Goal: Task Accomplishment & Management: Manage account settings

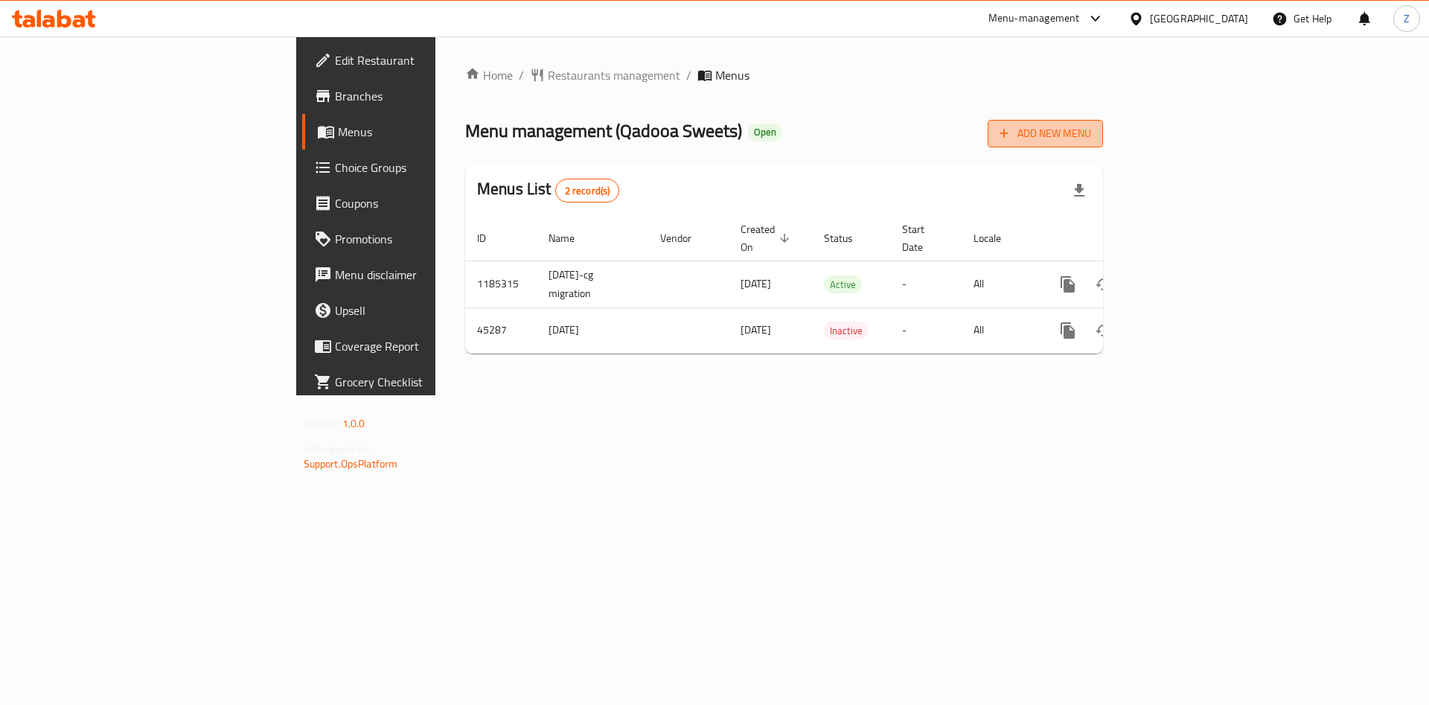
click at [1091, 132] on span "Add New Menu" at bounding box center [1045, 133] width 92 height 19
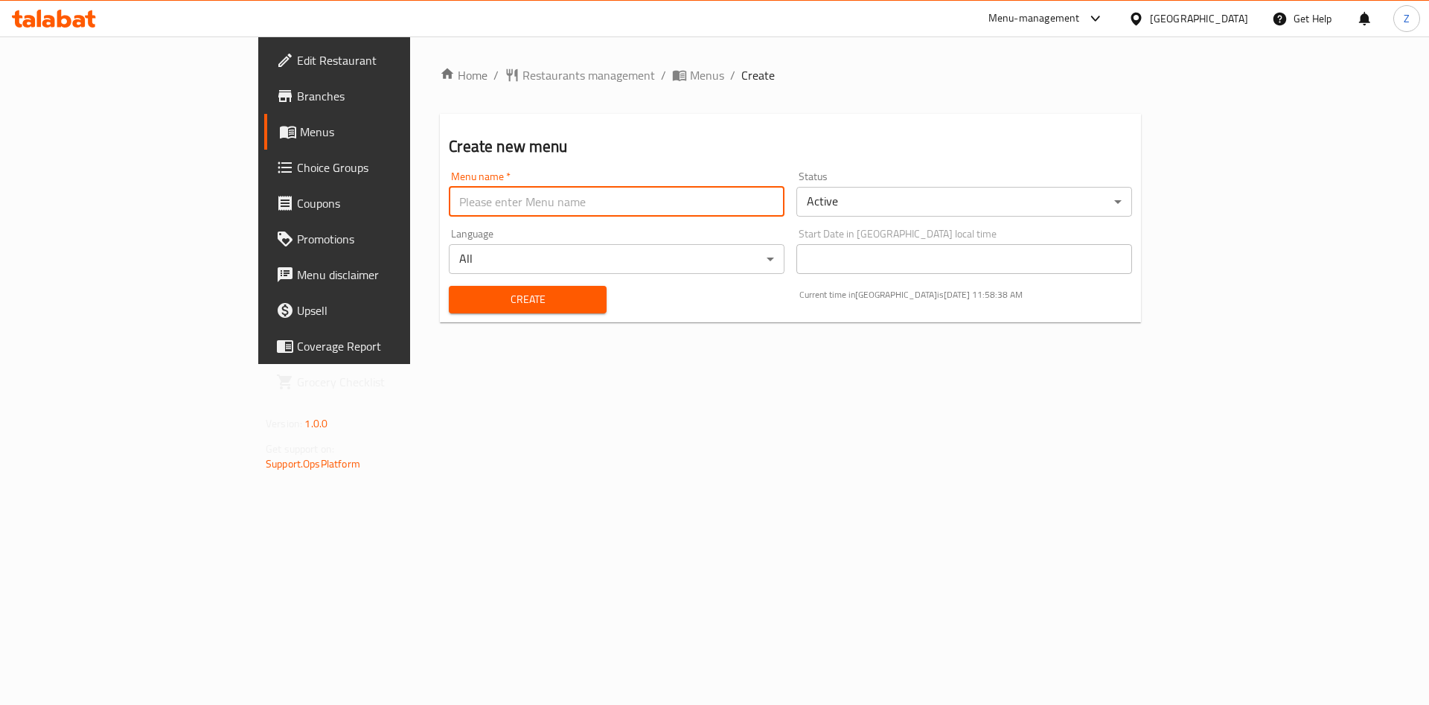
click at [449, 209] on input "text" at bounding box center [617, 202] width 336 height 30
type input "Final Menu"
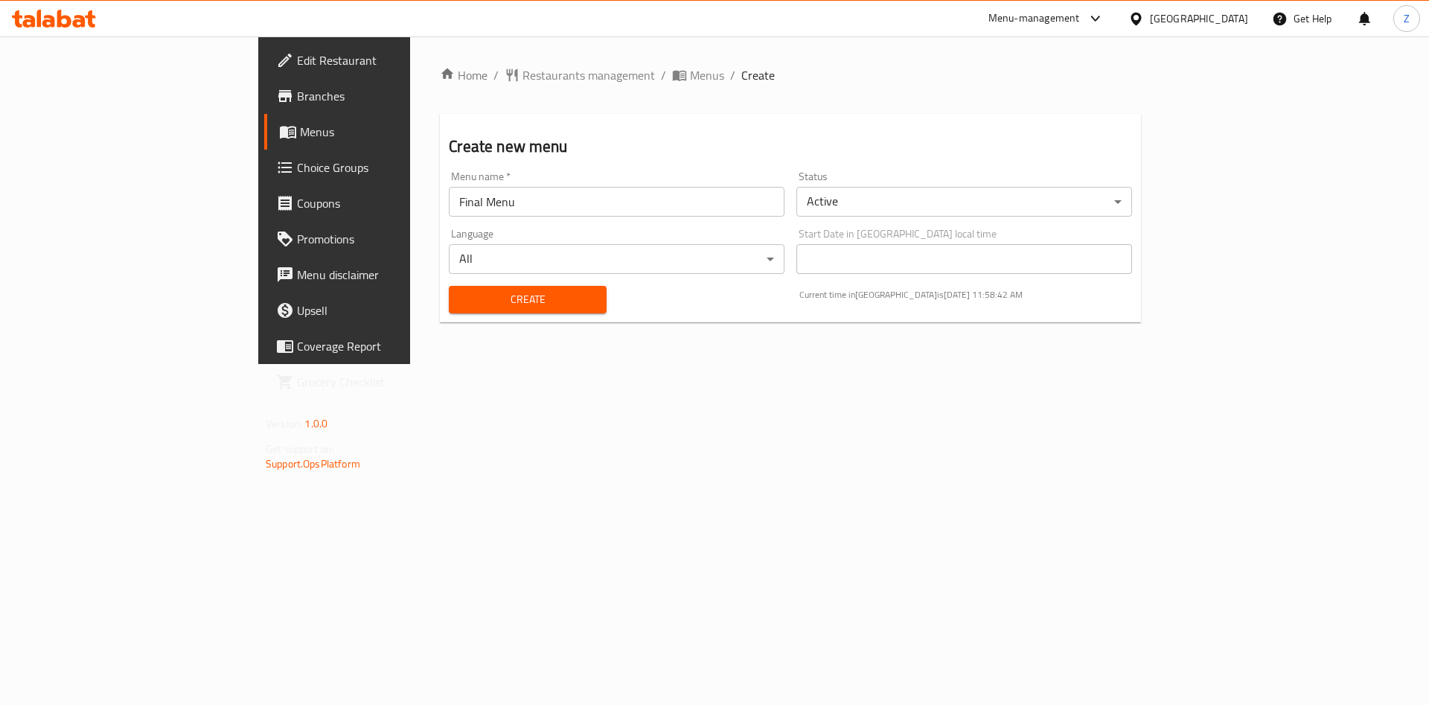
drag, startPoint x: 384, startPoint y: 307, endPoint x: 846, endPoint y: 464, distance: 487.8
click at [846, 364] on div "Home / Restaurants management / Menus / Create Create new menu Menu name   * Fi…" at bounding box center [790, 199] width 760 height 327
click at [955, 202] on body "​ Menu-management [GEOGRAPHIC_DATA] Get Help Z Edit Restaurant Branches Menus C…" at bounding box center [714, 370] width 1429 height 668
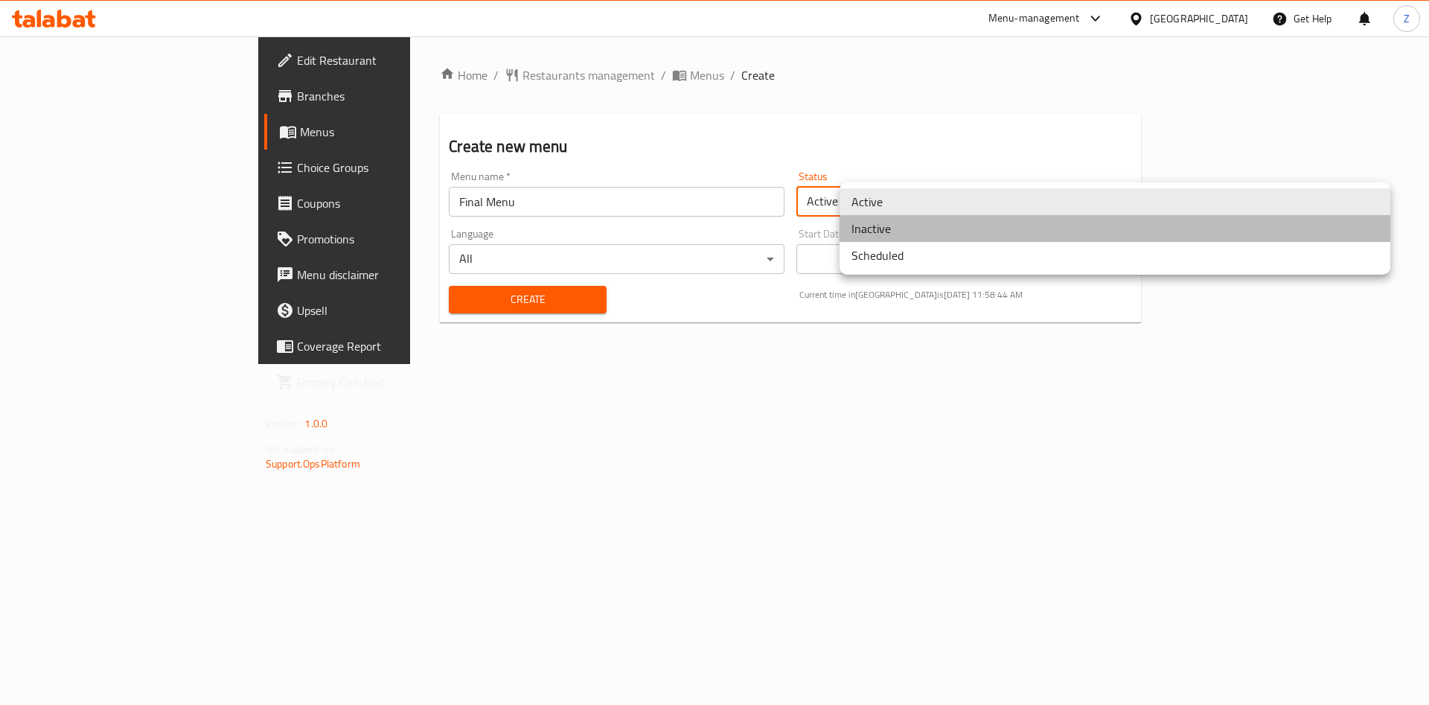
click at [912, 231] on li "Inactive" at bounding box center [1114, 228] width 551 height 27
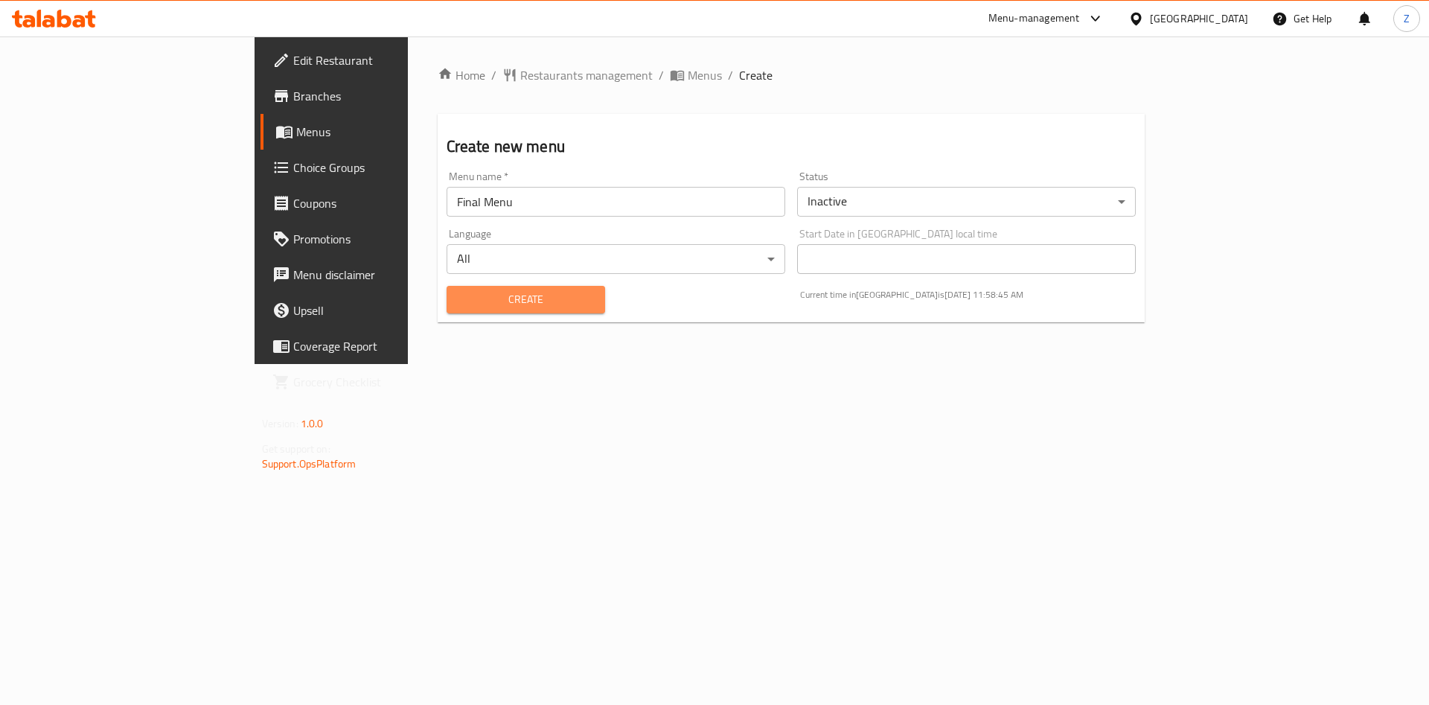
click at [458, 297] on span "Create" at bounding box center [525, 299] width 135 height 19
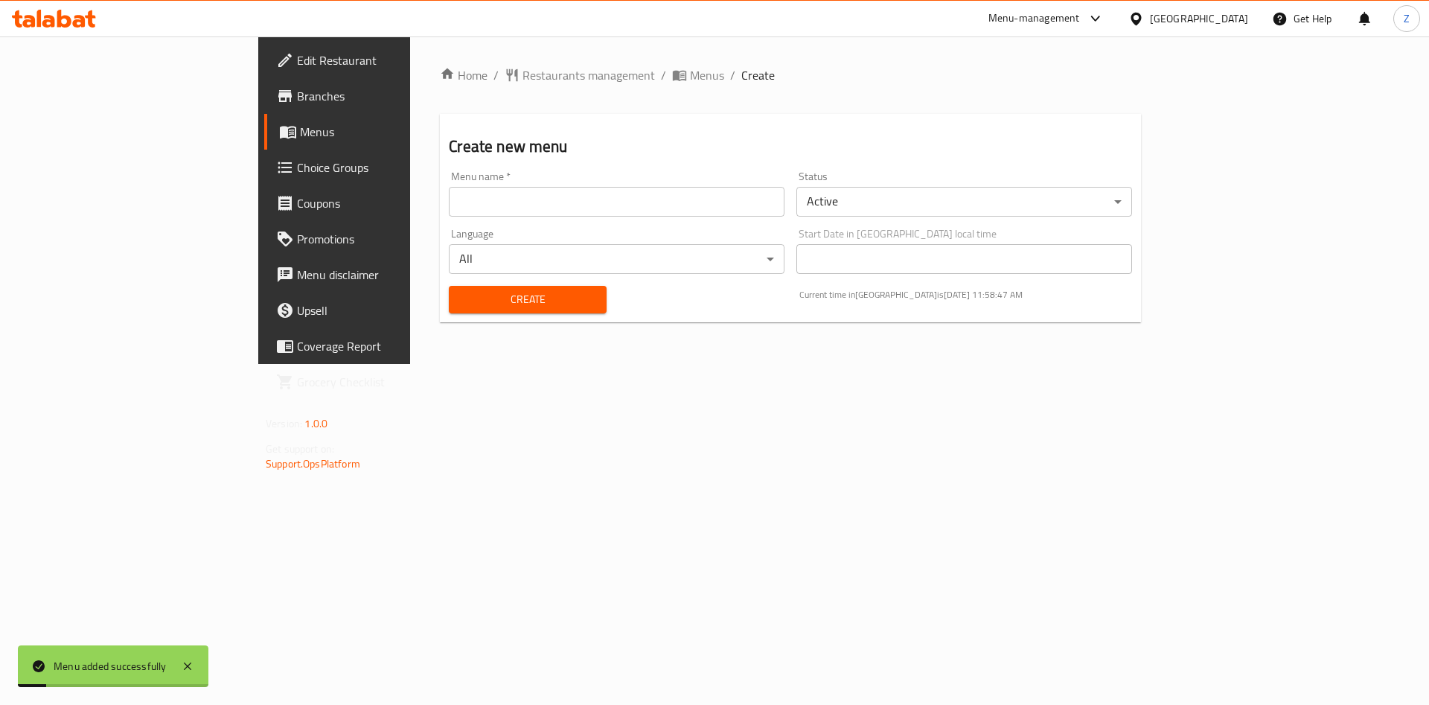
click at [544, 88] on div "Home / Restaurants management / Menus / Create Create new menu Menu name   * Me…" at bounding box center [790, 200] width 701 height 268
click at [690, 73] on span "Menus" at bounding box center [707, 75] width 34 height 18
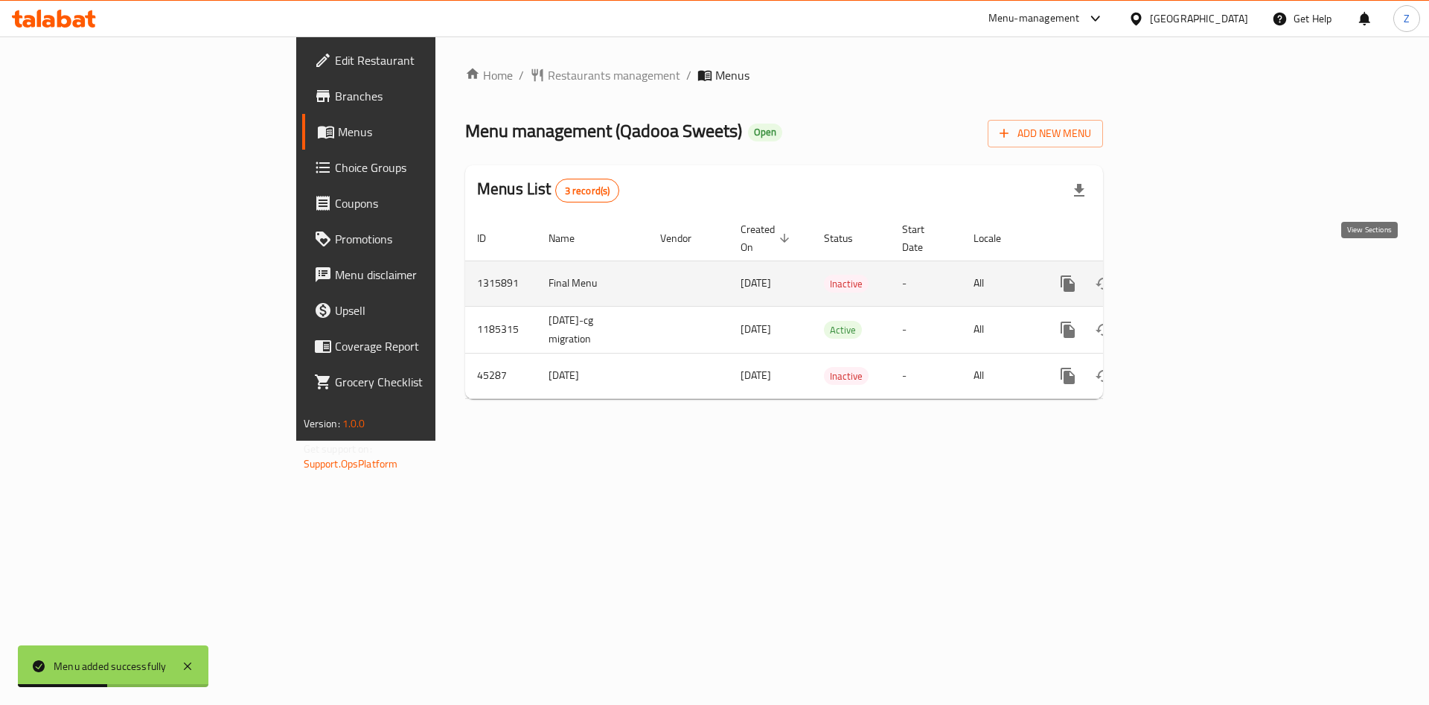
click at [1184, 275] on icon "enhanced table" at bounding box center [1175, 284] width 18 height 18
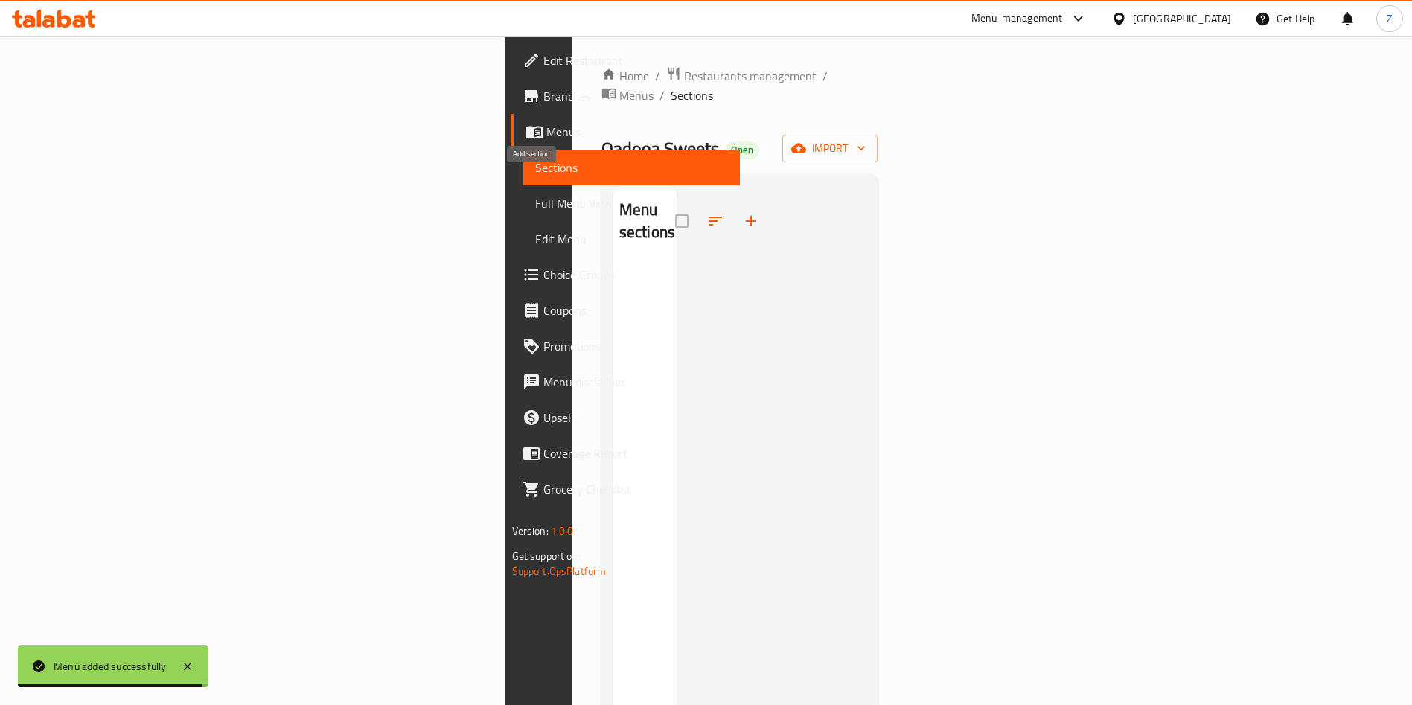
click at [742, 212] on icon "button" at bounding box center [751, 221] width 18 height 18
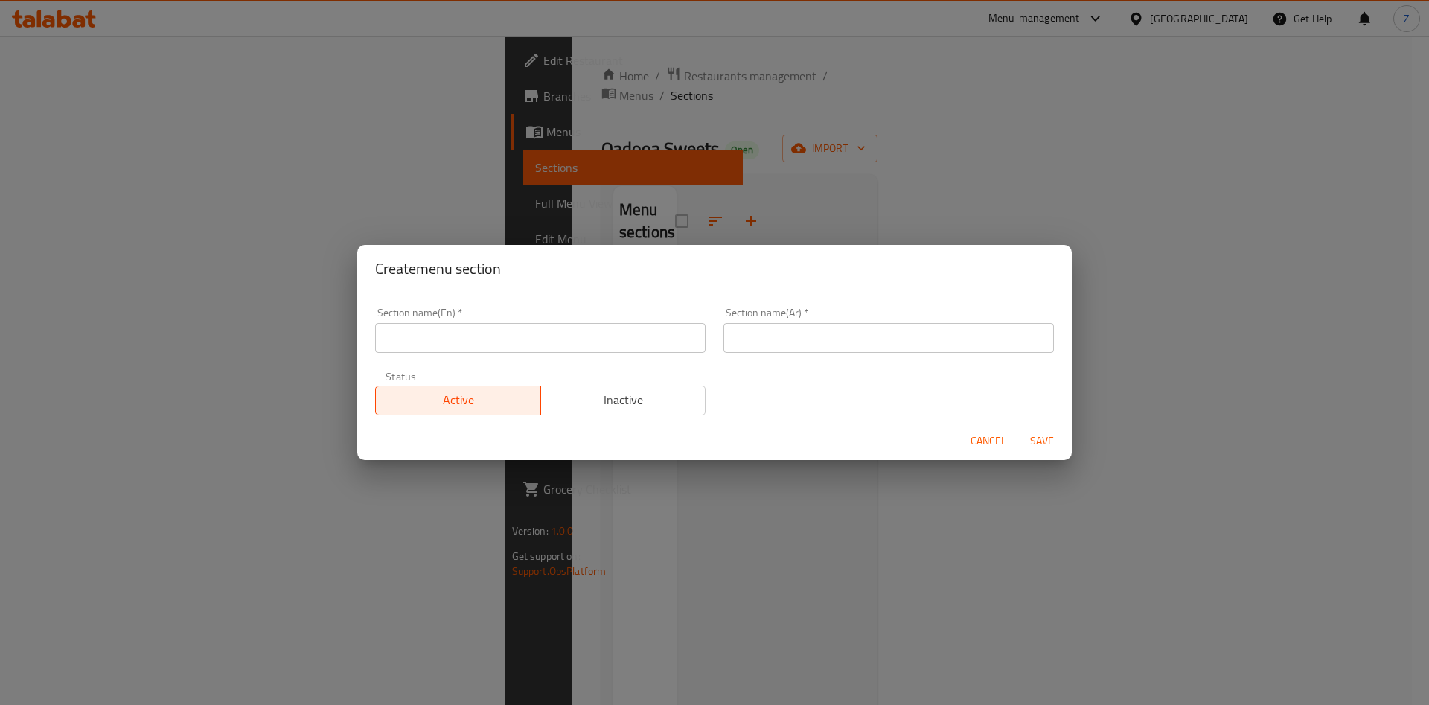
click at [504, 335] on input "text" at bounding box center [540, 338] width 330 height 30
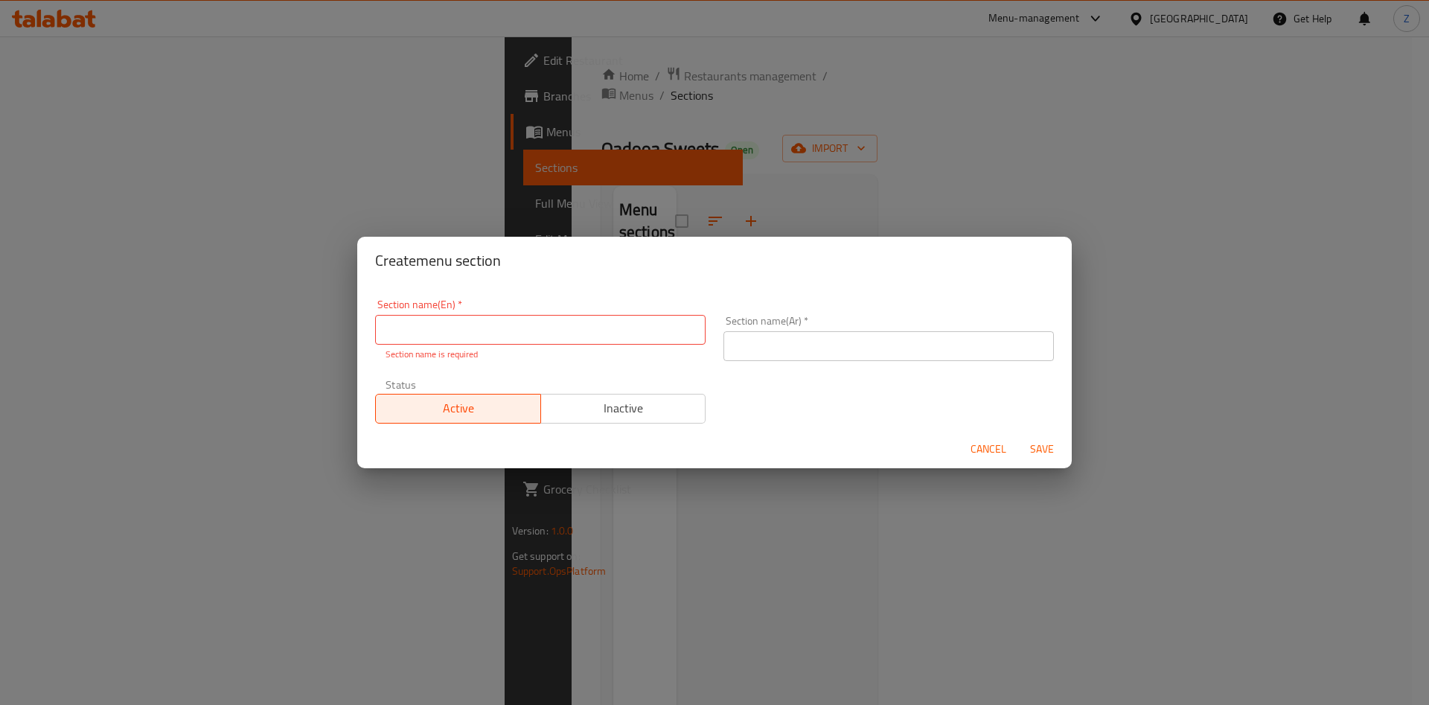
click at [474, 336] on input "text" at bounding box center [540, 330] width 330 height 30
paste input "round box"
type input "round box"
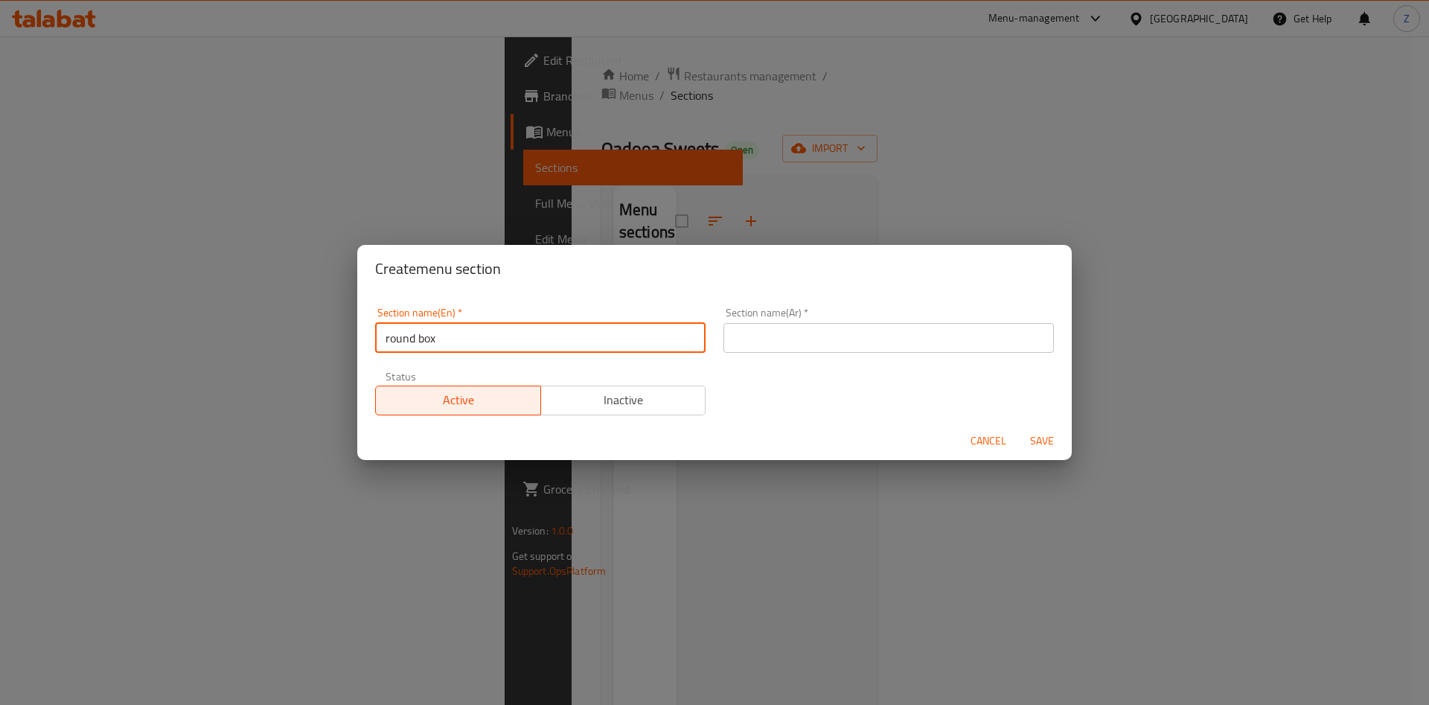
click at [737, 346] on input "text" at bounding box center [888, 338] width 330 height 30
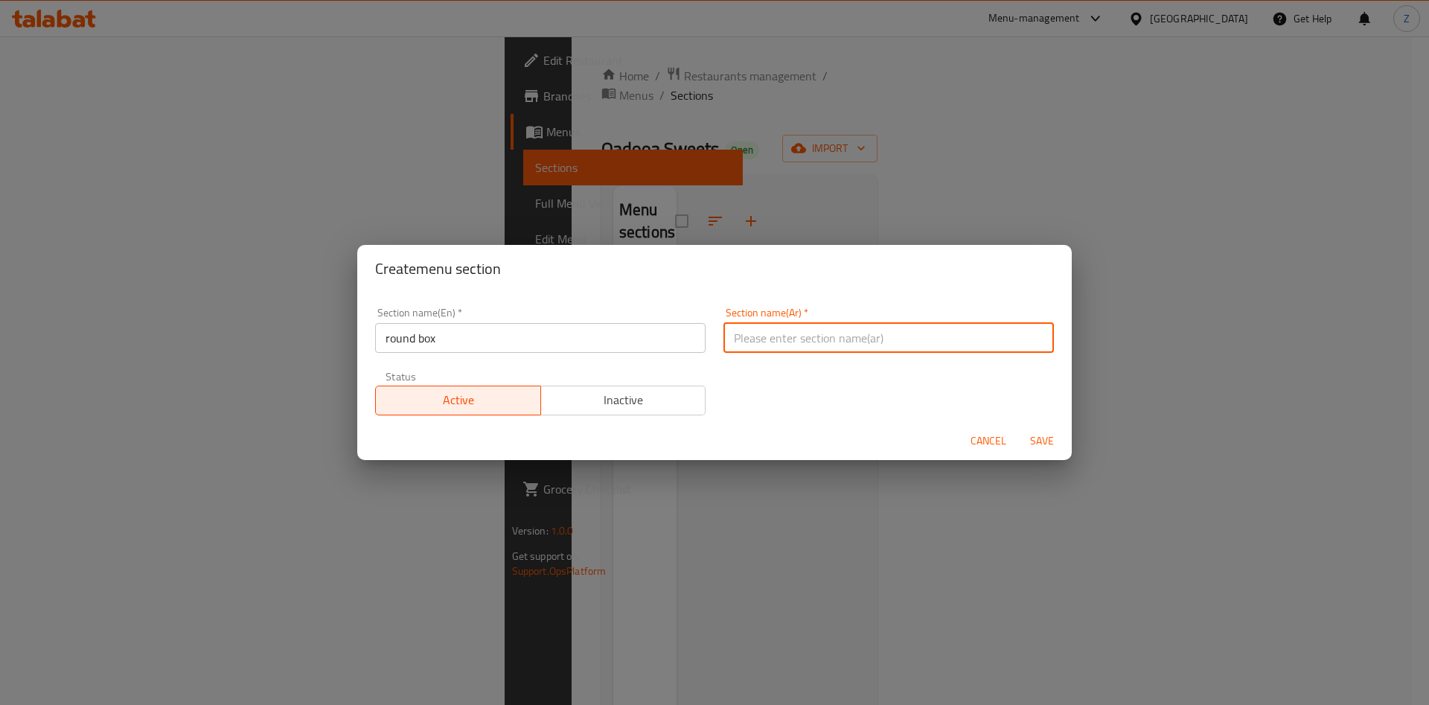
paste input "علبة دائرية"
type input "علبة دائرية"
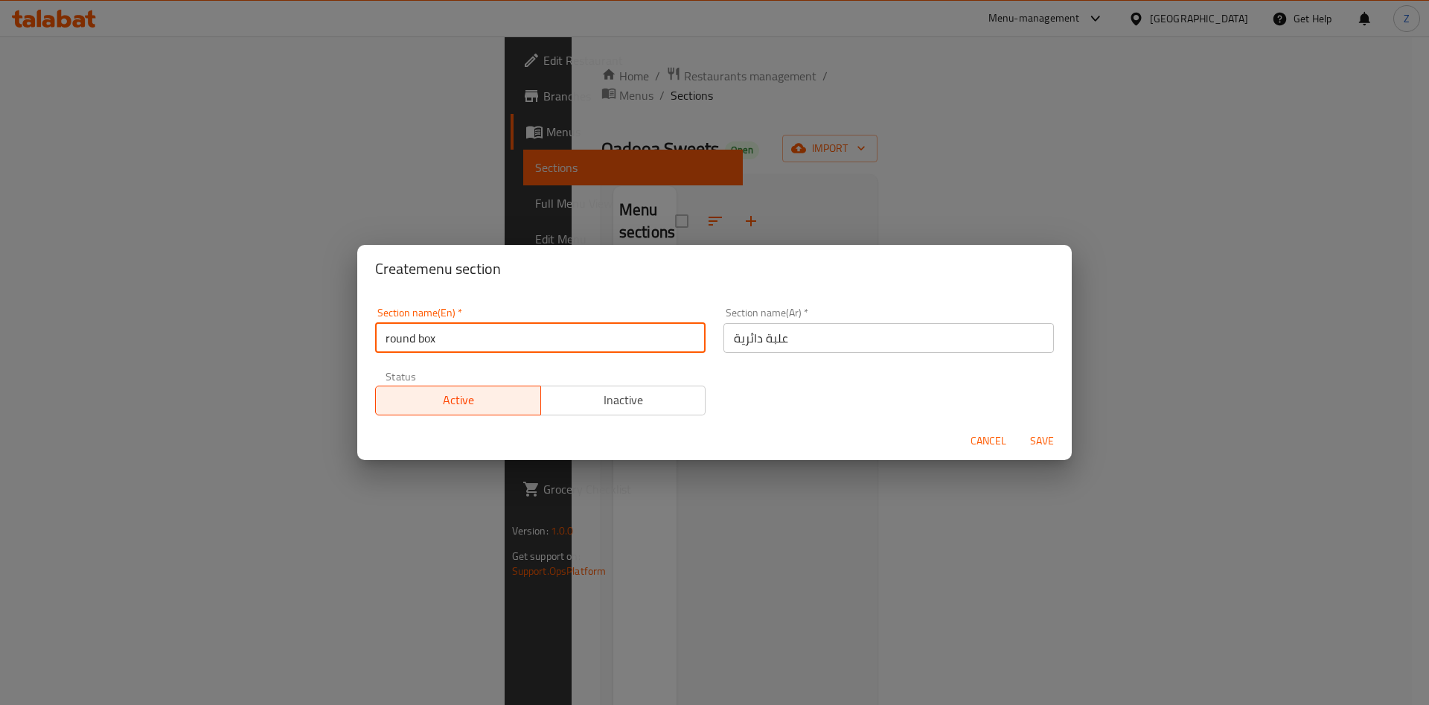
click at [391, 339] on input "round box" at bounding box center [540, 338] width 330 height 30
type input "Round box"
click at [1053, 439] on span "Save" at bounding box center [1042, 441] width 36 height 19
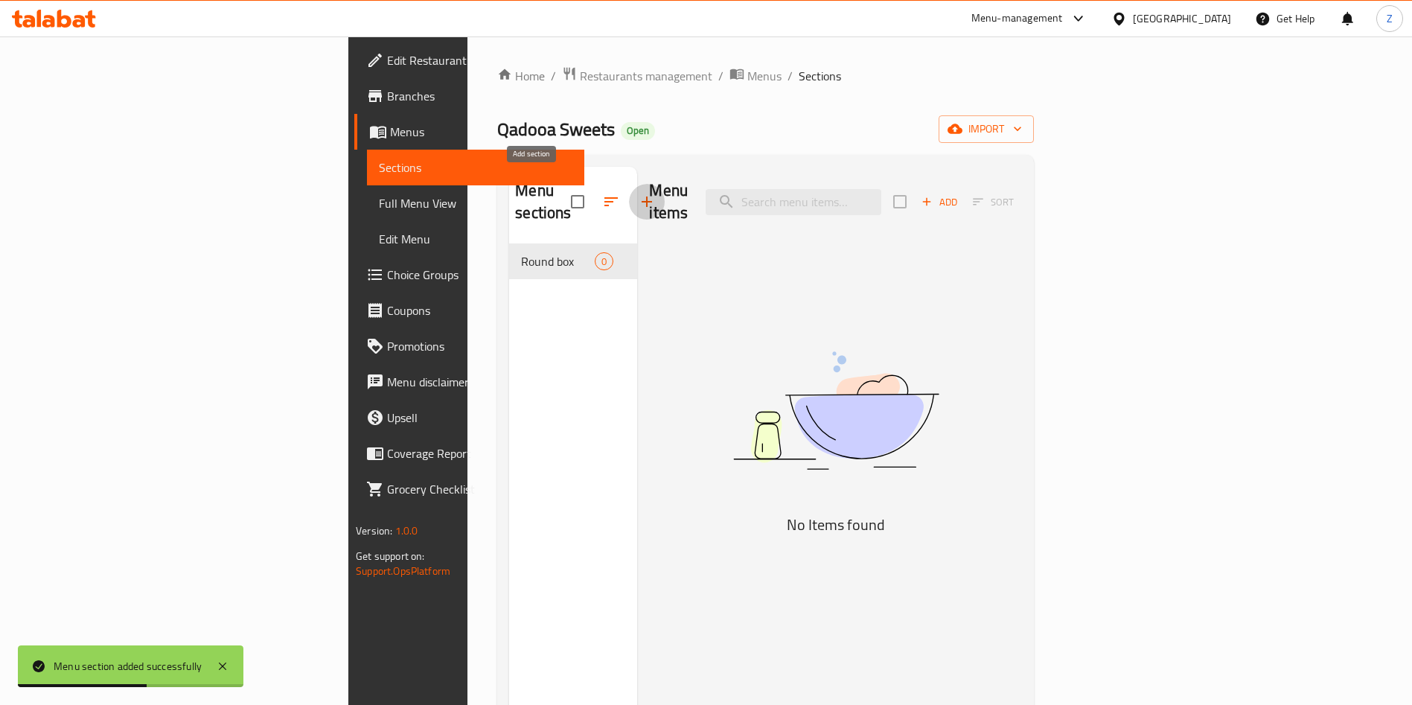
click at [638, 199] on icon "button" at bounding box center [647, 202] width 18 height 18
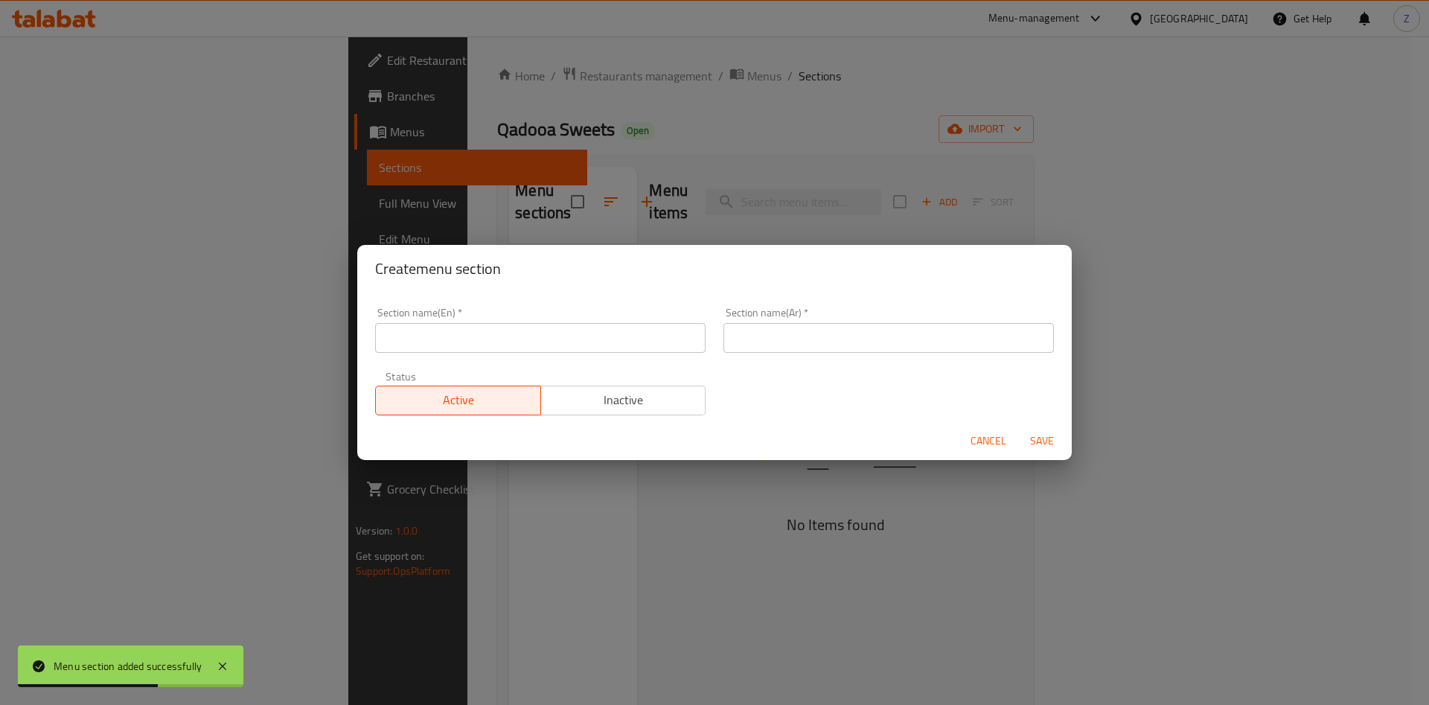
click at [563, 338] on input "text" at bounding box center [540, 338] width 330 height 30
paste input "Box"
type input "Box"
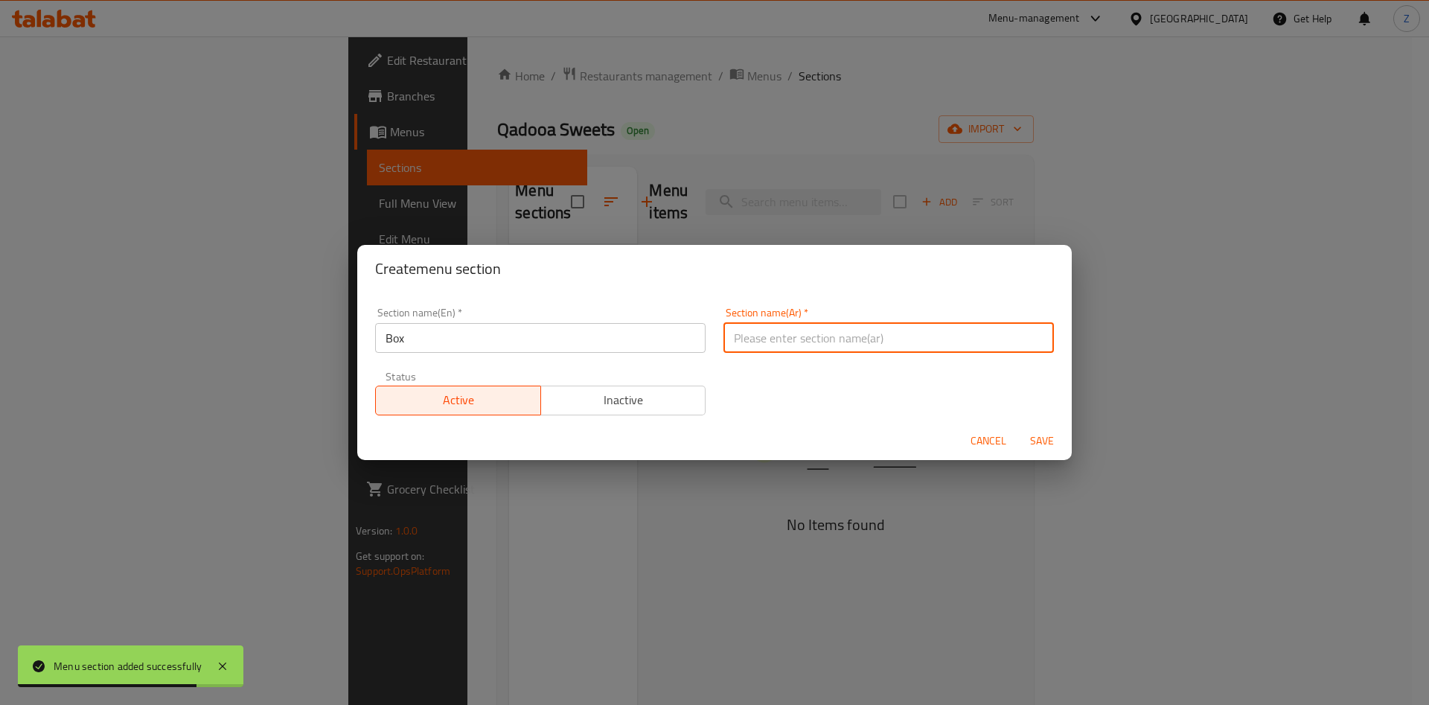
click at [770, 334] on input "text" at bounding box center [888, 338] width 330 height 30
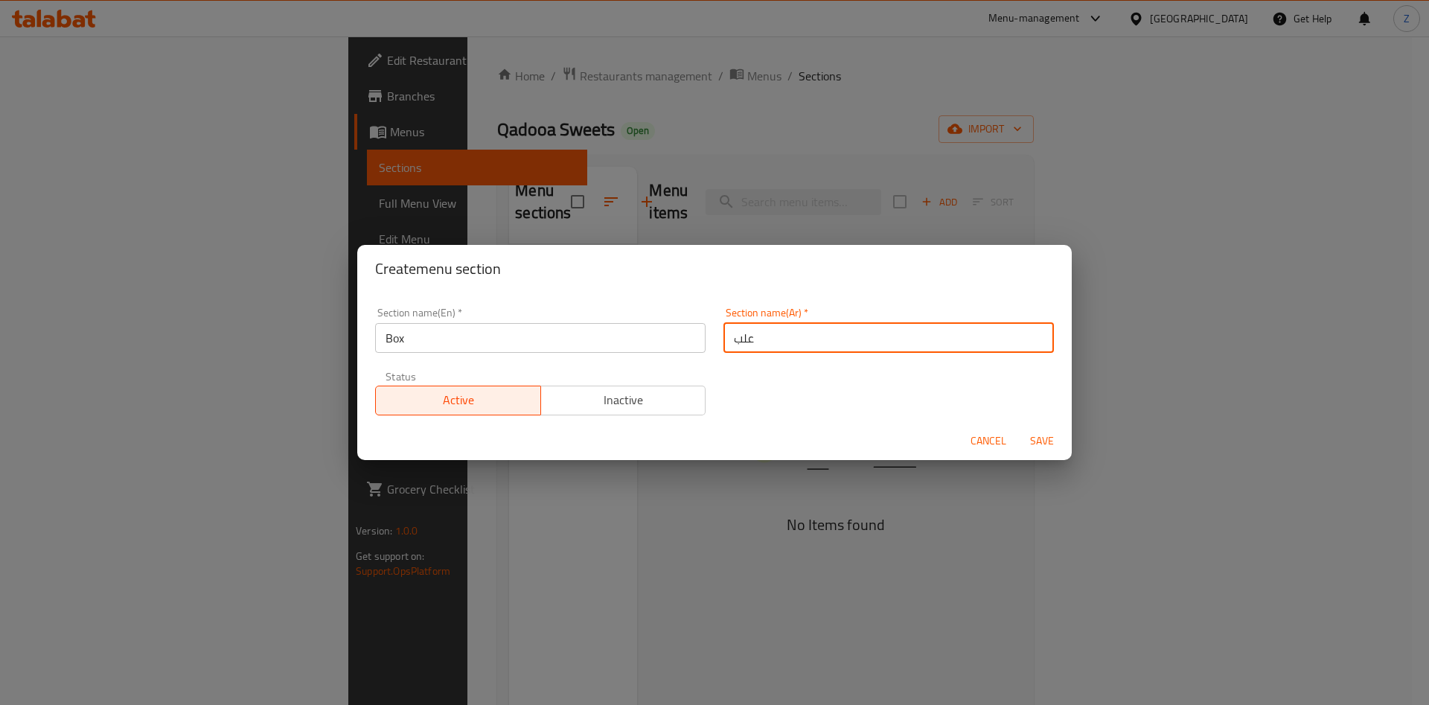
type input "علب"
click at [711, 420] on div "Section name(En)   * Box Section name(En) * Section name(Ar)   * علب Section na…" at bounding box center [714, 361] width 696 height 126
click at [1045, 440] on span "Save" at bounding box center [1042, 441] width 36 height 19
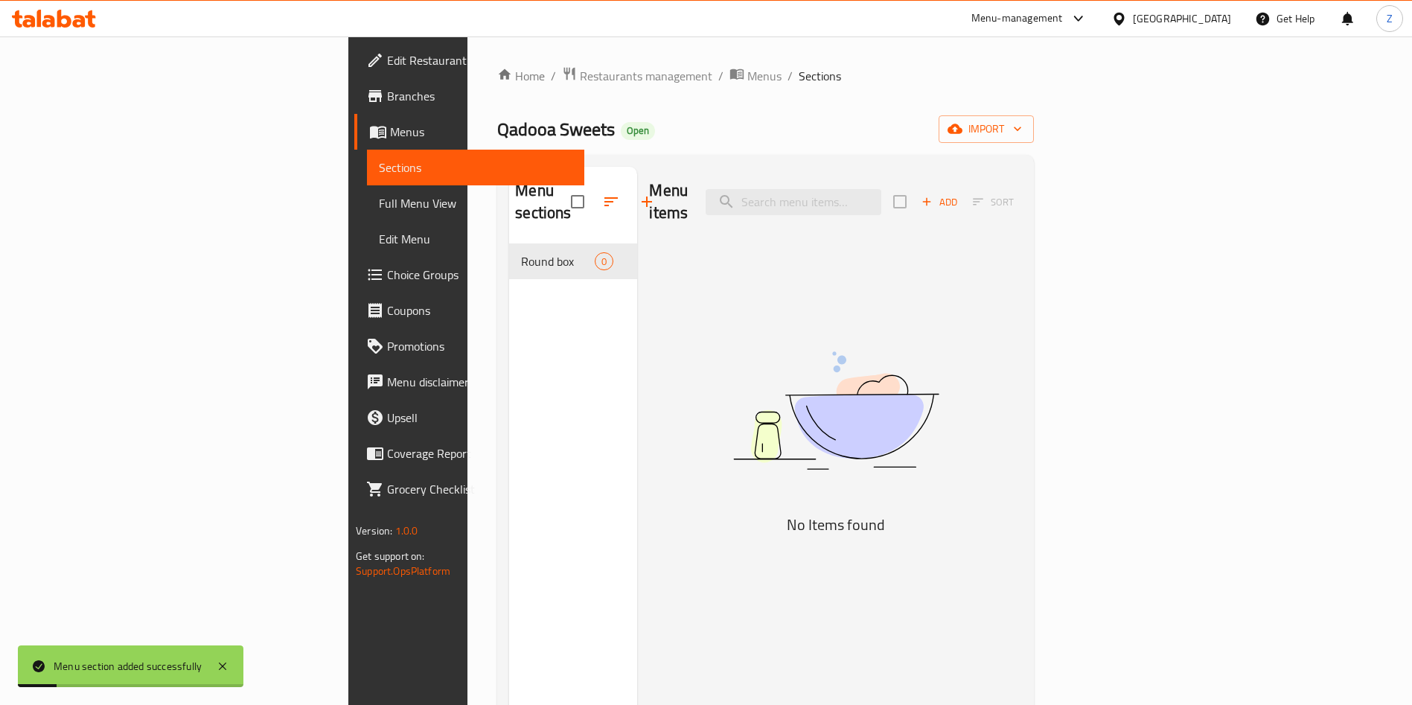
click at [509, 362] on div "Menu sections Round box 0" at bounding box center [573, 519] width 128 height 705
click at [629, 199] on button "button" at bounding box center [647, 202] width 36 height 36
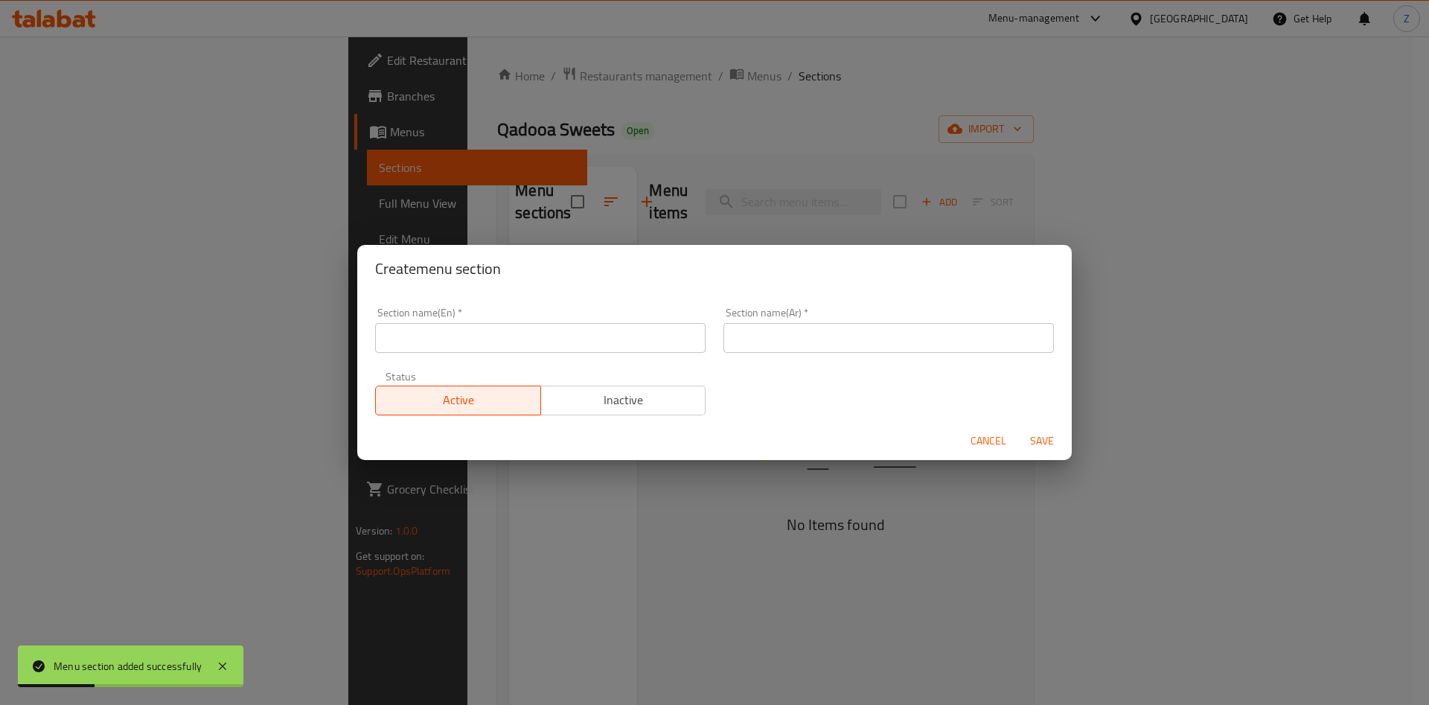
click at [614, 338] on input "text" at bounding box center [540, 338] width 330 height 30
paste input "chocolate"
type input "chocolate"
click at [822, 336] on input "text" at bounding box center [888, 338] width 330 height 30
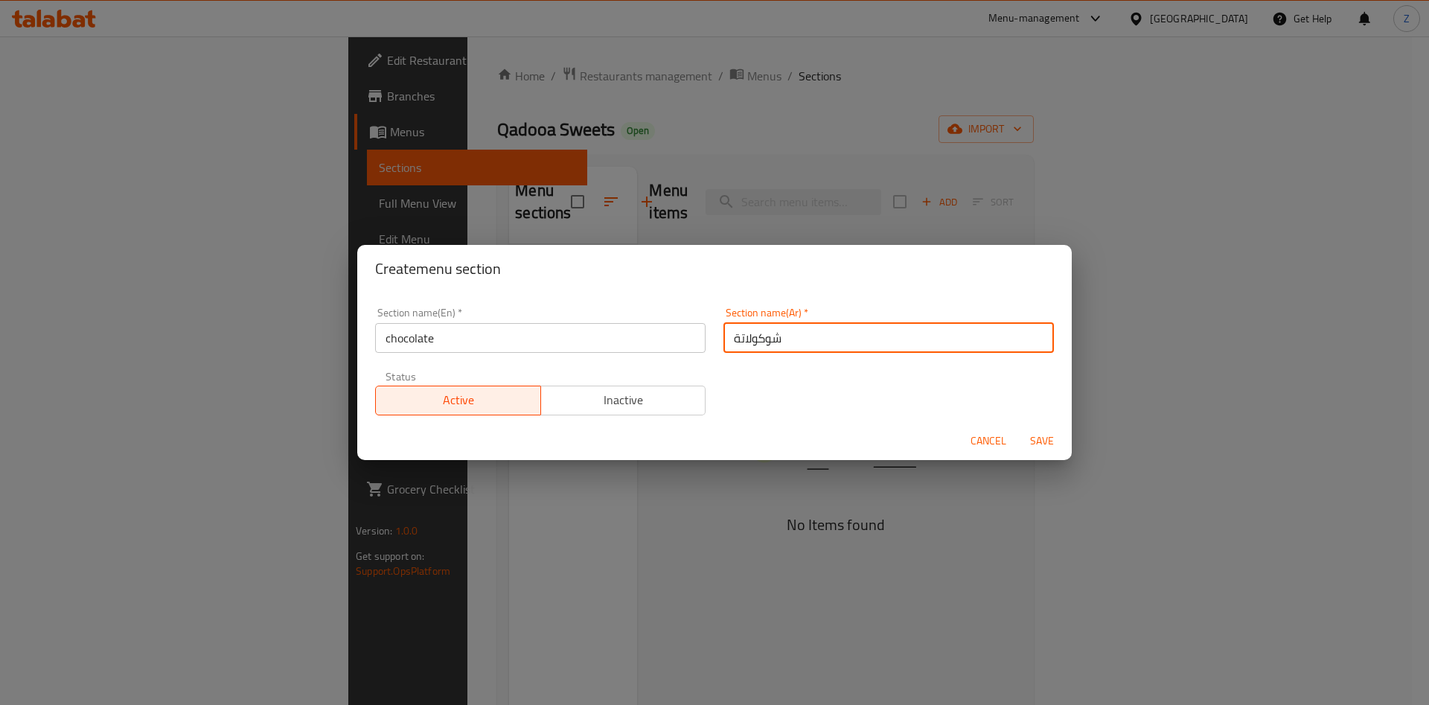
type input "شوكولاتة"
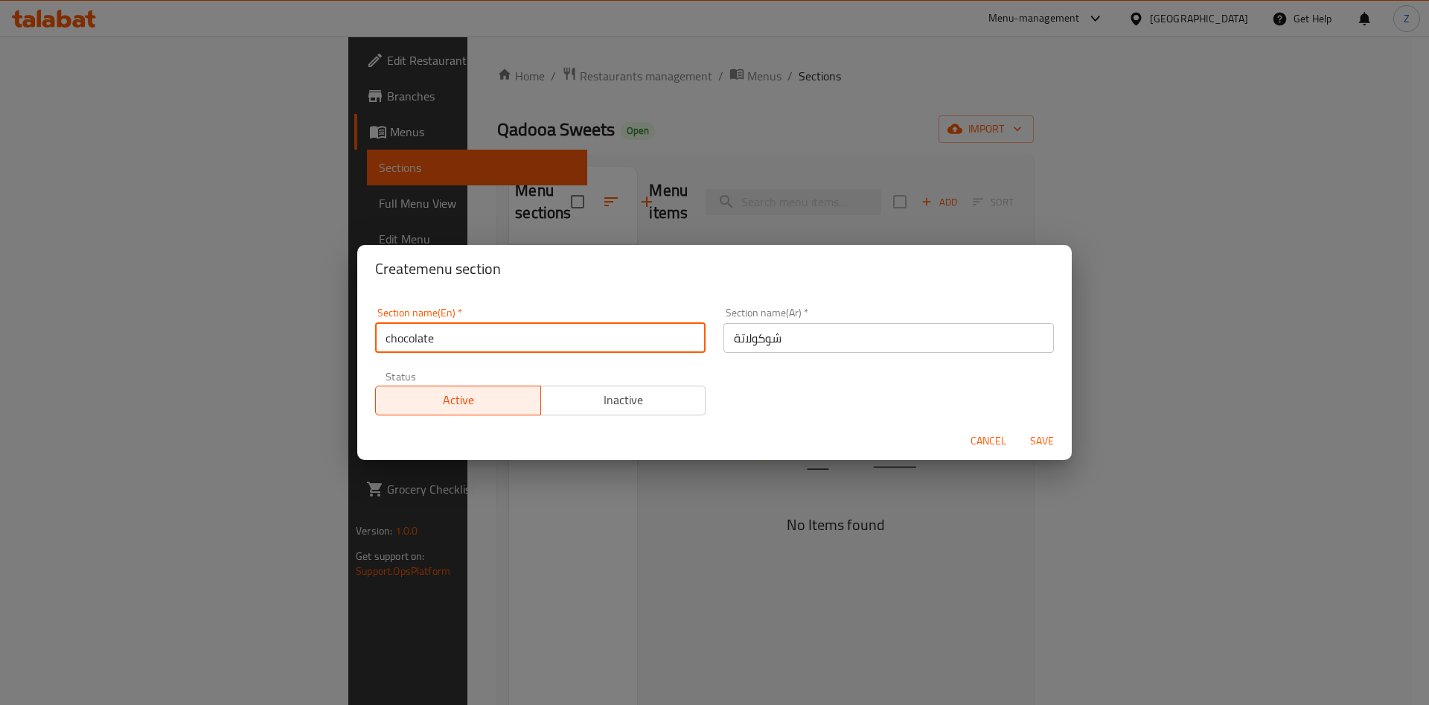
drag, startPoint x: 389, startPoint y: 334, endPoint x: 374, endPoint y: 335, distance: 14.9
click at [374, 335] on div "Section name(En)   * chocolate Section name(En) *" at bounding box center [540, 329] width 348 height 63
type input "Chocolate"
click at [1028, 444] on span "Save" at bounding box center [1042, 441] width 36 height 19
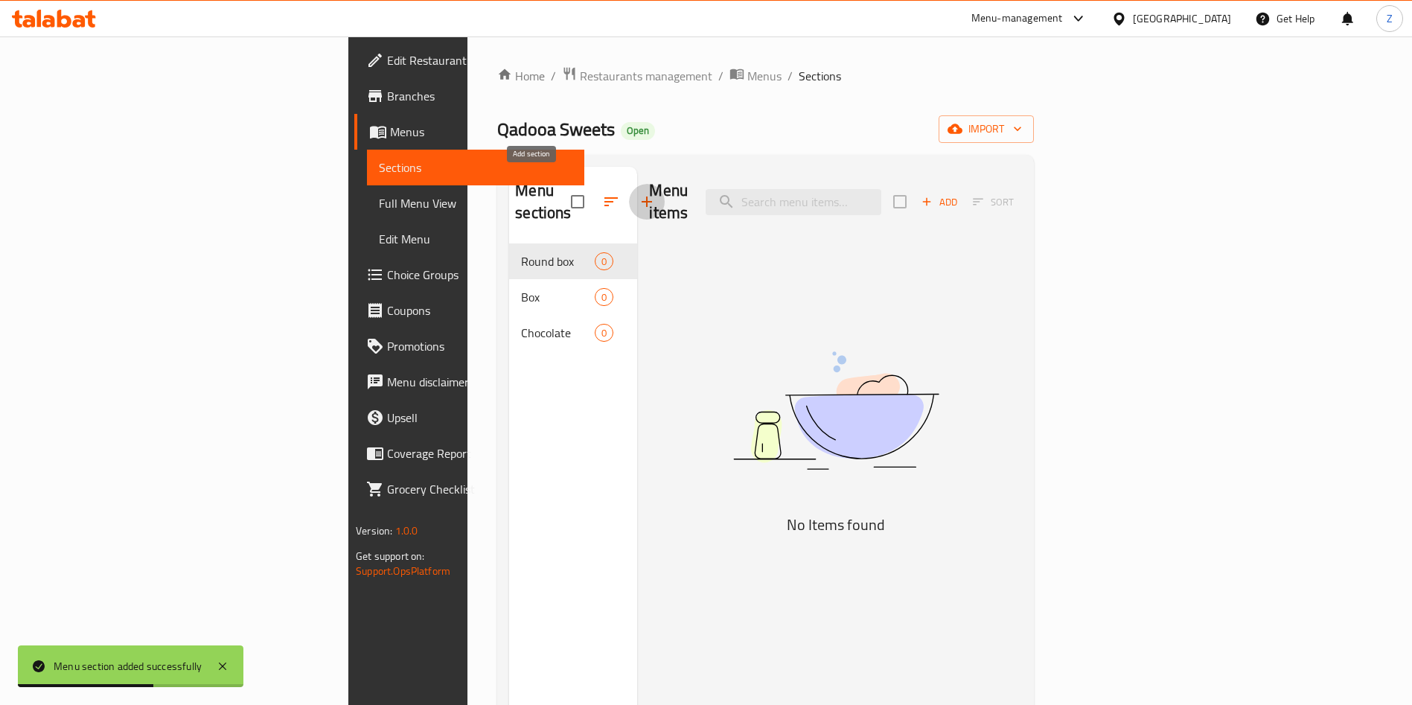
click at [638, 193] on icon "button" at bounding box center [647, 202] width 18 height 18
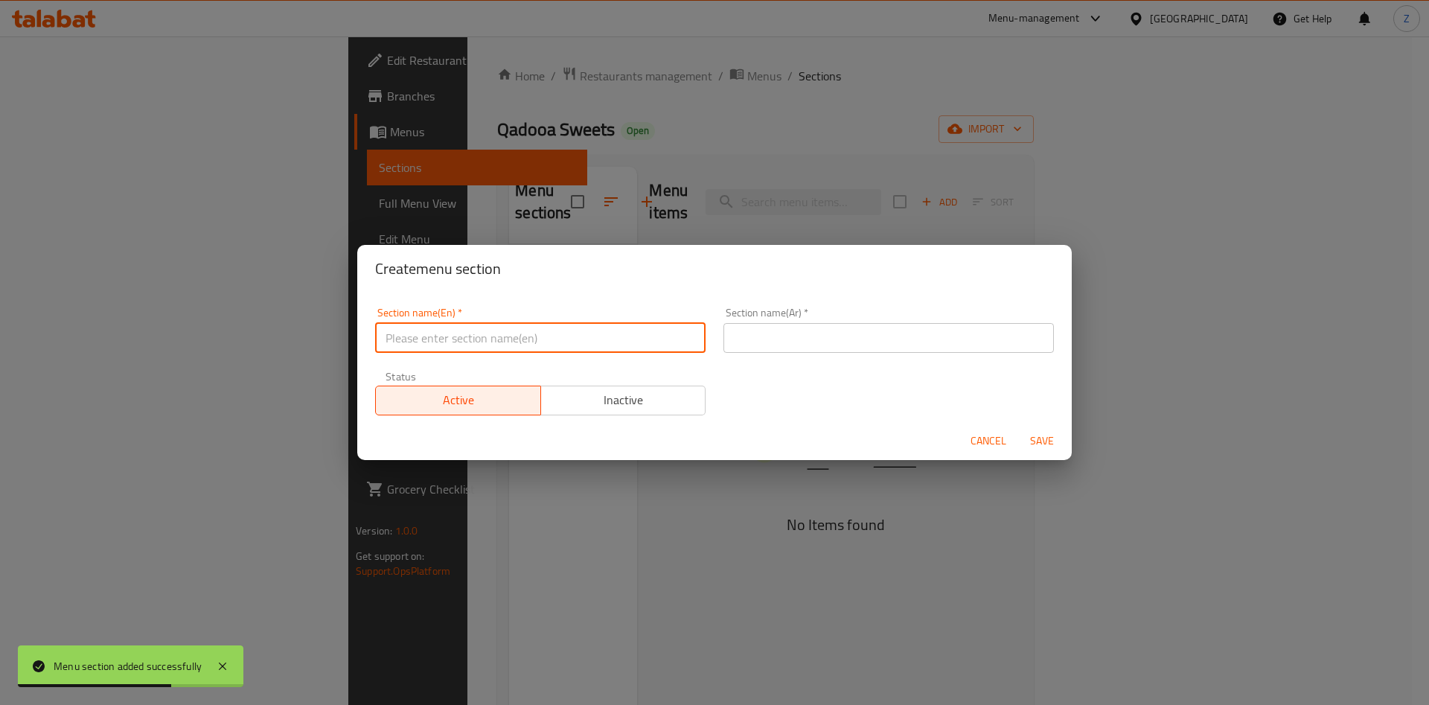
click at [646, 345] on input "text" at bounding box center [540, 338] width 330 height 30
paste input "coffee"
drag, startPoint x: 389, startPoint y: 337, endPoint x: 354, endPoint y: 330, distance: 35.6
click at [354, 330] on div "Create menu section Section name(En)   * coffee Section name(En) * Section name…" at bounding box center [714, 352] width 1429 height 705
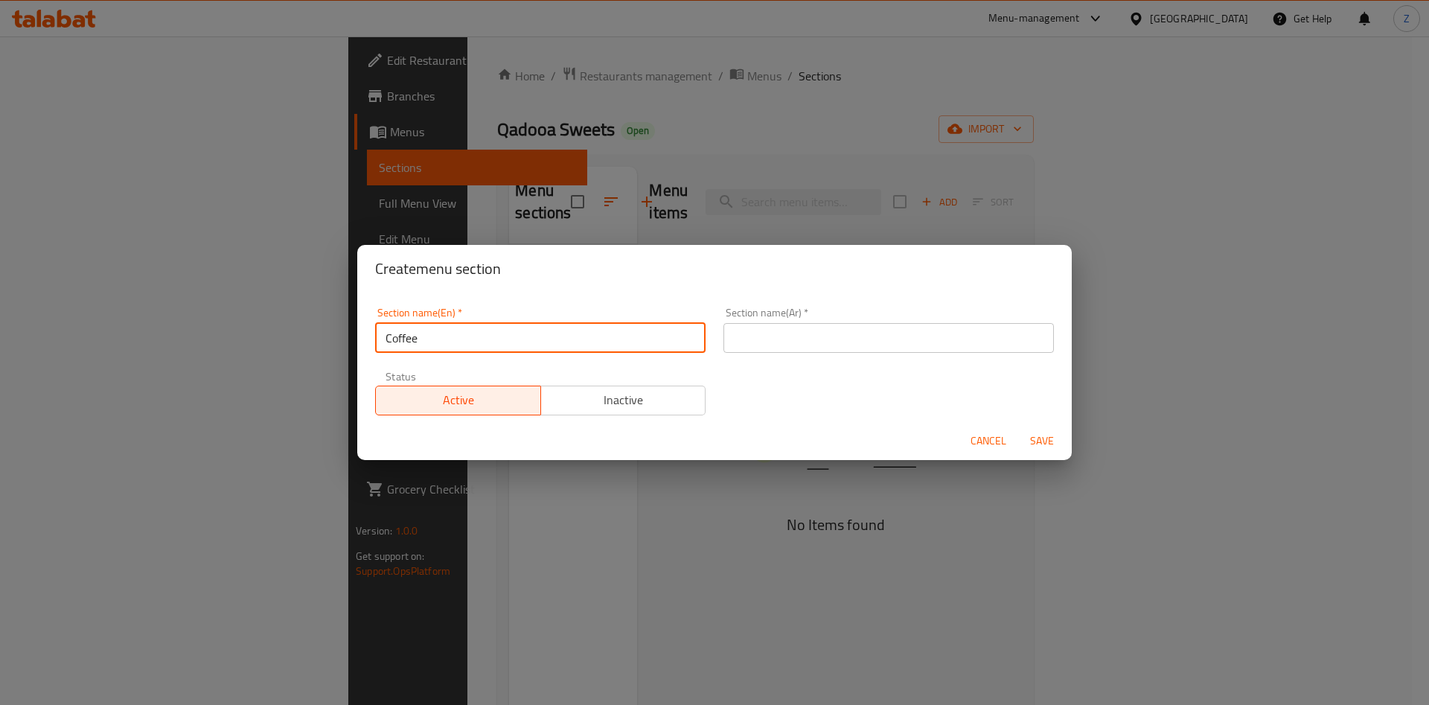
type input "Coffee"
click at [772, 332] on input "text" at bounding box center [888, 338] width 330 height 30
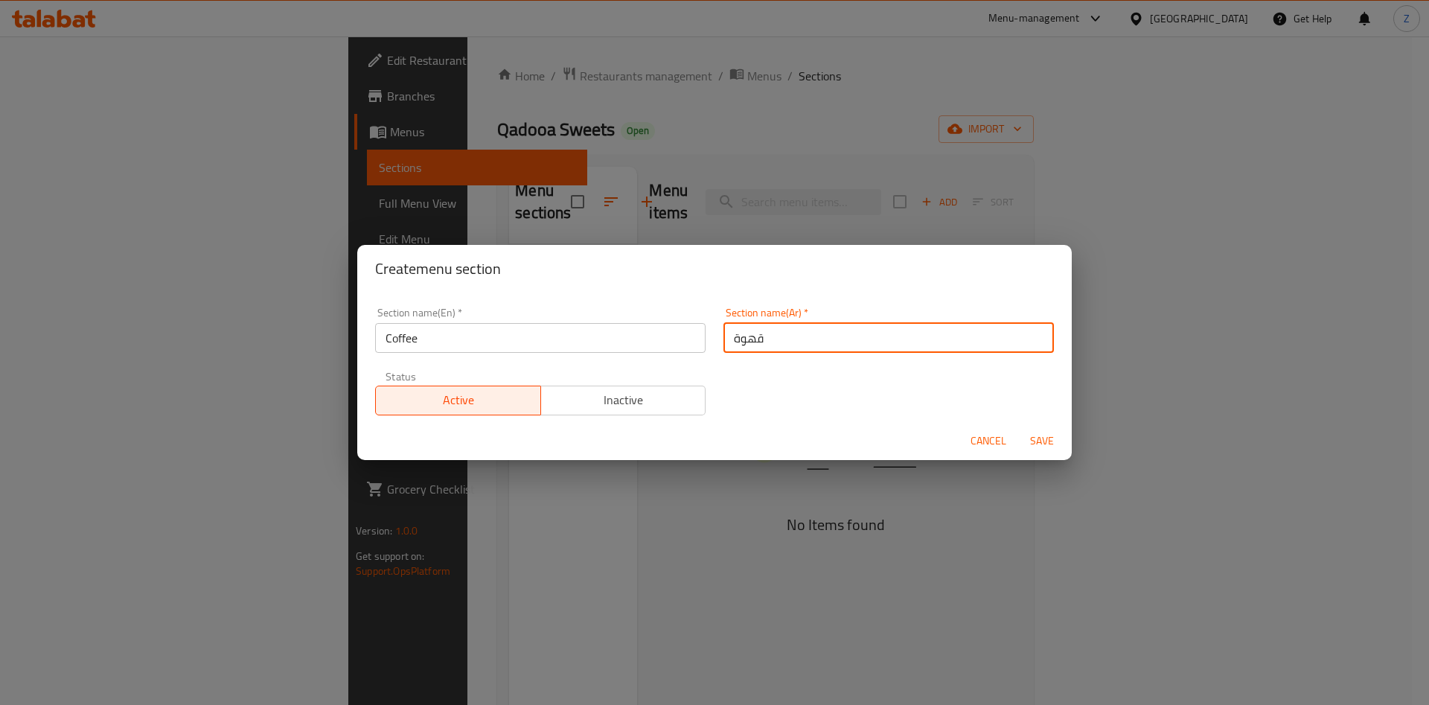
type input "قهوة"
click at [1042, 424] on div "Cancel Save" at bounding box center [714, 440] width 714 height 39
click at [1045, 440] on span "Save" at bounding box center [1042, 441] width 36 height 19
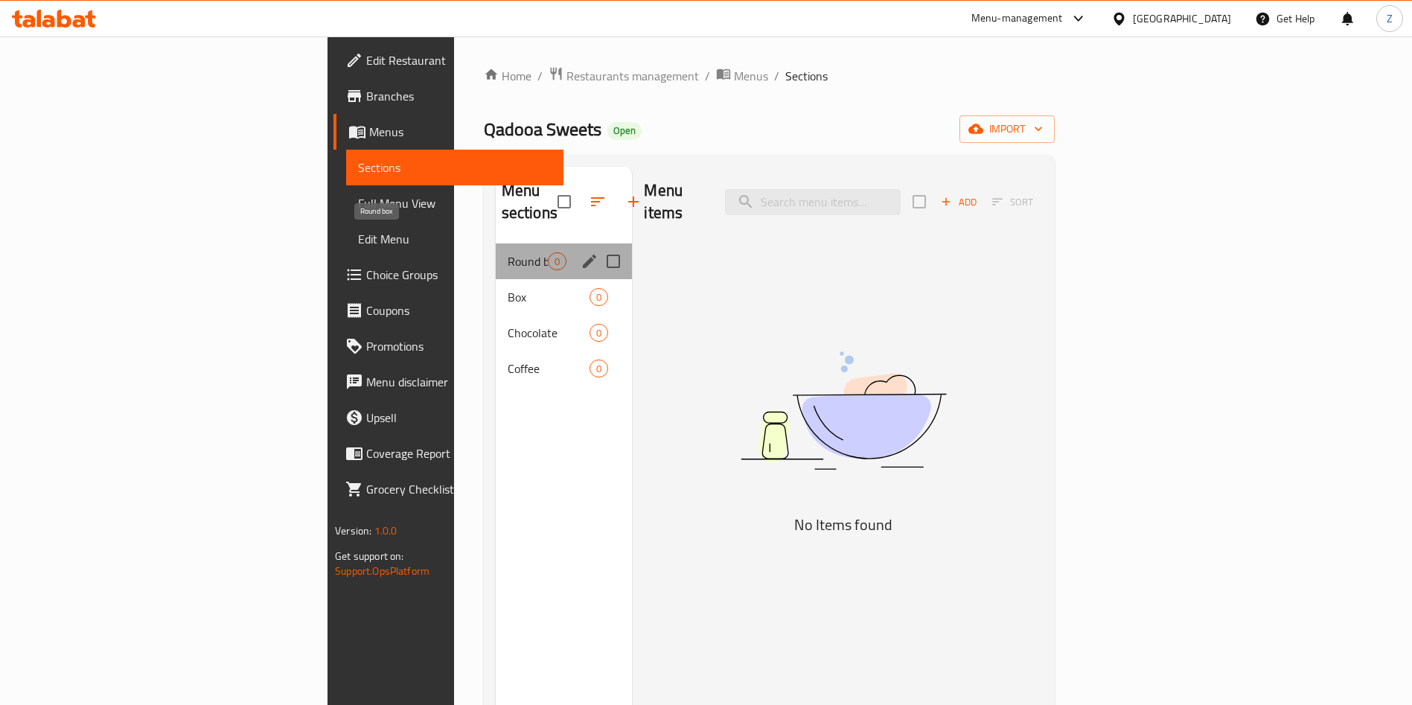
click at [507, 252] on span "Round box" at bounding box center [527, 261] width 41 height 18
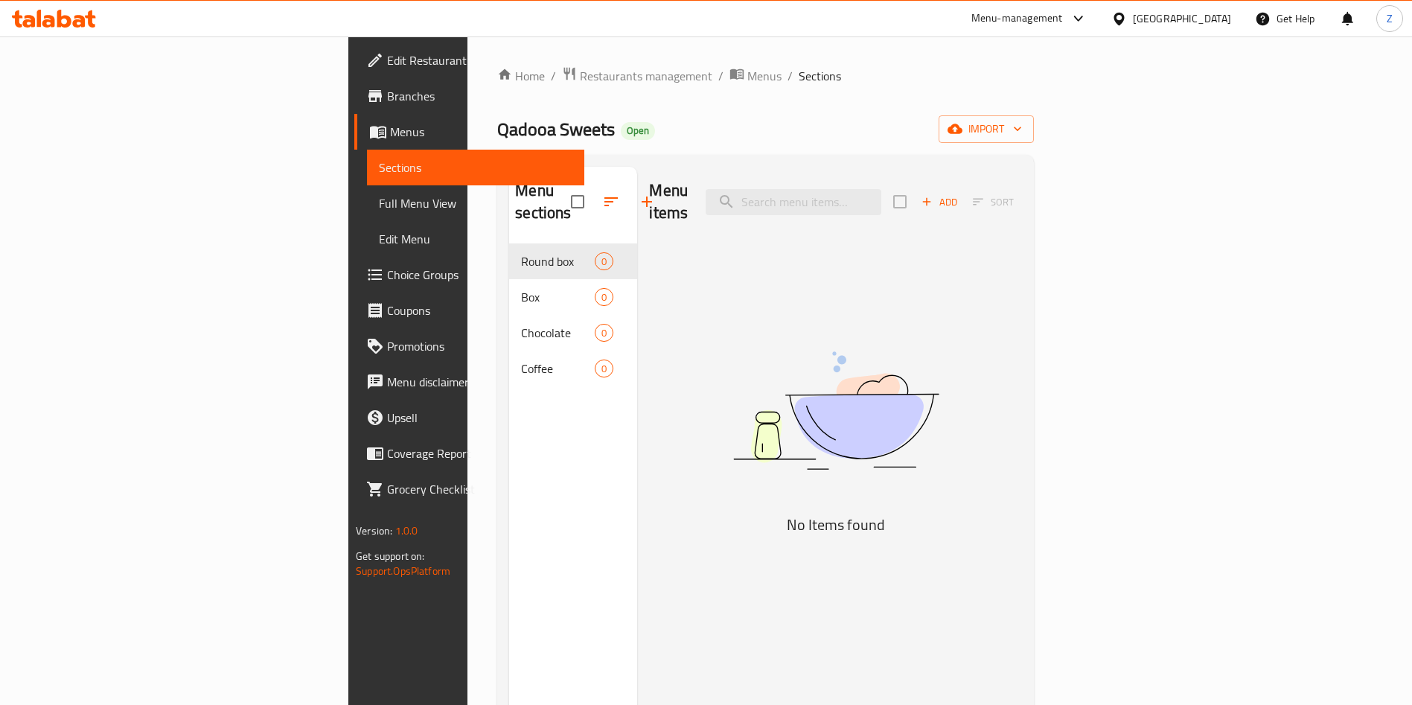
click at [865, 248] on div "Menu items Add Sort No Items found" at bounding box center [829, 519] width 384 height 705
click at [959, 193] on span "Add" at bounding box center [939, 201] width 40 height 17
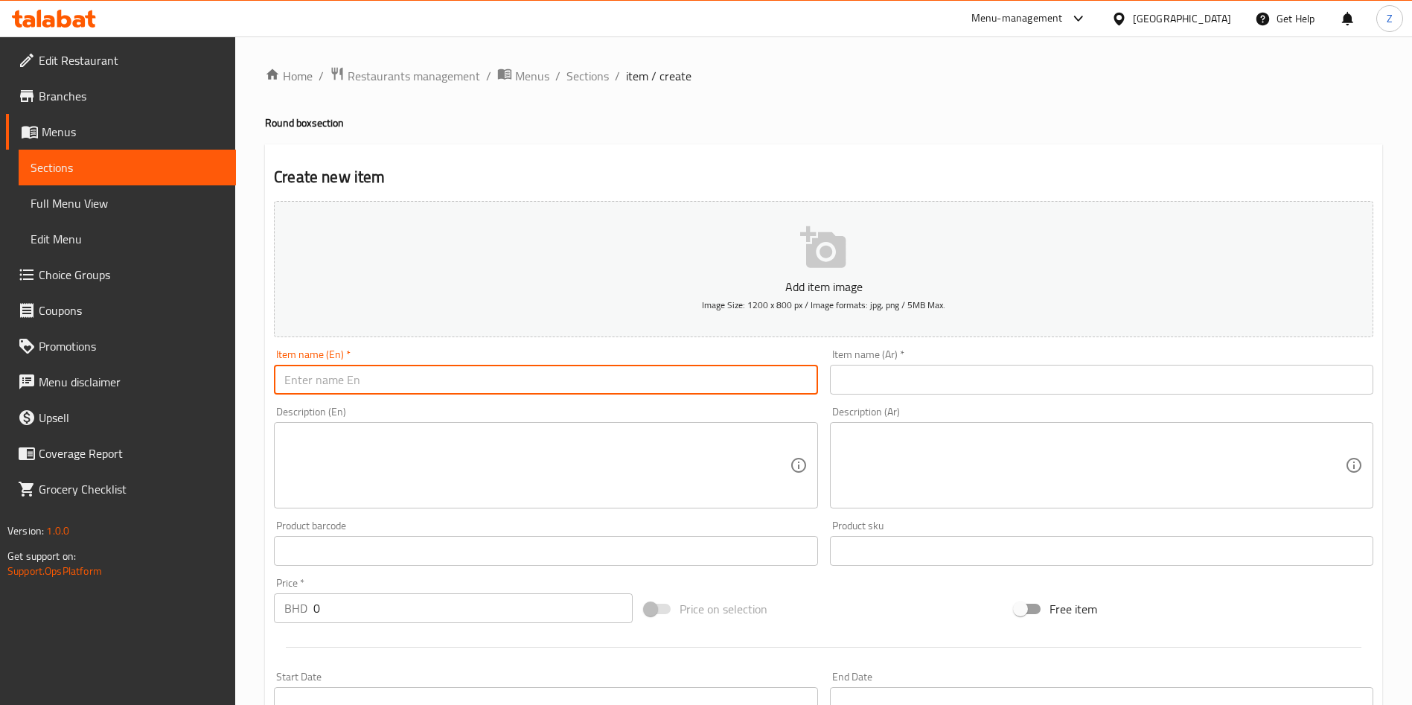
drag, startPoint x: 478, startPoint y: 387, endPoint x: 494, endPoint y: 382, distance: 16.3
click at [478, 387] on input "text" at bounding box center [545, 380] width 543 height 30
type input "TEST"
click at [977, 385] on input "text" at bounding box center [1101, 380] width 543 height 30
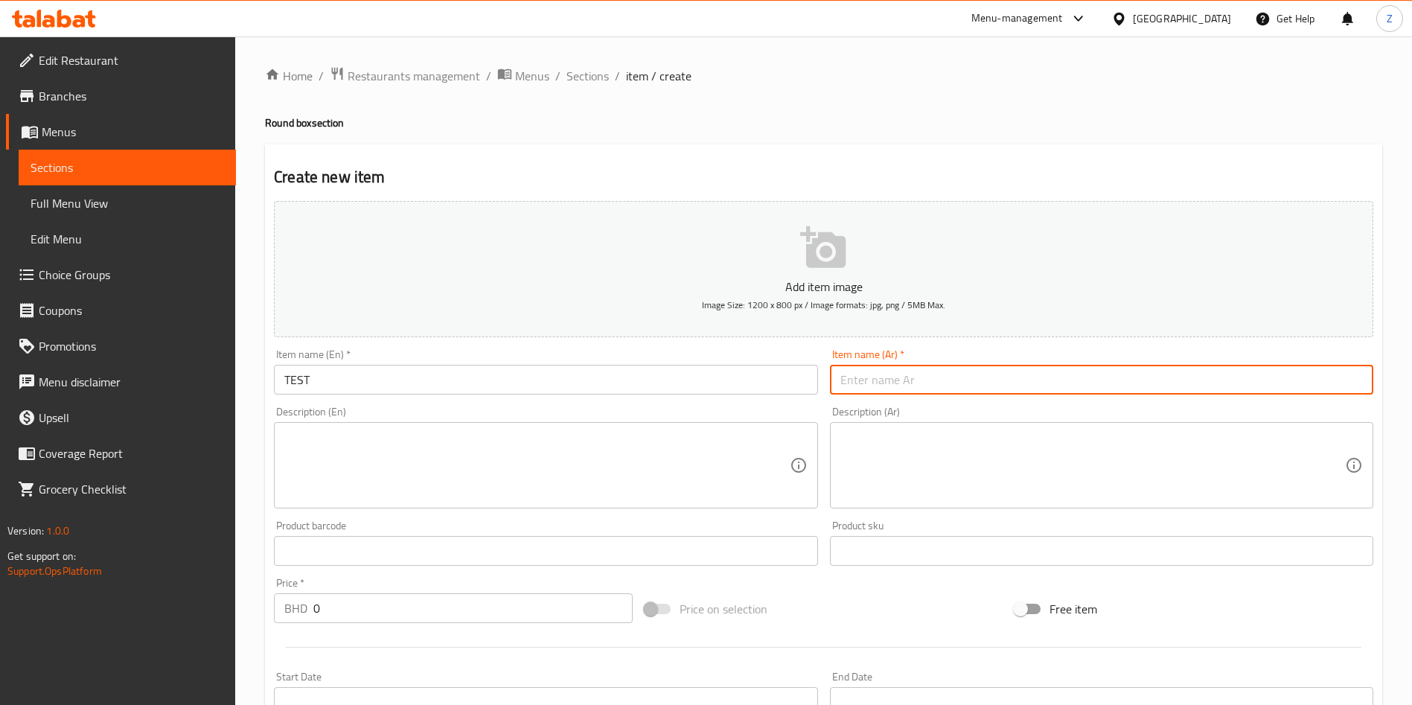
type input "تبولة"
click at [440, 440] on textarea at bounding box center [536, 465] width 504 height 71
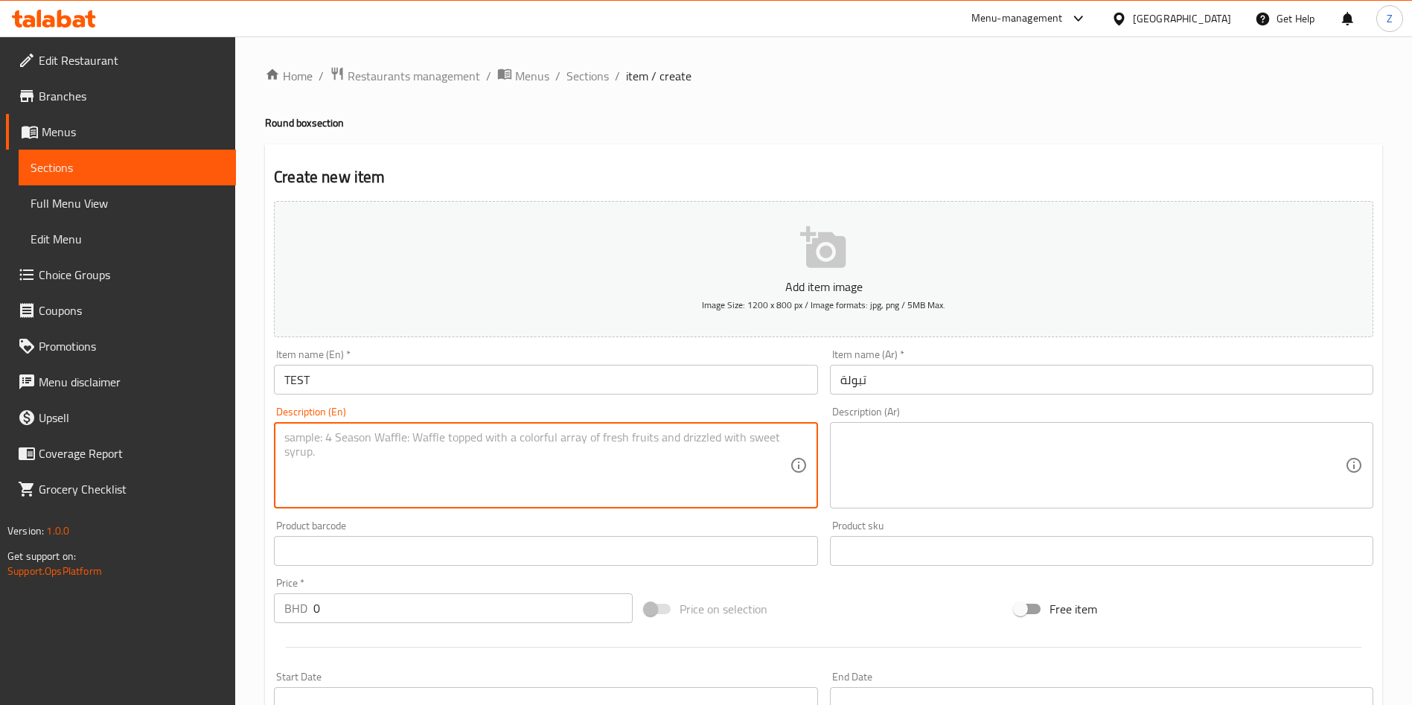
click at [949, 458] on textarea at bounding box center [1092, 465] width 504 height 71
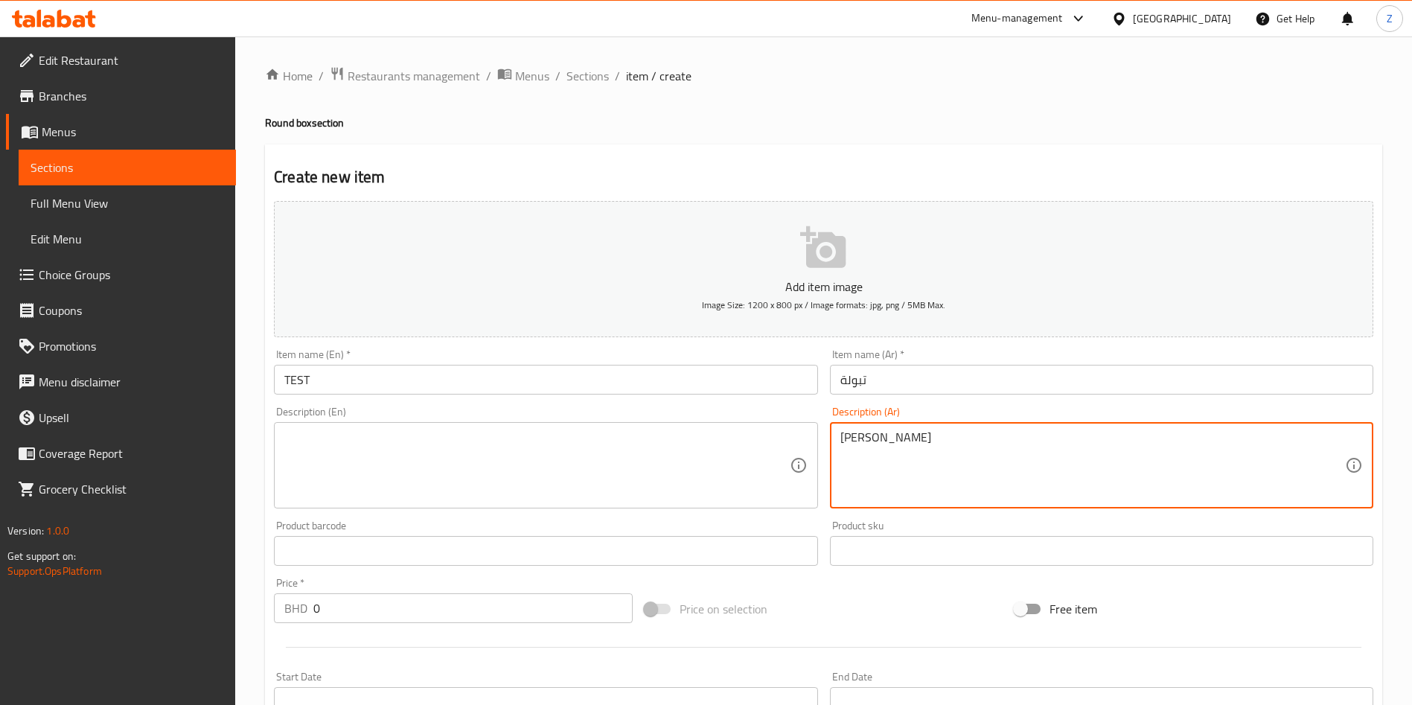
type textarea "[PERSON_NAME]"
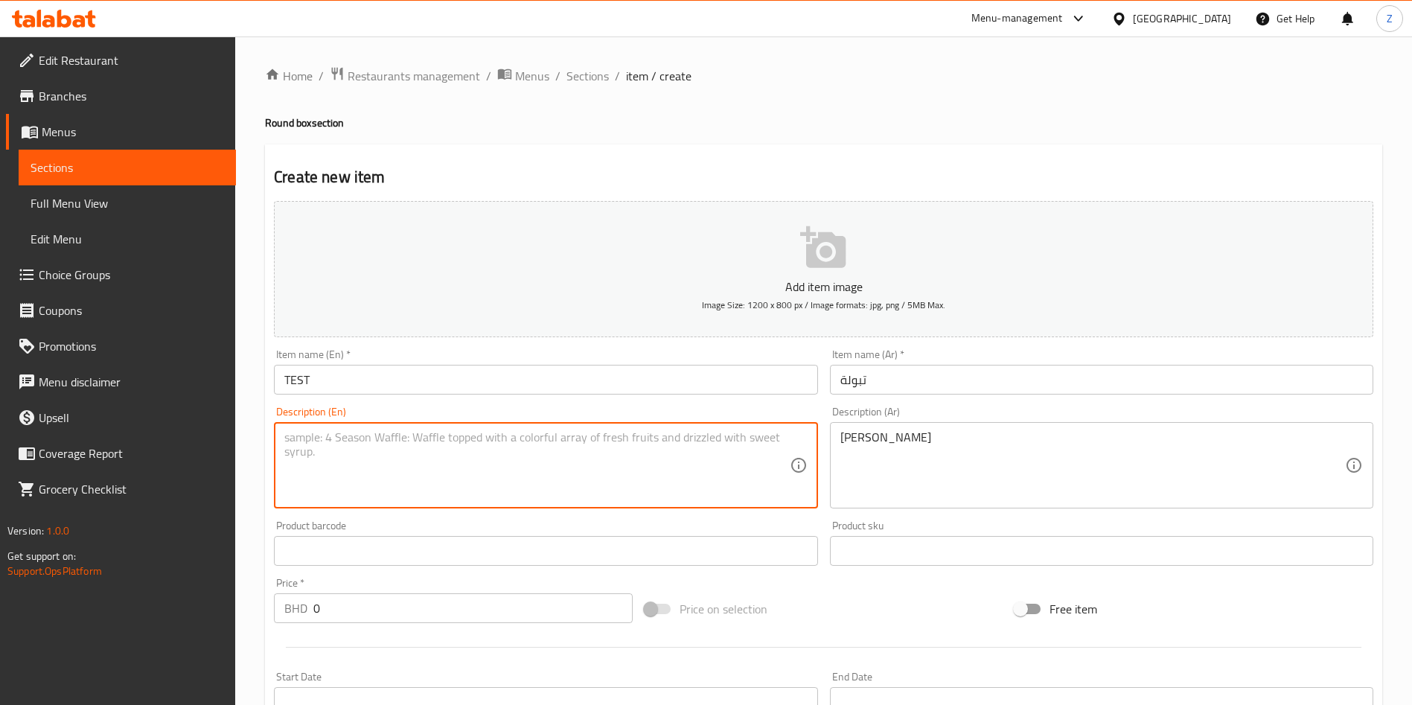
click at [510, 460] on textarea at bounding box center [536, 465] width 504 height 71
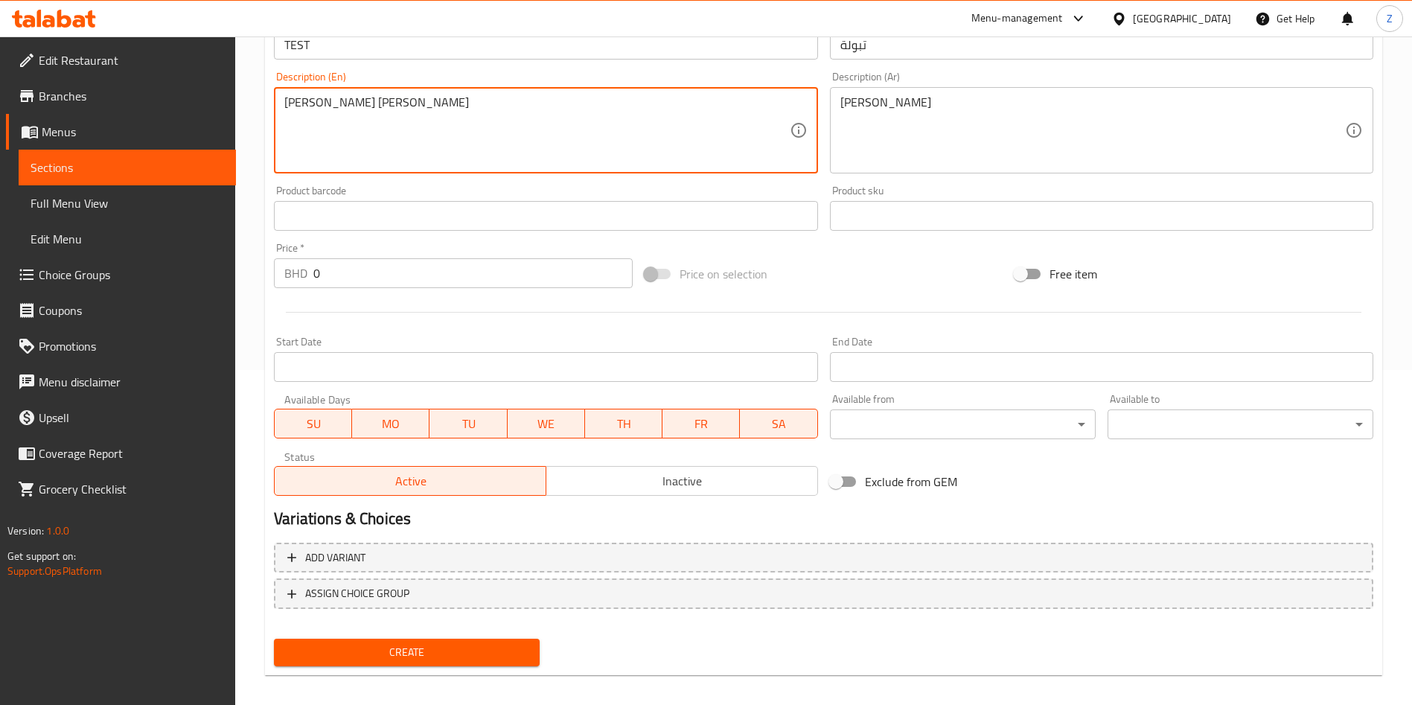
type textarea "[PERSON_NAME] [PERSON_NAME]"
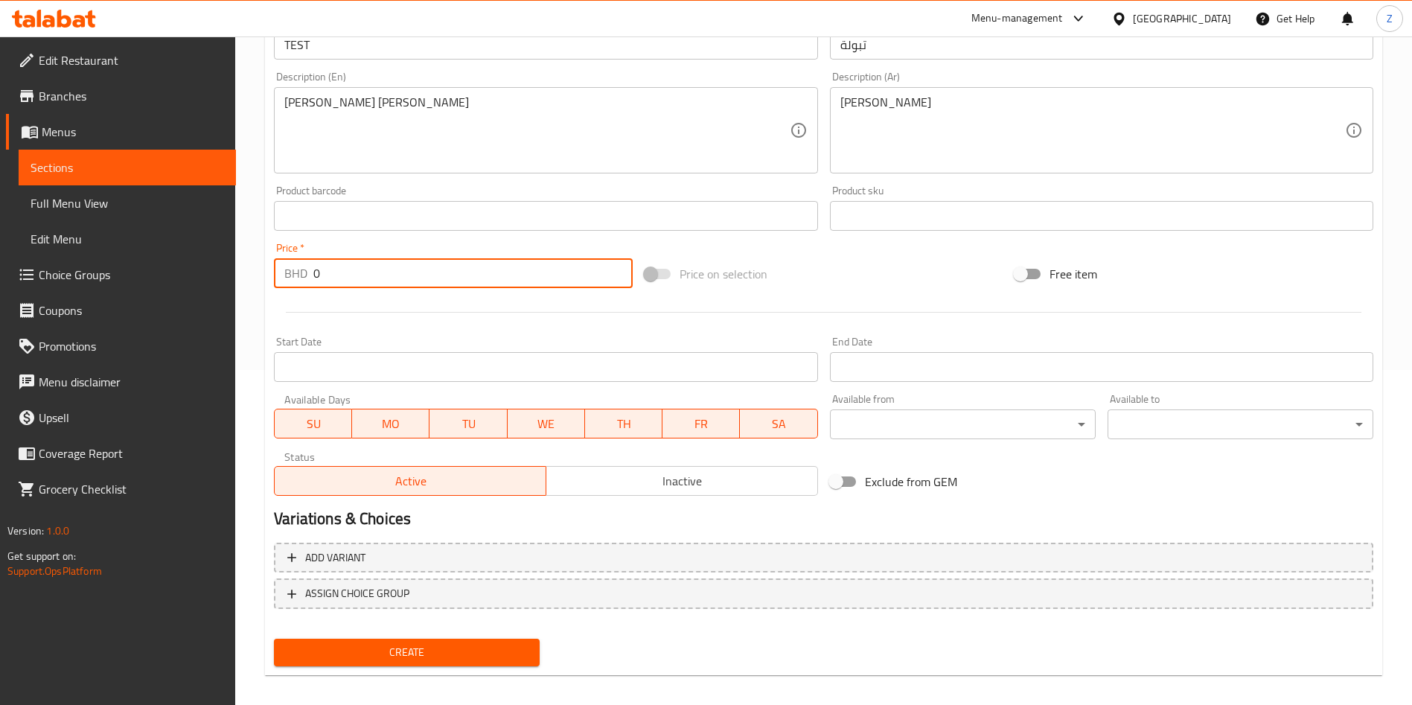
click at [318, 278] on input "0" at bounding box center [472, 273] width 319 height 30
drag, startPoint x: 362, startPoint y: 267, endPoint x: 222, endPoint y: 254, distance: 141.2
click at [224, 255] on div "Edit Restaurant Branches Menus Sections Full Menu View Edit Menu Choice Groups …" at bounding box center [706, 209] width 1412 height 1015
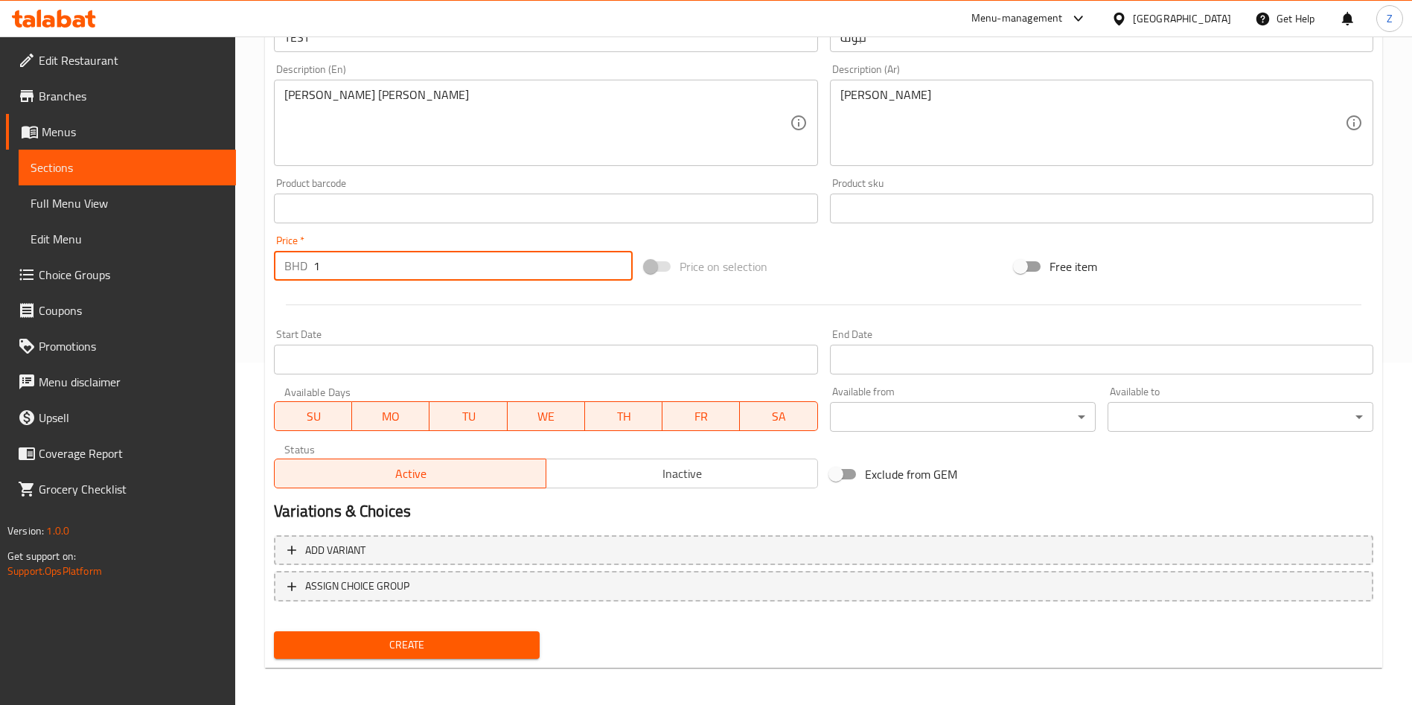
scroll to position [347, 0]
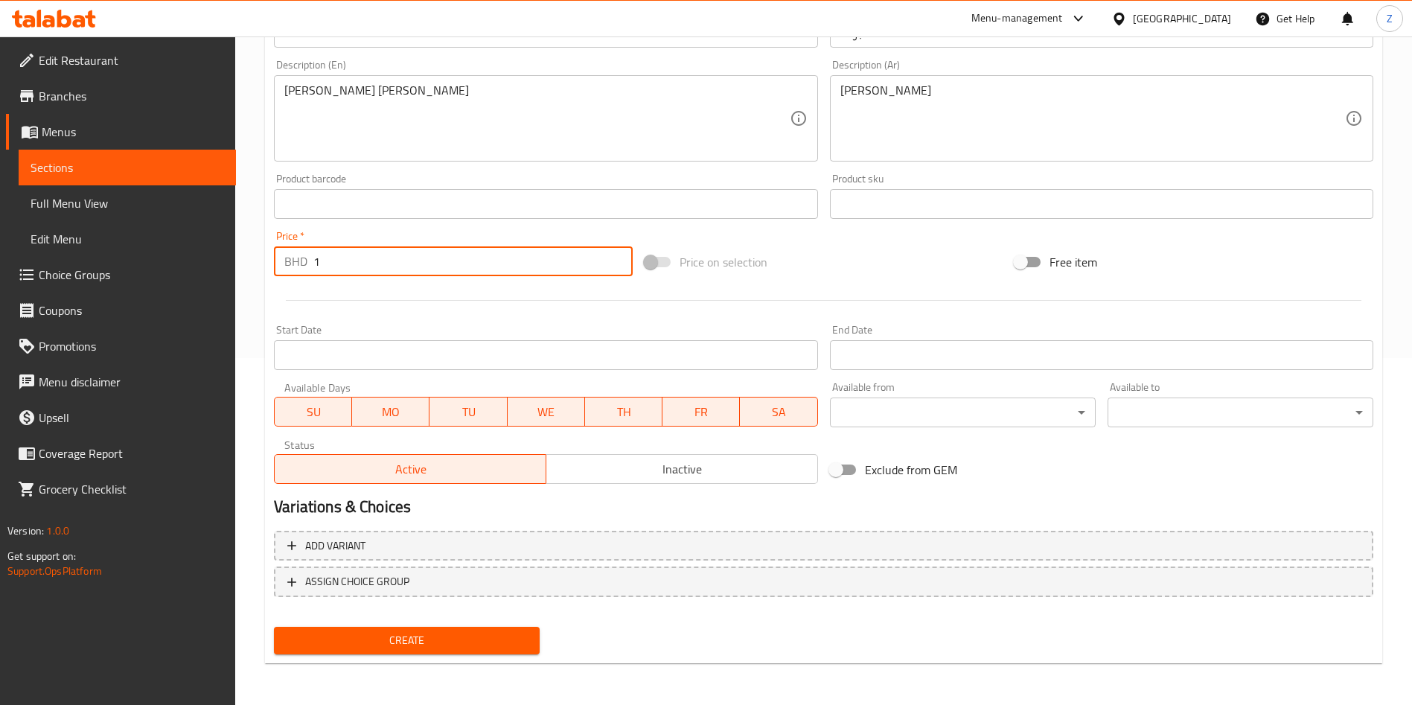
type input "1"
click at [478, 627] on button "Create" at bounding box center [407, 641] width 266 height 28
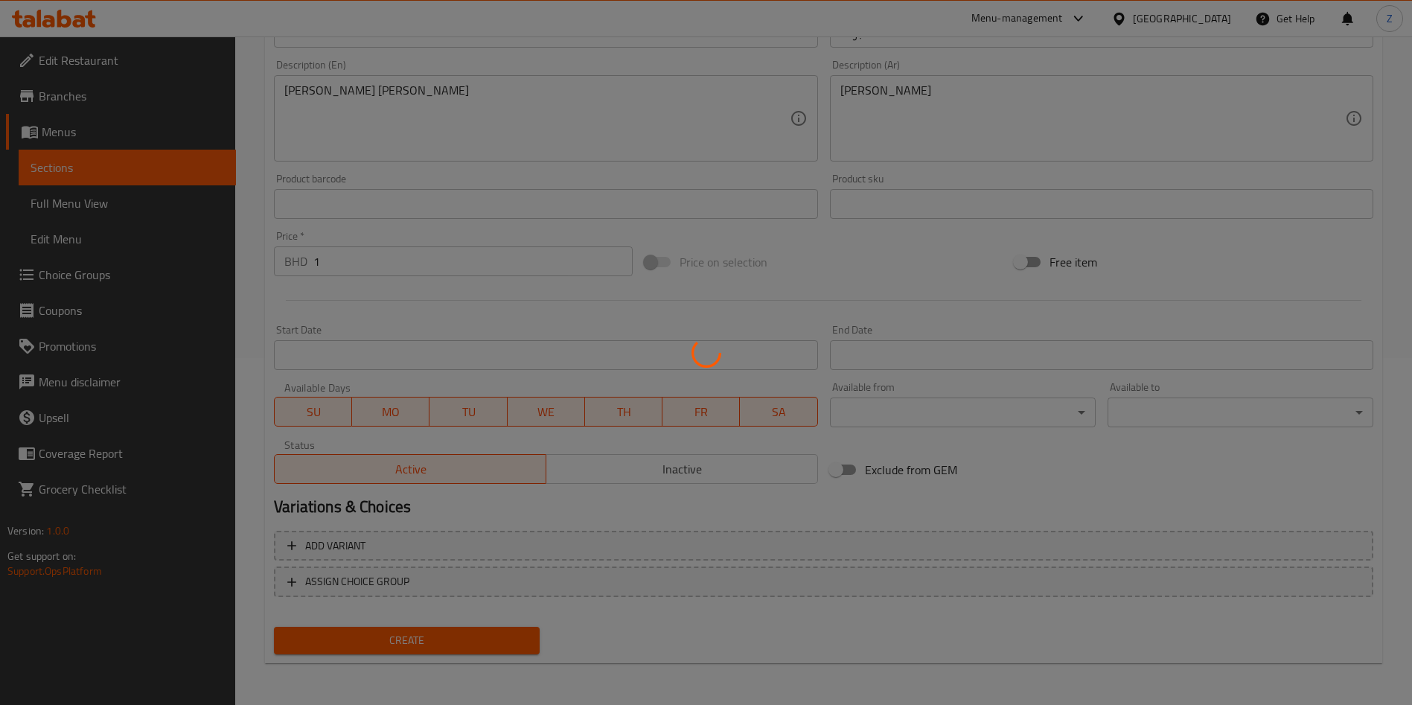
type input "0"
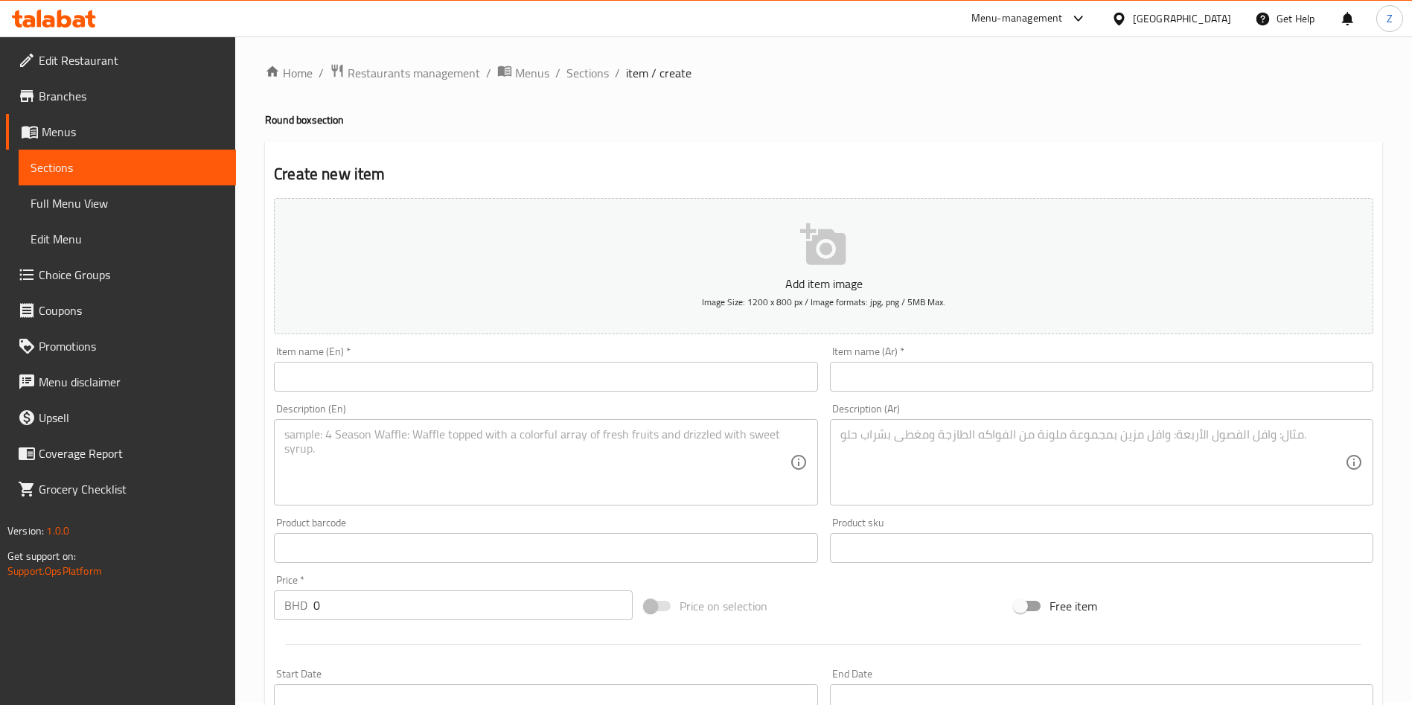
scroll to position [0, 0]
click at [595, 85] on span "Sections" at bounding box center [587, 76] width 42 height 18
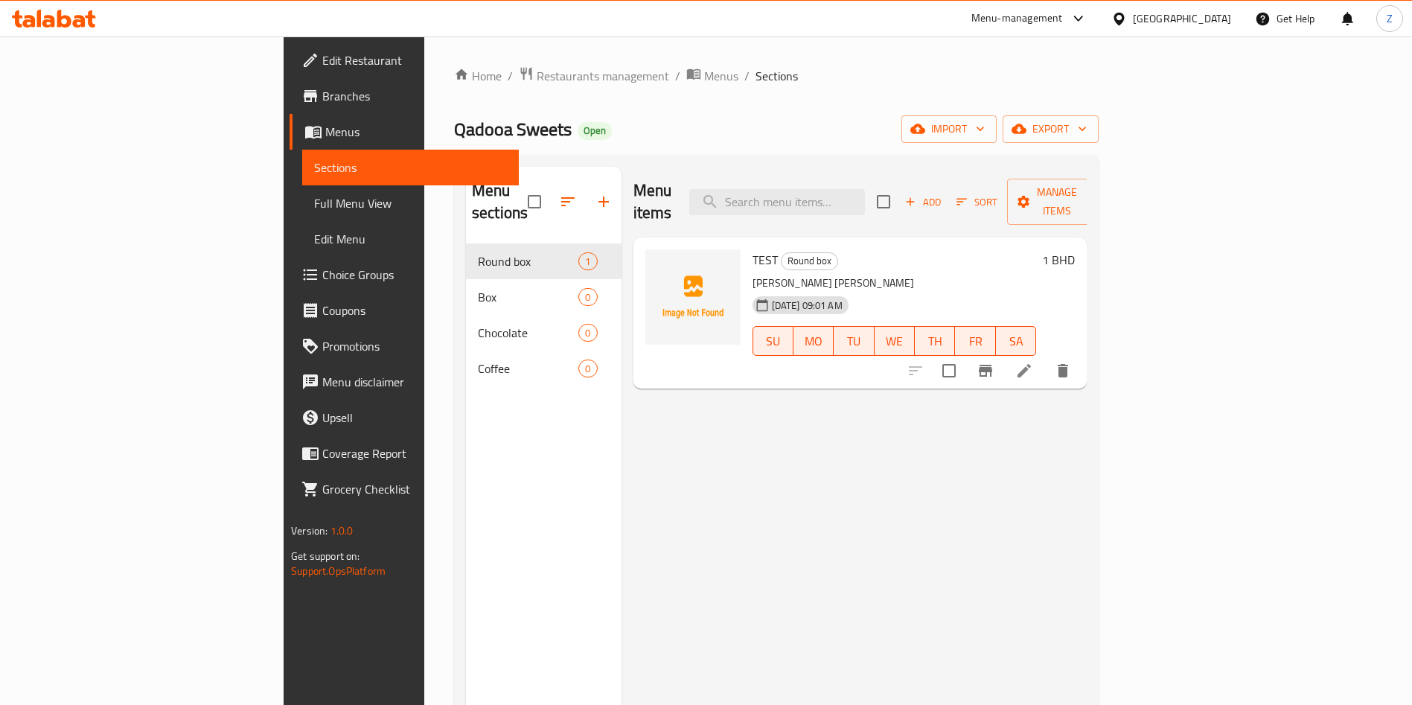
click at [964, 462] on div "Menu items Add Sort Manage items TEST Round box [PERSON_NAME] [PERSON_NAME] [DA…" at bounding box center [854, 519] width 466 height 705
click at [1086, 138] on span "export" at bounding box center [1050, 129] width 72 height 19
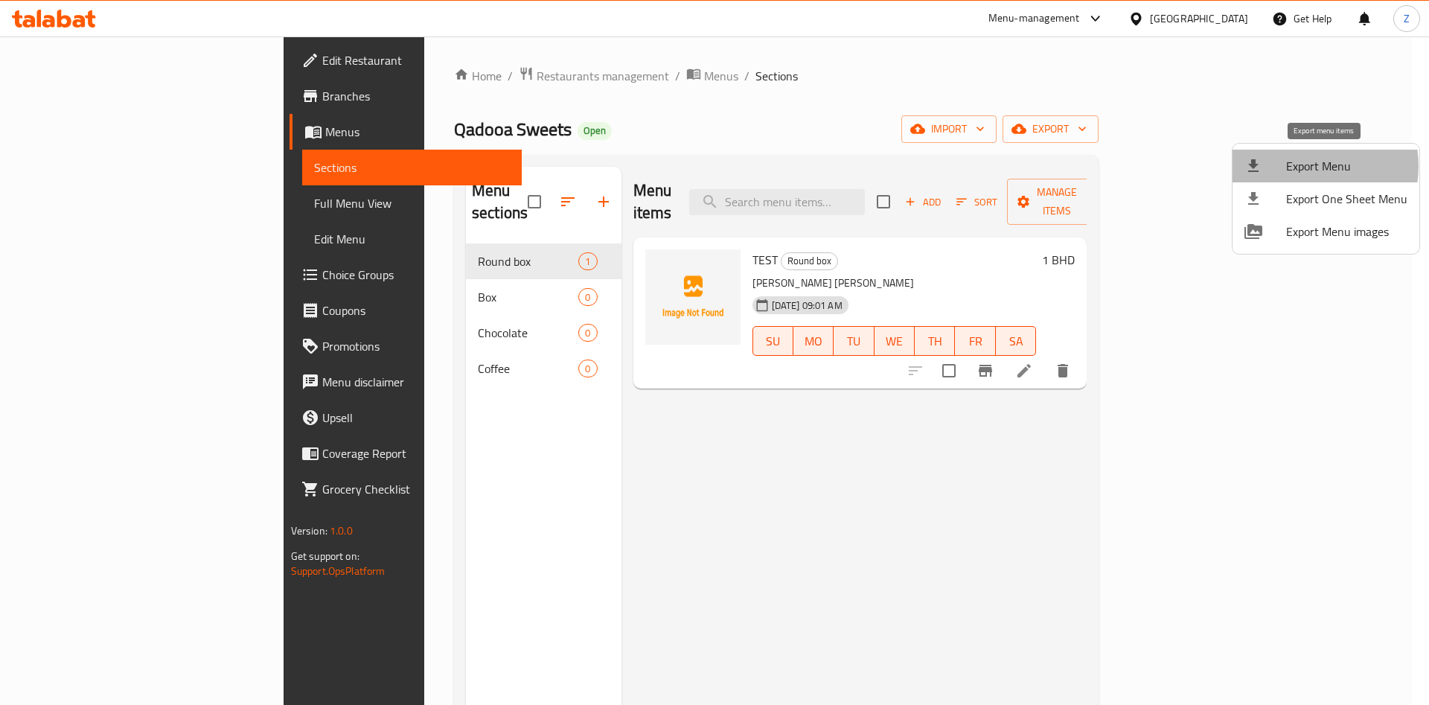
click at [1303, 166] on span "Export Menu" at bounding box center [1346, 166] width 121 height 18
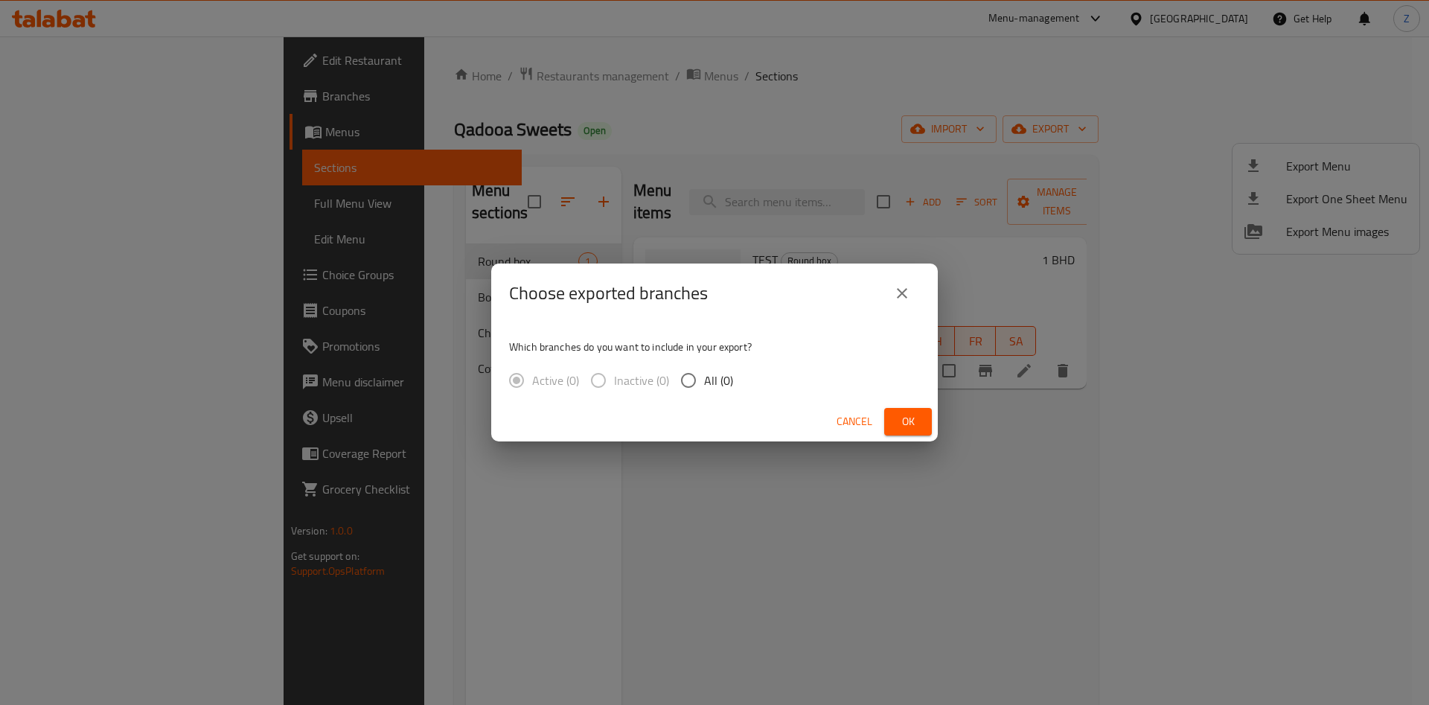
click at [912, 421] on span "Ok" at bounding box center [908, 421] width 24 height 19
click at [909, 410] on button "Ok" at bounding box center [908, 422] width 48 height 28
click at [1021, 511] on div "Choose exported branches Which branches do you want to include in your export? …" at bounding box center [714, 352] width 1429 height 705
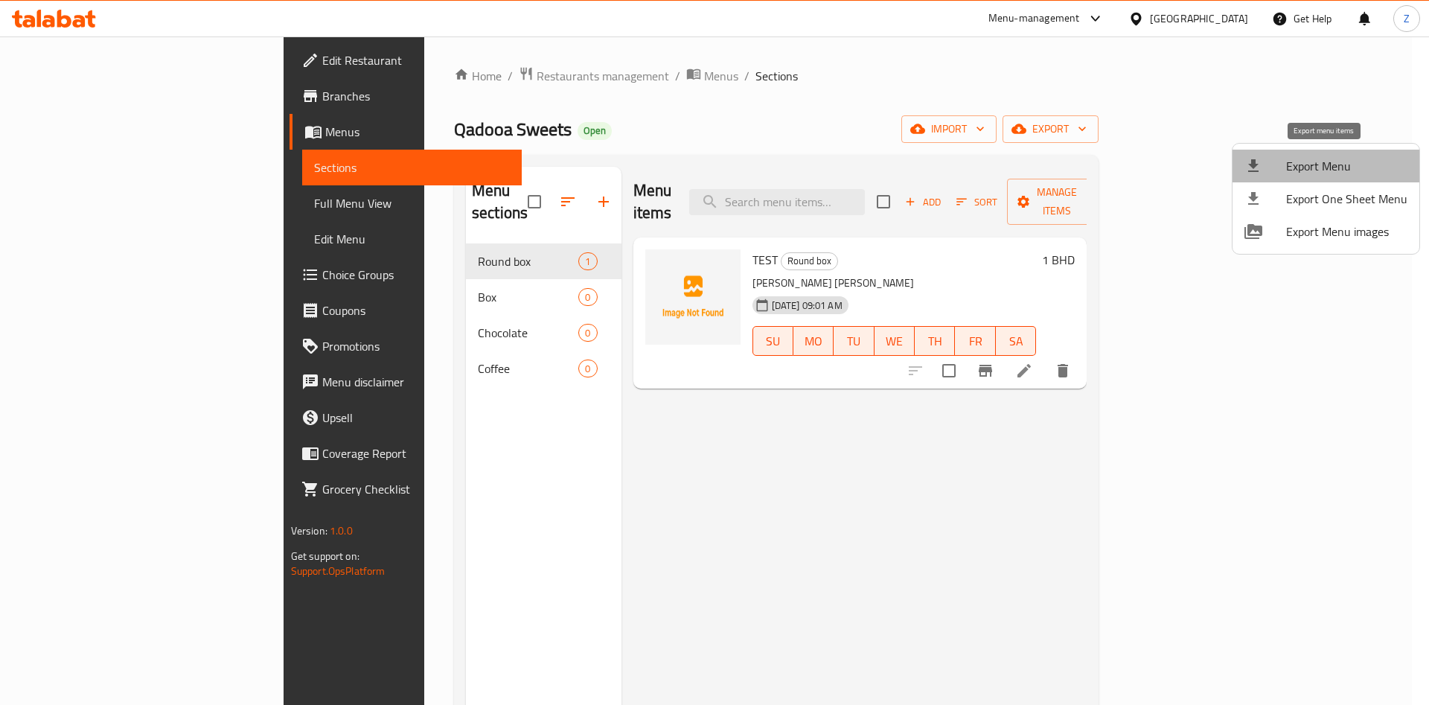
click at [1336, 171] on span "Export Menu" at bounding box center [1346, 166] width 121 height 18
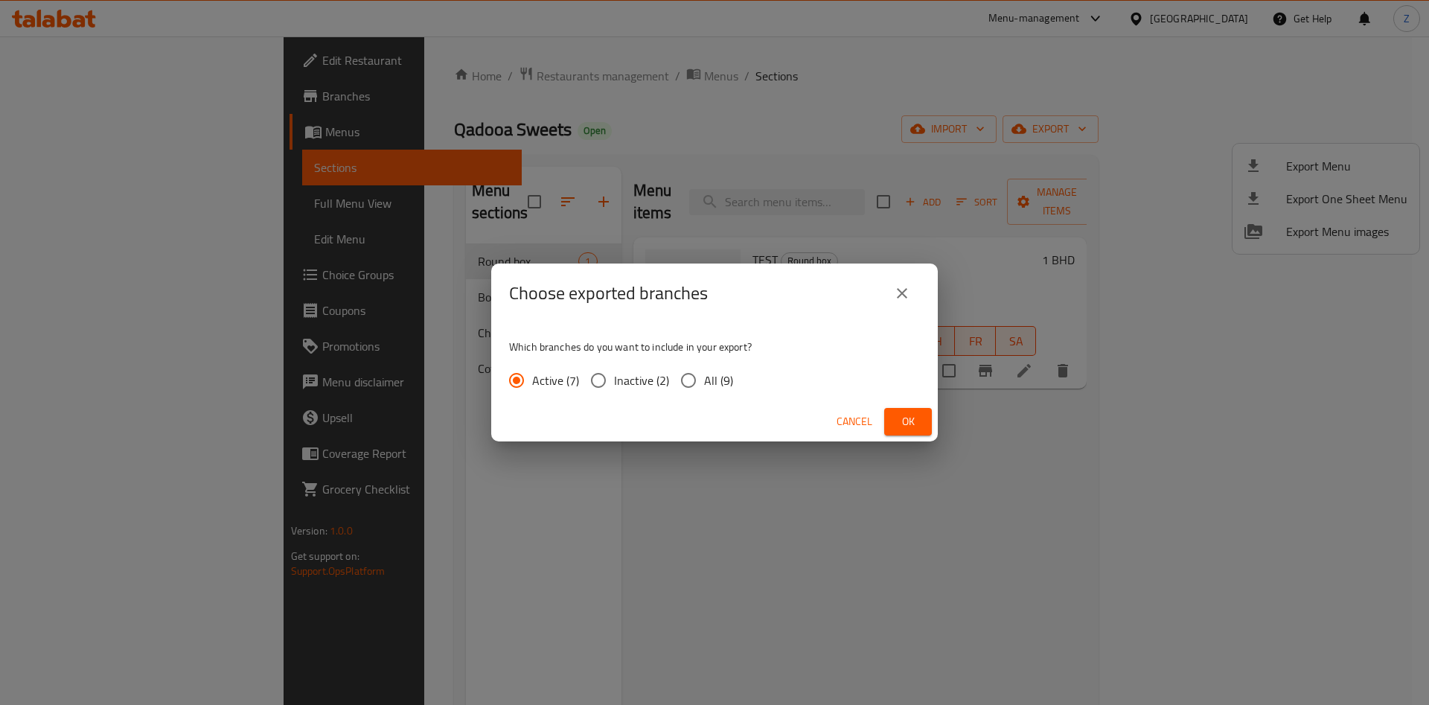
click at [901, 428] on span "Ok" at bounding box center [908, 421] width 24 height 19
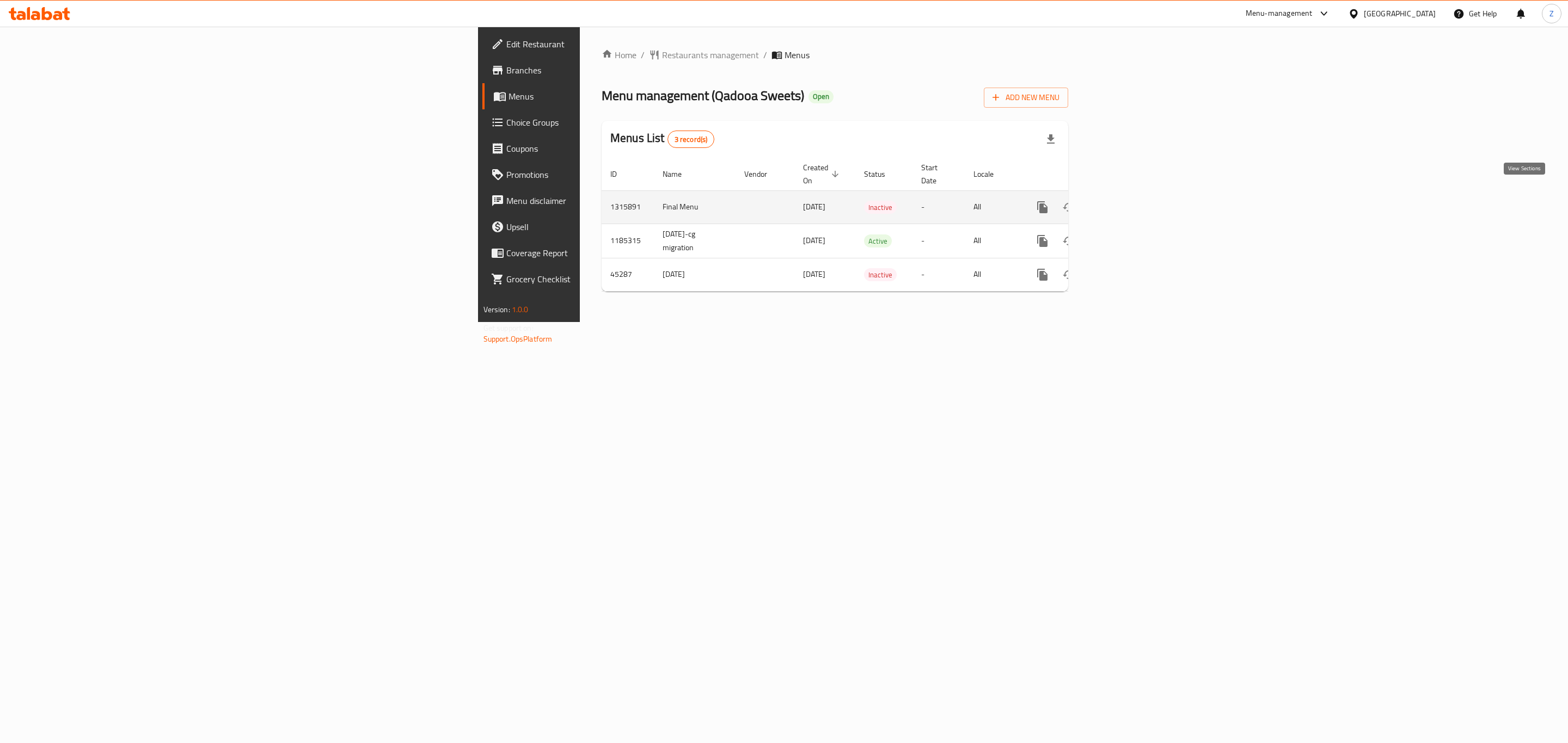
click at [1134, 195] on link "enhanced table" at bounding box center [1121, 208] width 26 height 26
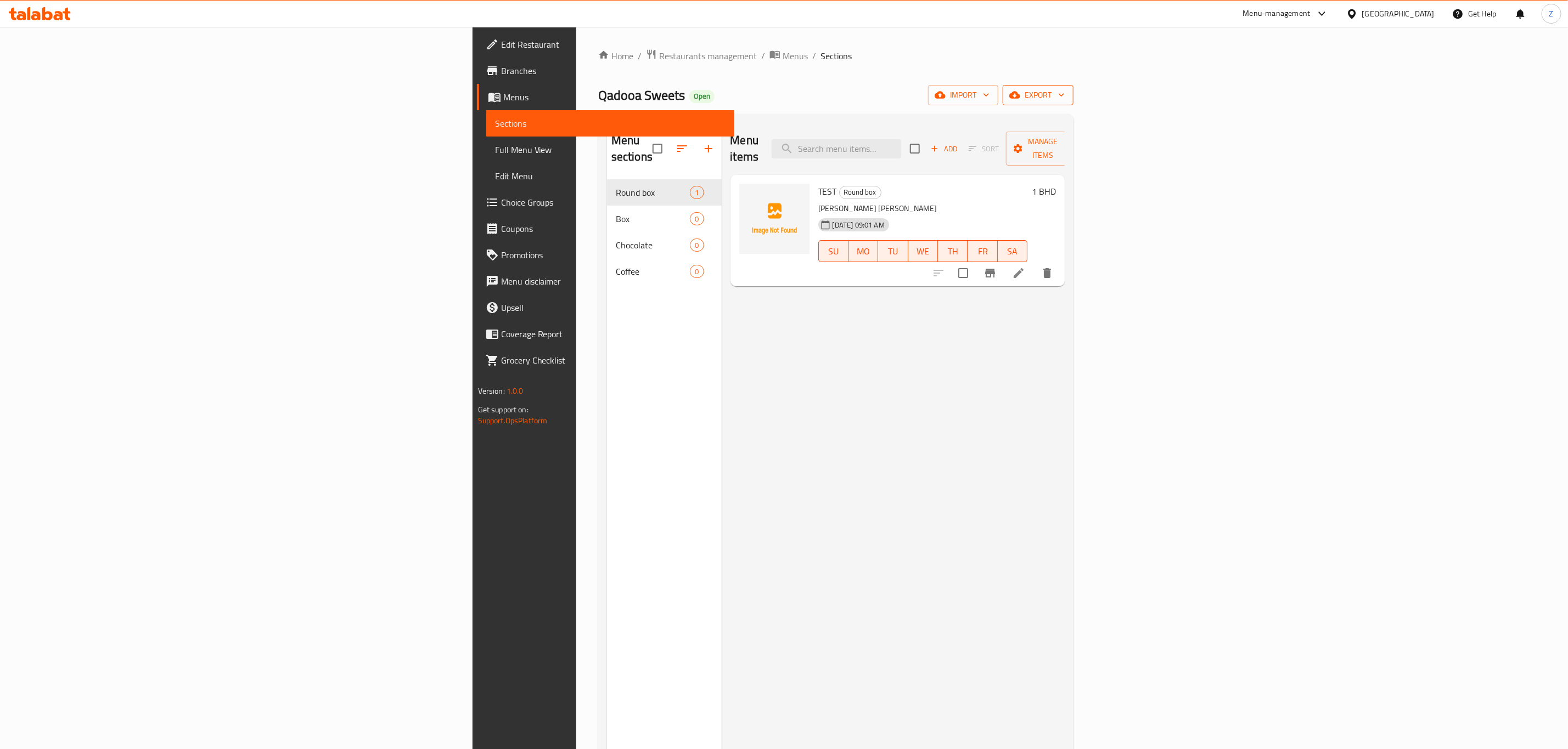
click at [1065, 89] on span "export" at bounding box center [1038, 95] width 53 height 14
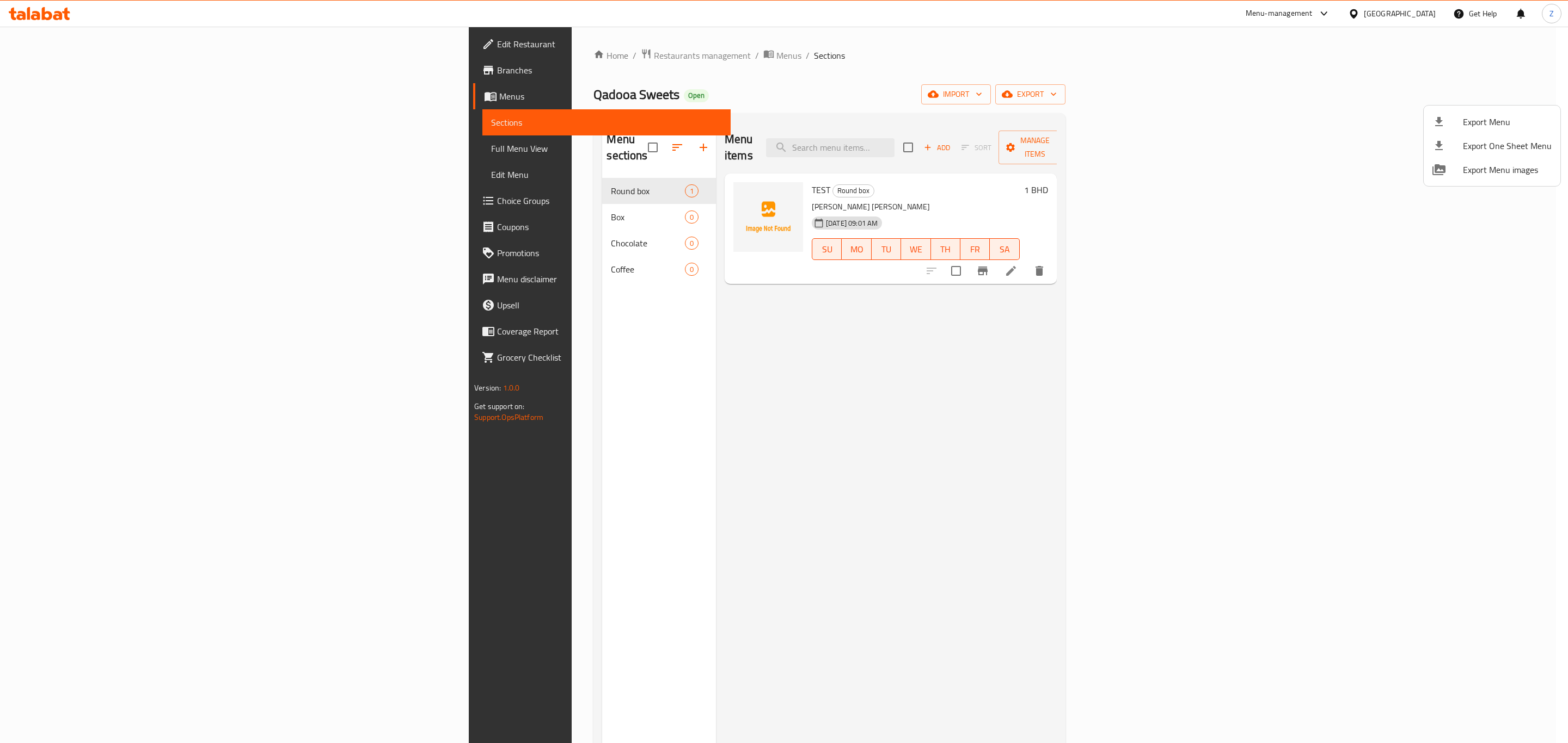
click at [1438, 93] on div at bounding box center [784, 372] width 1568 height 743
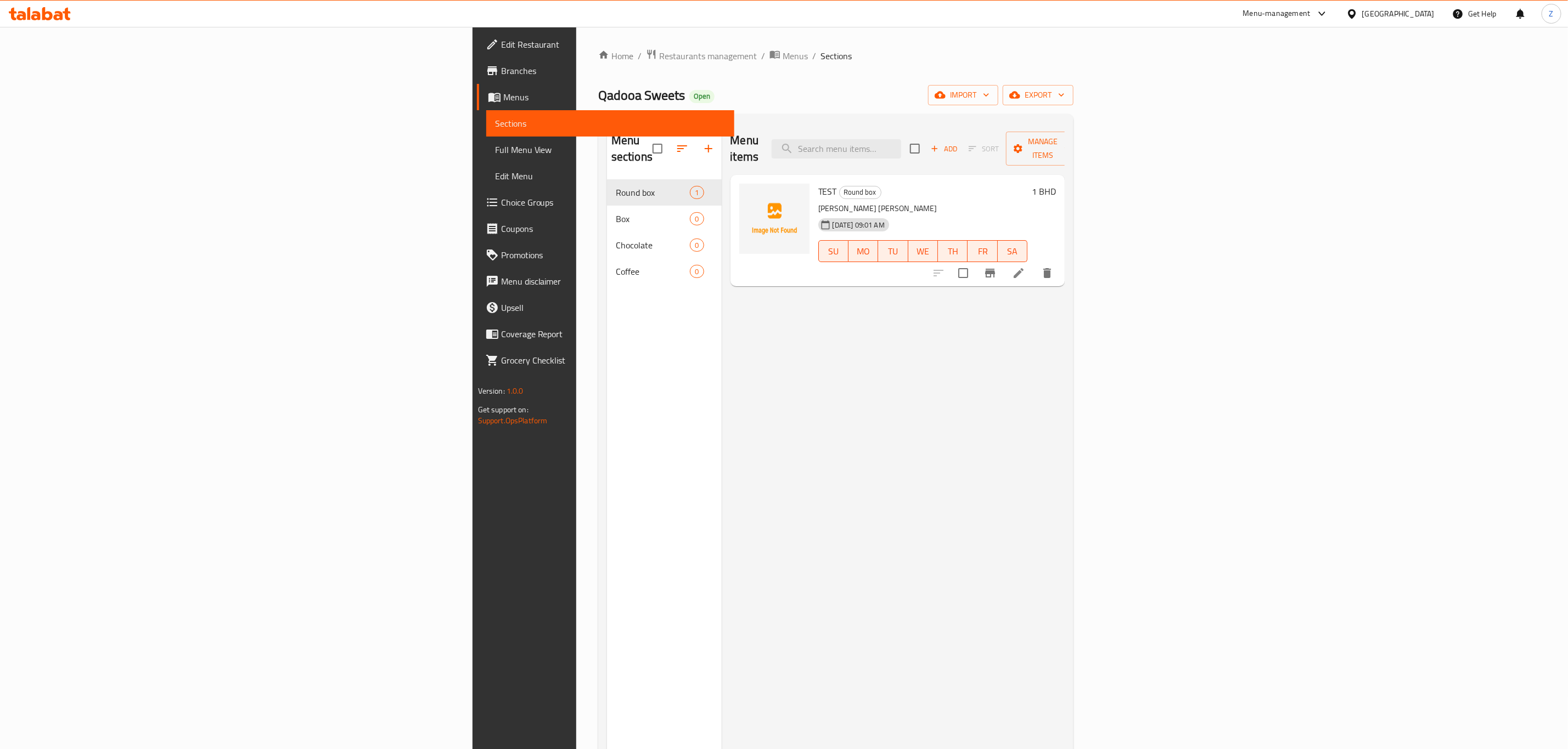
click at [990, 94] on span "import" at bounding box center [962, 95] width 52 height 14
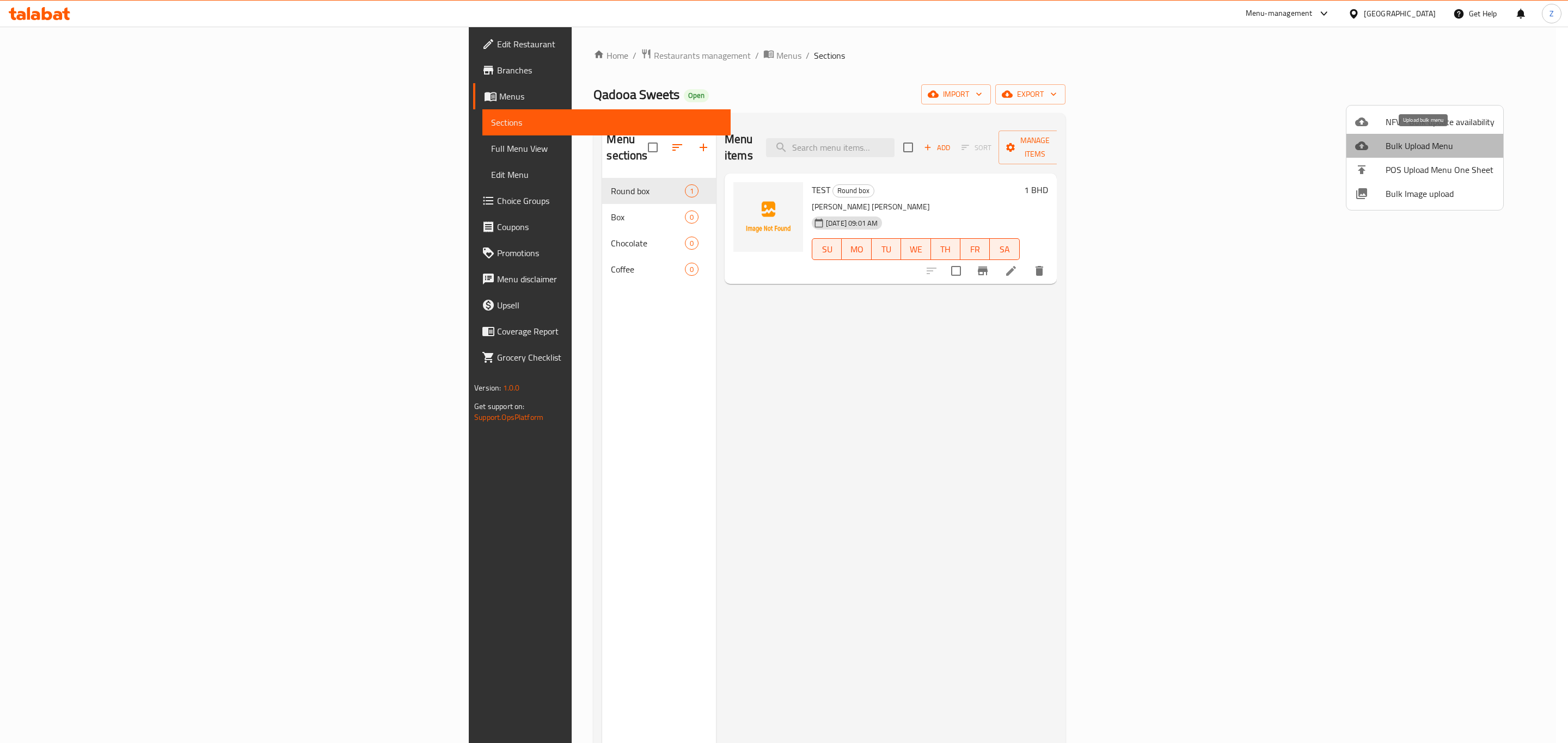
click at [1435, 144] on span "Bulk Upload Menu" at bounding box center [1440, 146] width 109 height 13
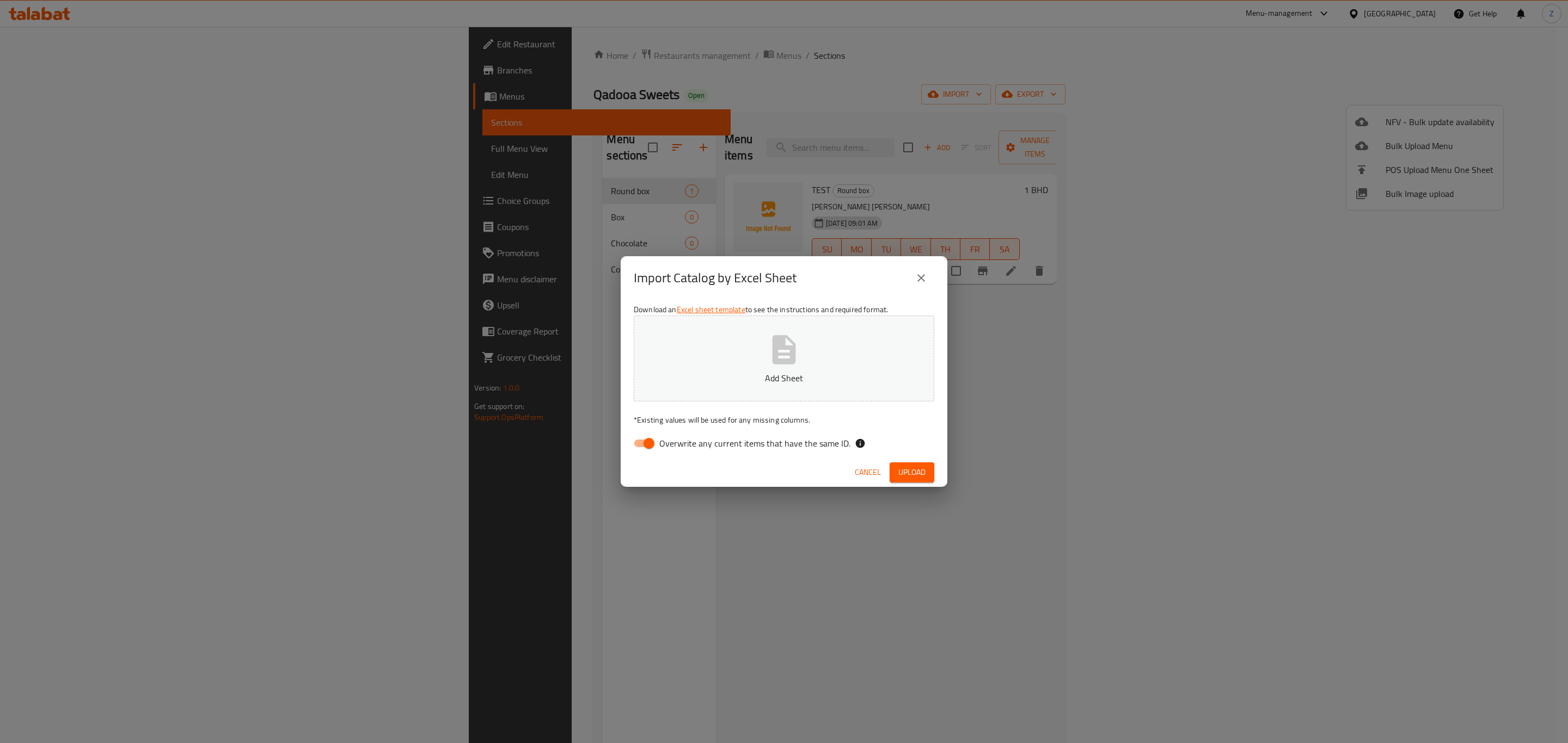
click at [788, 344] on icon "button" at bounding box center [784, 350] width 35 height 35
click at [901, 471] on span "Upload" at bounding box center [912, 472] width 27 height 14
click at [902, 472] on span "Upload" at bounding box center [912, 472] width 27 height 14
click at [923, 270] on button "close" at bounding box center [921, 278] width 26 height 26
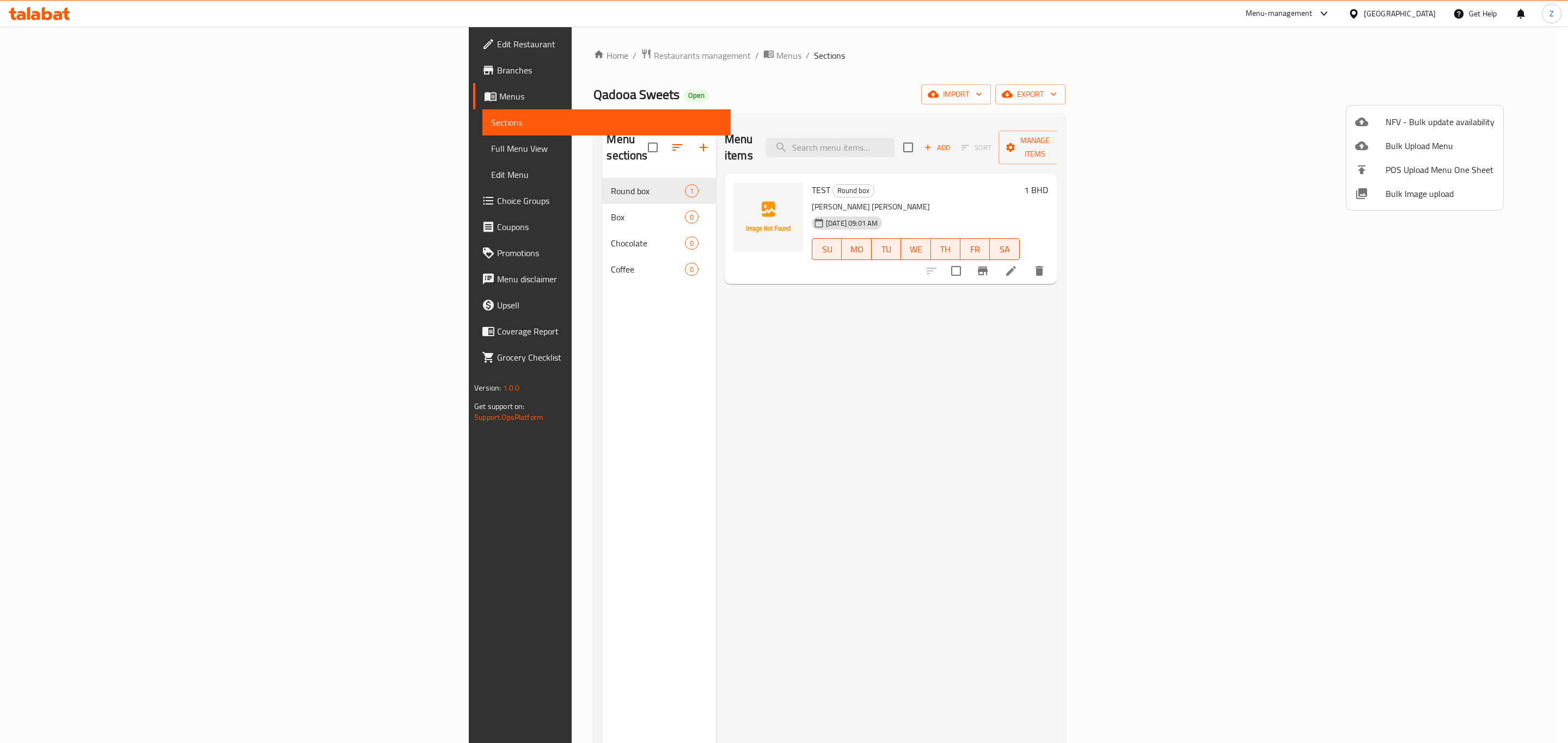
click at [1411, 139] on span "Bulk Upload Menu" at bounding box center [1440, 146] width 109 height 13
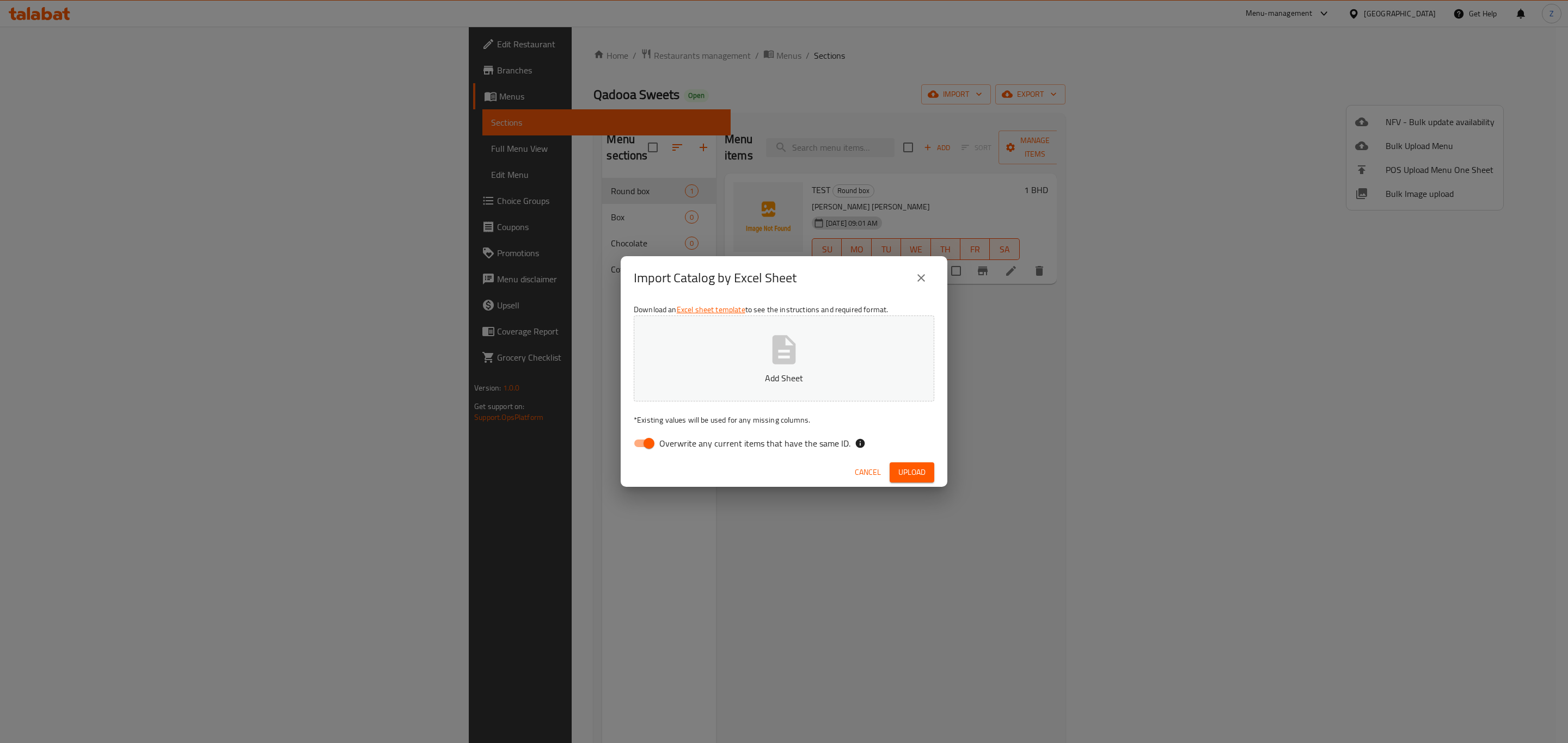
click at [923, 268] on button "close" at bounding box center [921, 278] width 26 height 26
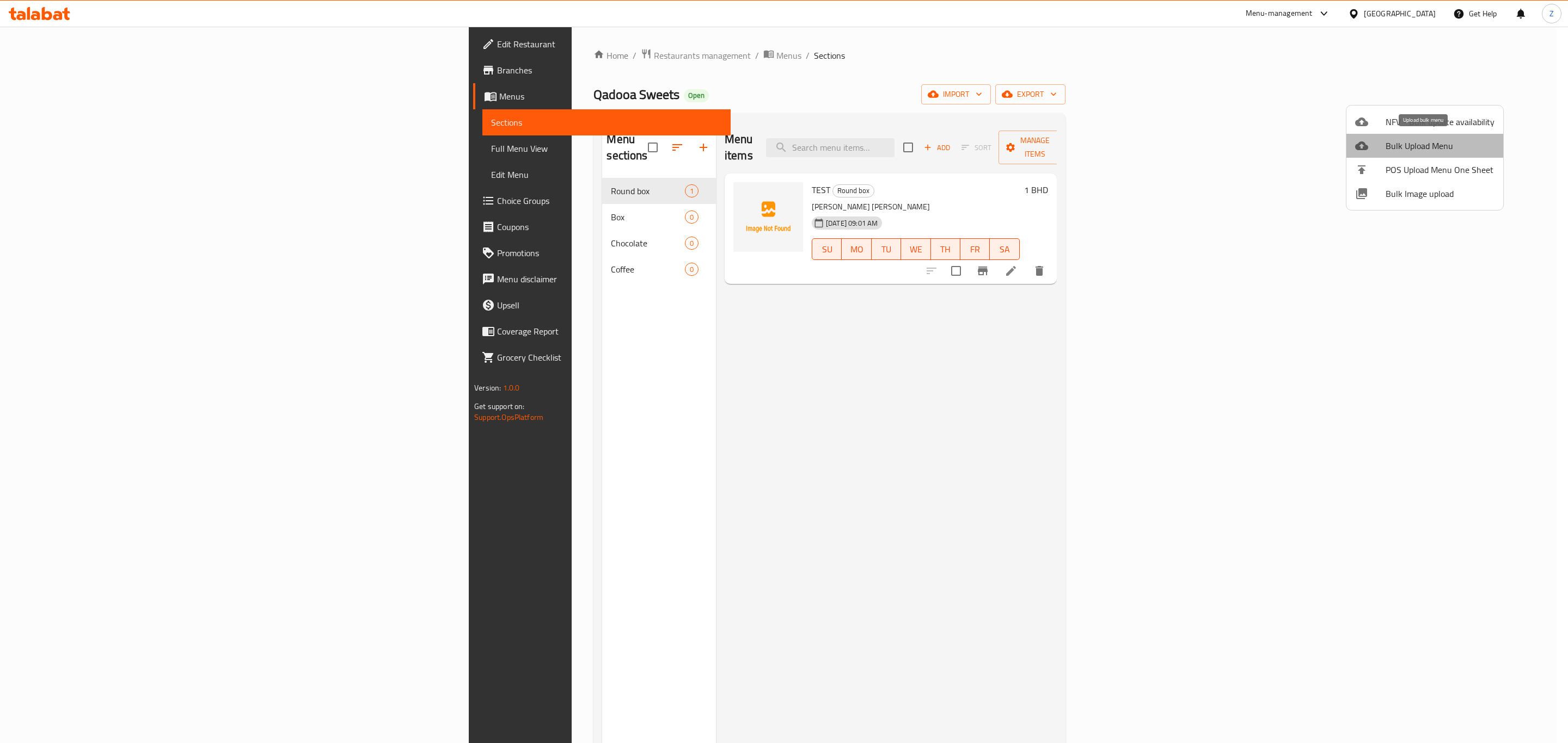
click at [1437, 146] on span "Bulk Upload Menu" at bounding box center [1440, 146] width 109 height 13
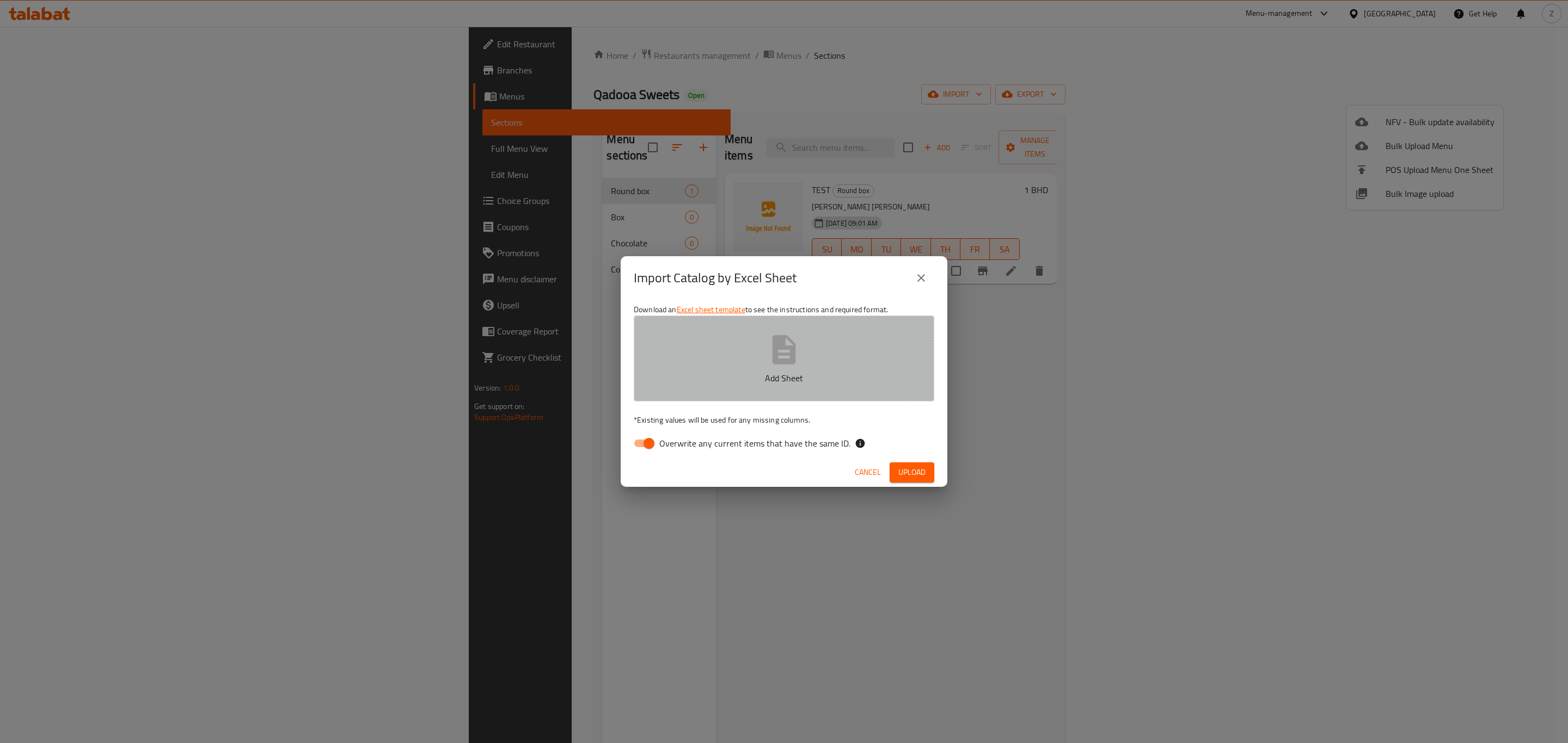
click at [759, 335] on button "Add Sheet" at bounding box center [784, 359] width 301 height 86
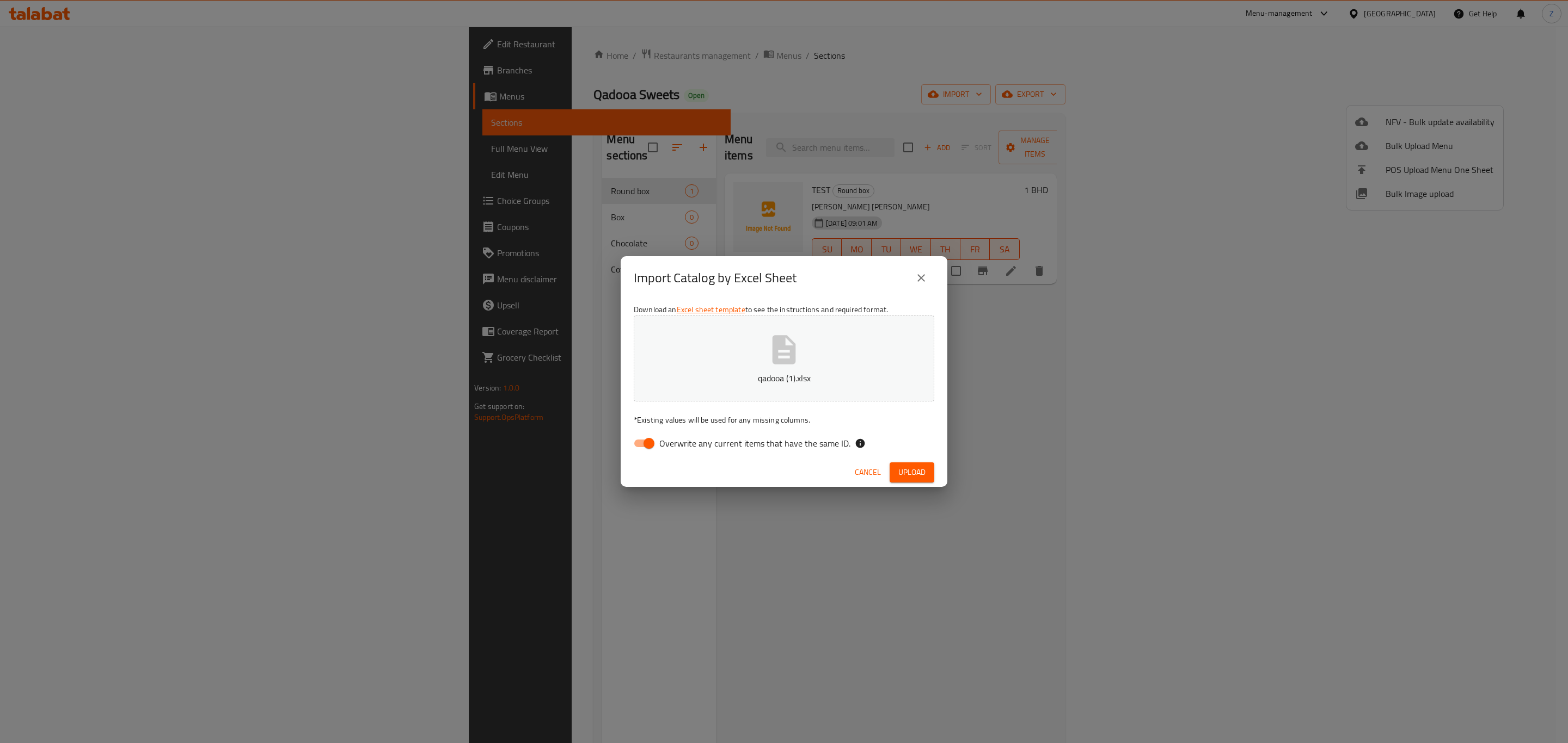
click at [908, 473] on span "Upload" at bounding box center [912, 472] width 27 height 14
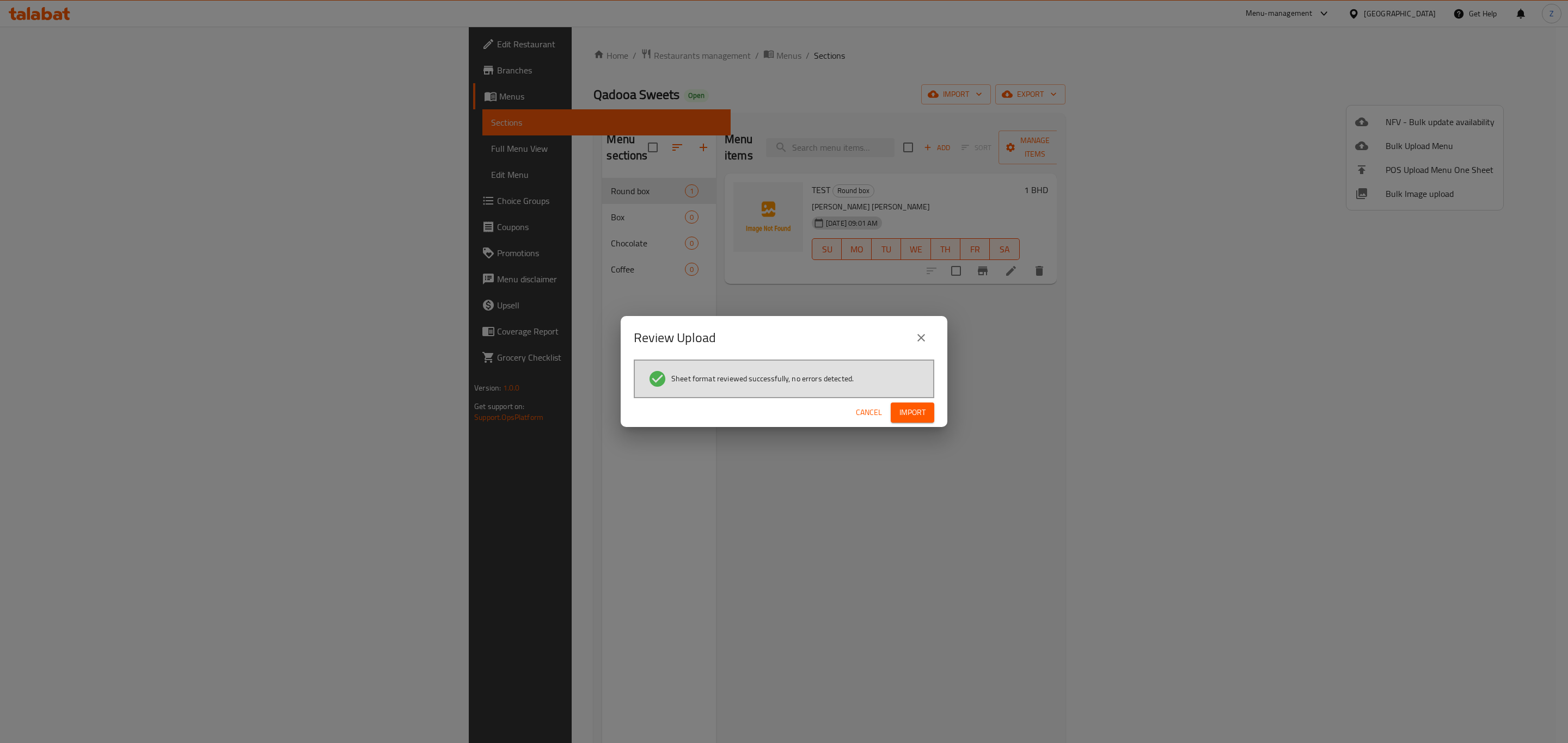
click at [915, 416] on span "Import" at bounding box center [912, 412] width 26 height 14
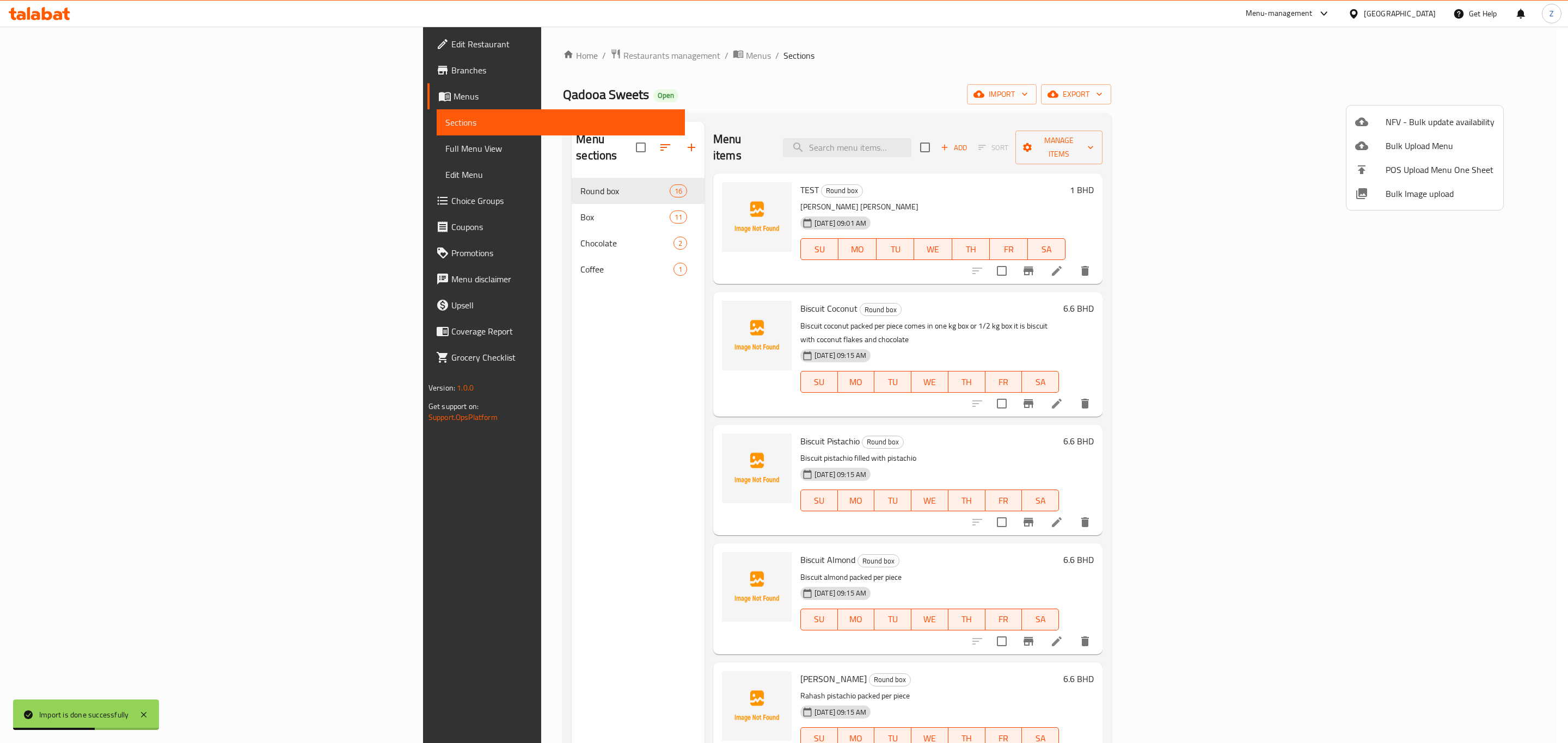
click at [1155, 91] on div at bounding box center [784, 372] width 1568 height 743
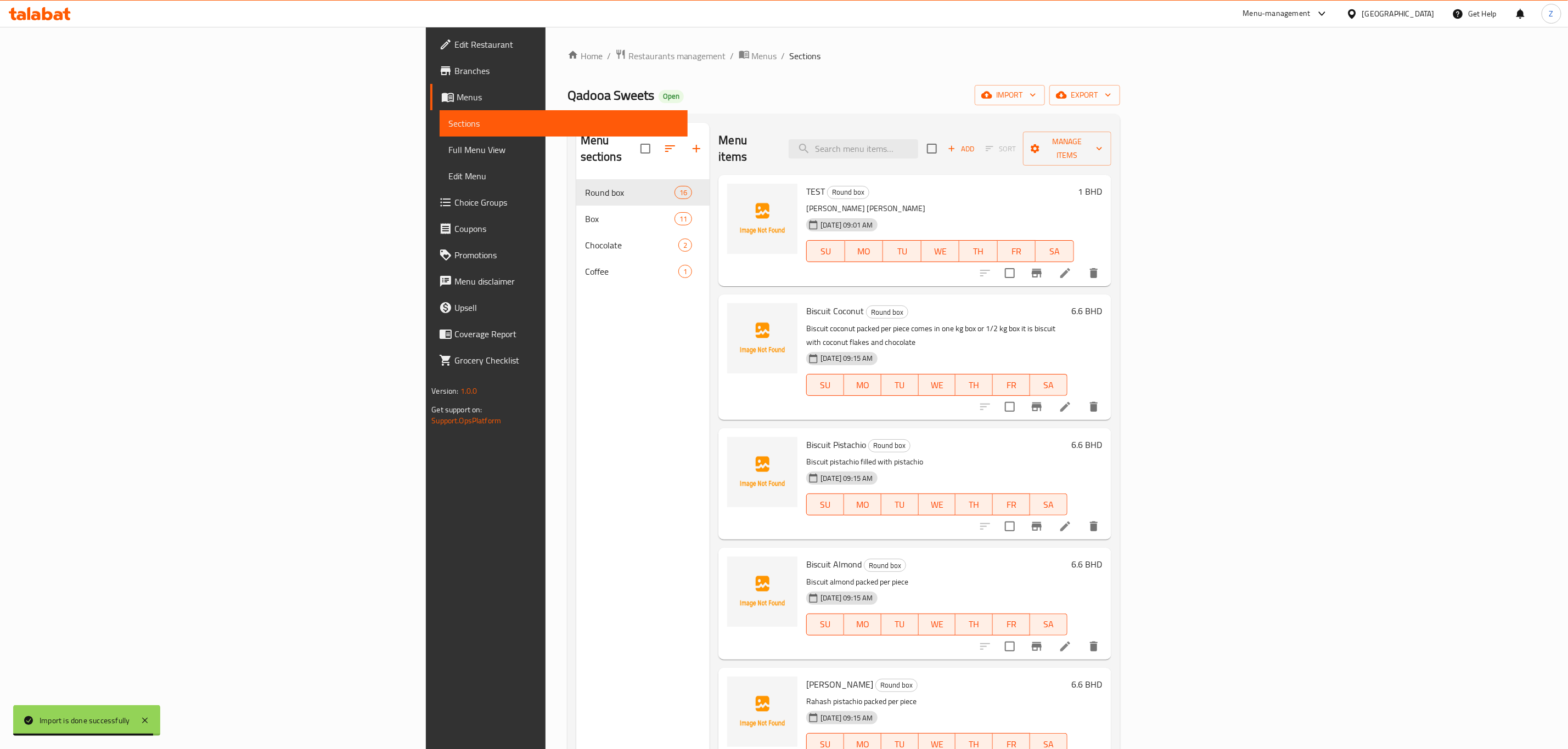
click at [1107, 260] on button "delete" at bounding box center [1094, 274] width 27 height 27
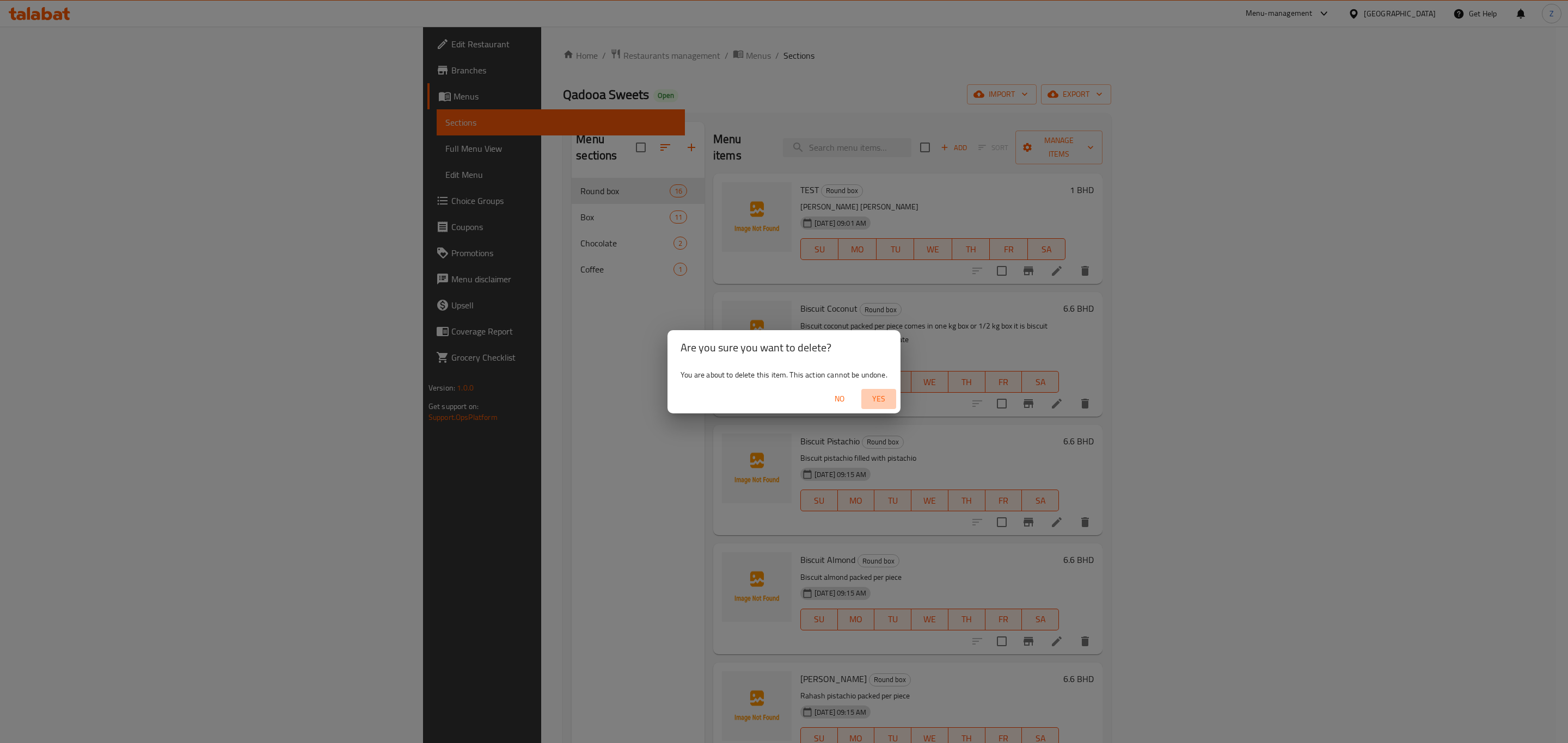
click at [879, 393] on span "Yes" at bounding box center [879, 399] width 26 height 14
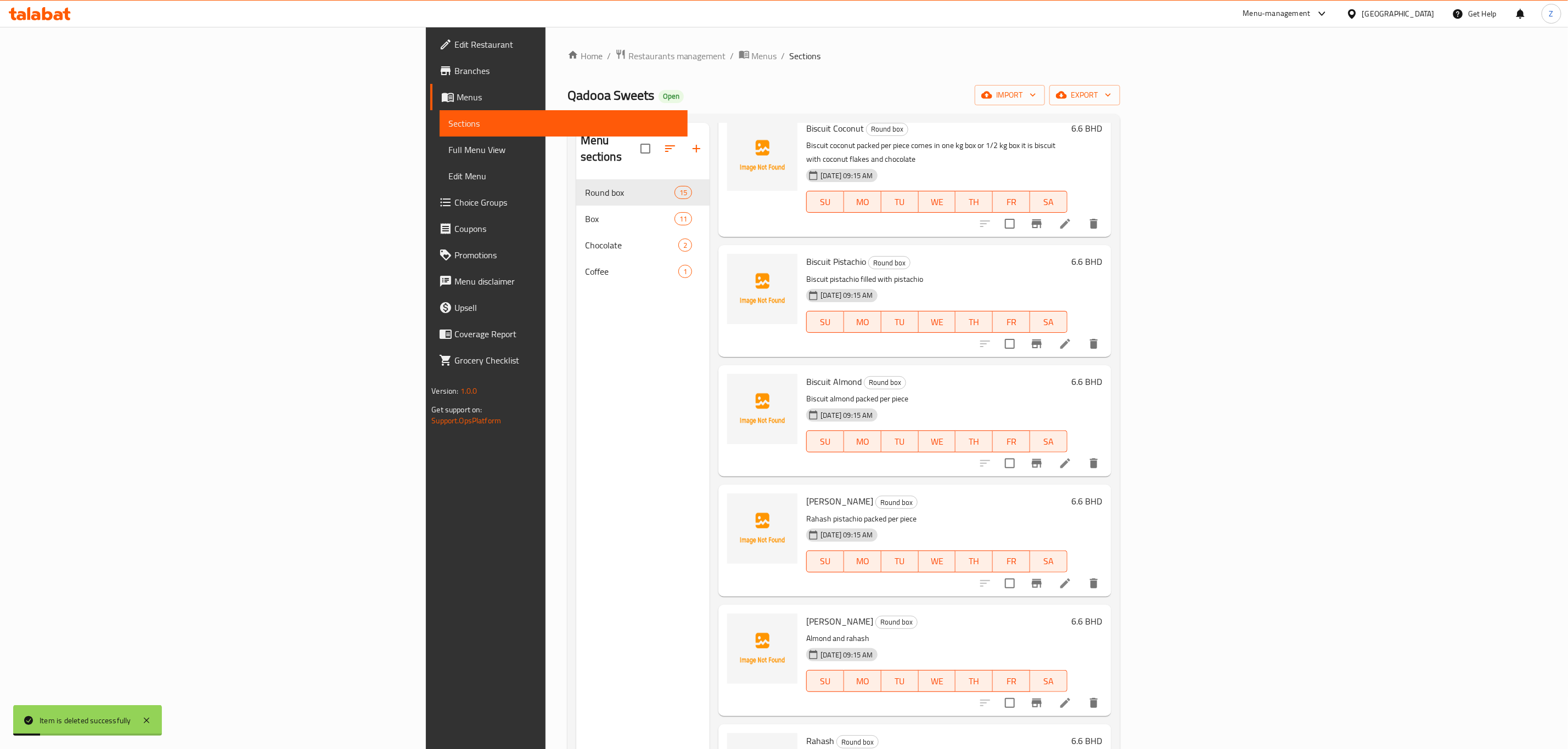
scroll to position [83, 0]
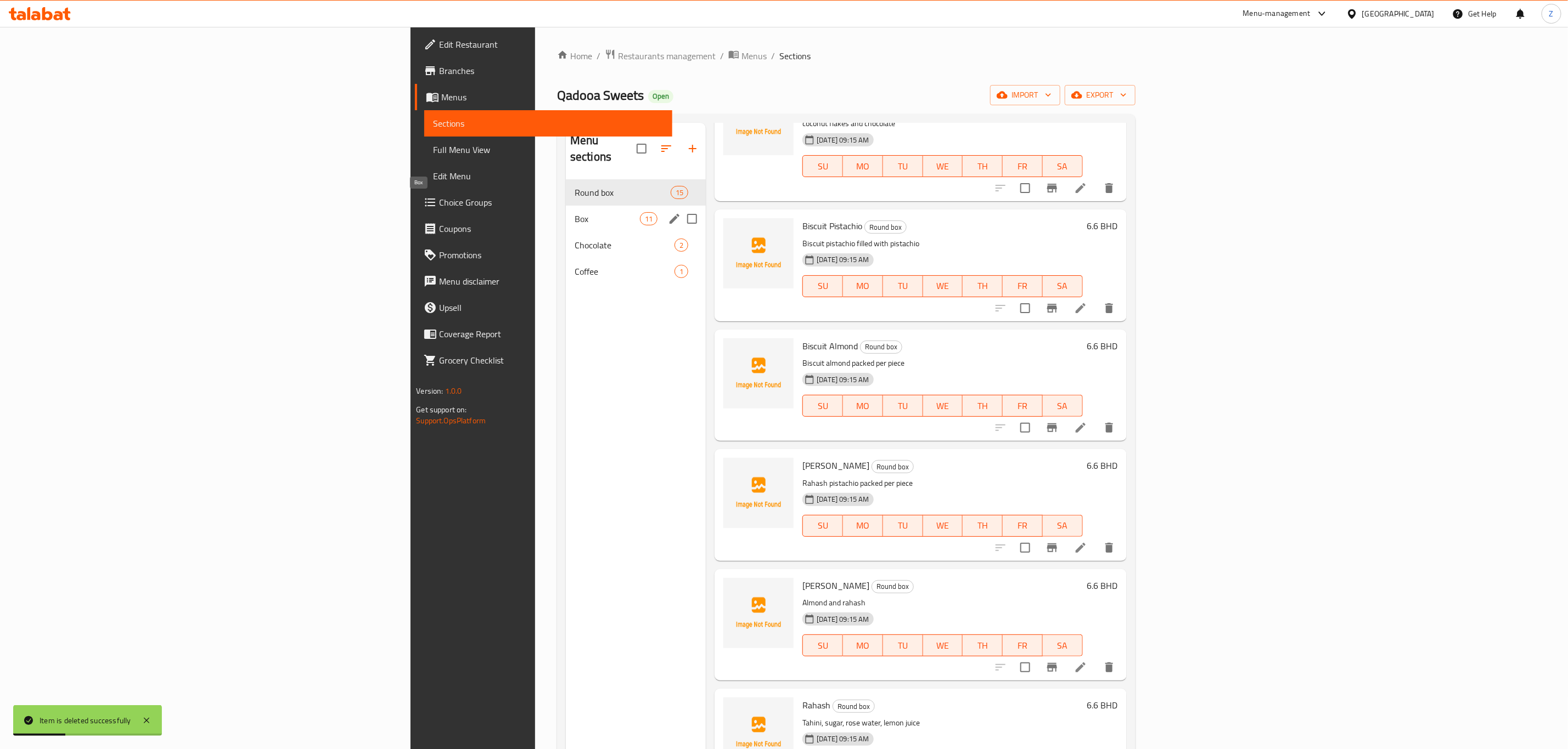
click at [575, 212] on span "Box" at bounding box center [607, 219] width 66 height 13
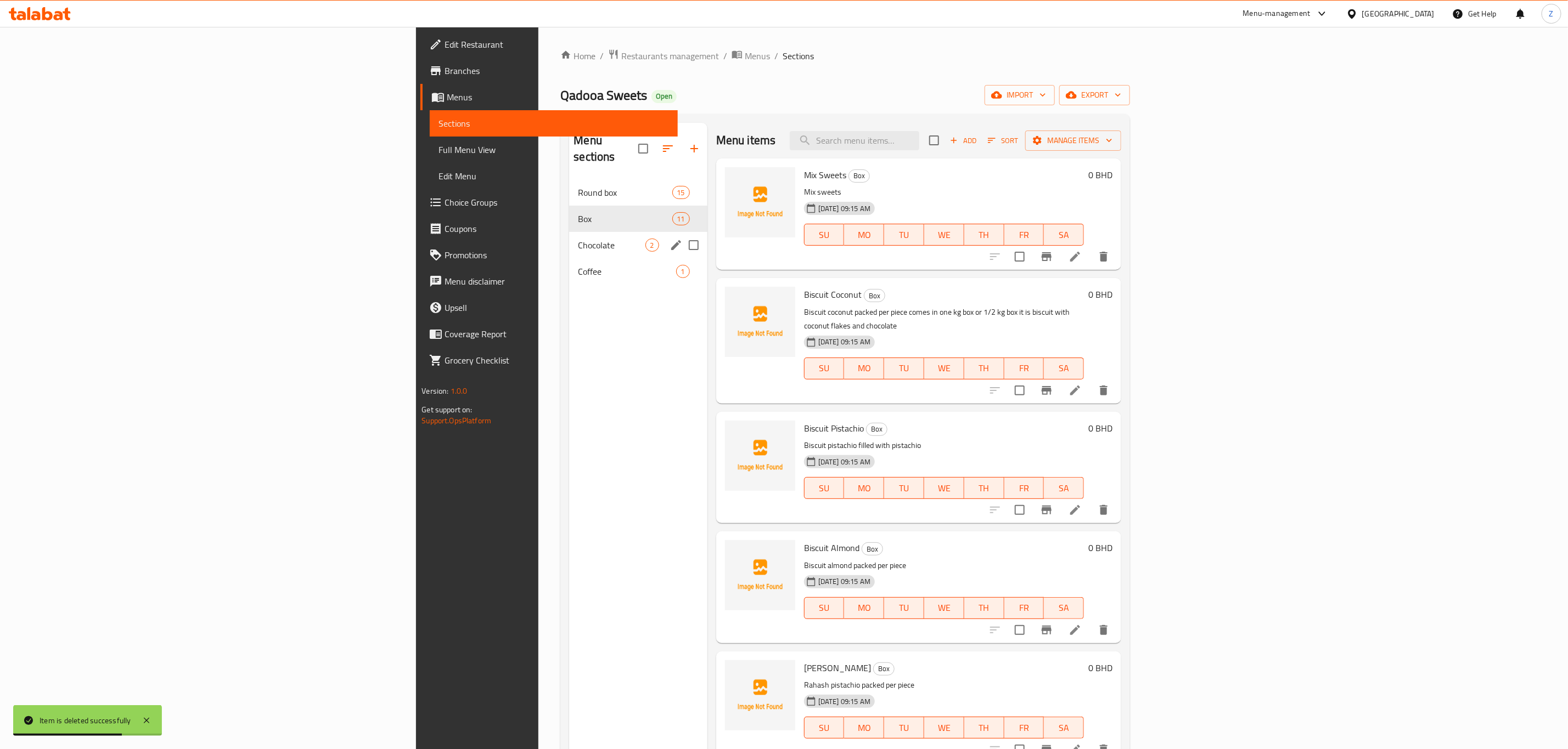
click at [569, 239] on div "Chocolate 2" at bounding box center [638, 245] width 138 height 27
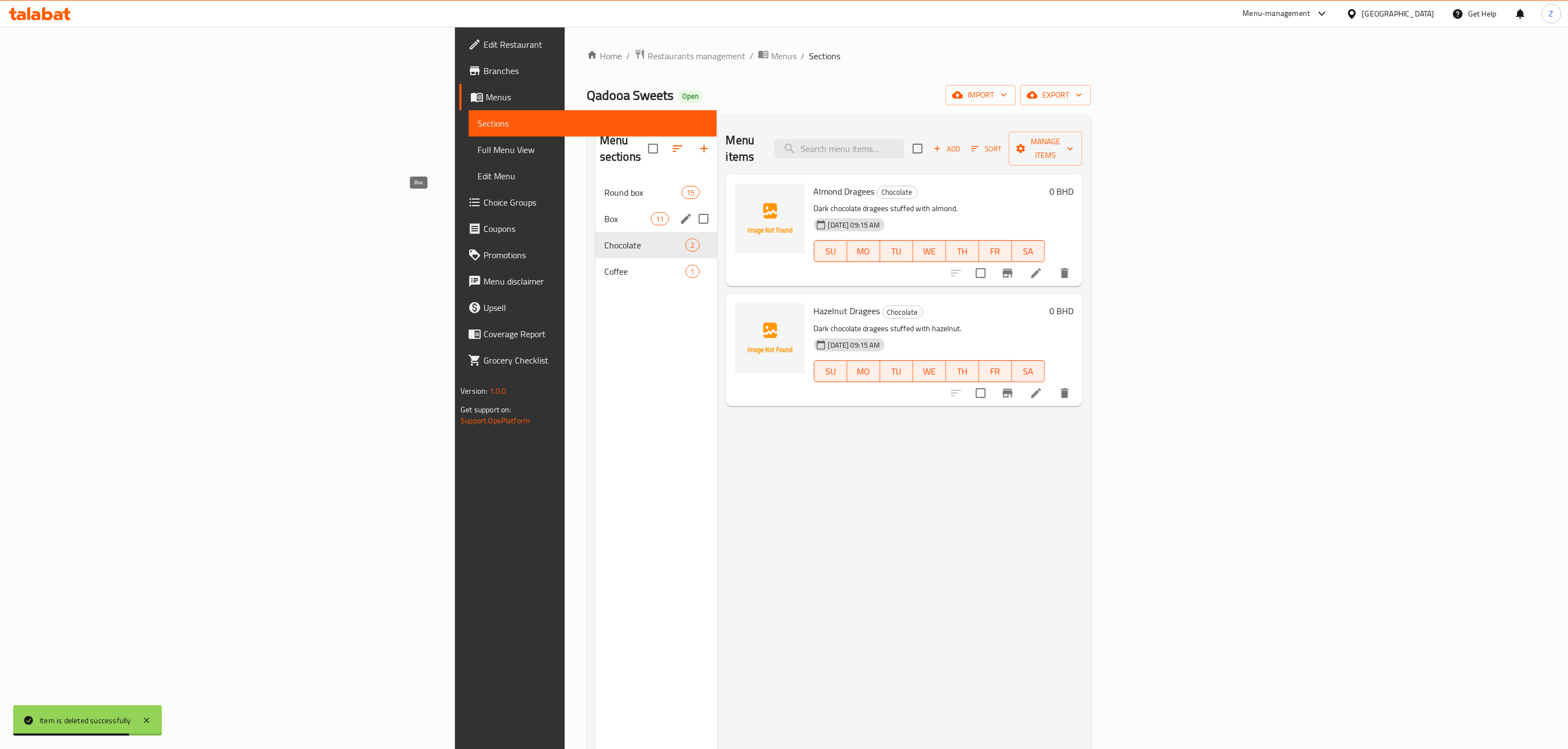
click at [604, 212] on span "Box" at bounding box center [627, 219] width 46 height 13
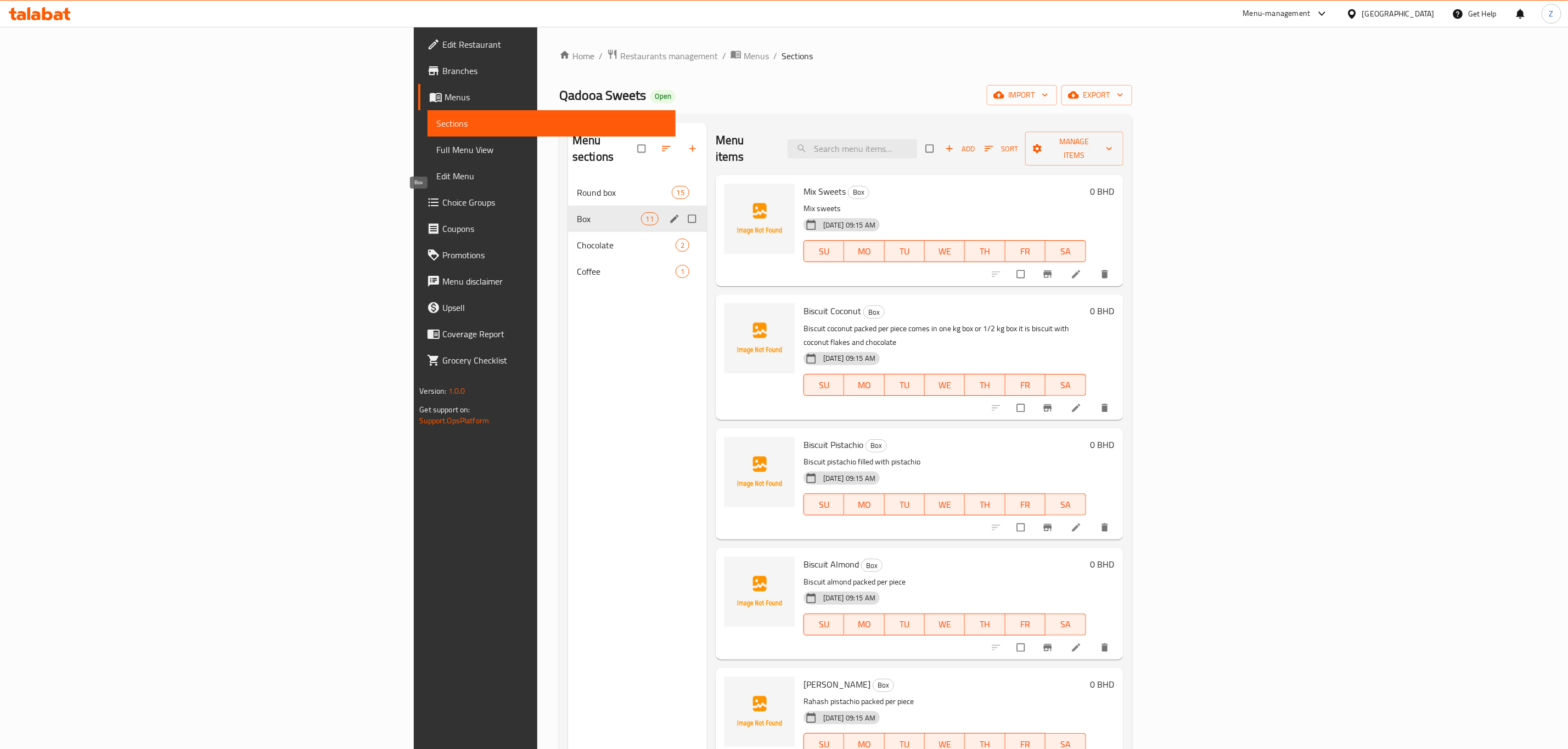
click at [577, 212] on span "Box" at bounding box center [608, 219] width 64 height 13
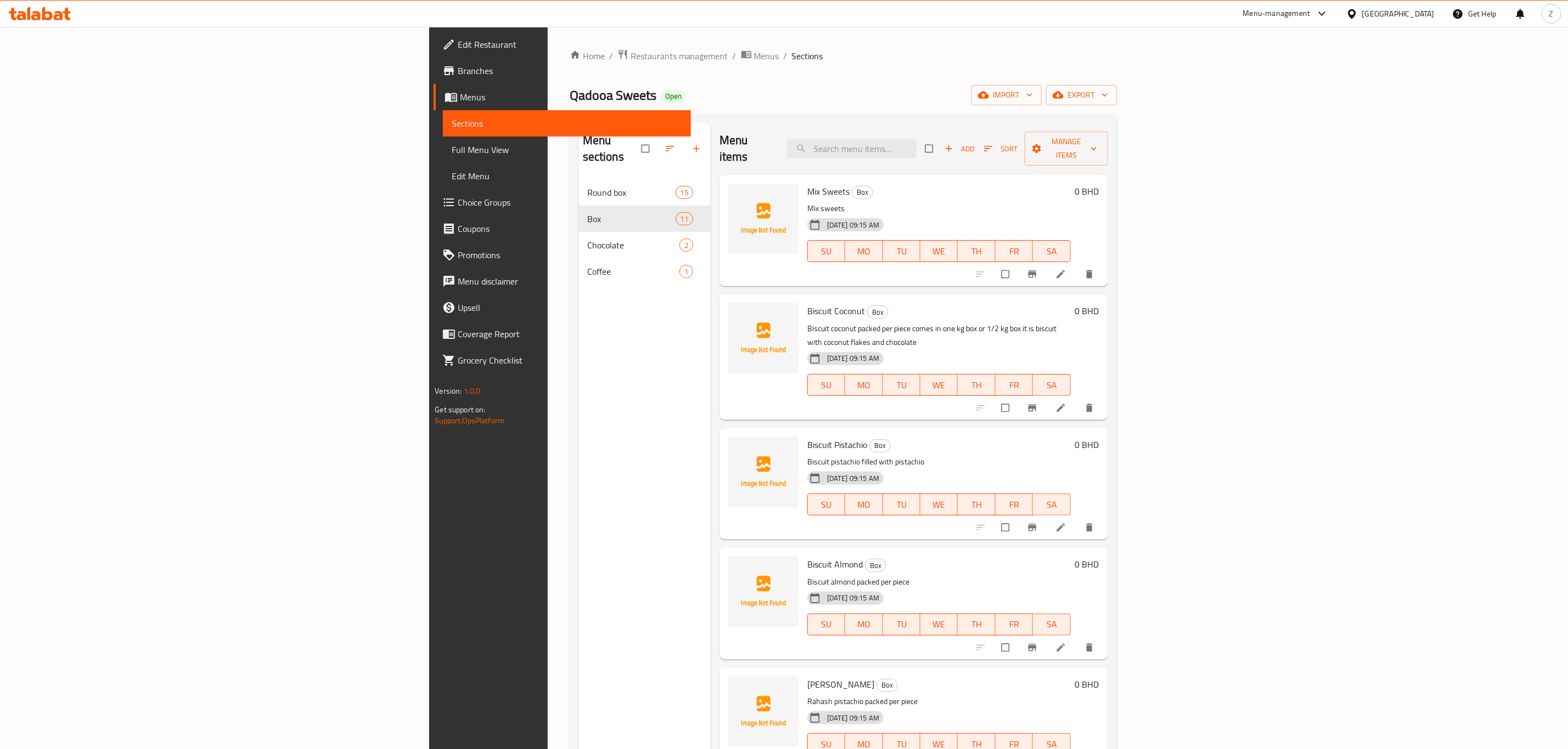
click at [1066, 269] on icon at bounding box center [1061, 274] width 11 height 11
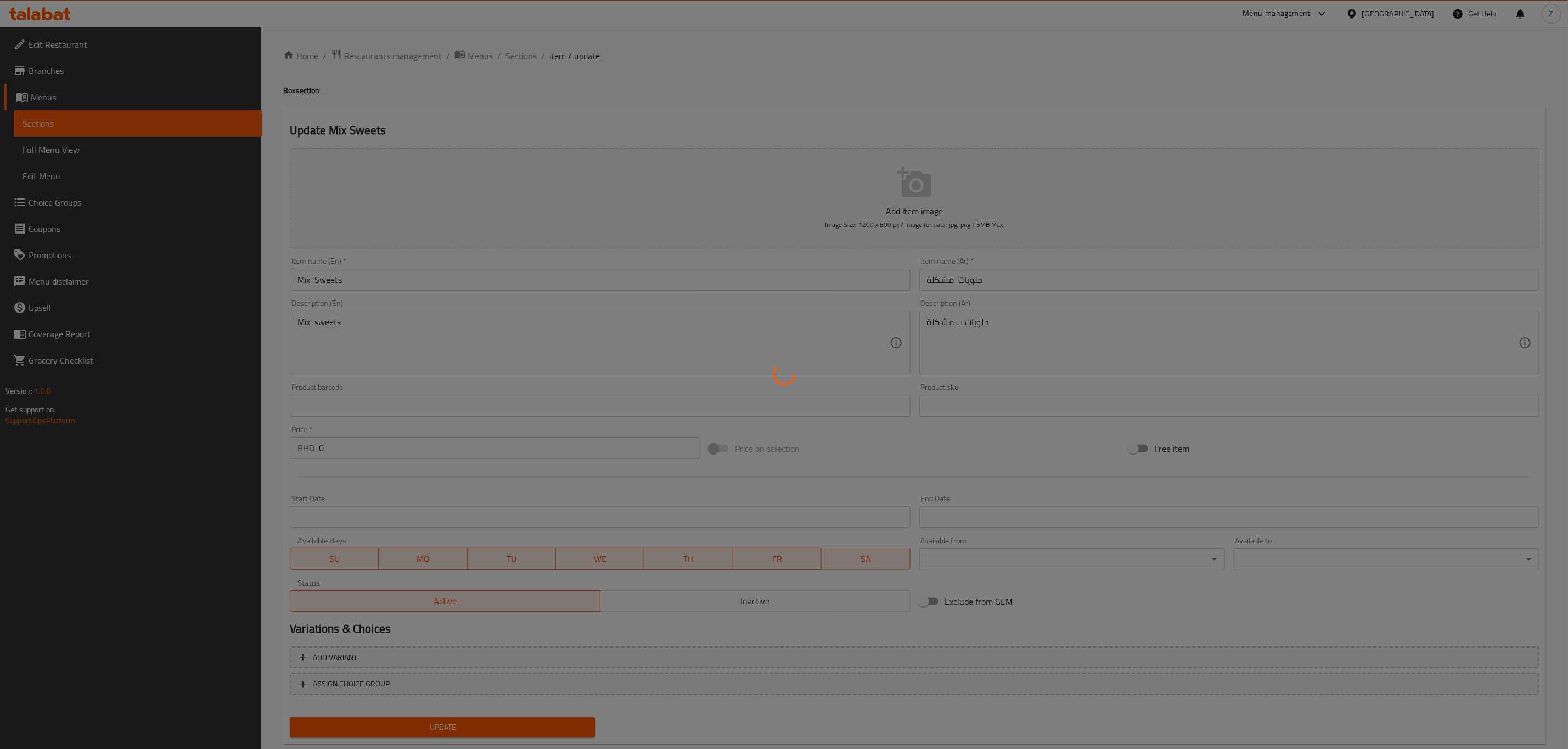
scroll to position [24, 0]
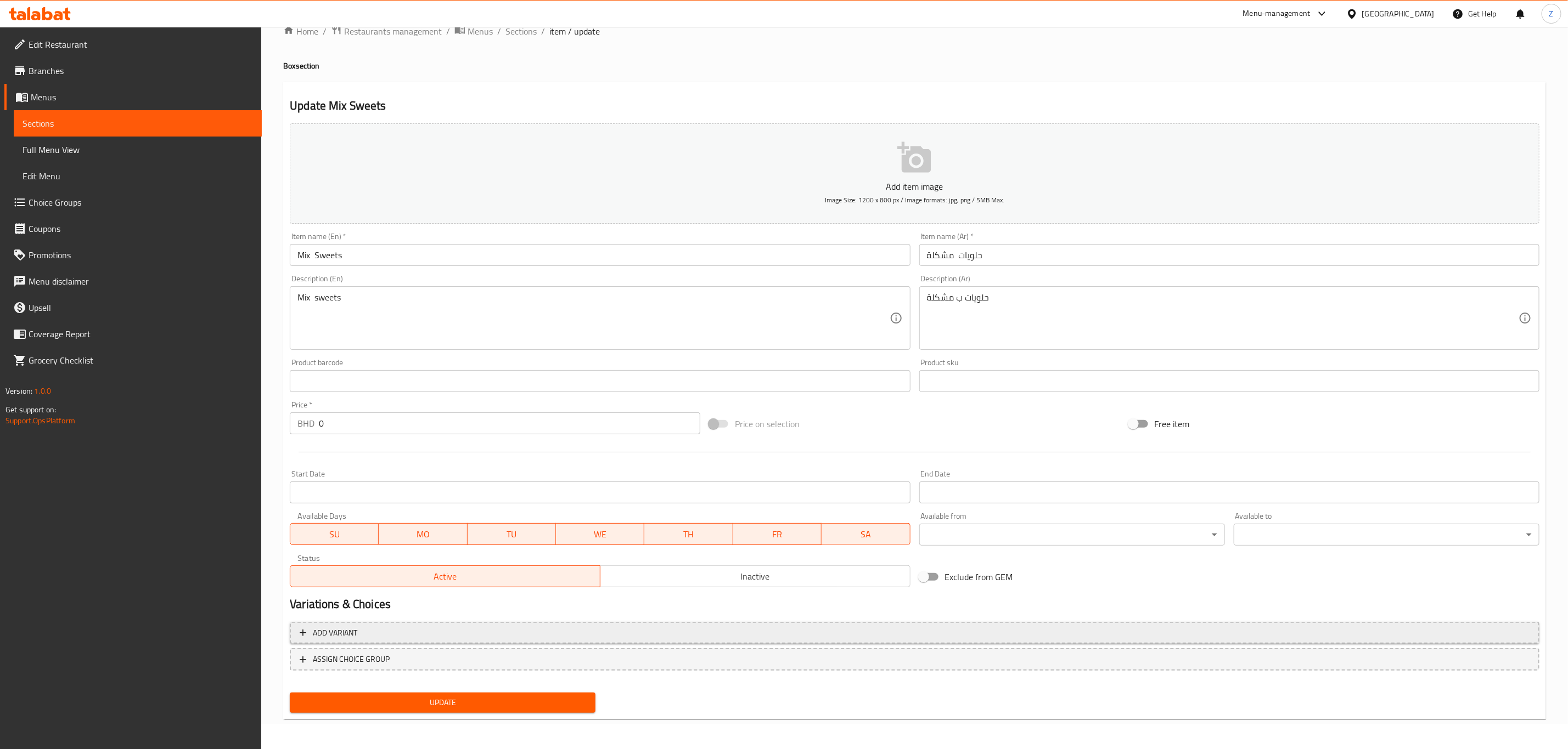
click at [412, 635] on span "Add variant" at bounding box center [914, 633] width 1229 height 14
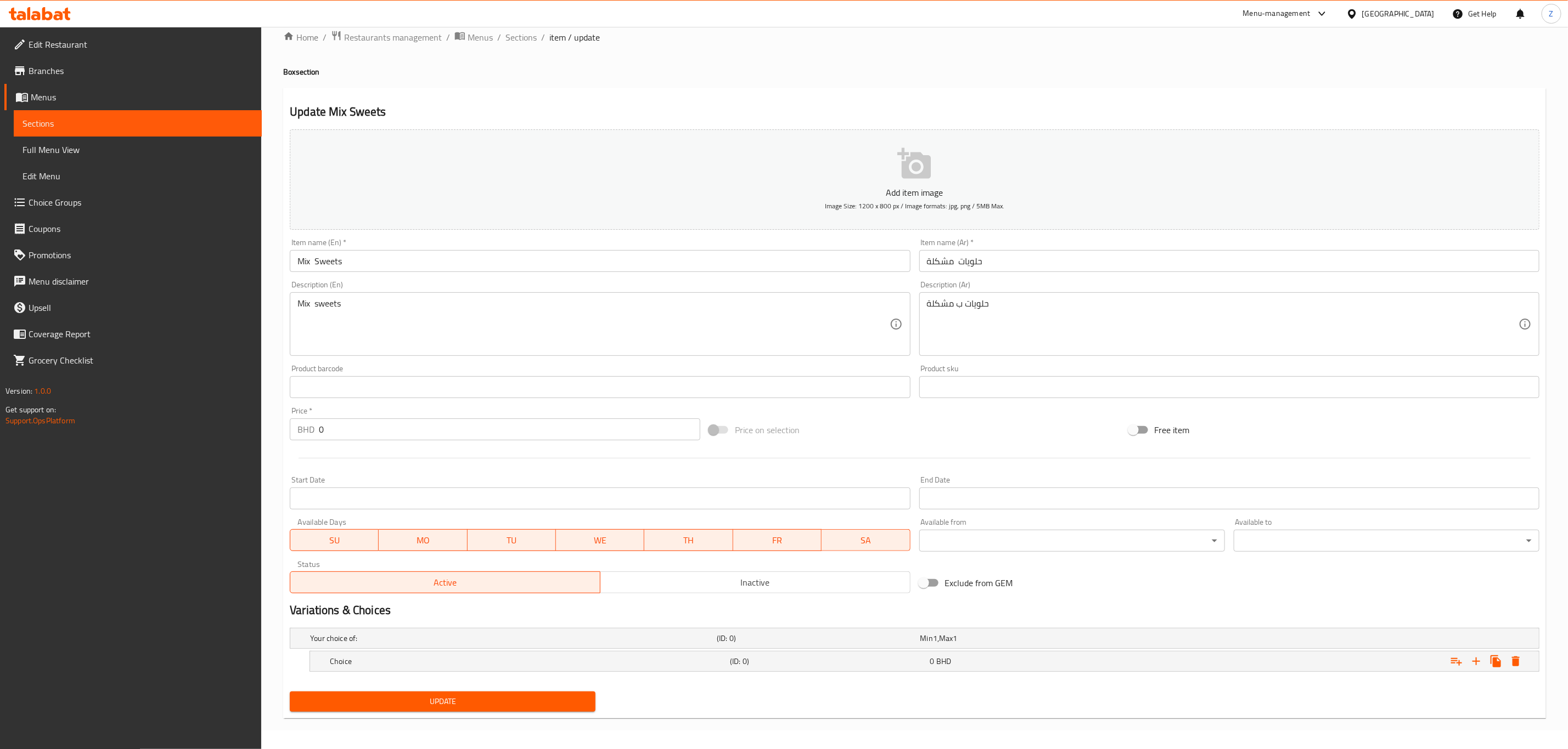
scroll to position [20, 0]
click at [1477, 658] on icon "Expand" at bounding box center [1477, 661] width 13 height 13
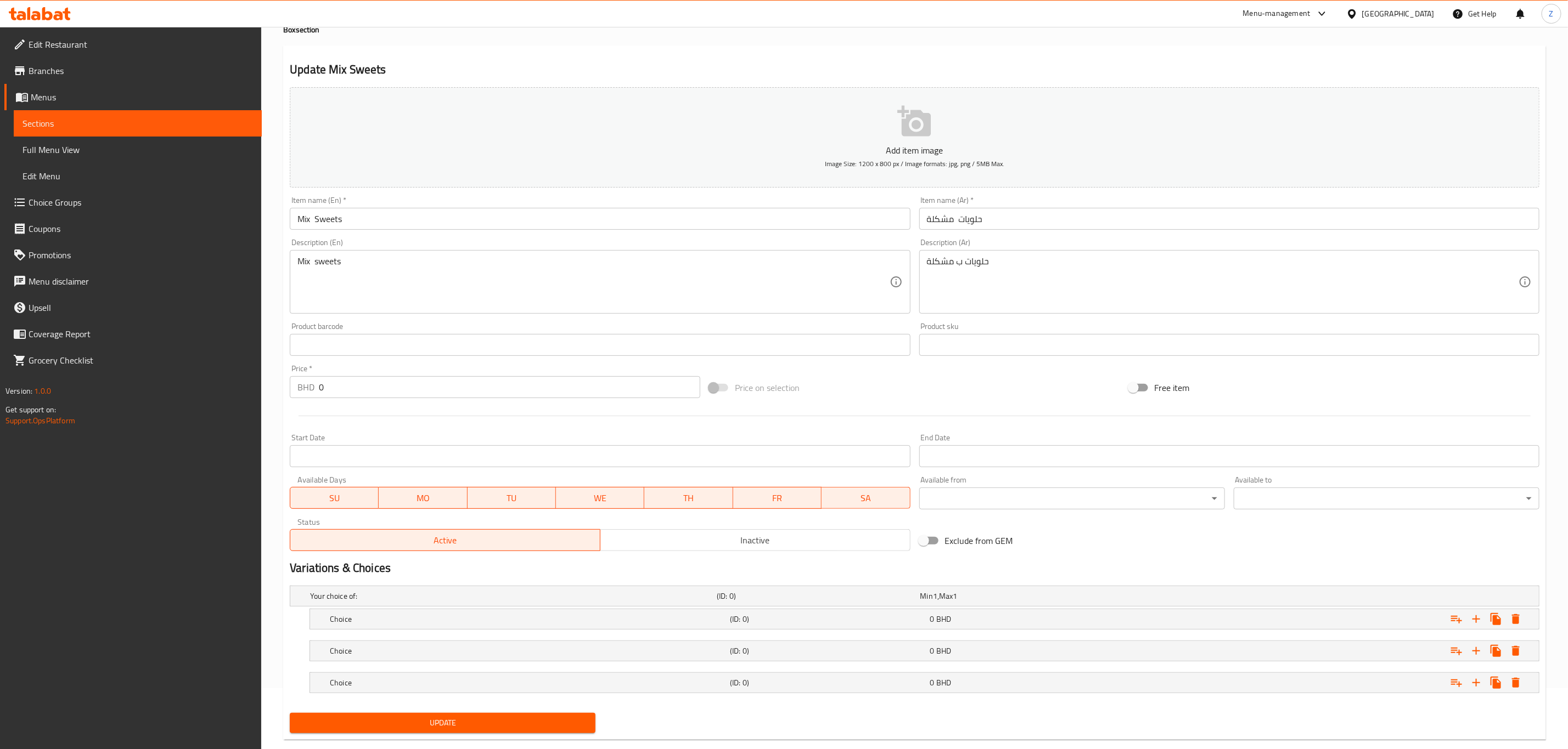
scroll to position [84, 0]
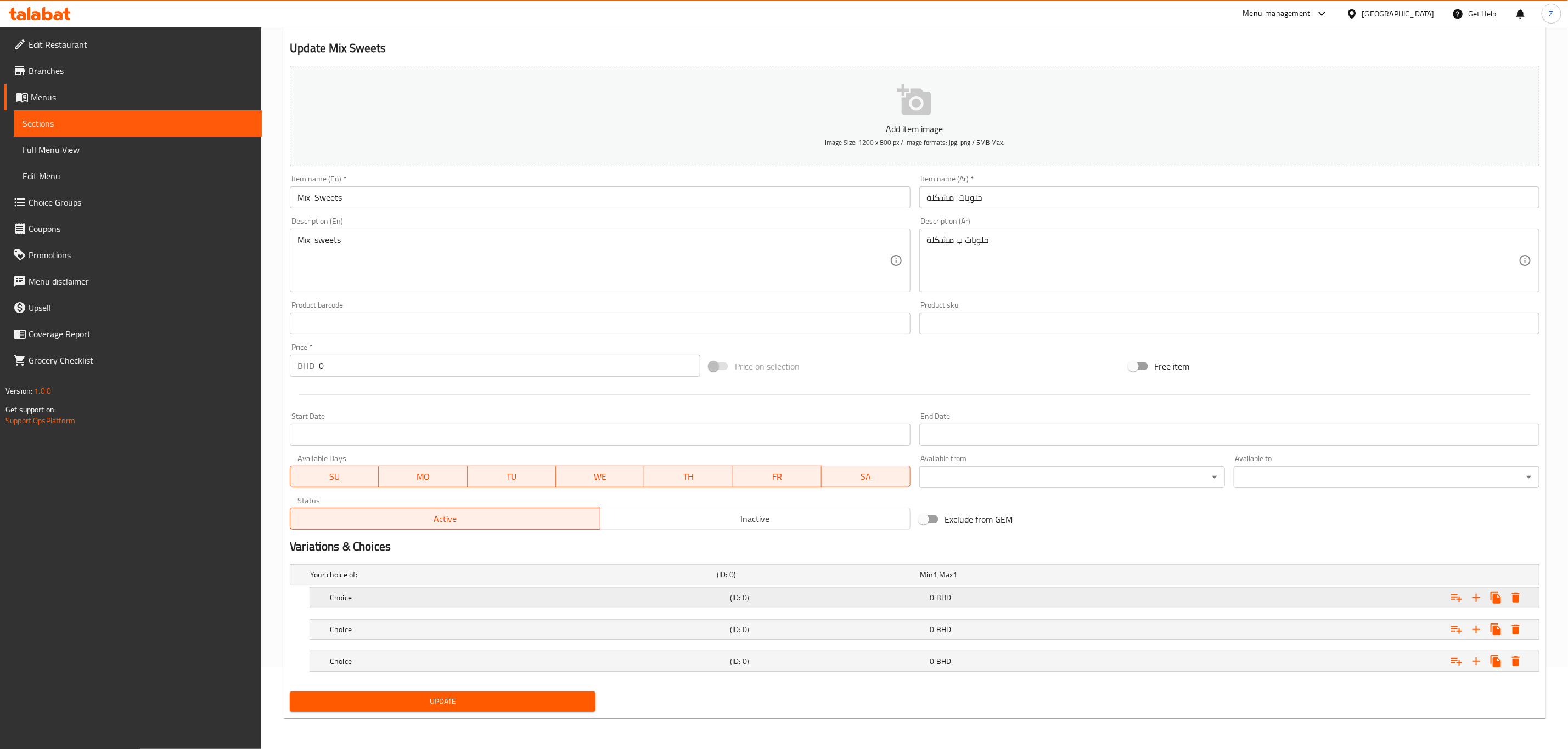
click at [965, 596] on div "0 BHD" at bounding box center [1027, 598] width 195 height 11
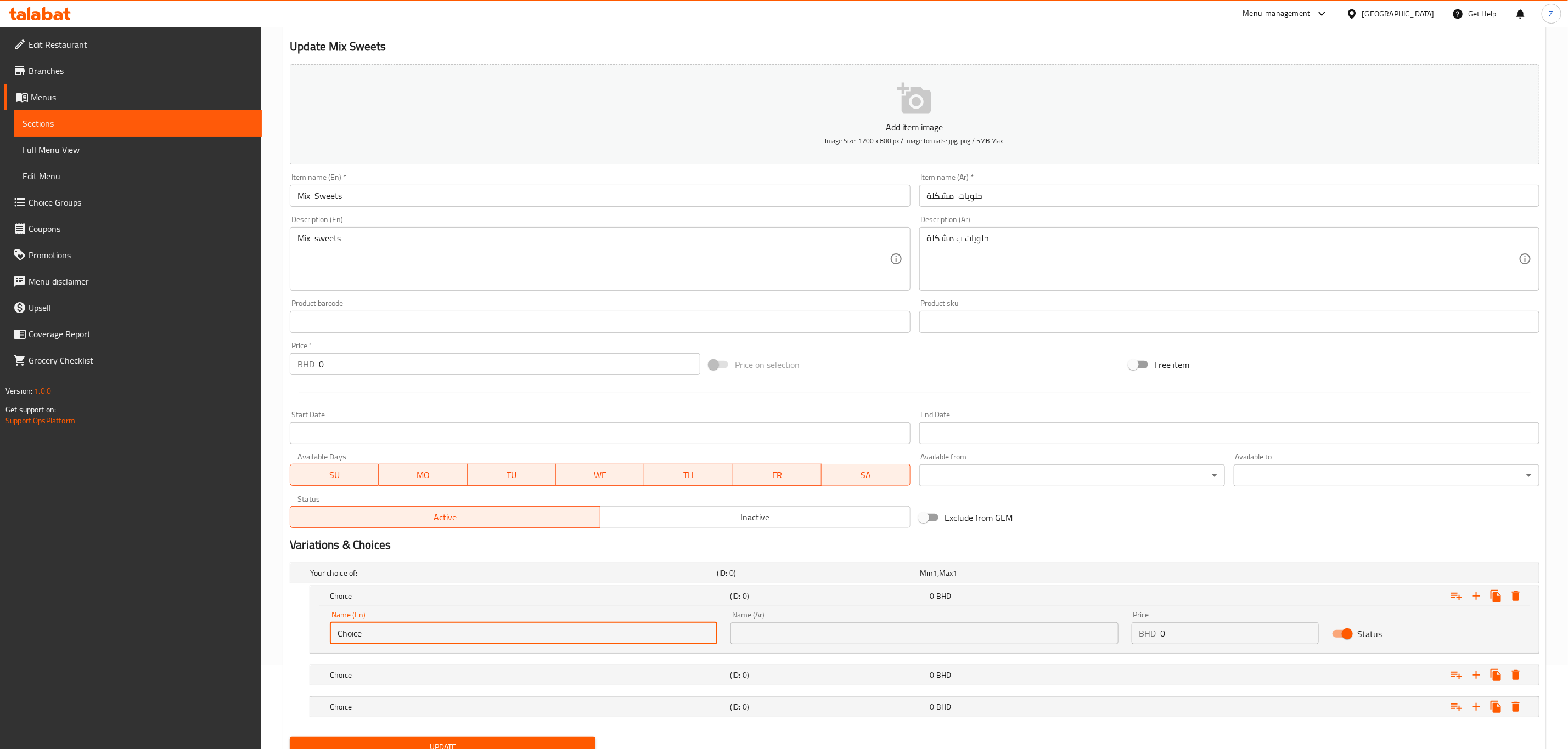
drag, startPoint x: 473, startPoint y: 638, endPoint x: -30, endPoint y: 612, distance: 503.7
click at [0, 612] on html "​ Menu-management Bahrain Get Help Z Edit Restaurant Branches Menus Sections Fu…" at bounding box center [784, 290] width 1568 height 749
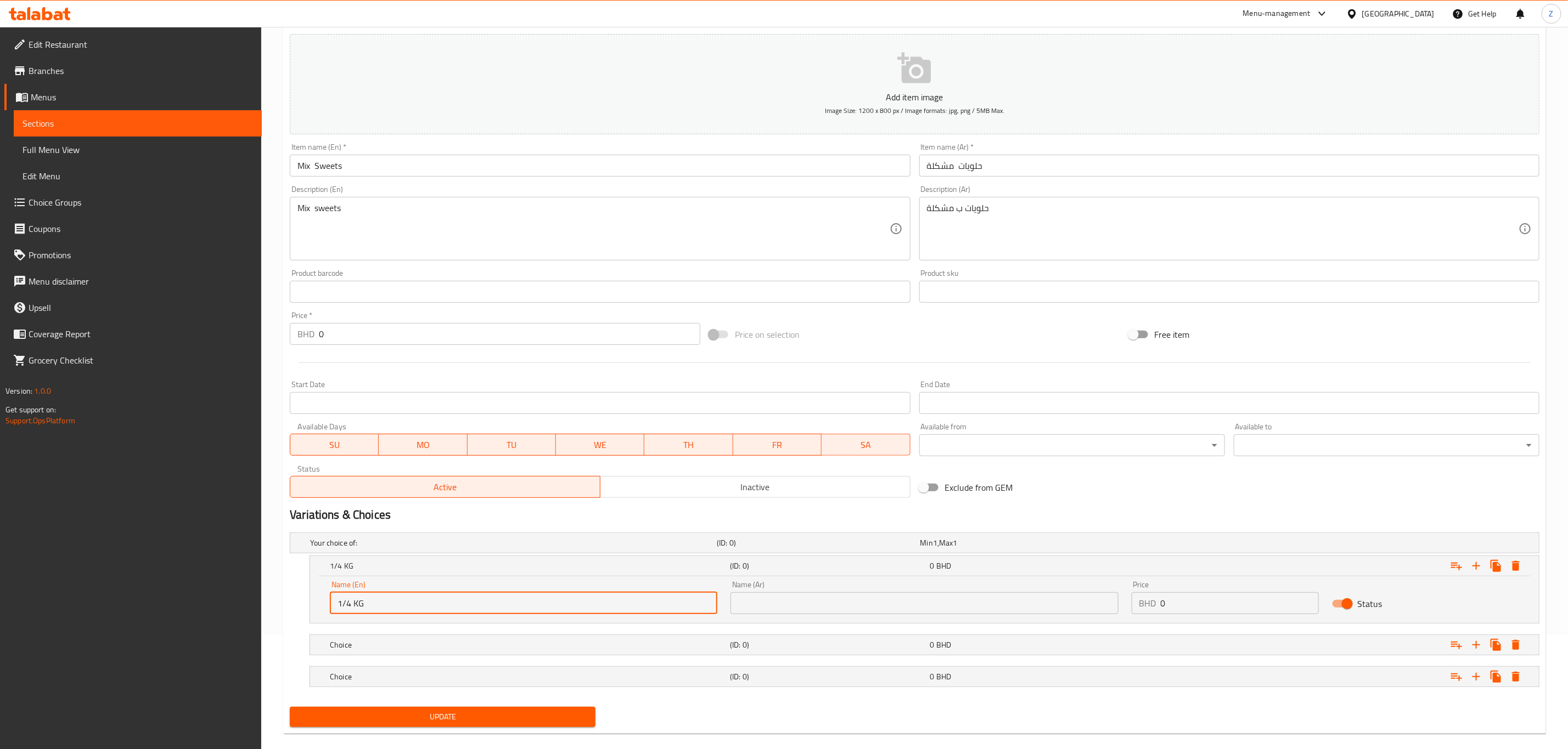
scroll to position [130, 0]
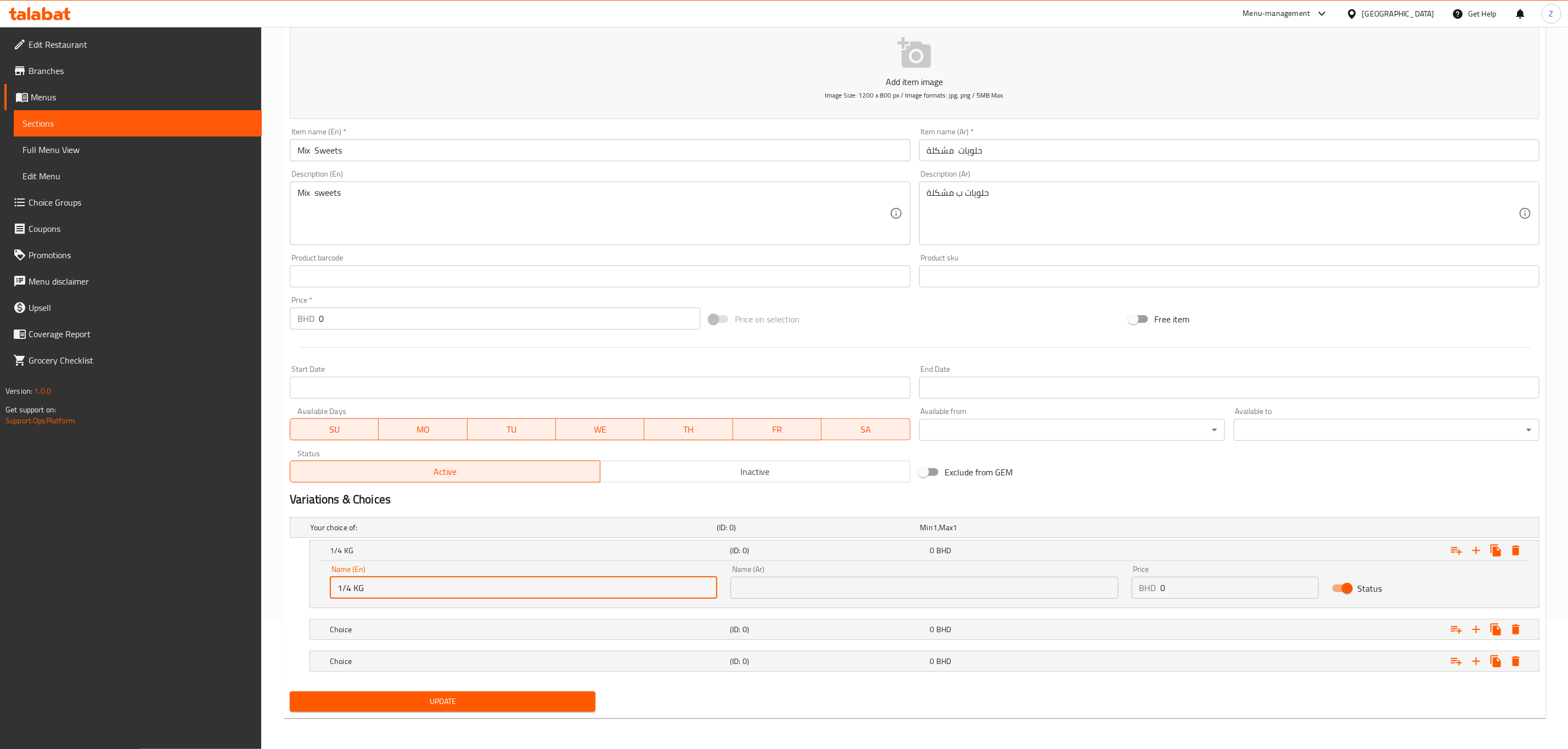
type input "1/4 KG"
click at [509, 632] on h5 "Choice" at bounding box center [527, 630] width 395 height 11
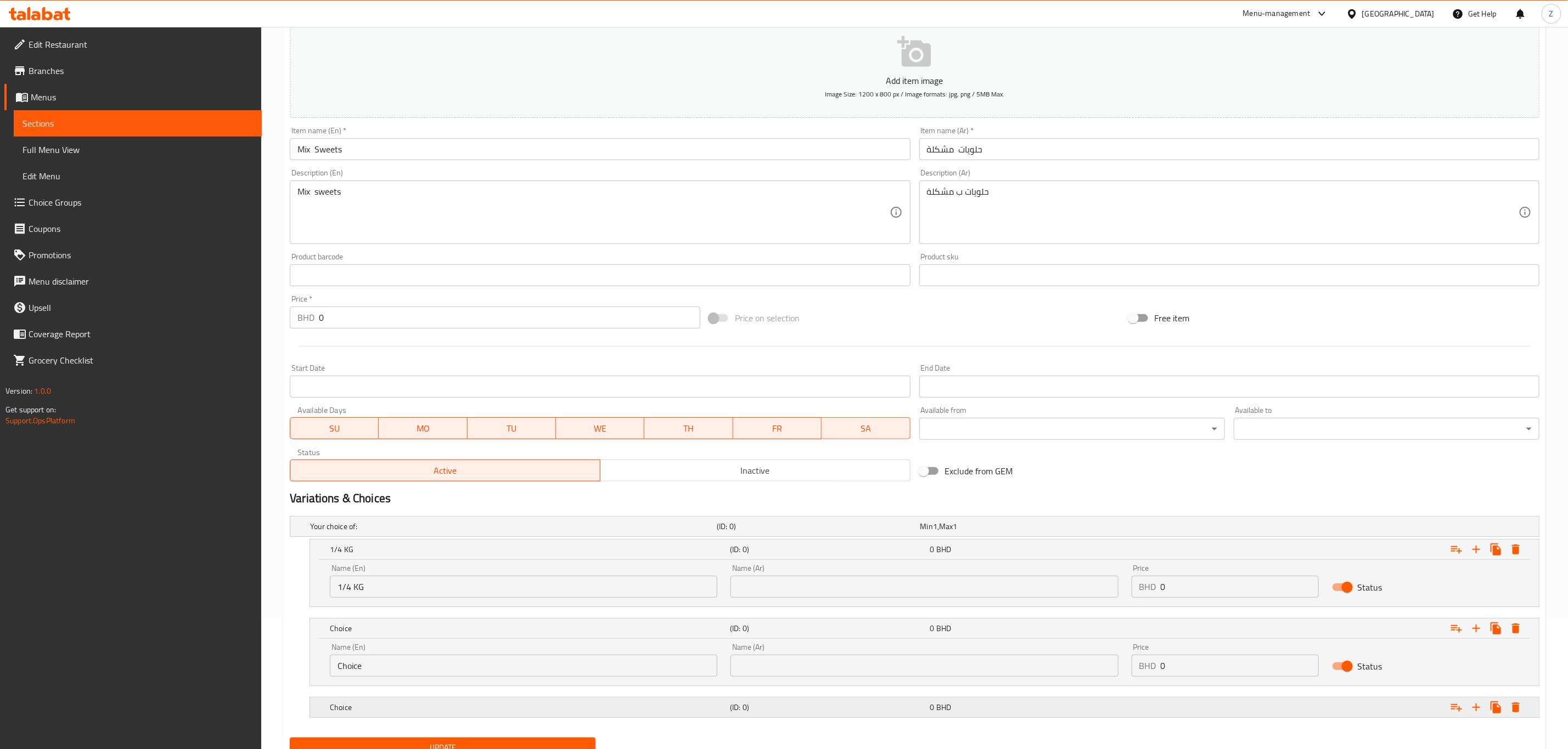
click at [402, 704] on h5 "Choice" at bounding box center [527, 707] width 395 height 11
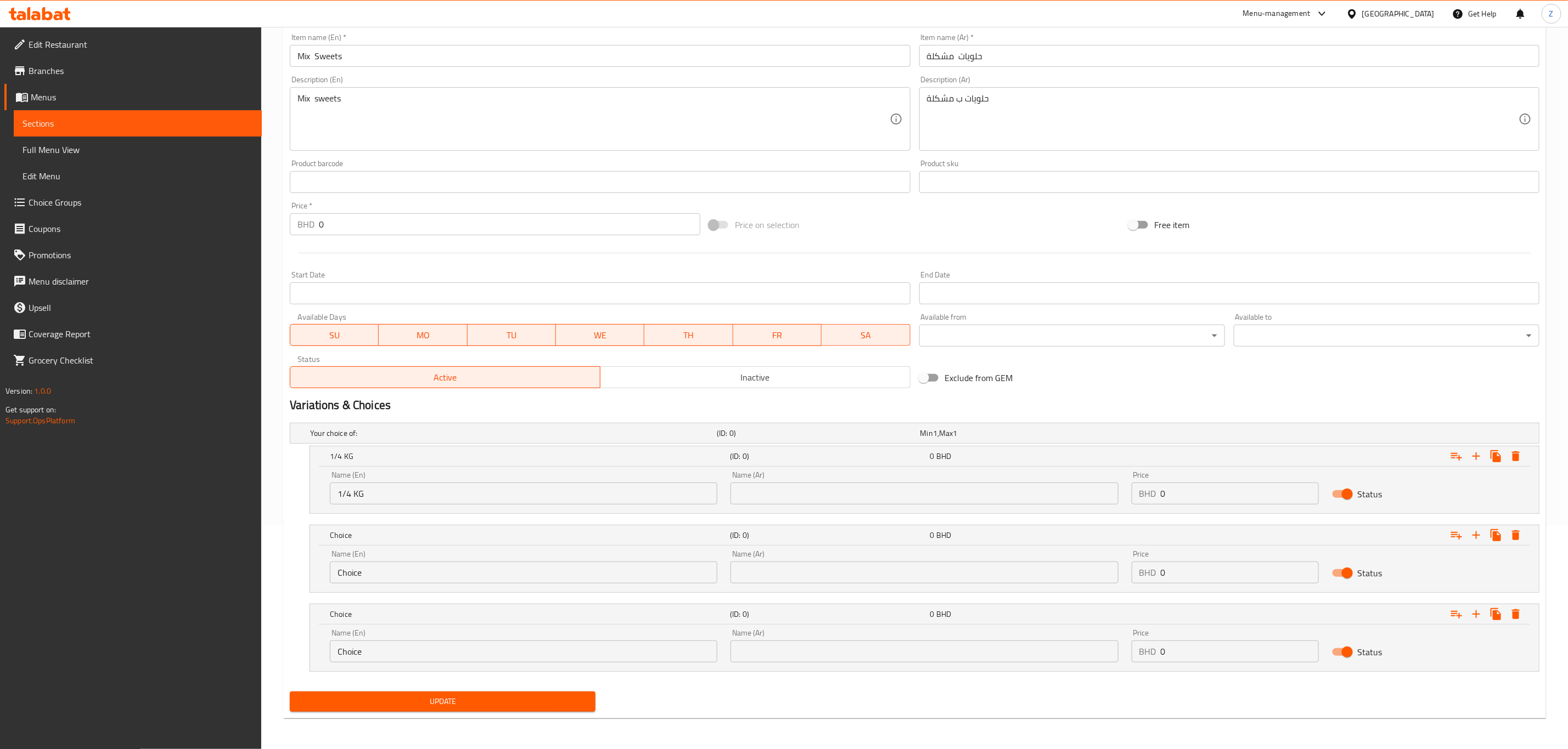
scroll to position [226, 0]
drag, startPoint x: 207, startPoint y: 575, endPoint x: 94, endPoint y: 558, distance: 114.3
click at [99, 561] on div "Edit Restaurant Branches Menus Sections Full Menu View Edit Menu Choice Groups …" at bounding box center [784, 276] width 1568 height 947
paste input "1/2 Kg"
type input "1/2 Kg"
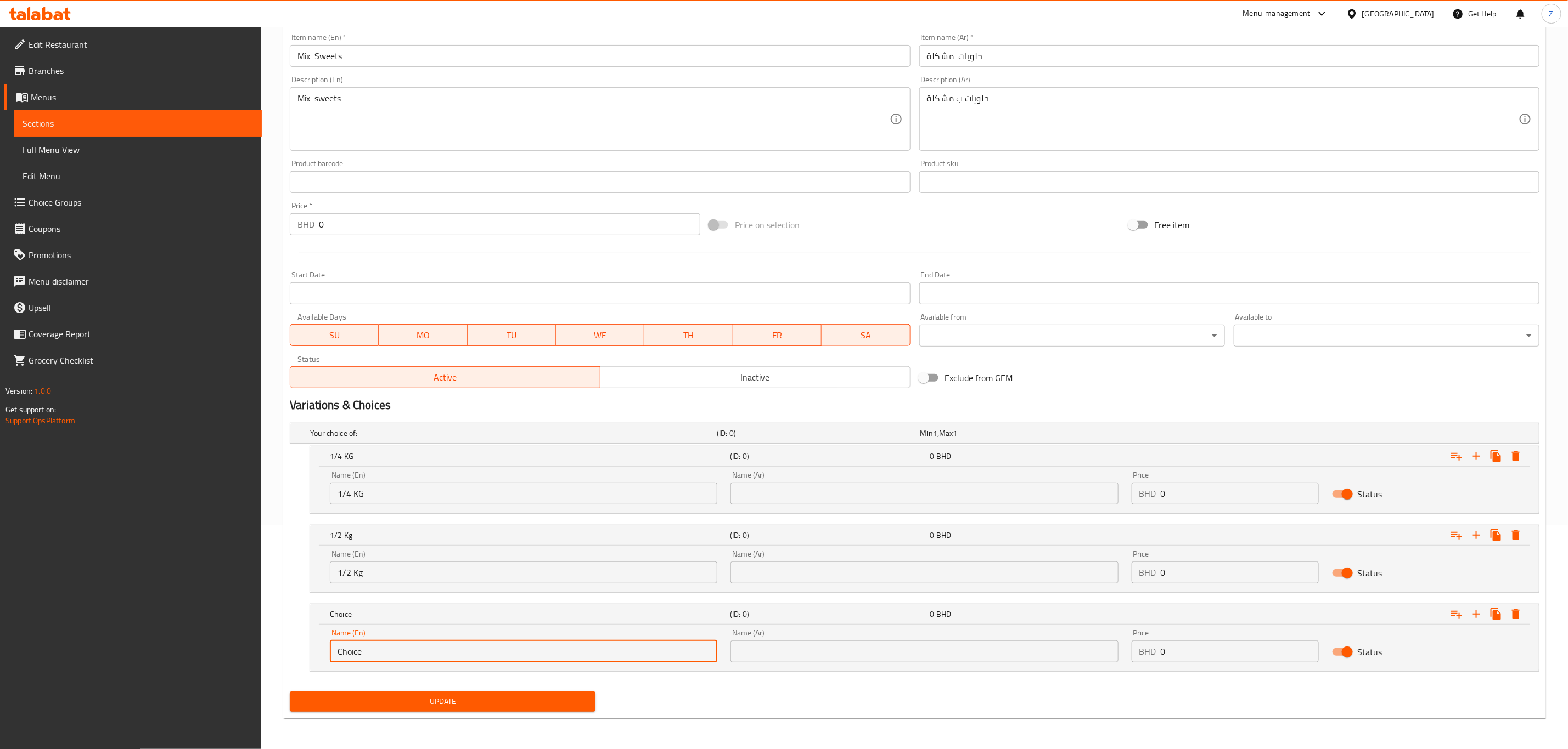
drag, startPoint x: 384, startPoint y: 660, endPoint x: 131, endPoint y: 653, distance: 253.1
click at [134, 653] on div "Edit Restaurant Branches Menus Sections Full Menu View Edit Menu Choice Groups …" at bounding box center [784, 276] width 1568 height 947
paste input "1 Kg"
type input "1 Kg"
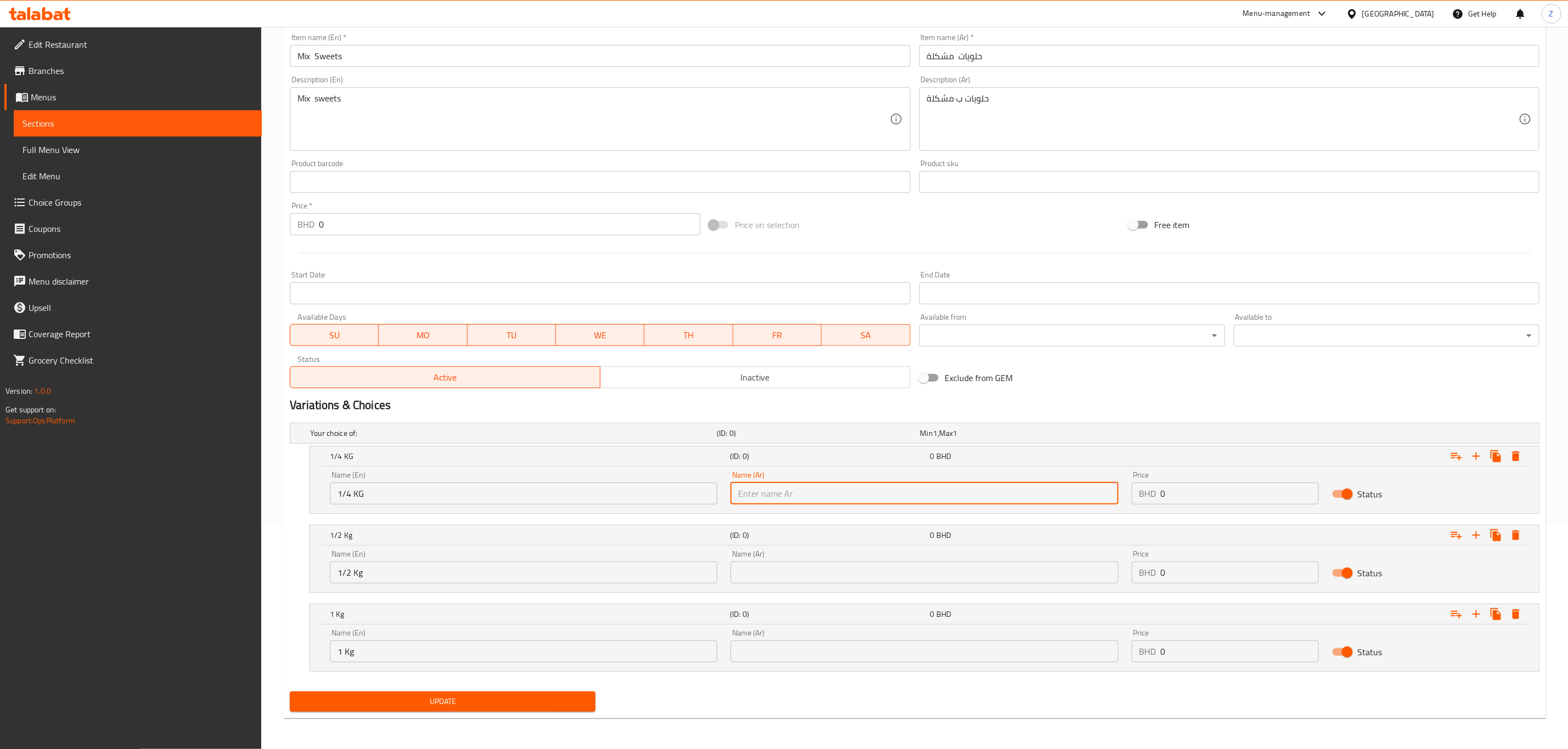
click at [1043, 497] on input "text" at bounding box center [923, 494] width 387 height 22
paste input "ربع كيلو"
type input "ربع كيلو"
click at [766, 649] on input "text" at bounding box center [923, 652] width 387 height 22
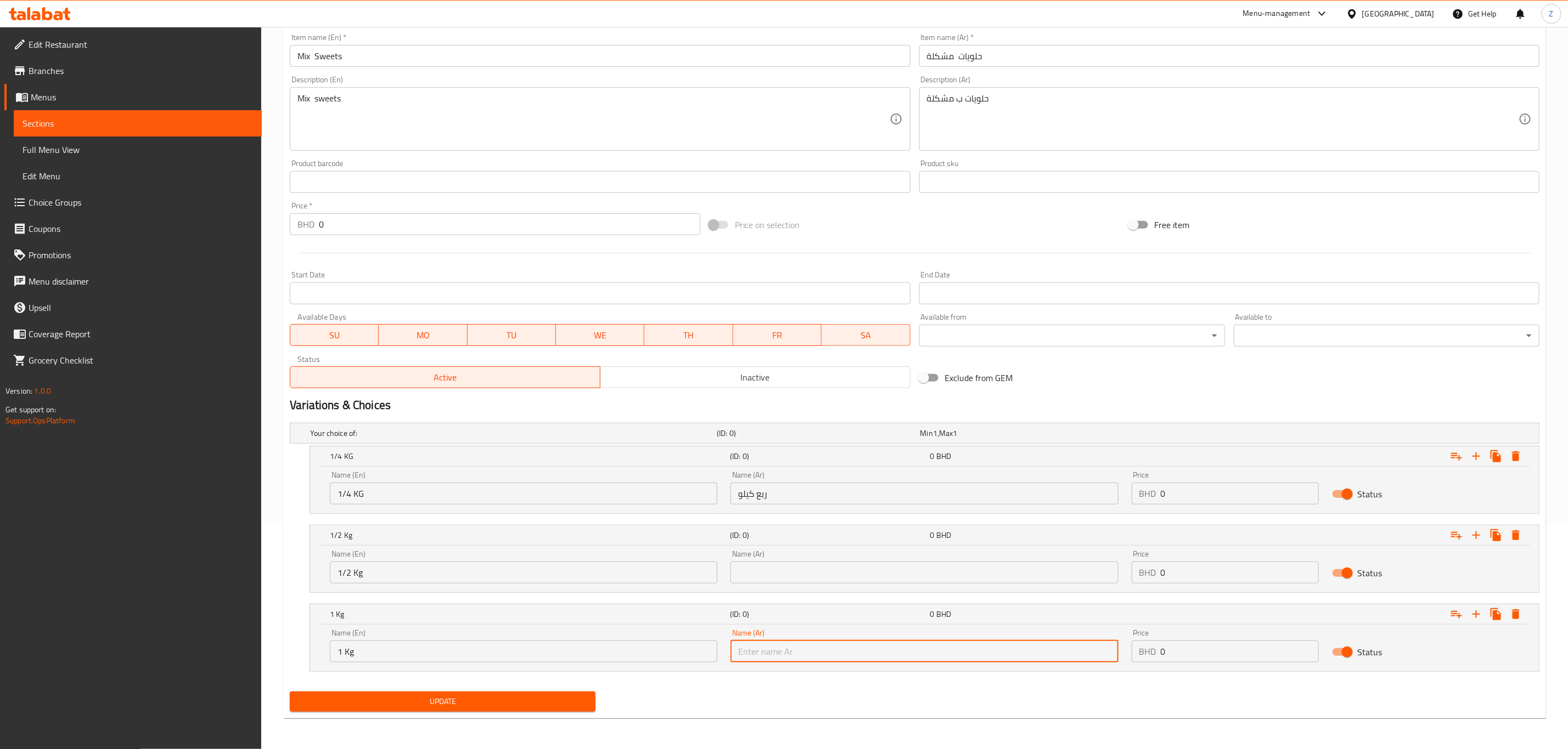
paste input "نصف كيلو"
drag, startPoint x: 799, startPoint y: 652, endPoint x: 547, endPoint y: 645, distance: 252.1
click at [548, 647] on div "Name (En) 1 Kg Name (En) Name (Ar) نصف كيلو Name (Ar) Price BHD 0 Price Status" at bounding box center [924, 646] width 1202 height 46
type input "نصف كيلو"
click at [784, 560] on div "Name (Ar) Name (Ar)" at bounding box center [923, 566] width 387 height 33
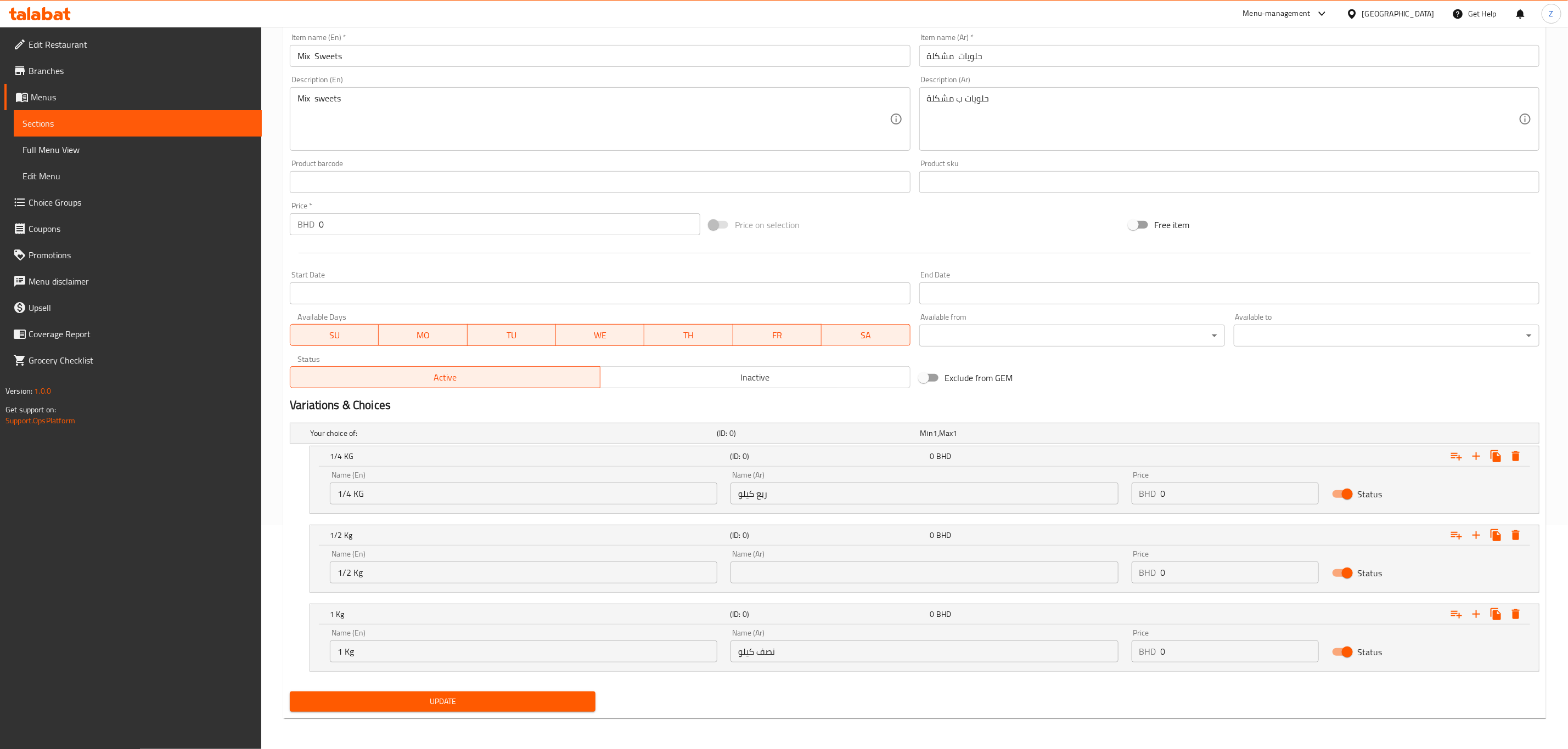
click at [784, 566] on input "text" at bounding box center [923, 573] width 387 height 22
paste input "نصف كيلو"
type input "نصف كيلو"
drag, startPoint x: 794, startPoint y: 652, endPoint x: 771, endPoint y: 650, distance: 23.1
click at [769, 652] on input "نصف كيلو" at bounding box center [923, 652] width 387 height 22
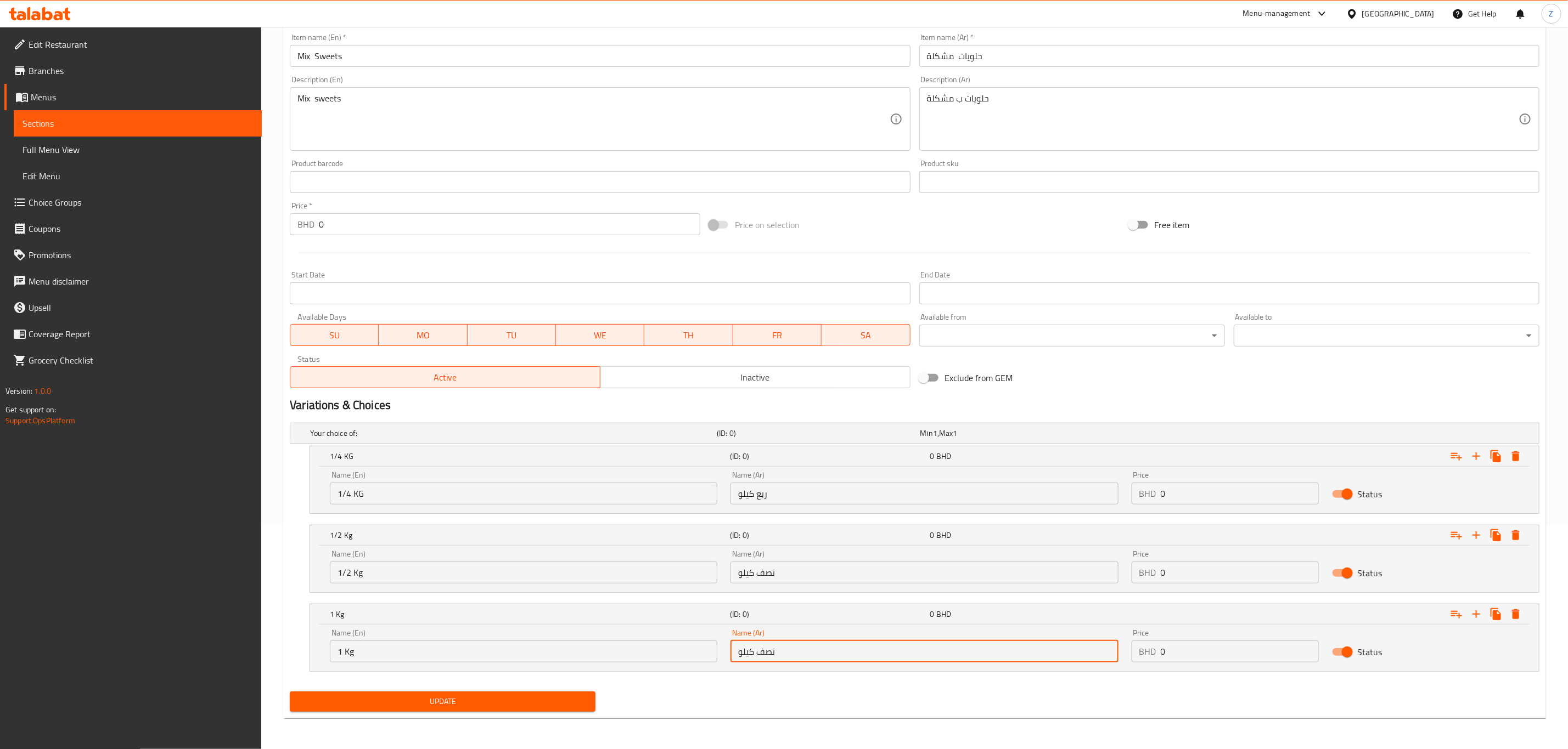
drag, startPoint x: 771, startPoint y: 650, endPoint x: 764, endPoint y: 650, distance: 7.0
click at [771, 650] on input "نصف كيلو" at bounding box center [923, 652] width 387 height 22
click at [758, 649] on input "نصف كيلو" at bounding box center [923, 652] width 387 height 22
drag, startPoint x: 754, startPoint y: 649, endPoint x: 807, endPoint y: 647, distance: 53.0
click at [807, 647] on input "نصف كيلو" at bounding box center [923, 652] width 387 height 22
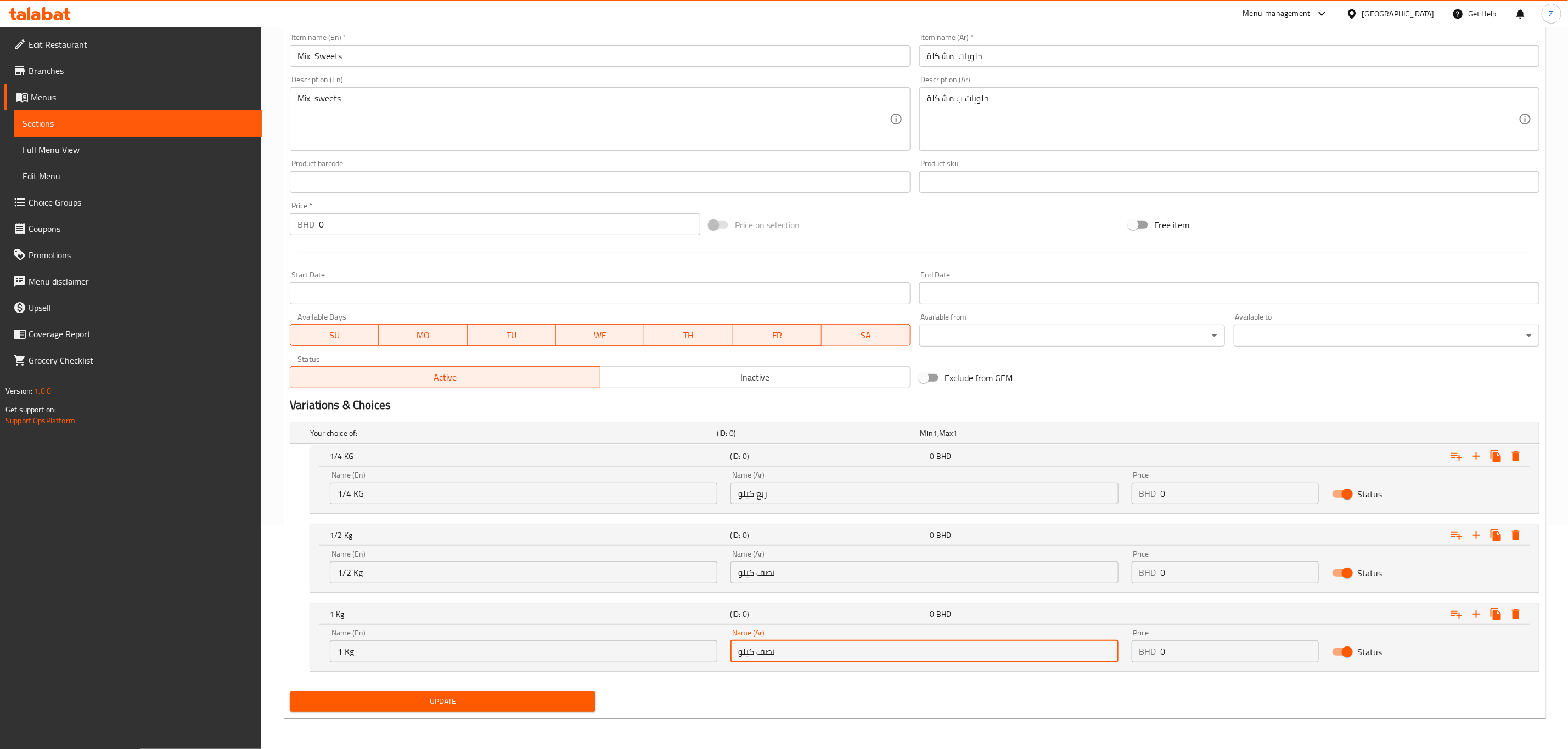
drag, startPoint x: 804, startPoint y: 647, endPoint x: 791, endPoint y: 645, distance: 13.2
click at [802, 647] on input "نصف كيلو" at bounding box center [923, 652] width 387 height 22
click at [775, 650] on input "نصف كيلو" at bounding box center [923, 652] width 387 height 22
click at [760, 649] on input "نصف كيلو" at bounding box center [923, 652] width 387 height 22
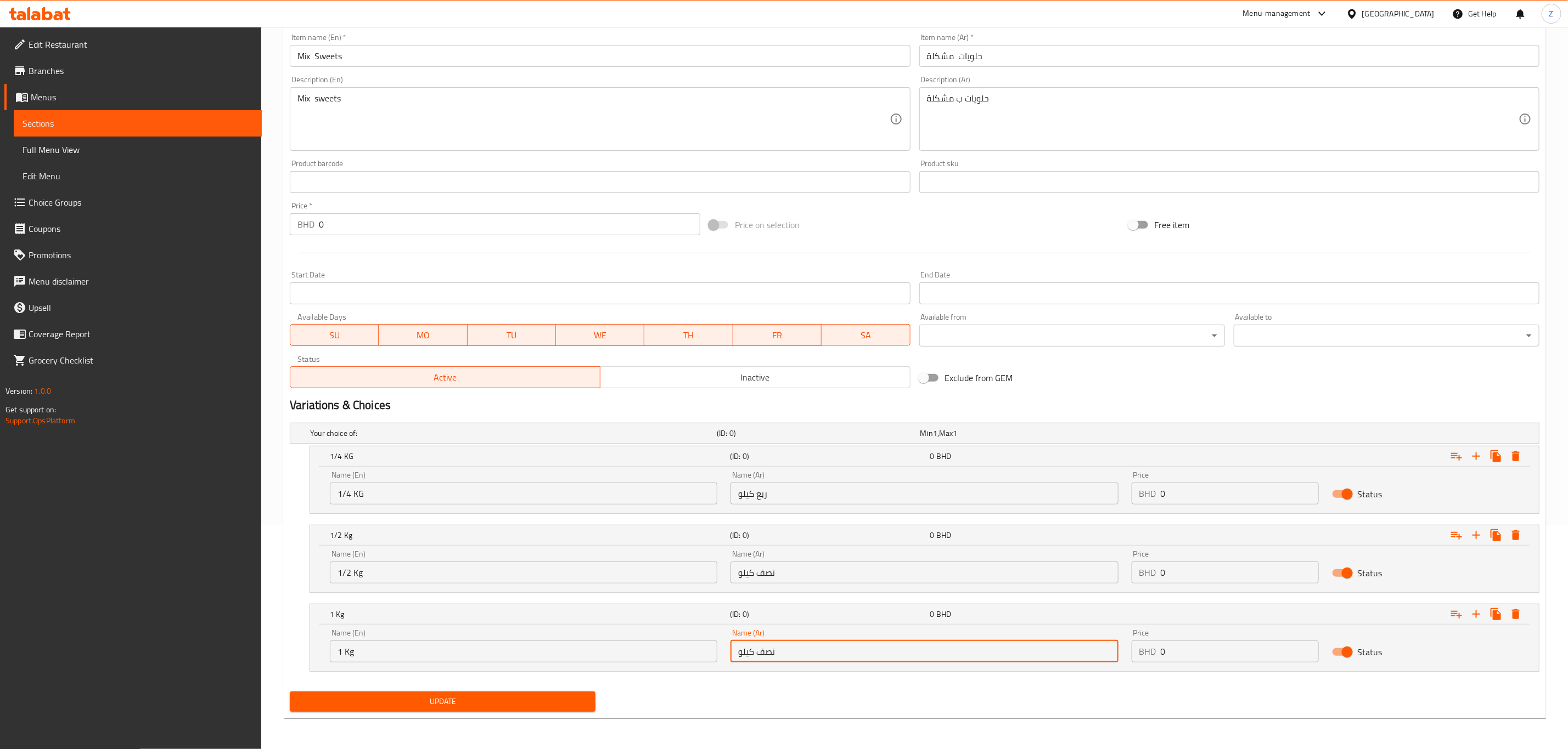
drag, startPoint x: 752, startPoint y: 649, endPoint x: 775, endPoint y: 650, distance: 23.0
click at [775, 650] on input "نصف كيلو" at bounding box center [923, 652] width 387 height 22
type input "كيلو"
click at [1013, 700] on div "Update" at bounding box center [915, 701] width 1258 height 29
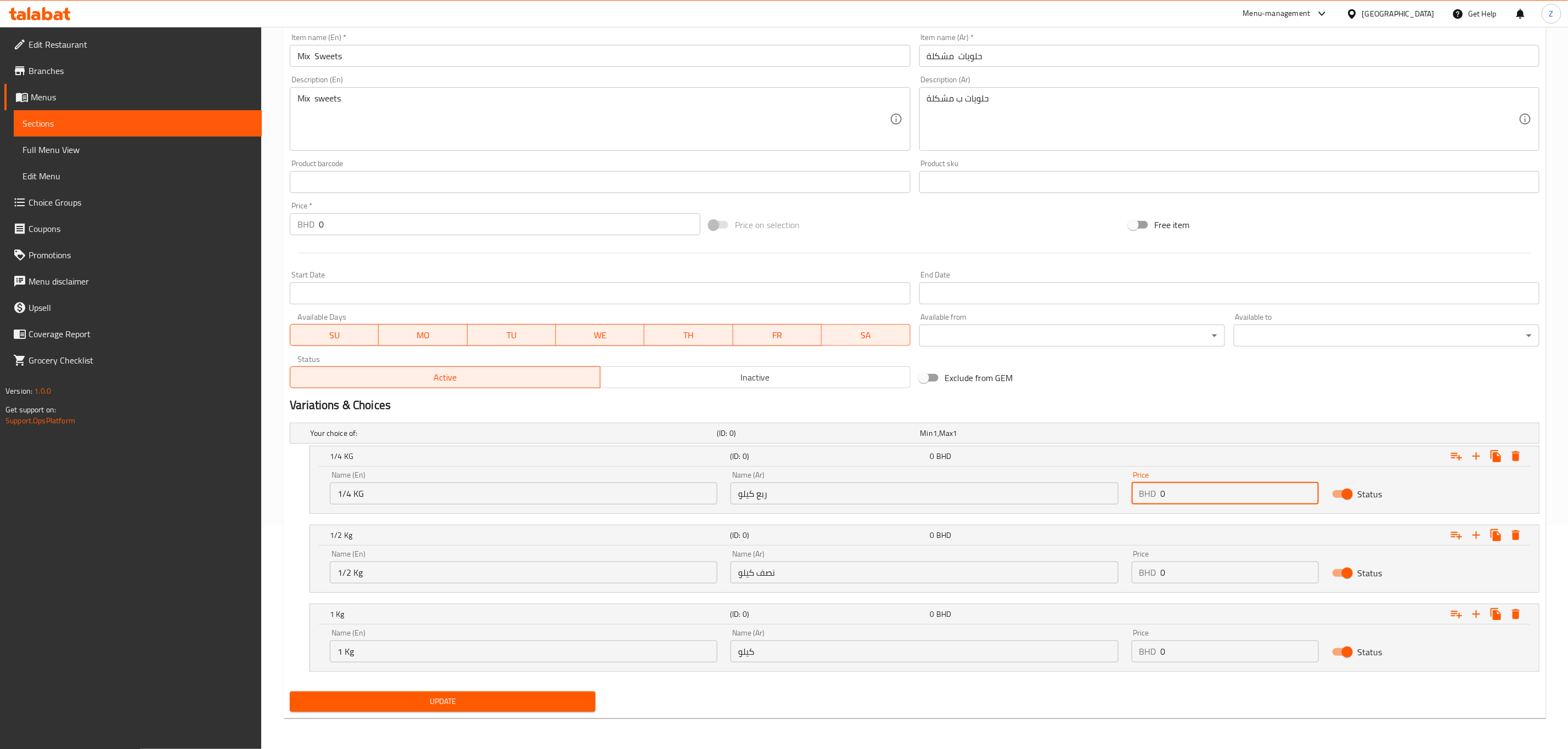
drag, startPoint x: 1154, startPoint y: 494, endPoint x: 1134, endPoint y: 501, distance: 21.2
click at [1090, 494] on div "Name (En) 1/4 KG Name (En) Name (Ar) ربع كيلو Name (Ar) Price BHD 0 Price Status" at bounding box center [924, 487] width 1202 height 46
paste input "3.7"
type input "3.7"
paste input "6.6"
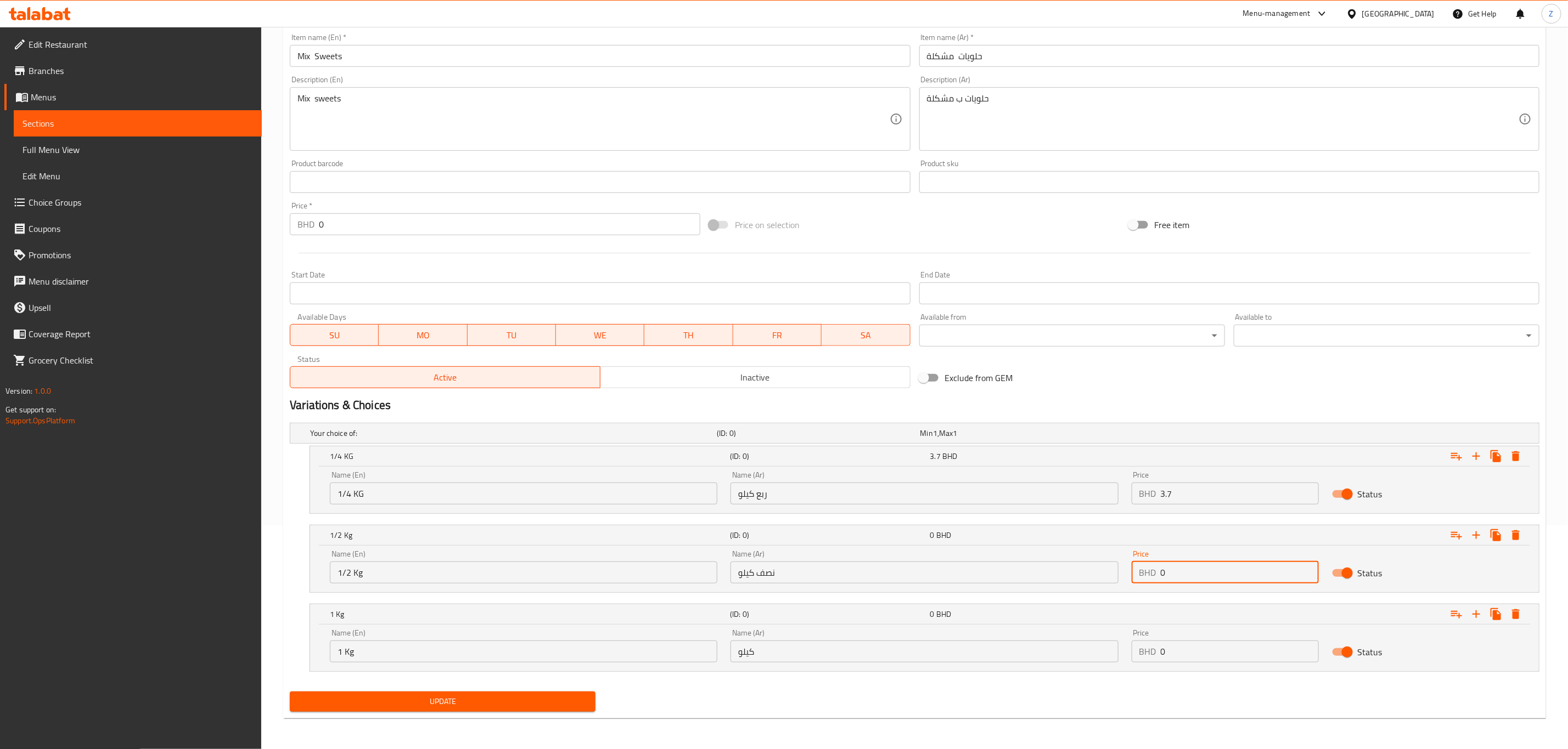
drag, startPoint x: 1187, startPoint y: 566, endPoint x: 1079, endPoint y: 566, distance: 108.0
click at [1079, 566] on div "Name (En) 1/2 Kg Name (En) Name (Ar) نصف كيلو Name (Ar) Price BHD 0 Price Status" at bounding box center [924, 566] width 1202 height 46
type input "6.6"
drag, startPoint x: 1194, startPoint y: 649, endPoint x: 1031, endPoint y: 644, distance: 163.1
click at [1033, 644] on div "Name (En) 1 Kg Name (En) Name (Ar) كيلو Name (Ar) Price BHD 0 Price Status" at bounding box center [924, 646] width 1202 height 46
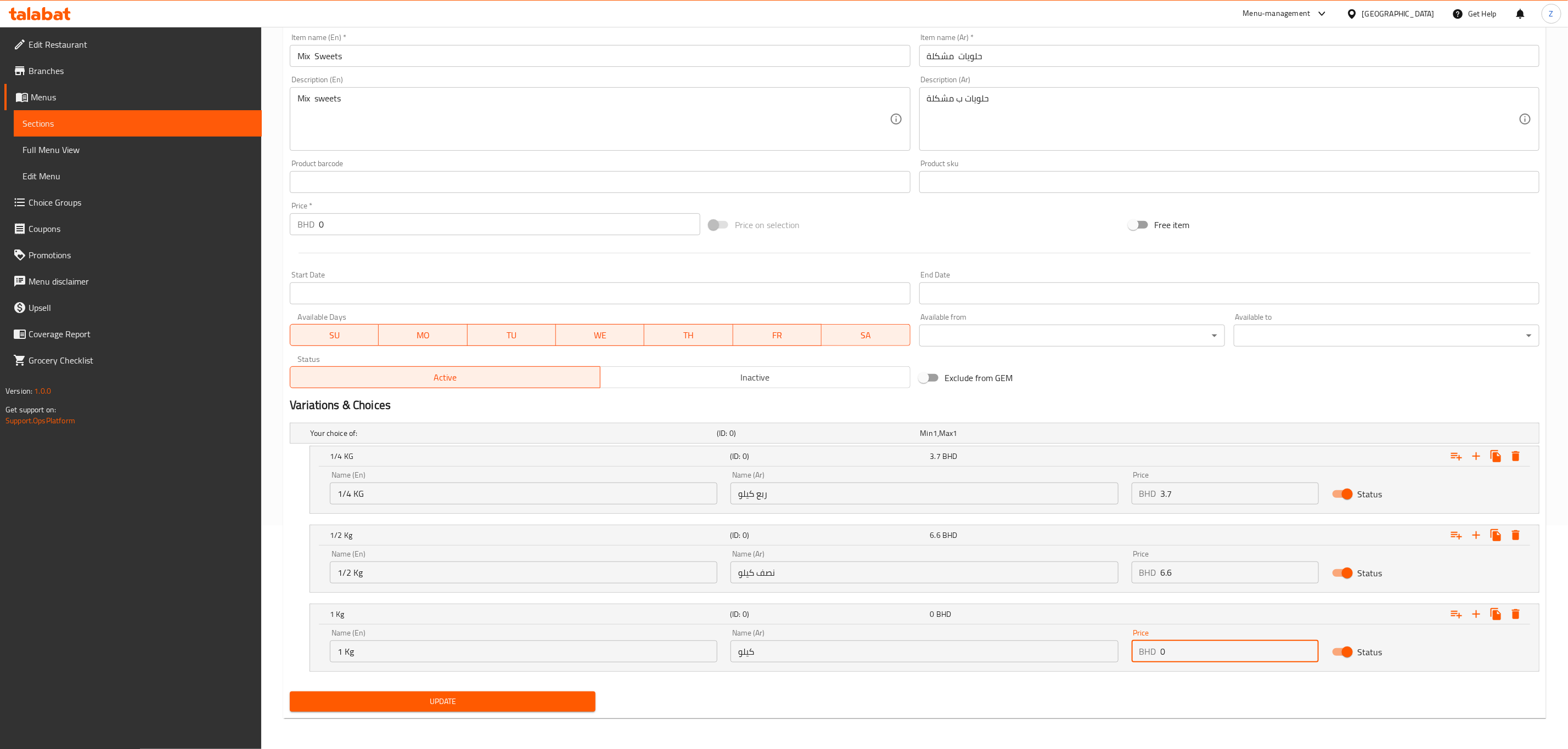
paste input "10.5"
type input "10.5"
click at [483, 703] on span "Update" at bounding box center [443, 702] width 288 height 14
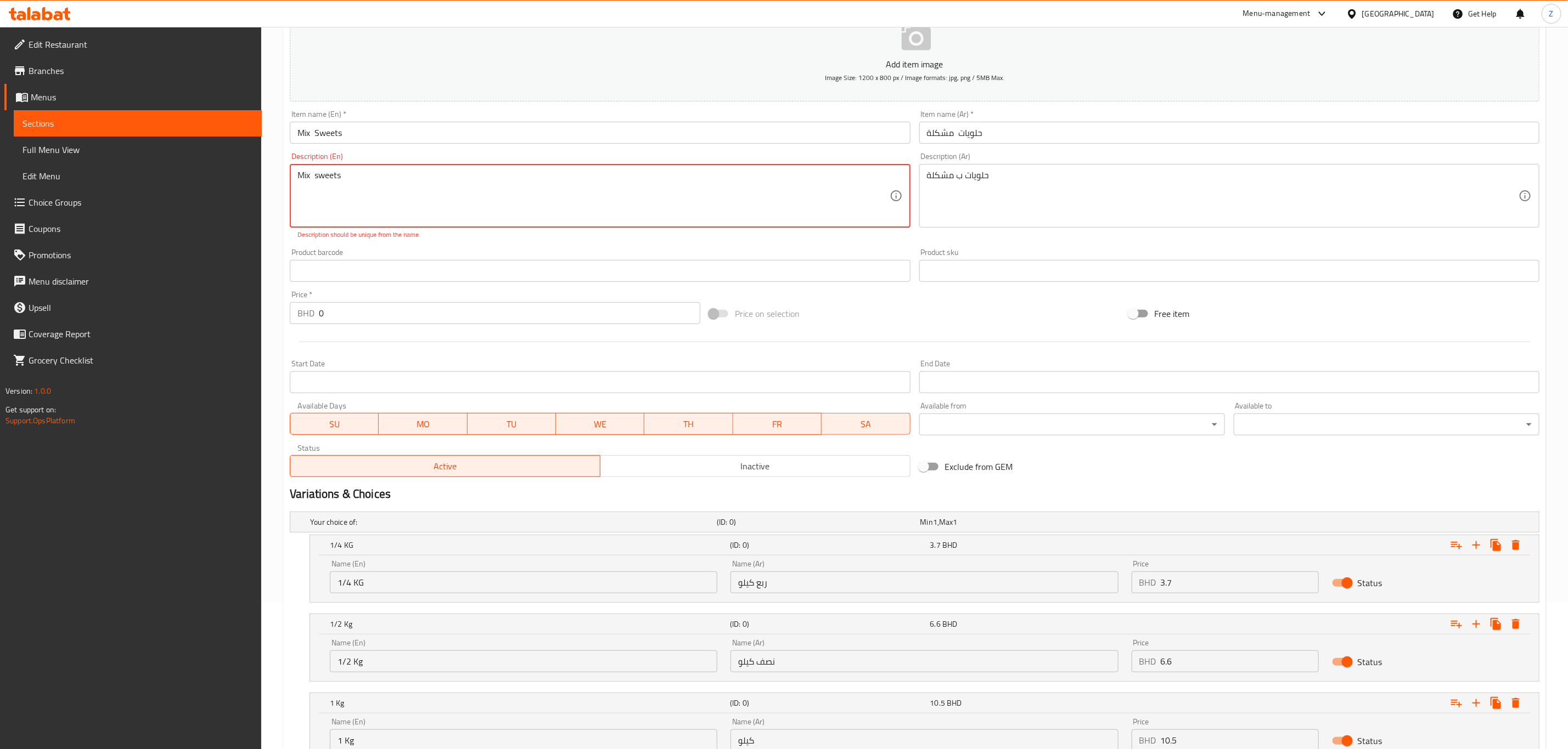
scroll to position [0, 0]
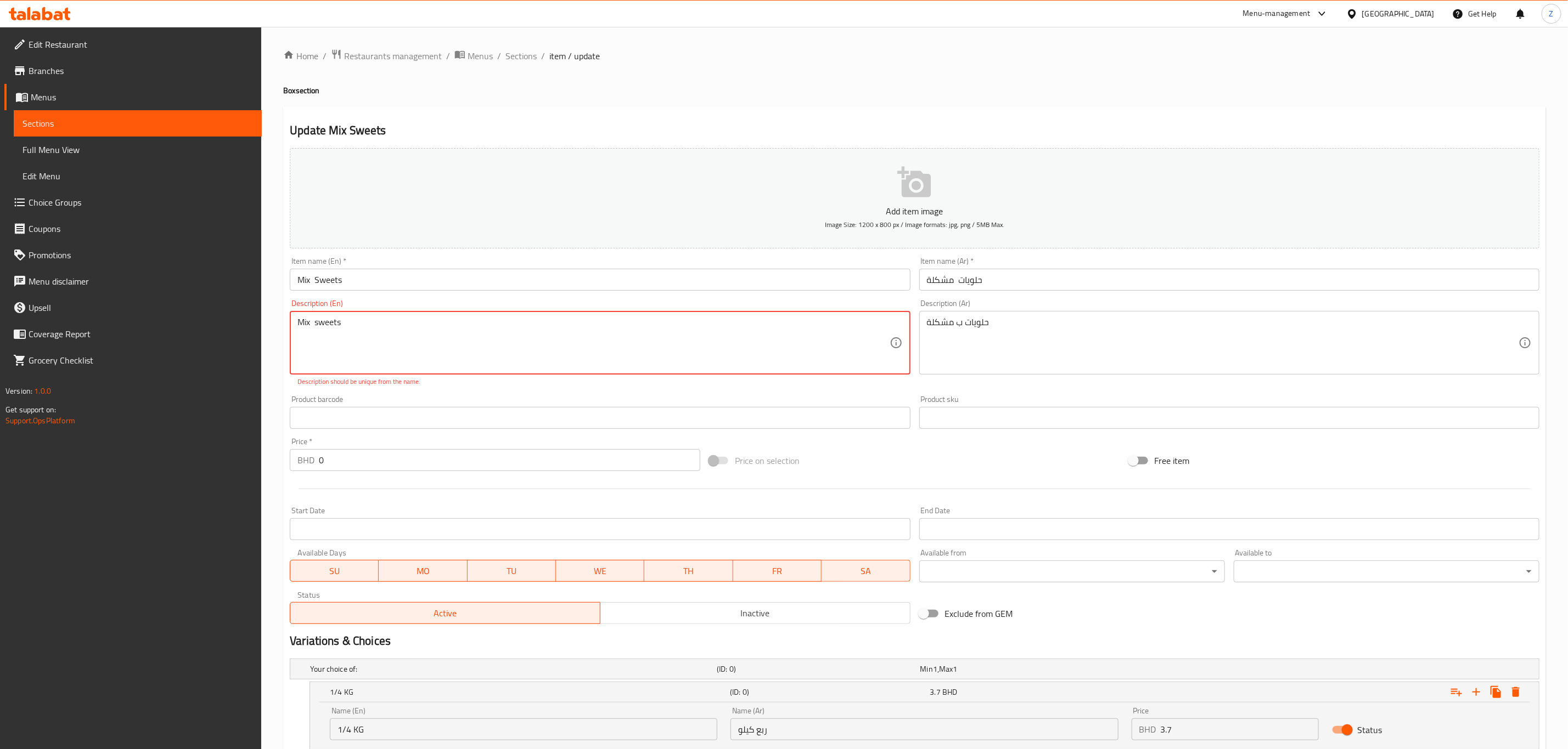
click at [443, 338] on textarea "Mix sweets" at bounding box center [593, 343] width 592 height 52
drag, startPoint x: 498, startPoint y: 324, endPoint x: 274, endPoint y: 323, distance: 224.0
click at [274, 323] on div "Home / Restaurants management / Menus / Sections / item / update Box section Up…" at bounding box center [915, 506] width 1307 height 958
click at [507, 323] on textarea "Mix sweets" at bounding box center [593, 343] width 592 height 52
click at [510, 328] on textarea "Mix sweets" at bounding box center [593, 343] width 592 height 52
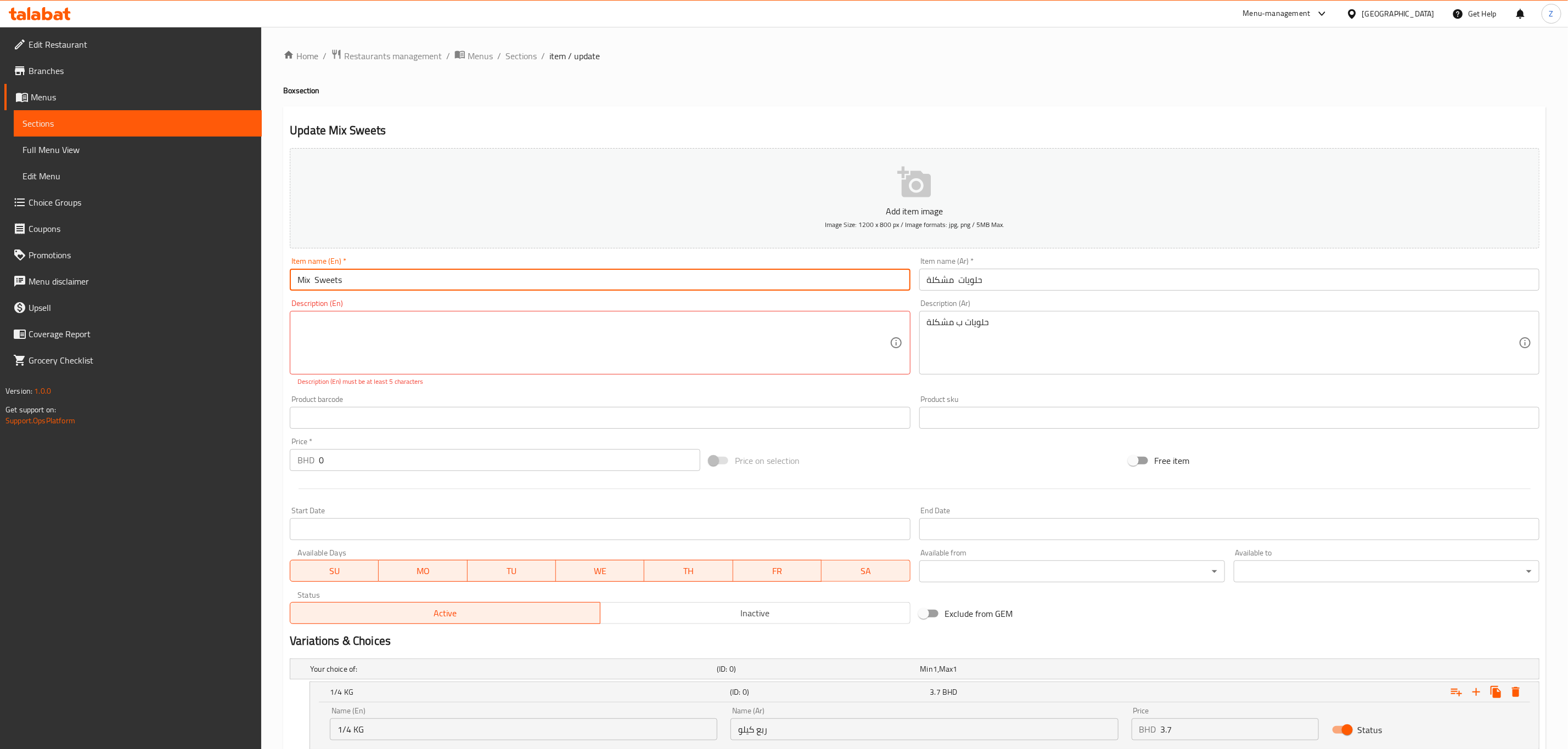
drag, startPoint x: 377, startPoint y: 282, endPoint x: 176, endPoint y: 258, distance: 202.4
click at [176, 258] on div "Edit Restaurant Branches Menus Sections Full Menu View Edit Menu Choice Groups …" at bounding box center [784, 506] width 1568 height 958
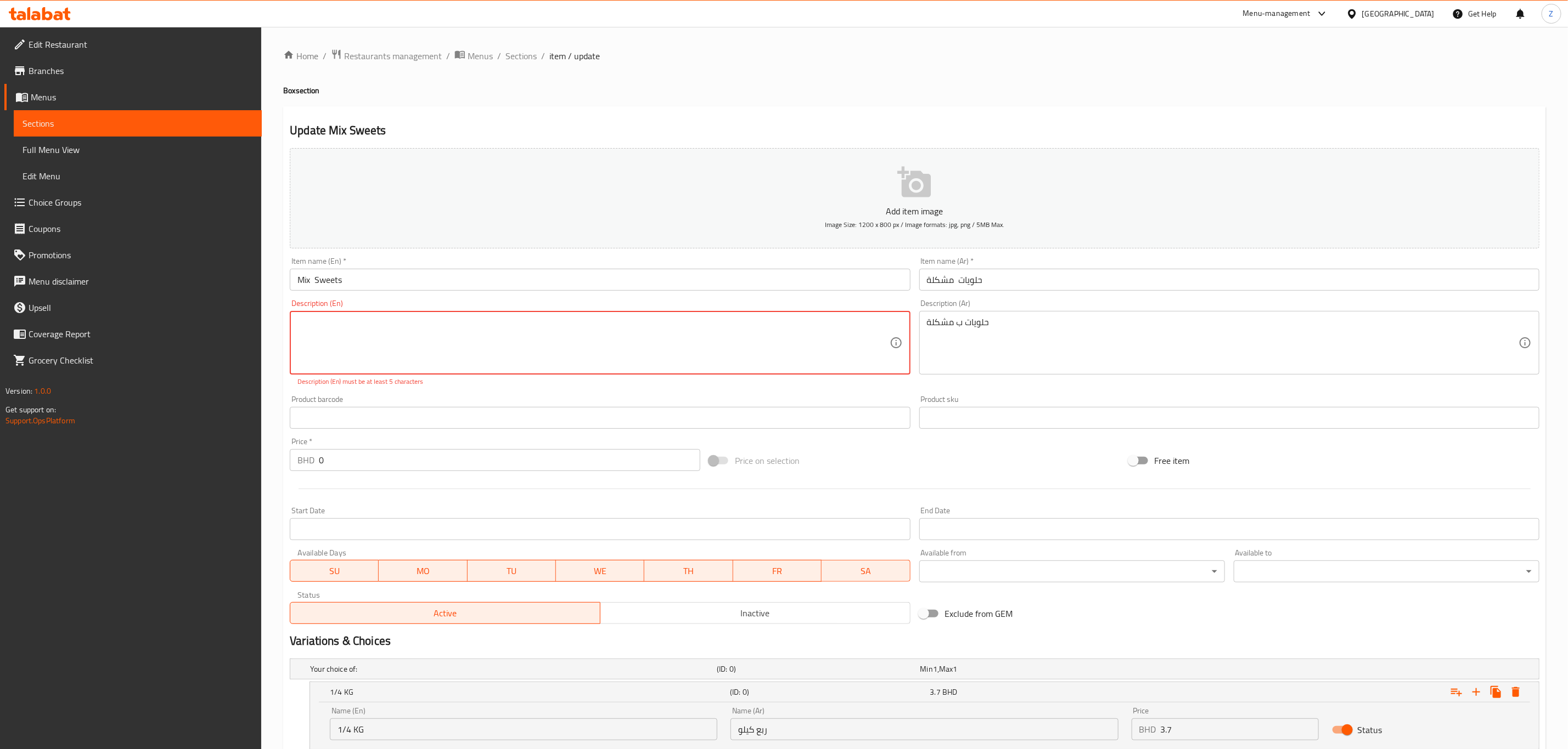
paste textarea "Mix Sweets"
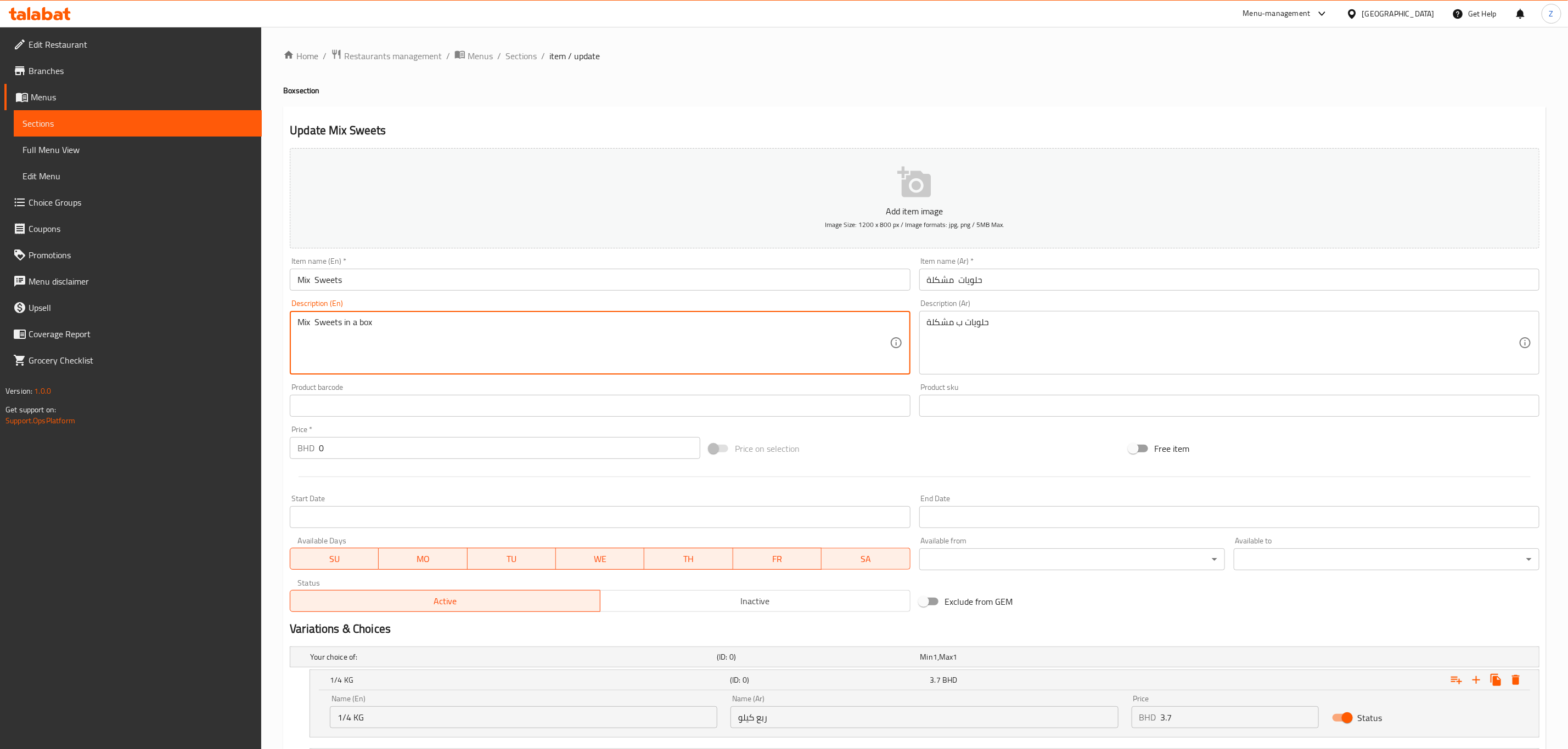
type textarea "Mix Sweets in a box"
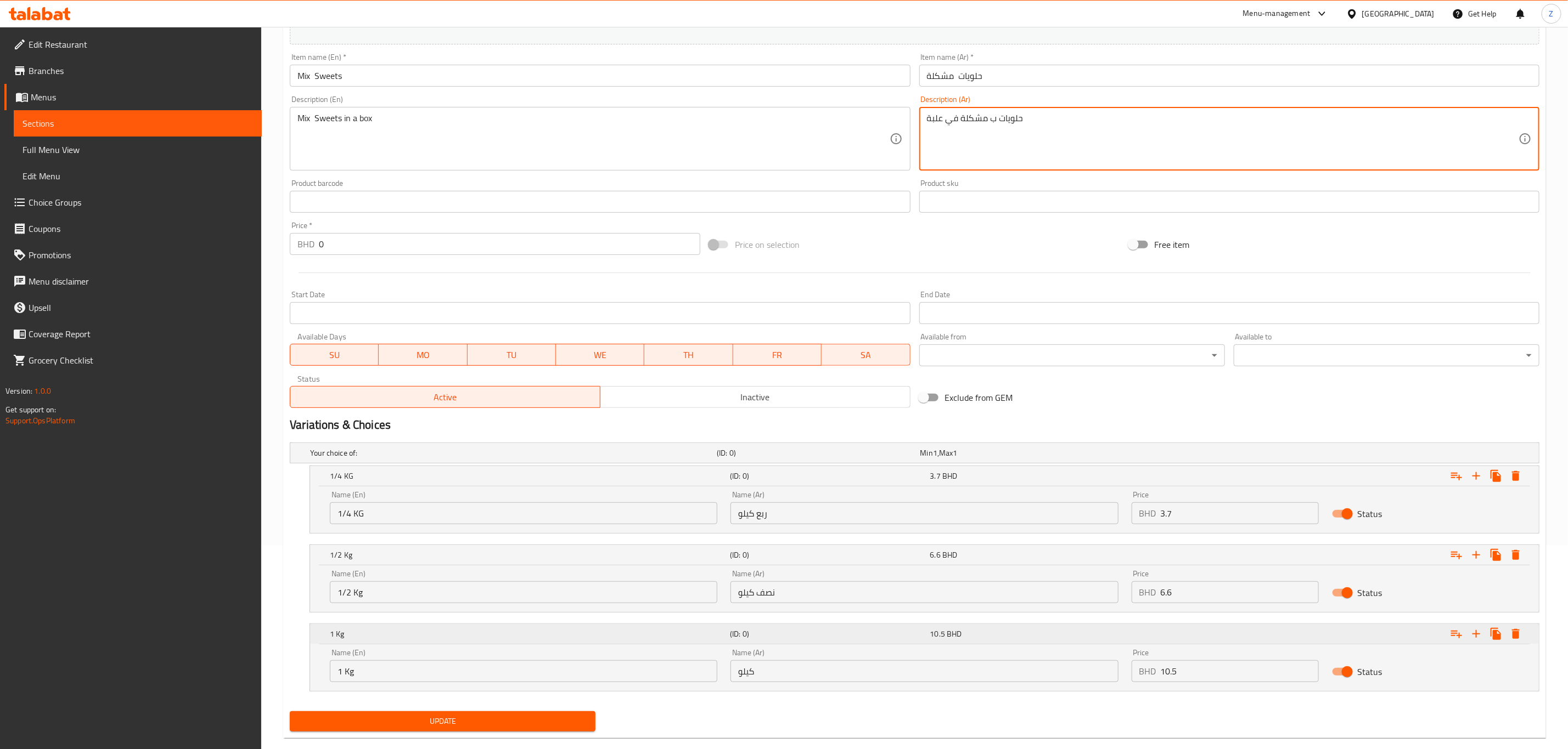
scroll to position [226, 0]
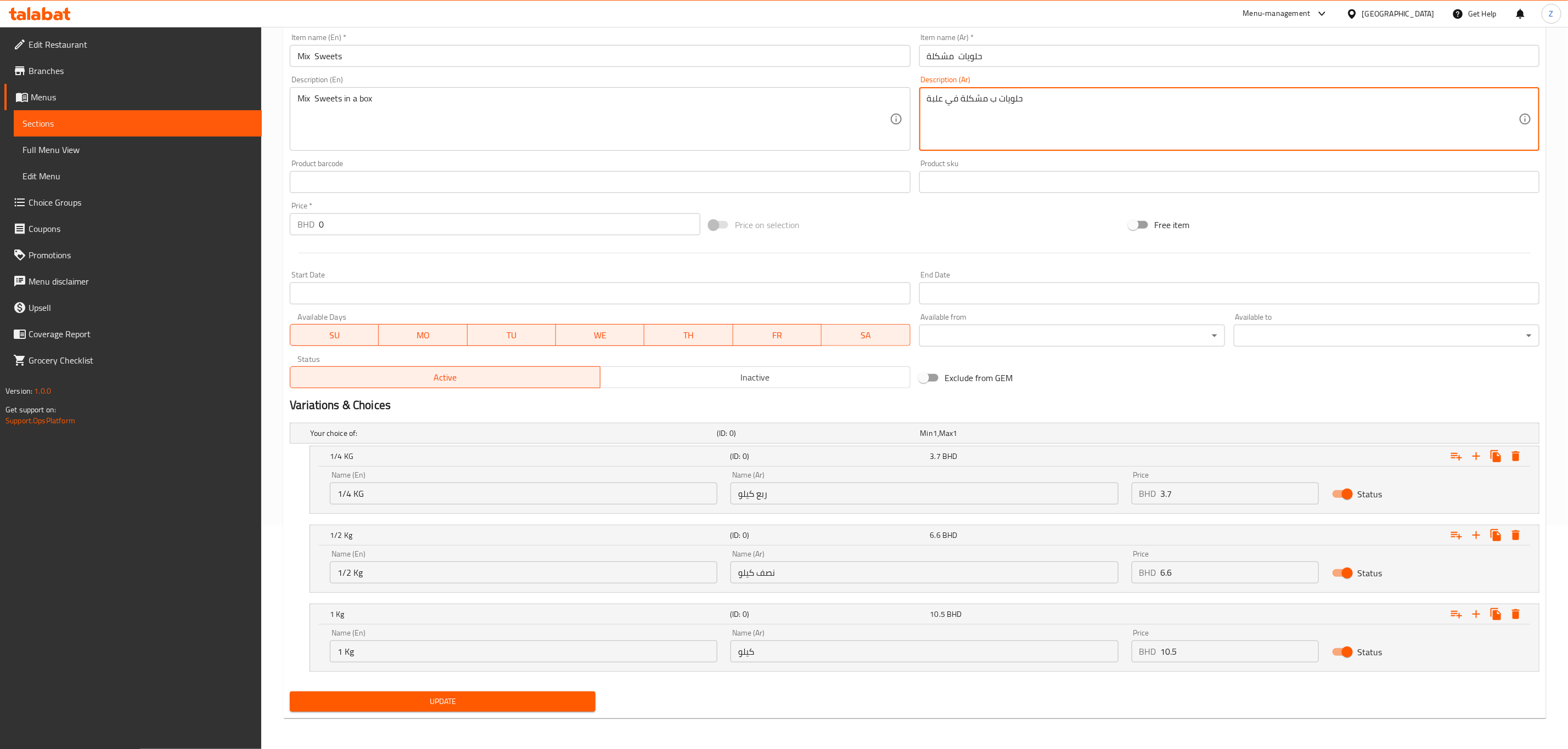
type textarea "حلويات ب مشكلة في علبة"
click at [530, 713] on div "Update" at bounding box center [443, 701] width 314 height 29
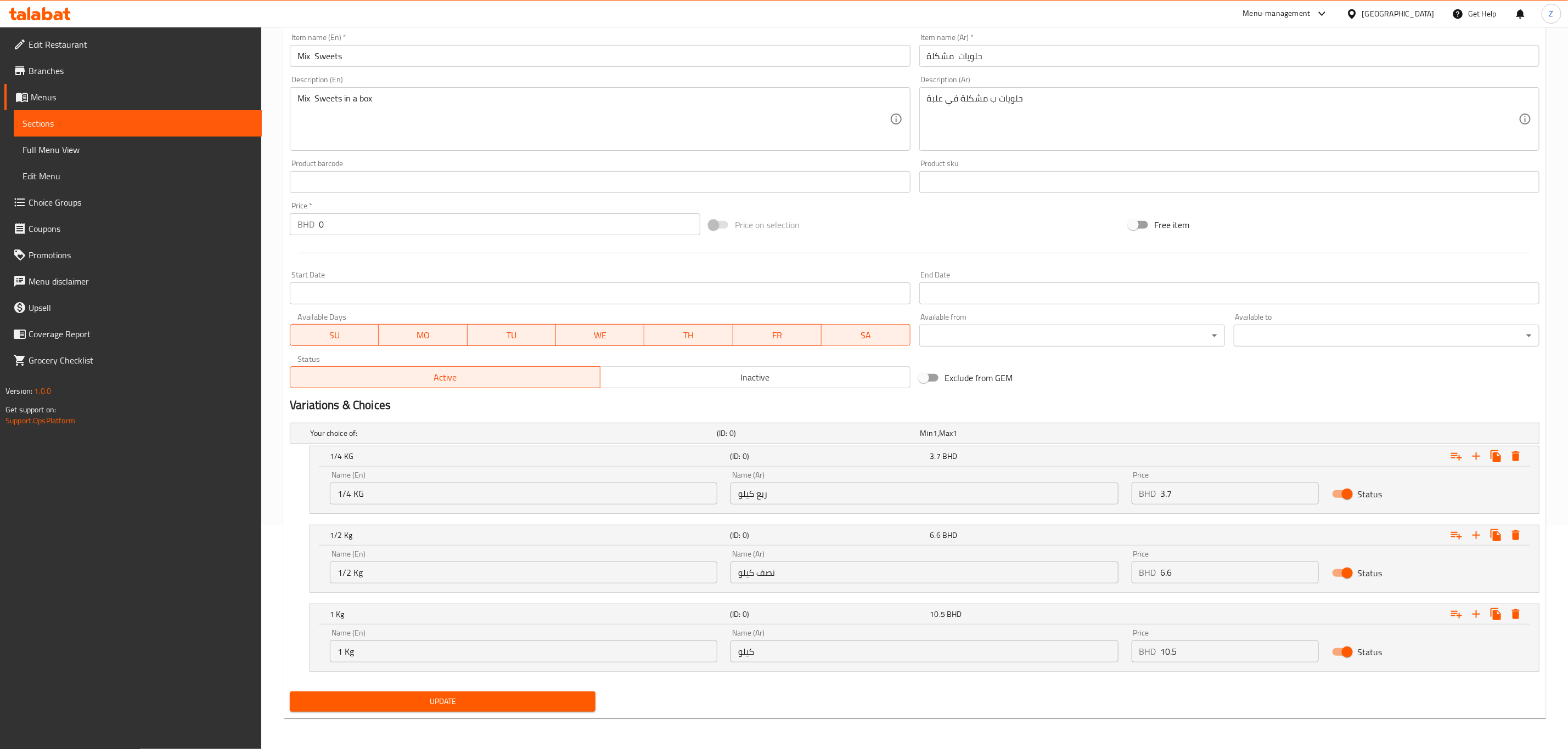
click at [532, 714] on div "Update" at bounding box center [443, 701] width 314 height 29
click at [544, 703] on span "Update" at bounding box center [443, 702] width 288 height 14
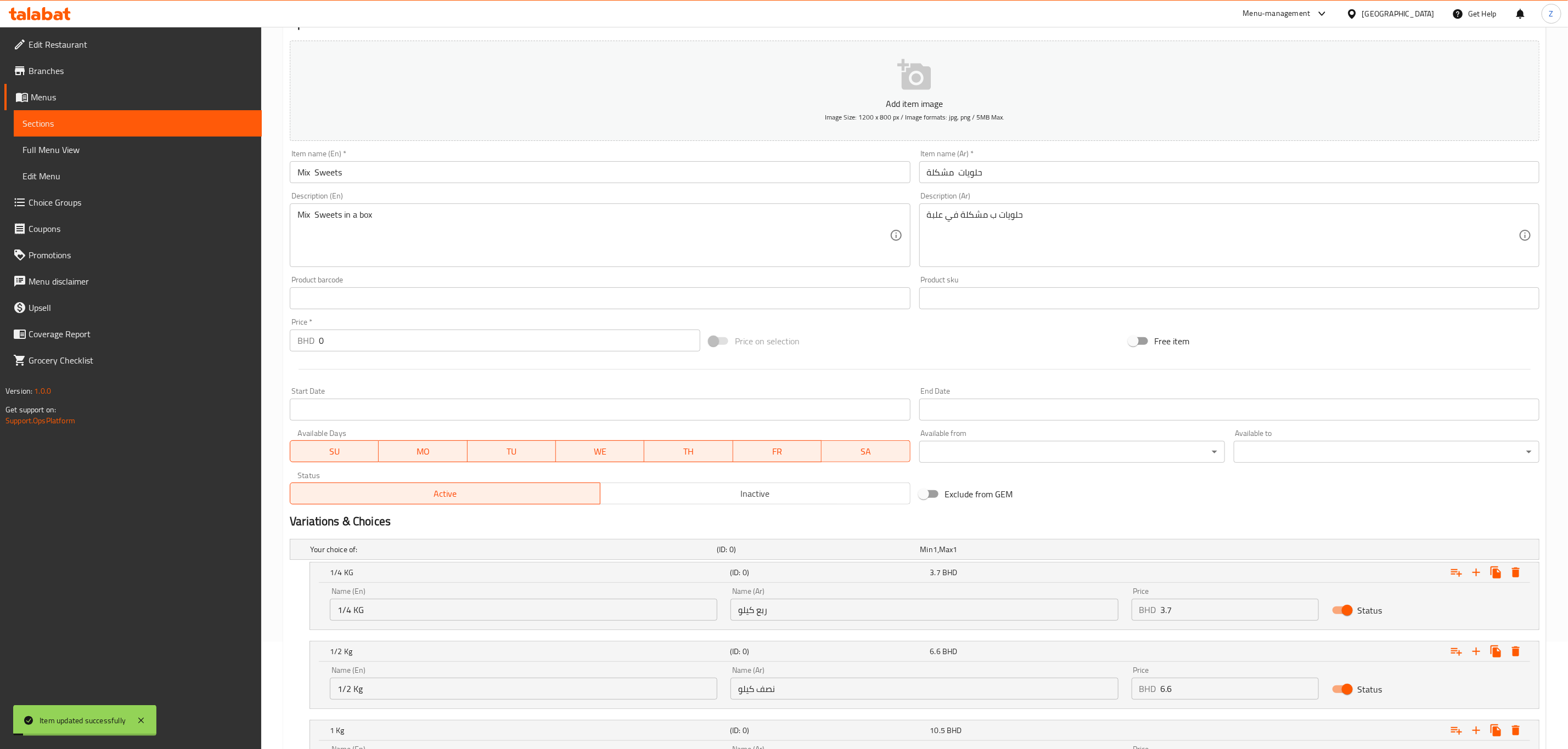
scroll to position [0, 0]
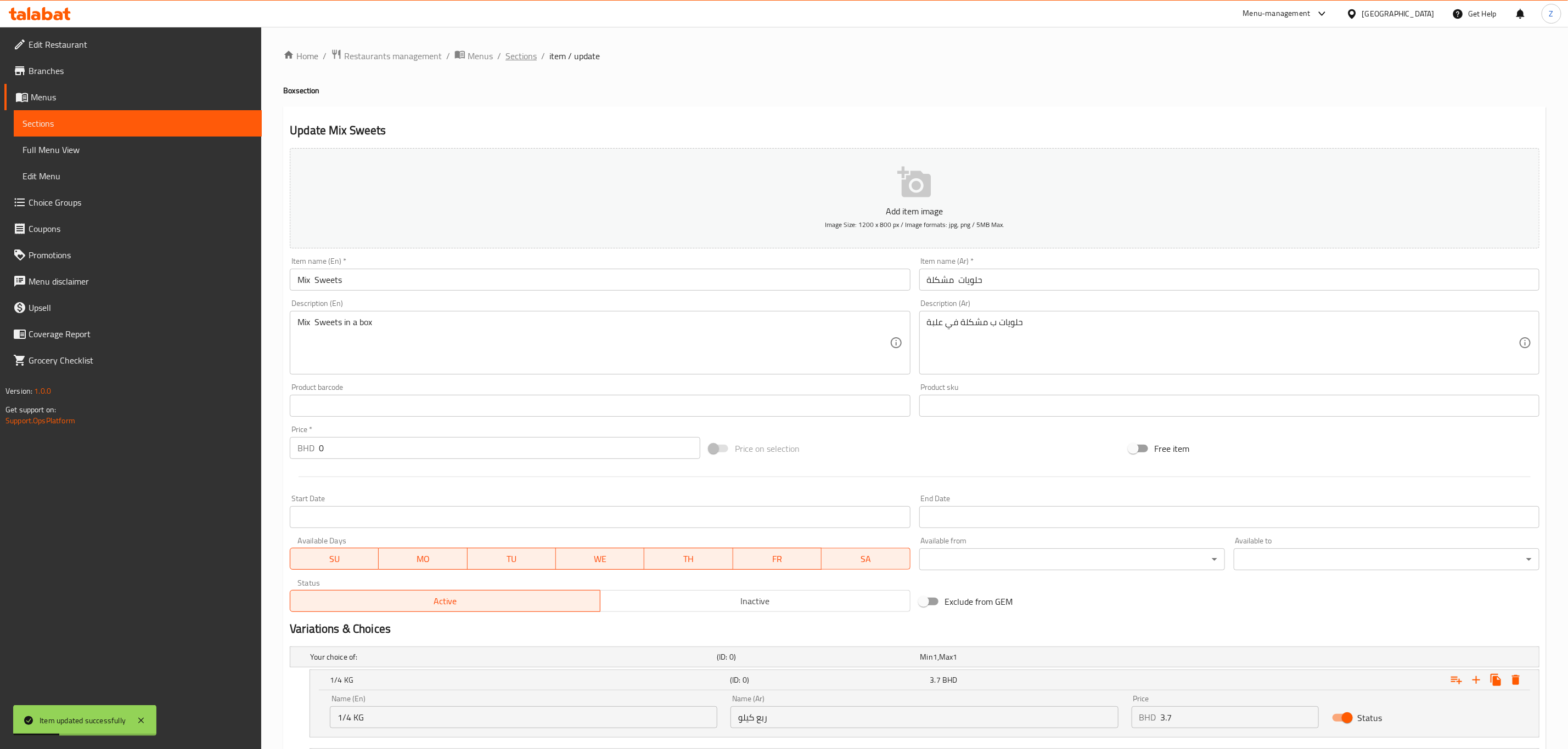
click at [520, 57] on span "Sections" at bounding box center [521, 56] width 31 height 13
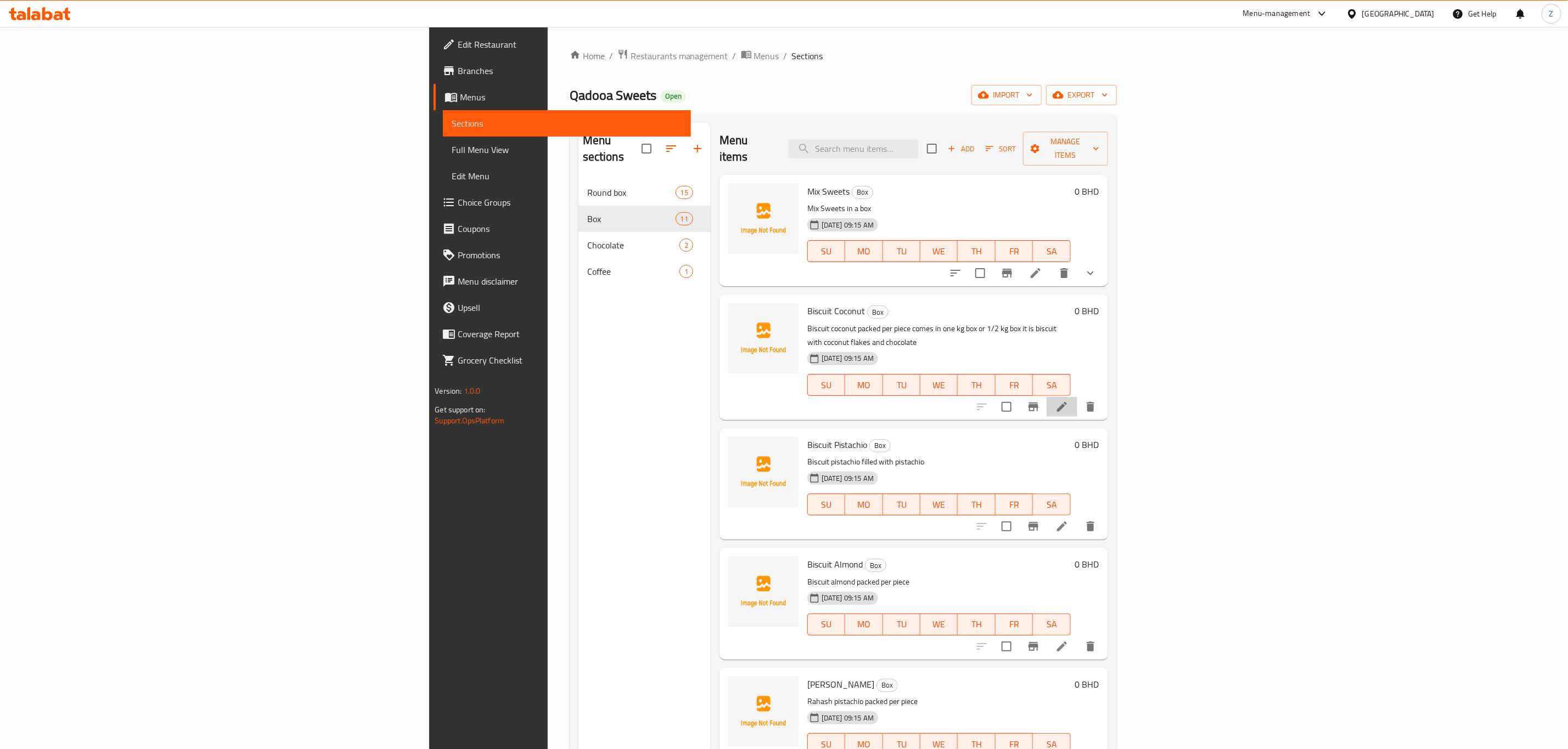
click at [1078, 397] on li at bounding box center [1062, 407] width 31 height 20
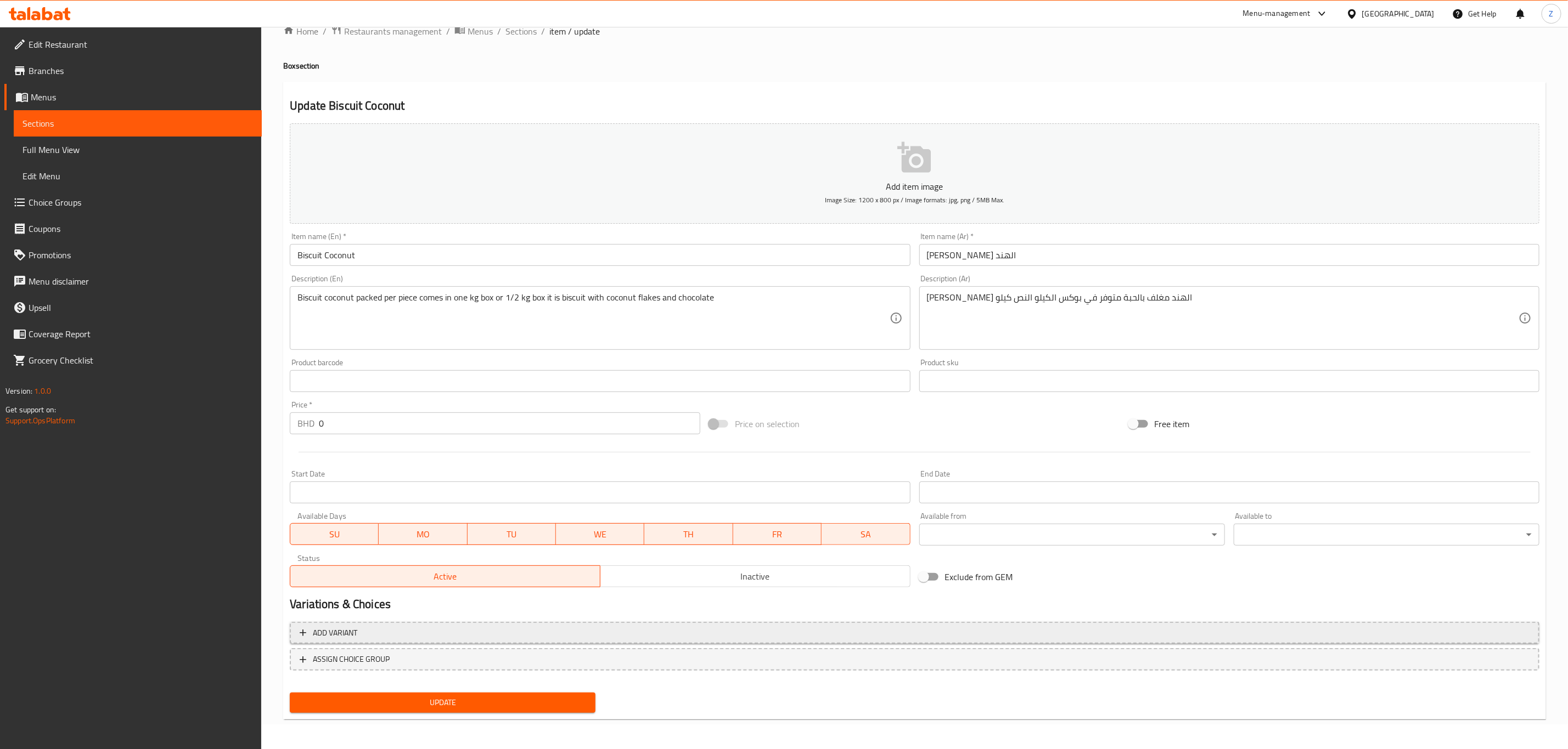
click at [336, 634] on span "Add variant" at bounding box center [335, 633] width 44 height 14
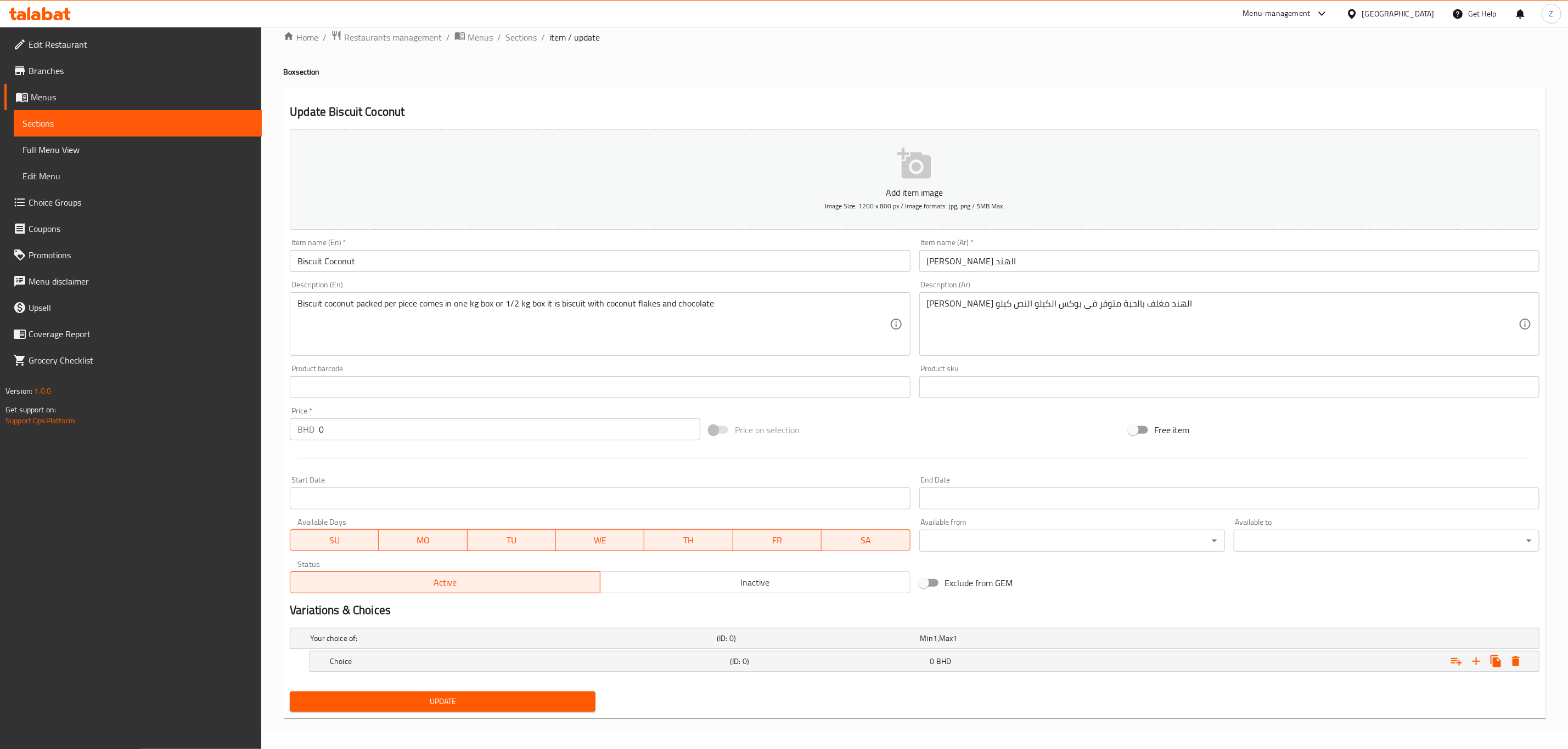
scroll to position [20, 0]
click at [1474, 657] on icon "Expand" at bounding box center [1477, 661] width 13 height 13
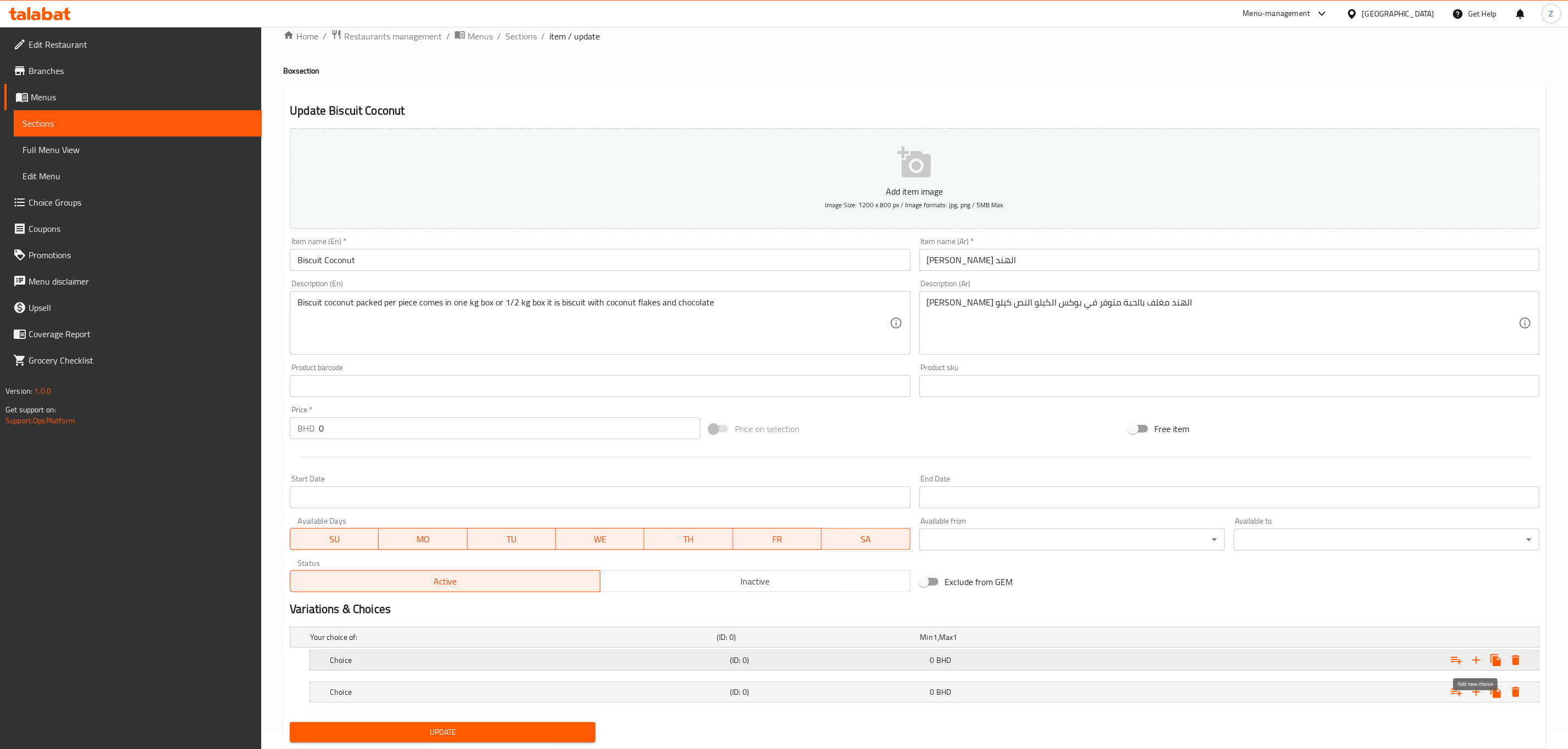
click at [1474, 657] on icon "Expand" at bounding box center [1477, 661] width 13 height 13
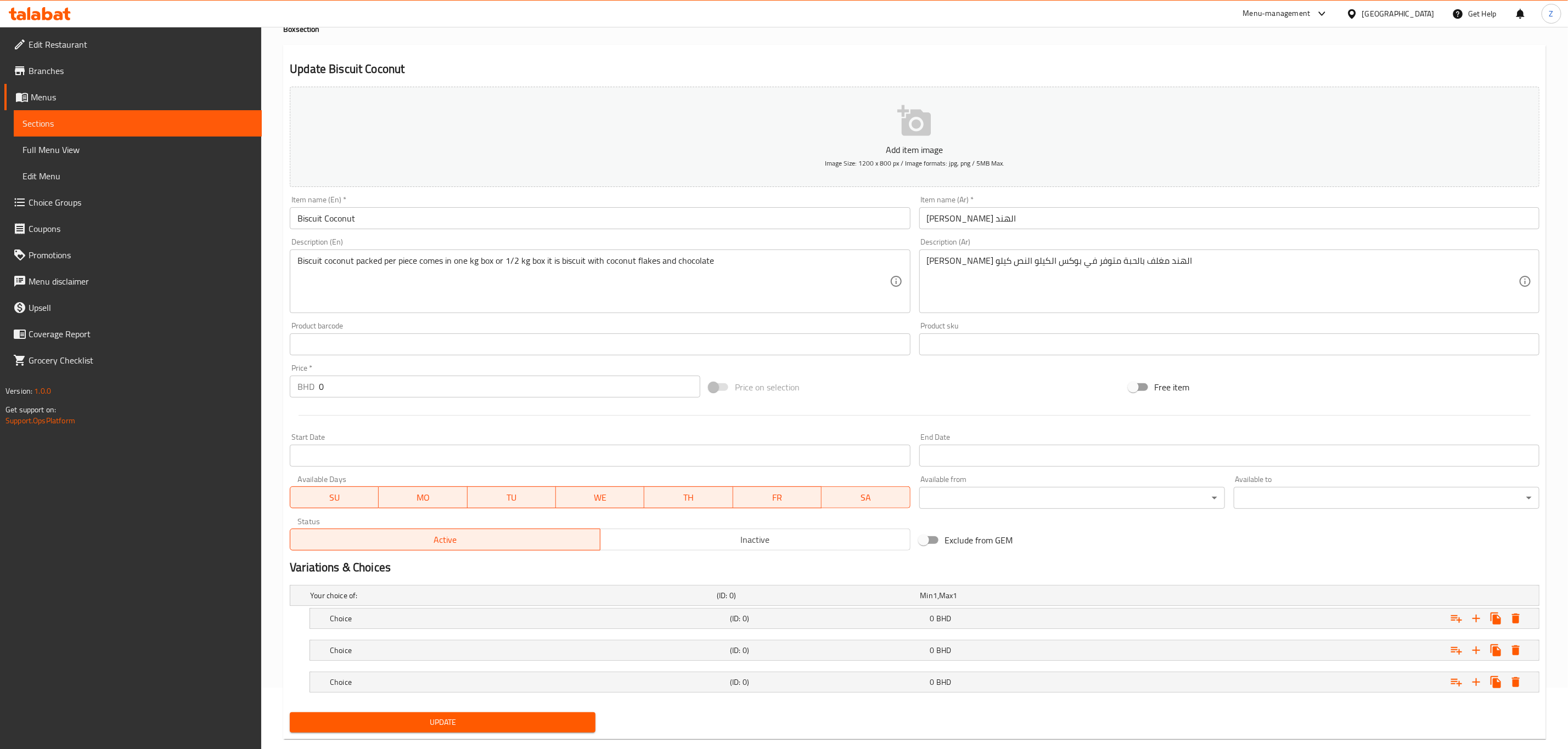
scroll to position [84, 0]
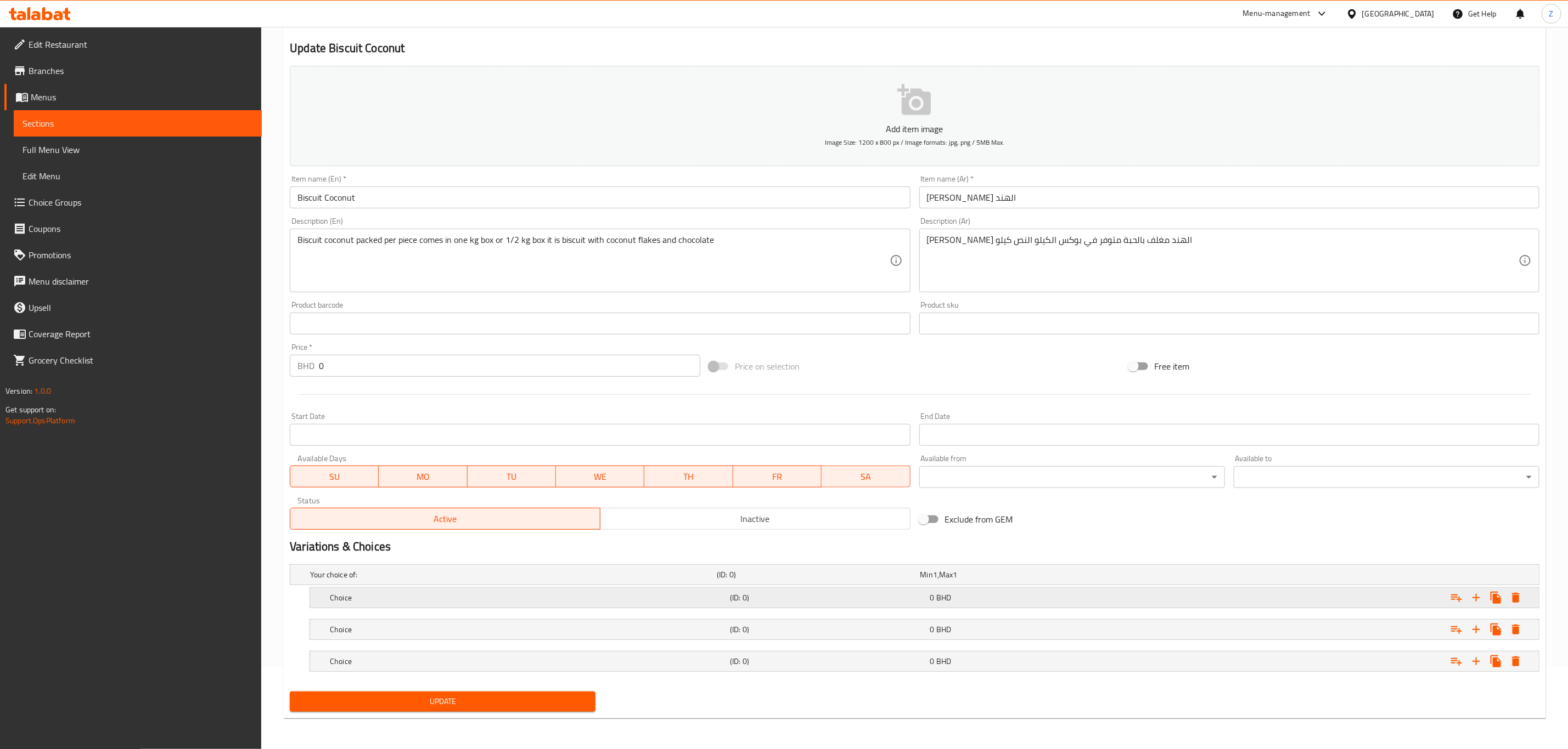
click at [406, 594] on h5 "Choice" at bounding box center [527, 598] width 395 height 11
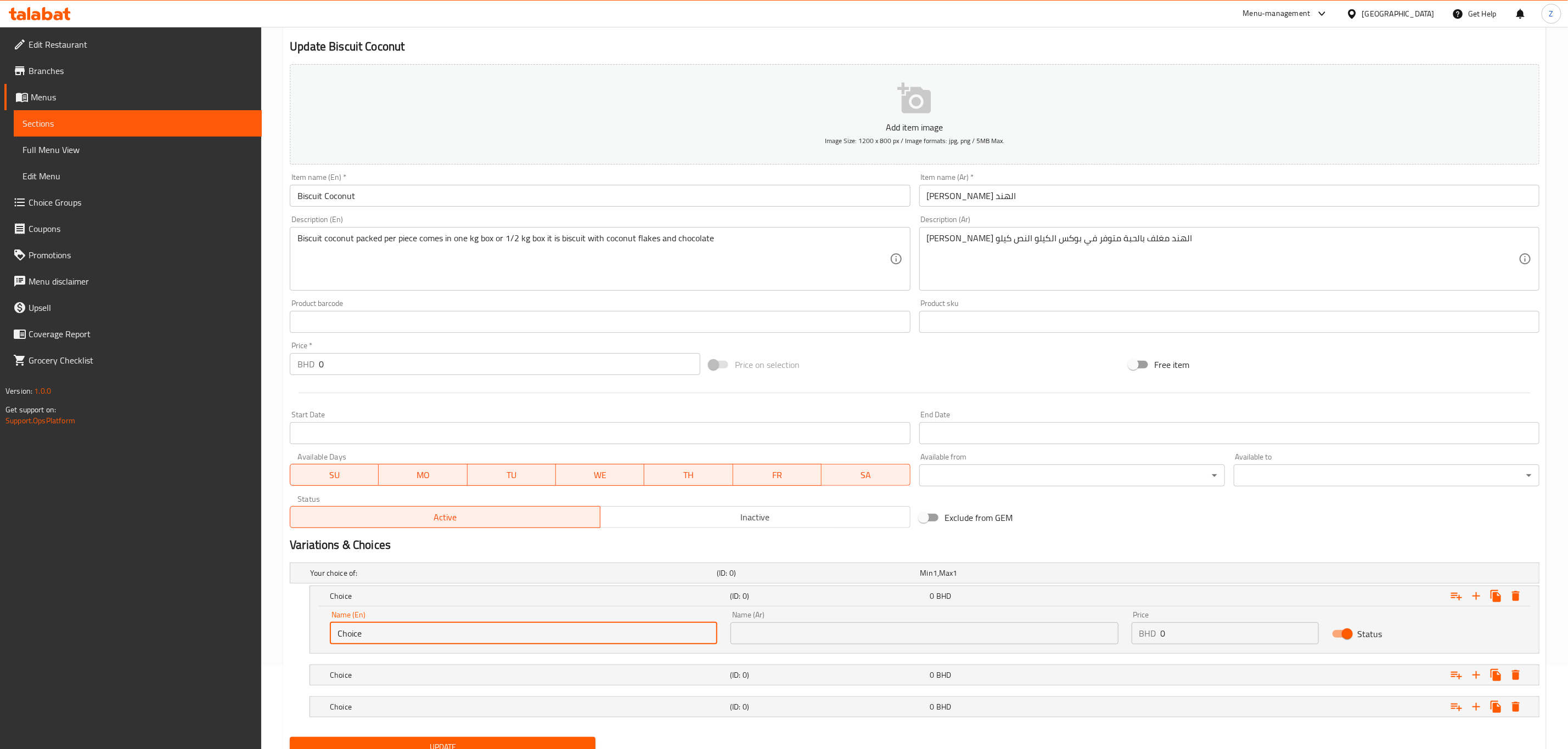
drag, startPoint x: 399, startPoint y: 634, endPoint x: 103, endPoint y: 607, distance: 297.2
click at [127, 610] on div "Edit Restaurant Branches Menus Sections Full Menu View Edit Menu Choice Groups …" at bounding box center [784, 369] width 1568 height 852
type input "1/4 KG"
click at [343, 672] on h5 "Choice" at bounding box center [527, 675] width 395 height 11
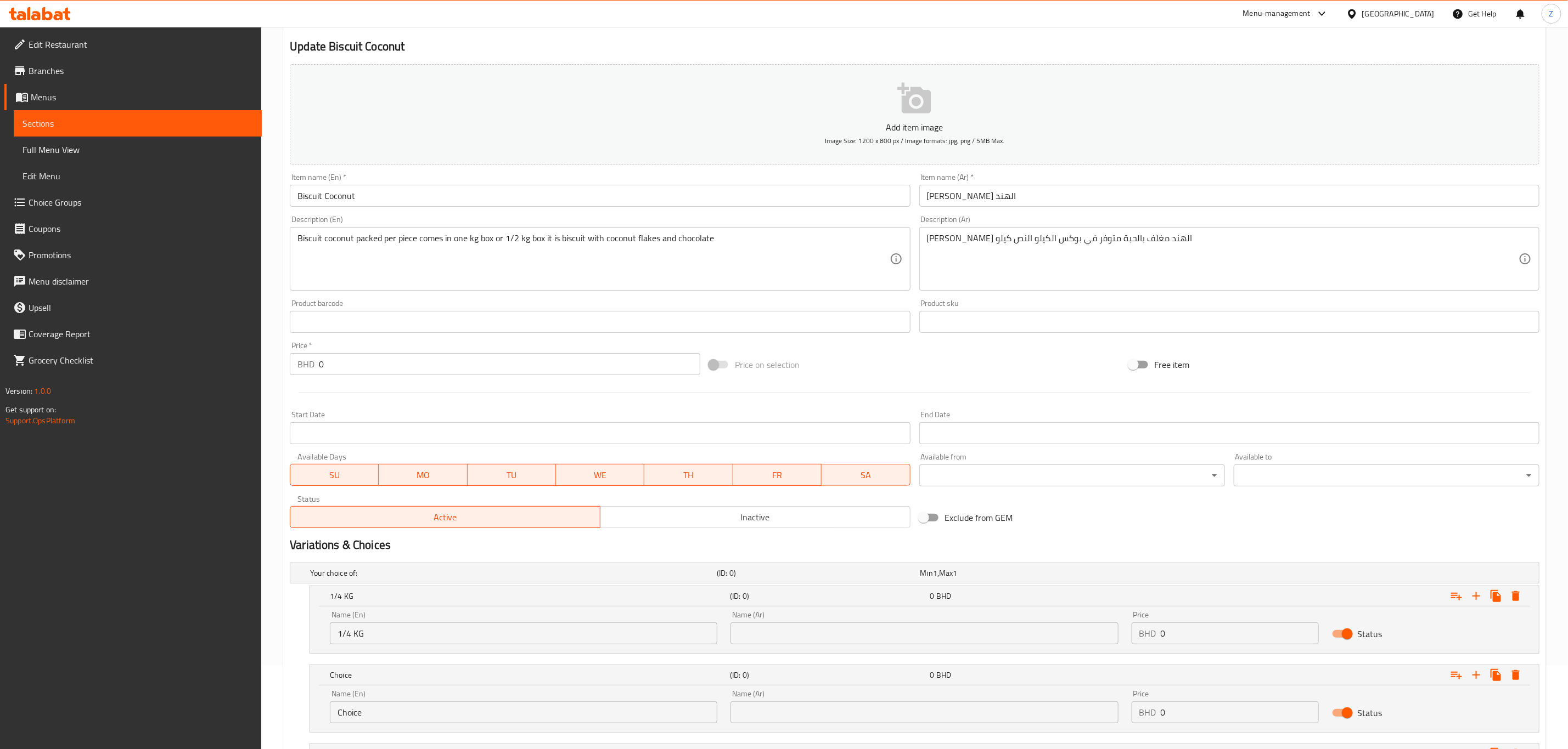
drag, startPoint x: 400, startPoint y: 703, endPoint x: 14, endPoint y: 688, distance: 386.3
click at [15, 689] on div "Edit Restaurant Branches Menus Sections Full Menu View Edit Menu Choice Groups …" at bounding box center [784, 393] width 1568 height 899
type input "1/2 Kg"
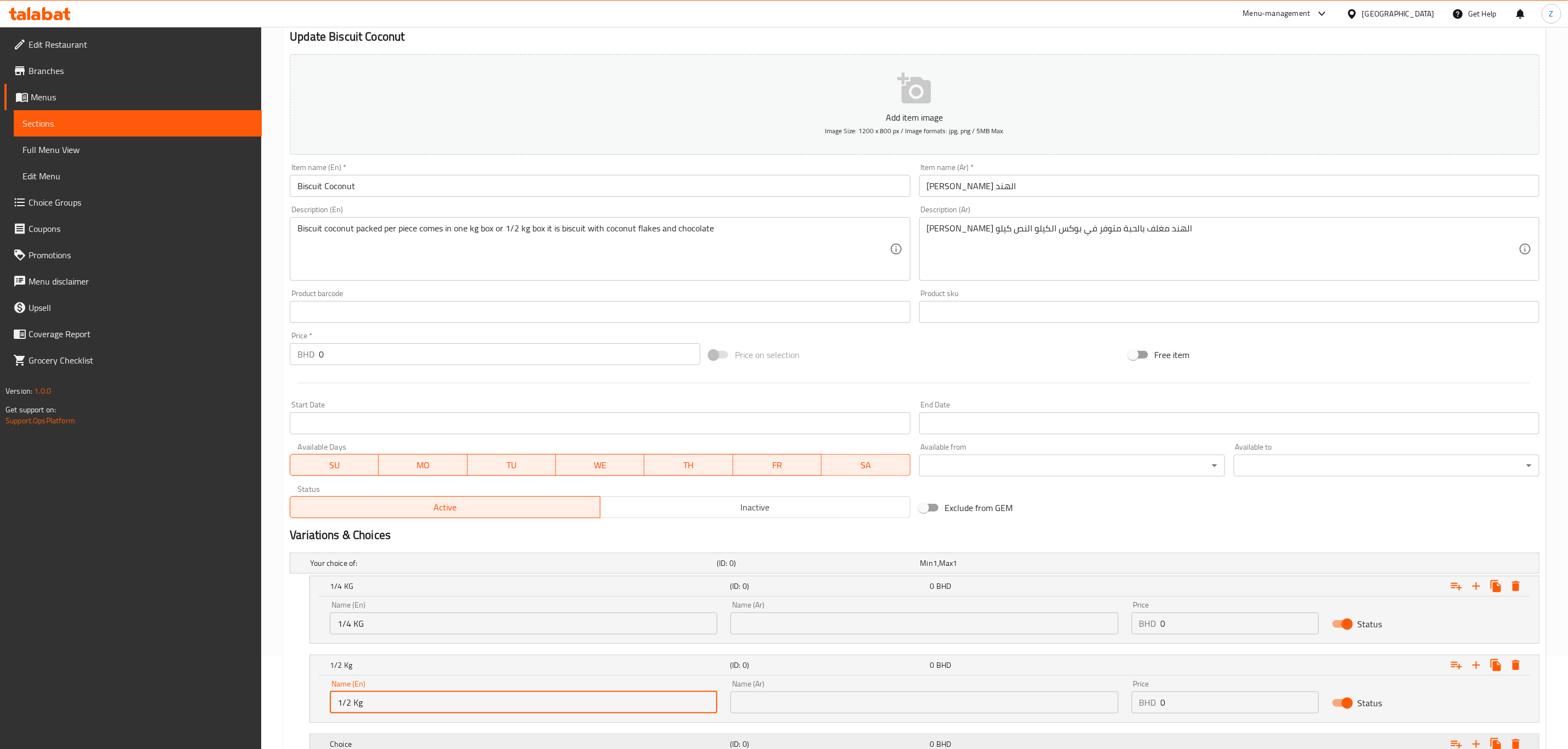
scroll to position [178, 0]
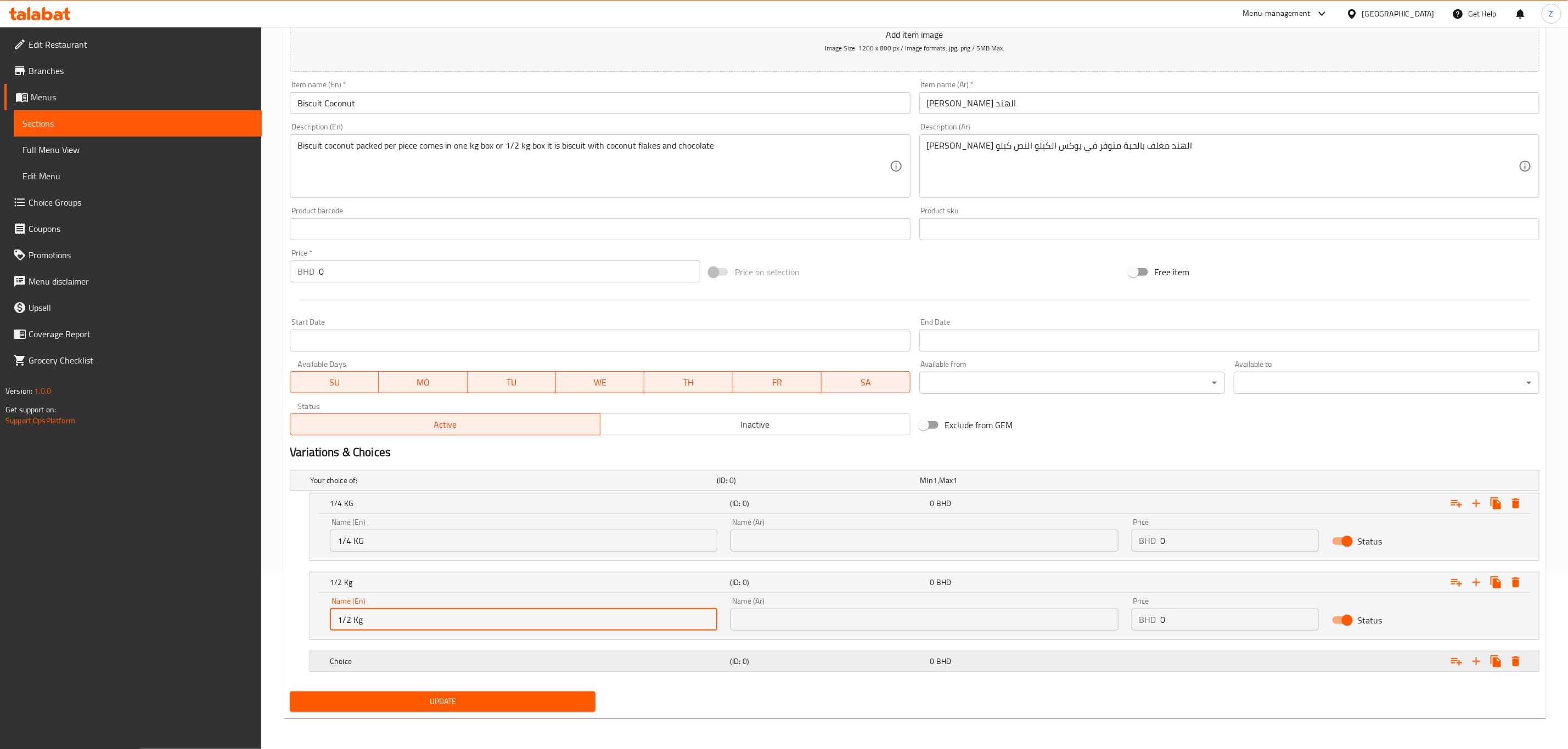
click at [361, 661] on h5 "Choice" at bounding box center [527, 661] width 395 height 11
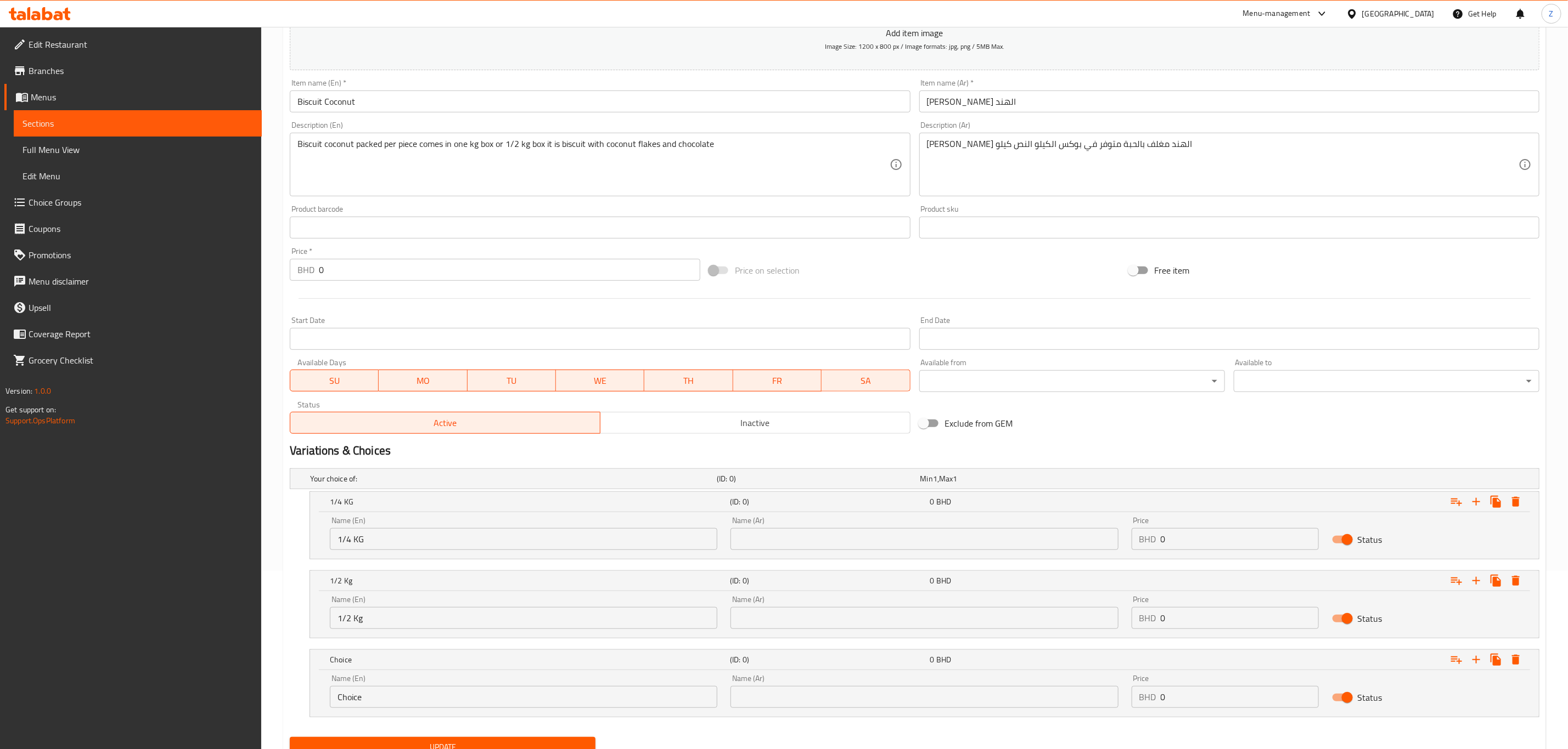
drag, startPoint x: 394, startPoint y: 696, endPoint x: 87, endPoint y: 683, distance: 307.3
click at [87, 683] on div "Edit Restaurant Branches Menus Sections Full Menu View Edit Menu Choice Groups …" at bounding box center [784, 322] width 1568 height 947
type input "1 Kg"
click at [774, 535] on input "text" at bounding box center [923, 540] width 387 height 22
click at [859, 533] on input "text" at bounding box center [923, 540] width 387 height 22
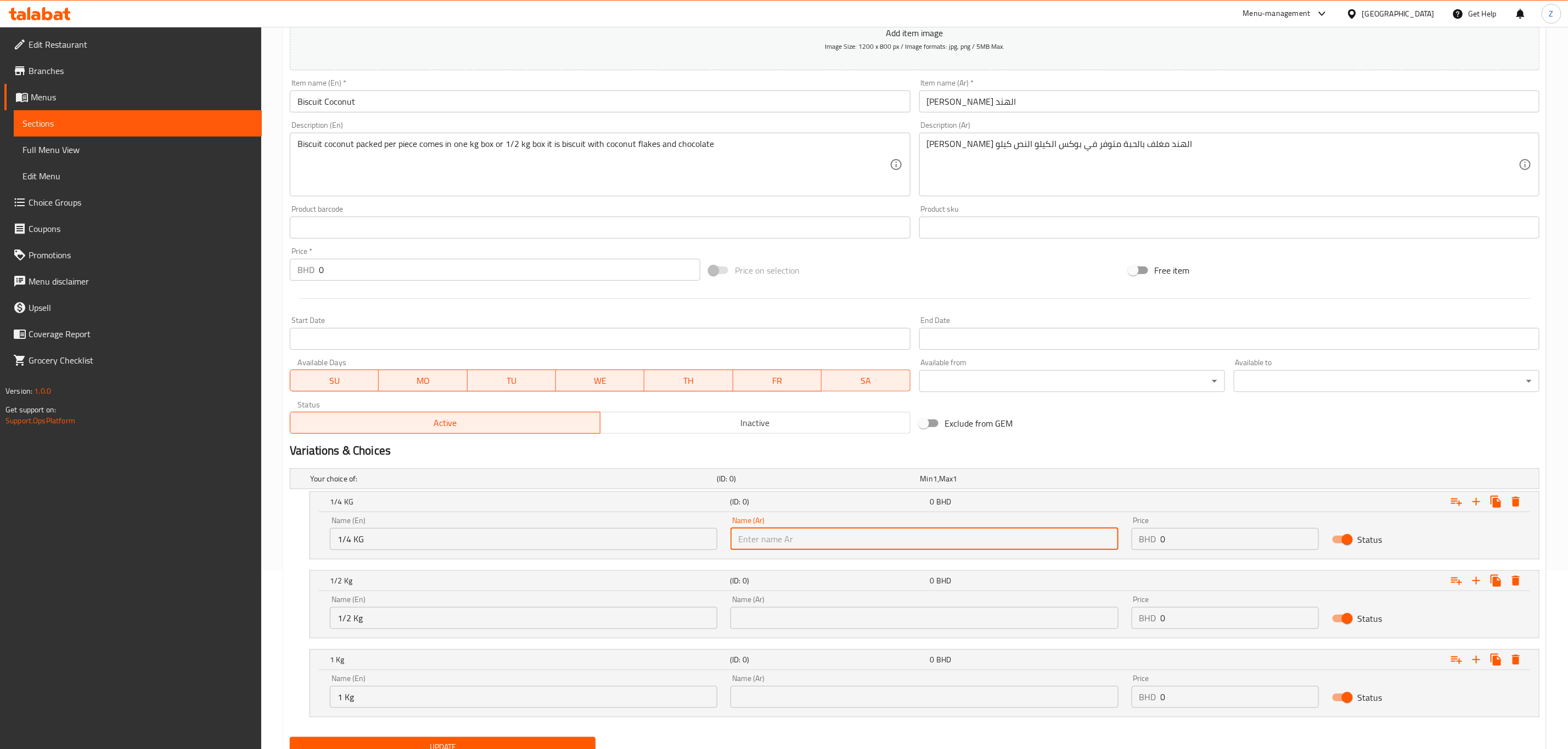
paste input "ربع كيلو"
type input "ربع كيلو"
click at [768, 619] on input "text" at bounding box center [923, 619] width 387 height 22
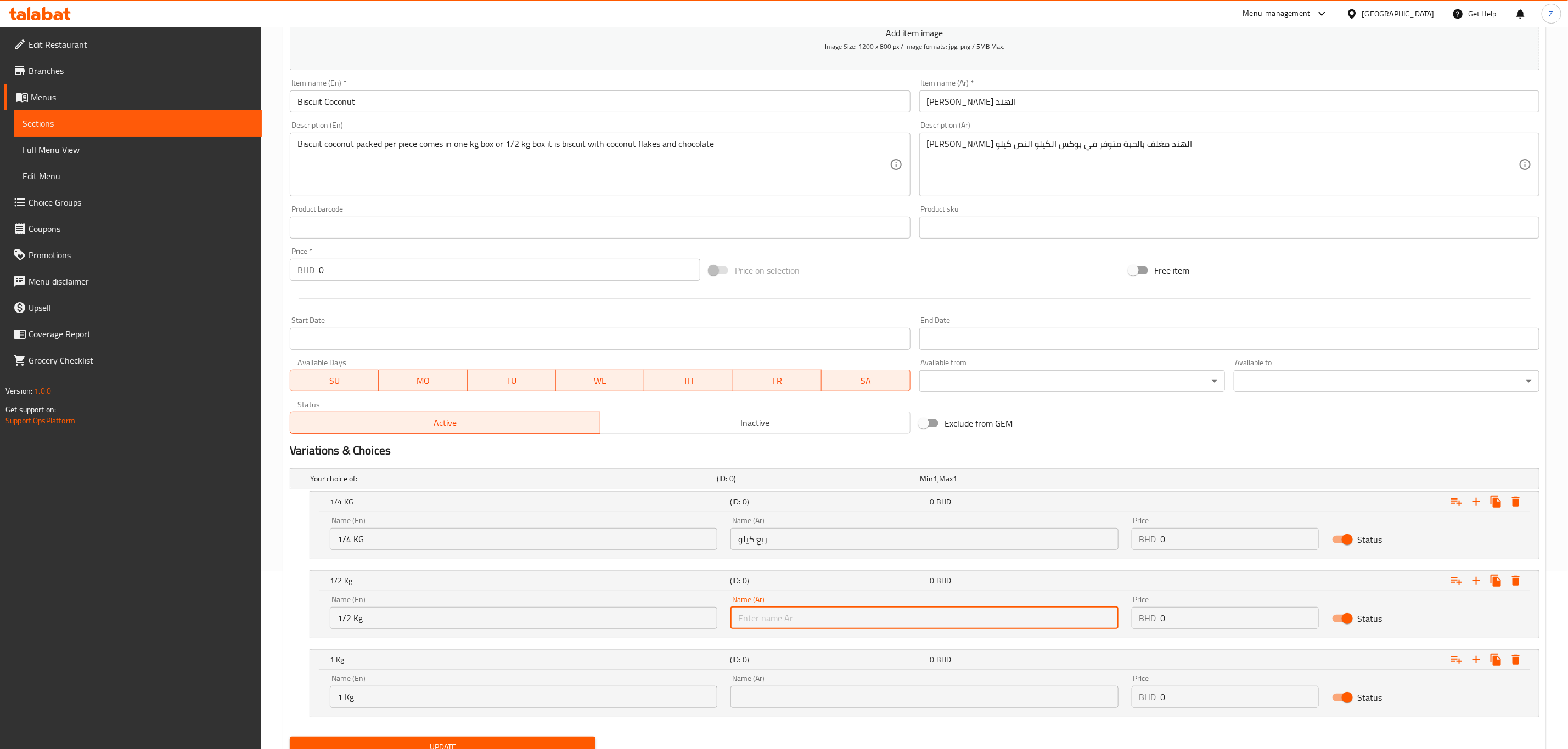
paste input "نصف كيلو"
type input "نصف كيلو"
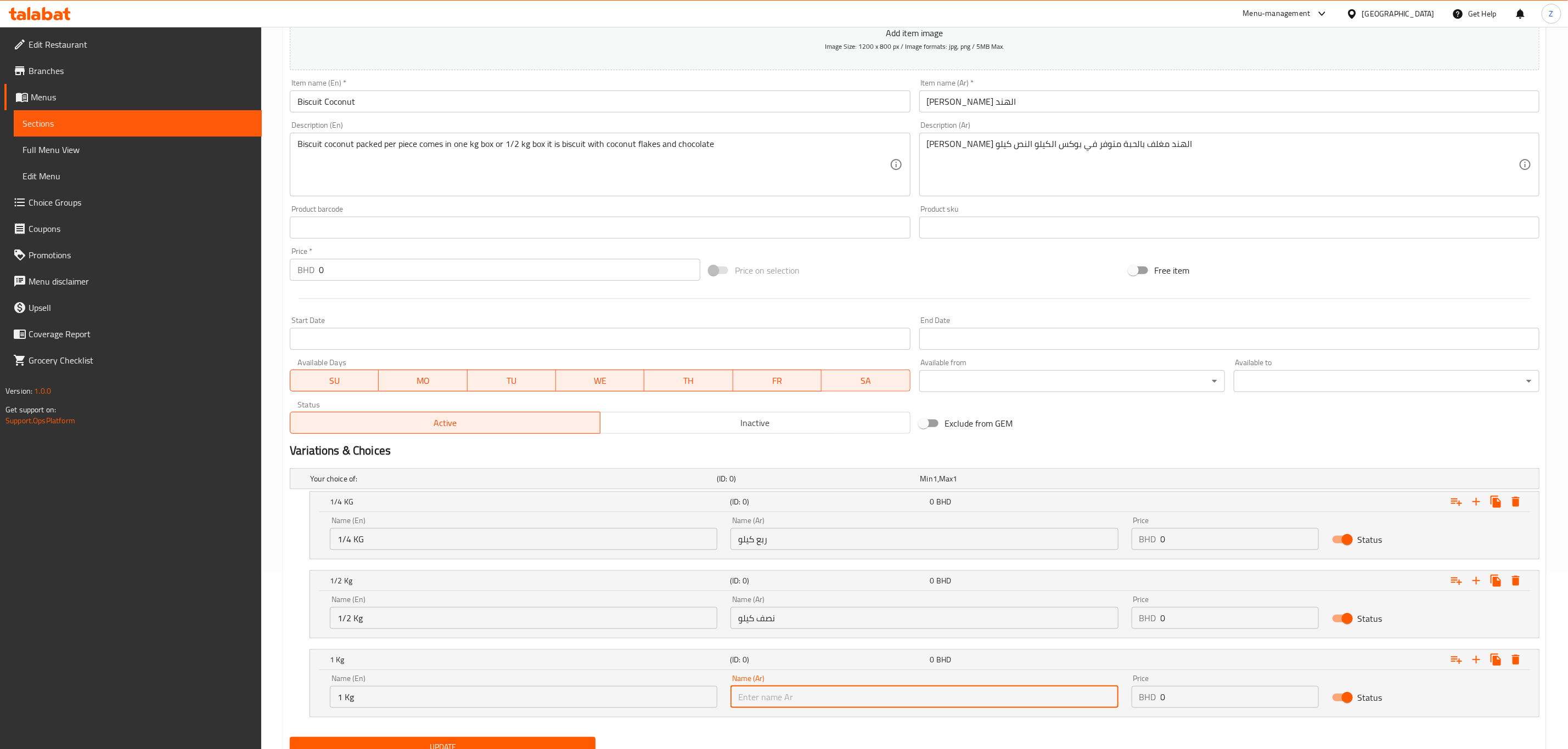
paste input "كيلو"
click at [784, 706] on input "كيلو" at bounding box center [923, 697] width 387 height 22
type input "كيلو"
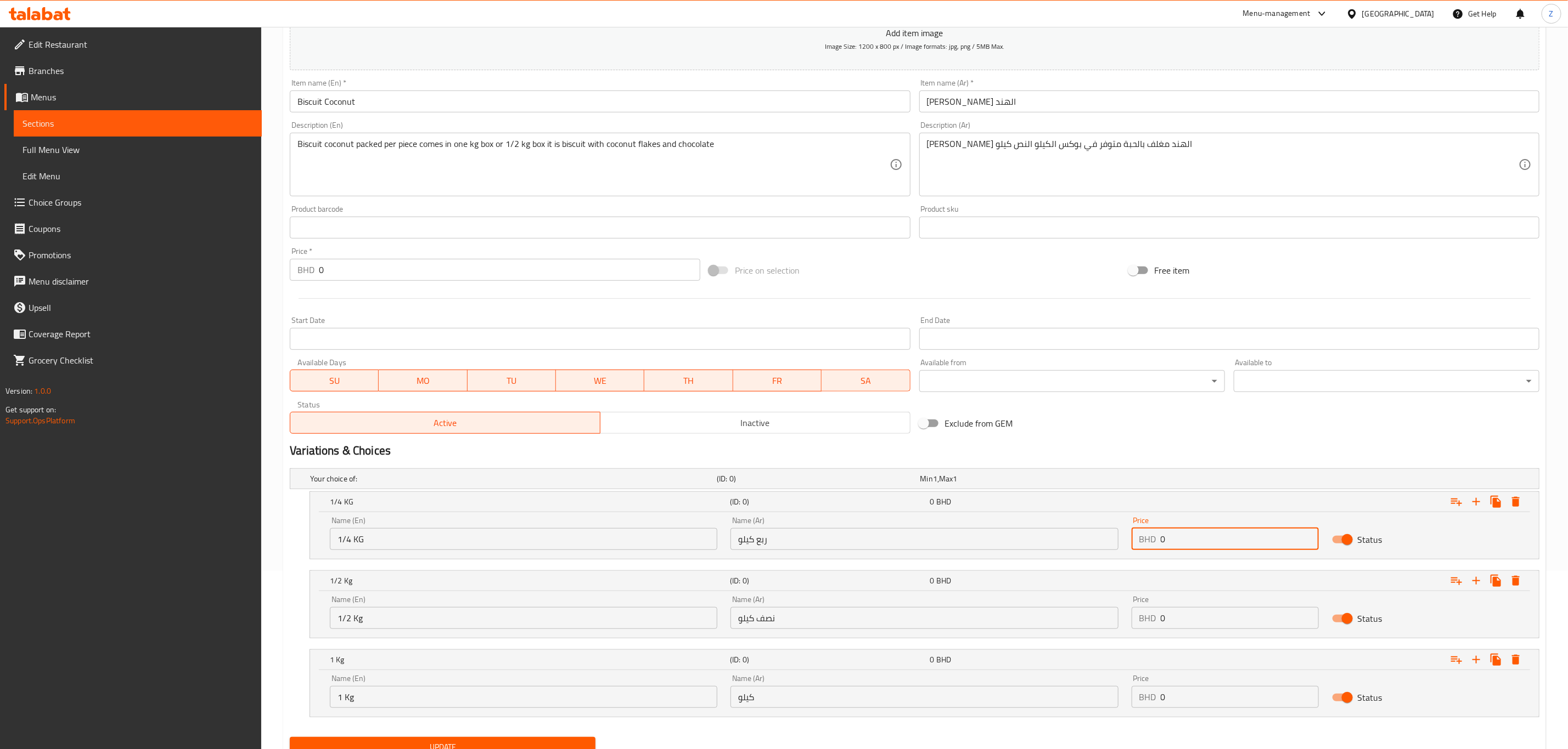
drag, startPoint x: 1236, startPoint y: 540, endPoint x: 923, endPoint y: 560, distance: 313.6
click at [923, 560] on div "Your choice of: (ID: 0) Min 1 , Max 1 Name (En) Your choice of: Name (En) Name …" at bounding box center [915, 598] width 1258 height 269
type input "3.7"
drag, startPoint x: 1192, startPoint y: 610, endPoint x: 965, endPoint y: 629, distance: 227.8
click at [965, 629] on div "Name (En) 1/2 Kg Name (En) Name (Ar) نصف كيلو Name (Ar) Price BHD 0 Price Status" at bounding box center [924, 612] width 1202 height 46
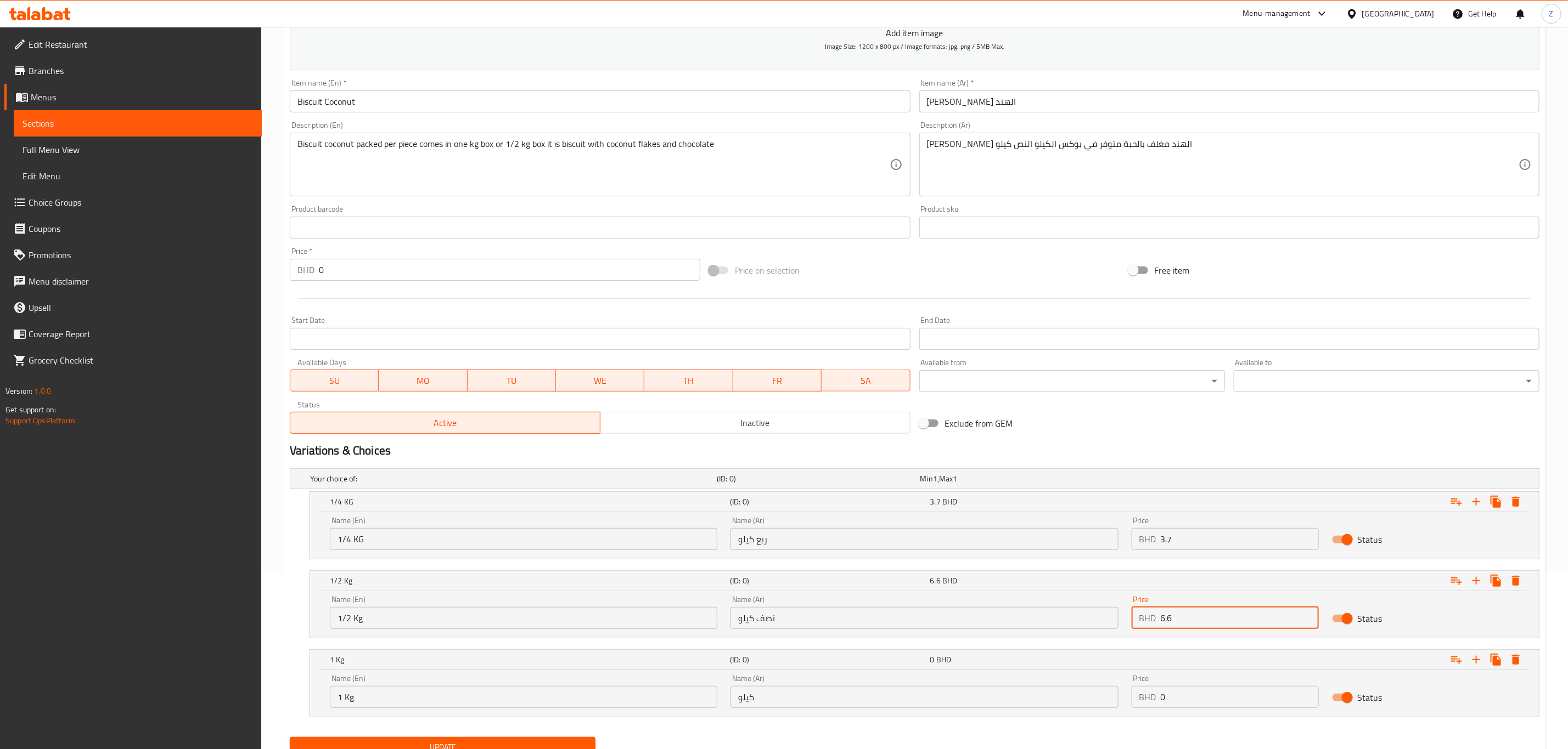
type input "6.6"
drag, startPoint x: 1189, startPoint y: 698, endPoint x: 1046, endPoint y: 689, distance: 143.3
click at [1036, 693] on div "Name (En) 1 Kg Name (En) Name (Ar) كيلو Name (Ar) Price BHD 0 Price Status" at bounding box center [924, 691] width 1202 height 46
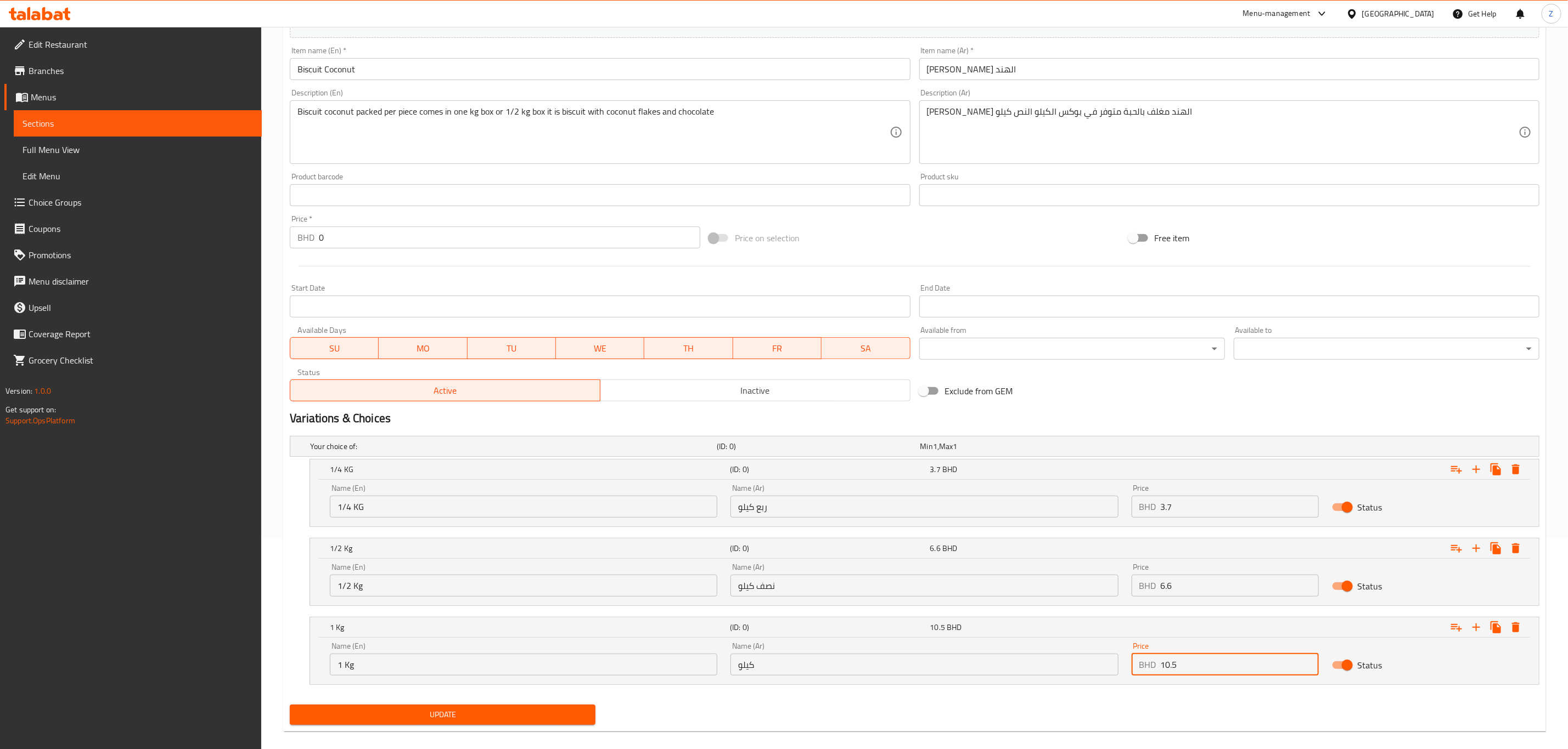
scroll to position [226, 0]
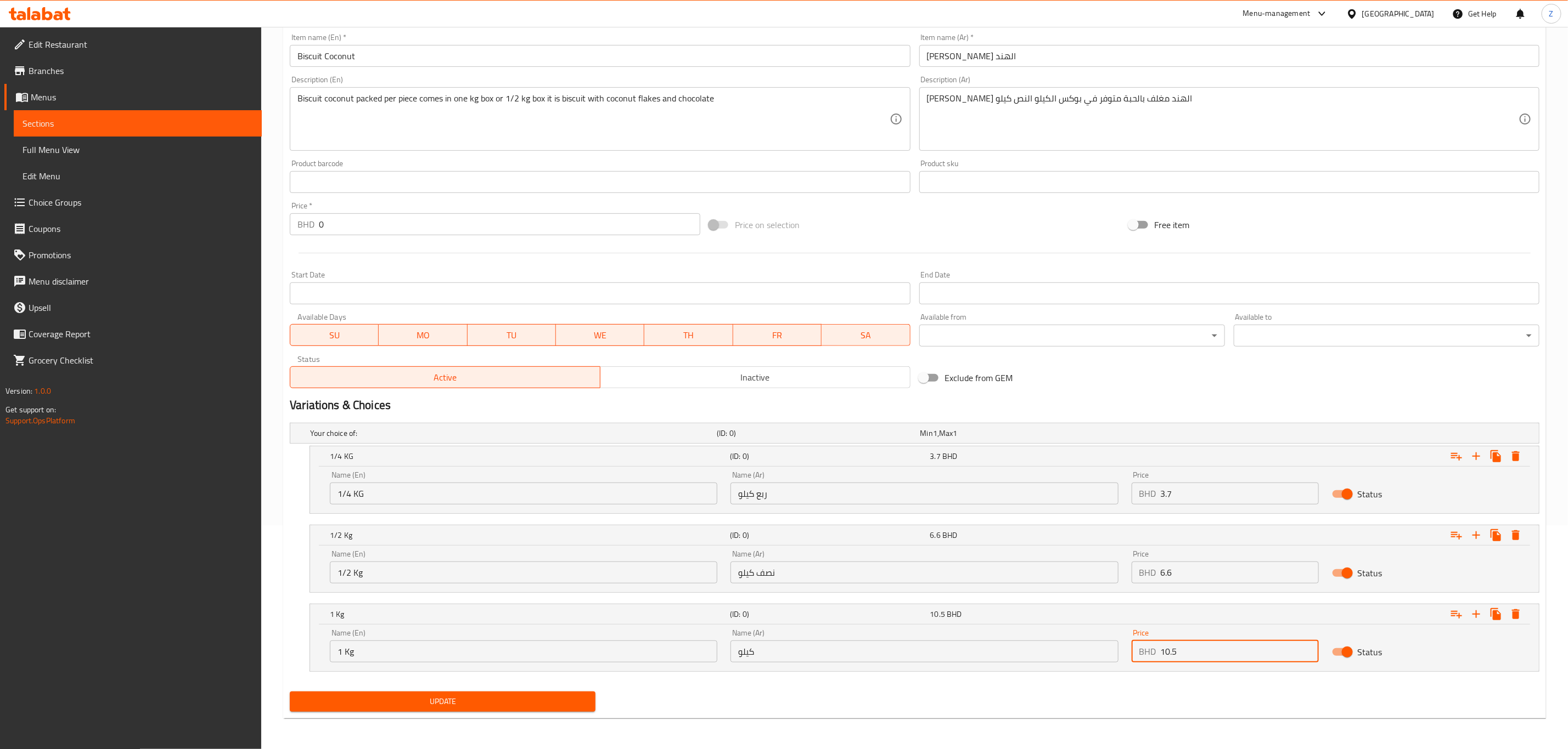
type input "10.5"
click at [466, 697] on span "Update" at bounding box center [443, 702] width 288 height 14
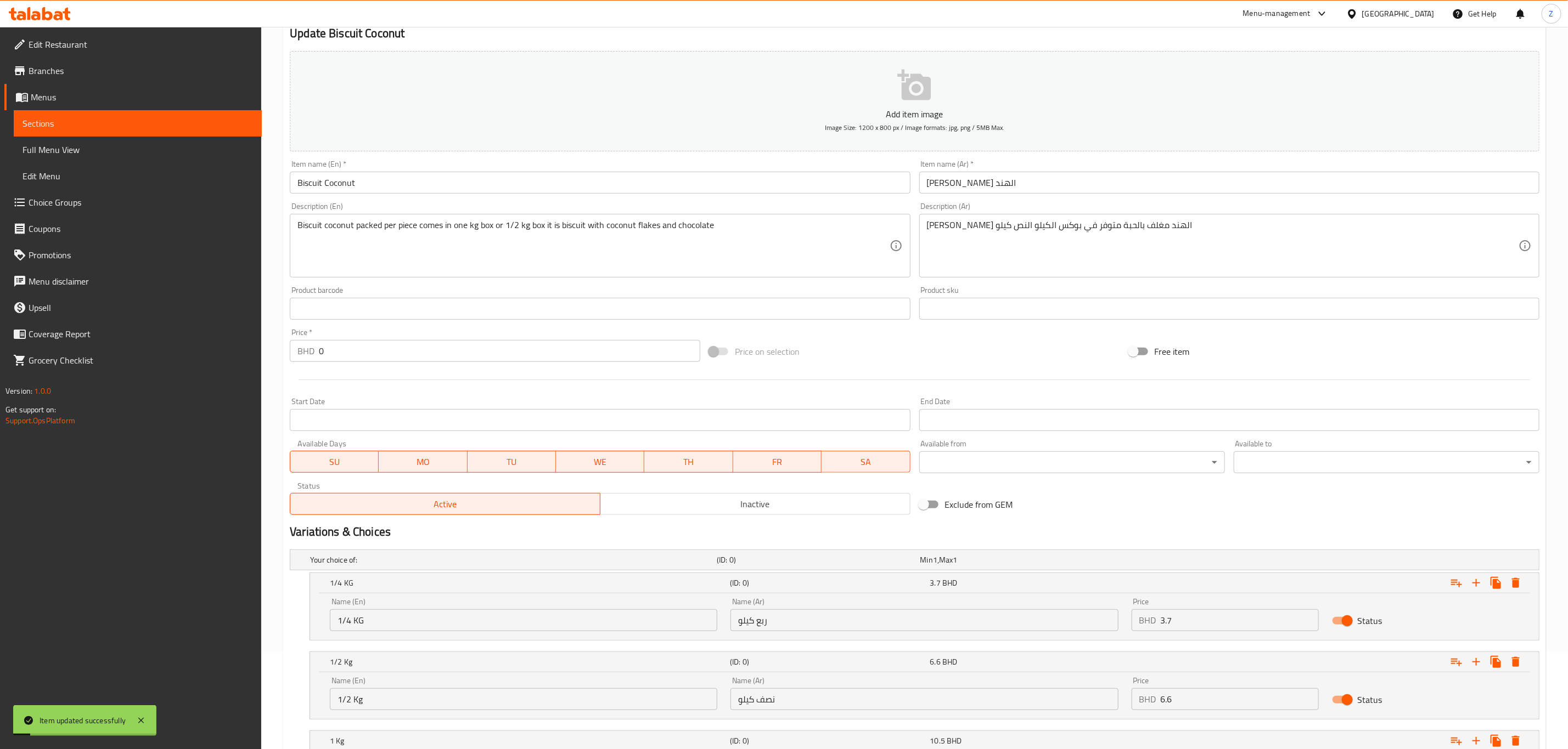
scroll to position [0, 0]
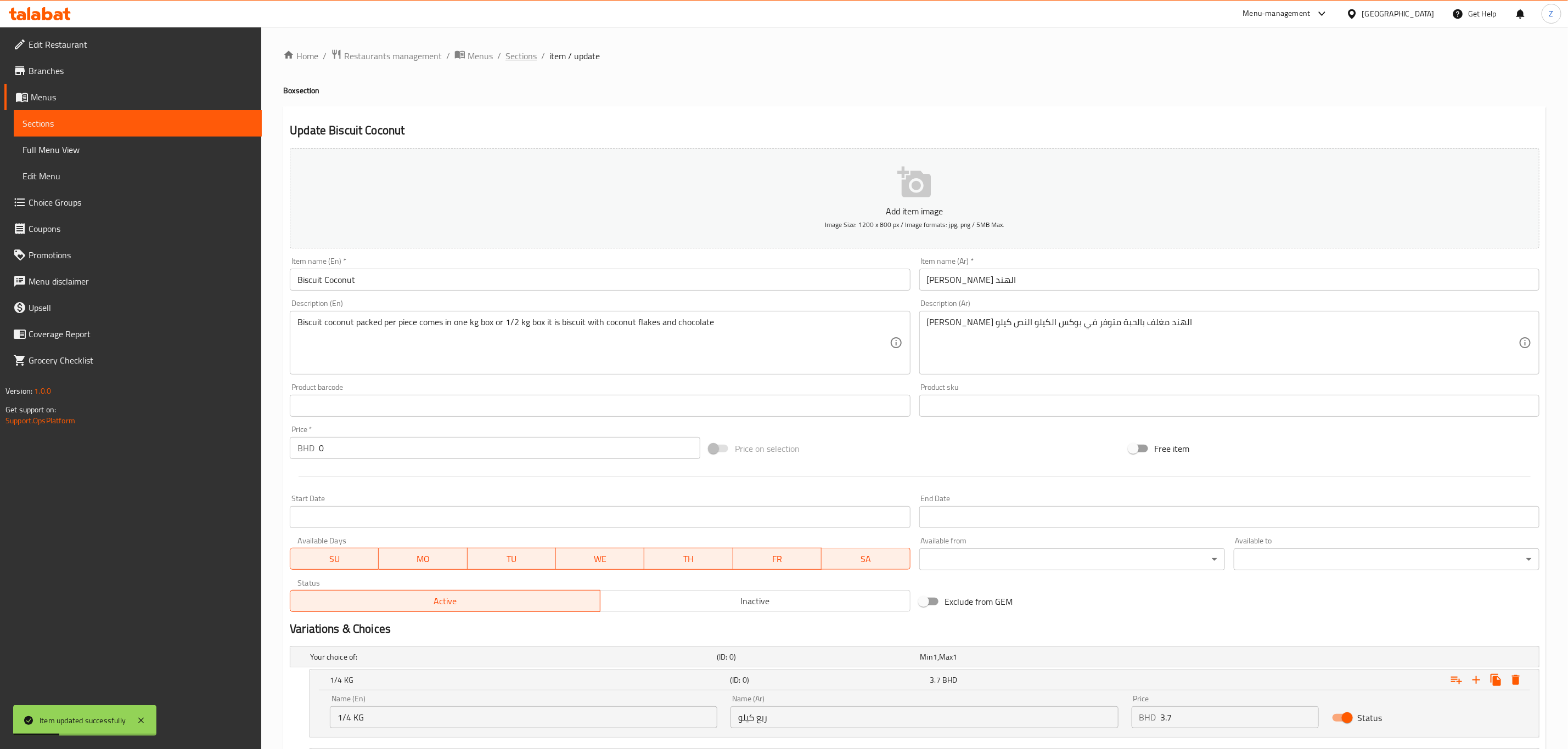
click at [518, 53] on span "Sections" at bounding box center [521, 56] width 31 height 13
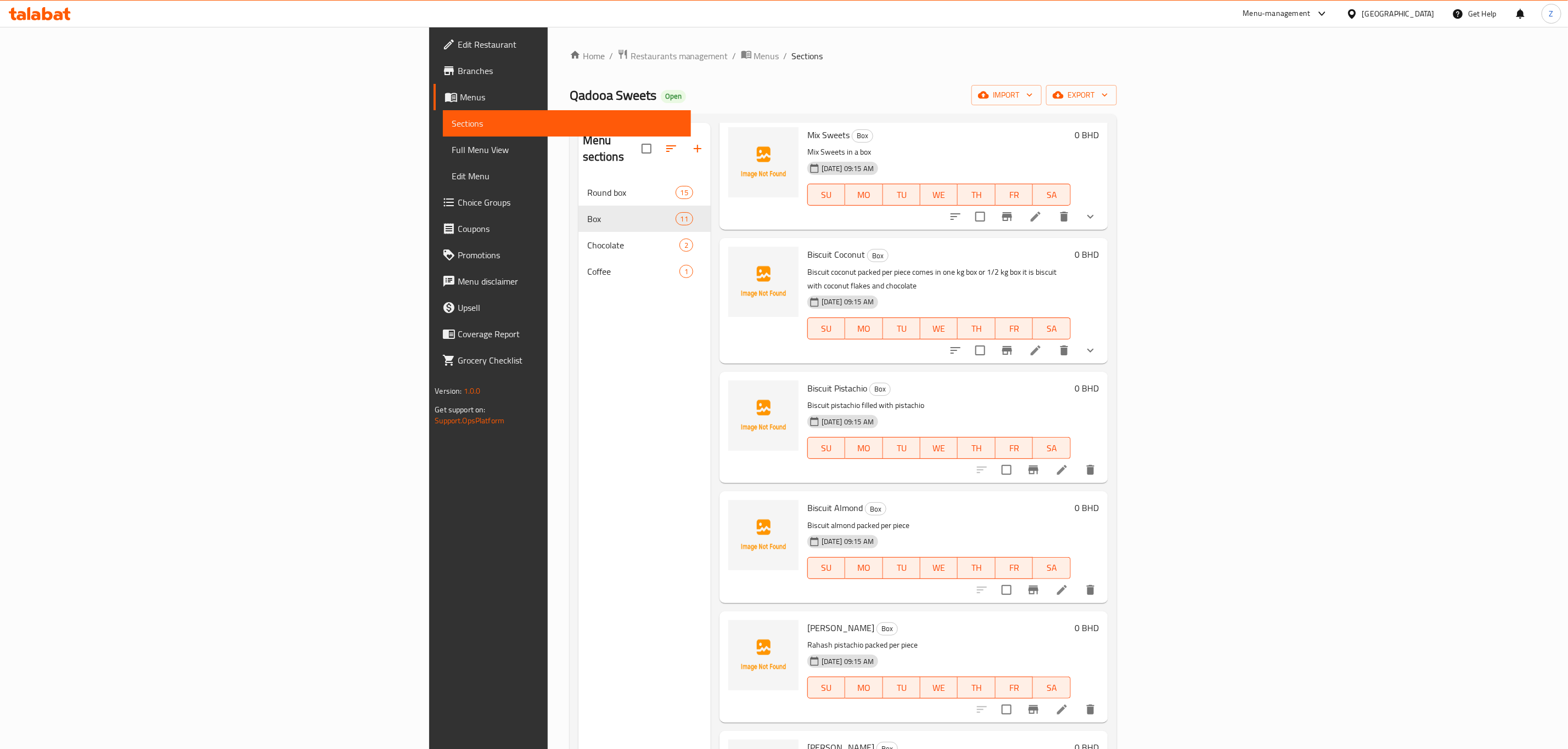
scroll to position [83, 0]
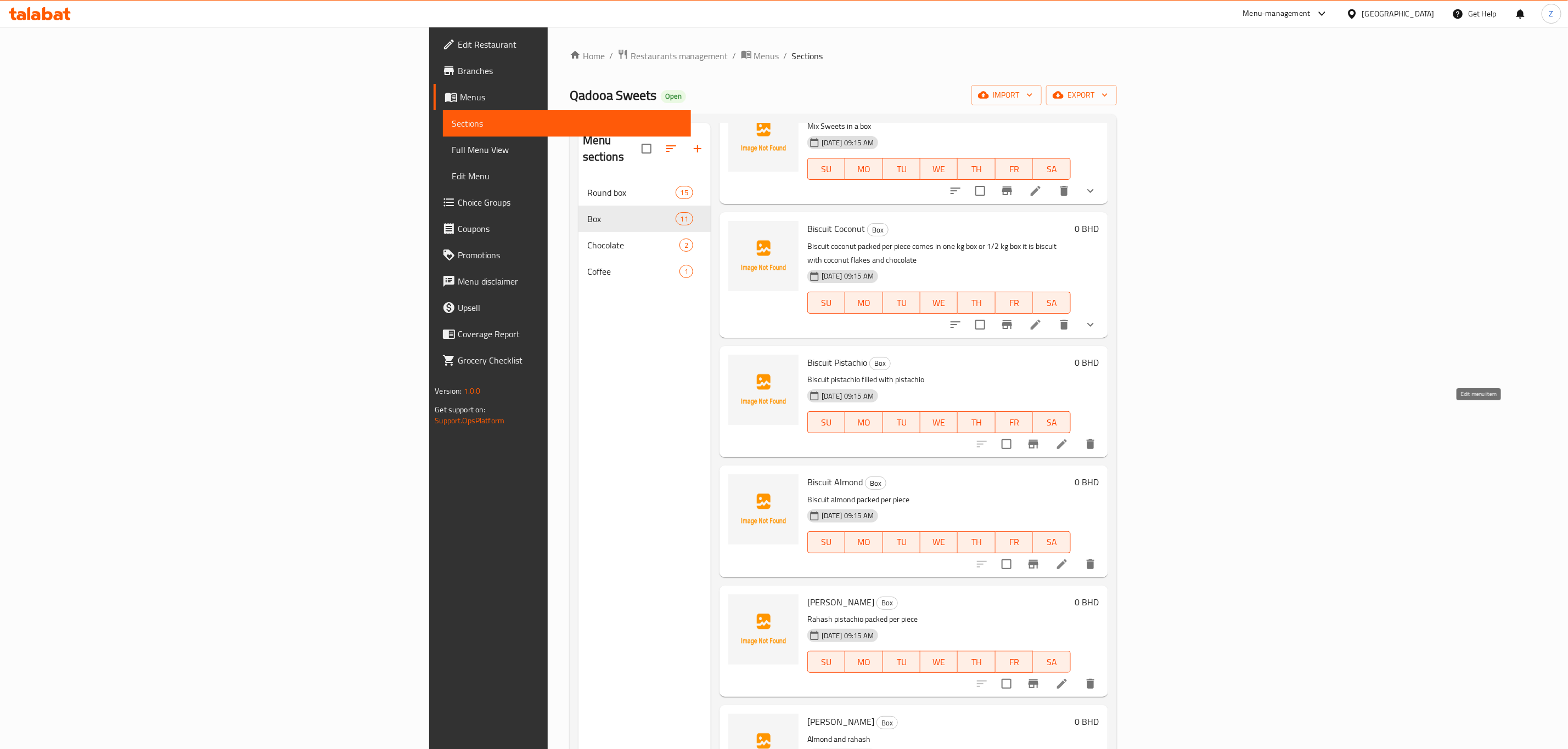
click at [1069, 438] on icon at bounding box center [1062, 445] width 13 height 13
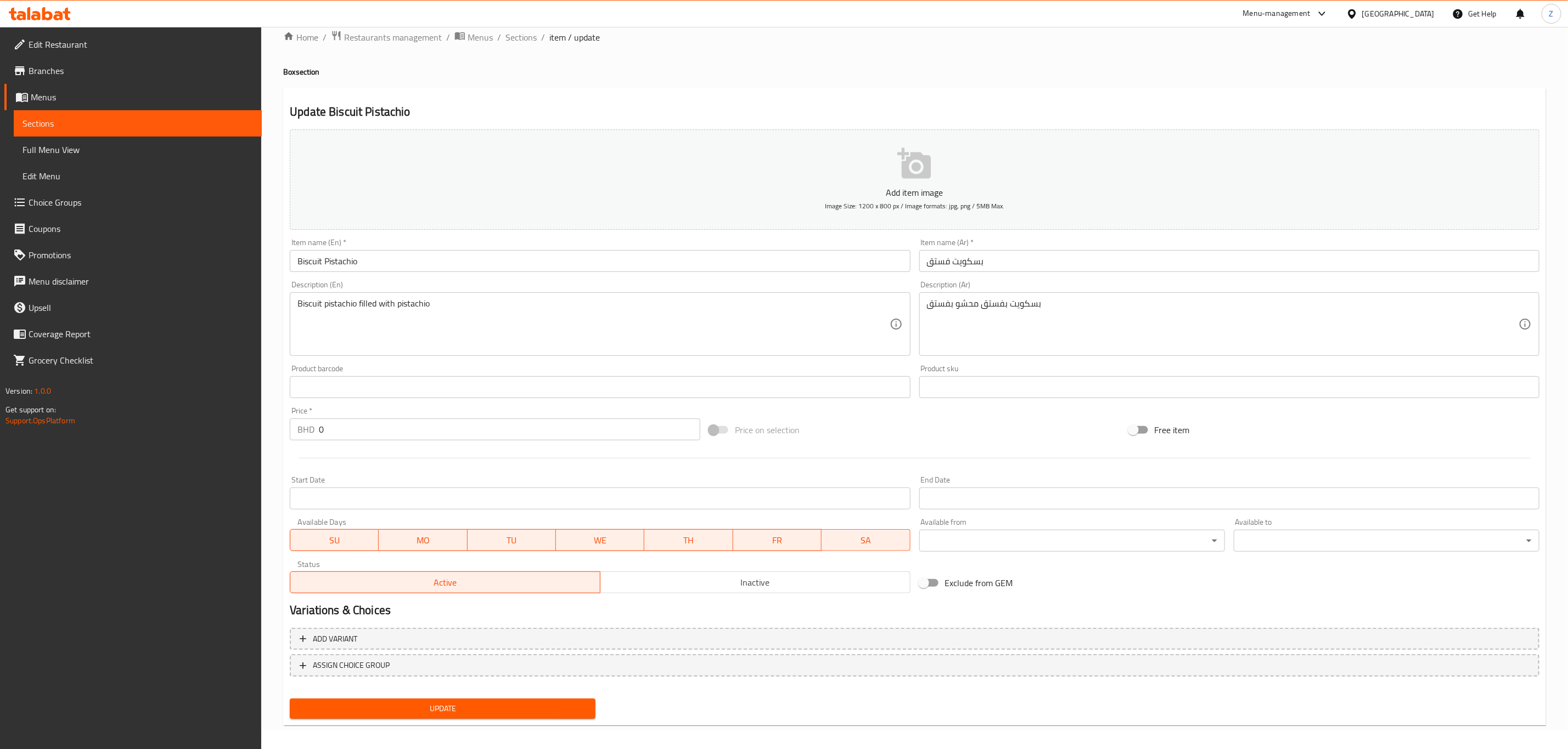
scroll to position [24, 0]
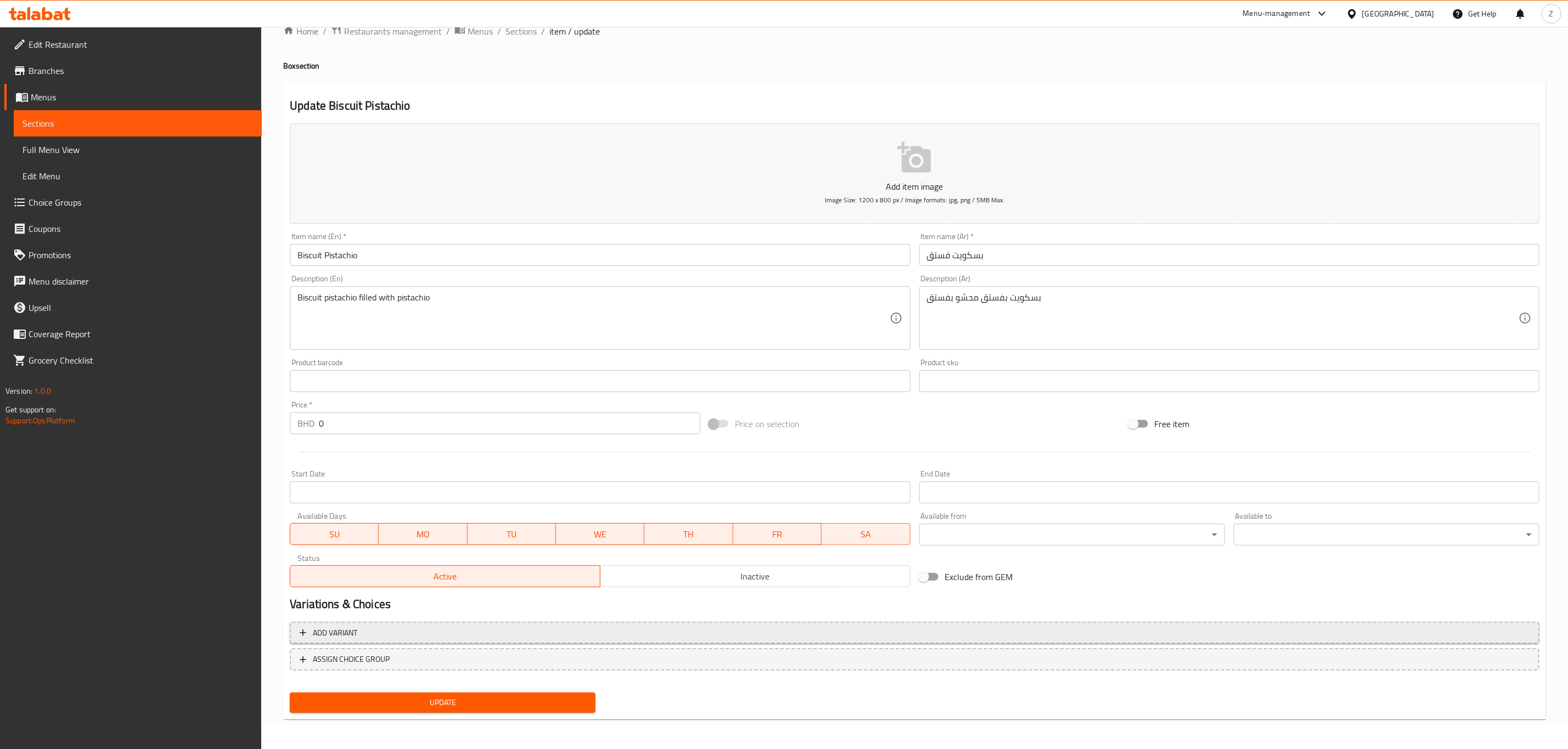
click at [356, 635] on span "Add variant" at bounding box center [335, 633] width 44 height 14
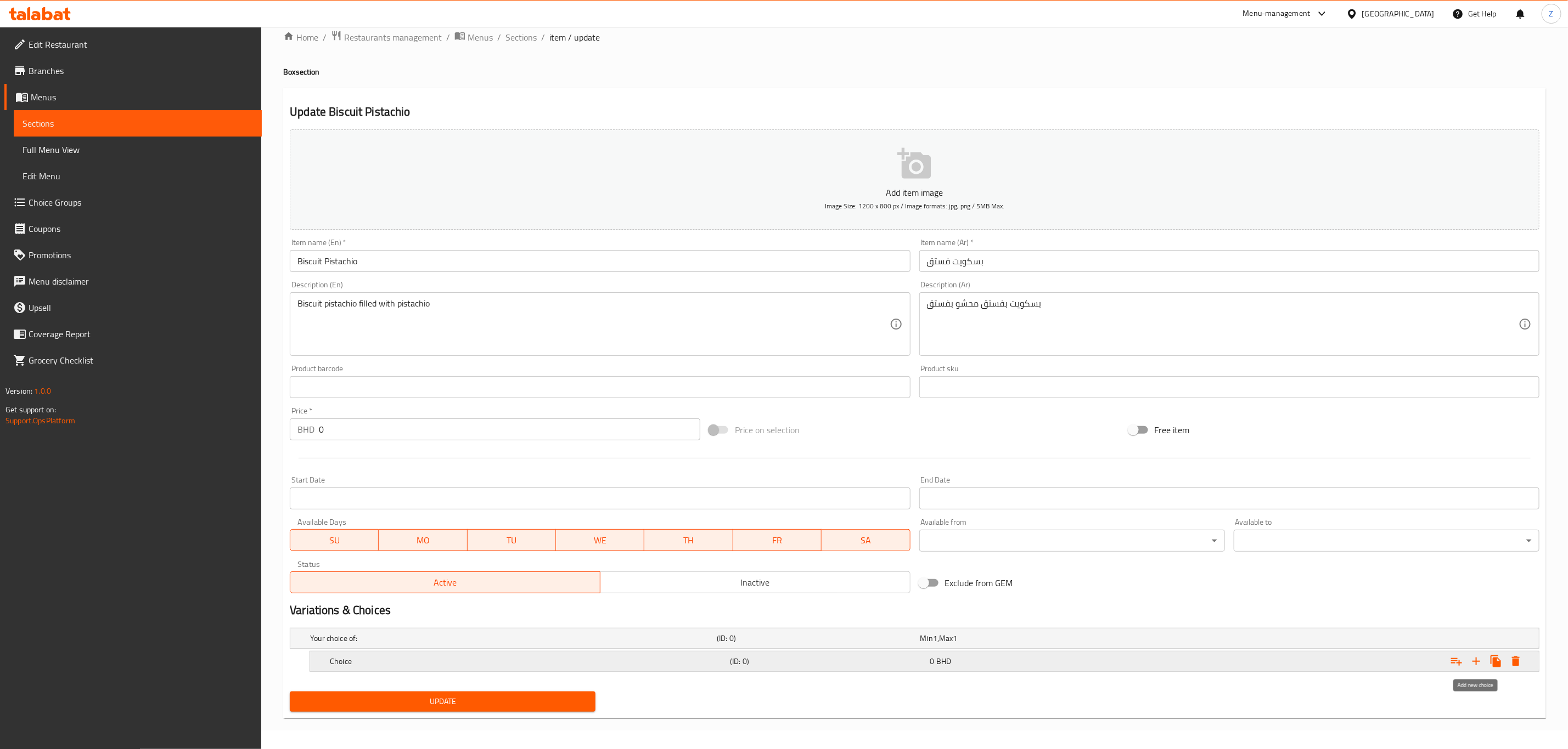
click at [1479, 655] on icon "Expand" at bounding box center [1477, 661] width 13 height 13
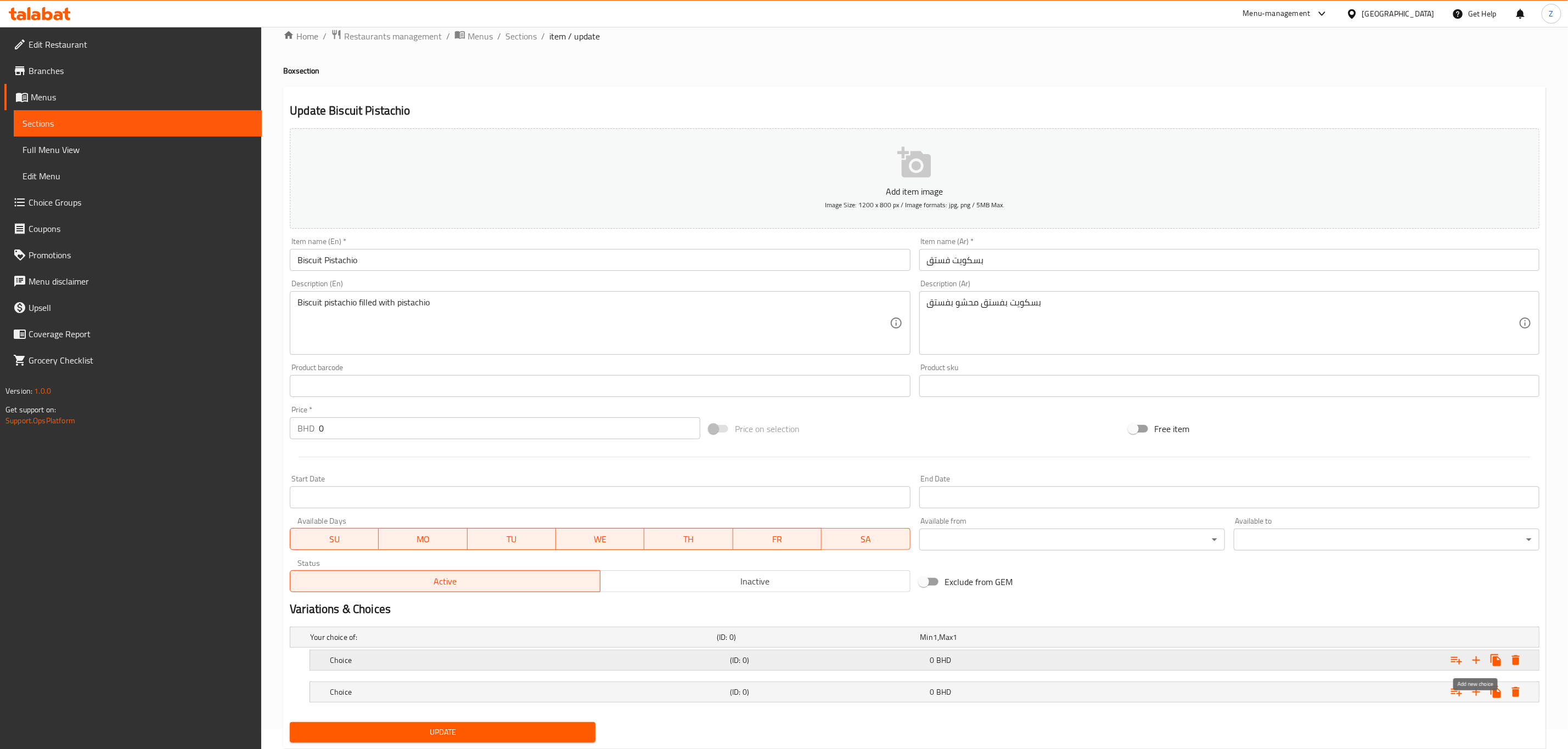
click at [1479, 654] on icon "Expand" at bounding box center [1477, 661] width 13 height 13
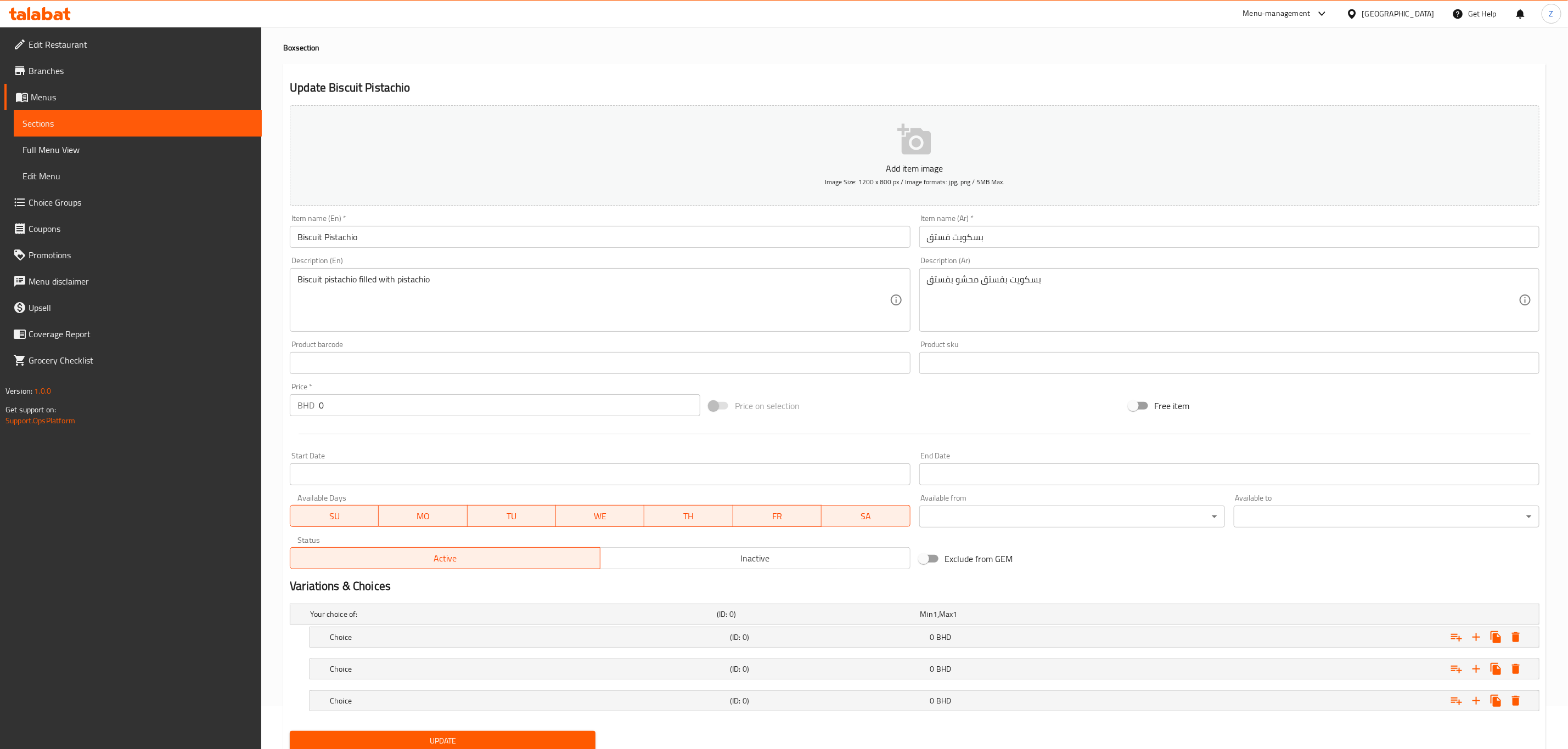
scroll to position [84, 0]
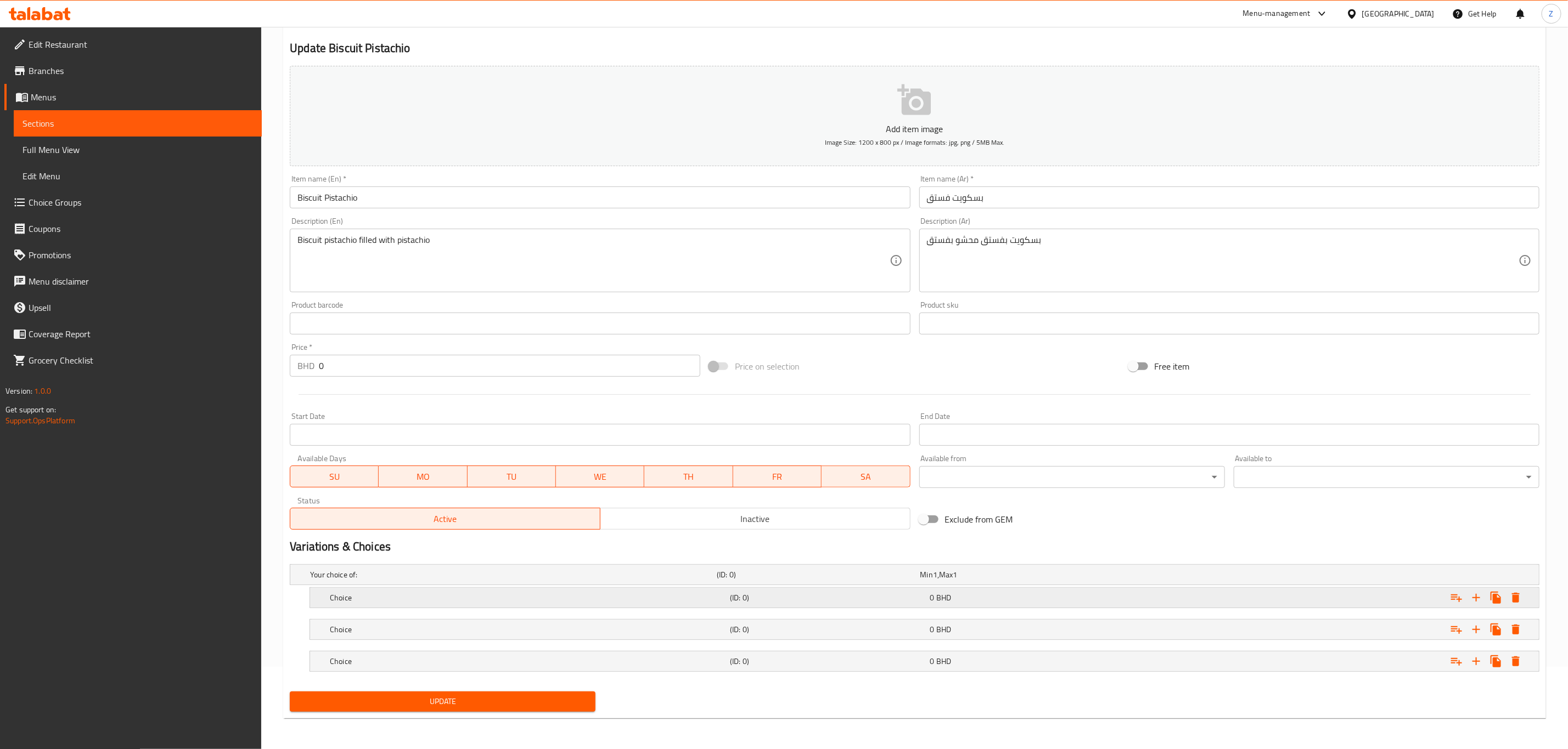
click at [926, 606] on div "Choice (ID: 0) 0 BHD" at bounding box center [927, 598] width 1200 height 24
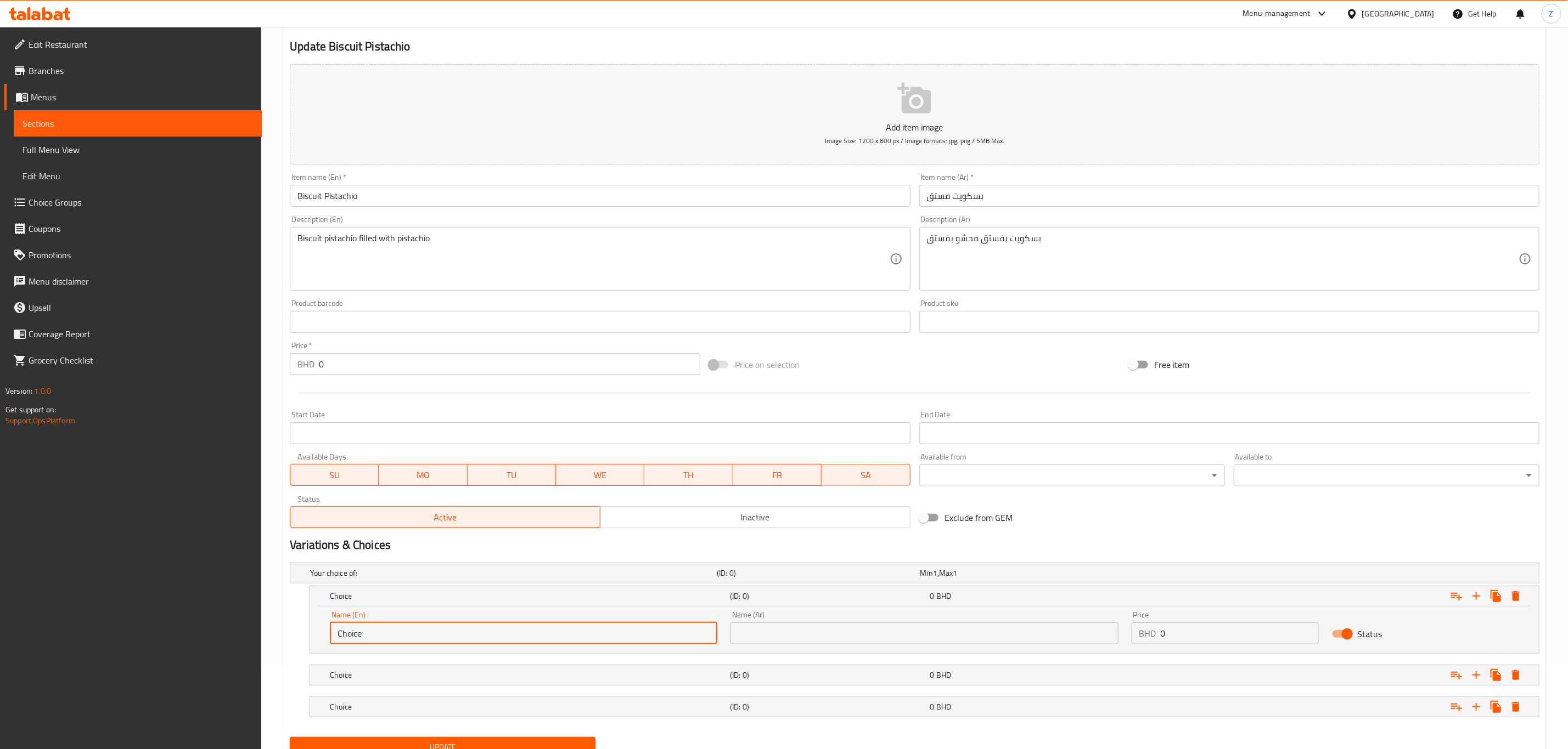
drag, startPoint x: 578, startPoint y: 633, endPoint x: -169, endPoint y: 617, distance: 747.2
click at [0, 617] on html "​ Menu-management Bahrain Get Help Z Edit Restaurant Branches Menus Sections Fu…" at bounding box center [784, 290] width 1568 height 749
type input "1/4 KG"
click at [374, 678] on h5 "Choice" at bounding box center [527, 675] width 395 height 11
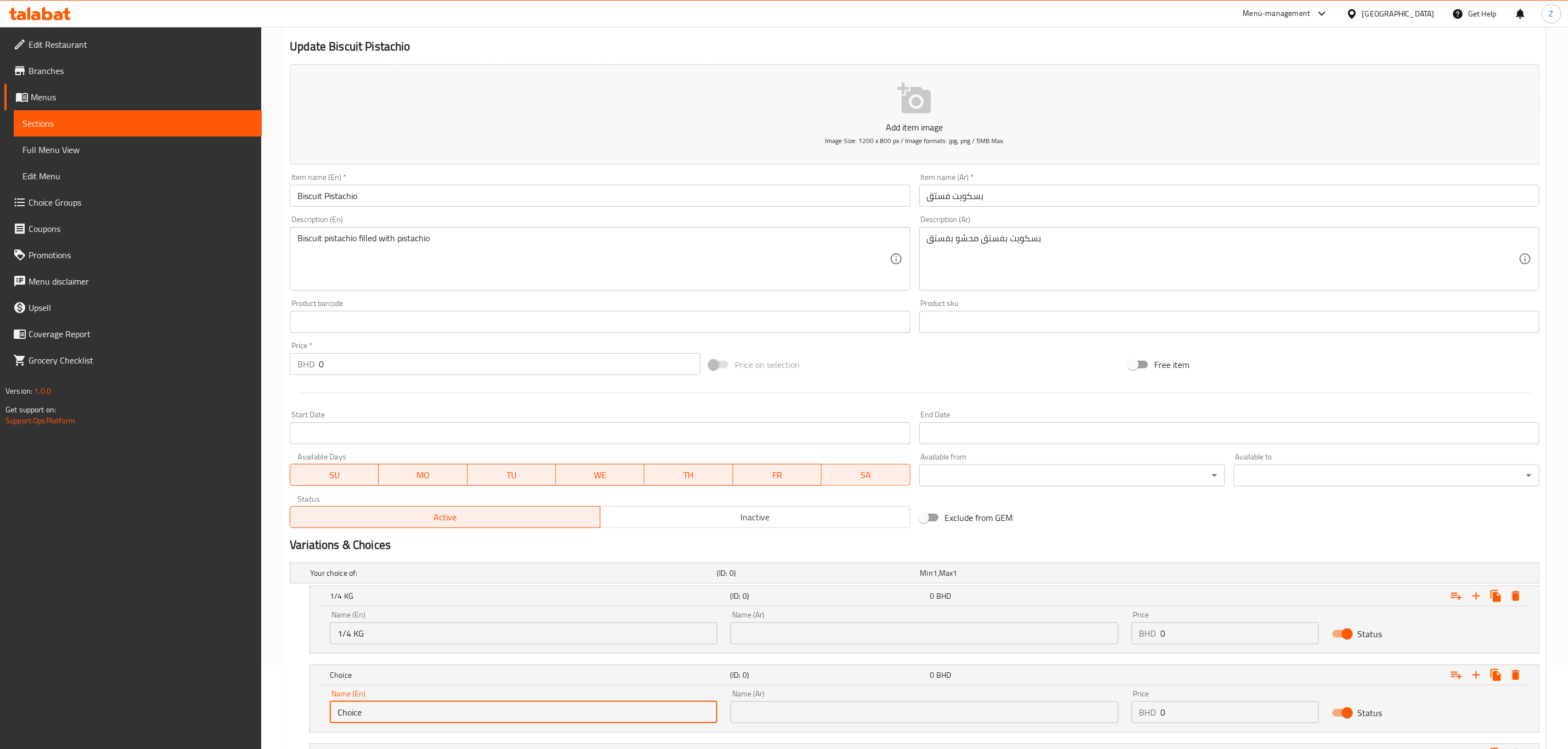
drag, startPoint x: 403, startPoint y: 714, endPoint x: 180, endPoint y: 693, distance: 224.0
click at [183, 693] on div "Edit Restaurant Branches Menus Sections Full Menu View Edit Menu Choice Groups …" at bounding box center [784, 393] width 1568 height 899
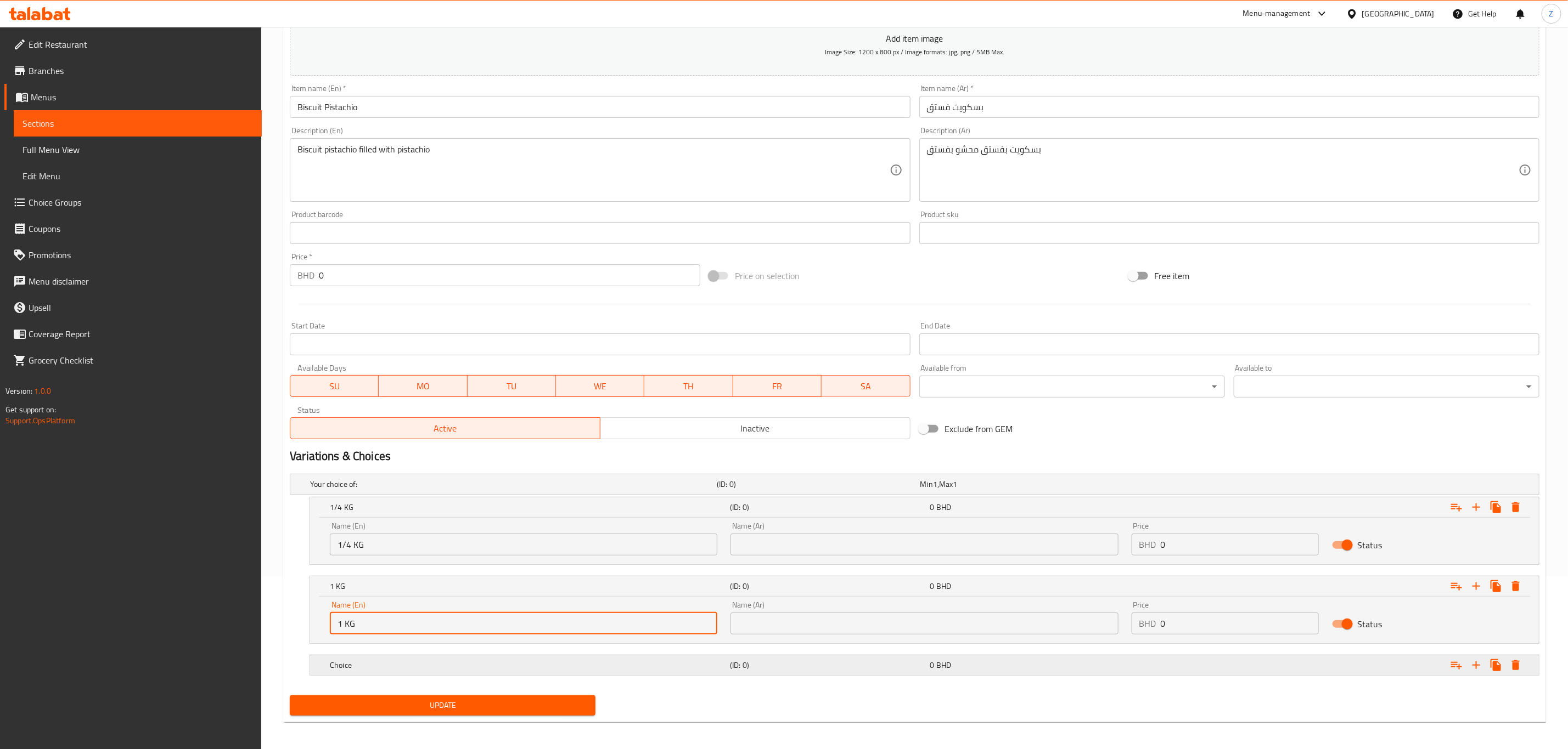
scroll to position [178, 0]
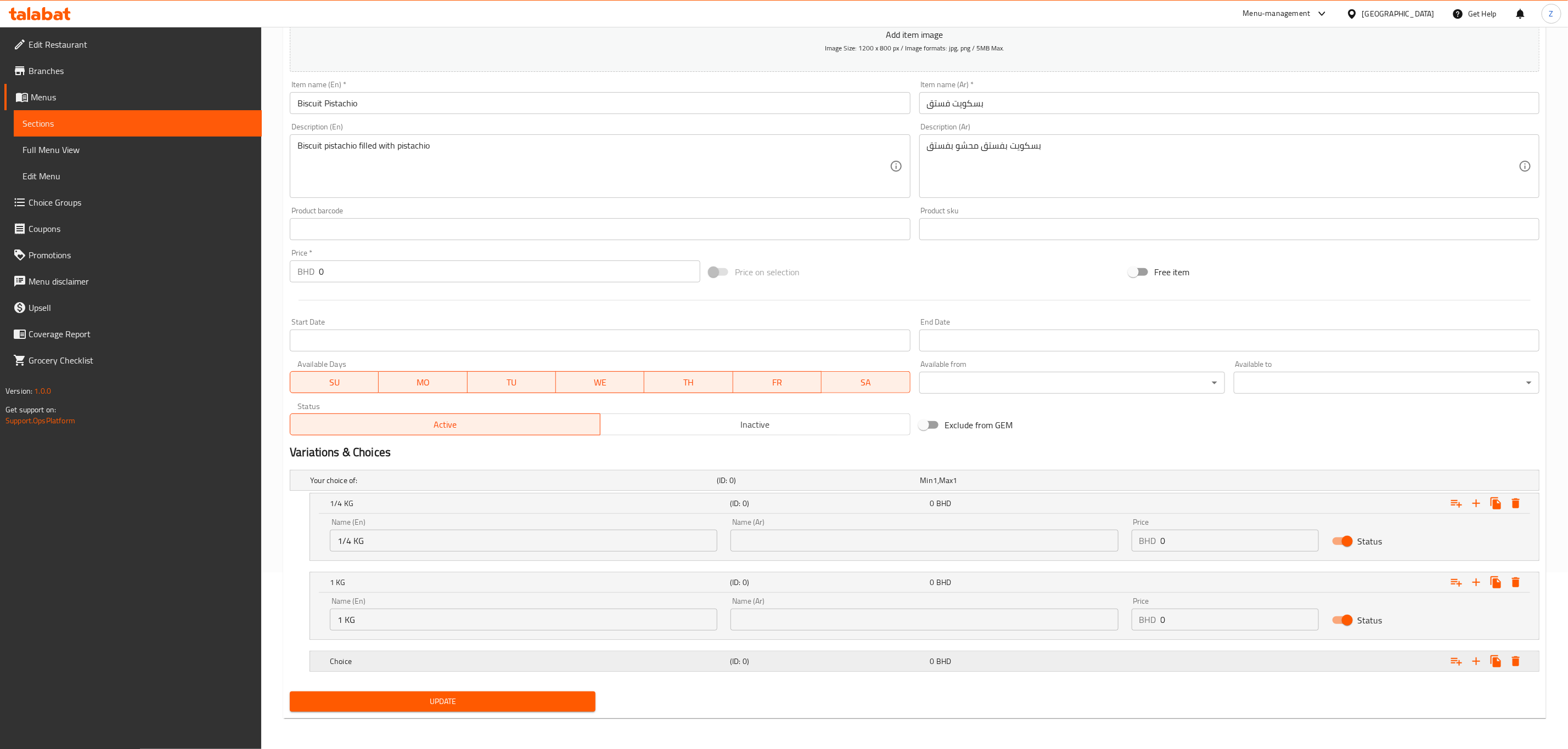
click at [390, 655] on div "Choice" at bounding box center [527, 661] width 400 height 15
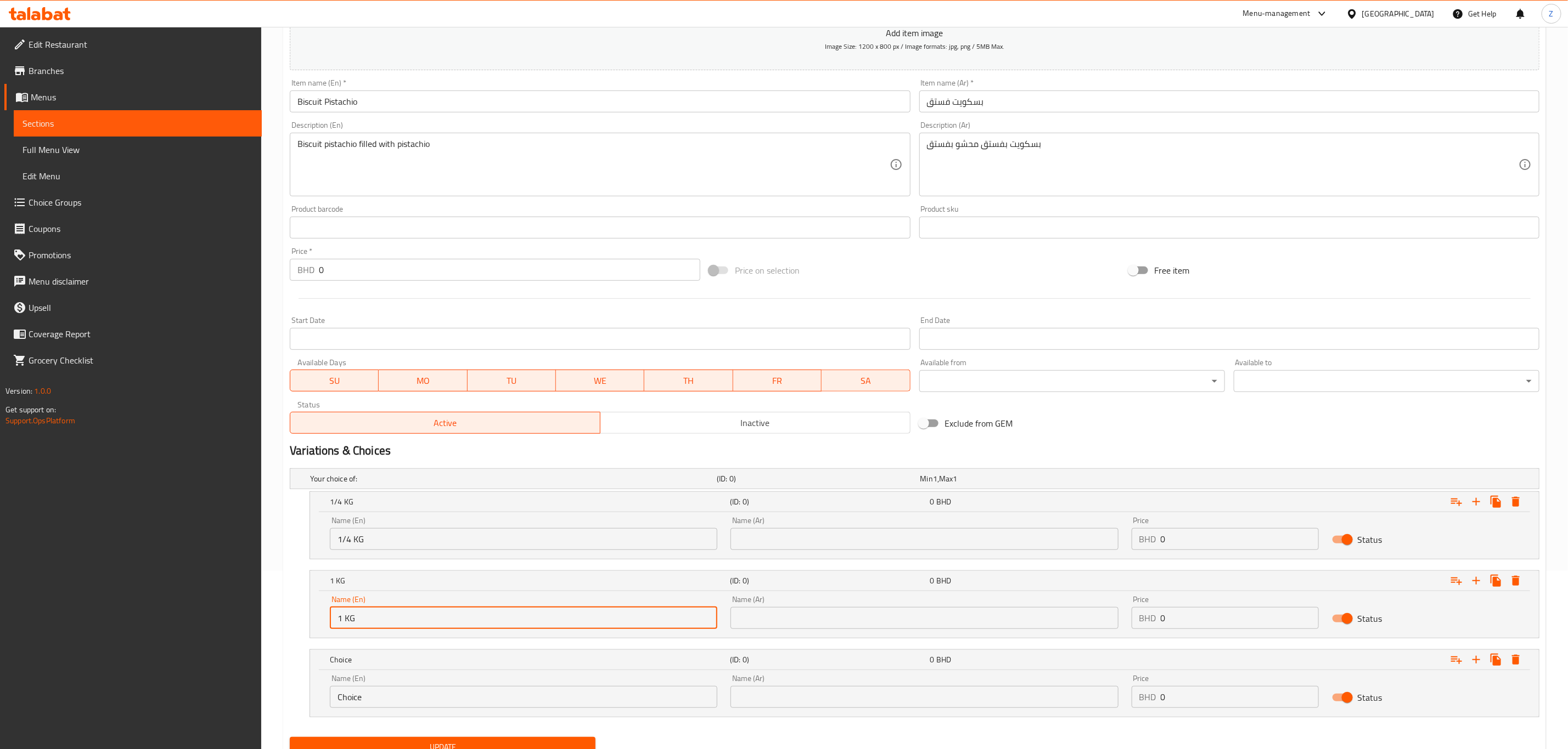
click at [402, 627] on input "1 KG" at bounding box center [523, 619] width 387 height 22
drag, startPoint x: 417, startPoint y: 621, endPoint x: 149, endPoint y: 582, distance: 270.8
click at [149, 582] on div "Edit Restaurant Branches Menus Sections Full Menu View Edit Menu Choice Groups …" at bounding box center [784, 322] width 1568 height 947
type input "1/2 Kg"
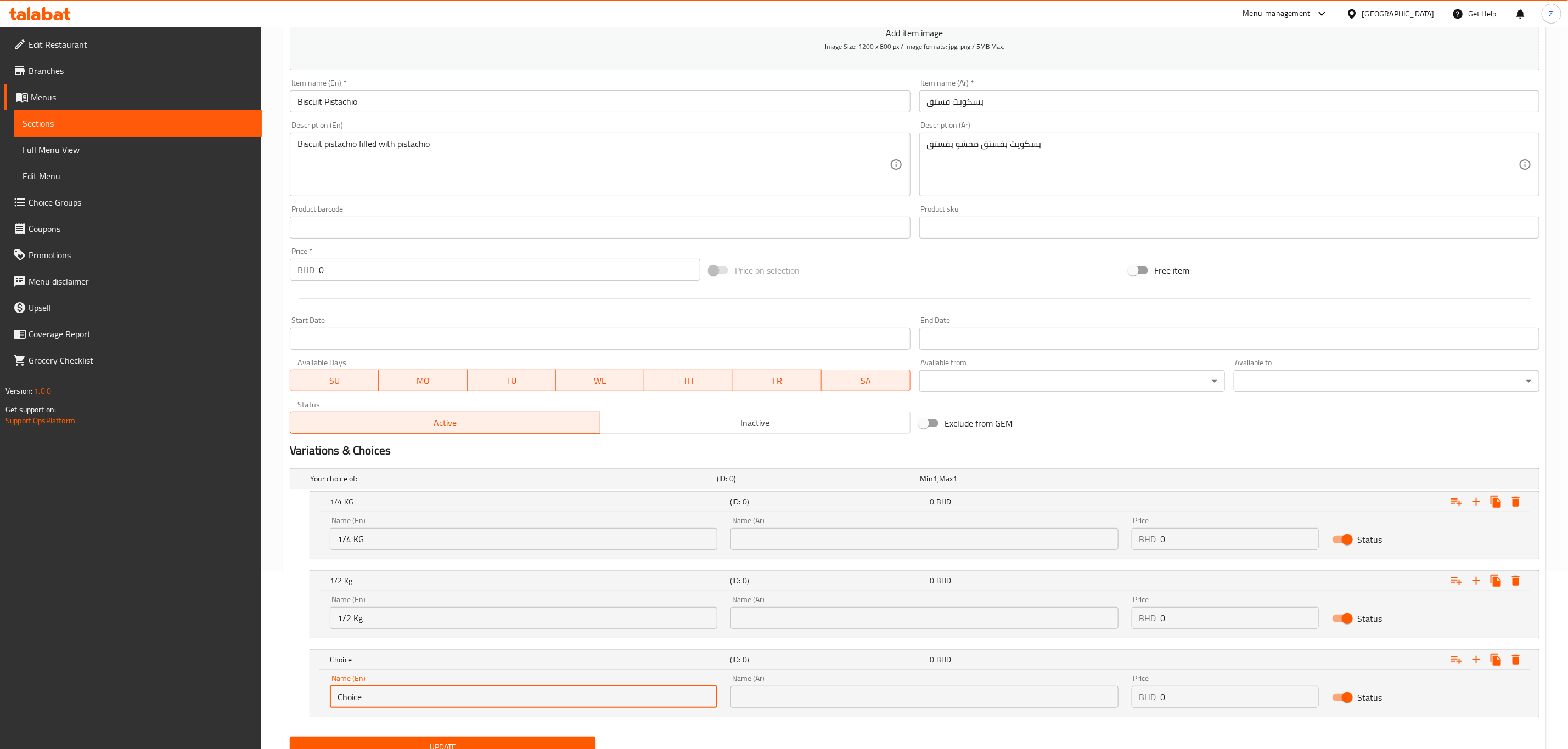
drag, startPoint x: 392, startPoint y: 700, endPoint x: 71, endPoint y: 700, distance: 321.0
click at [76, 700] on div "Edit Restaurant Branches Menus Sections Full Menu View Edit Menu Choice Groups …" at bounding box center [784, 322] width 1568 height 947
type input "1 Kg"
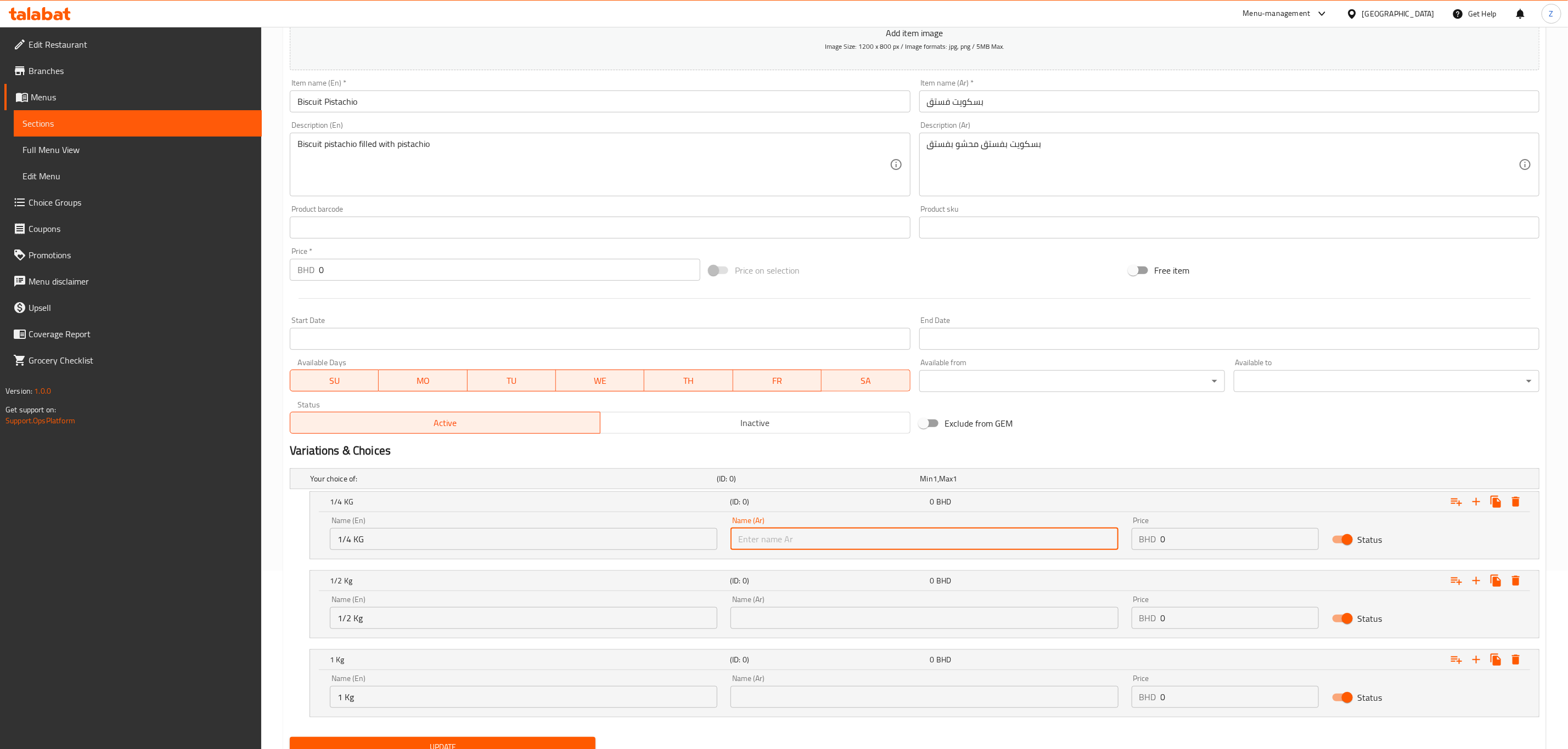
click at [812, 537] on input "text" at bounding box center [923, 540] width 387 height 22
type input "ربع كيلو"
click at [796, 622] on input "text" at bounding box center [923, 619] width 387 height 22
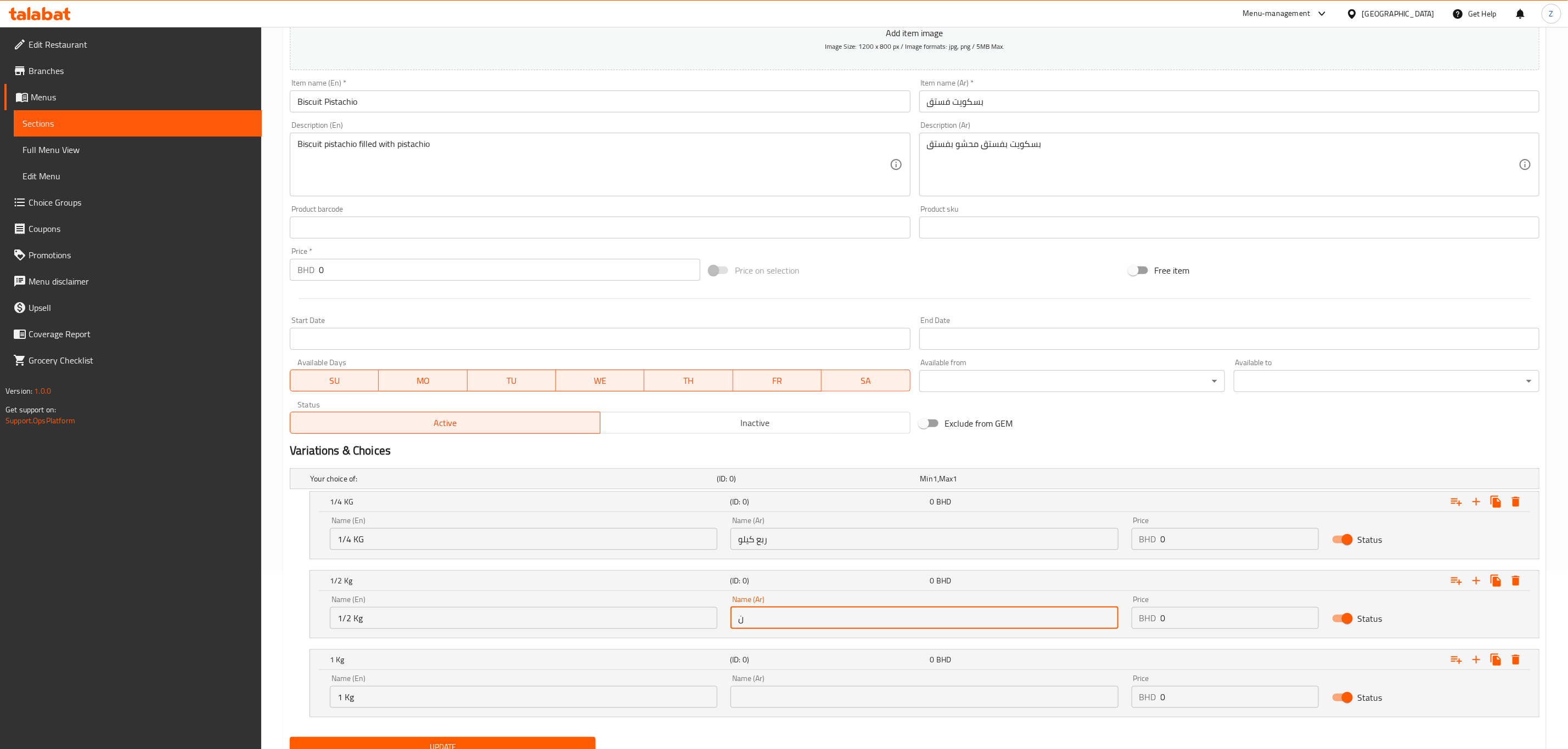
type input "نصف كيلو"
click at [788, 689] on input "text" at bounding box center [923, 697] width 387 height 22
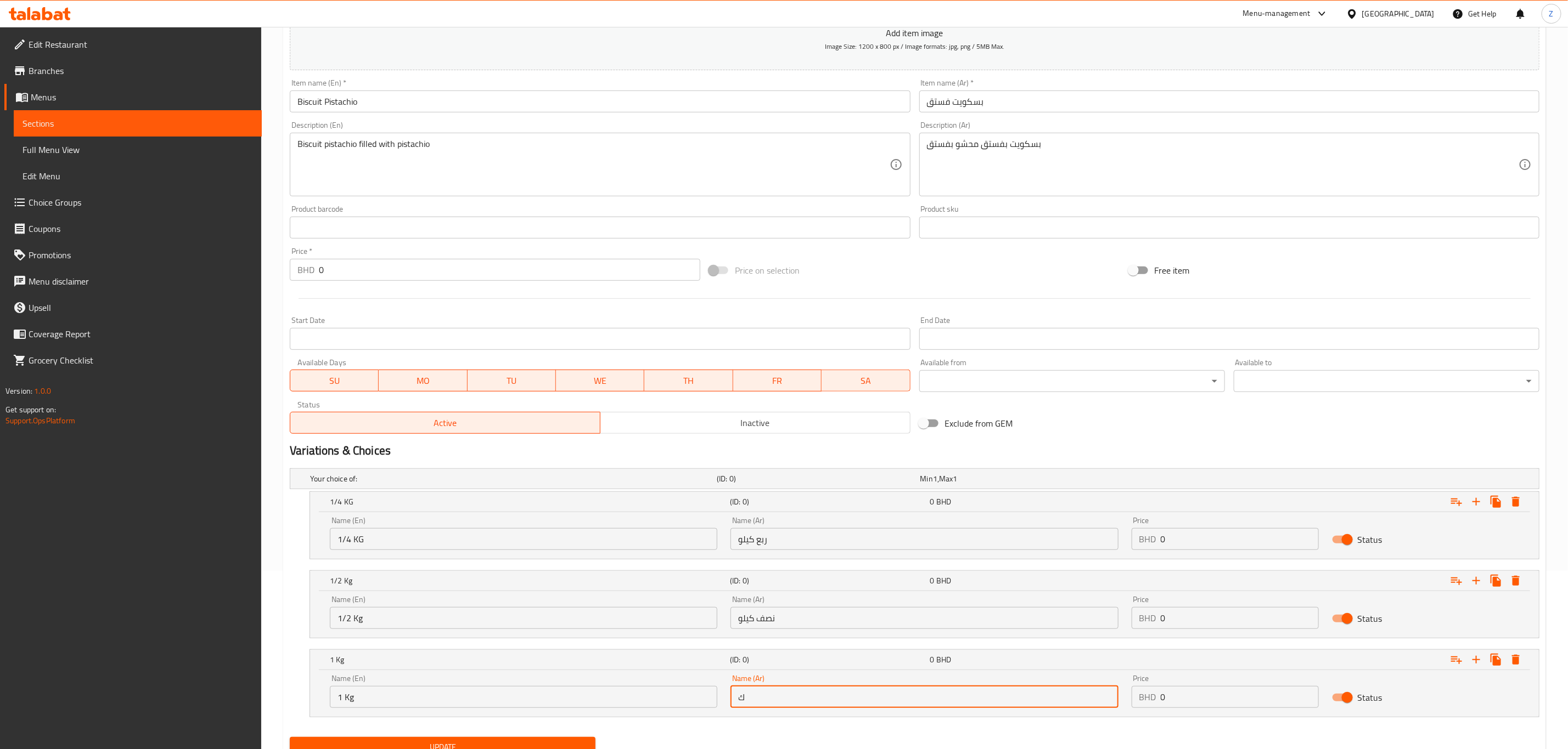
type input "كيلو"
drag, startPoint x: 1122, startPoint y: 534, endPoint x: 958, endPoint y: 518, distance: 164.8
click at [957, 518] on div "Name (En) 1/4 KG Name (En) Name (Ar) ربع كيلو Name (Ar) Price BHD 0 Price Status" at bounding box center [924, 533] width 1202 height 46
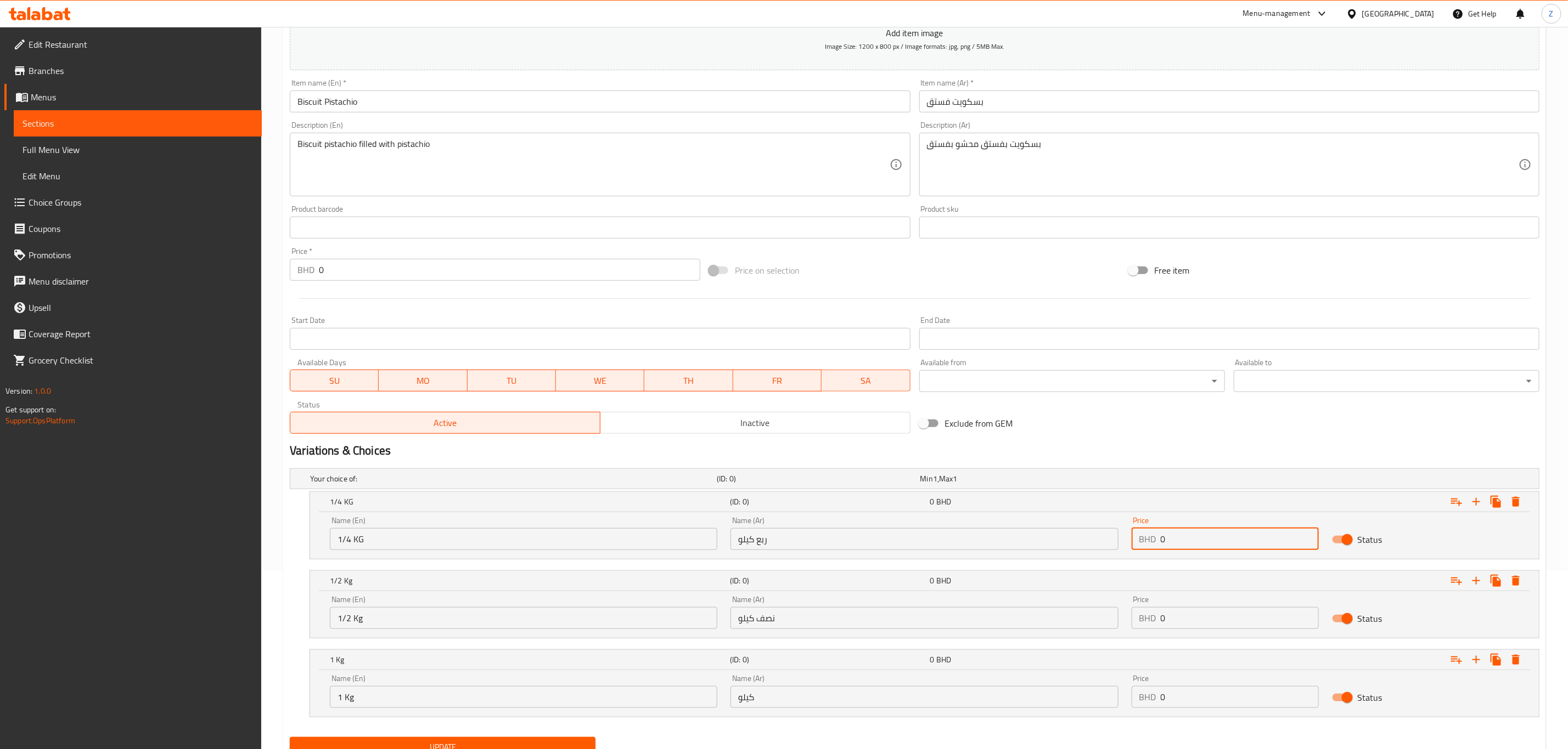
paste input "3.7"
type input "3.7"
drag, startPoint x: 1157, startPoint y: 607, endPoint x: 957, endPoint y: 581, distance: 201.7
click at [960, 582] on div "1/2 Kg (ID: 0) 0 BHD Name (En) 1/2 Kg Name (En) Name (Ar) نصف كيلو Name (Ar) Pr…" at bounding box center [924, 605] width 1229 height 67
paste input "6.6"
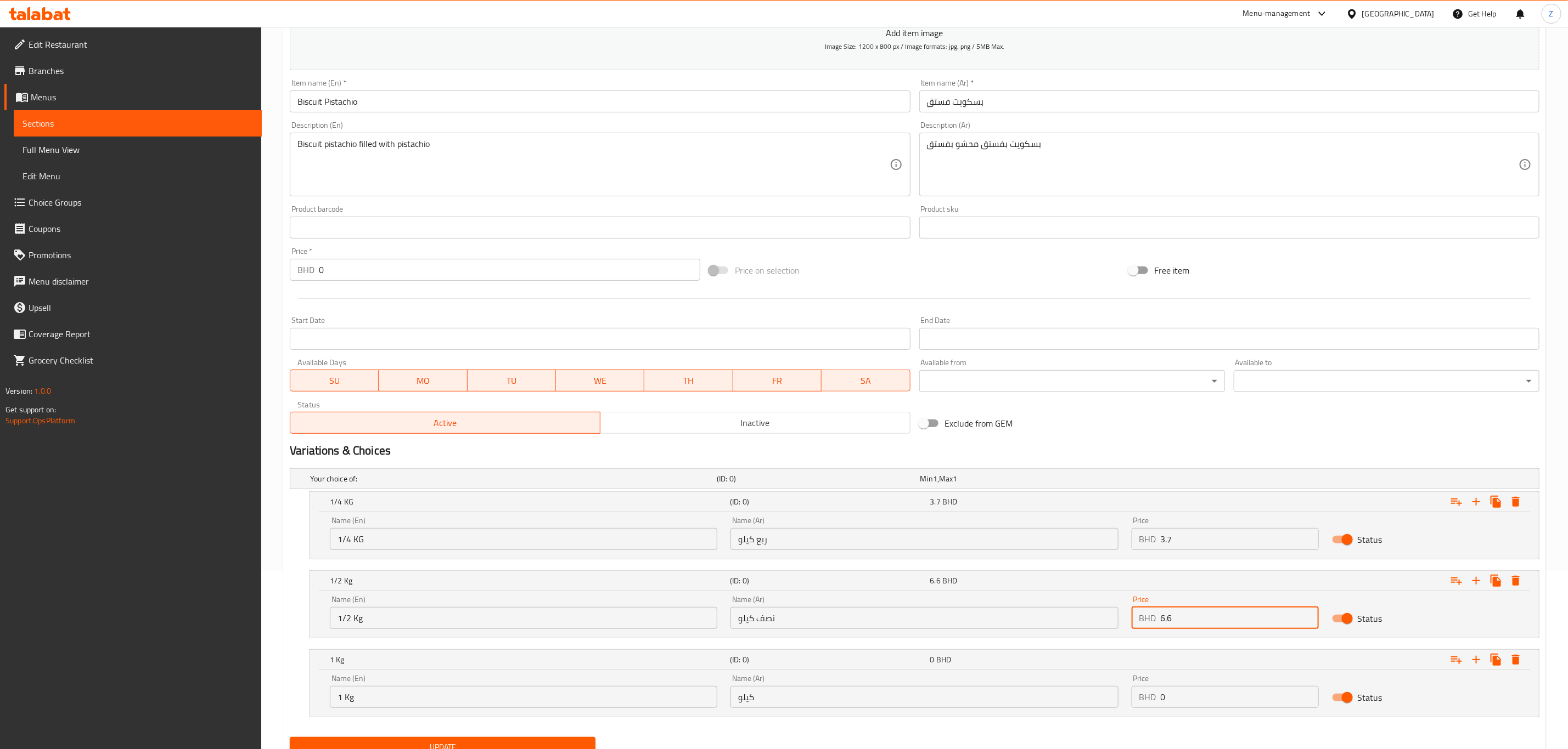
type input "6.6"
drag, startPoint x: 1207, startPoint y: 708, endPoint x: 1103, endPoint y: 701, distance: 104.2
click at [1112, 703] on div "Name (En) 1 Kg Name (En) Name (Ar) كيلو Name (Ar) Price BHD 0 Price Status" at bounding box center [924, 691] width 1202 height 46
paste input "10.5"
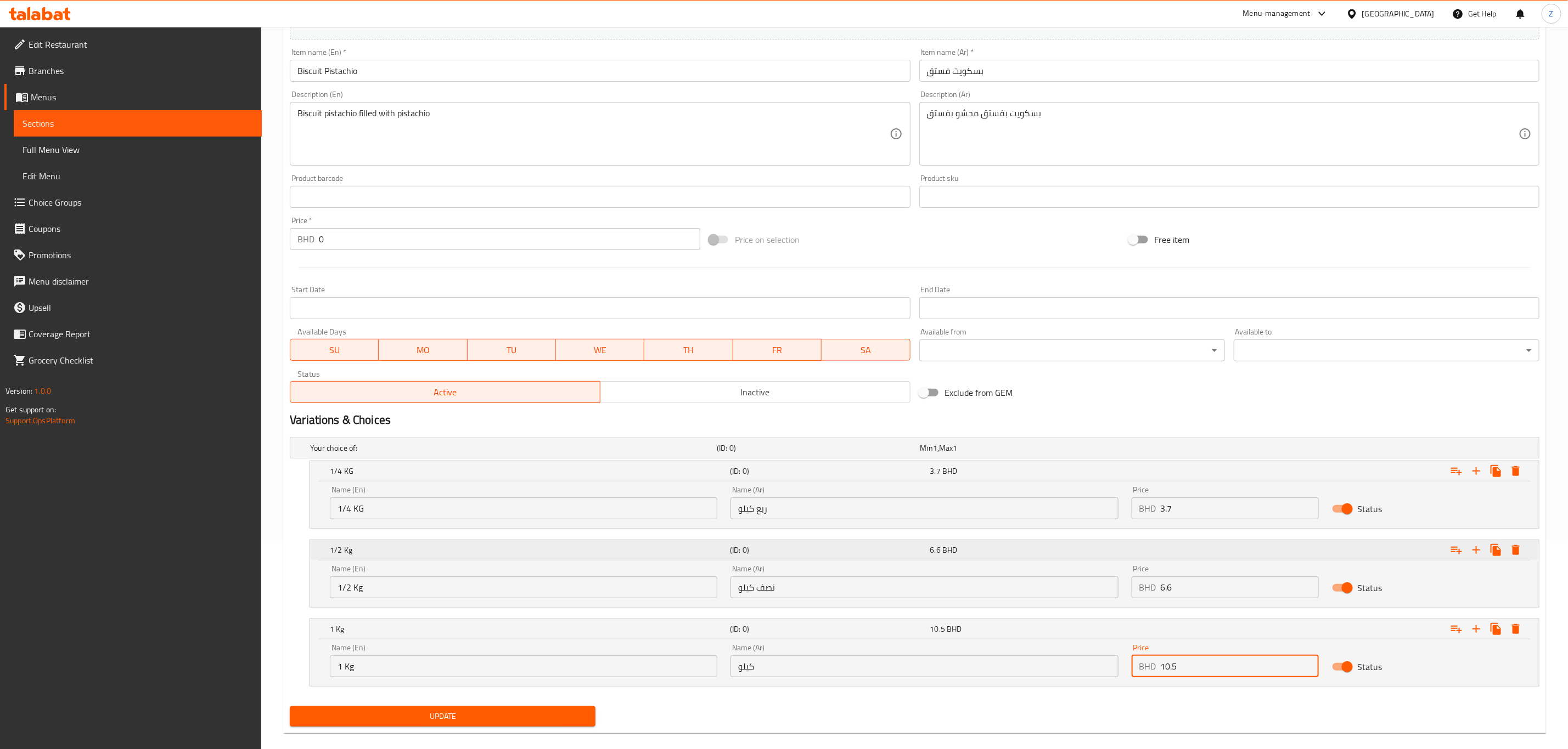
scroll to position [226, 0]
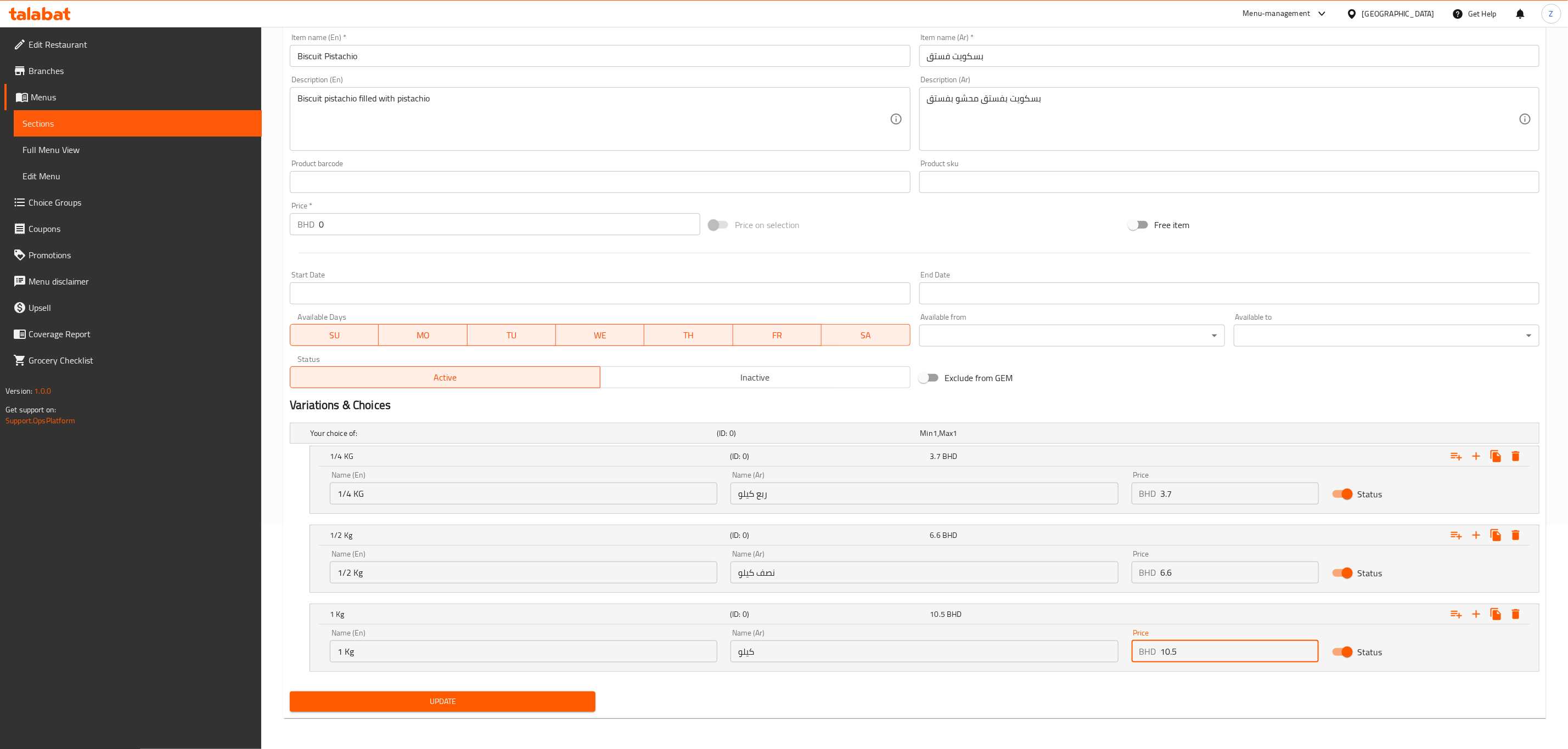
type input "10.5"
click at [505, 703] on span "Update" at bounding box center [443, 702] width 288 height 14
click at [435, 697] on span "Update" at bounding box center [443, 702] width 288 height 14
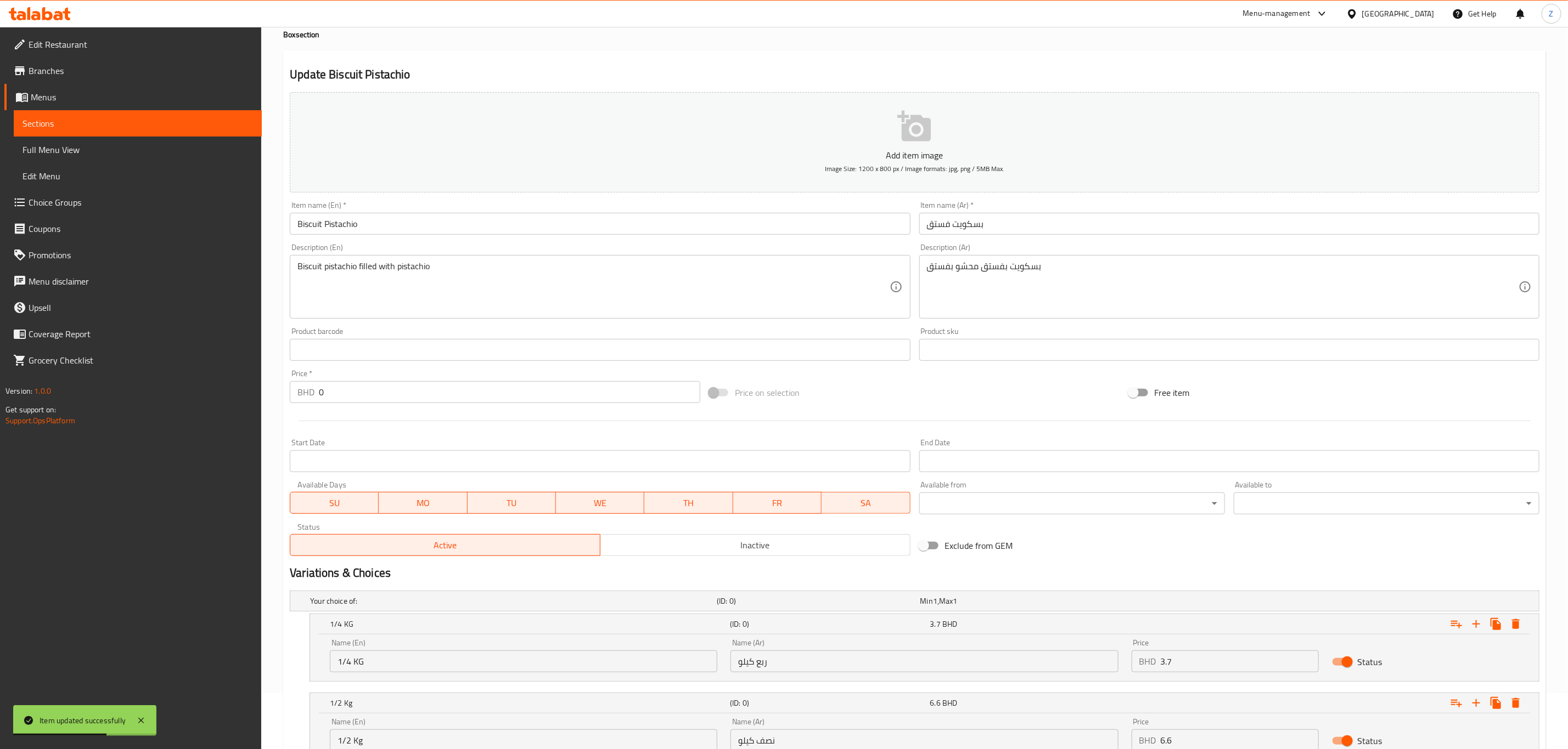
scroll to position [0, 0]
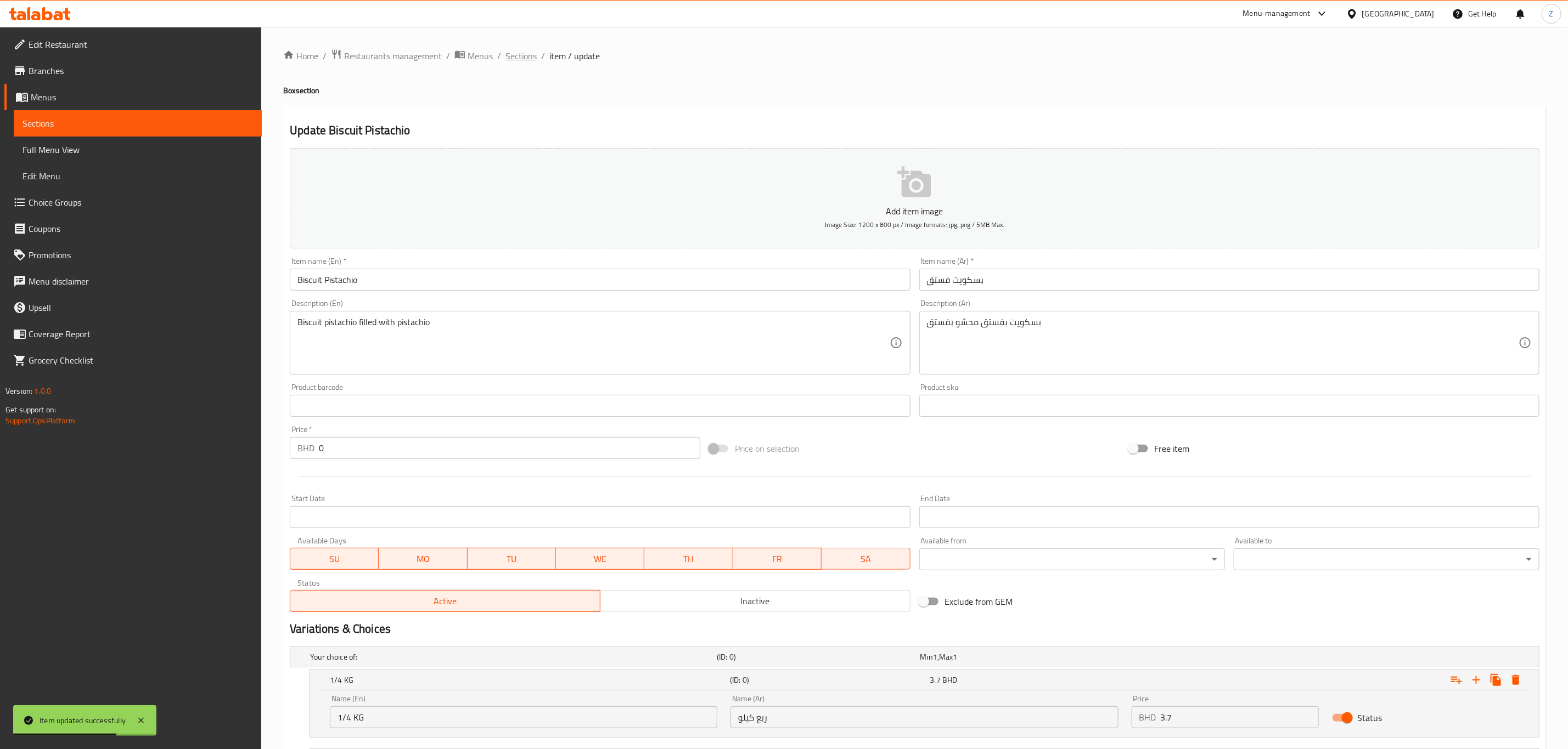
click at [529, 57] on span "Sections" at bounding box center [521, 56] width 31 height 13
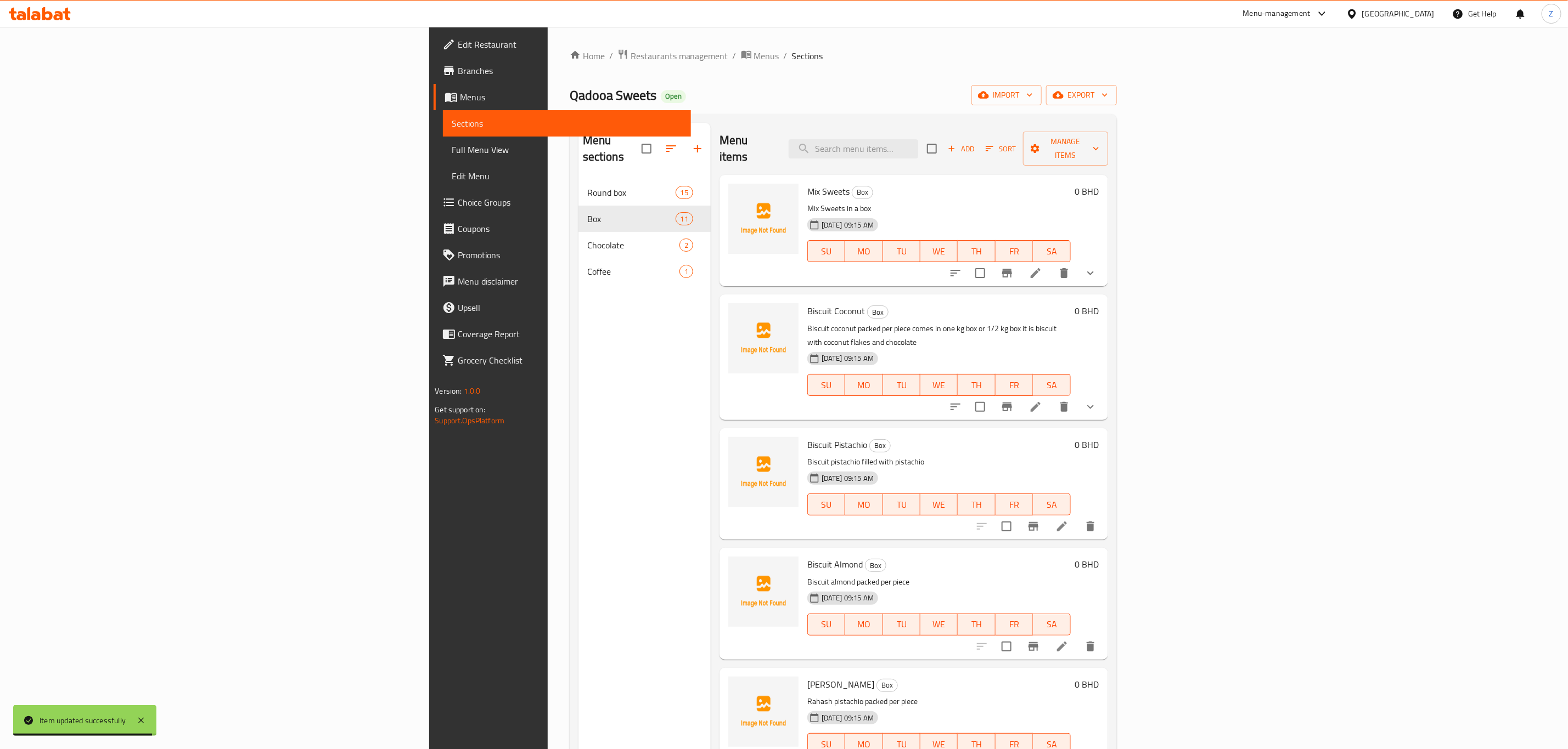
scroll to position [83, 0]
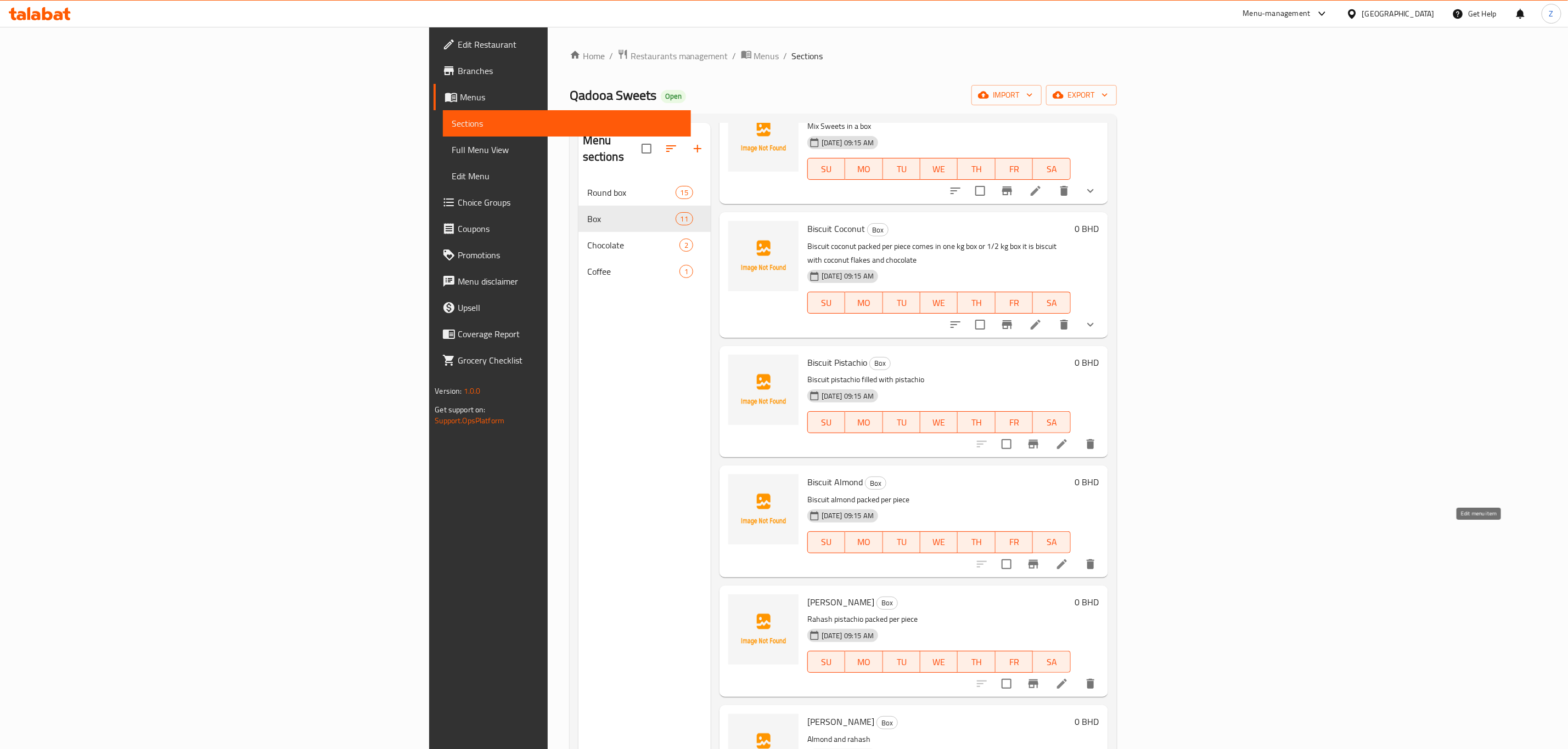
click at [1069, 558] on icon at bounding box center [1062, 565] width 13 height 13
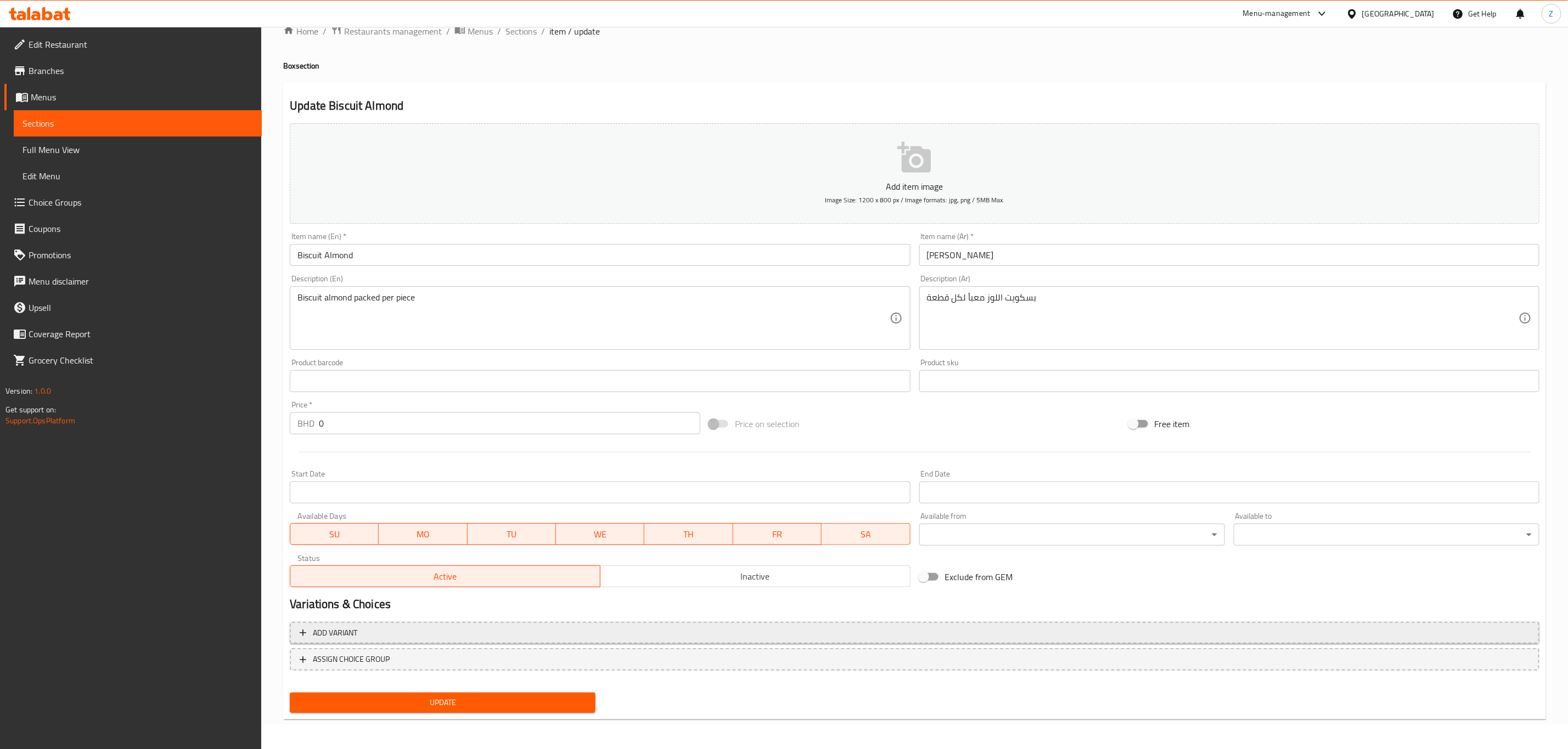
click at [369, 633] on span "Add variant" at bounding box center [914, 633] width 1229 height 14
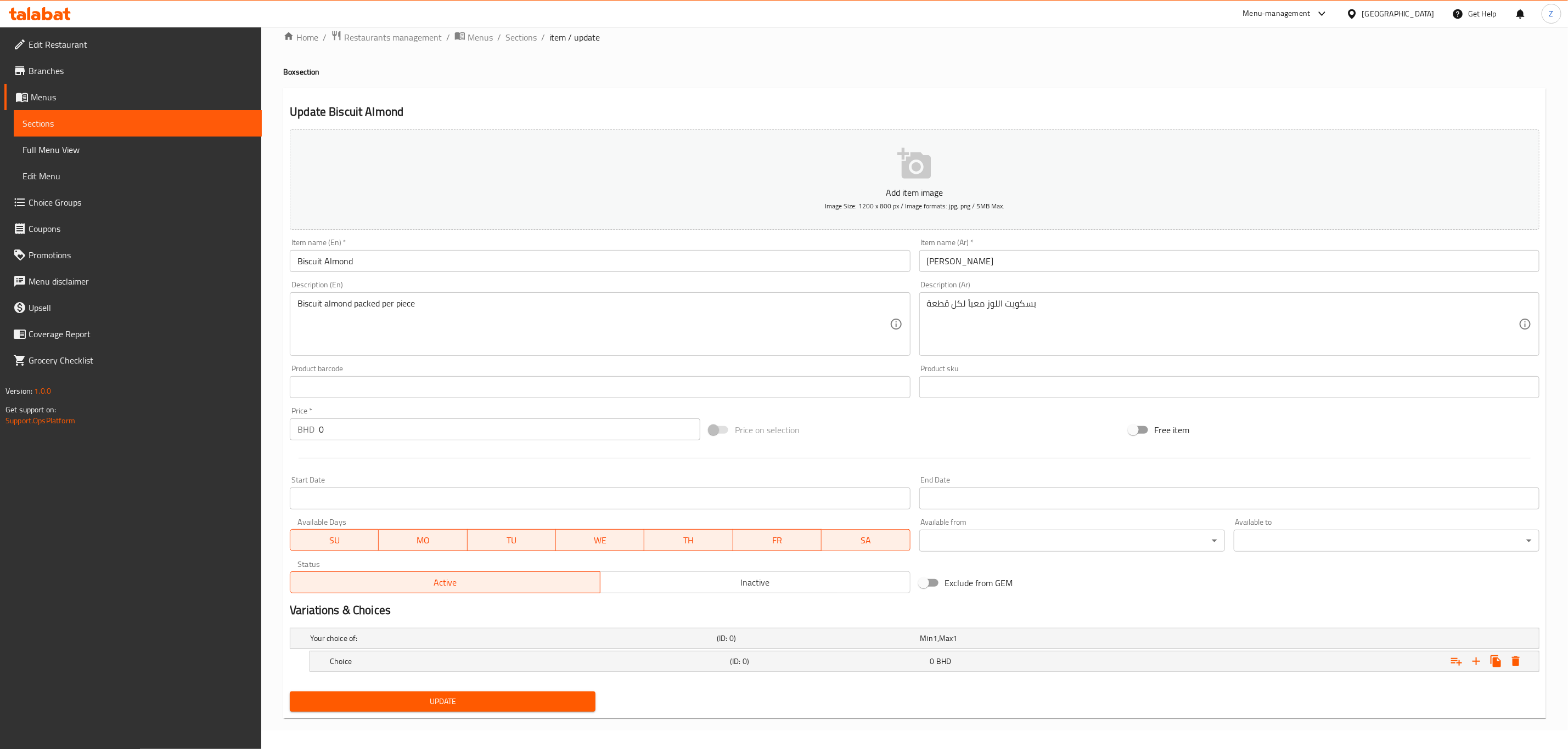
scroll to position [20, 0]
click at [1477, 658] on icon "Expand" at bounding box center [1477, 661] width 13 height 13
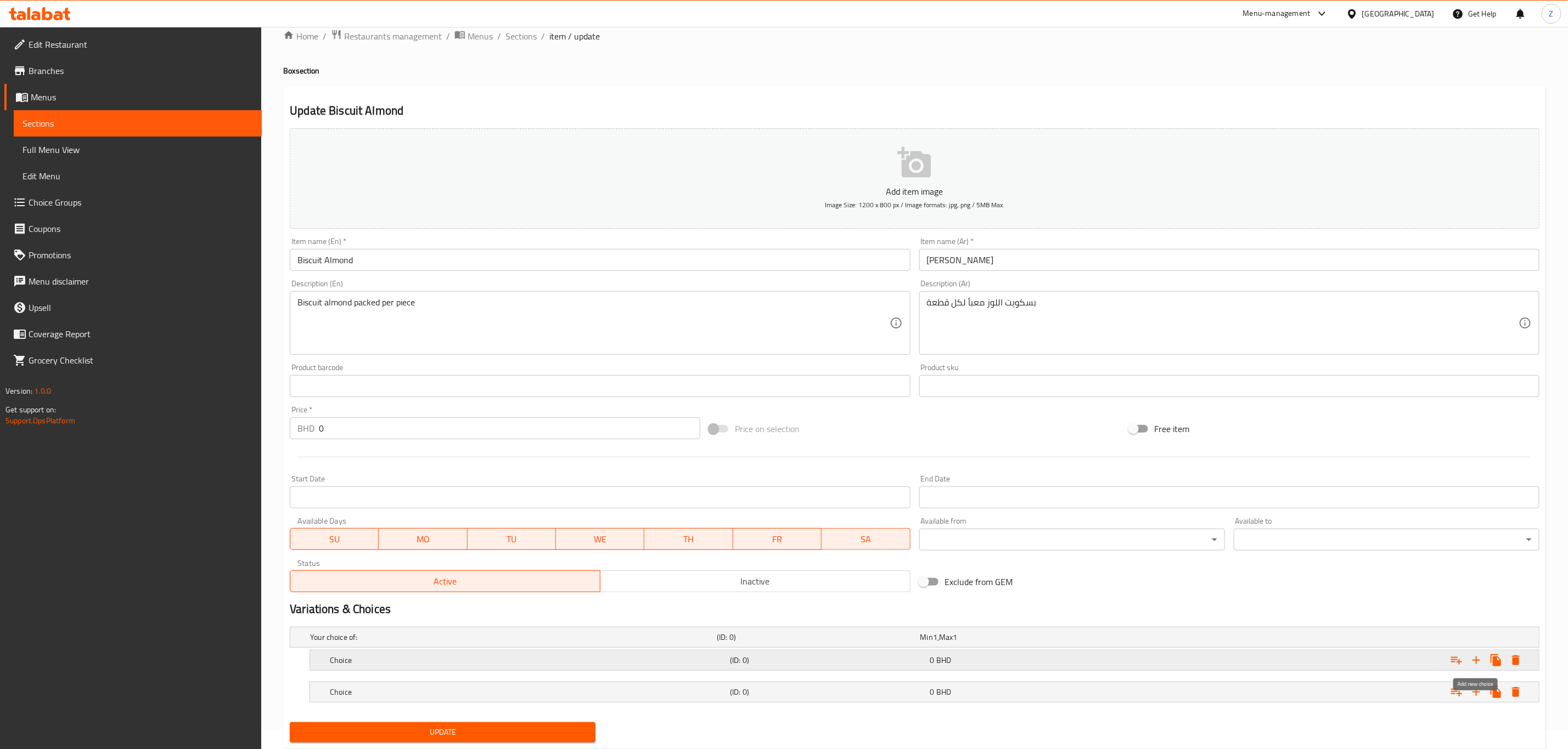
click at [1477, 658] on icon "Expand" at bounding box center [1477, 661] width 13 height 13
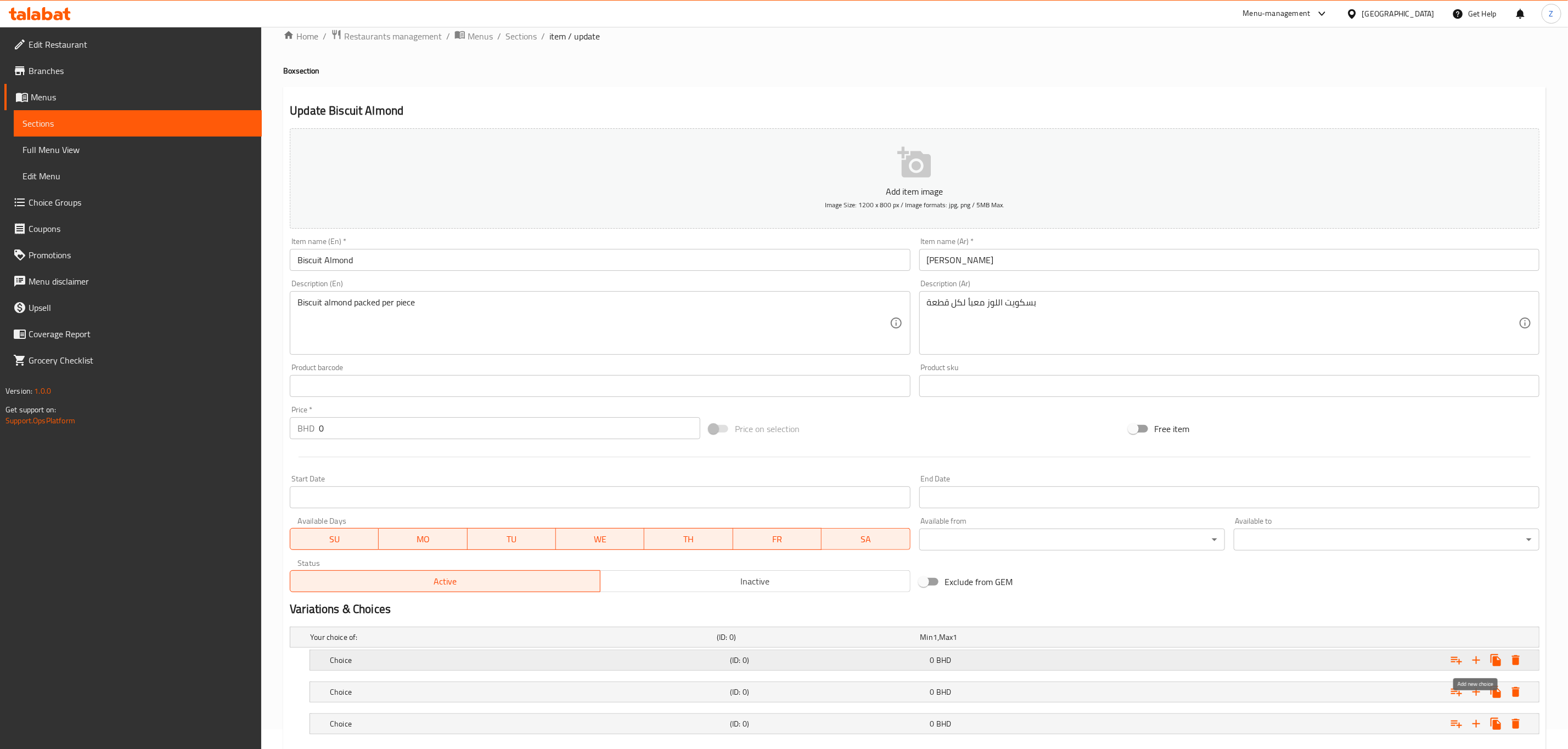
click at [1477, 658] on icon "Expand" at bounding box center [1477, 661] width 13 height 13
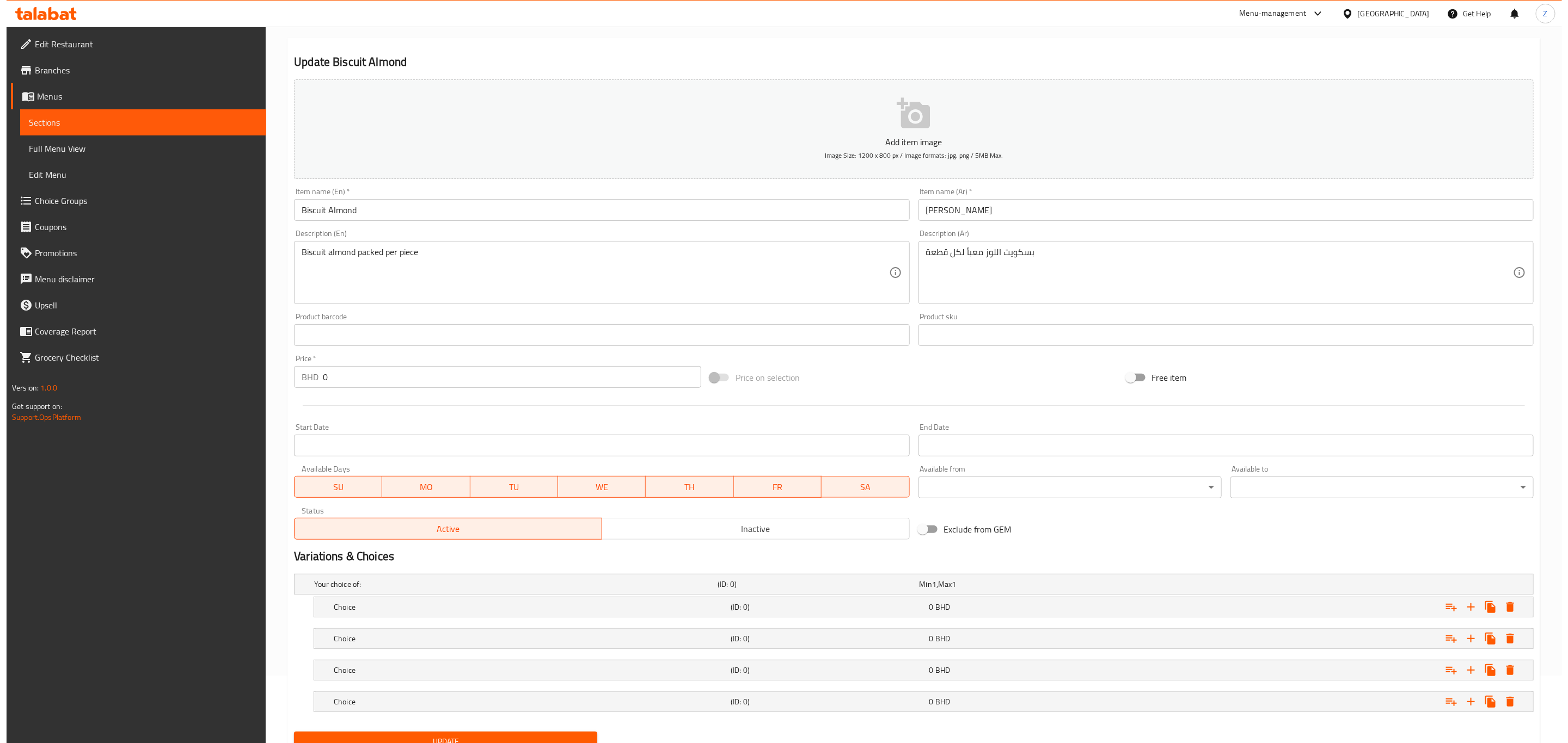
scroll to position [115, 0]
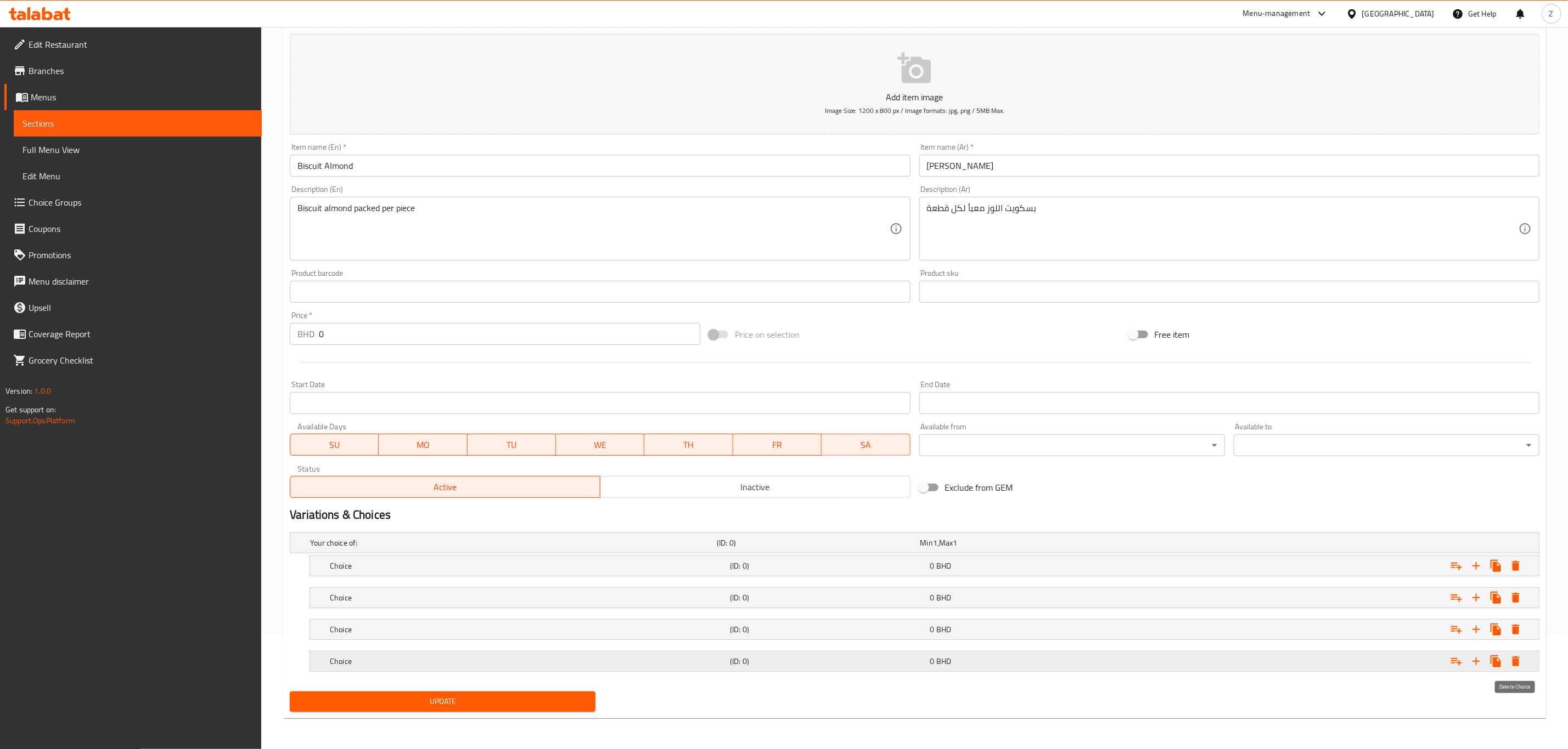
click at [1517, 662] on icon "Expand" at bounding box center [1516, 661] width 7 height 10
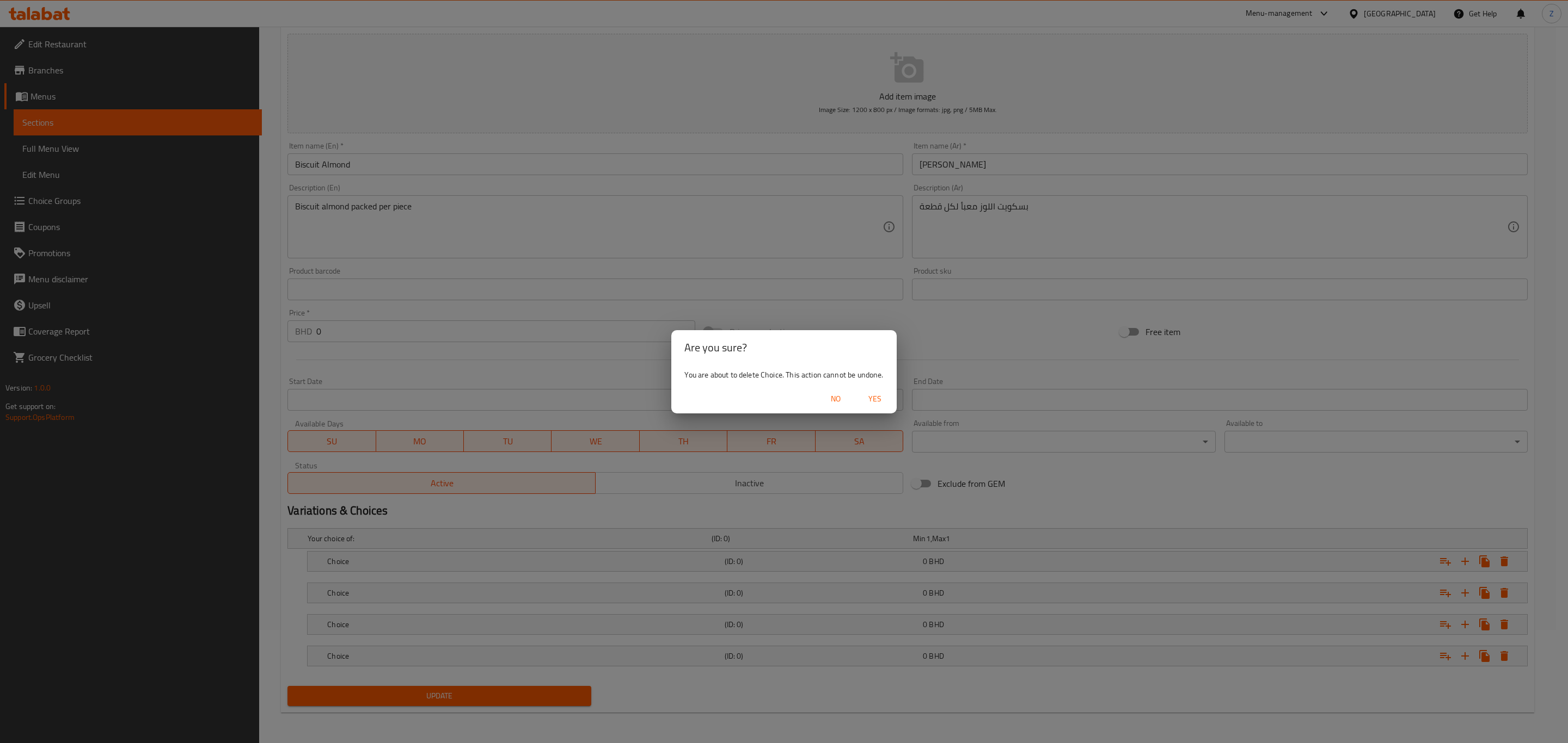
click at [879, 400] on span "Yes" at bounding box center [875, 399] width 26 height 14
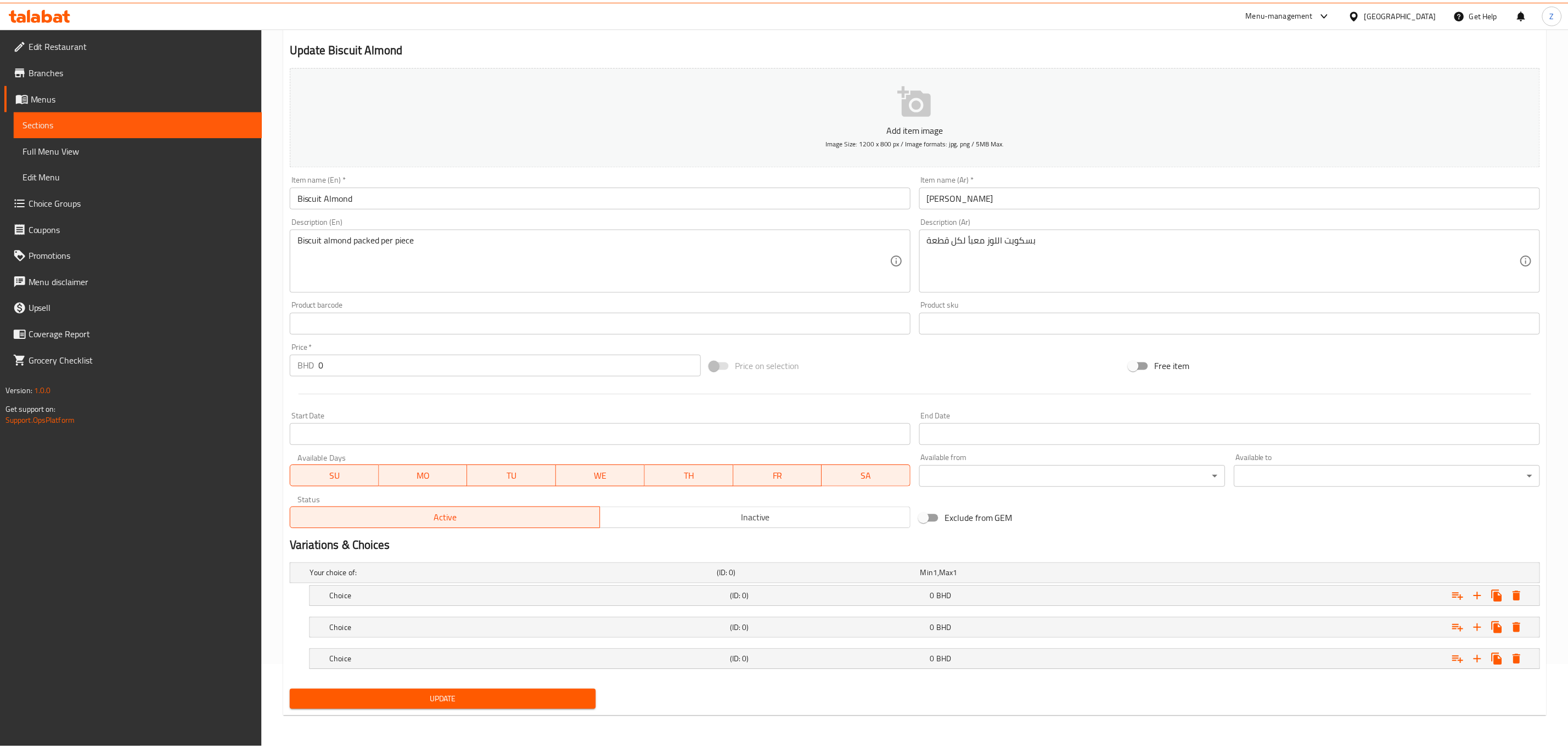
scroll to position [84, 0]
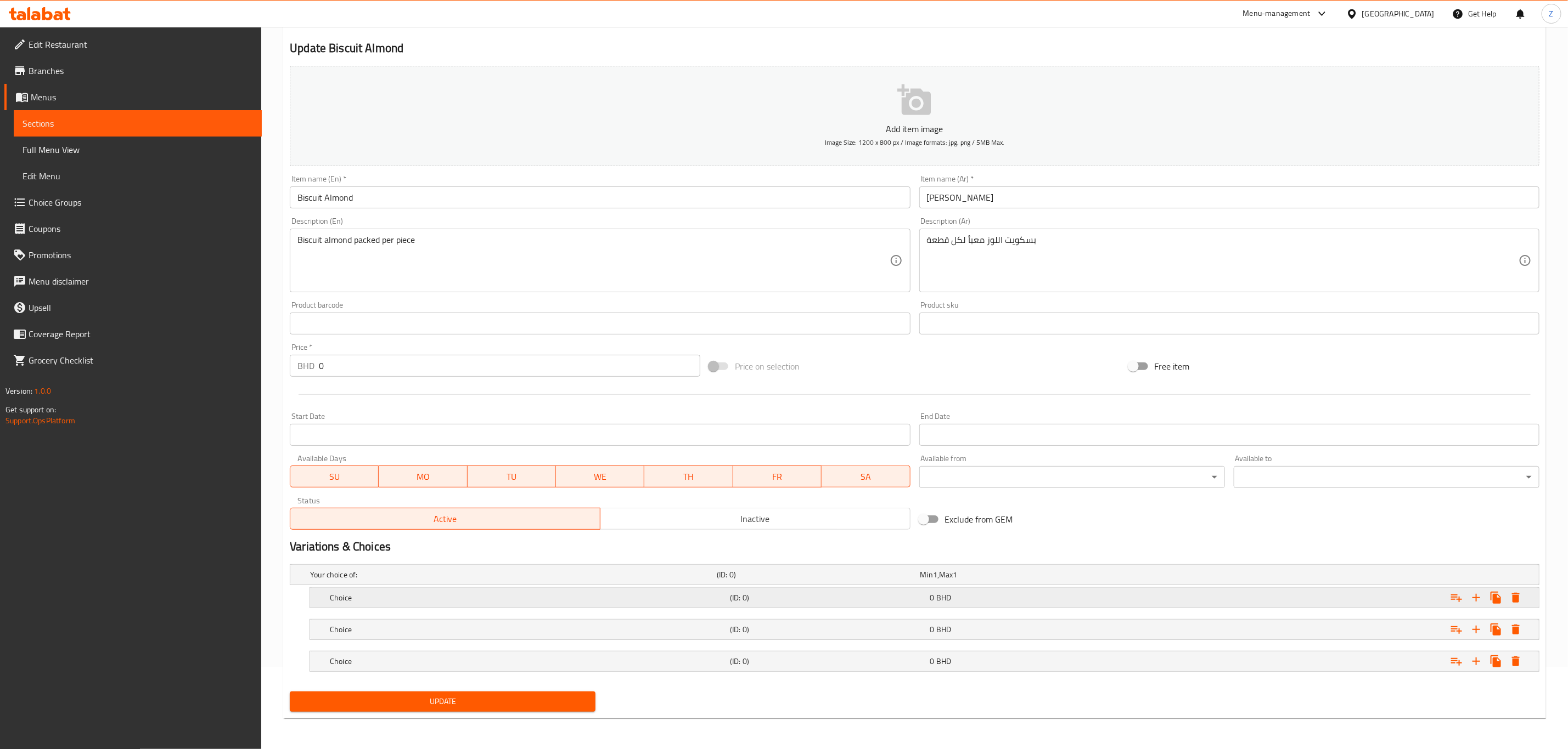
click at [1011, 594] on div "0 BHD" at bounding box center [1027, 598] width 195 height 11
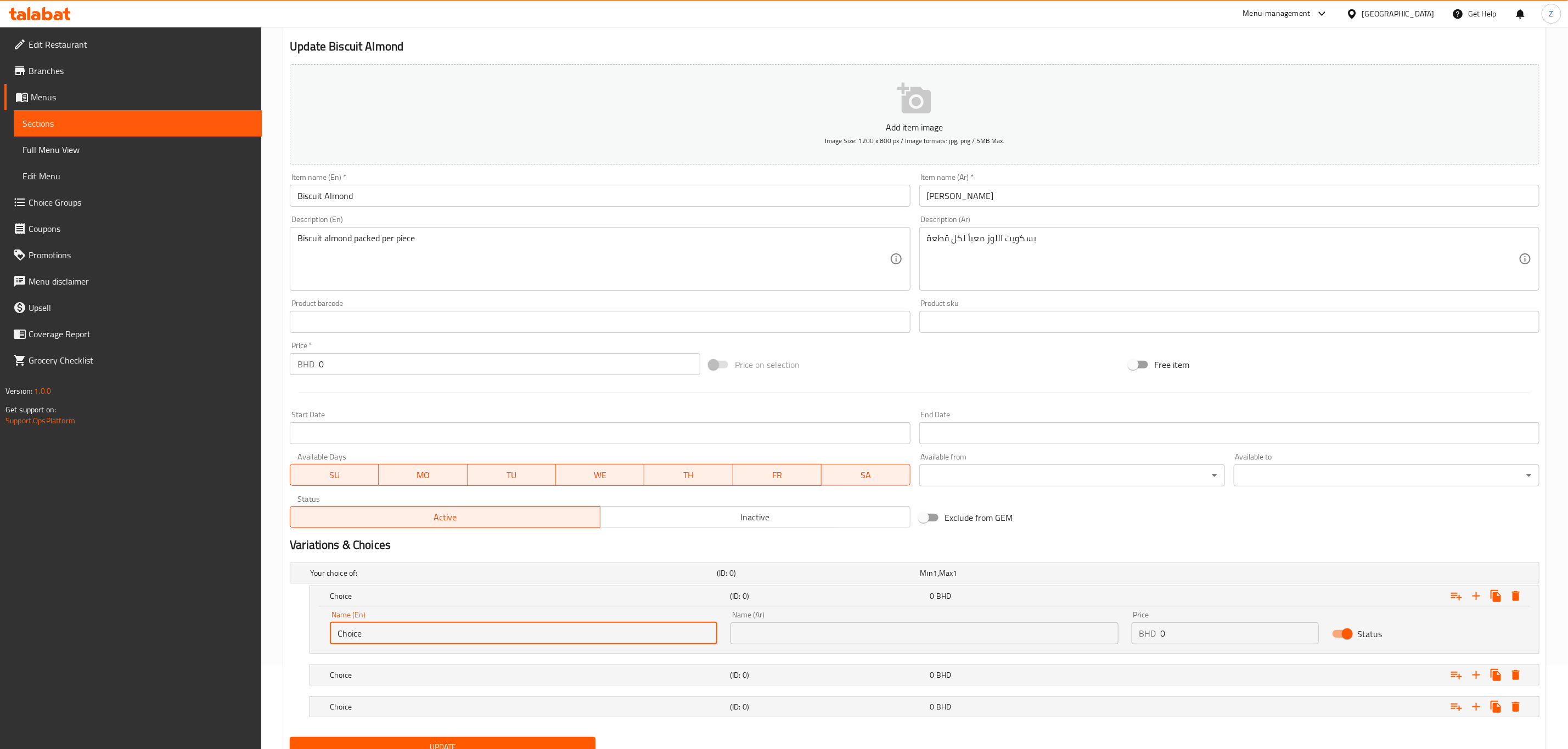
drag, startPoint x: 400, startPoint y: 641, endPoint x: 124, endPoint y: 635, distance: 276.1
click at [124, 635] on div "Edit Restaurant Branches Menus Sections Full Menu View Edit Menu Choice Groups …" at bounding box center [784, 369] width 1568 height 852
type input "1/4 KG"
click at [376, 680] on h5 "Choice" at bounding box center [527, 675] width 395 height 11
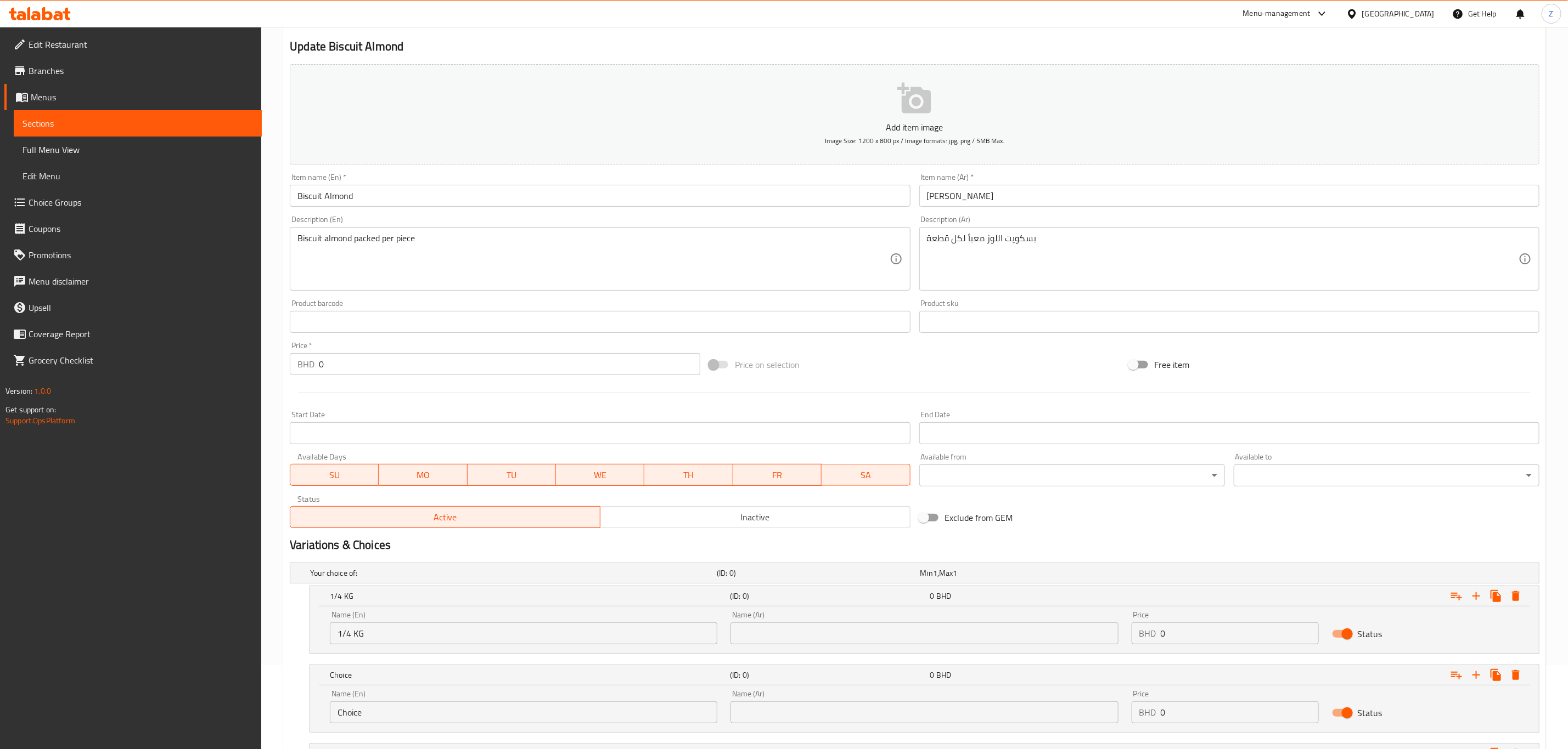
drag, startPoint x: 392, startPoint y: 717, endPoint x: 56, endPoint y: 710, distance: 336.1
click at [58, 711] on div "Edit Restaurant Branches Menus Sections Full Menu View Edit Menu Choice Groups …" at bounding box center [784, 393] width 1568 height 899
type input "1/2 Kg"
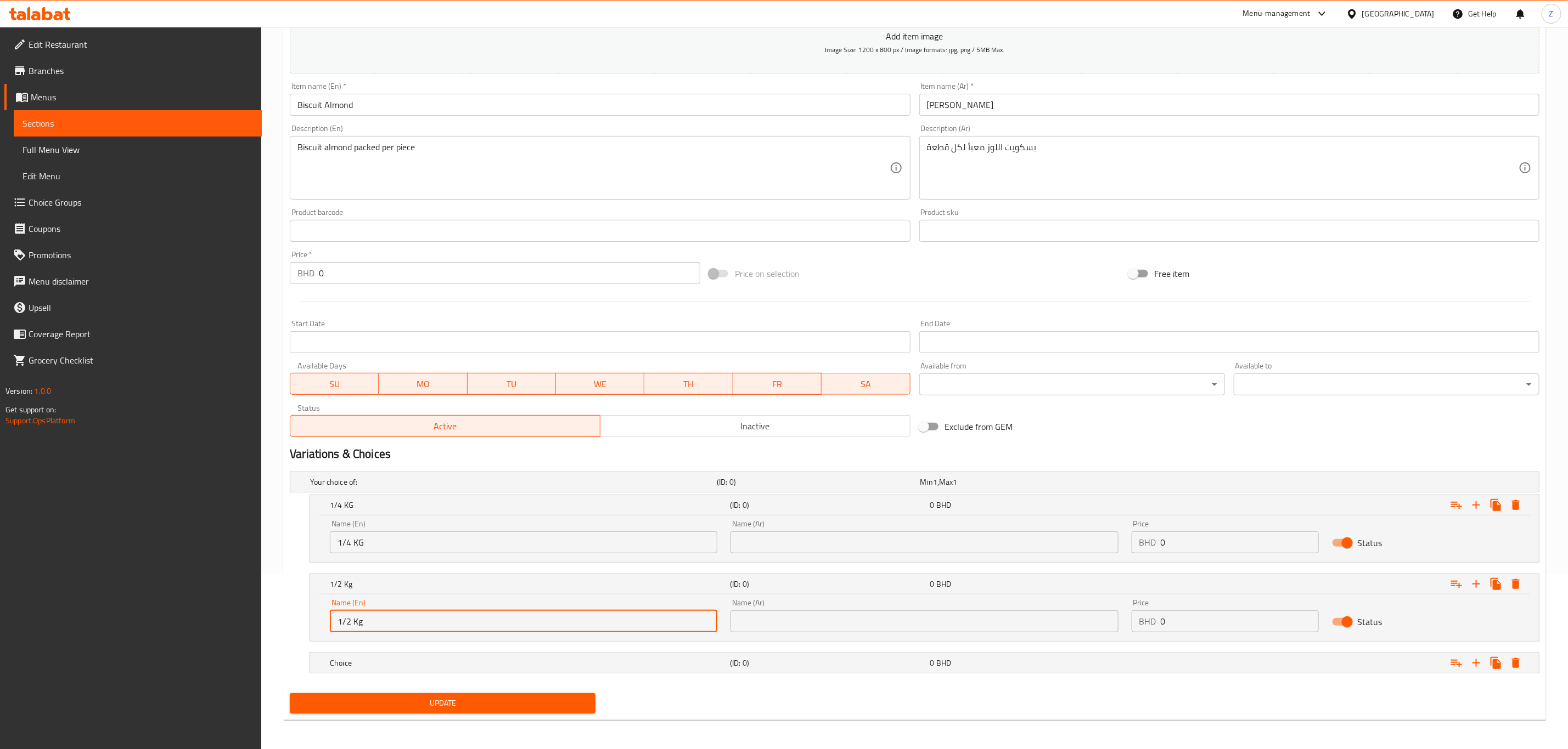
scroll to position [178, 0]
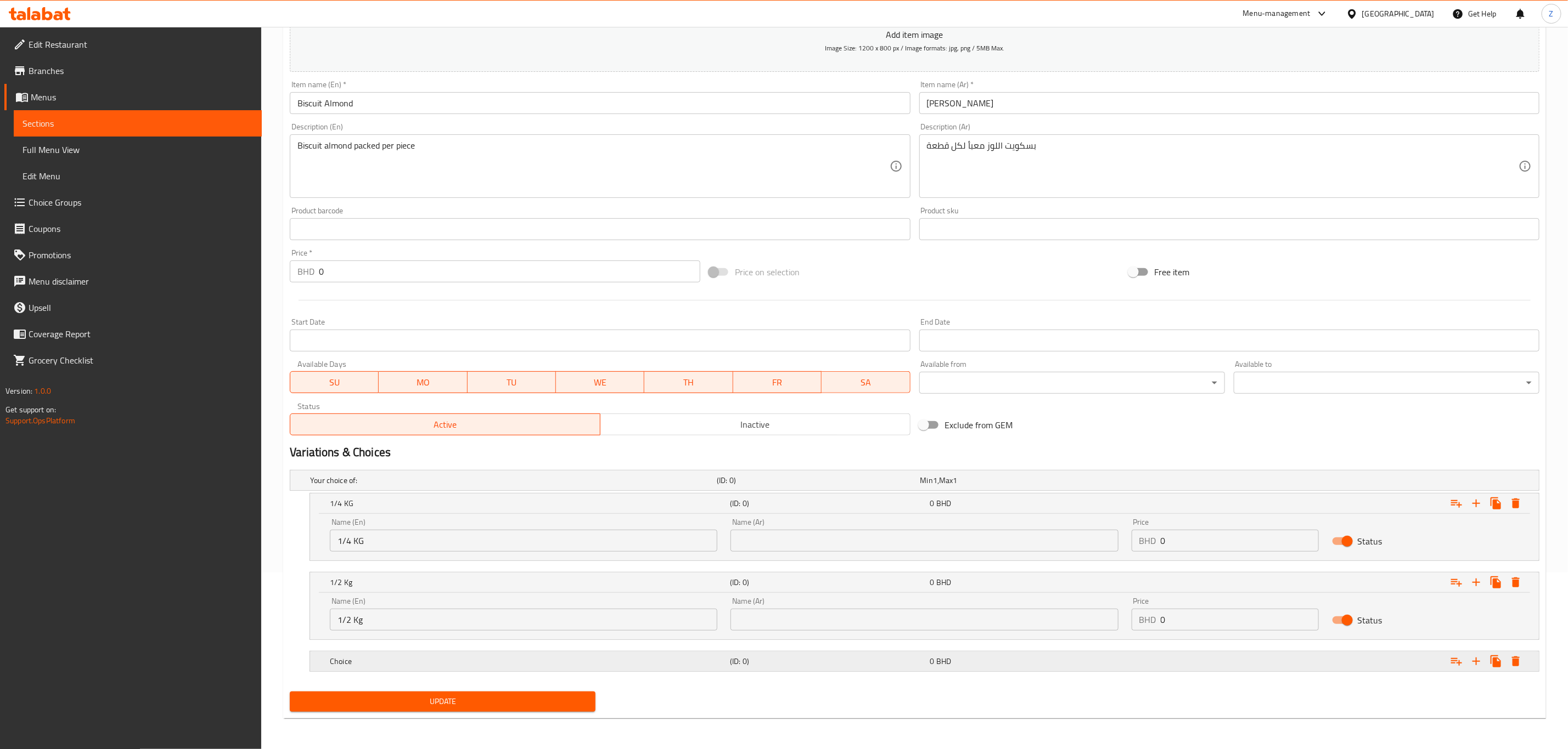
click at [398, 665] on h5 "Choice" at bounding box center [527, 661] width 395 height 11
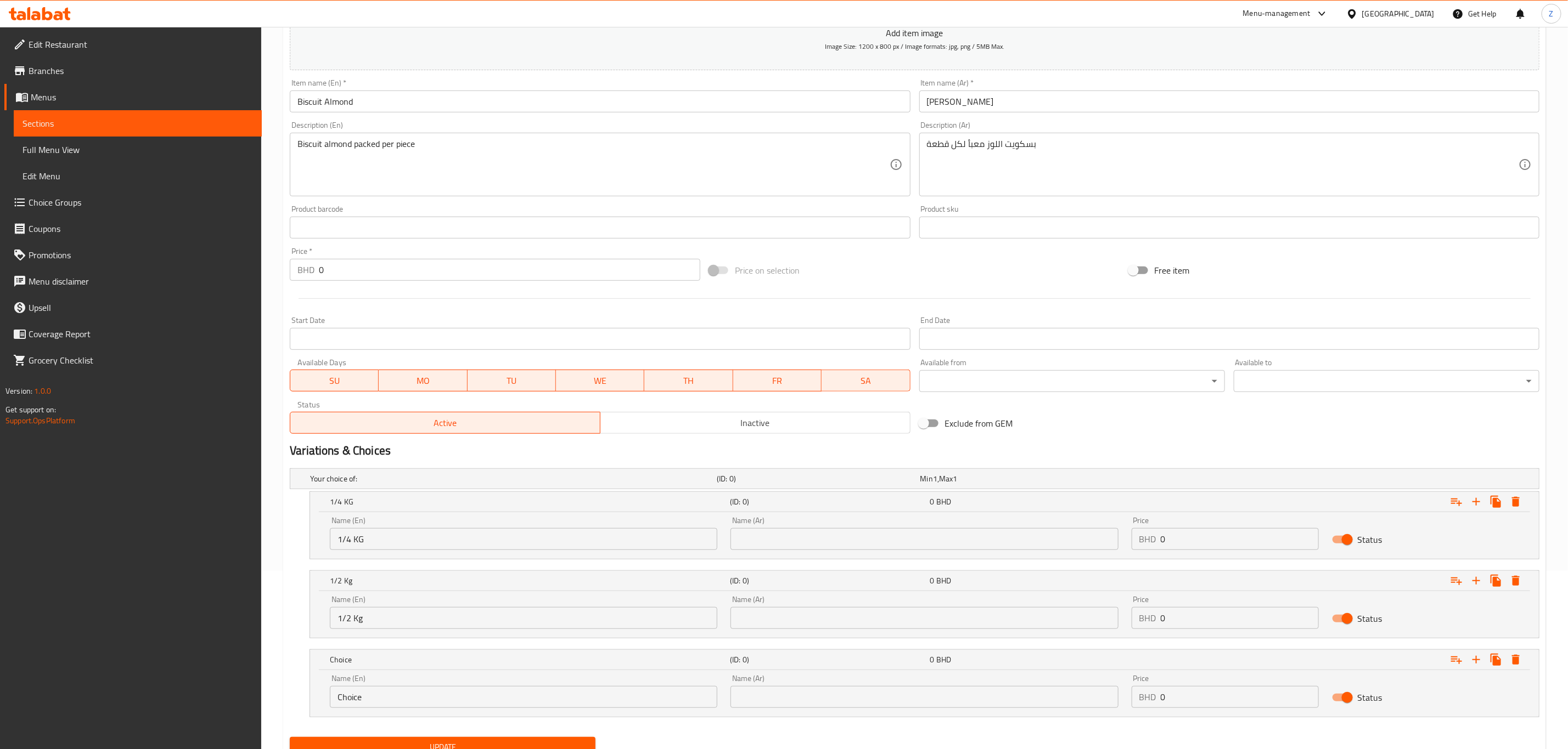
drag, startPoint x: 402, startPoint y: 694, endPoint x: 21, endPoint y: 702, distance: 381.1
click at [24, 702] on div "Edit Restaurant Branches Menus Sections Full Menu View Edit Menu Choice Groups …" at bounding box center [784, 322] width 1568 height 947
type input "1 Kg"
click at [859, 545] on input "text" at bounding box center [923, 540] width 387 height 22
type input "ربع كيلو"
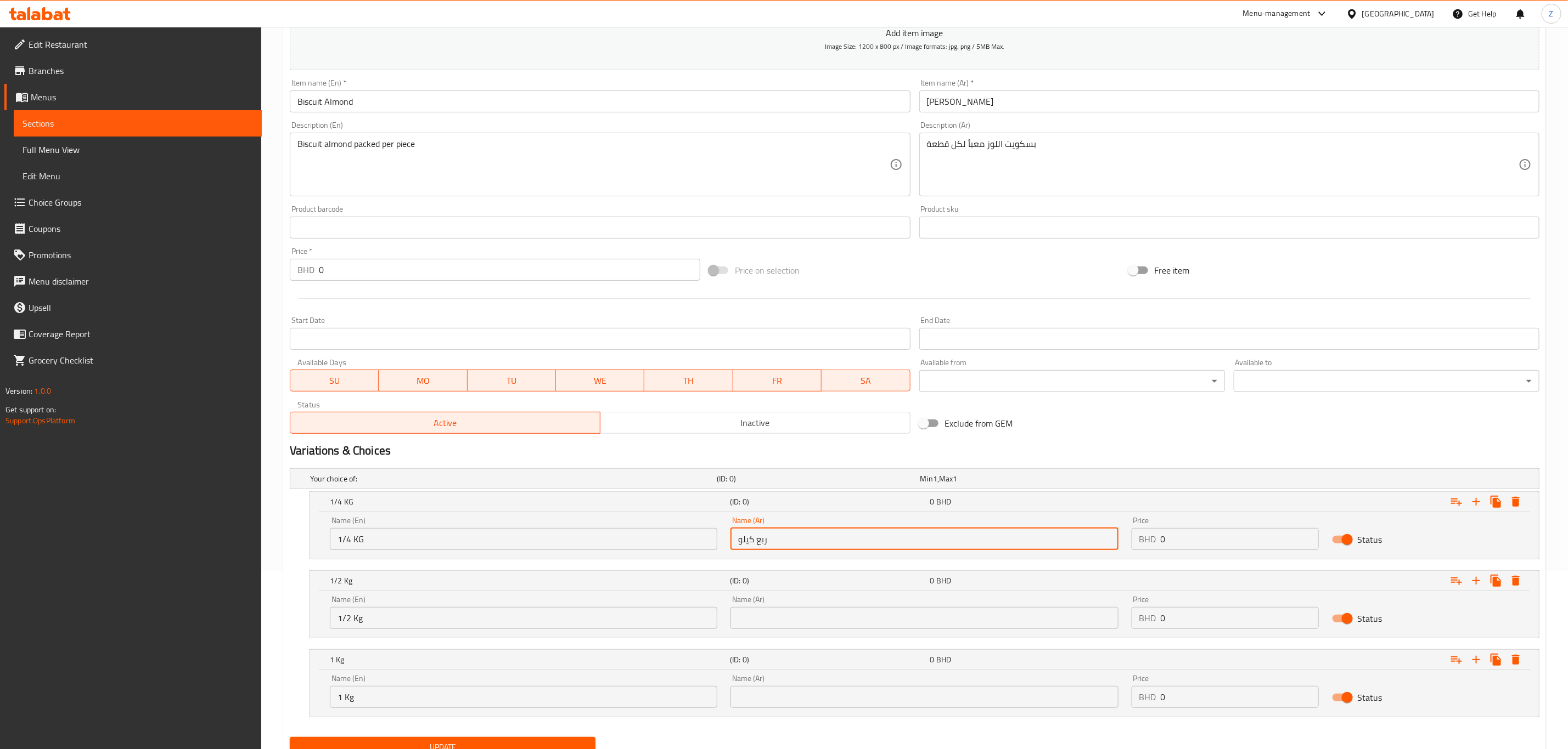
click at [809, 627] on input "text" at bounding box center [923, 619] width 387 height 22
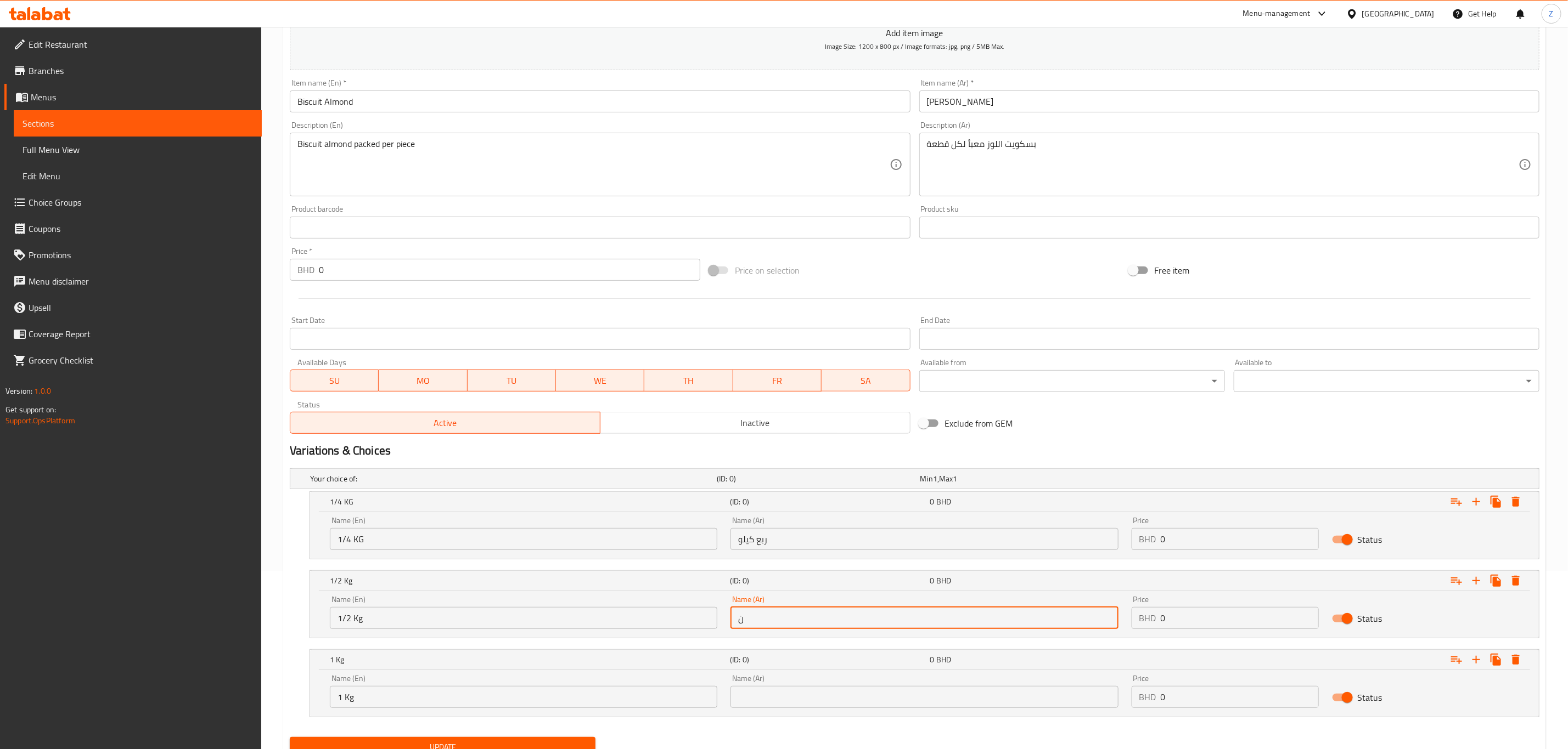
type input "نصف كيلو"
click at [785, 697] on input "text" at bounding box center [923, 697] width 387 height 22
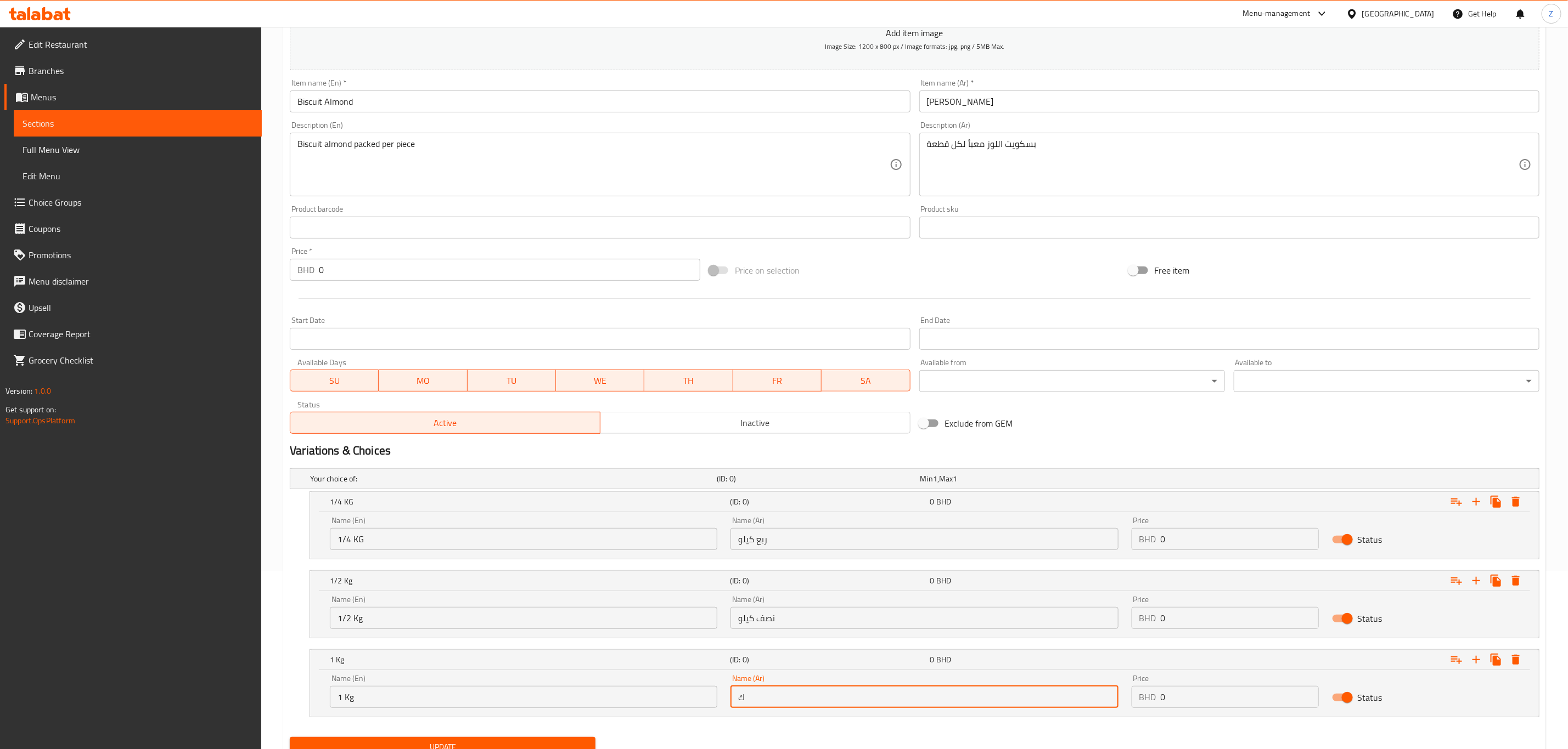
type input "كيلو"
drag, startPoint x: 1193, startPoint y: 538, endPoint x: 972, endPoint y: 552, distance: 221.4
click at [972, 552] on div "Name (En) 1/4 KG Name (En) Name (Ar) ربع كيلو Name (Ar) Price BHD 0 Price Status" at bounding box center [924, 533] width 1202 height 46
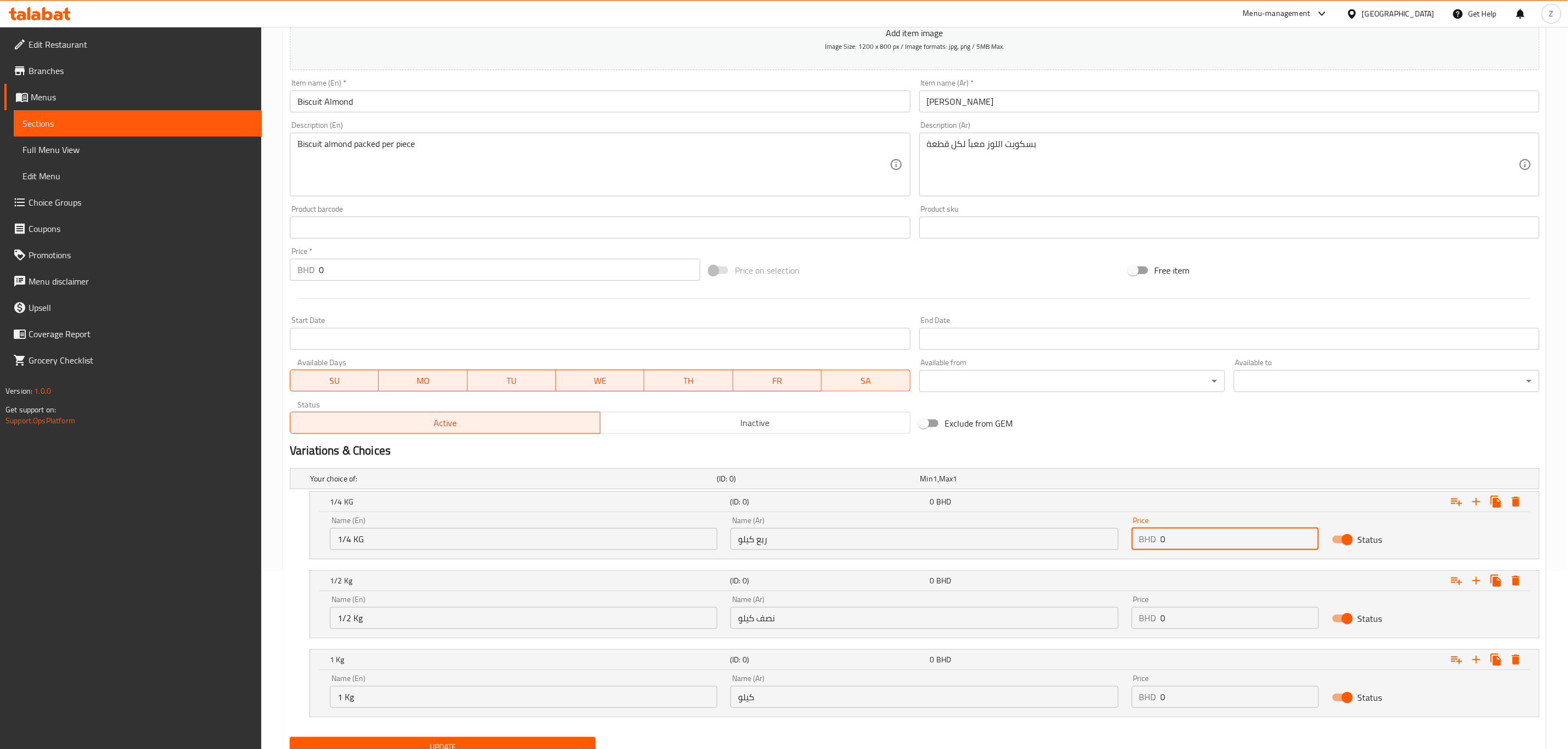
type input "3"
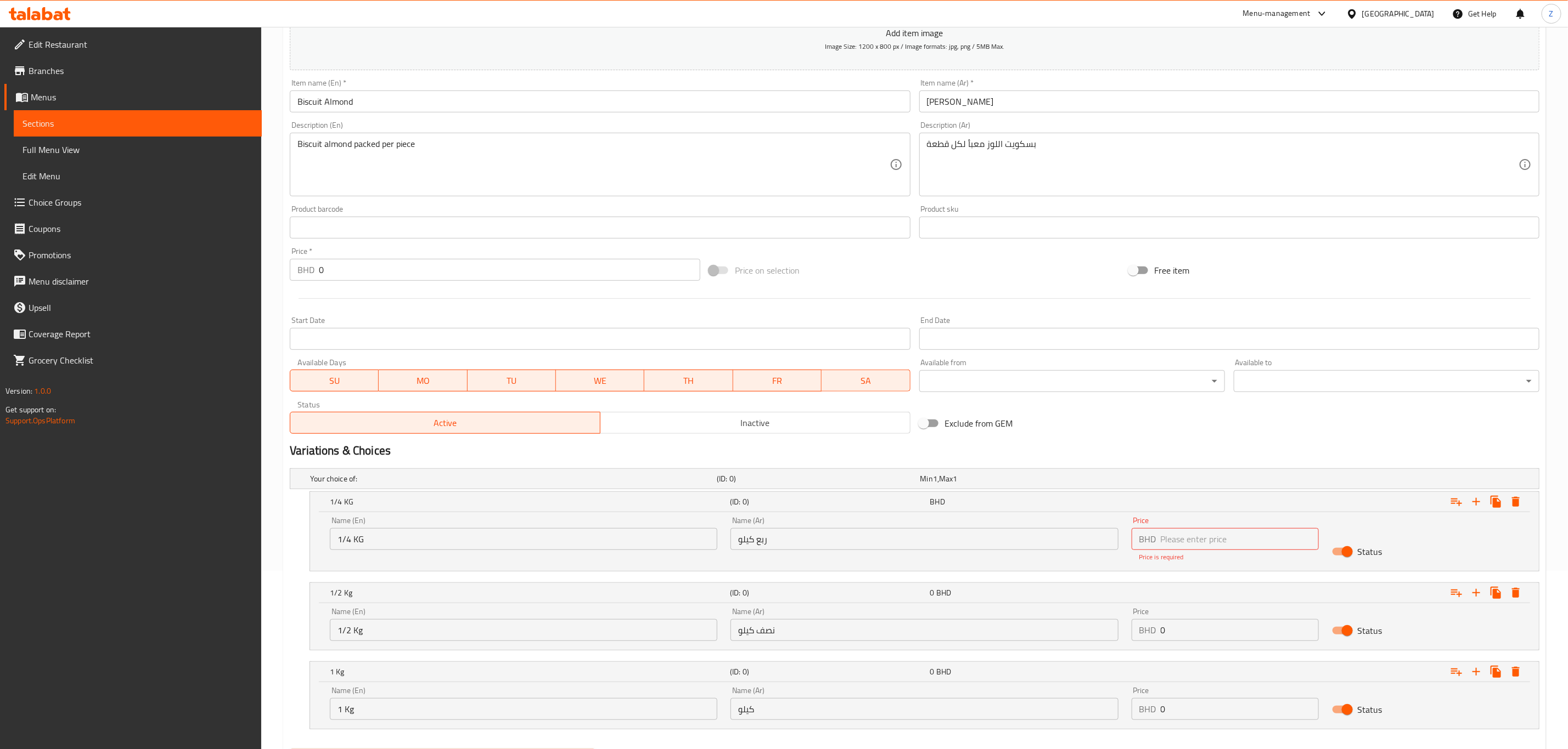
click at [1230, 535] on input "number" at bounding box center [1240, 540] width 158 height 22
paste input "3.7"
type input "3.7"
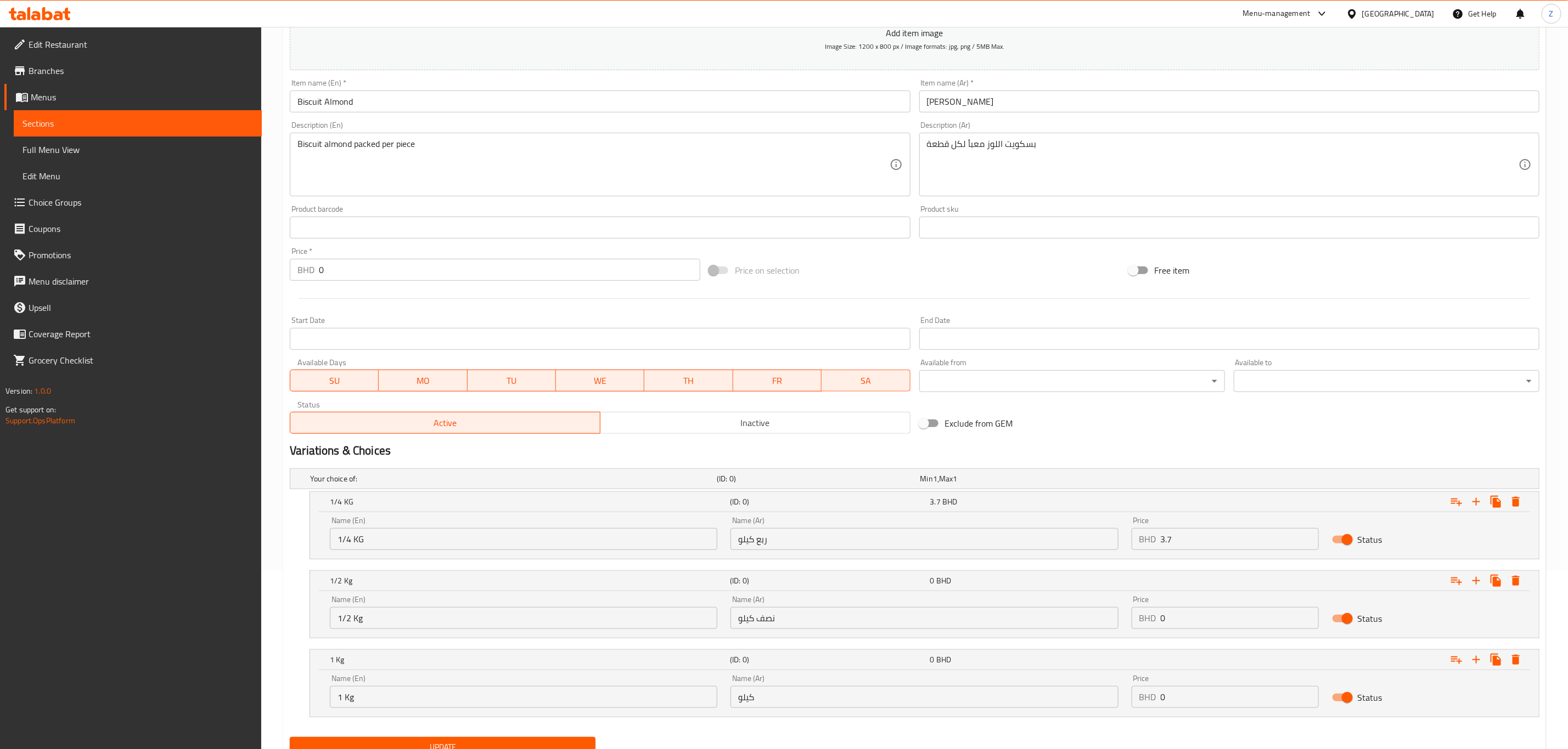
drag, startPoint x: 1184, startPoint y: 613, endPoint x: 988, endPoint y: 609, distance: 196.0
click at [988, 609] on div "Name (En) 1/2 Kg Name (En) Name (Ar) نصف كيلو Name (Ar) Price BHD 0 Price Status" at bounding box center [924, 612] width 1202 height 46
paste input "6.6"
type input "6.6"
drag, startPoint x: 1165, startPoint y: 703, endPoint x: 958, endPoint y: 670, distance: 209.6
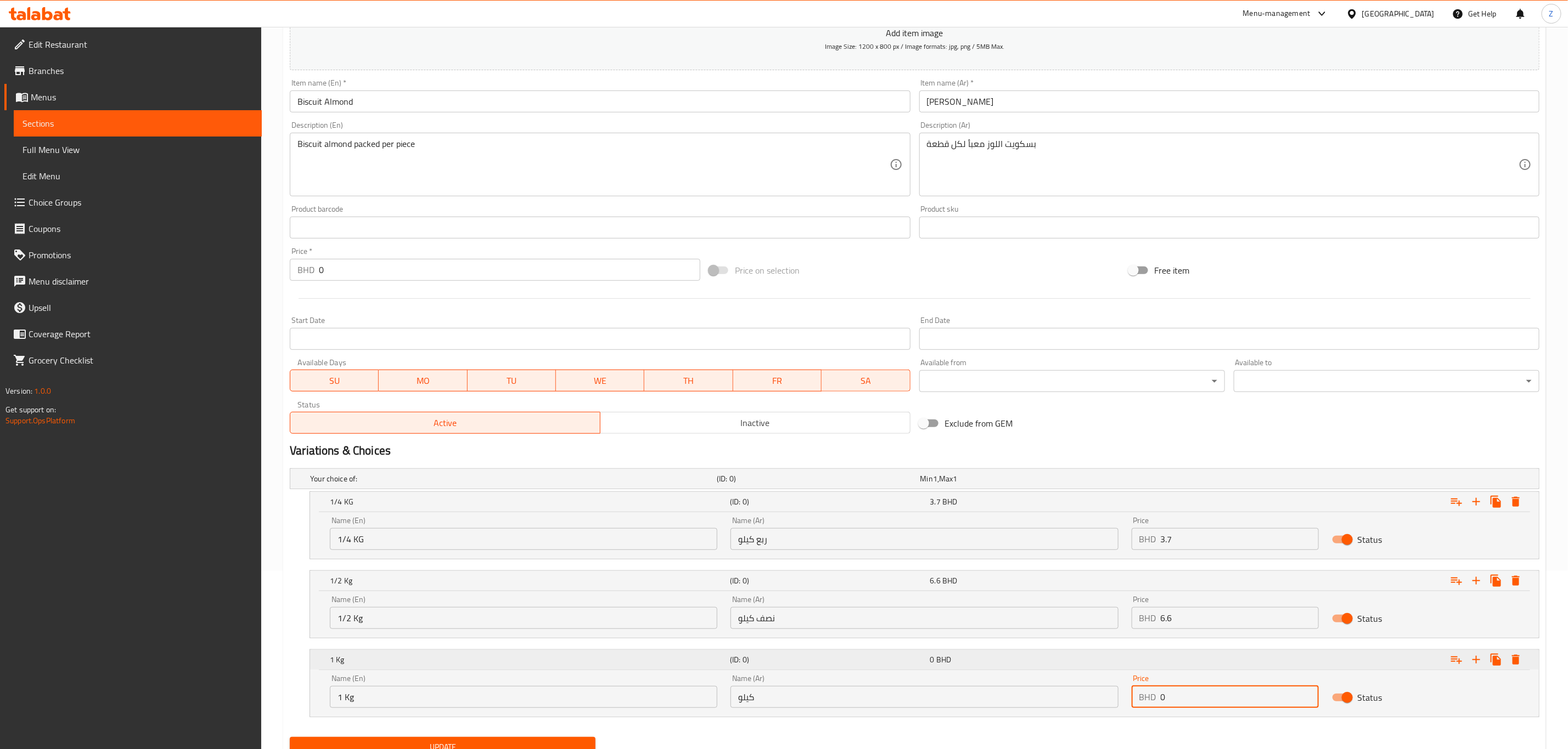
click at [959, 670] on div "1 Kg (ID: 0) 0 BHD Name (En) 1 Kg Name (En) Name (Ar) كيلو Name (Ar) Price BHD …" at bounding box center [924, 683] width 1229 height 67
paste input "10.5"
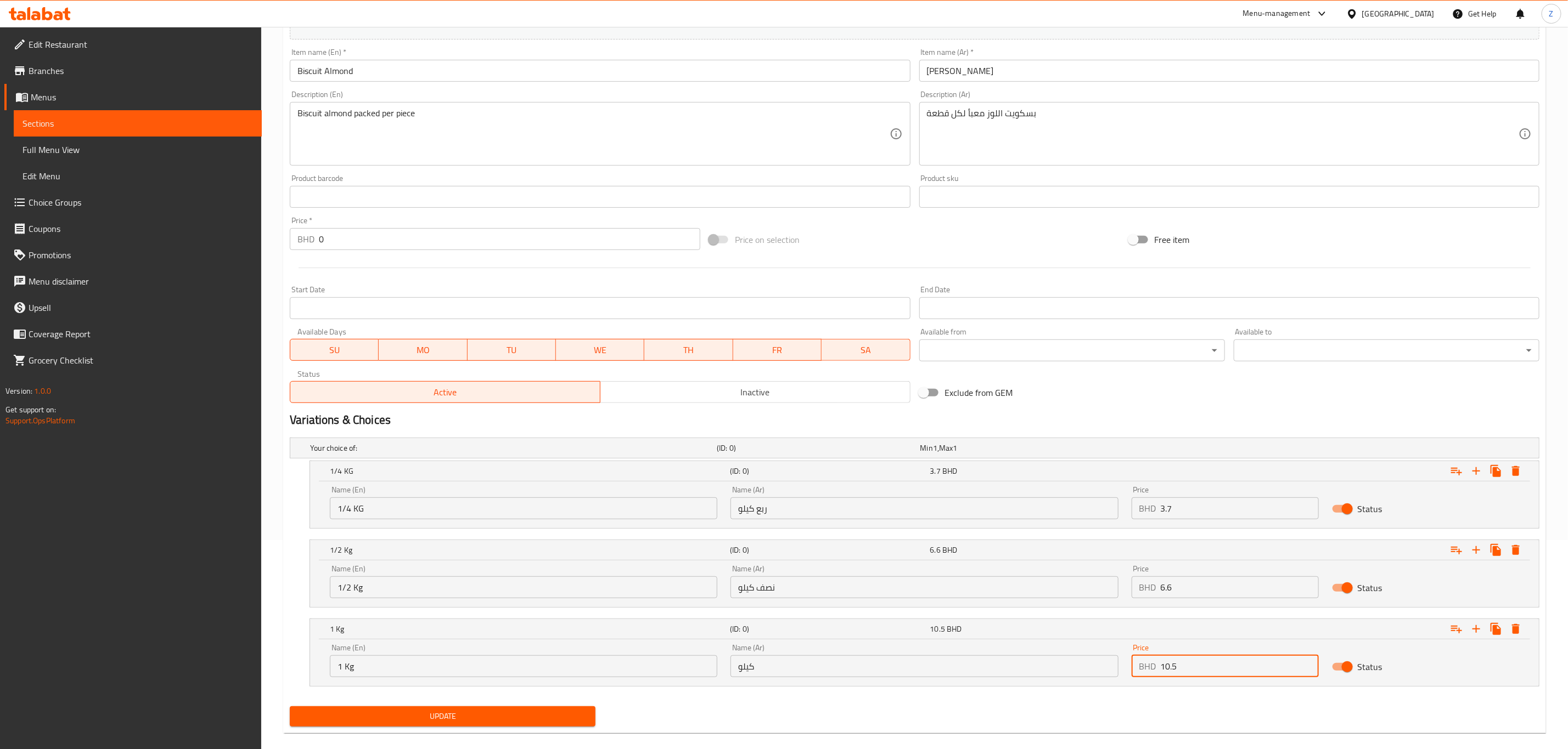
scroll to position [226, 0]
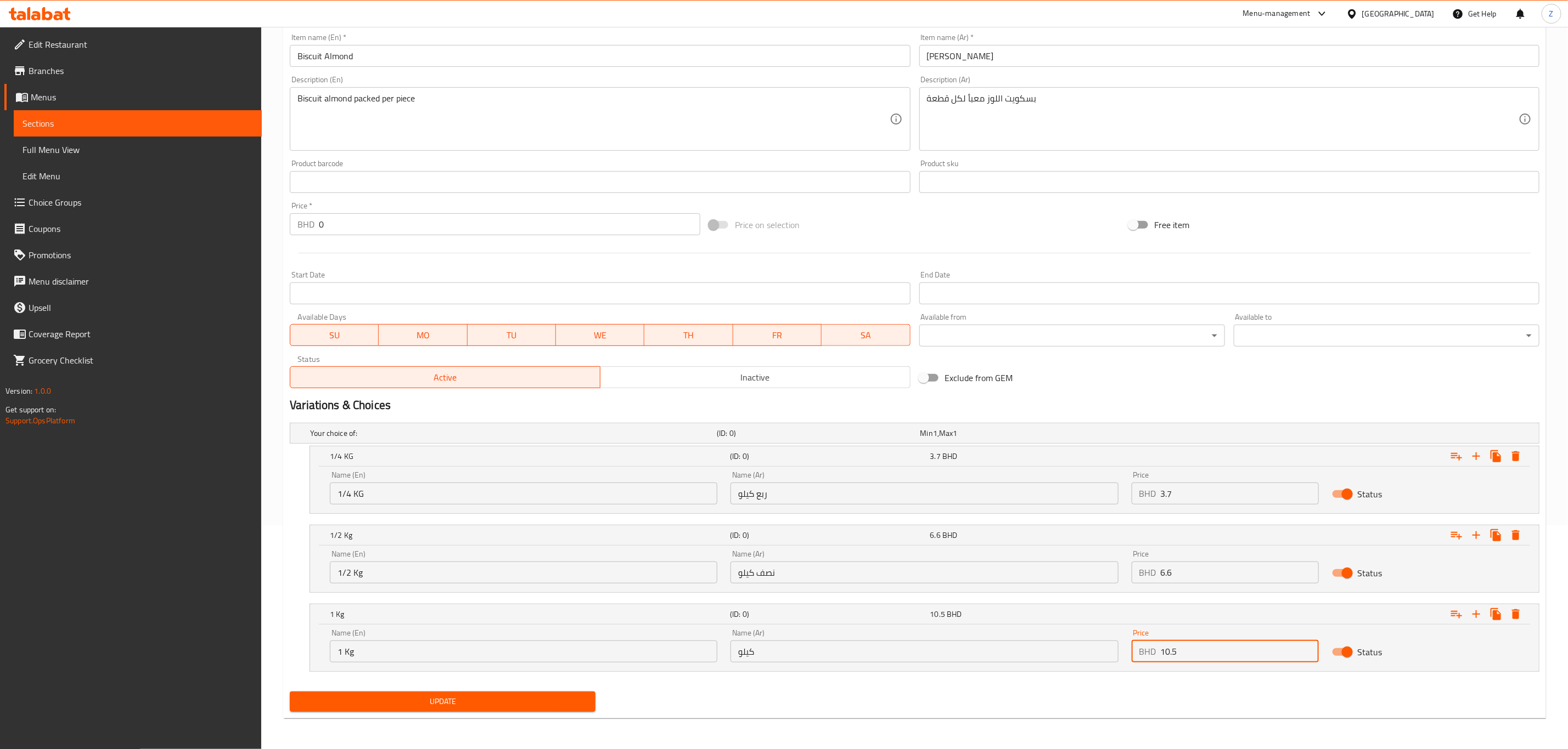
type input "10.5"
click at [476, 706] on span "Update" at bounding box center [443, 702] width 288 height 14
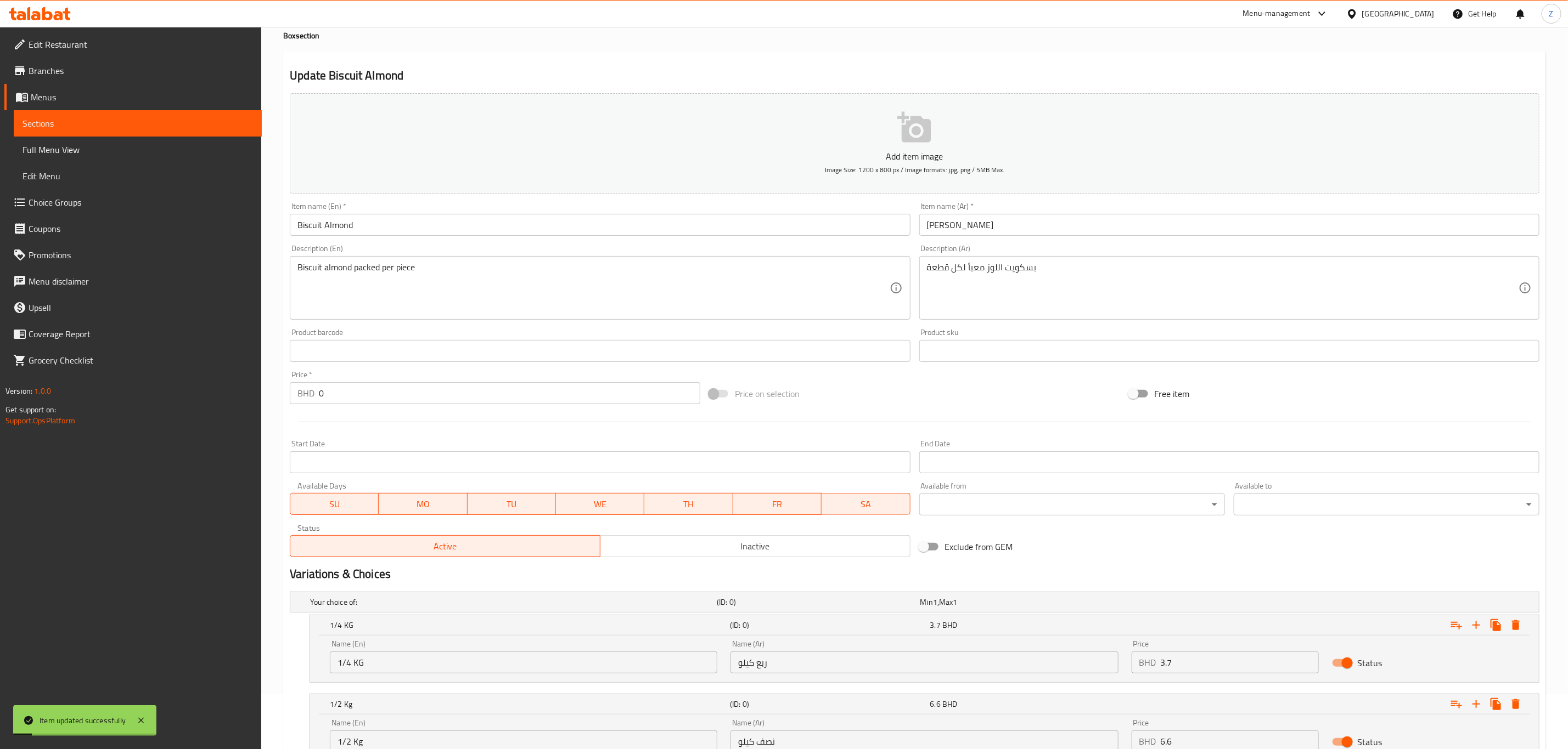
scroll to position [0, 0]
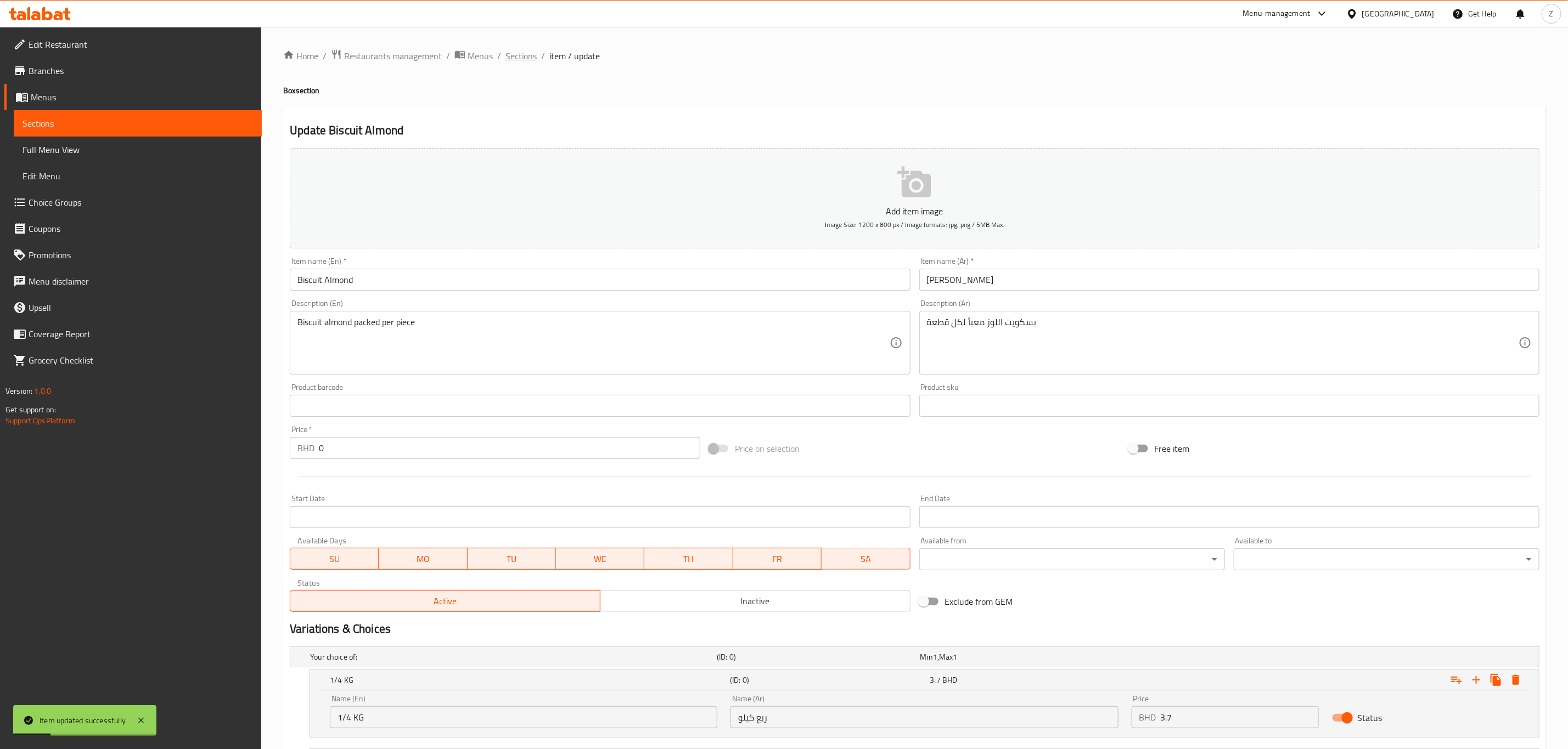
click at [524, 56] on span "Sections" at bounding box center [521, 56] width 31 height 13
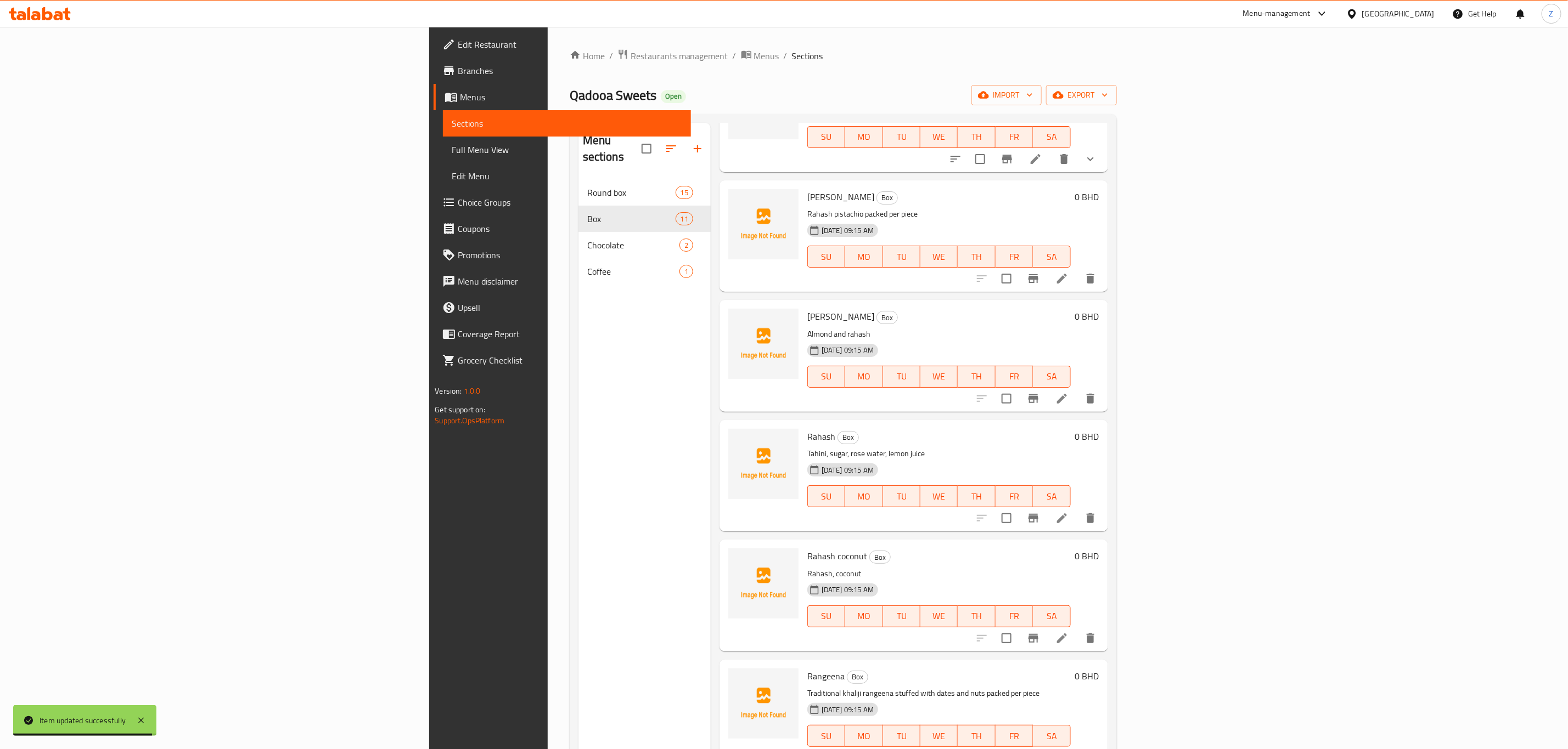
scroll to position [494, 0]
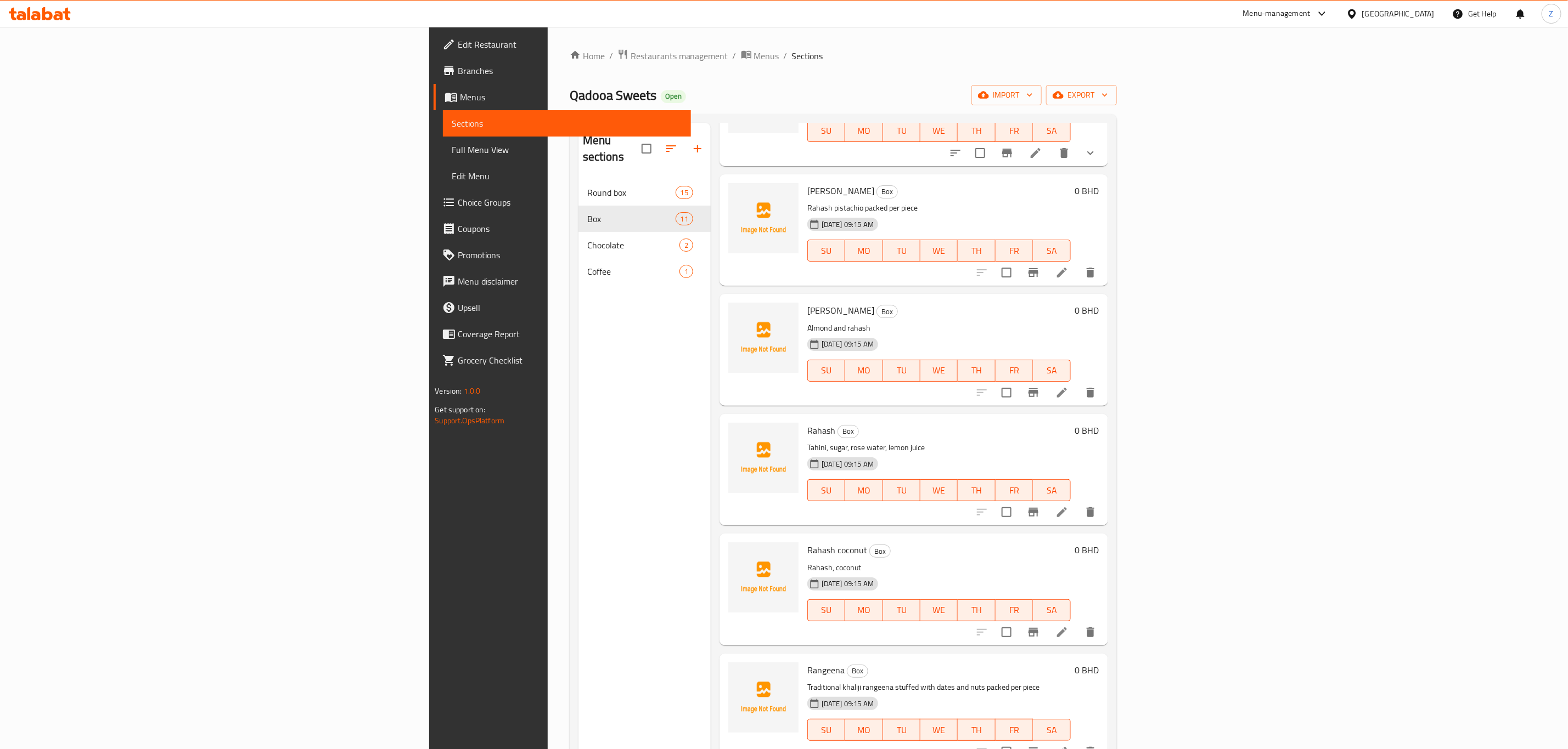
drag, startPoint x: 1505, startPoint y: 297, endPoint x: 1508, endPoint y: 290, distance: 7.6
click at [1099, 303] on div "0 BHD" at bounding box center [1085, 349] width 29 height 94
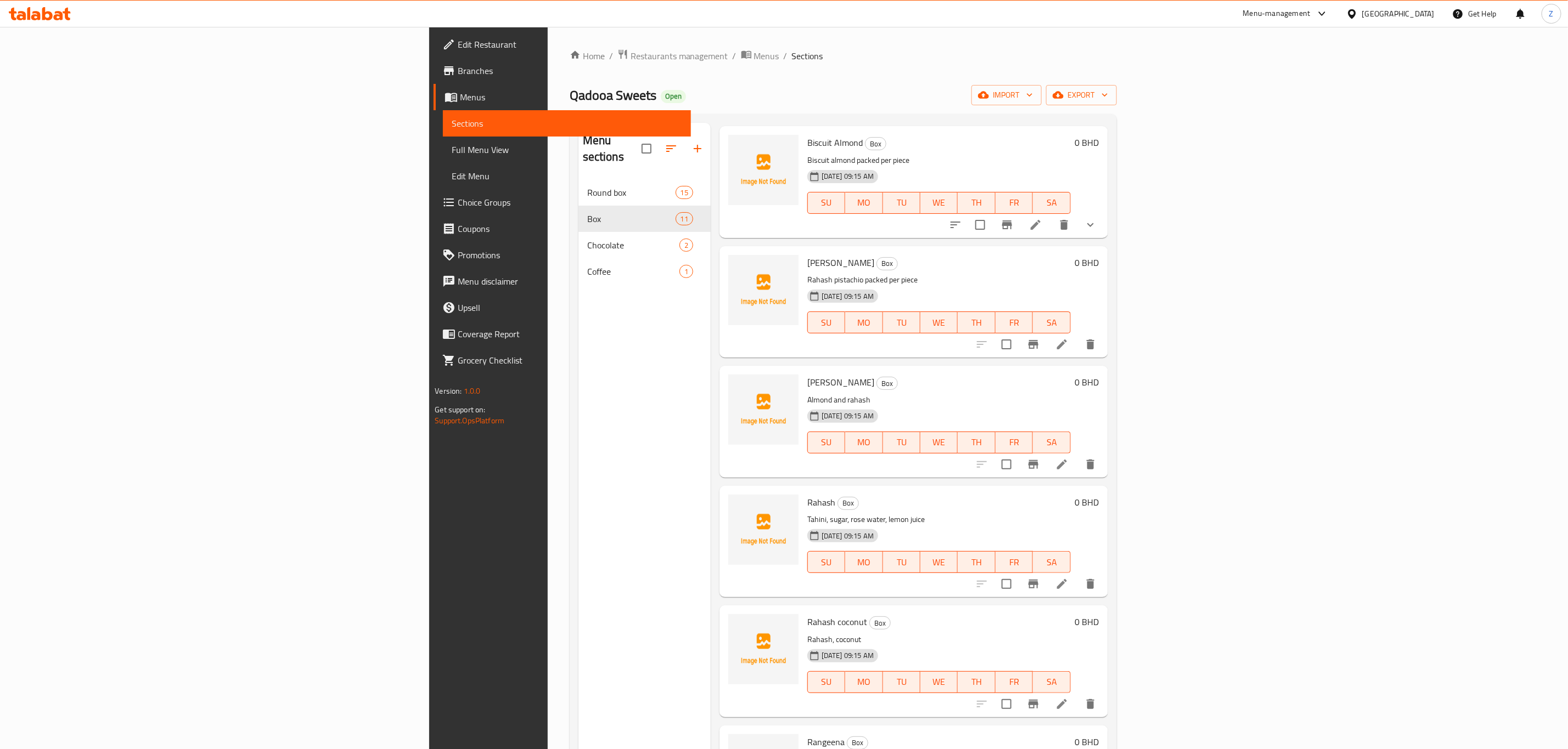
scroll to position [329, 0]
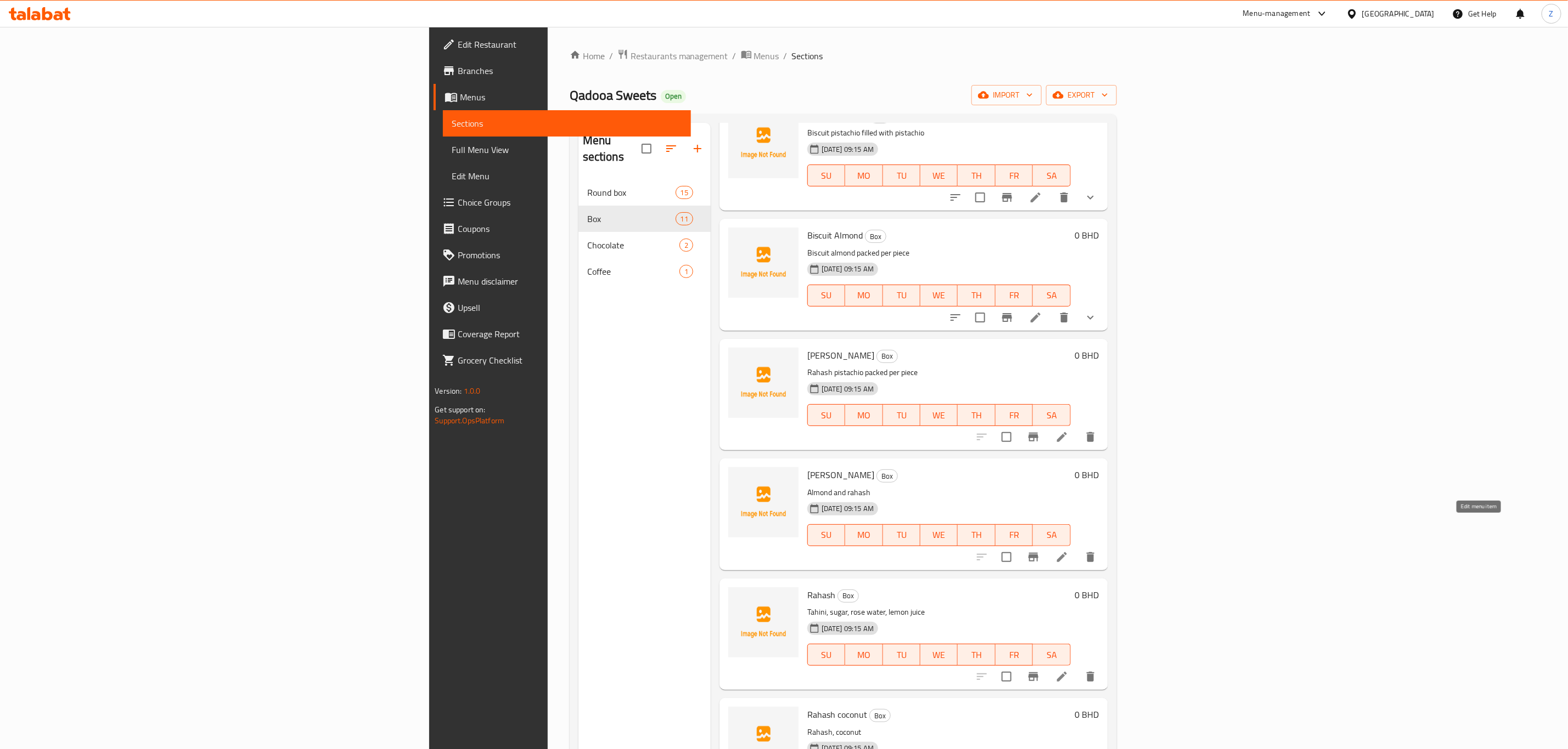
click at [1069, 551] on icon at bounding box center [1062, 557] width 13 height 13
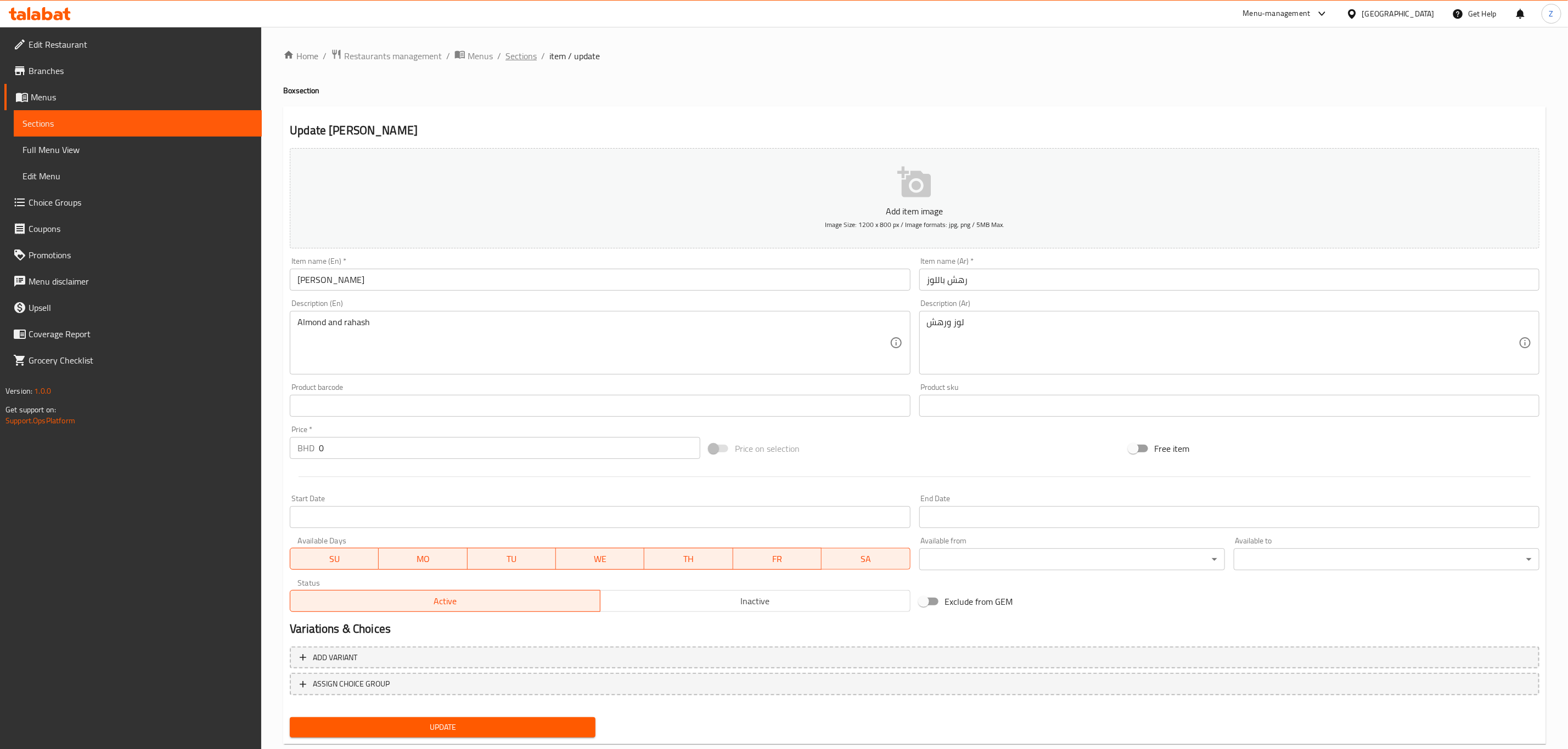
click at [524, 59] on span "Sections" at bounding box center [521, 56] width 31 height 13
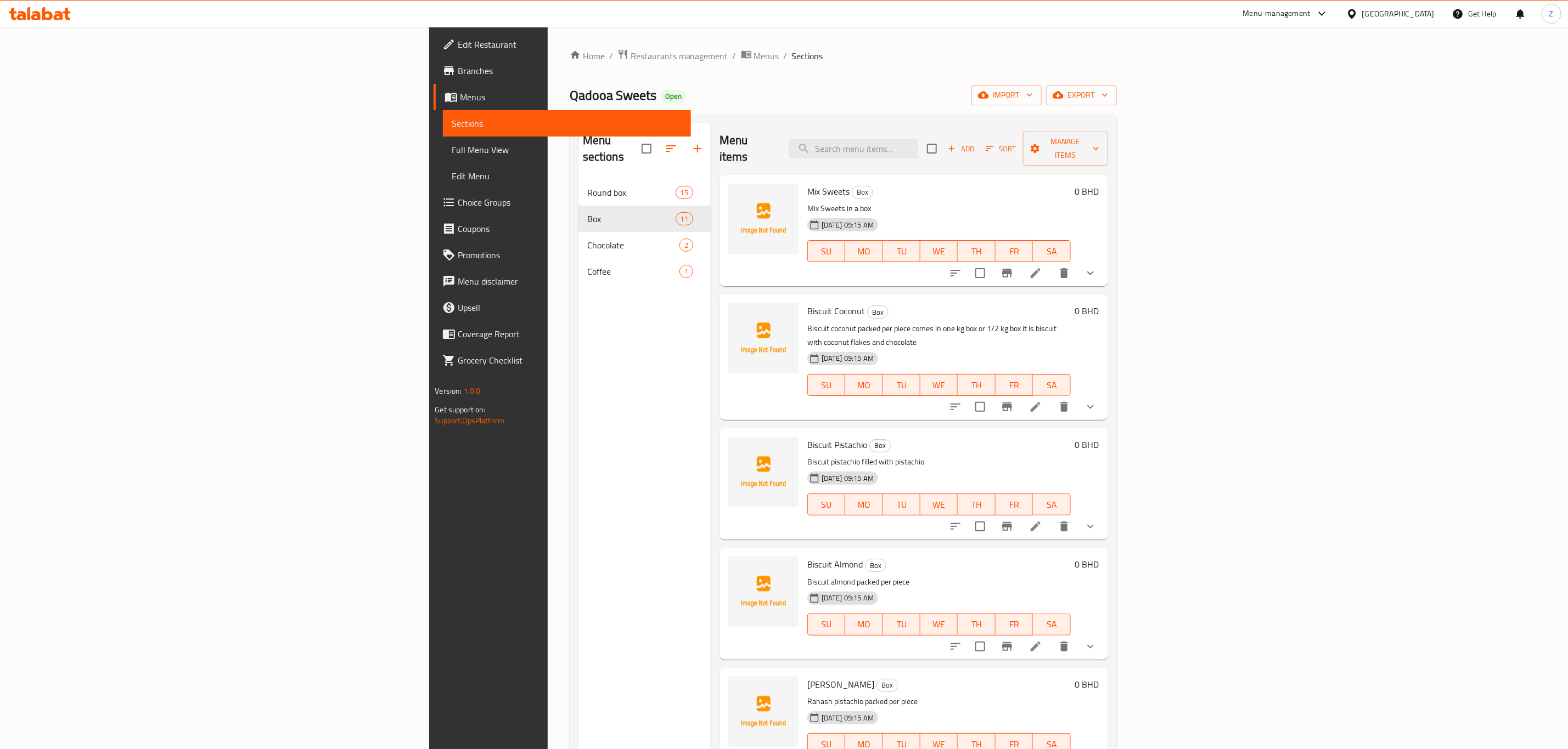
scroll to position [164, 0]
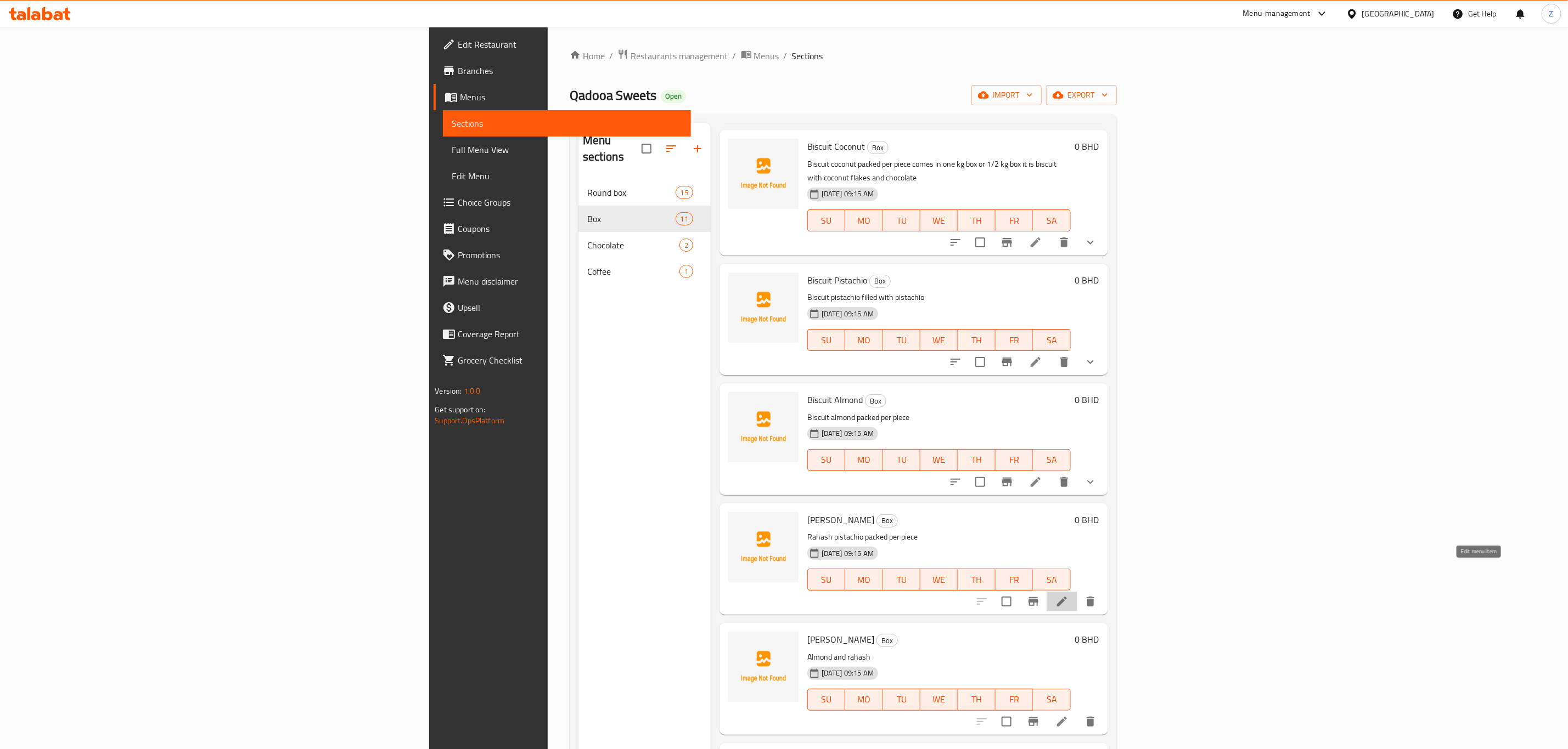
click at [1069, 595] on icon at bounding box center [1062, 602] width 13 height 13
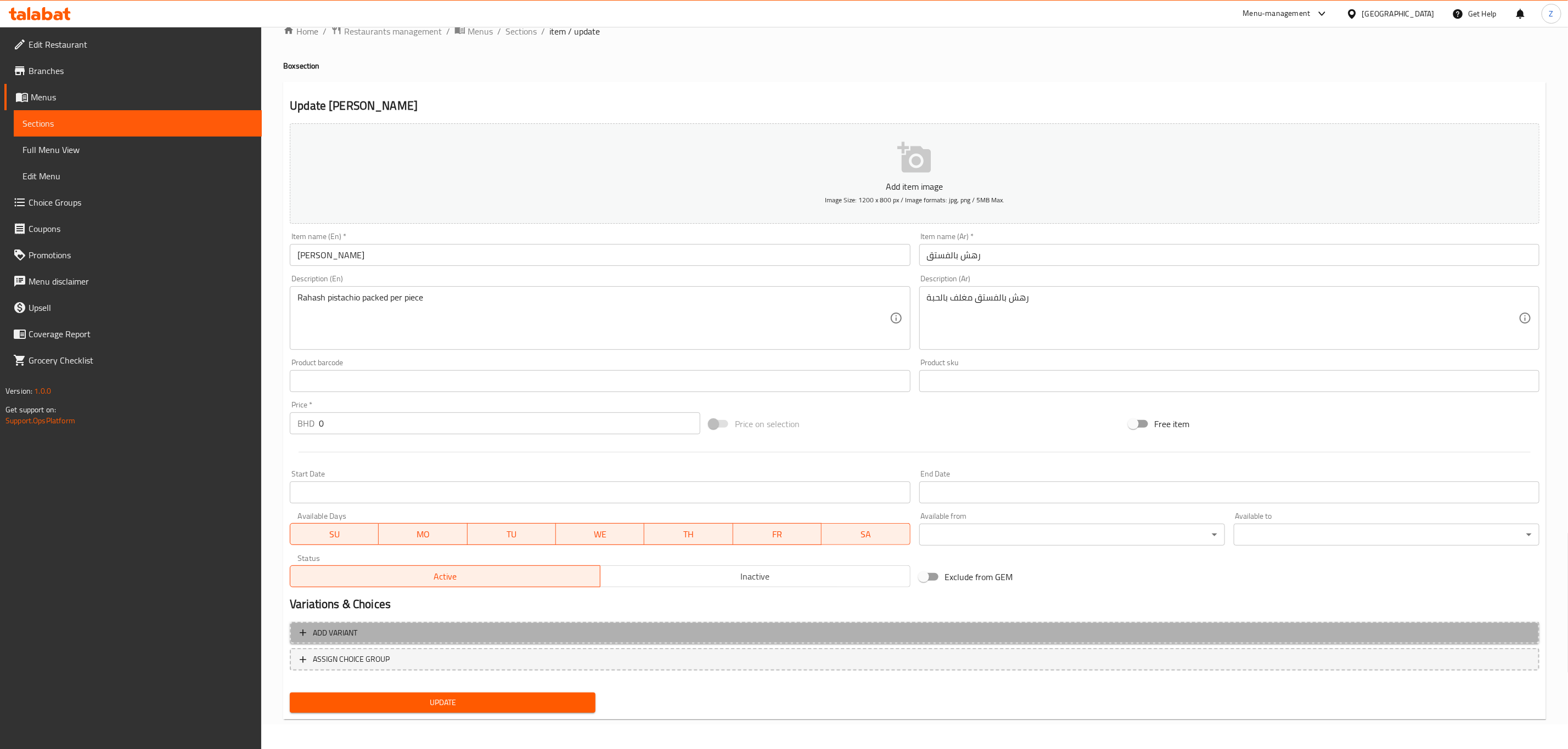
click at [383, 624] on button "Add variant" at bounding box center [915, 633] width 1249 height 23
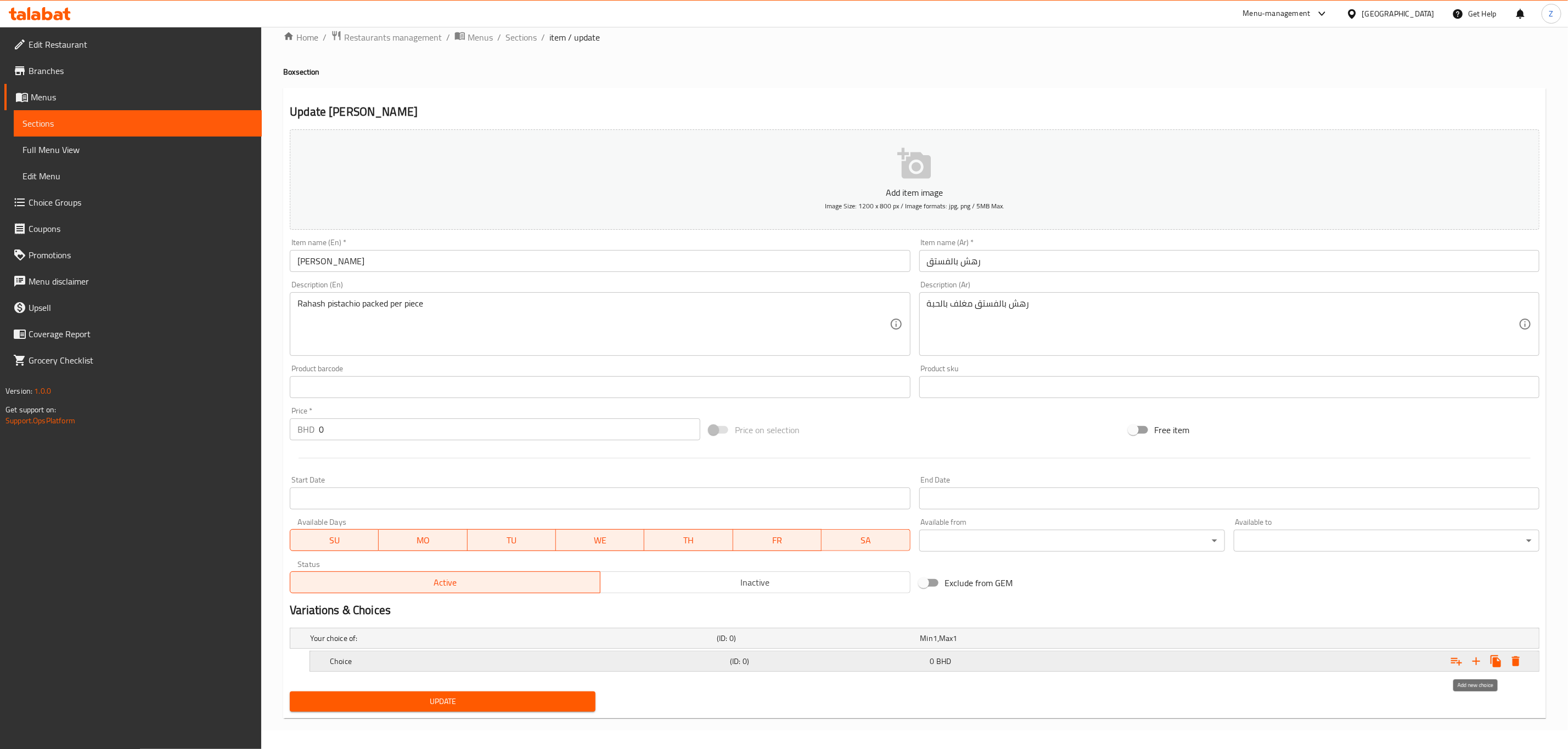
click at [1480, 661] on icon "Expand" at bounding box center [1477, 661] width 13 height 13
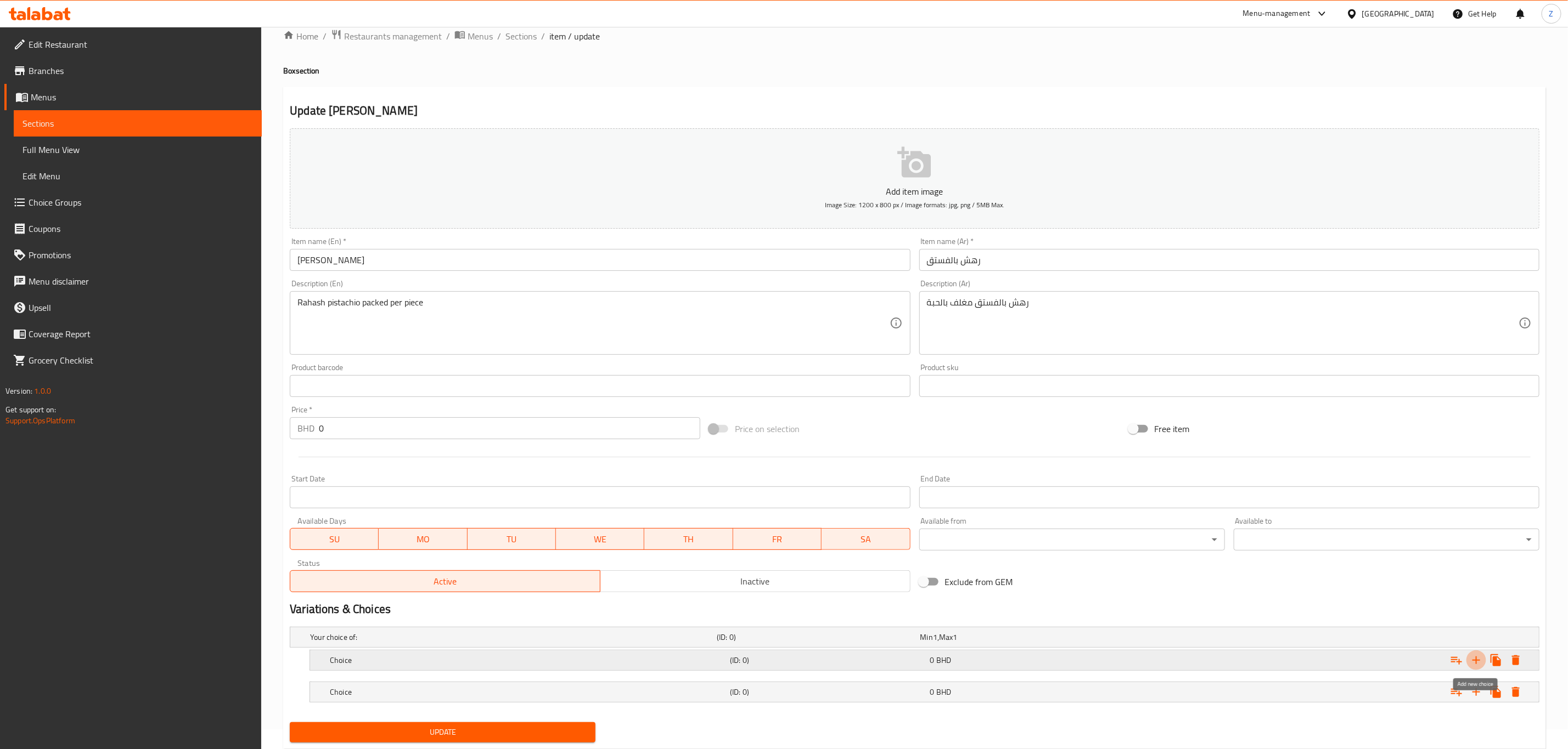
click at [1480, 661] on icon "Expand" at bounding box center [1477, 661] width 13 height 13
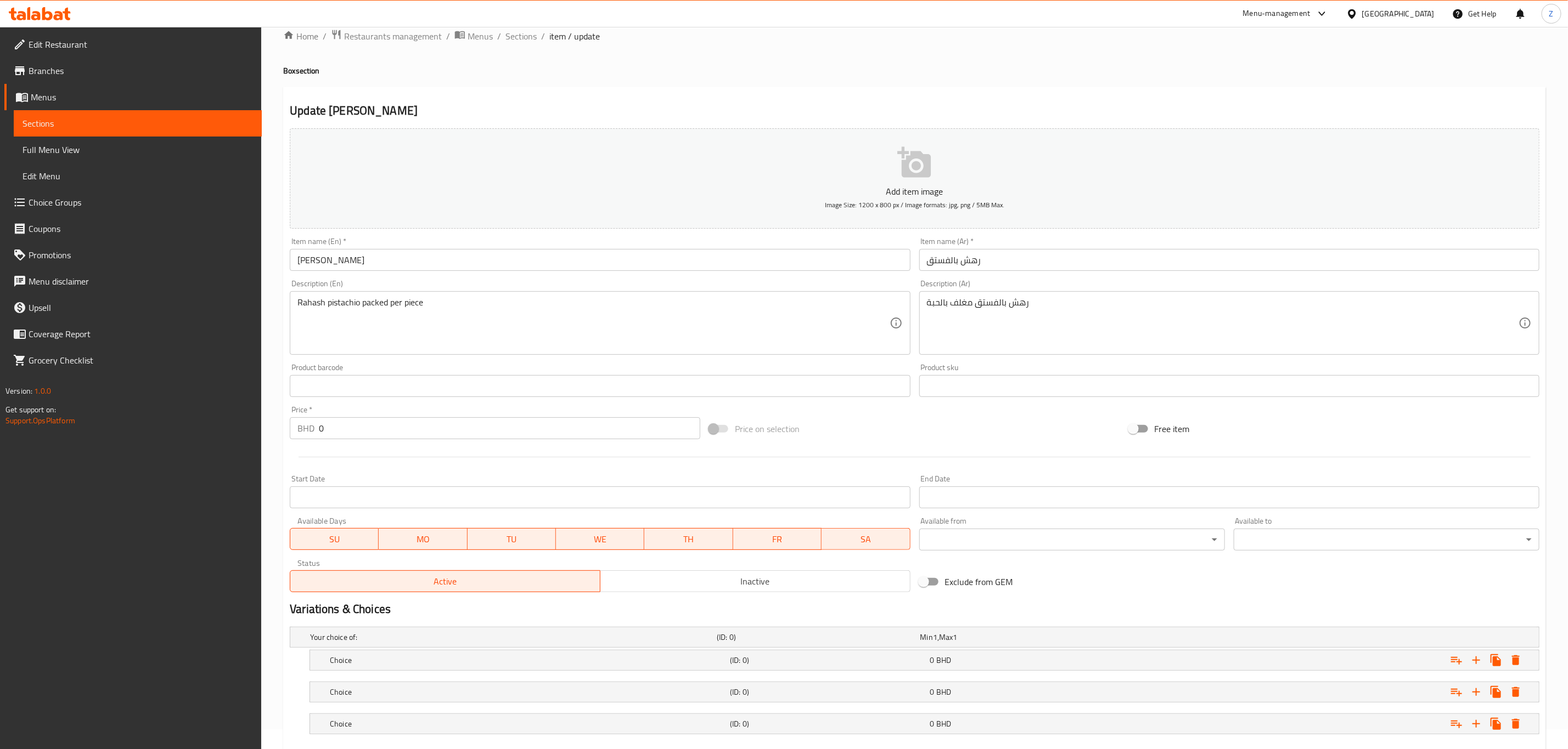
scroll to position [84, 0]
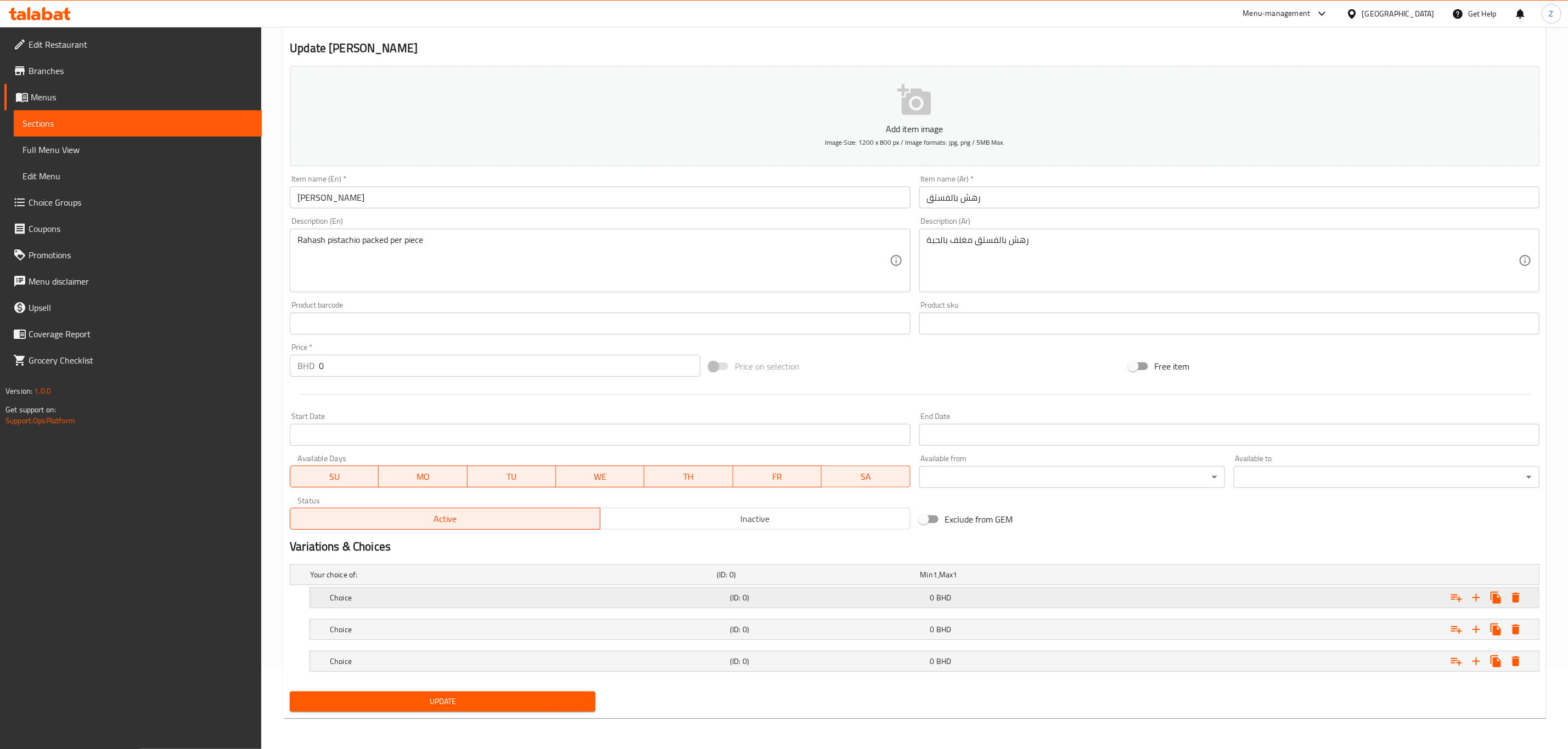
click at [510, 594] on h5 "Choice" at bounding box center [527, 598] width 395 height 11
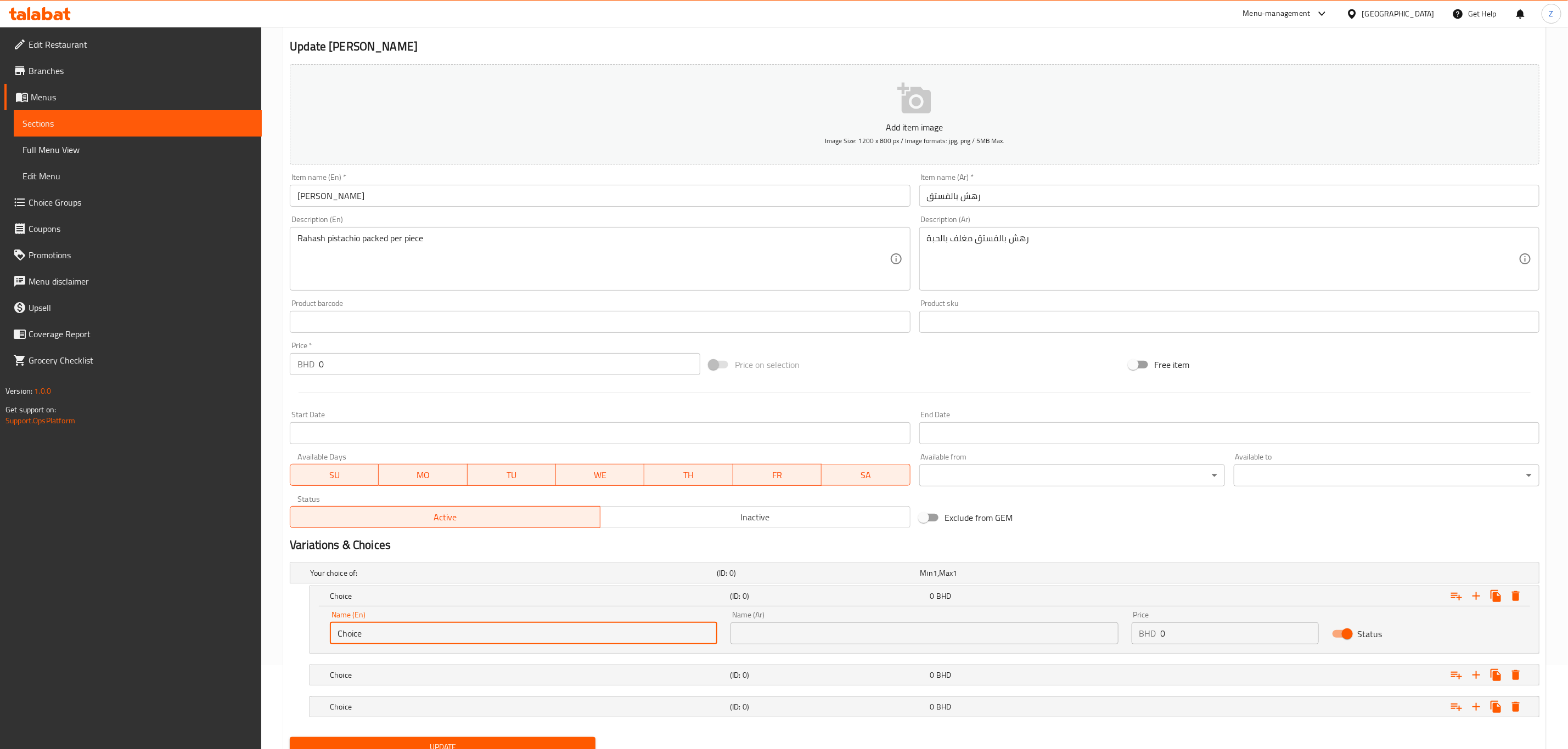
drag, startPoint x: 413, startPoint y: 626, endPoint x: 80, endPoint y: 627, distance: 333.0
click at [80, 627] on div "Edit Restaurant Branches Menus Sections Full Menu View Edit Menu Choice Groups …" at bounding box center [784, 369] width 1568 height 852
type input "1/4 KG"
click at [361, 677] on h5 "Choice" at bounding box center [527, 675] width 395 height 11
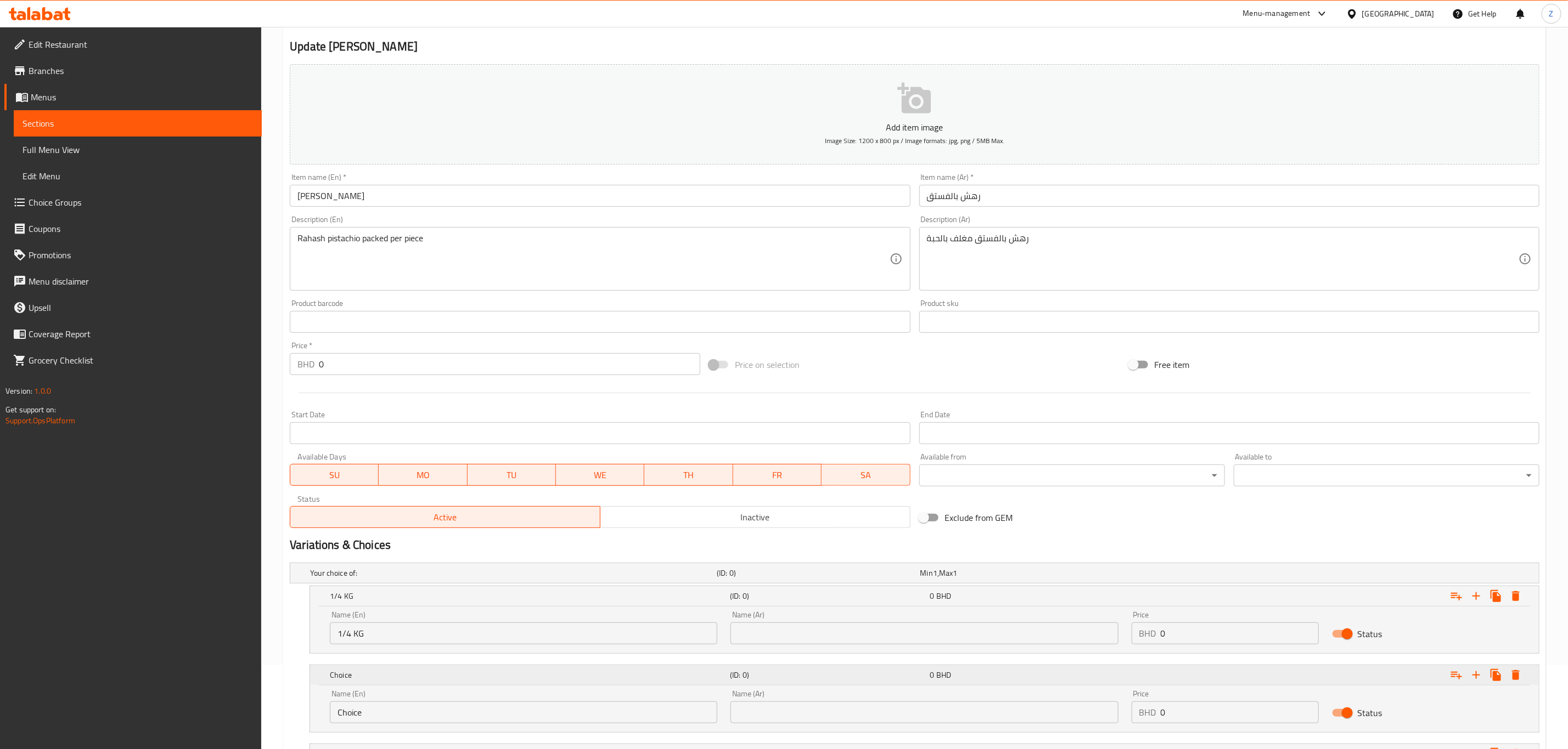
click at [423, 675] on h5 "Choice" at bounding box center [527, 675] width 395 height 11
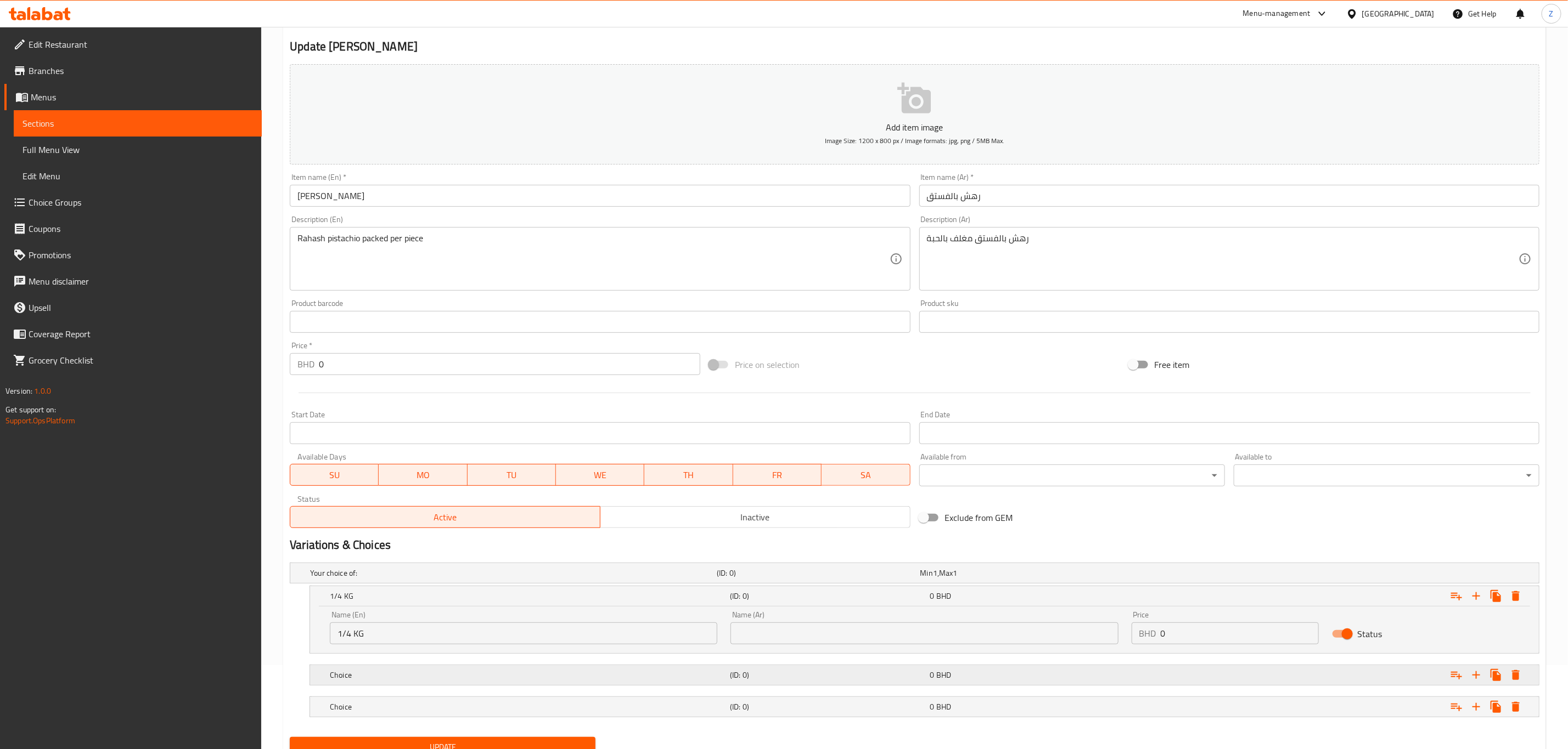
click at [434, 669] on div "Choice" at bounding box center [527, 675] width 400 height 15
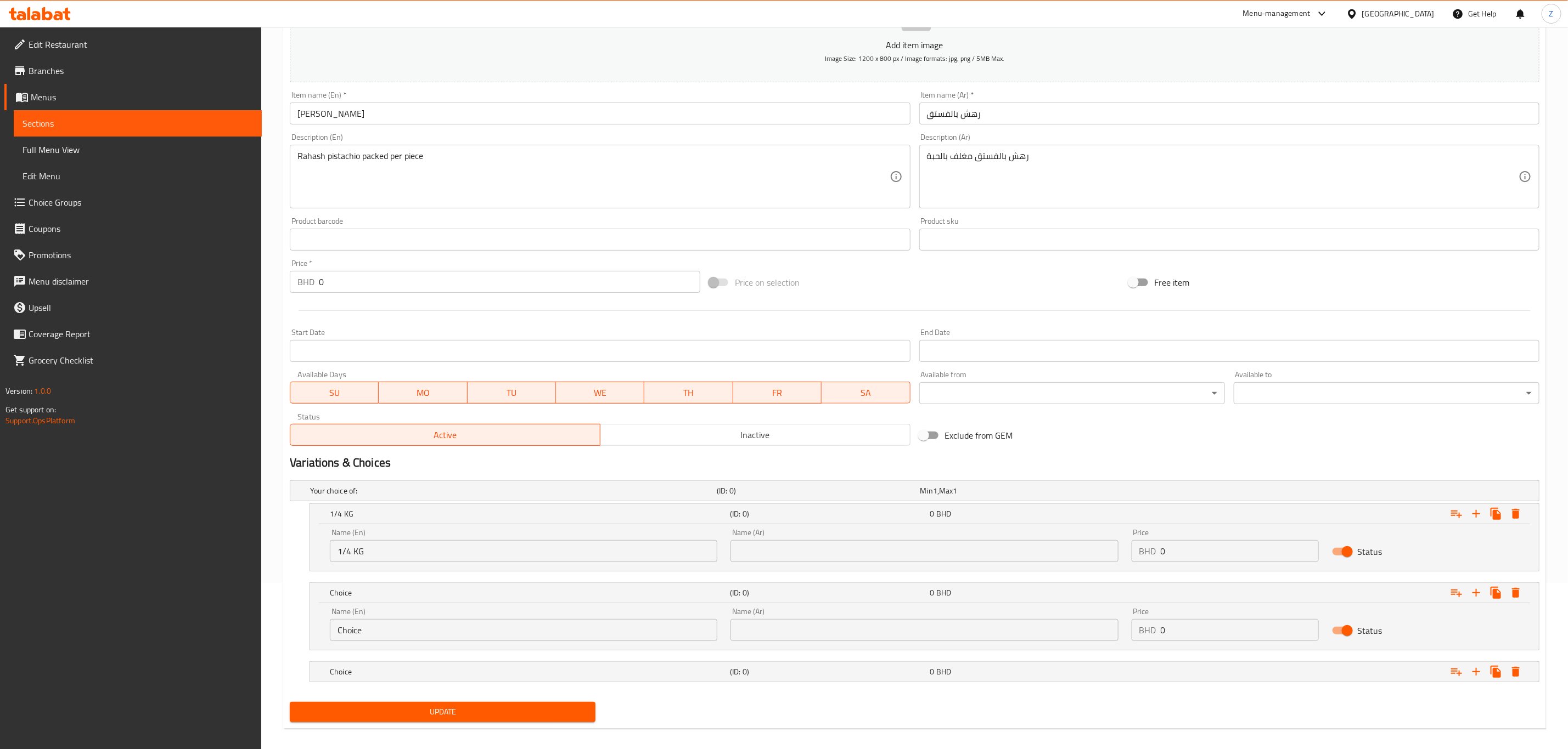
scroll to position [178, 0]
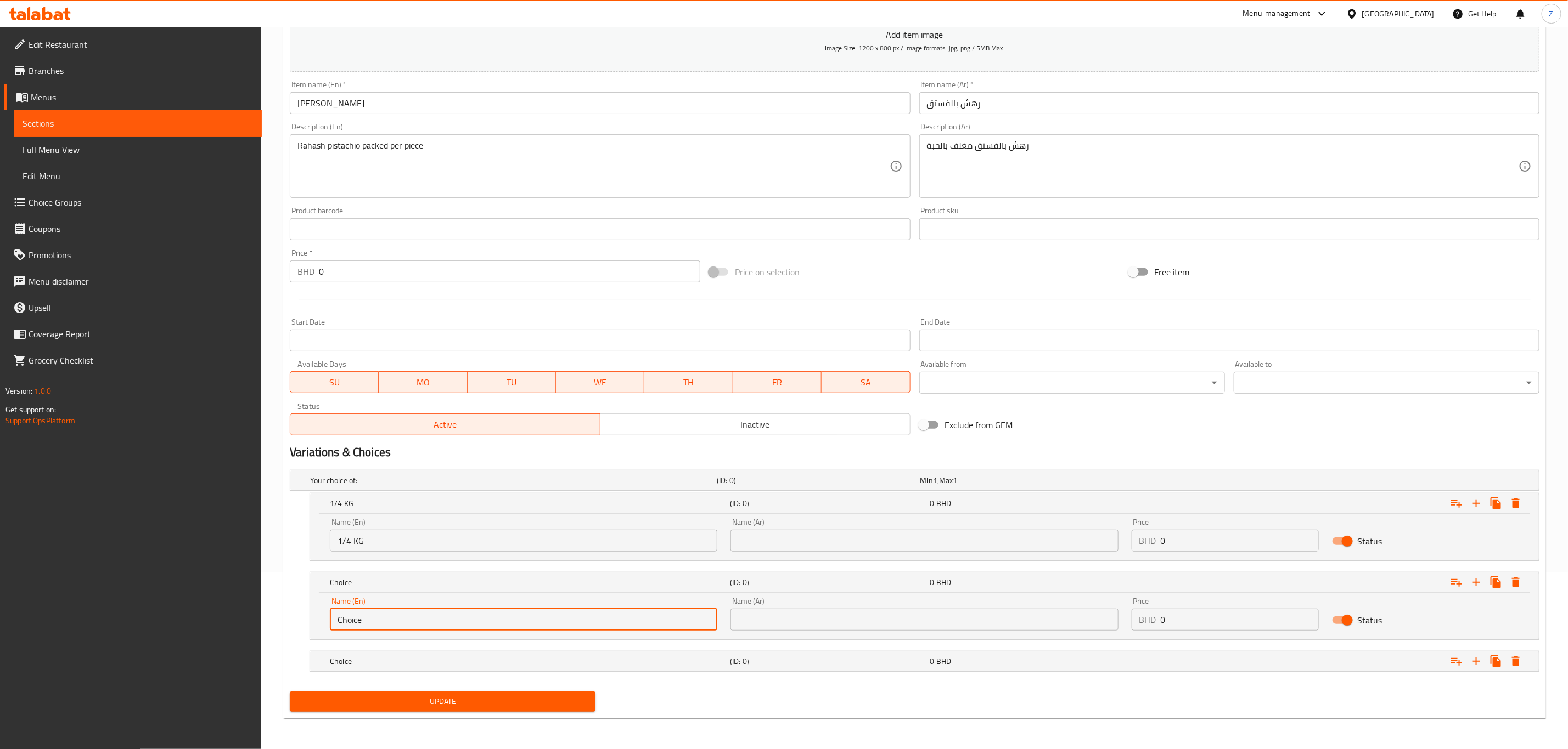
drag, startPoint x: 187, startPoint y: 621, endPoint x: -105, endPoint y: 623, distance: 292.0
click at [0, 573] on html "​ Menu-management Bahrain Get Help Z Edit Restaurant Branches Menus Sections Fu…" at bounding box center [784, 198] width 1568 height 749
type input "1/2 Kg"
click at [368, 661] on h5 "Choice" at bounding box center [527, 661] width 395 height 11
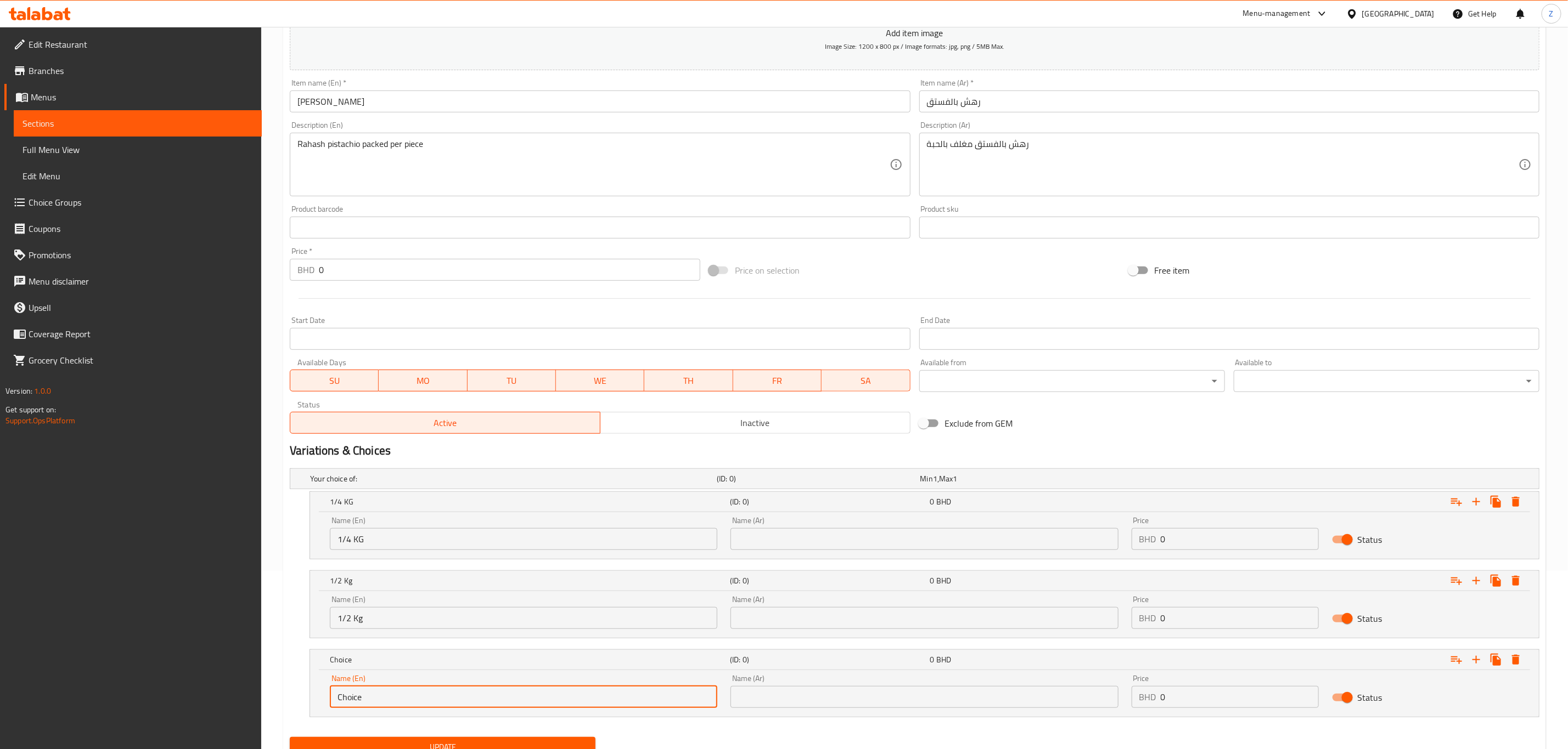
drag, startPoint x: 392, startPoint y: 690, endPoint x: 72, endPoint y: 687, distance: 320.0
click at [66, 688] on div "Edit Restaurant Branches Menus Sections Full Menu View Edit Menu Choice Groups …" at bounding box center [784, 322] width 1568 height 947
drag, startPoint x: 378, startPoint y: 700, endPoint x: 403, endPoint y: 681, distance: 31.4
click at [394, 680] on div "Name (En) 1 KG Name (En)" at bounding box center [523, 691] width 387 height 33
type input "1 Kg"
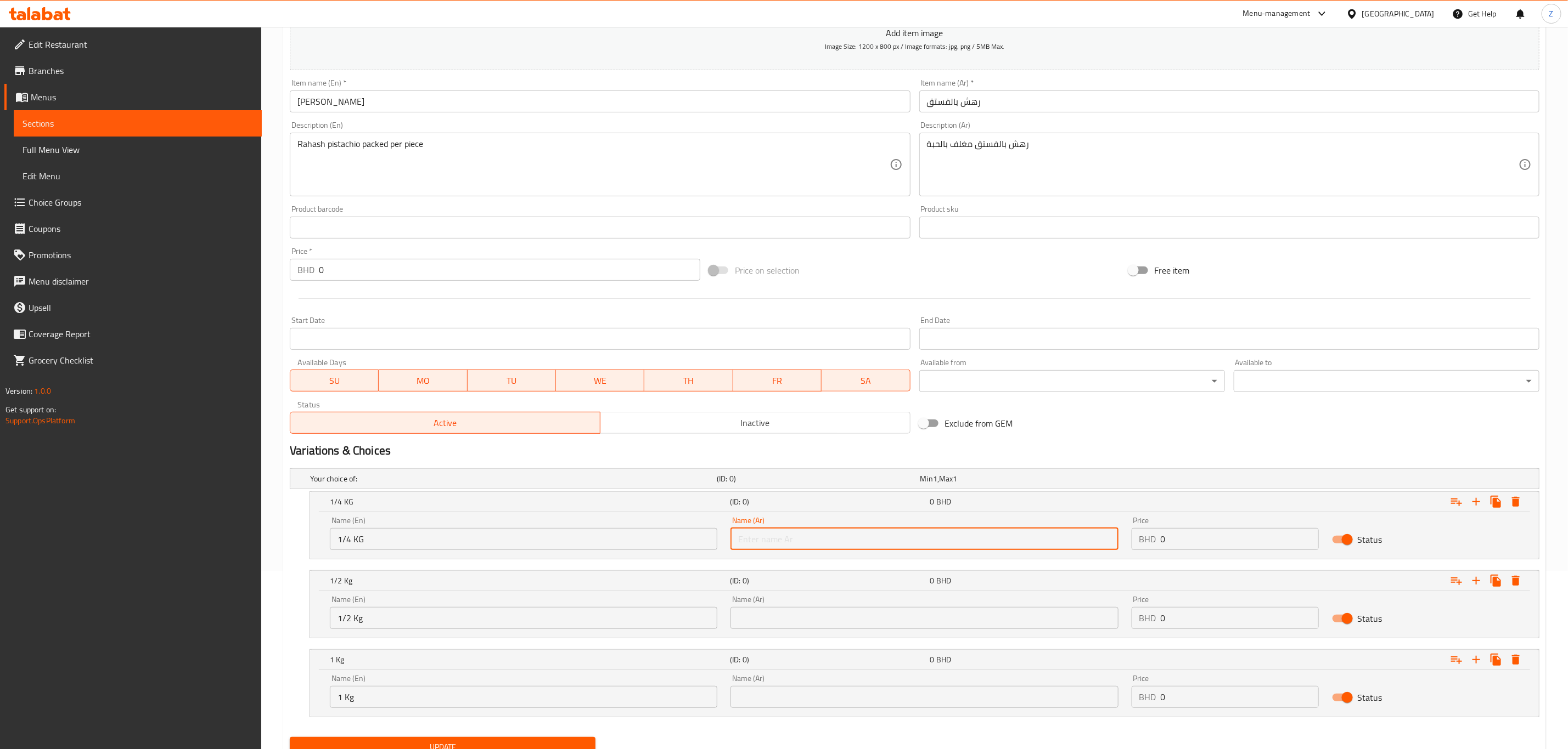
click at [776, 537] on input "text" at bounding box center [923, 540] width 387 height 22
type input "ربع كيلو"
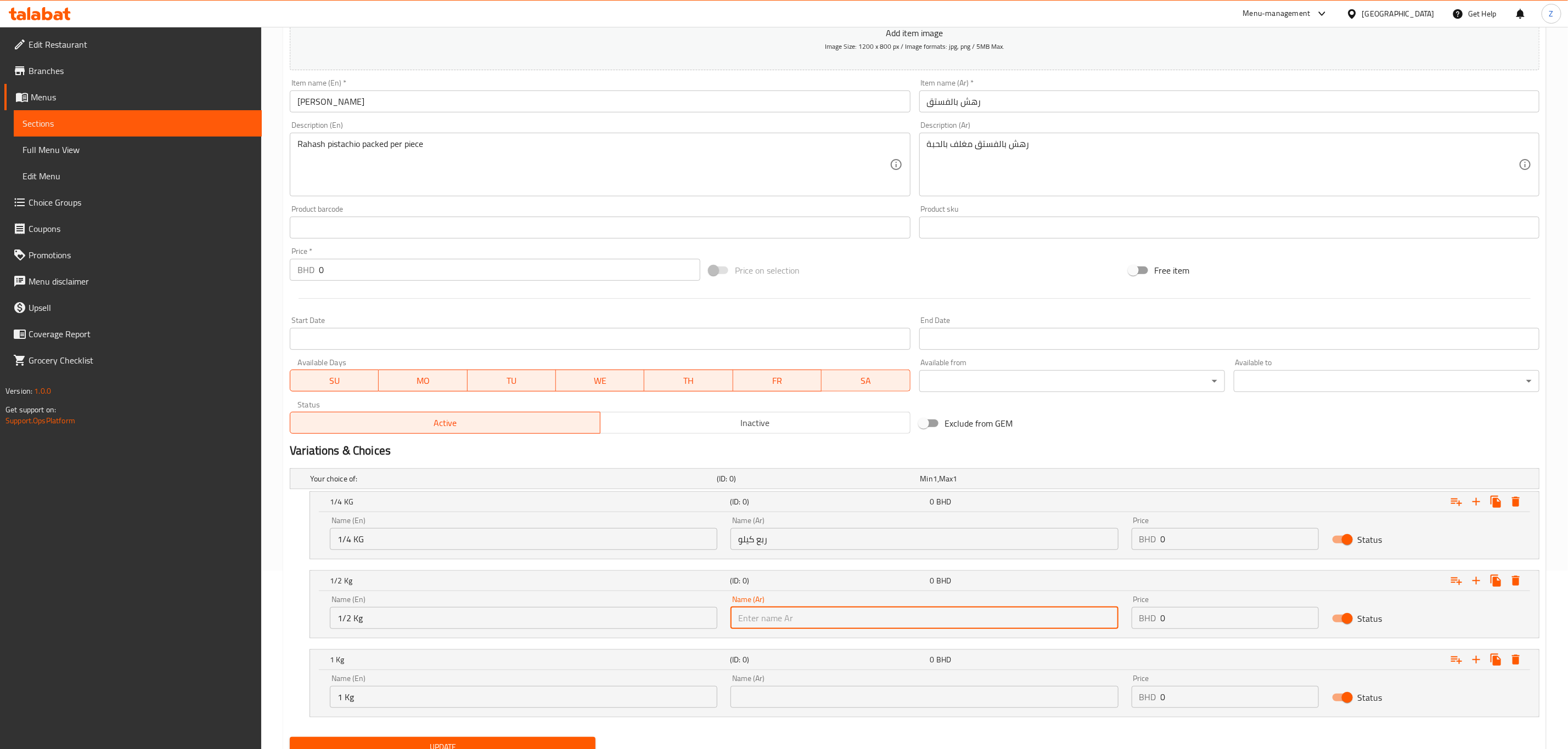
click at [808, 618] on input "text" at bounding box center [923, 619] width 387 height 22
type input "نصف كيلو"
click at [800, 683] on div "Name (Ar) Name (Ar)" at bounding box center [923, 691] width 387 height 33
click at [799, 694] on input "text" at bounding box center [923, 697] width 387 height 22
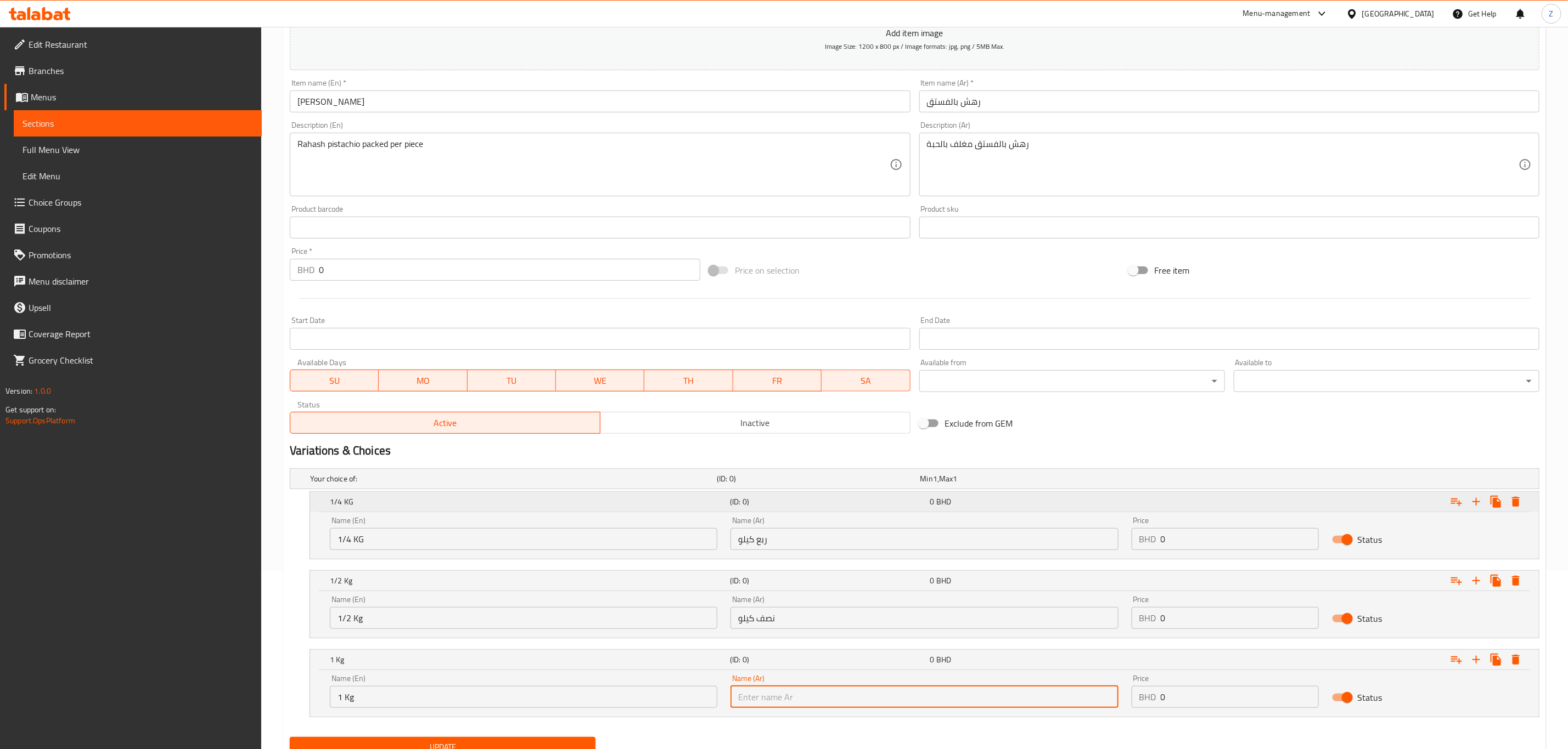
type input "كيلو"
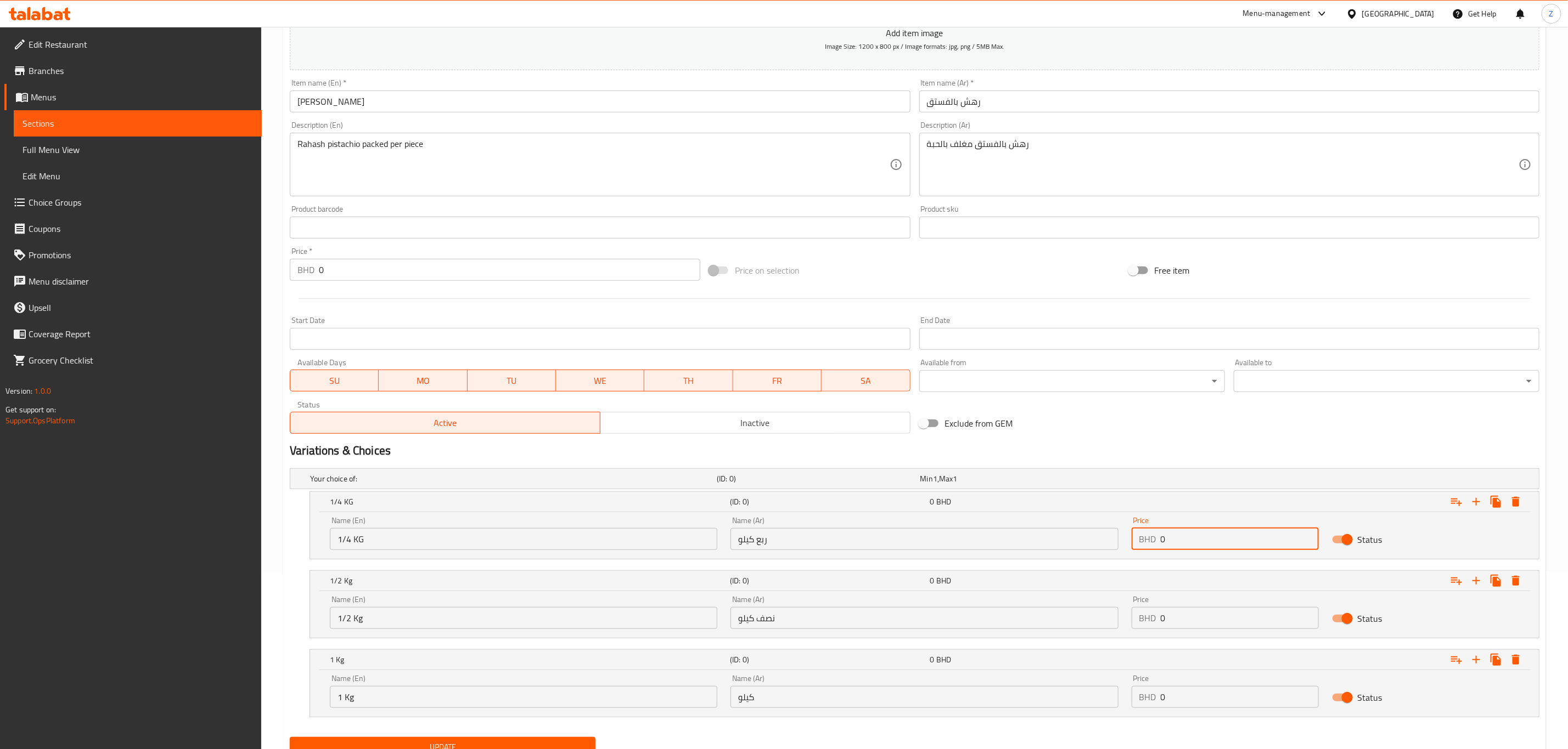
drag, startPoint x: 1149, startPoint y: 538, endPoint x: 1092, endPoint y: 535, distance: 57.1
click at [1092, 535] on div "Name (En) 1/4 KG Name (En) Name (Ar) ربع كيلو Name (Ar) Price BHD 0 Price Status" at bounding box center [924, 533] width 1202 height 46
type input "3"
type input "3.7"
drag, startPoint x: 1189, startPoint y: 622, endPoint x: 1050, endPoint y: 616, distance: 139.1
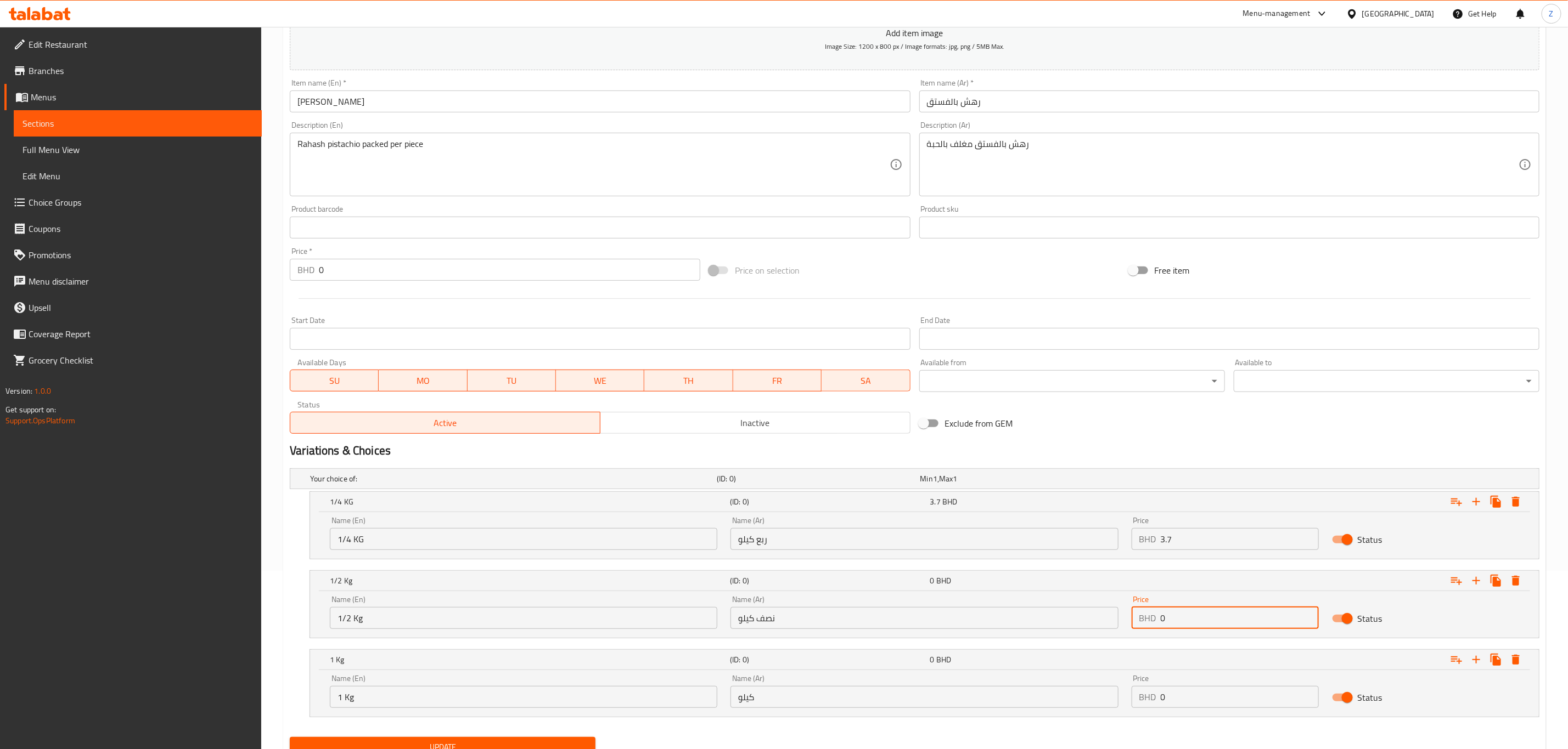
click at [1050, 616] on div "Name (En) 1/2 Kg Name (En) Name (Ar) نصف كيلو Name (Ar) Price BHD 0 Price Status" at bounding box center [924, 612] width 1202 height 46
type input "6.6"
drag, startPoint x: 1222, startPoint y: 697, endPoint x: 955, endPoint y: 695, distance: 267.0
click at [968, 695] on div "Name (En) 1 Kg Name (En) Name (Ar) كيلو Name (Ar) Price BHD 0 Price Status" at bounding box center [924, 691] width 1202 height 46
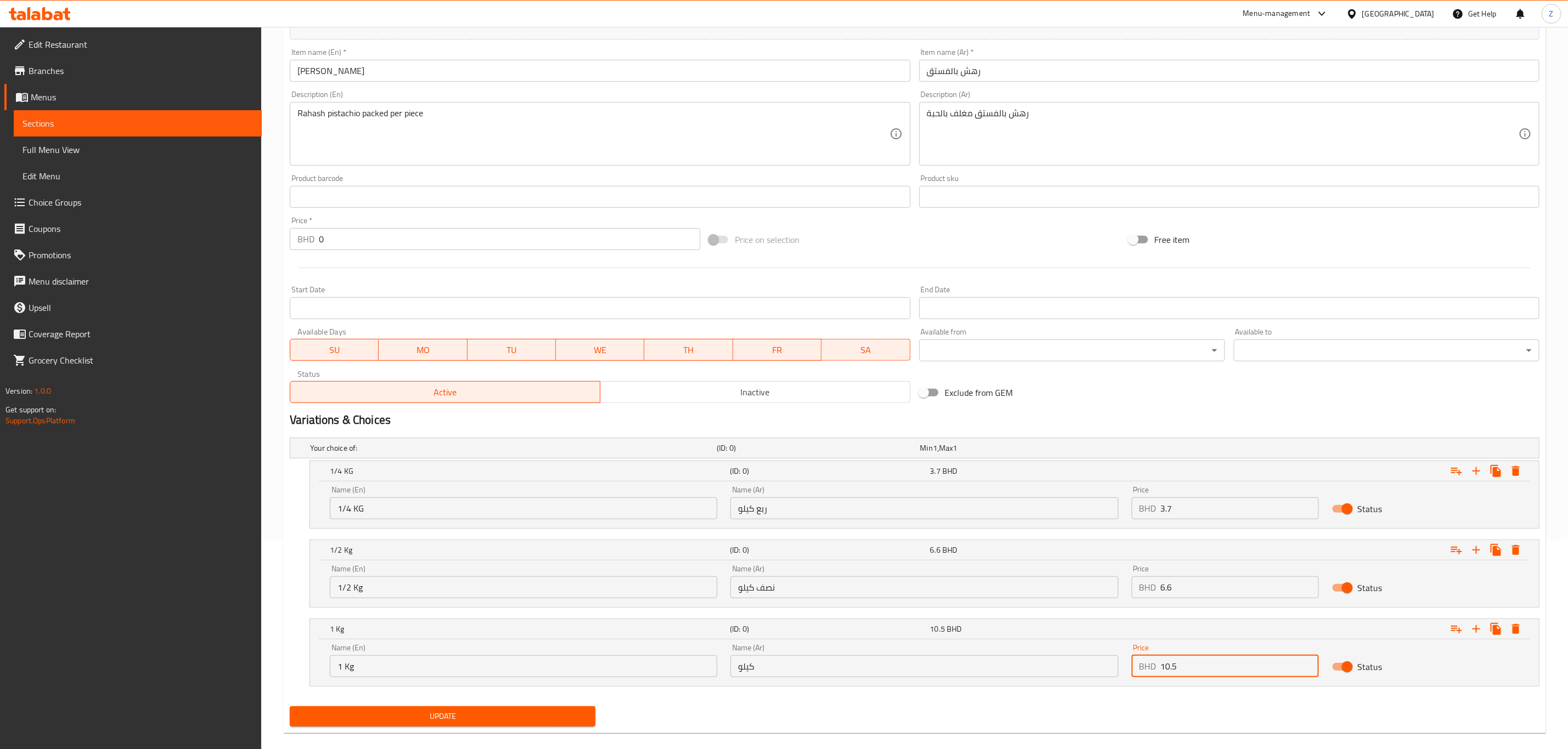
scroll to position [226, 0]
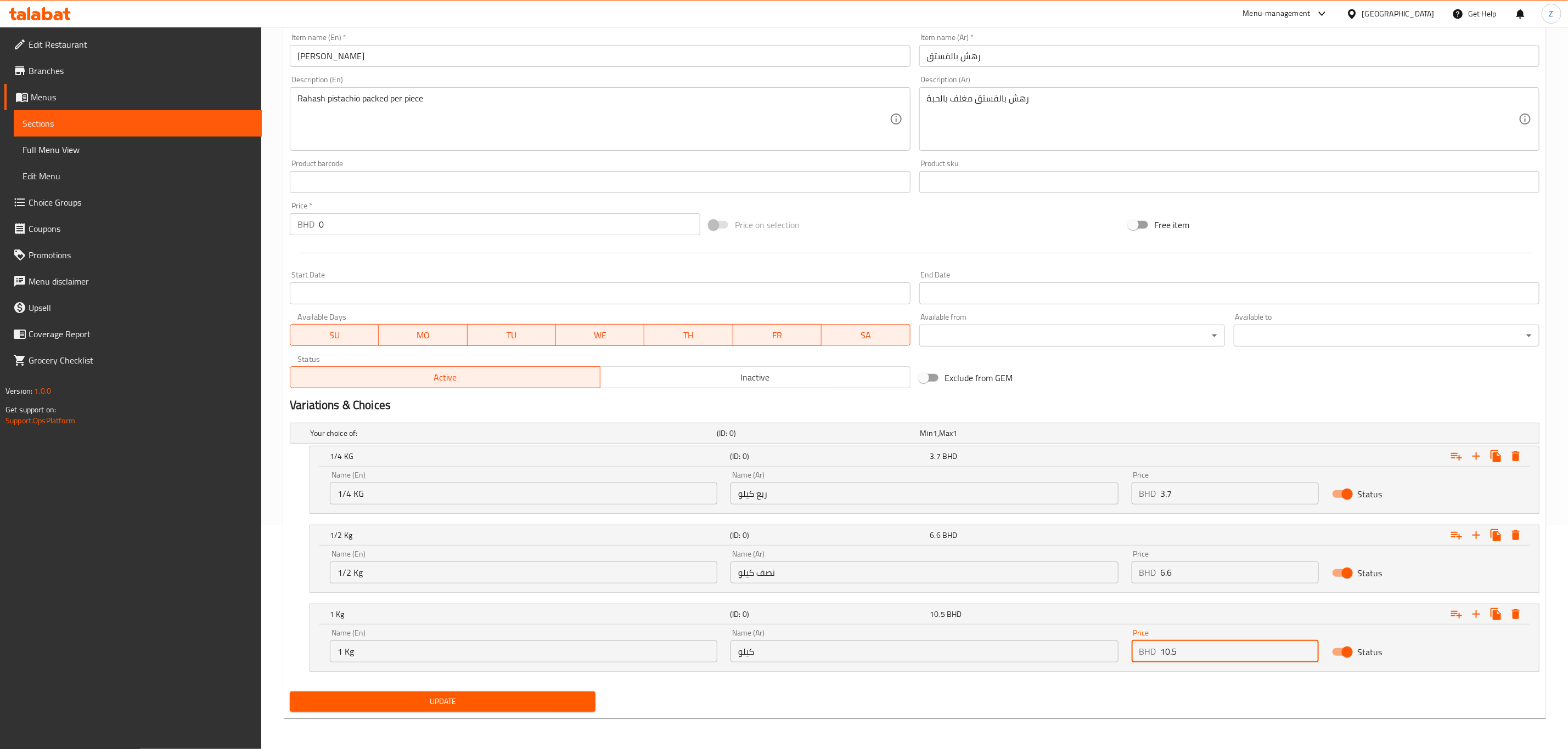
type input "10.5"
click at [475, 703] on span "Update" at bounding box center [443, 702] width 288 height 14
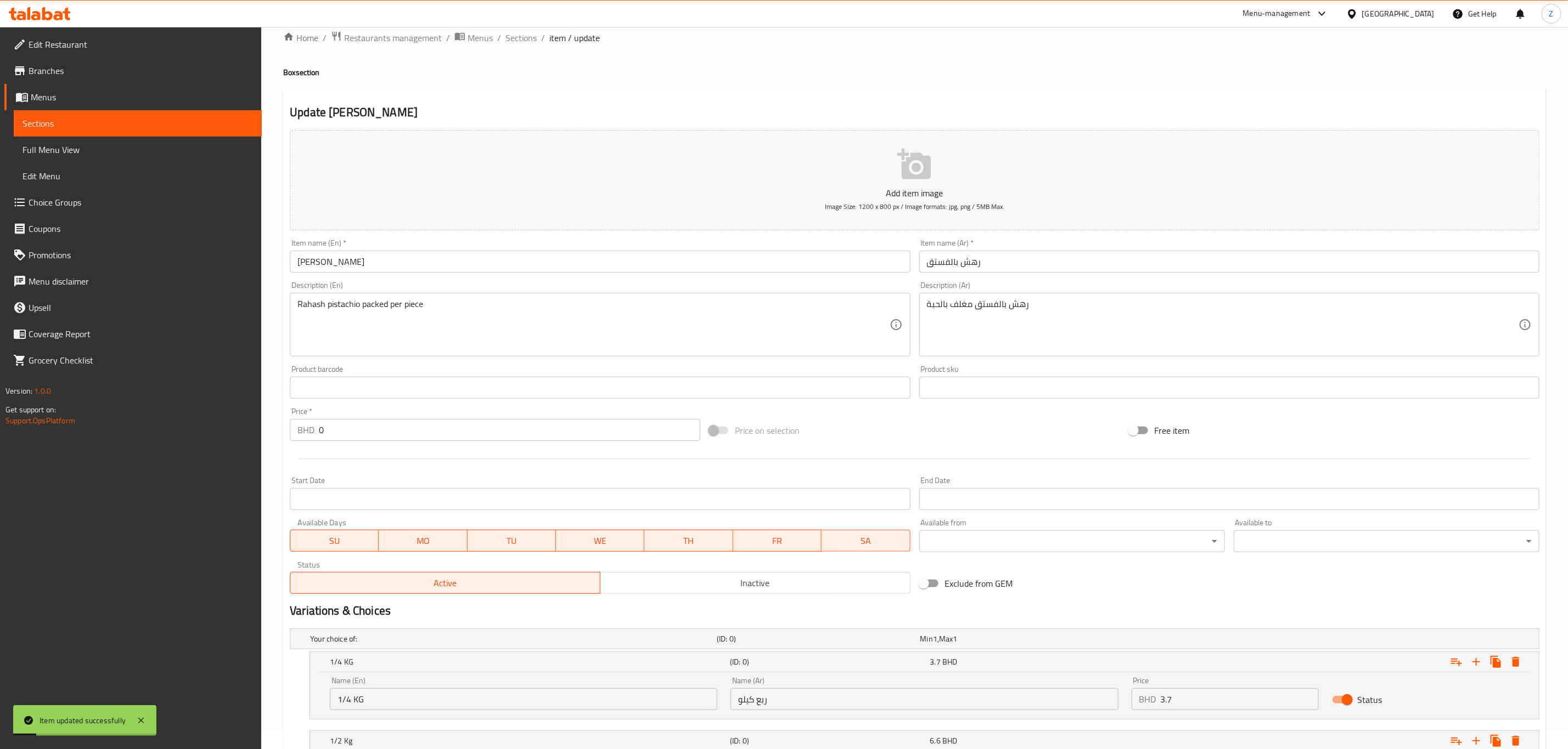
scroll to position [0, 0]
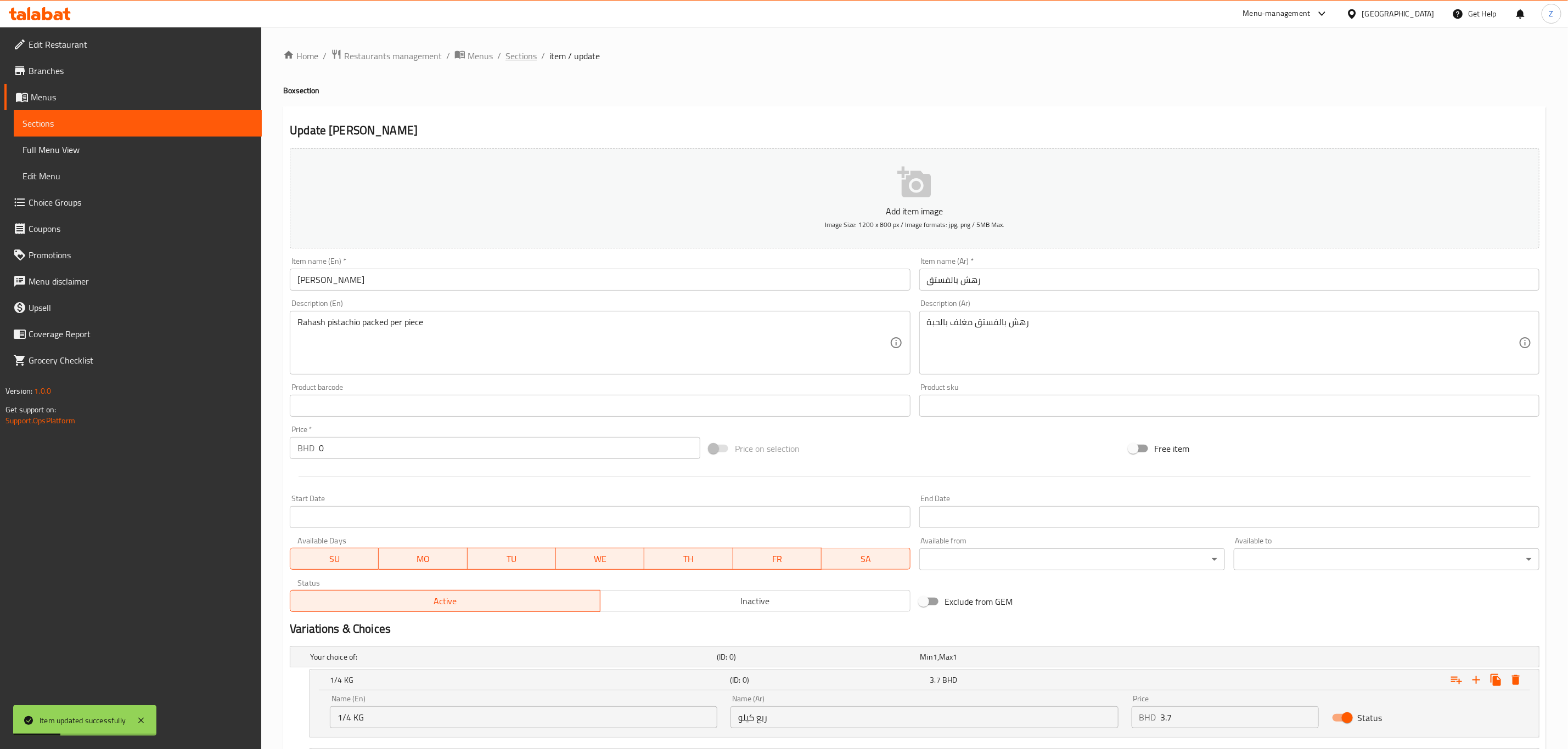
click at [521, 57] on span "Sections" at bounding box center [521, 56] width 31 height 13
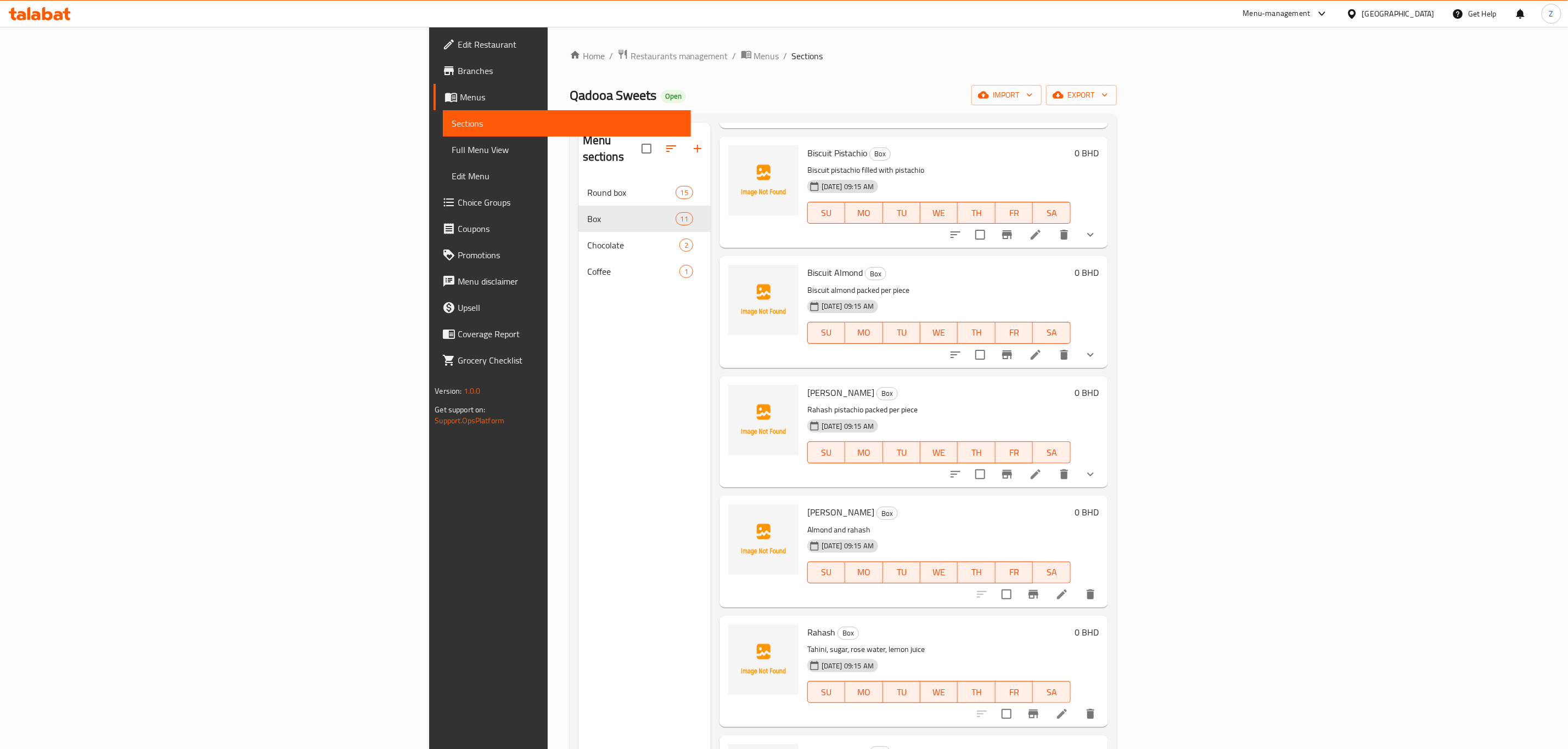
scroll to position [329, 0]
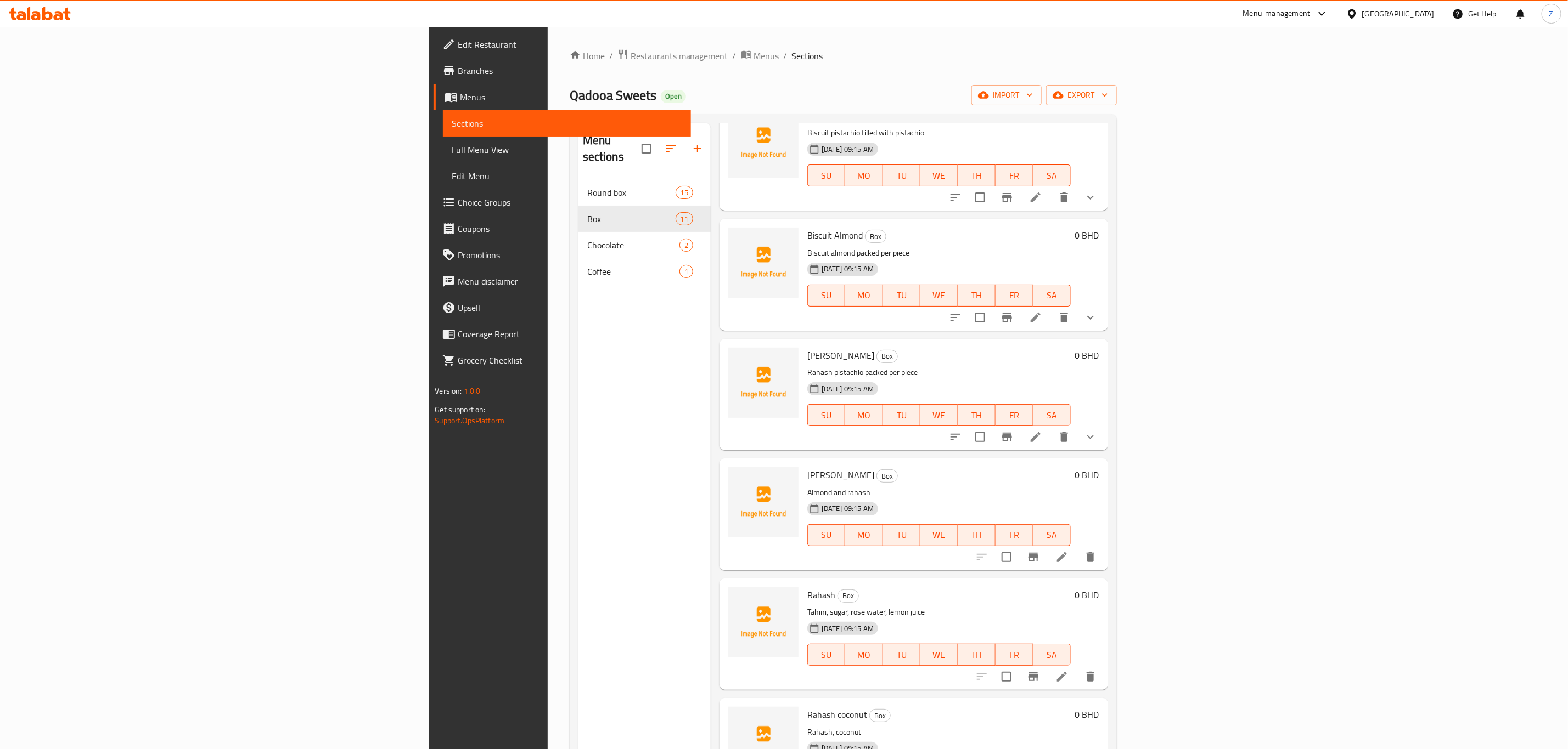
click at [1069, 551] on icon at bounding box center [1062, 557] width 13 height 13
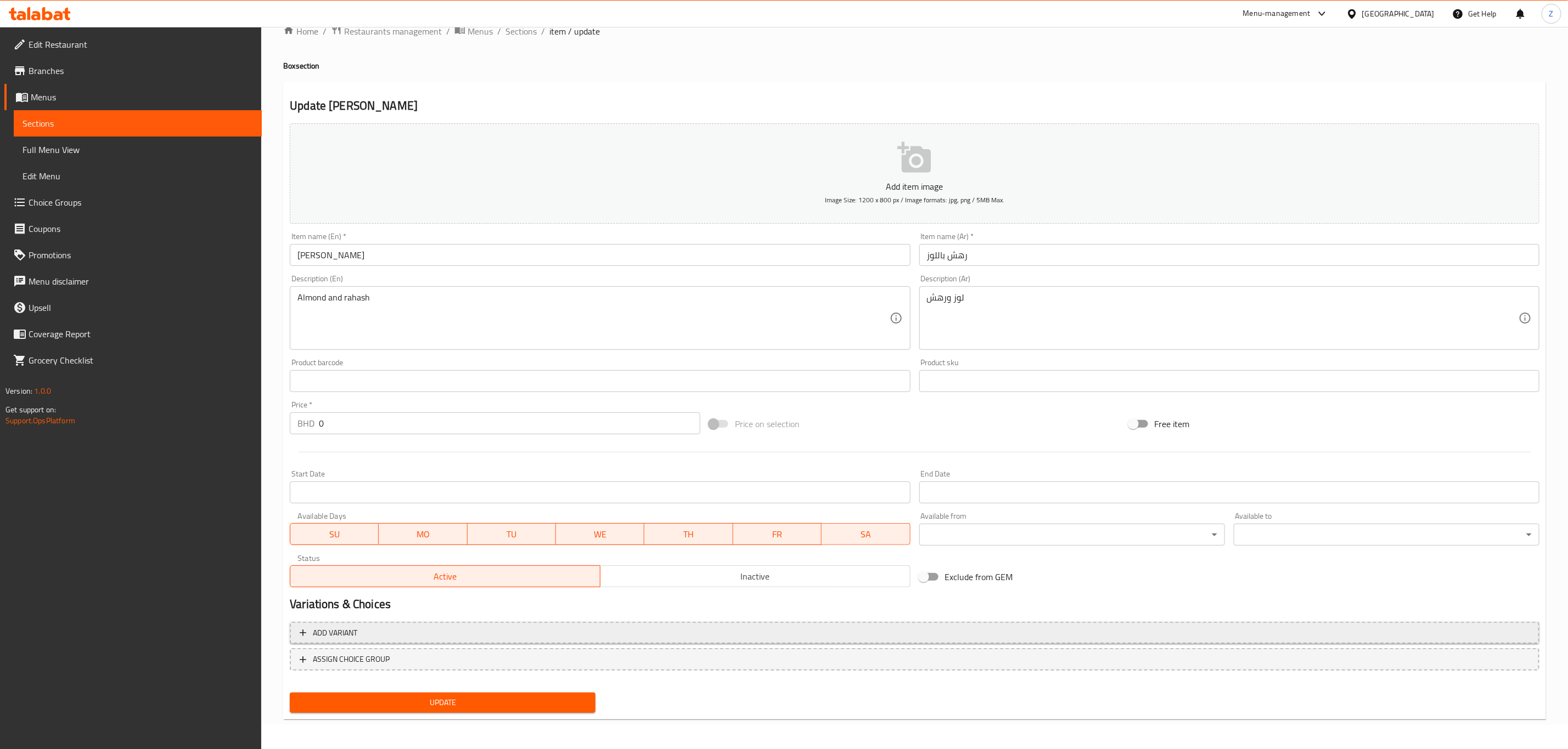
click at [903, 642] on button "Add variant" at bounding box center [915, 633] width 1249 height 23
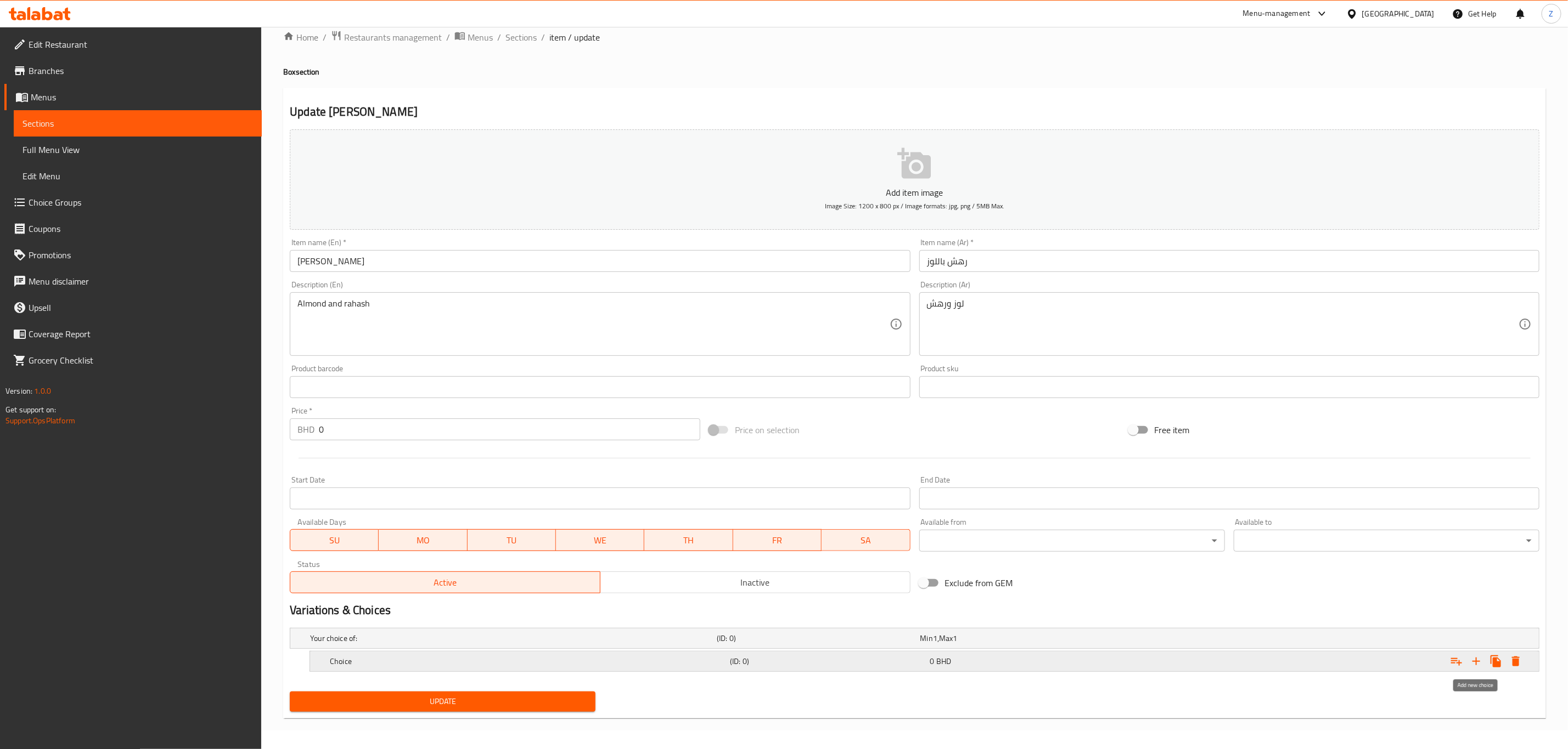
click at [1474, 661] on icon "Expand" at bounding box center [1476, 661] width 7 height 7
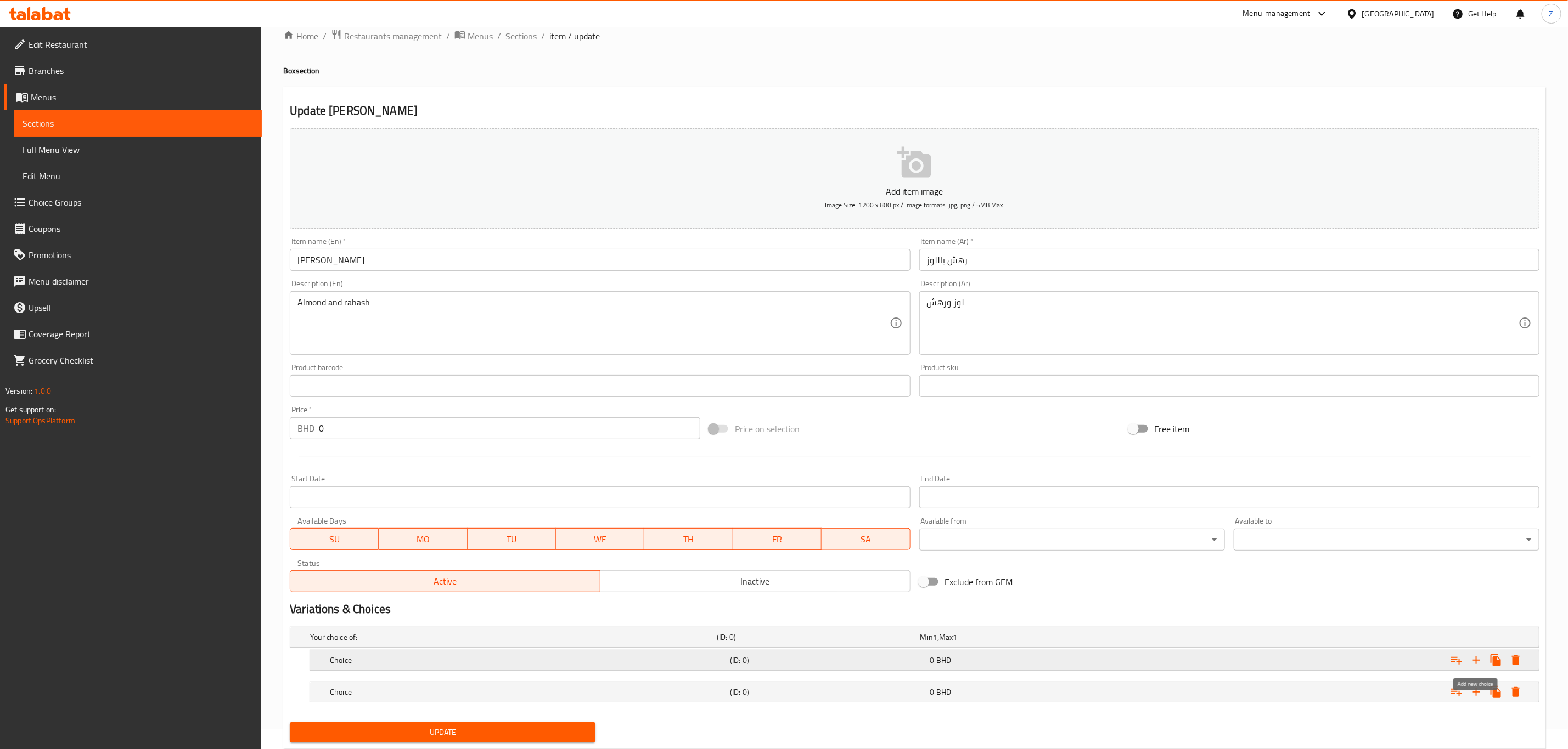
click at [1474, 661] on icon "Expand" at bounding box center [1476, 661] width 7 height 7
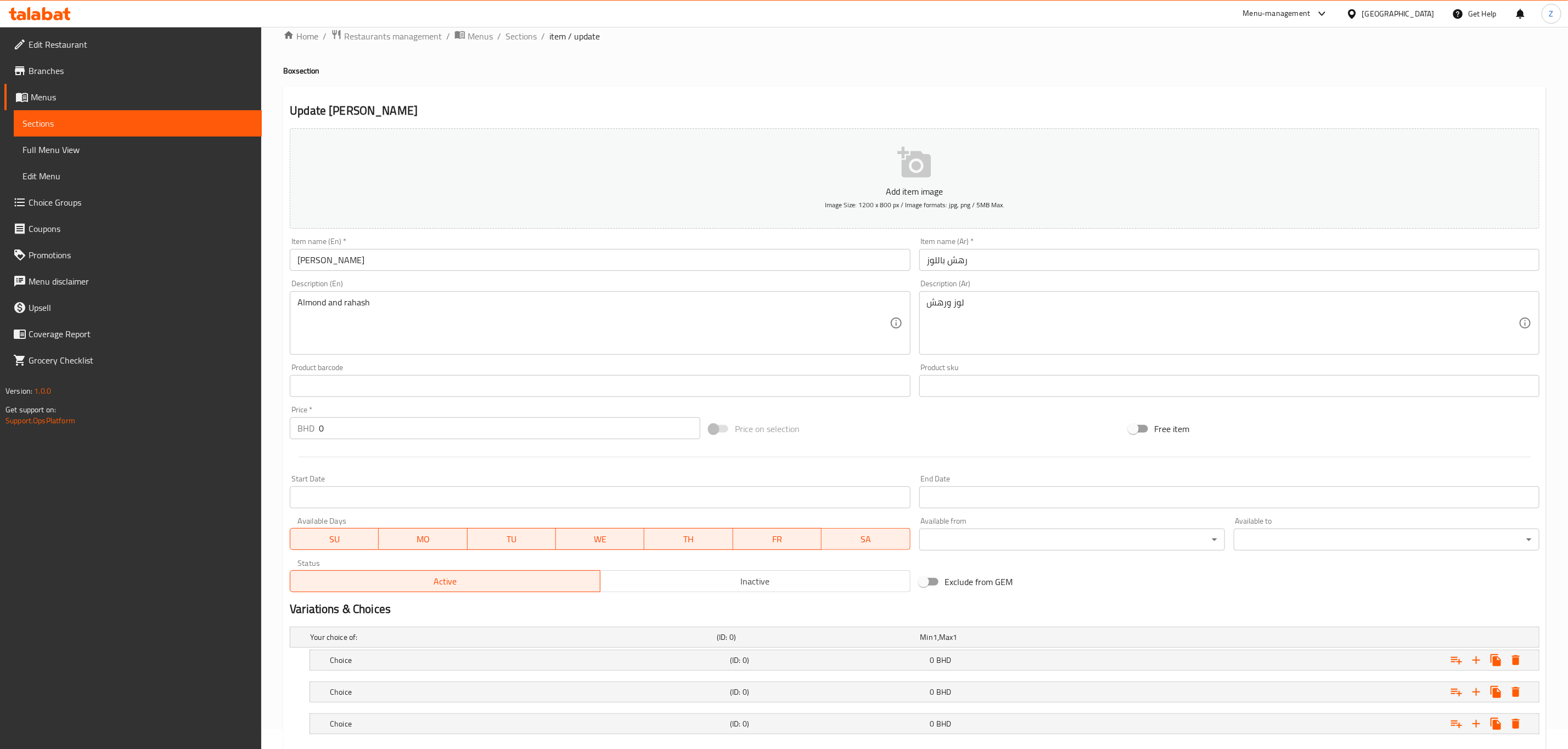
scroll to position [84, 0]
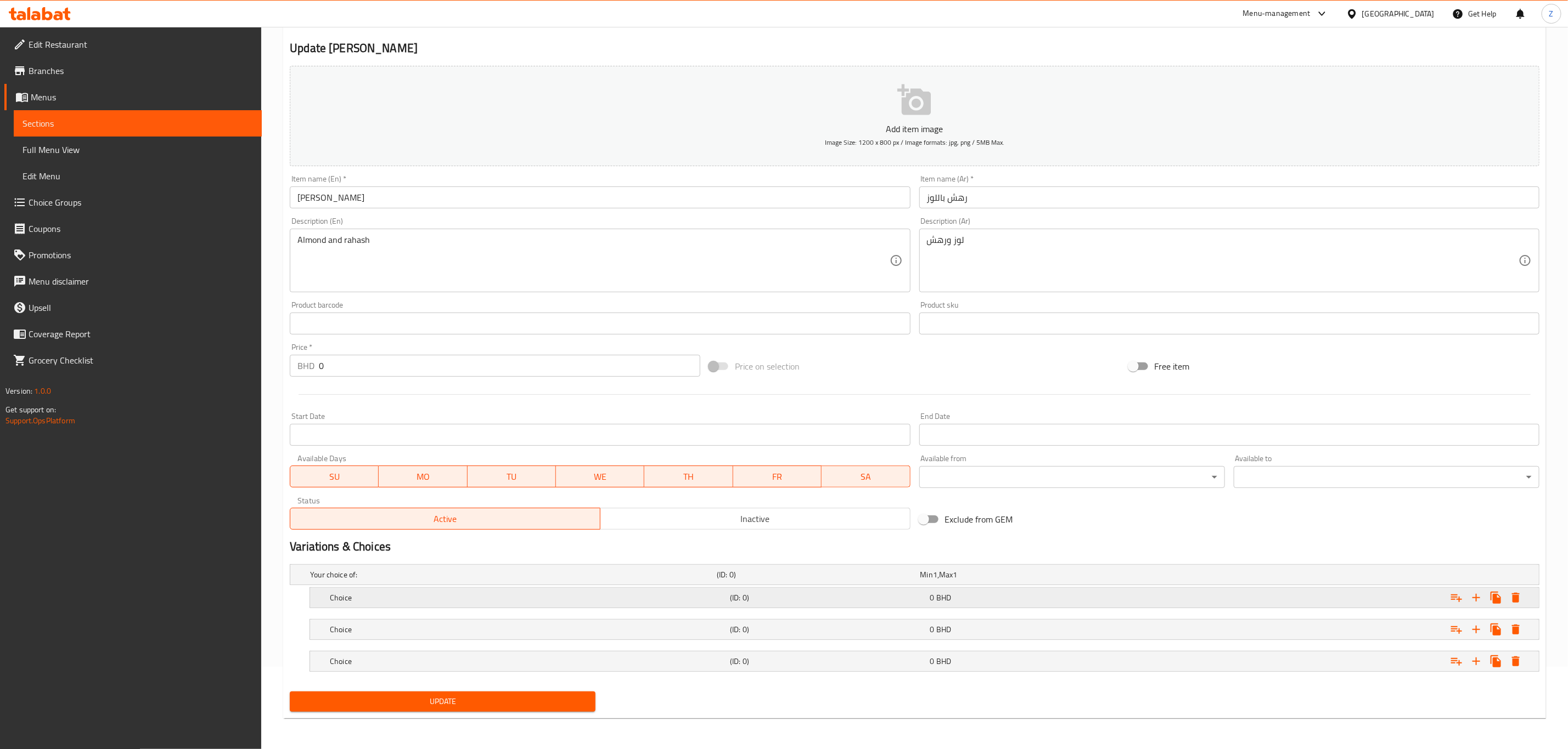
click at [496, 598] on h5 "Choice" at bounding box center [527, 598] width 395 height 11
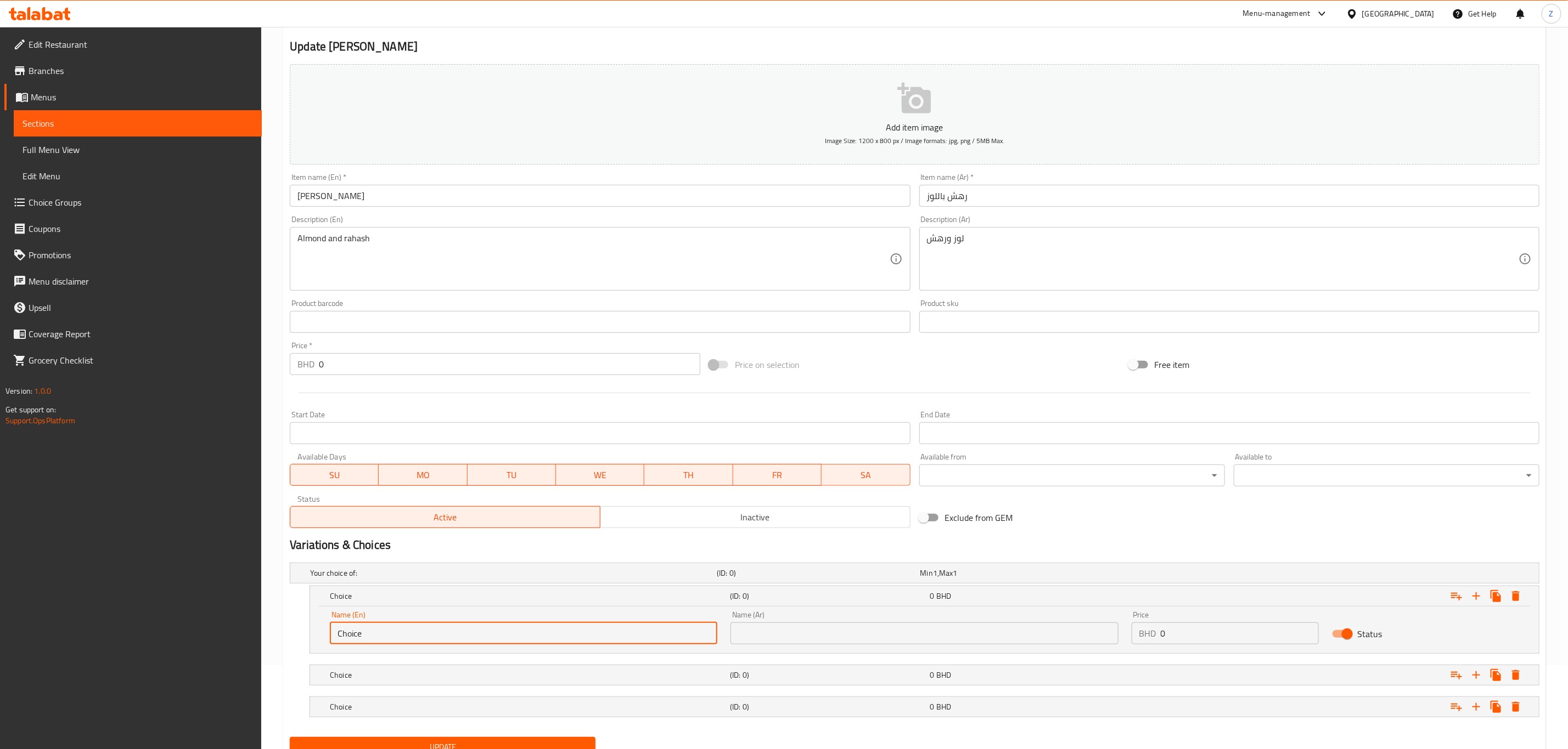
drag, startPoint x: 423, startPoint y: 635, endPoint x: -16, endPoint y: 629, distance: 439.0
click at [0, 629] on html "​ Menu-management Bahrain Get Help Z Edit Restaurant Branches Menus Sections Fu…" at bounding box center [784, 290] width 1568 height 749
type input "1/4 KG"
click at [353, 678] on h5 "Choice" at bounding box center [527, 675] width 395 height 11
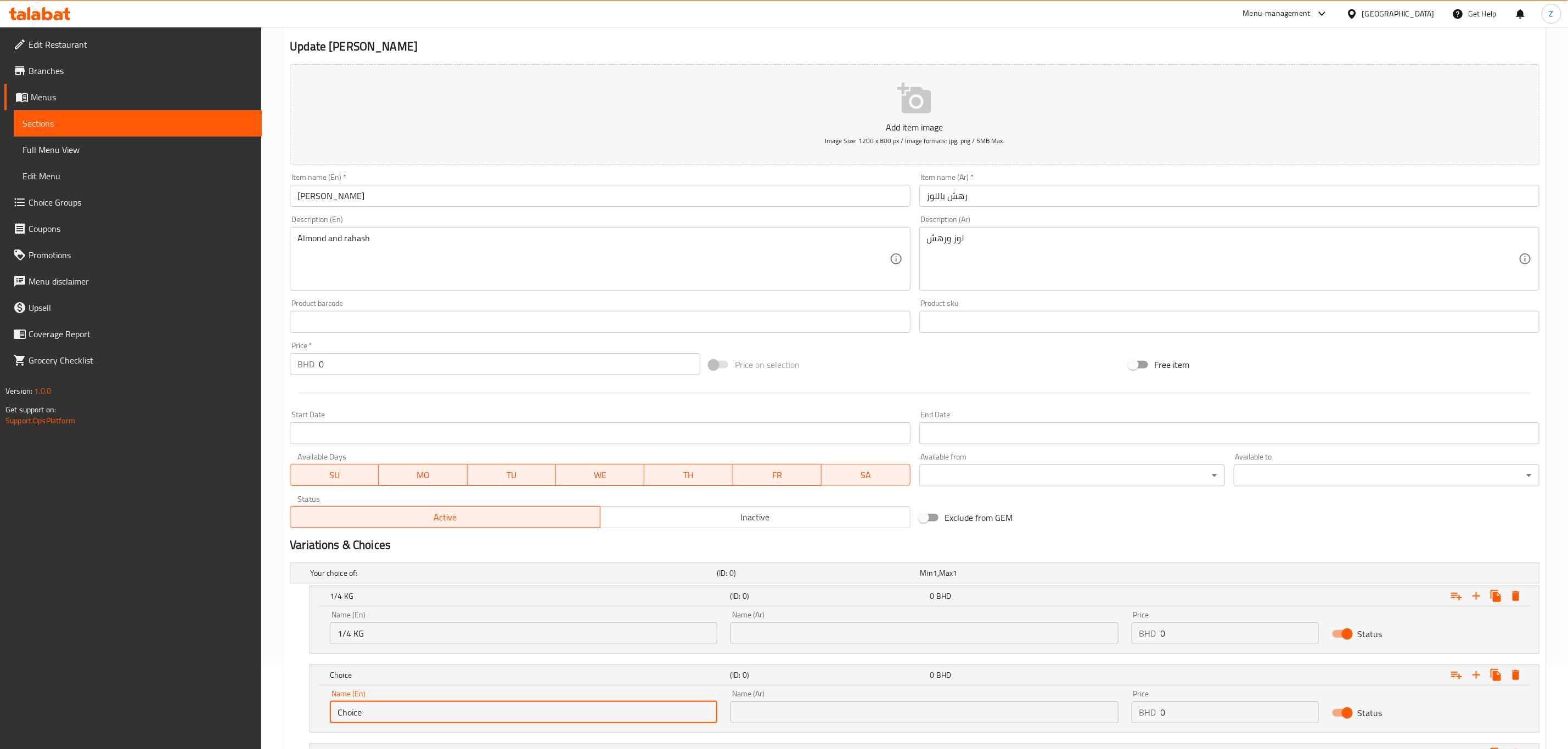
drag, startPoint x: 303, startPoint y: 708, endPoint x: 203, endPoint y: 700, distance: 100.3
click at [105, 694] on div "Edit Restaurant Branches Menus Sections Full Menu View Edit Menu Choice Groups …" at bounding box center [784, 393] width 1568 height 899
type input "1/2 Kg"
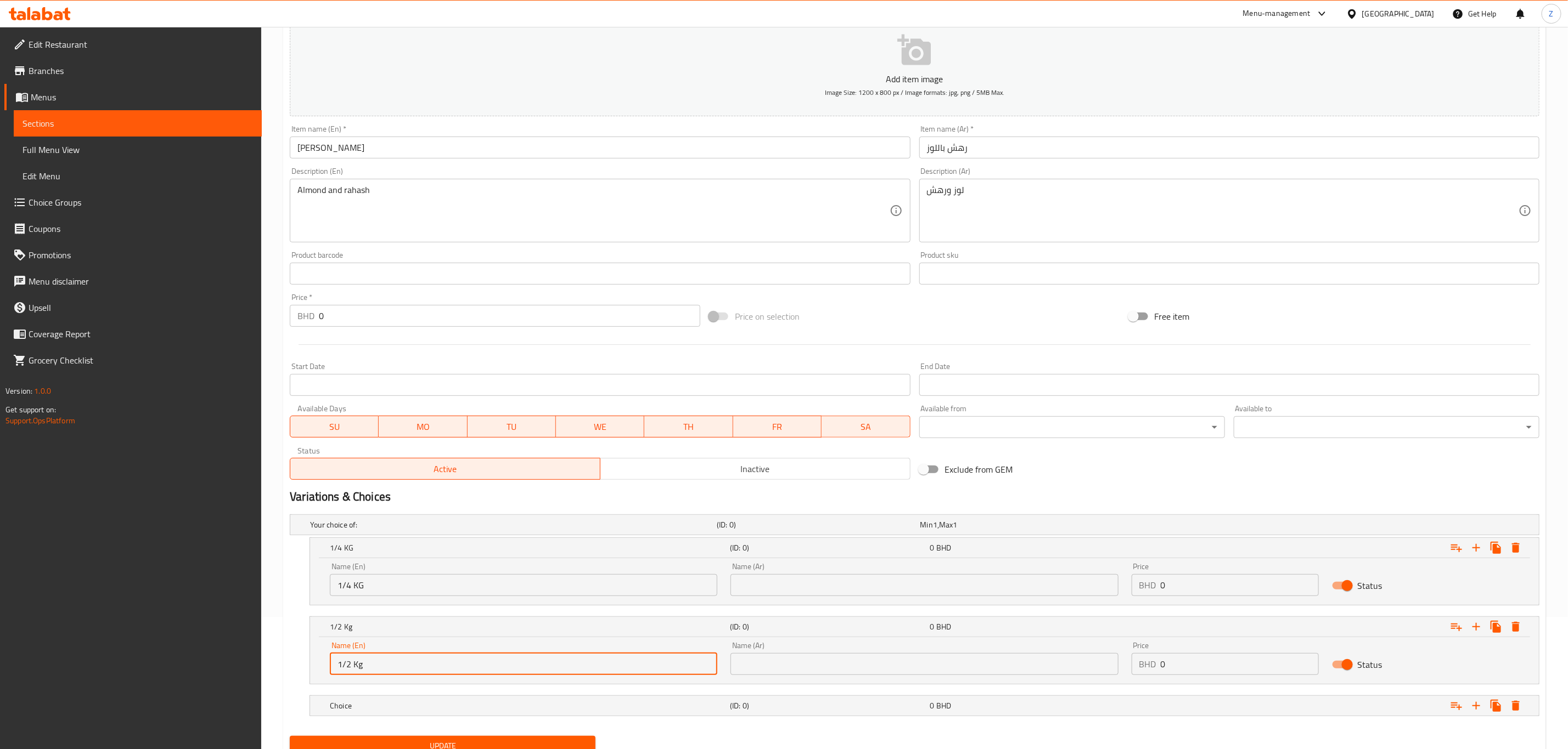
scroll to position [178, 0]
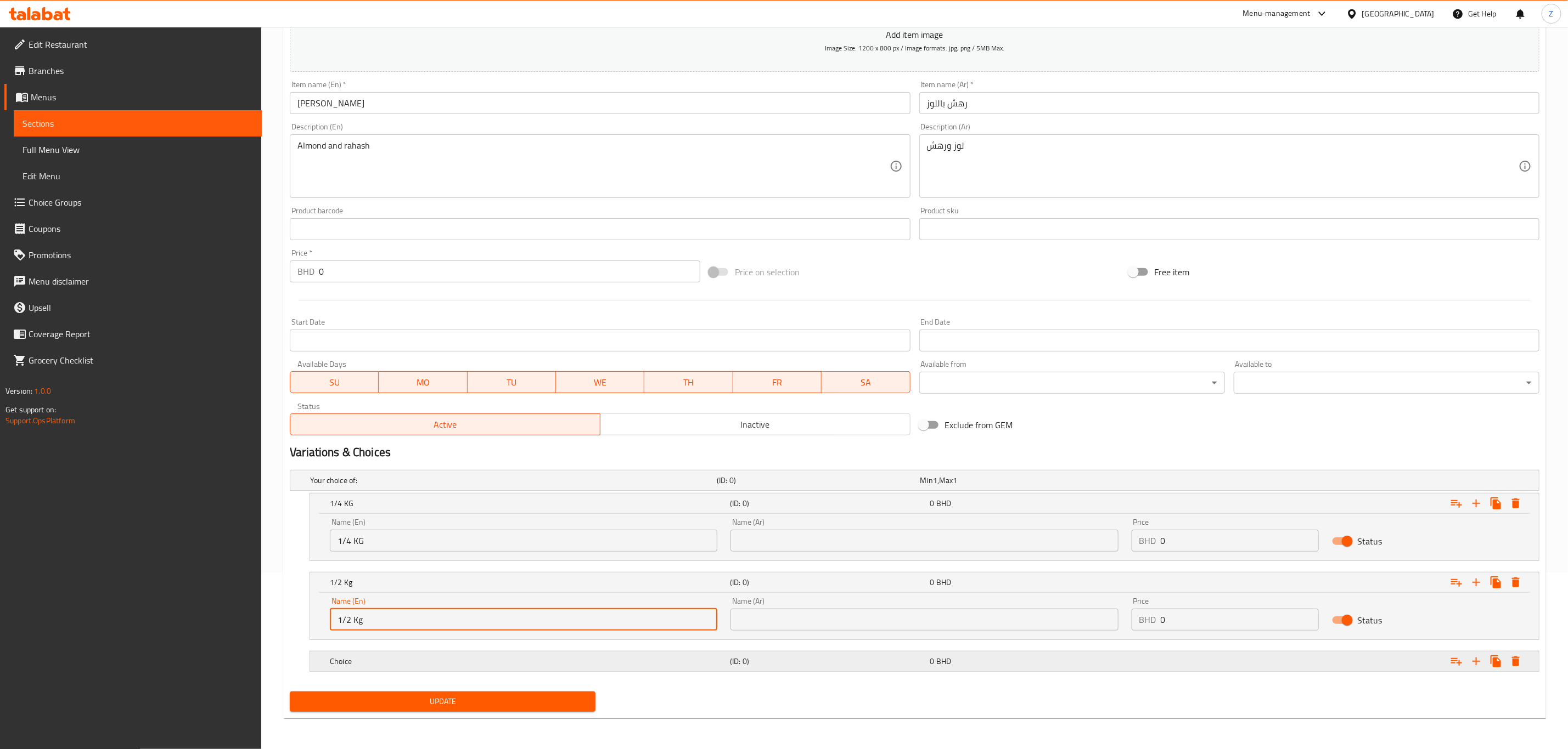
click at [375, 663] on h5 "Choice" at bounding box center [527, 661] width 395 height 11
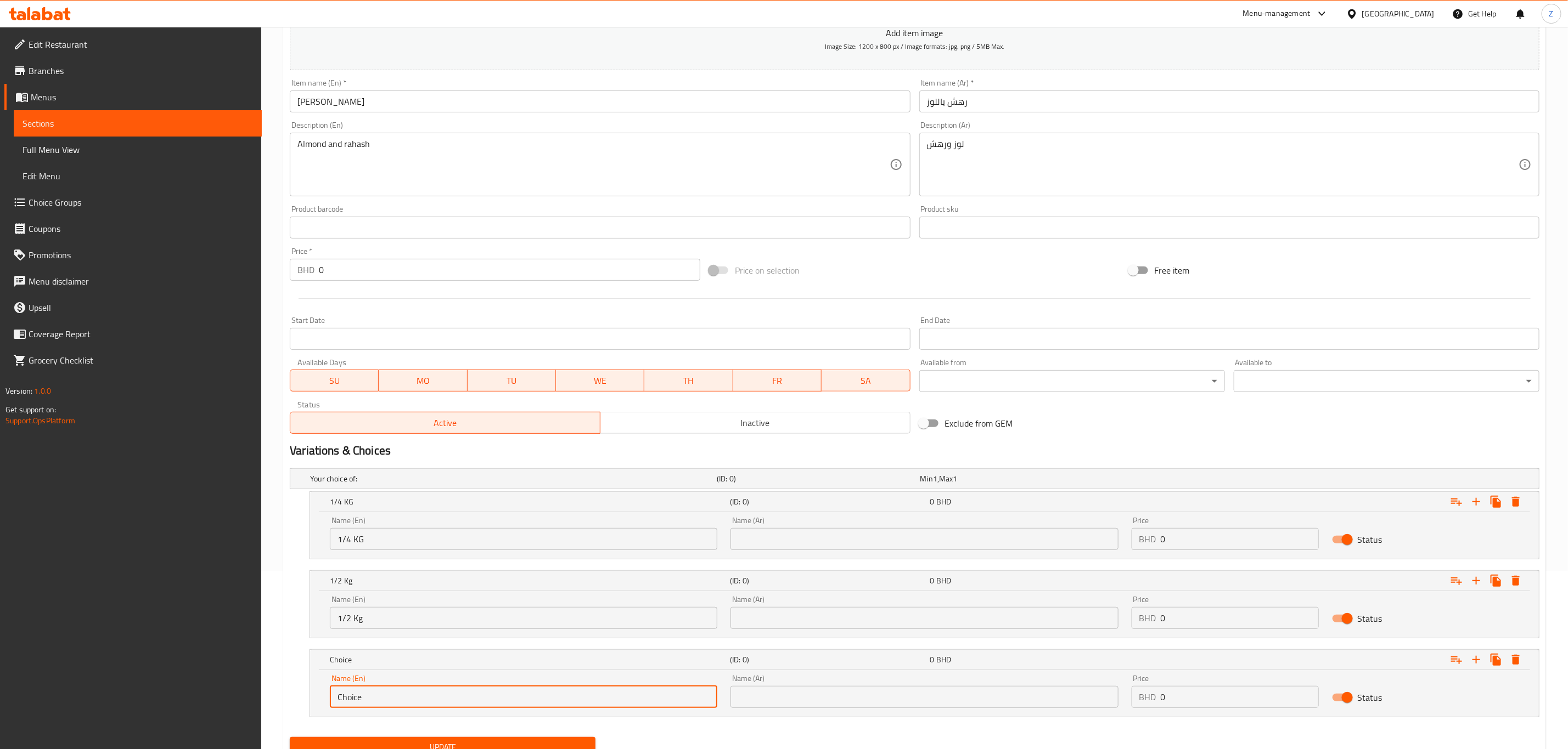
drag, startPoint x: 405, startPoint y: 703, endPoint x: 45, endPoint y: 697, distance: 360.0
click at [40, 697] on div "Edit Restaurant Branches Menus Sections Full Menu View Edit Menu Choice Groups …" at bounding box center [784, 322] width 1568 height 947
type input "1 Kg"
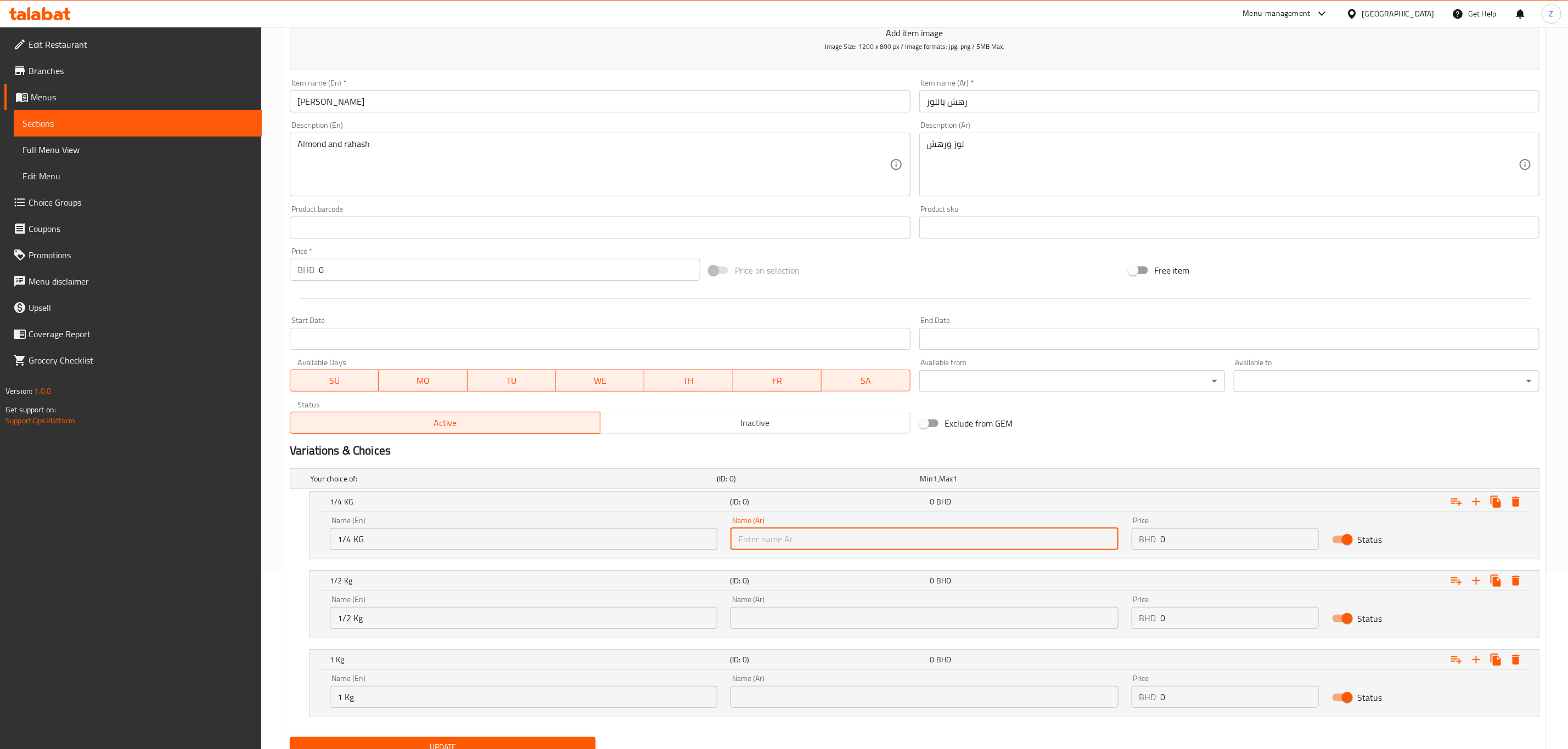
click at [788, 537] on input "text" at bounding box center [923, 540] width 387 height 22
type input "ربع كيلو"
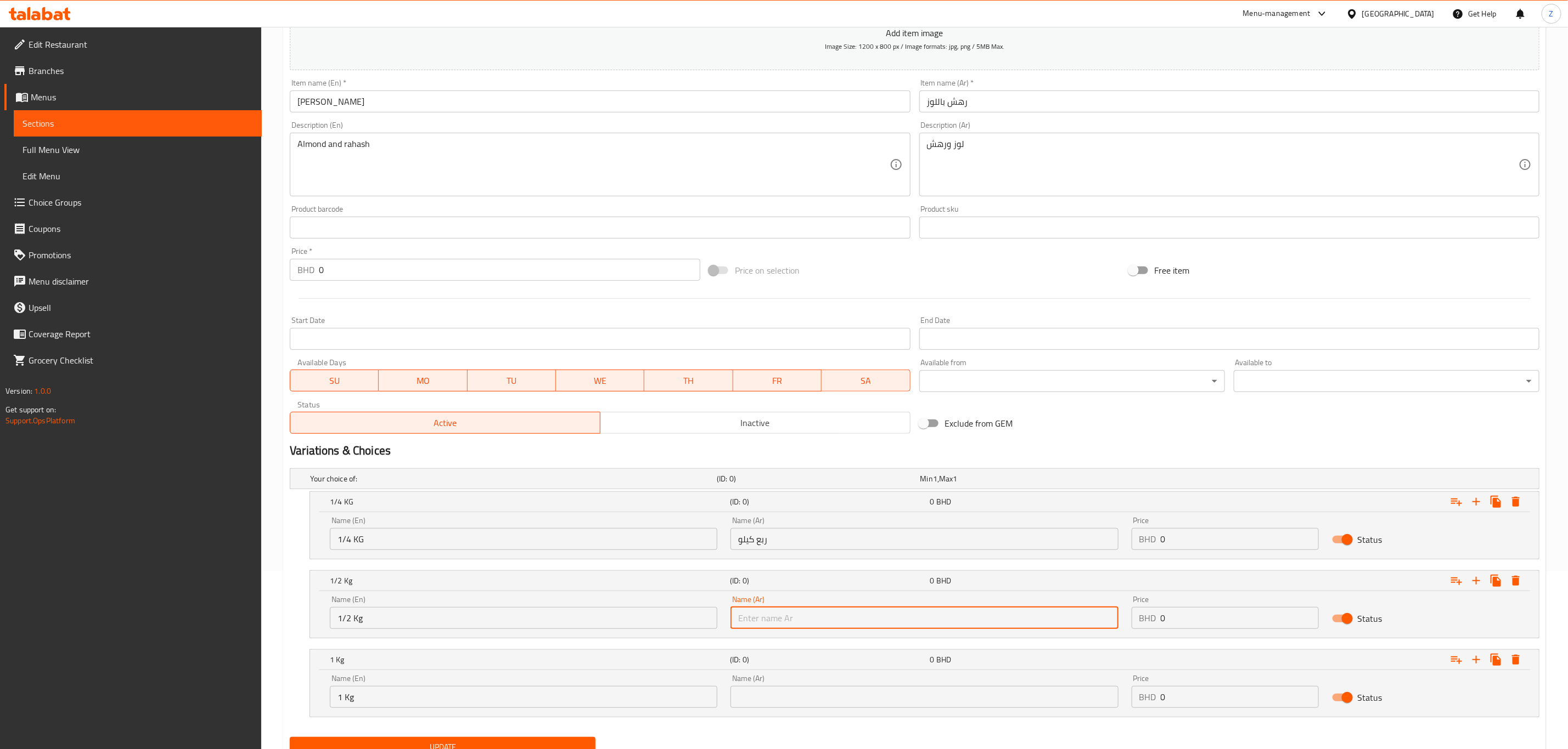
click at [776, 624] on input "text" at bounding box center [923, 619] width 387 height 22
type input "نصف كيلو"
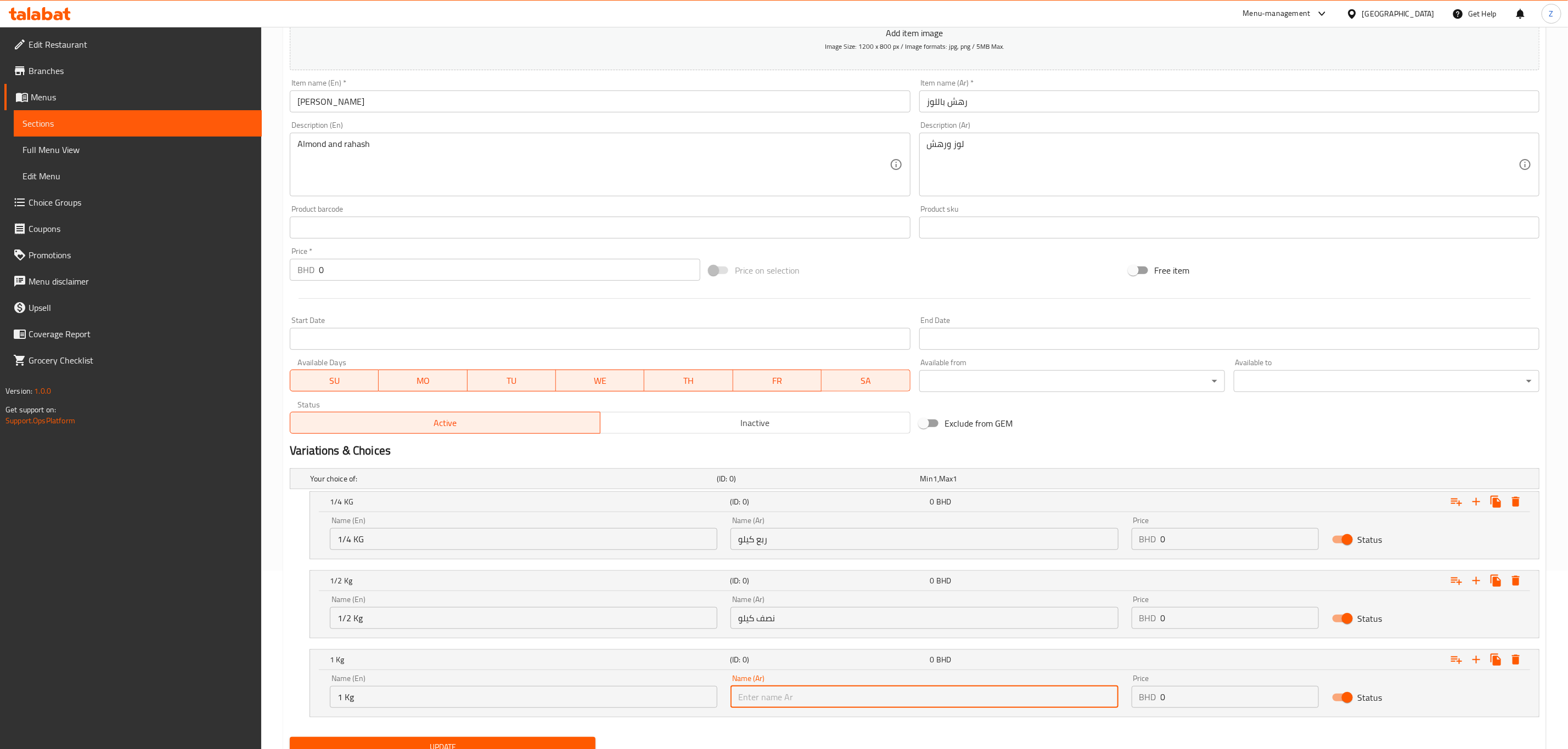
click at [773, 694] on input "text" at bounding box center [923, 697] width 387 height 22
type input ";"
click at [791, 691] on input "text" at bounding box center [923, 697] width 387 height 22
type input "كيلو"
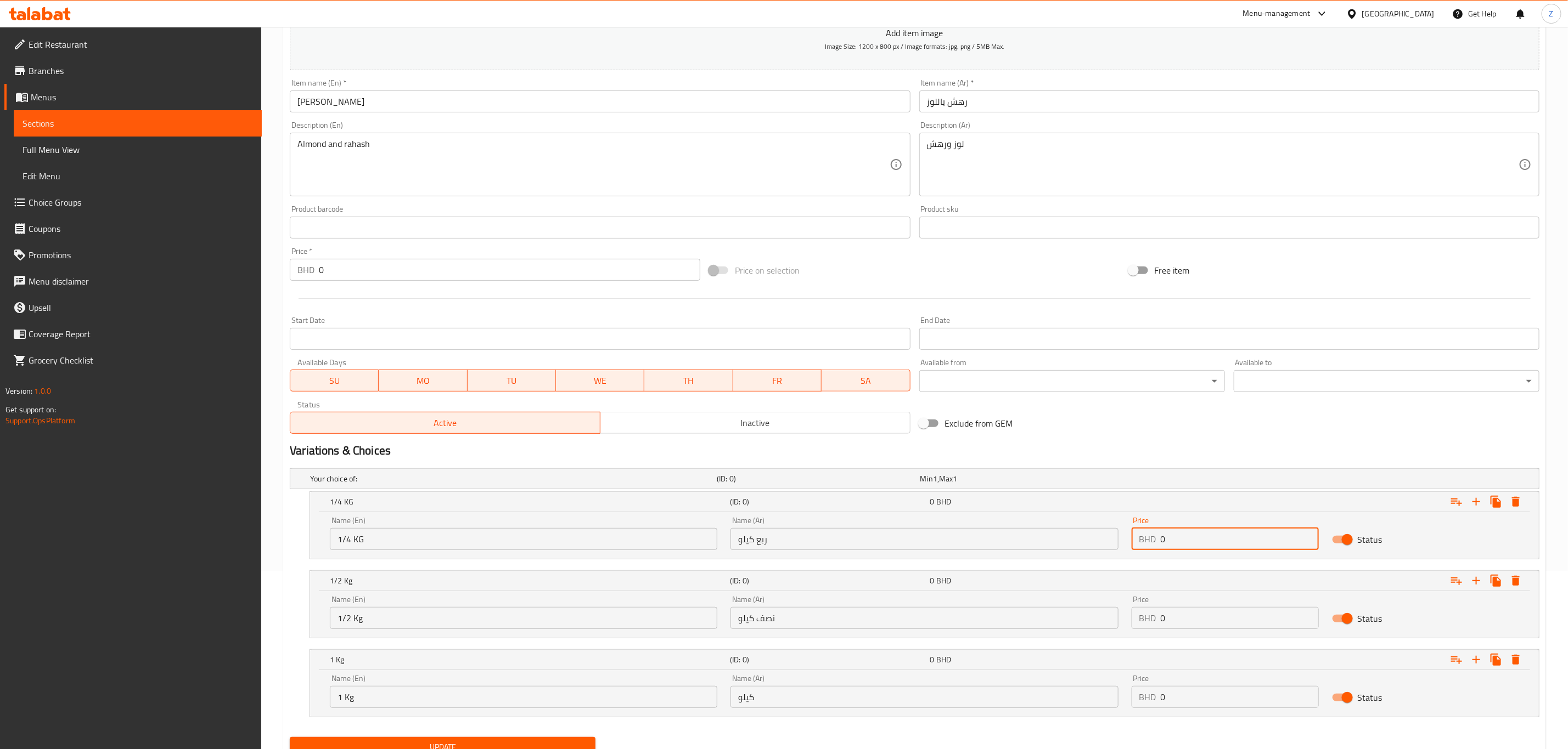
drag, startPoint x: 1170, startPoint y: 540, endPoint x: 1117, endPoint y: 540, distance: 53.0
click at [1117, 540] on div "Name (En) 1/4 KG Name (En) Name (Ar) ربع كيلو Name (Ar) Price BHD 0 Price Status" at bounding box center [924, 533] width 1202 height 46
type input "3.7"
drag, startPoint x: 1113, startPoint y: 613, endPoint x: 1049, endPoint y: 610, distance: 64.1
click at [1047, 610] on div "Name (En) 1/2 Kg Name (En) Name (Ar) نصف كيلو Name (Ar) Price BHD 0 Price Status" at bounding box center [924, 612] width 1202 height 46
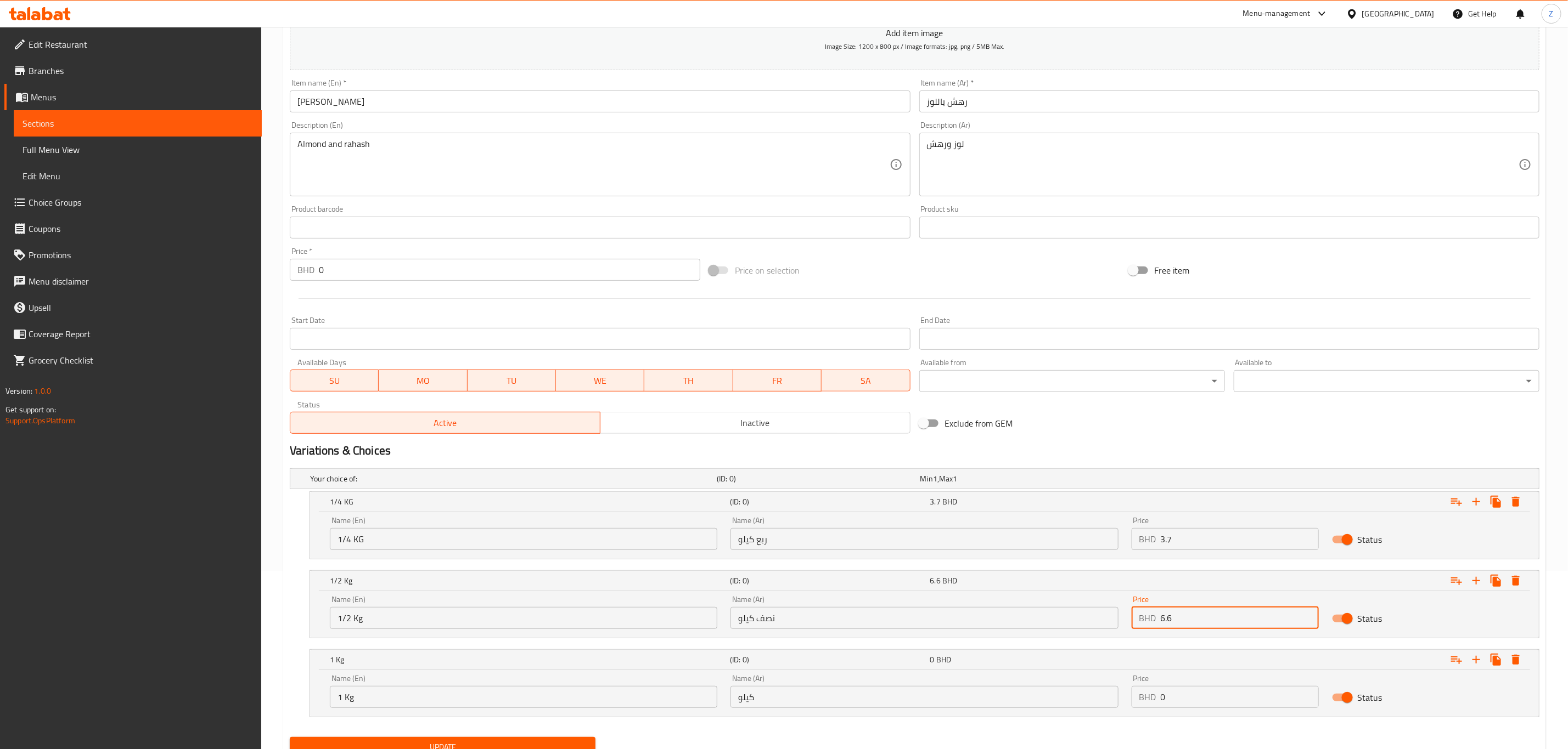
type input "6.6"
drag, startPoint x: 1194, startPoint y: 706, endPoint x: 1101, endPoint y: 691, distance: 94.2
click at [1094, 703] on div "Name (En) 1 Kg Name (En) Name (Ar) كيلو Name (Ar) Price BHD 0 Price Status" at bounding box center [924, 691] width 1202 height 46
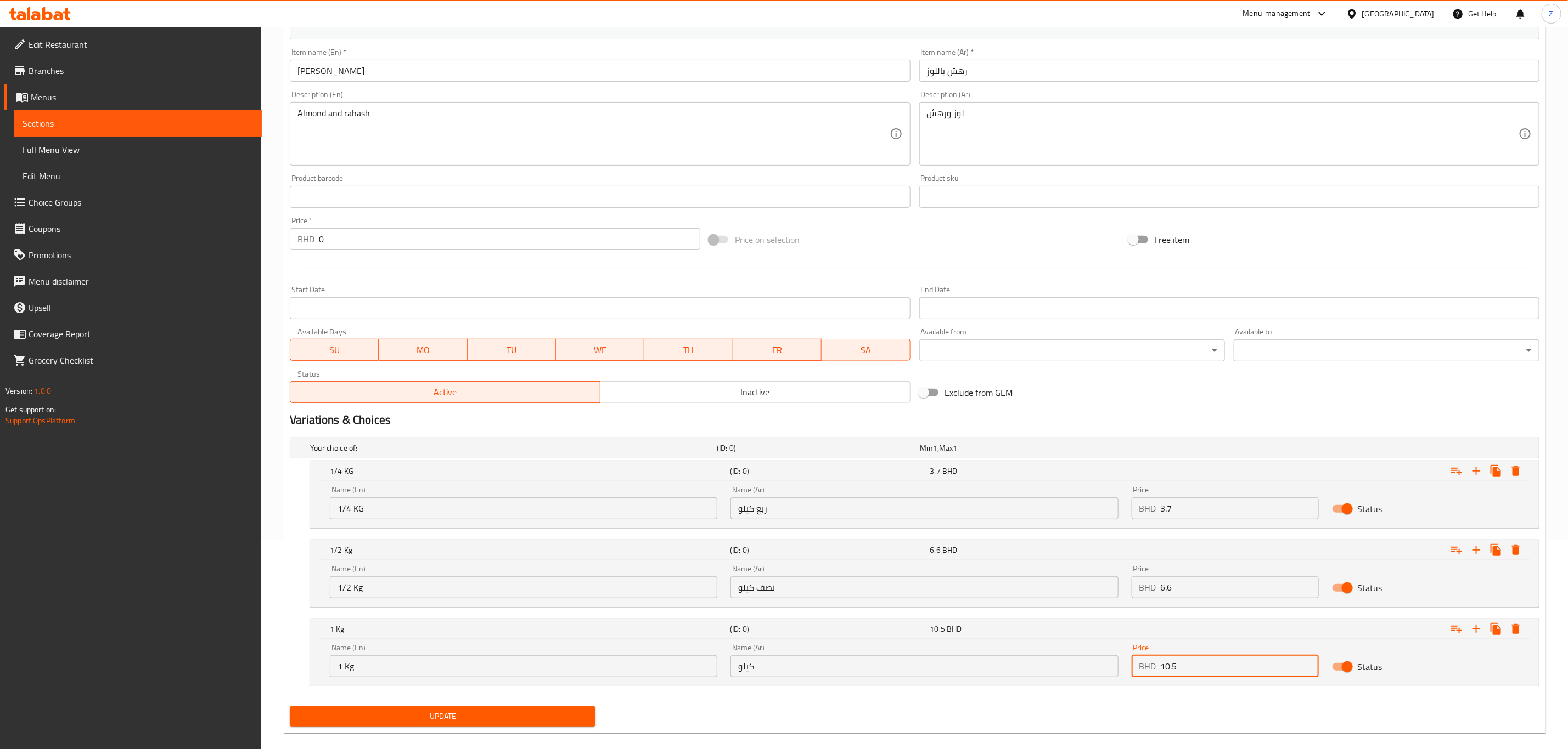
scroll to position [226, 0]
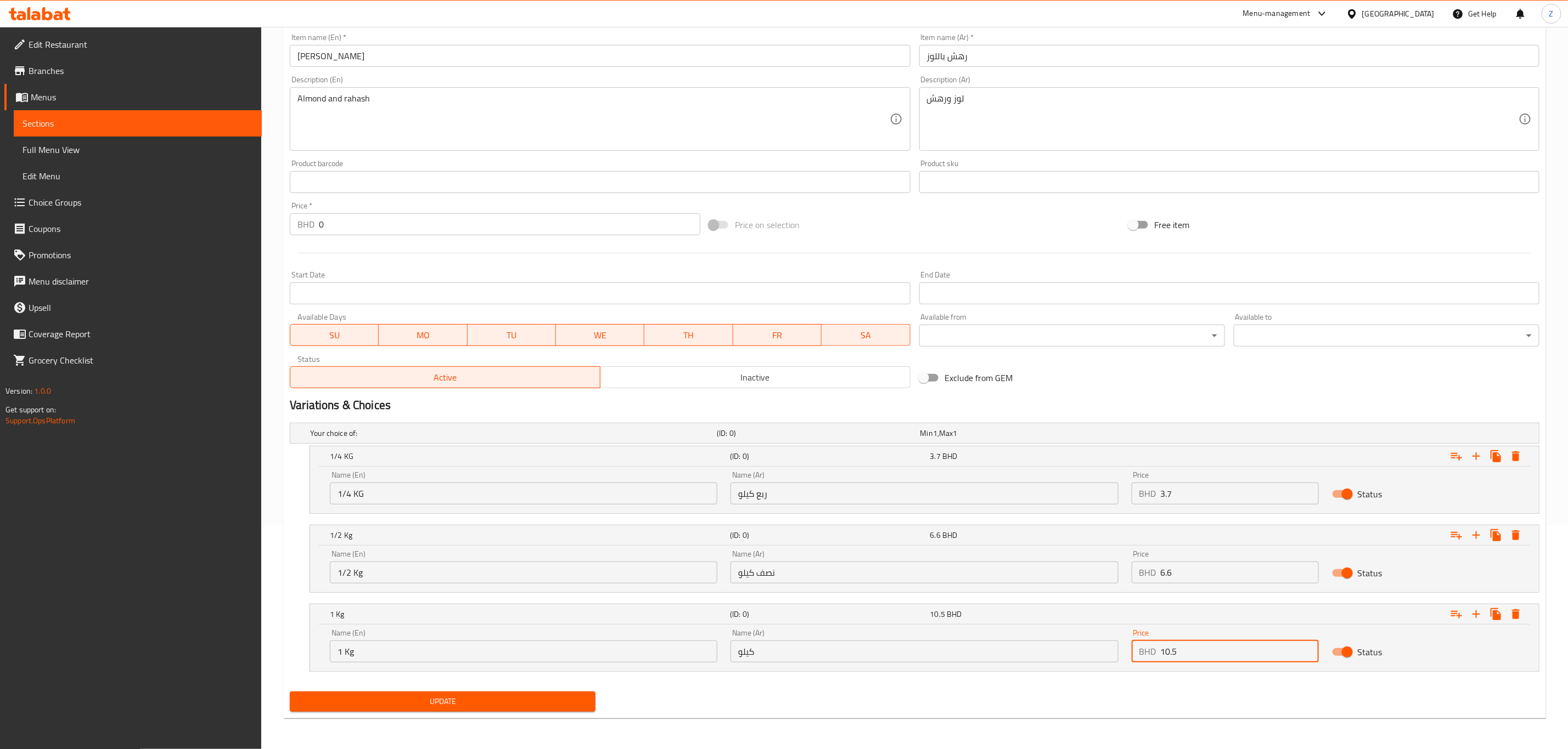
type input "10.5"
click at [494, 701] on span "Update" at bounding box center [443, 702] width 288 height 14
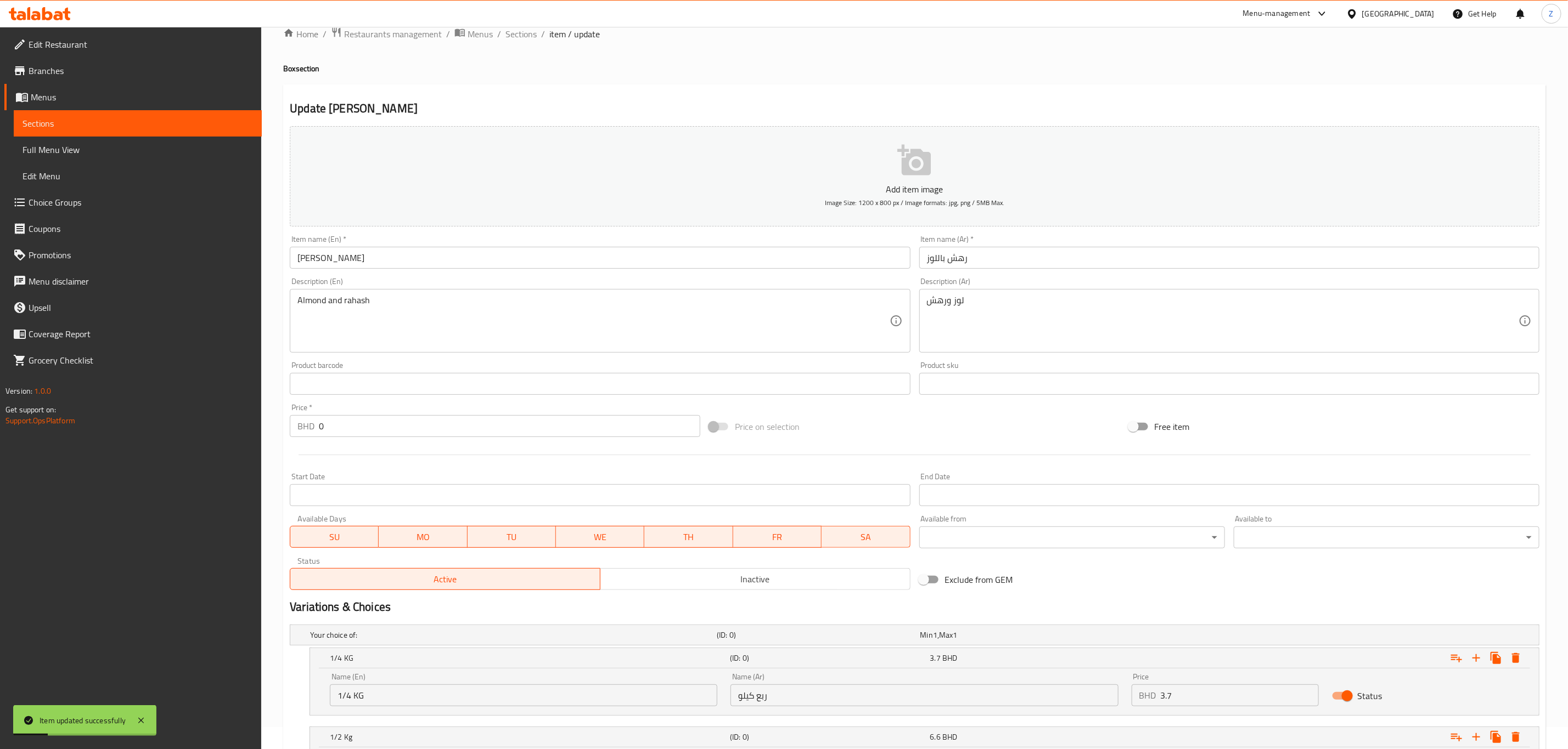
scroll to position [0, 0]
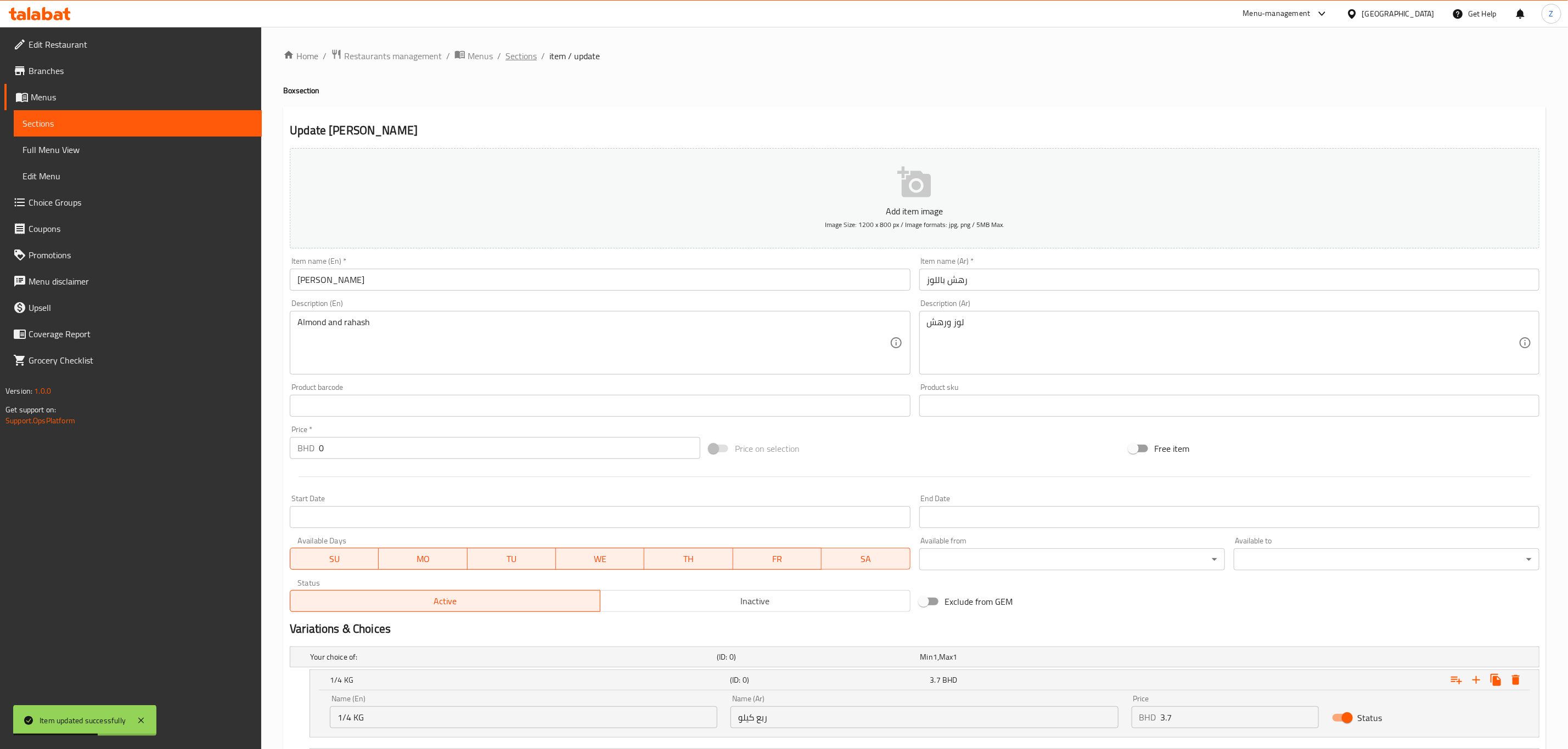
click at [507, 55] on span "Sections" at bounding box center [521, 56] width 31 height 13
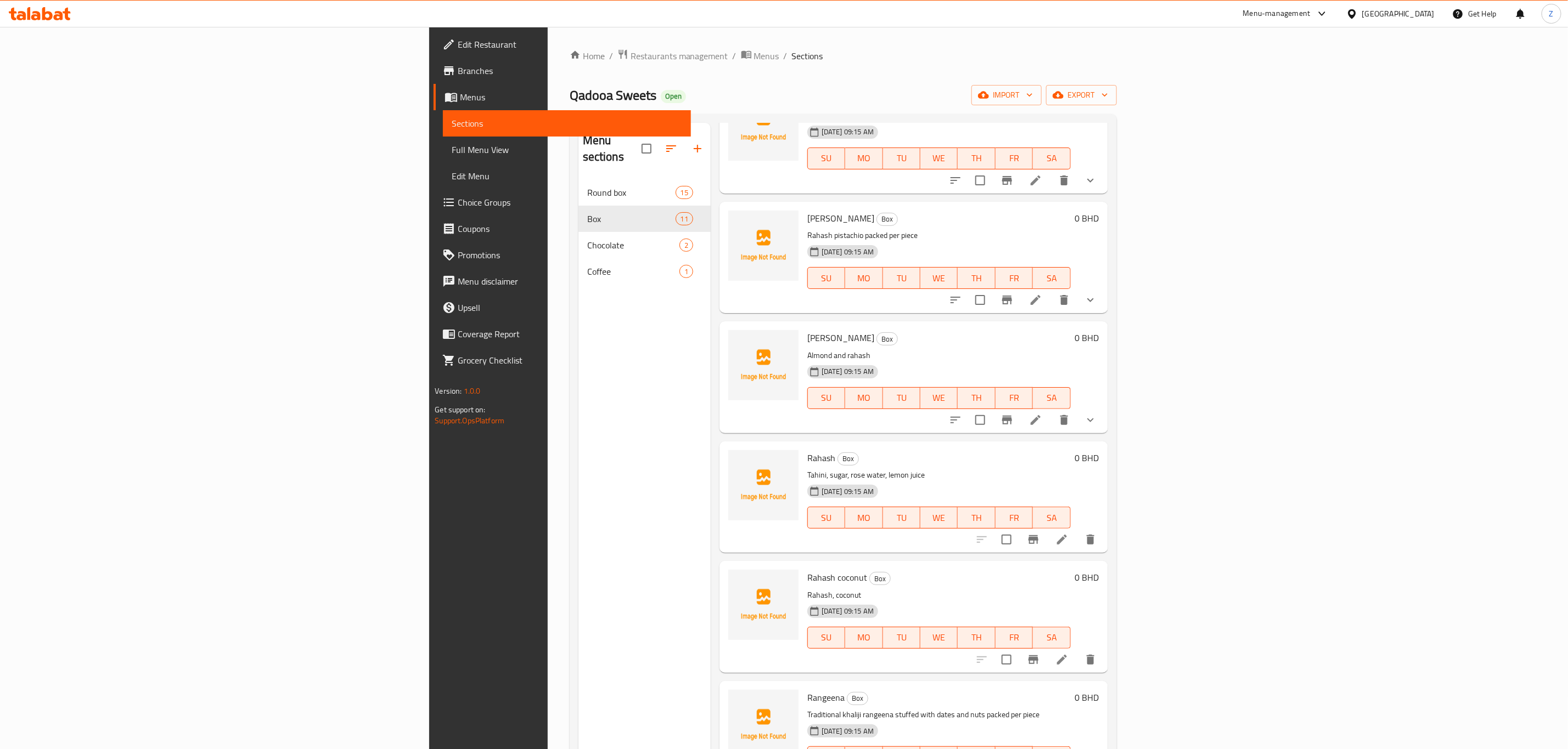
scroll to position [494, 0]
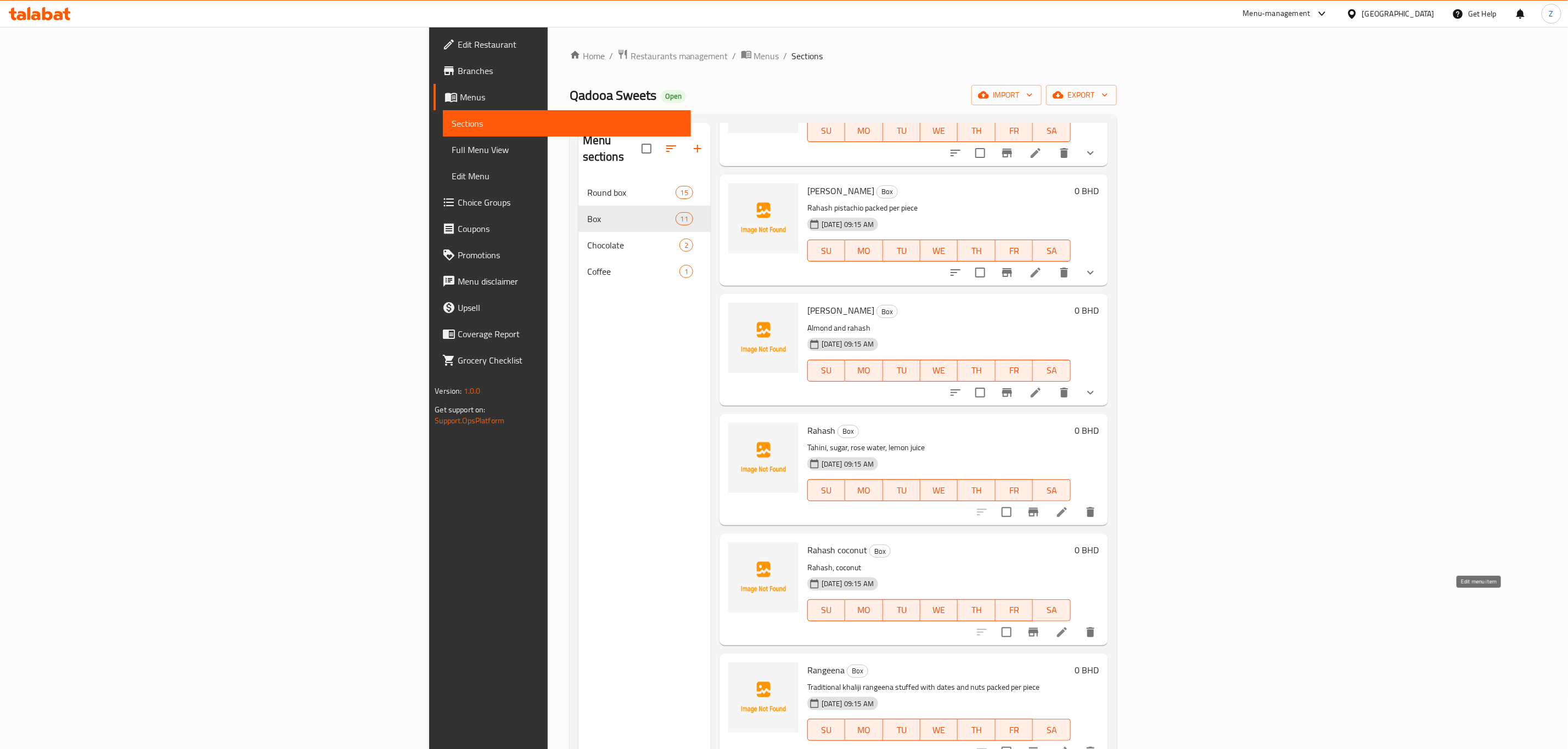
click at [1069, 626] on icon at bounding box center [1062, 633] width 13 height 13
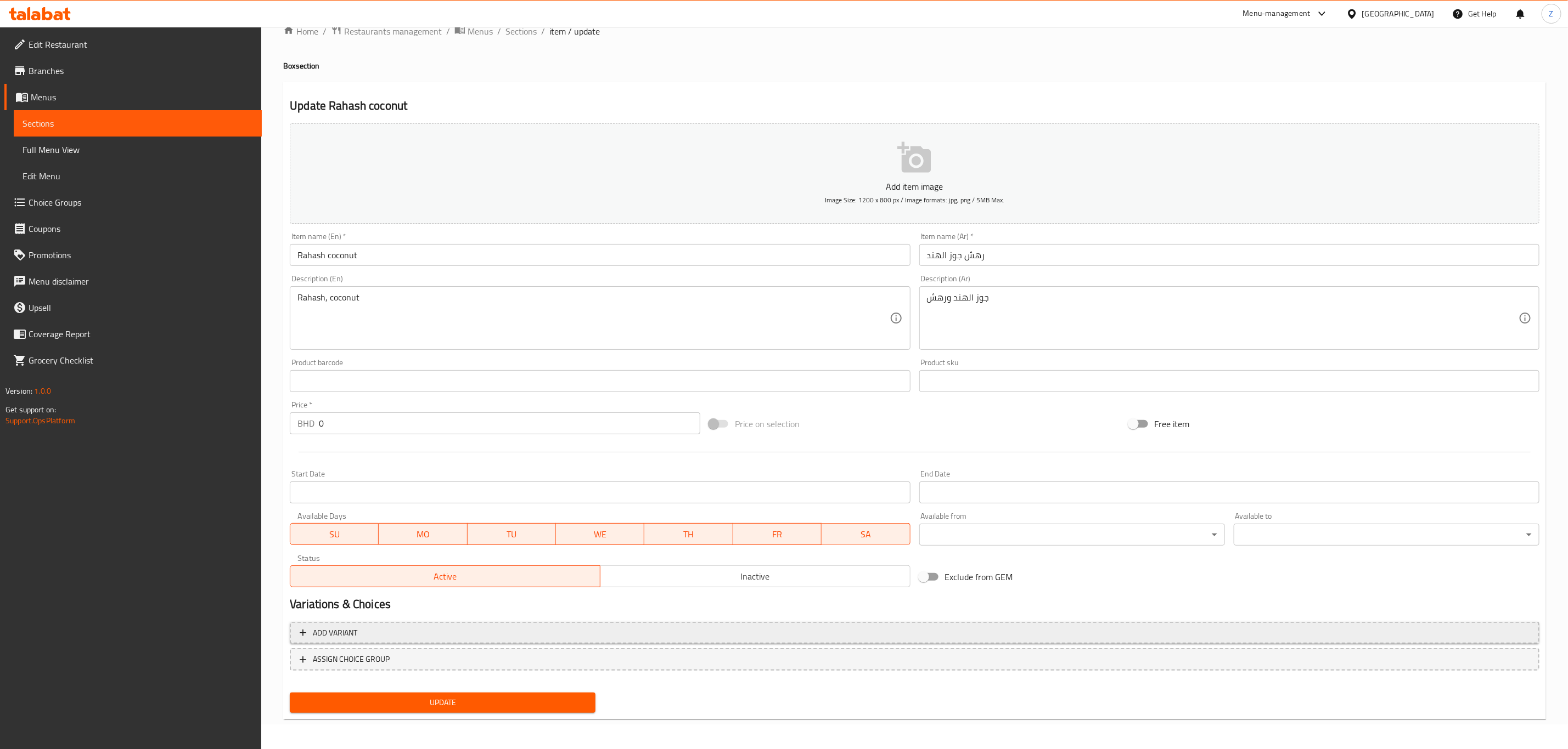
click at [411, 624] on button "Add variant" at bounding box center [915, 633] width 1249 height 23
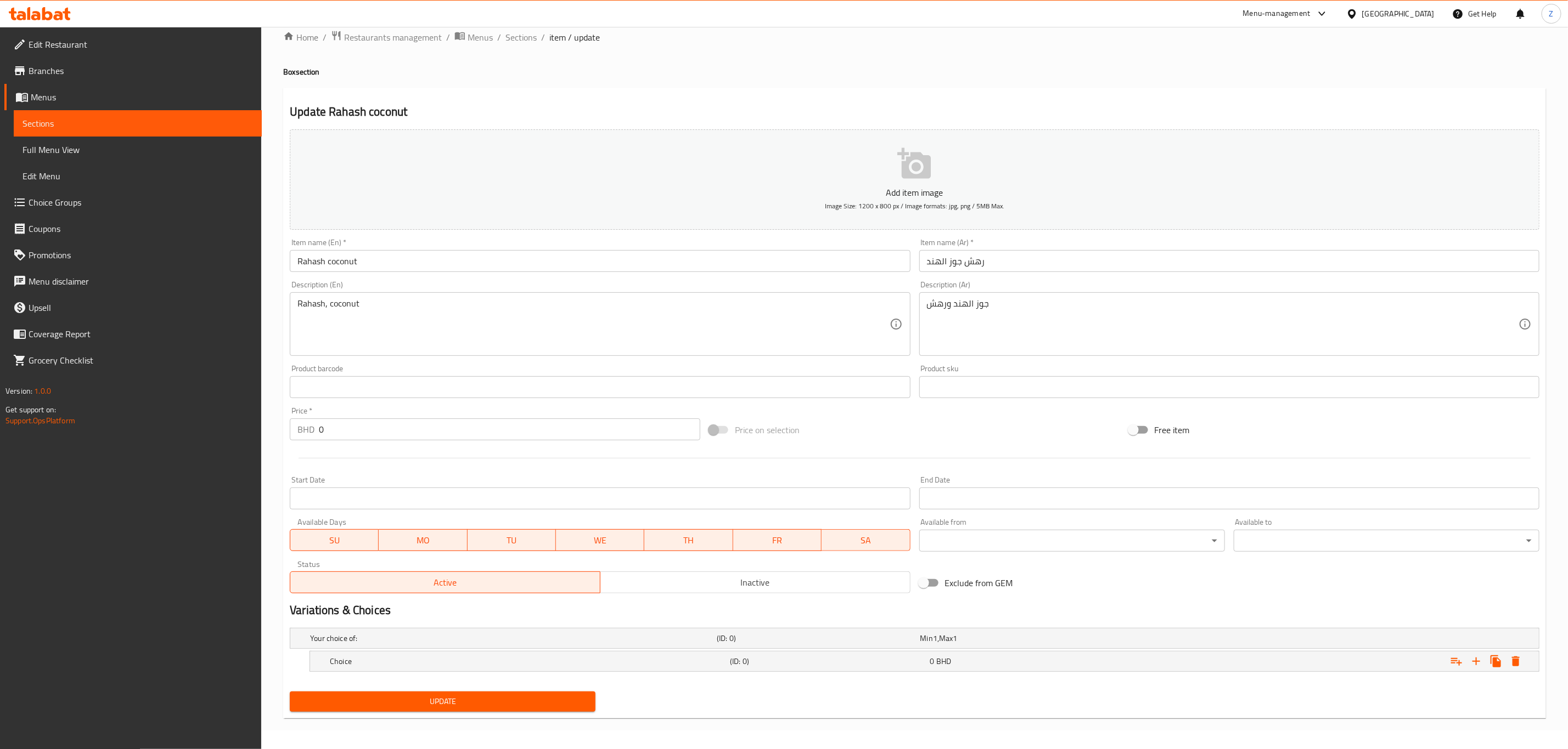
scroll to position [20, 0]
click at [412, 633] on h5 "Your choice of:" at bounding box center [510, 638] width 402 height 11
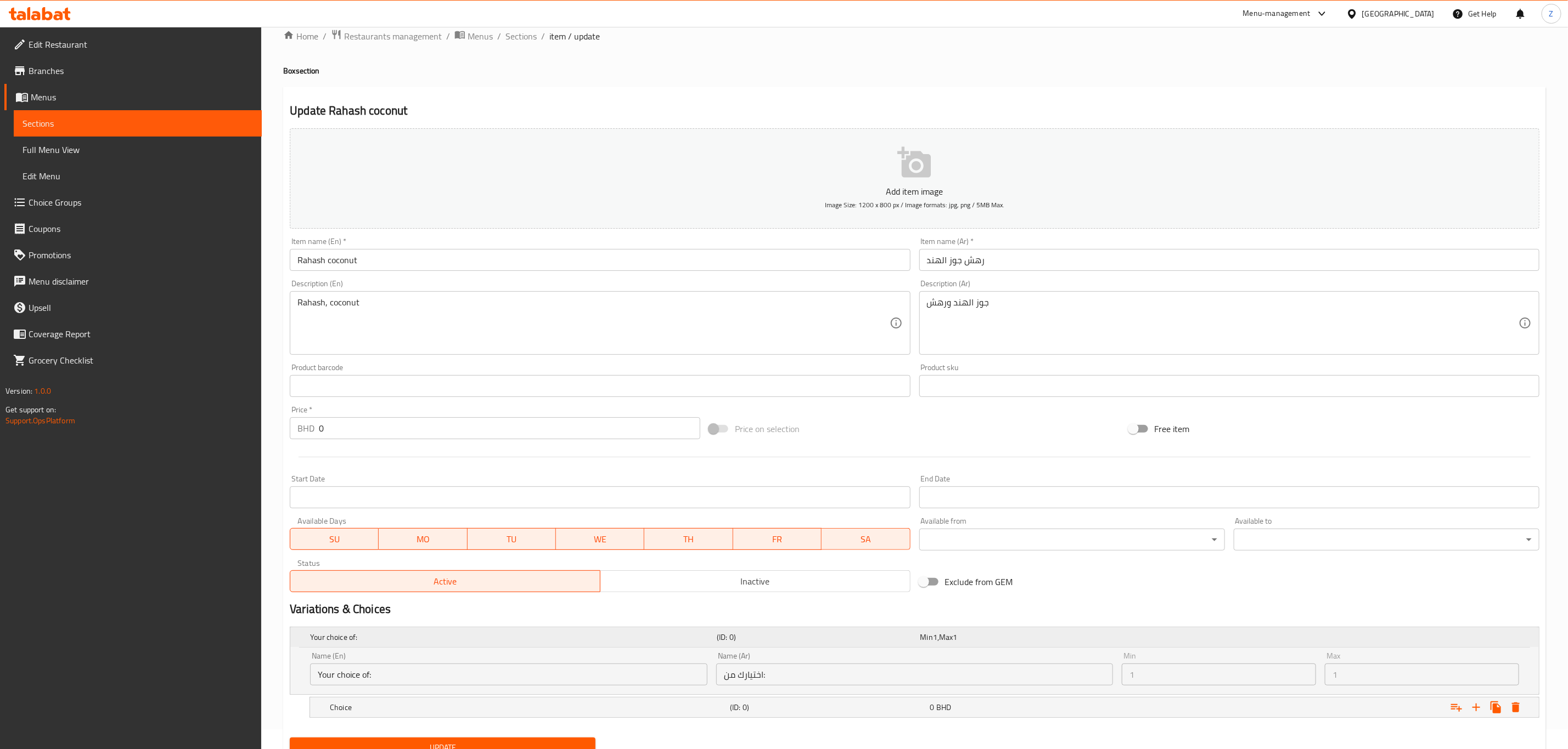
click at [413, 632] on h5 "Your choice of:" at bounding box center [510, 637] width 402 height 11
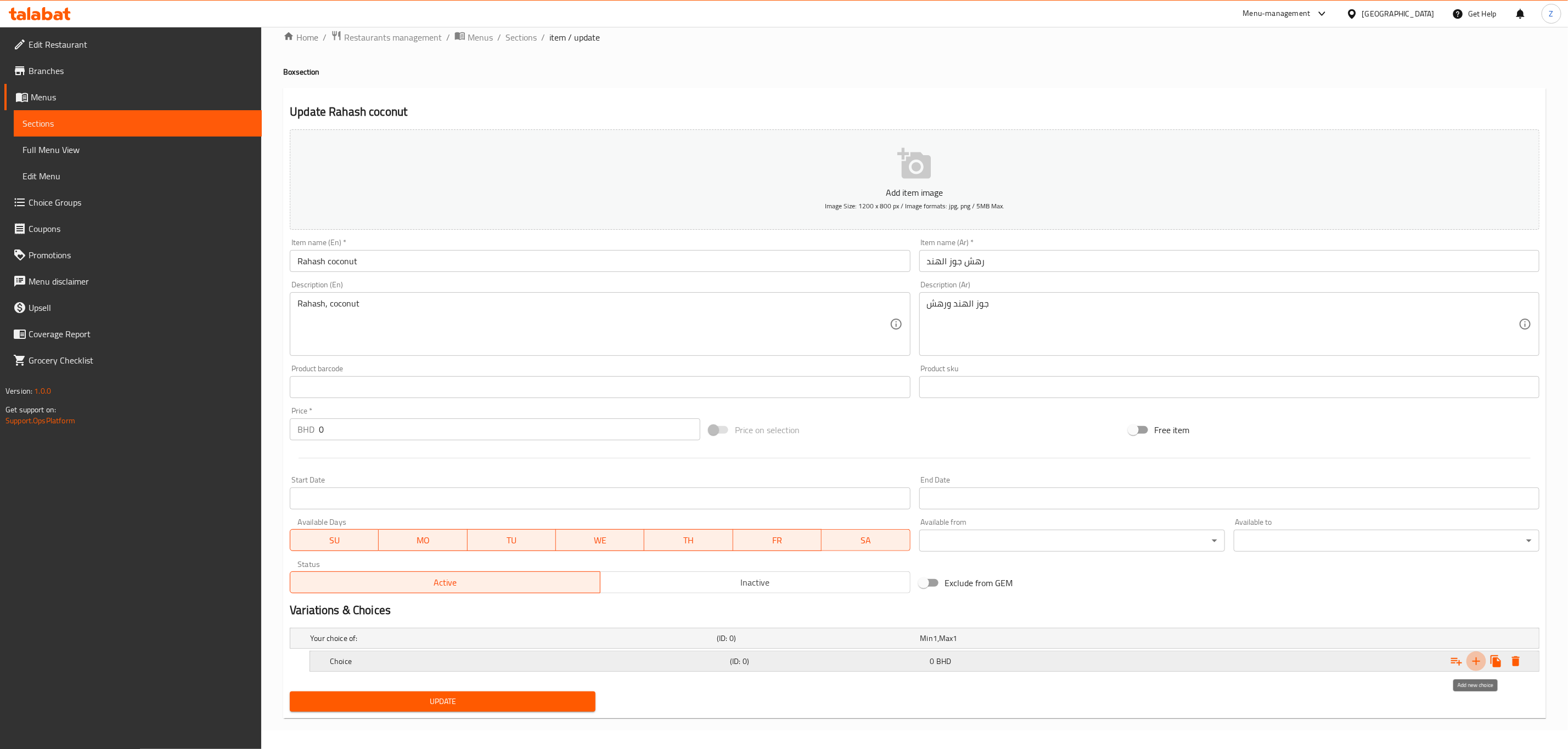
click at [1480, 660] on icon "Expand" at bounding box center [1477, 661] width 13 height 13
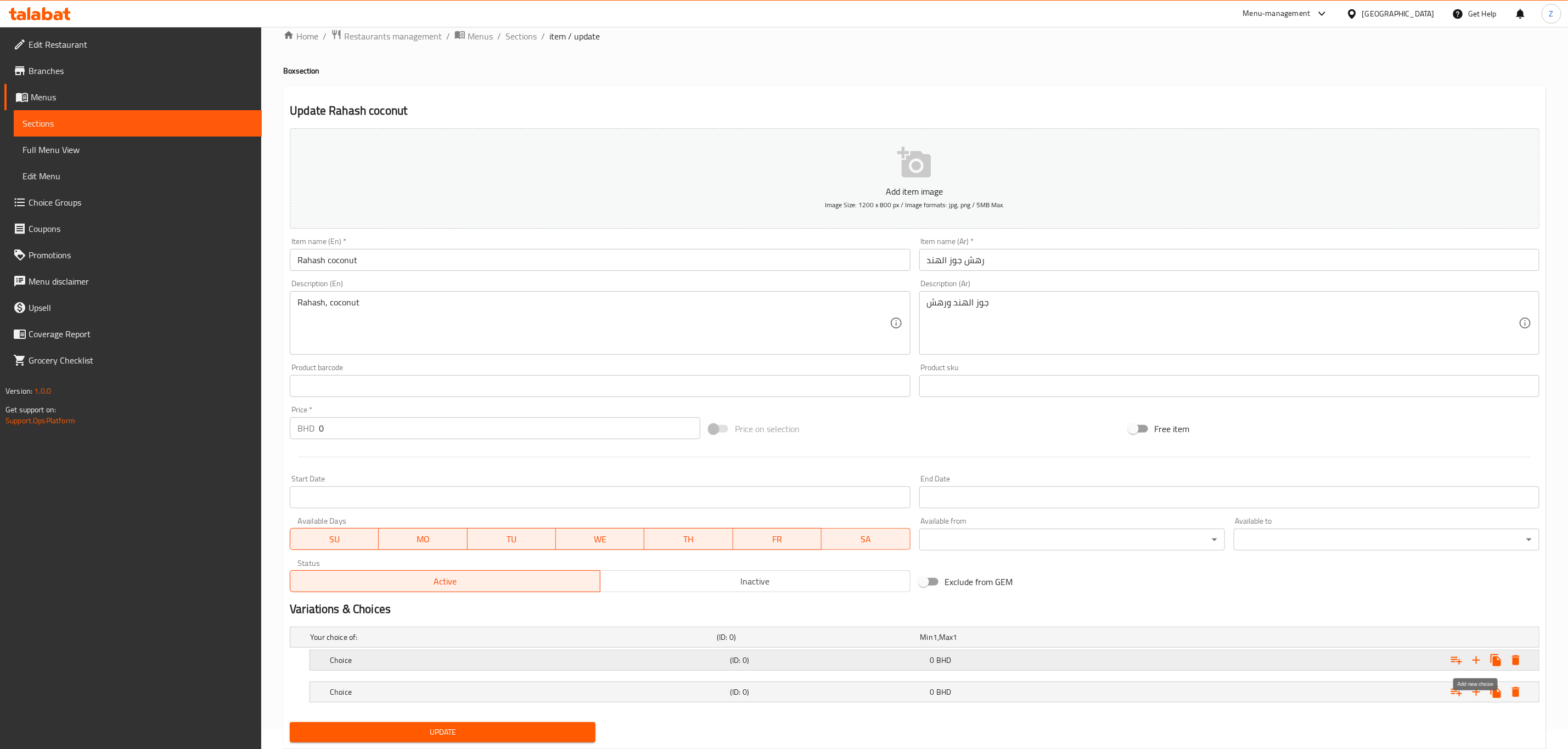
click at [1479, 657] on icon "Expand" at bounding box center [1477, 661] width 13 height 13
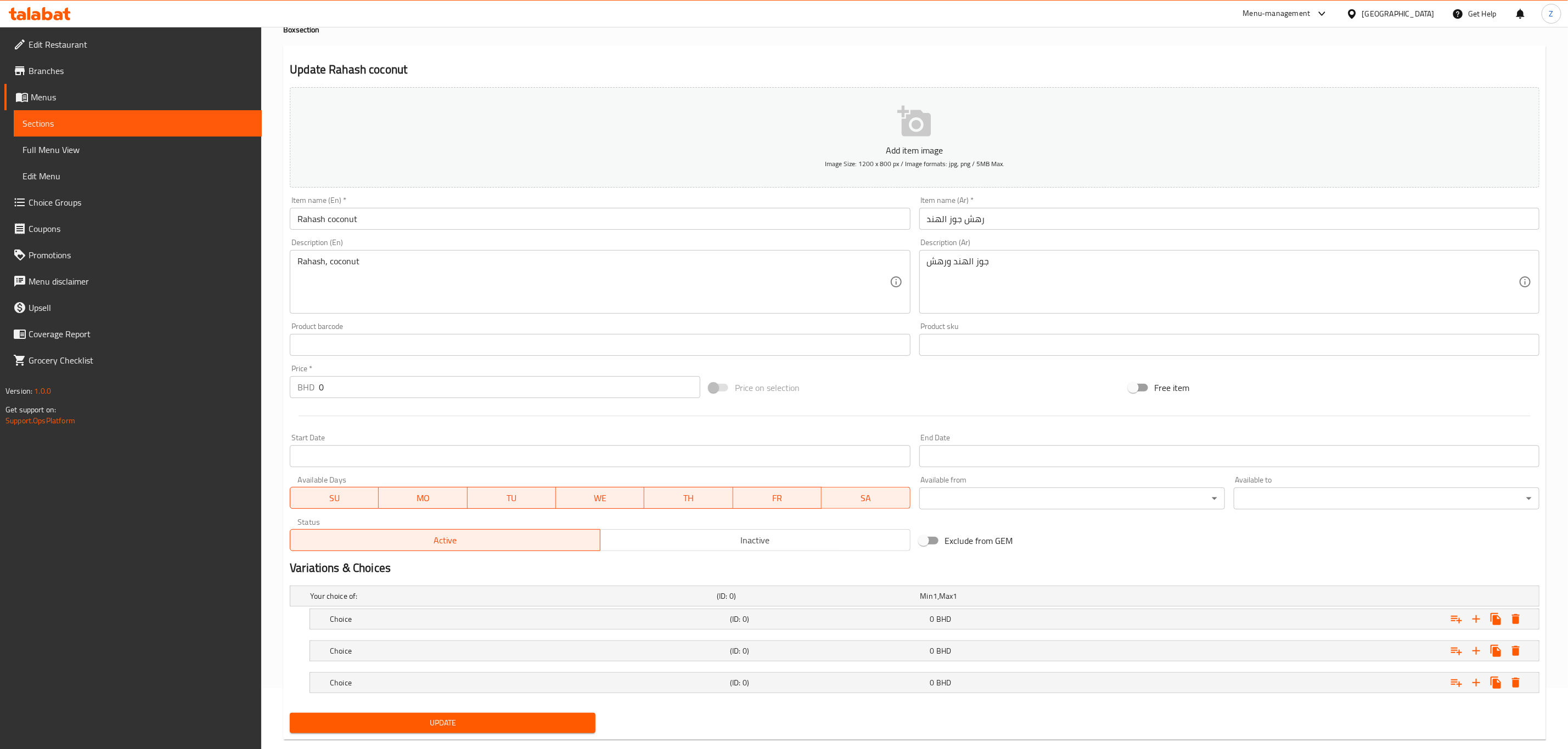
scroll to position [84, 0]
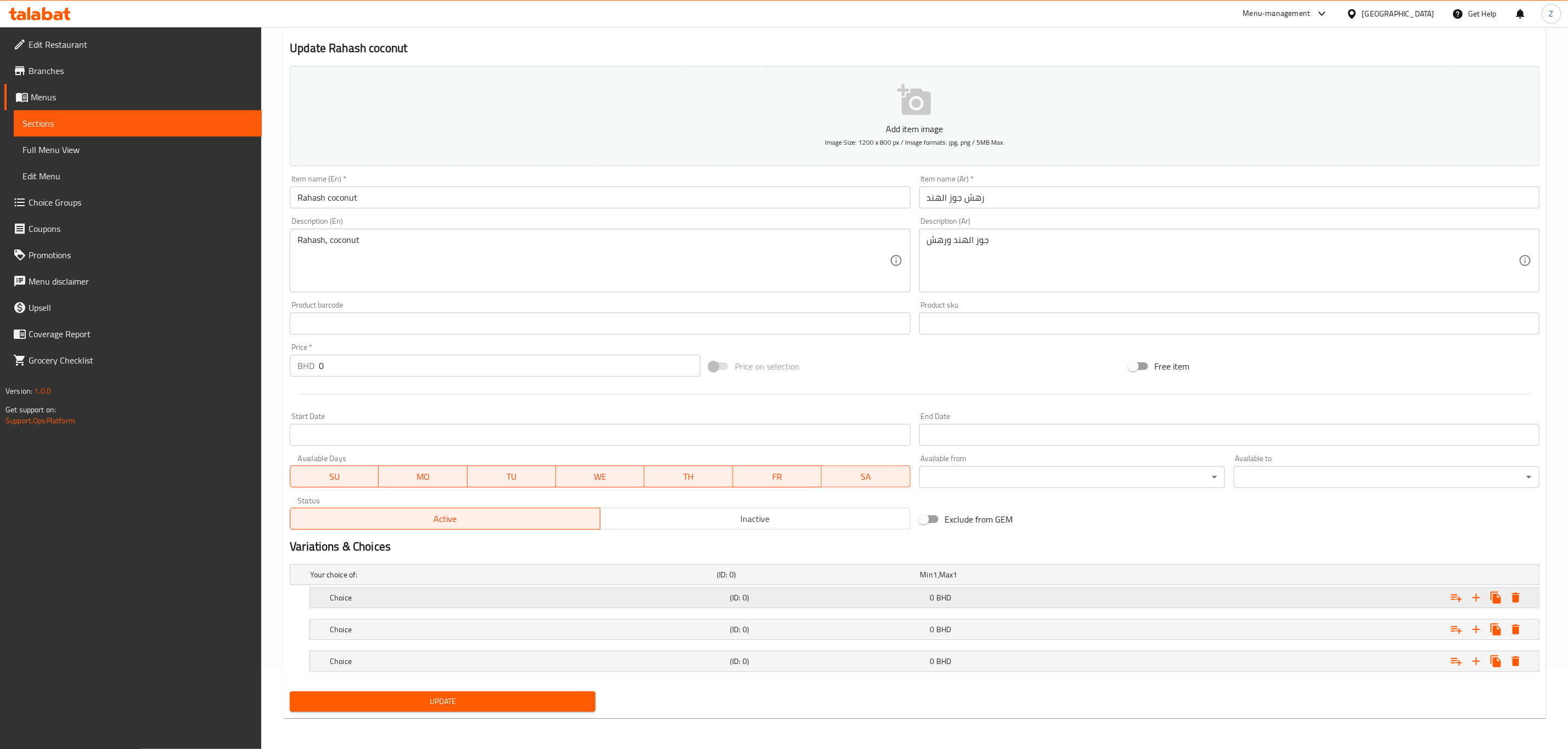
click at [503, 596] on h5 "Choice" at bounding box center [527, 598] width 395 height 11
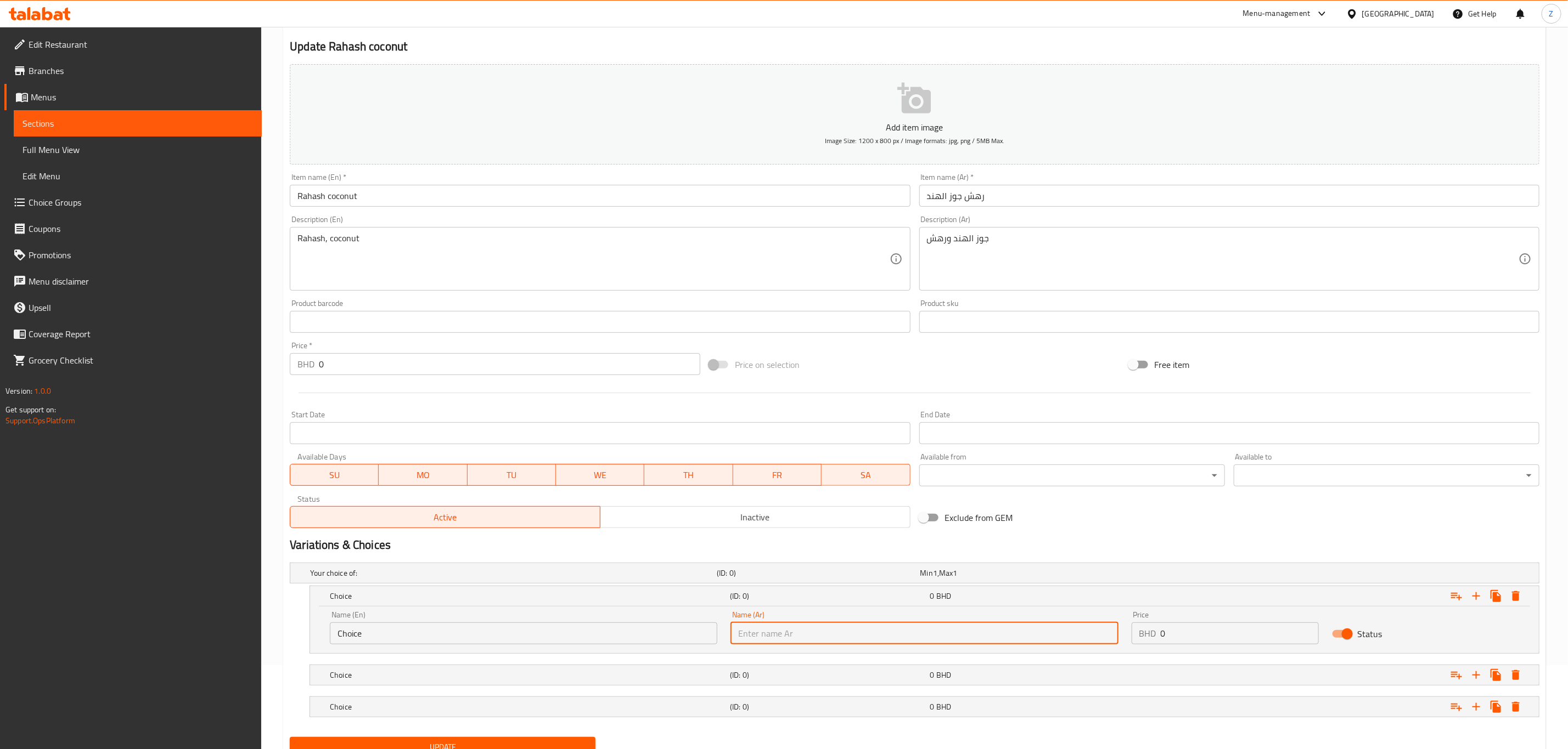
click at [781, 641] on input "text" at bounding box center [923, 634] width 387 height 22
click at [429, 639] on input "Choice" at bounding box center [523, 634] width 387 height 22
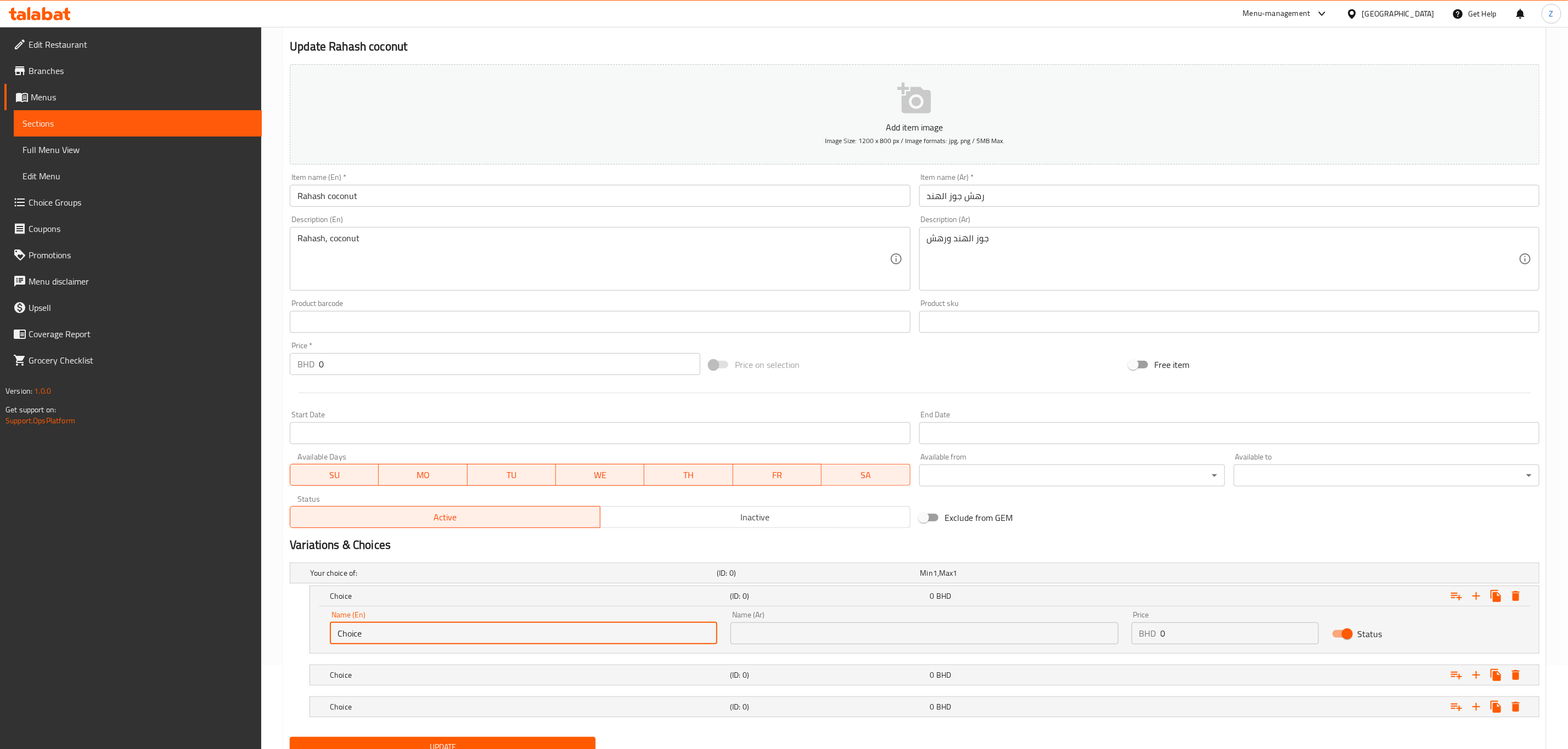
drag, startPoint x: 359, startPoint y: 634, endPoint x: 88, endPoint y: 614, distance: 271.7
click at [88, 614] on div "Edit Restaurant Branches Menus Sections Full Menu View Edit Menu Choice Groups …" at bounding box center [784, 369] width 1568 height 852
type input "1/4 KG"
click at [367, 666] on div "Choice (ID: 0) 0 BHD" at bounding box center [927, 675] width 1200 height 24
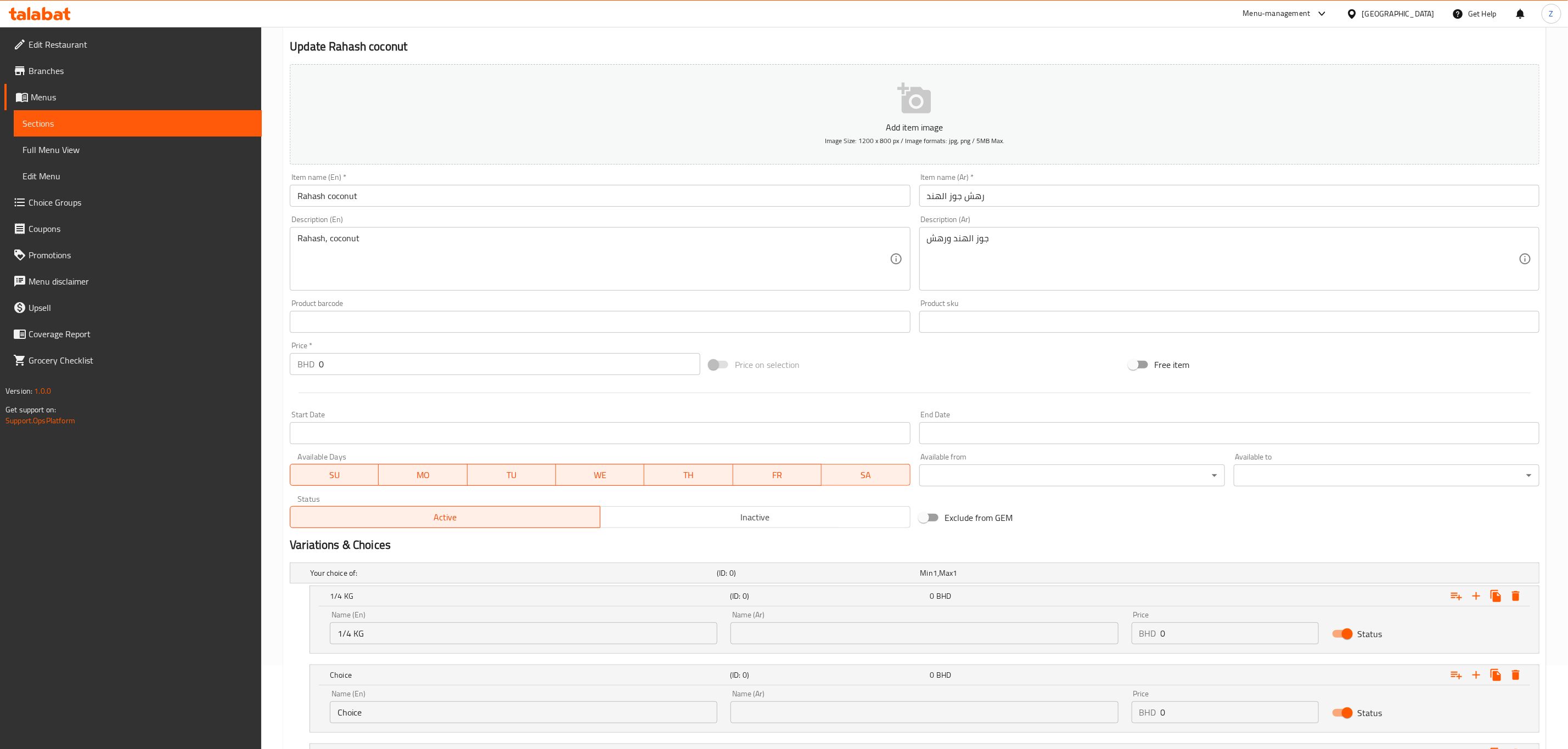
drag, startPoint x: 379, startPoint y: 711, endPoint x: 56, endPoint y: 693, distance: 323.5
click at [59, 694] on div "Edit Restaurant Branches Menus Sections Full Menu View Edit Menu Choice Groups …" at bounding box center [784, 393] width 1568 height 899
type input "1/2 Kg"
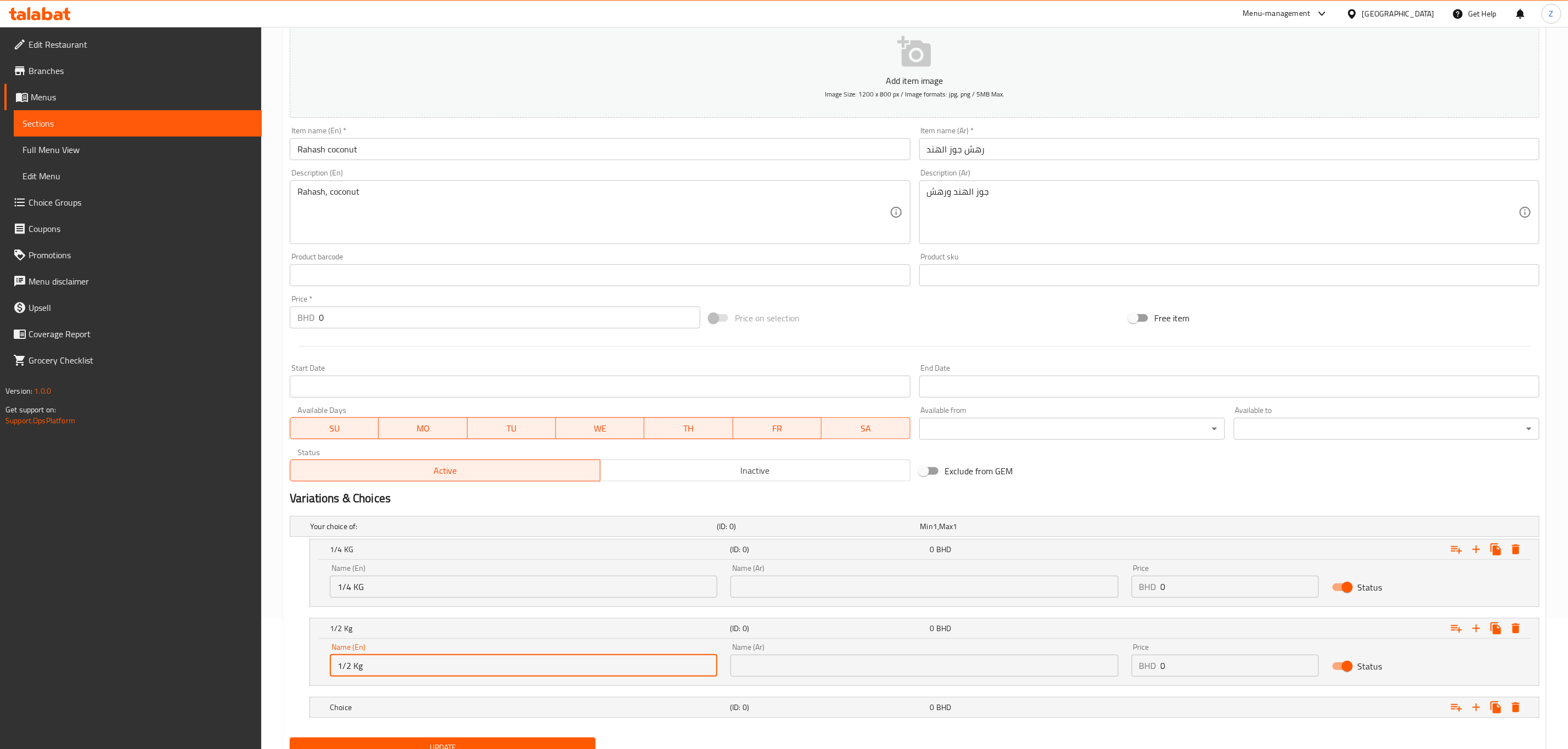
scroll to position [178, 0]
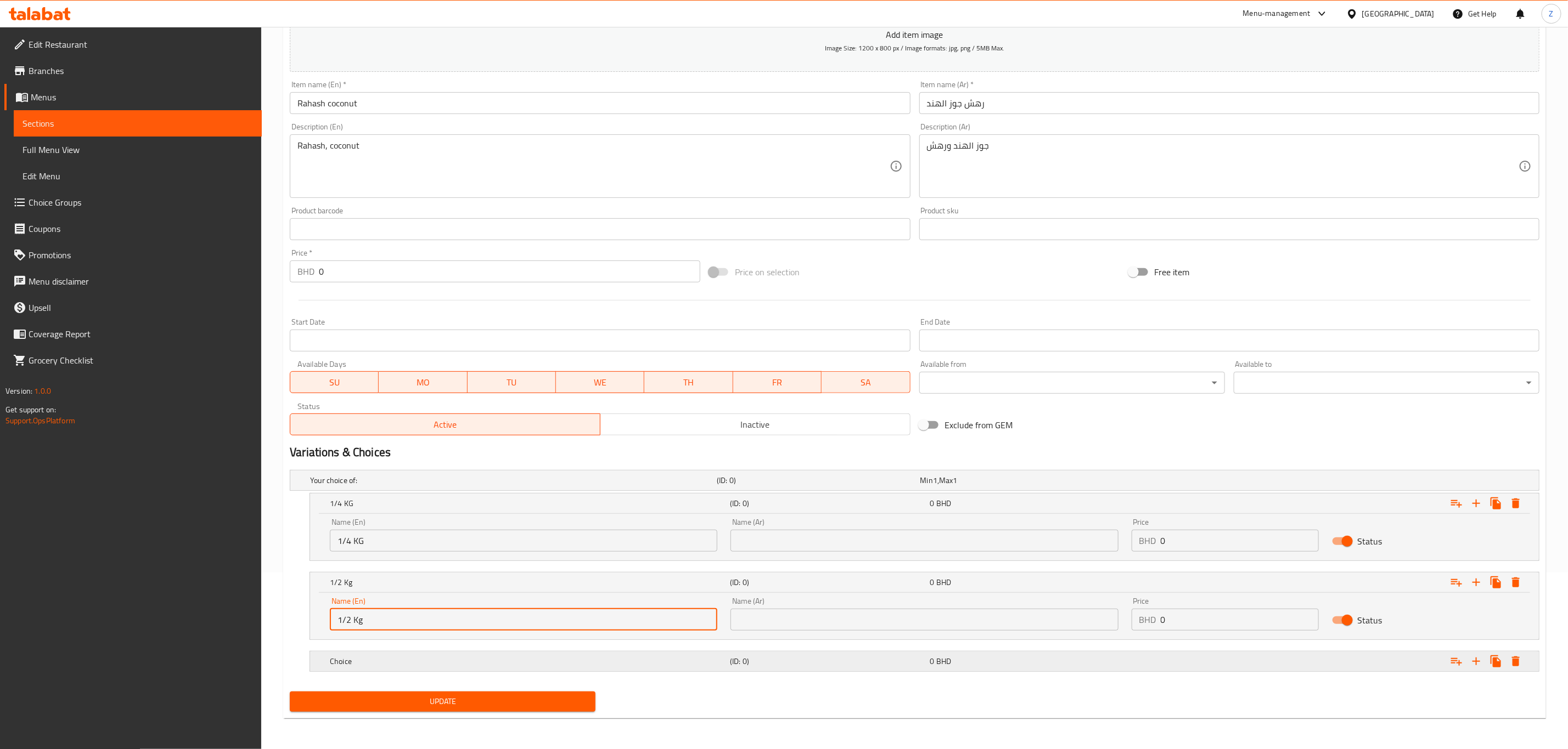
click at [355, 672] on div "Choice (ID: 0) 0 BHD" at bounding box center [927, 661] width 1200 height 24
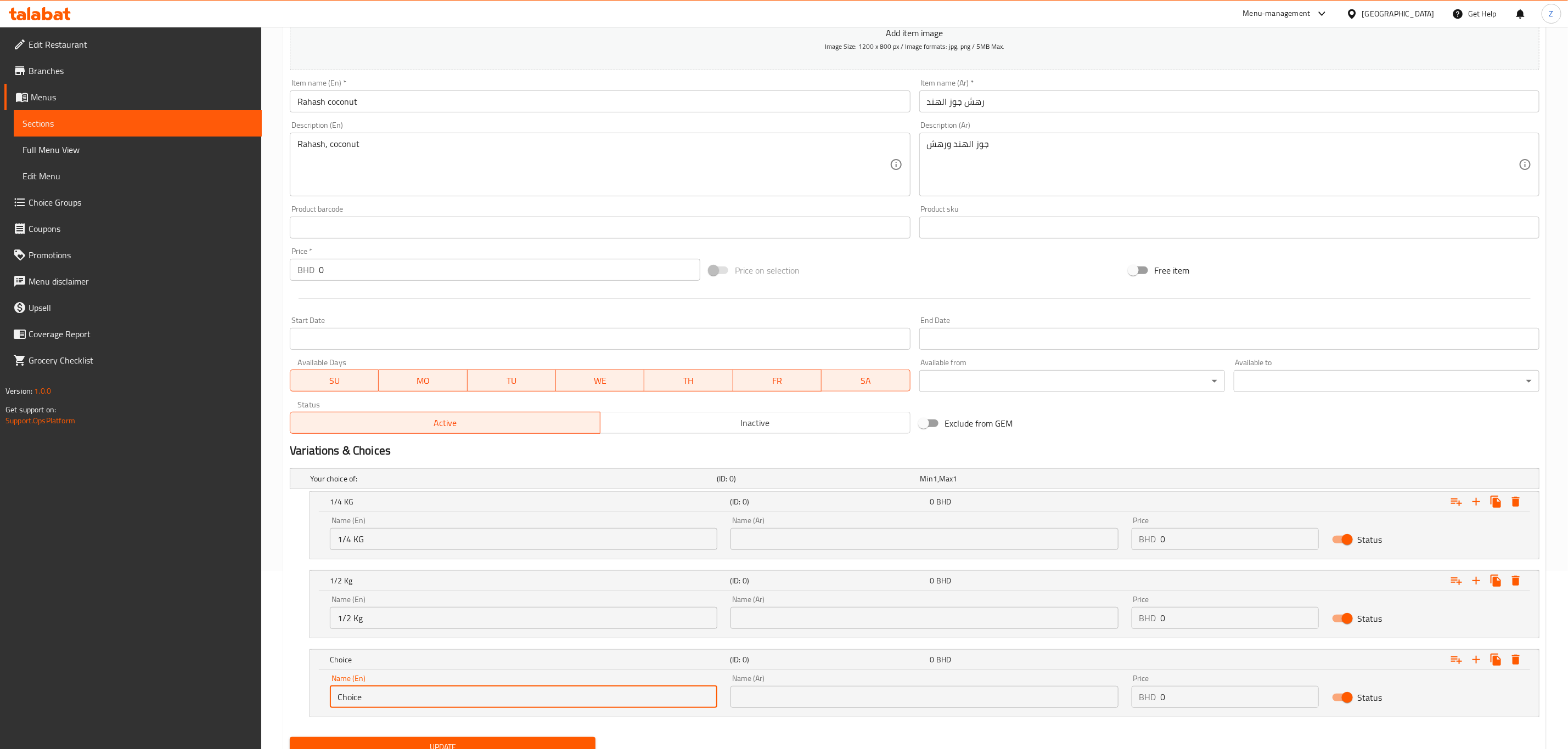
drag, startPoint x: 372, startPoint y: 704, endPoint x: 31, endPoint y: 696, distance: 341.1
click at [37, 696] on div "Edit Restaurant Branches Menus Sections Full Menu View Edit Menu Choice Groups …" at bounding box center [784, 322] width 1568 height 947
type input "1 Kg"
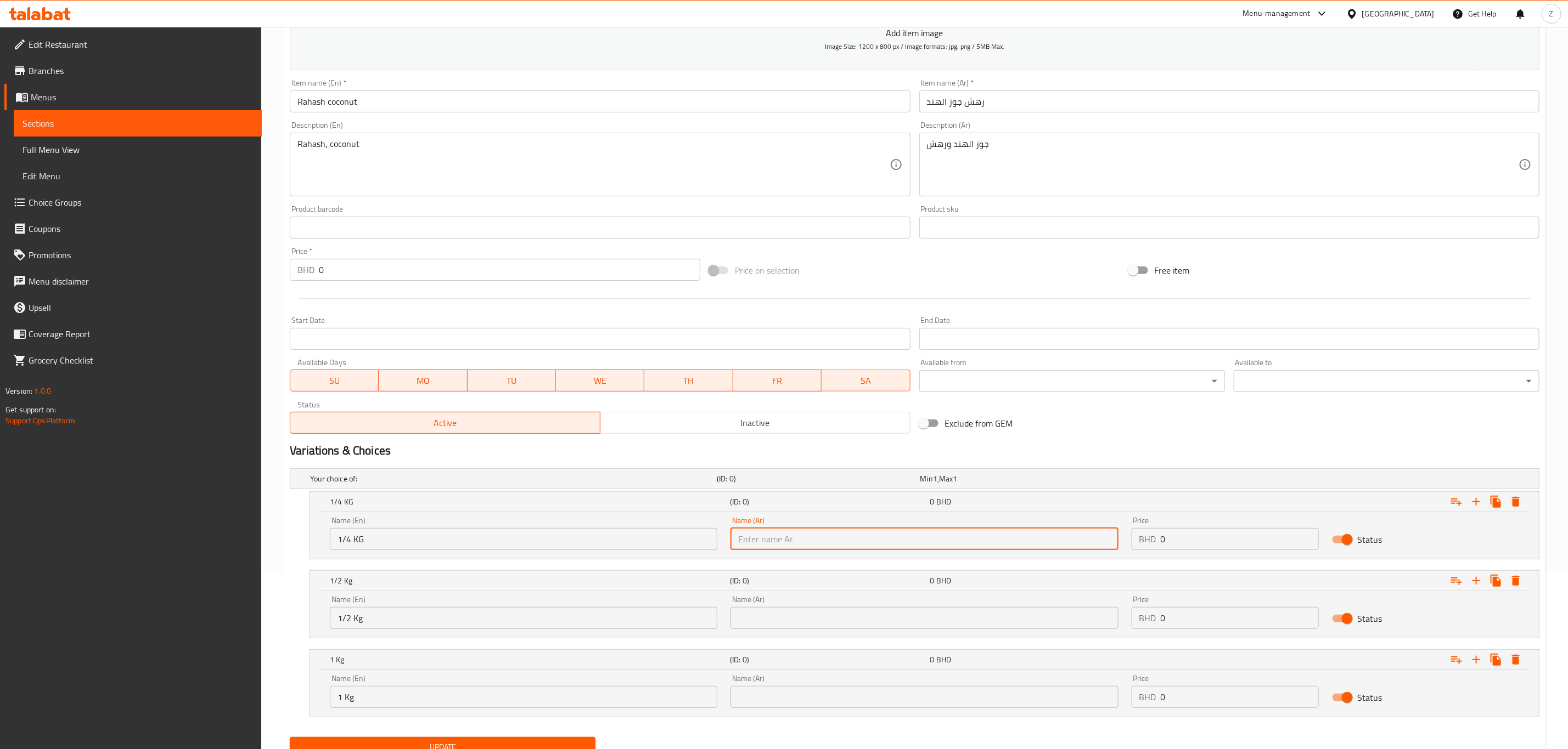
click at [889, 541] on input "text" at bounding box center [923, 540] width 387 height 22
type input "ربع كيلو"
drag, startPoint x: 808, startPoint y: 624, endPoint x: 815, endPoint y: 622, distance: 7.3
click at [808, 624] on input "text" at bounding box center [923, 619] width 387 height 22
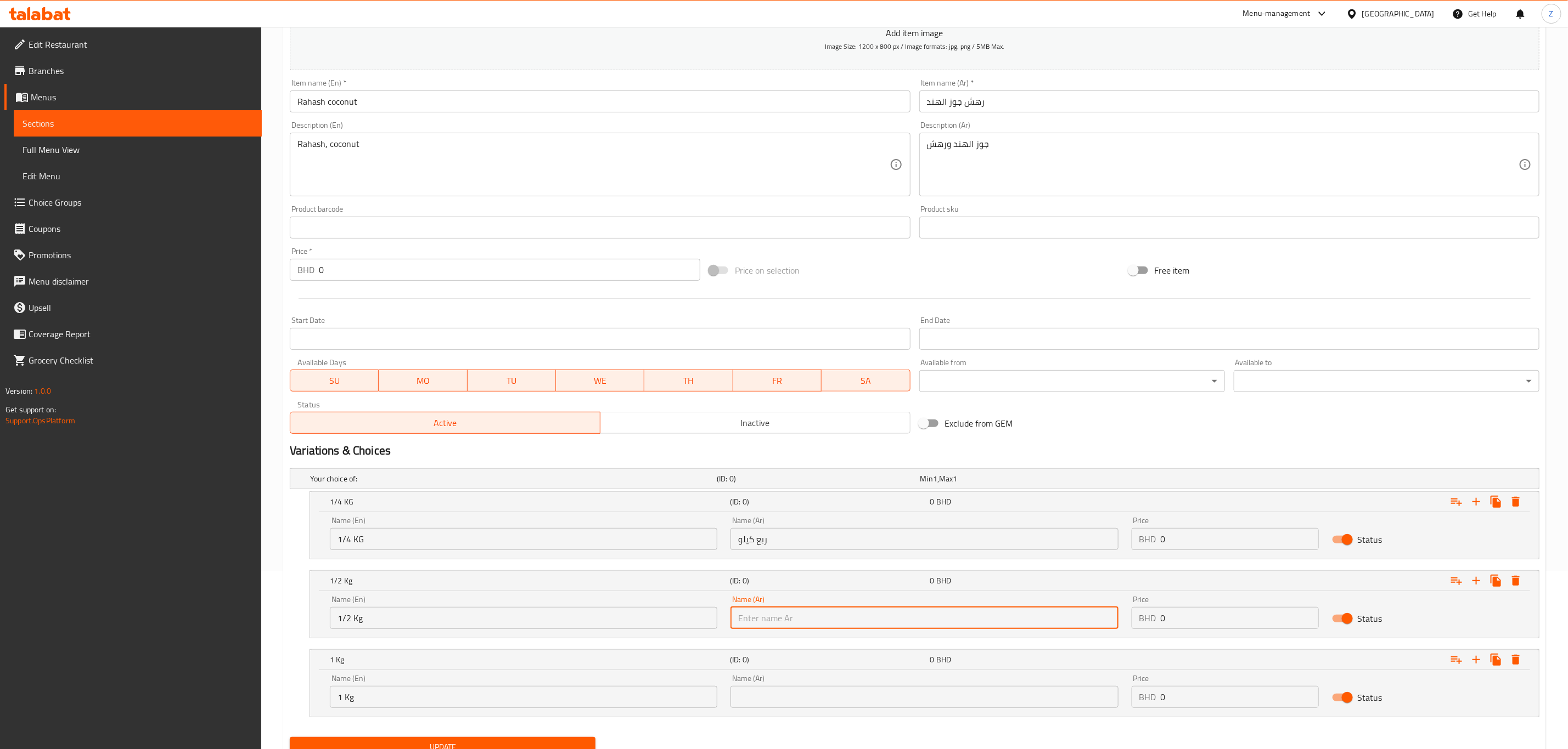
type input "نصف كيلو"
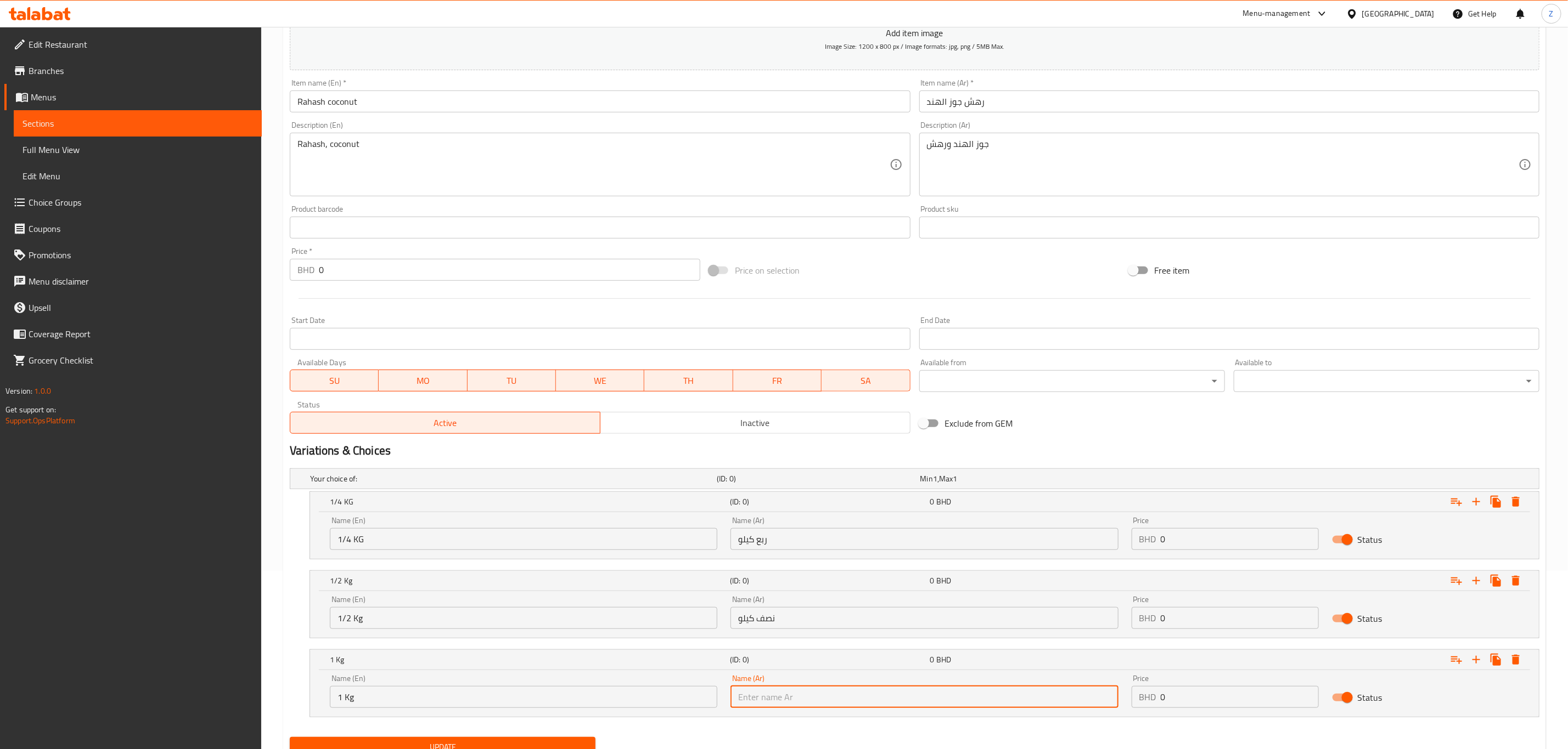
click at [777, 700] on input "text" at bounding box center [923, 697] width 387 height 22
type input "كيلو"
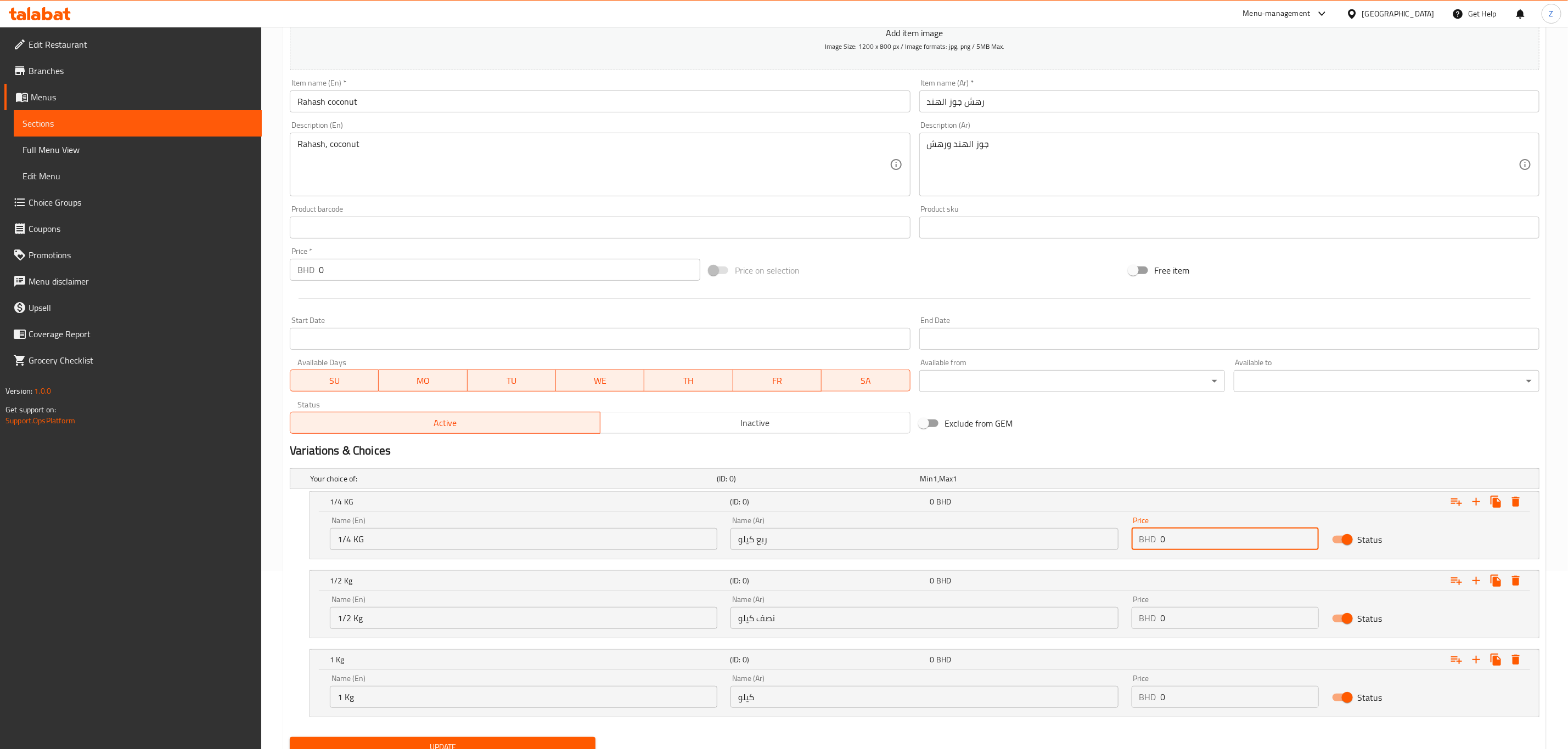
drag, startPoint x: 1182, startPoint y: 532, endPoint x: 982, endPoint y: 566, distance: 202.9
click at [983, 566] on div "Your choice of: (ID: 0) Min 1 , Max 1 Name (En) Your choice of: Name (En) Name …" at bounding box center [915, 598] width 1258 height 269
type input "3.7"
click at [1161, 626] on input "0" at bounding box center [1240, 619] width 158 height 22
click at [1163, 625] on input "0" at bounding box center [1240, 619] width 158 height 22
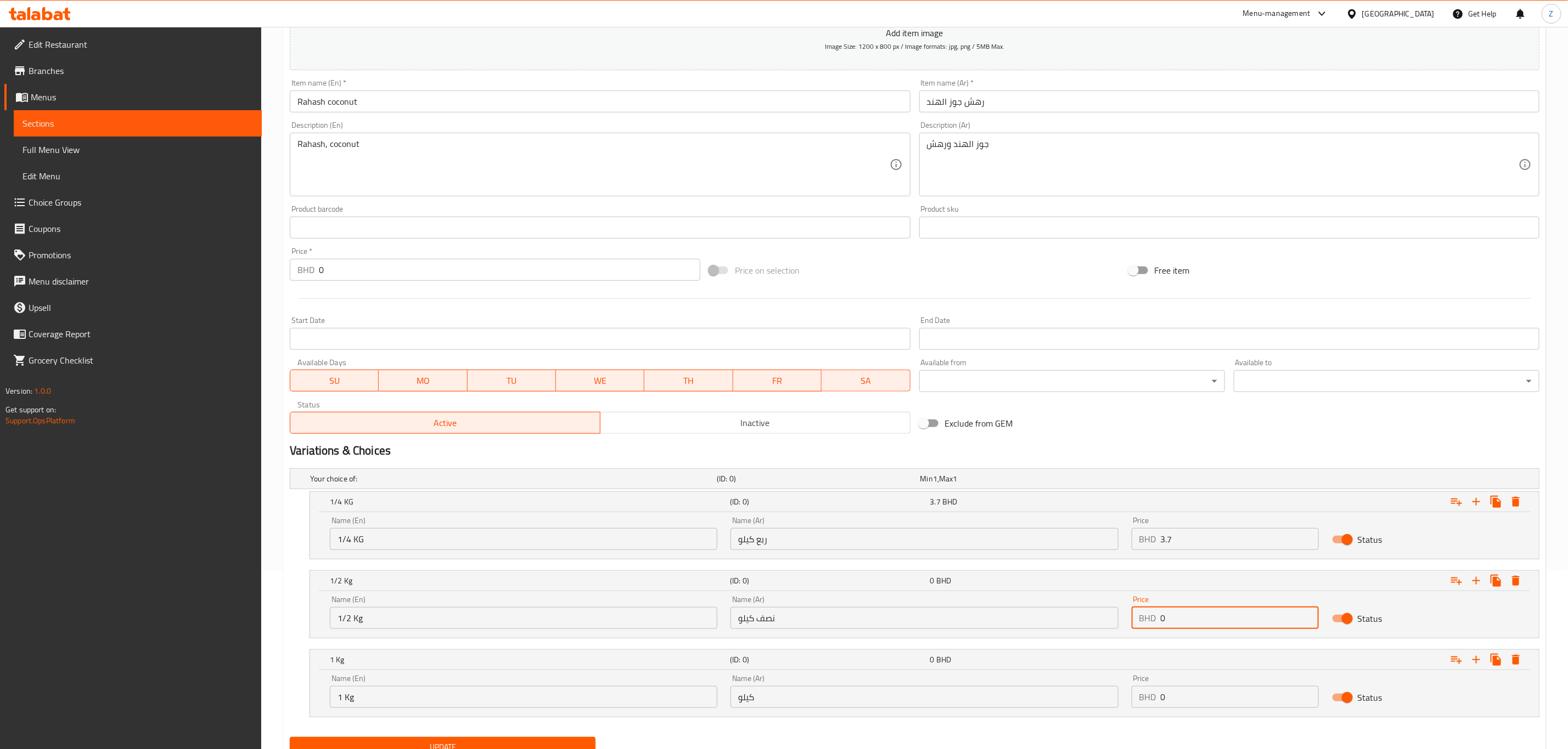
drag, startPoint x: 1169, startPoint y: 621, endPoint x: 1075, endPoint y: 597, distance: 97.0
click at [1077, 598] on div "Name (En) 1/2 Kg Name (En) Name (Ar) نصف كيلو Name (Ar) Price BHD 0 Price Status" at bounding box center [924, 612] width 1202 height 46
click at [1173, 619] on input "0" at bounding box center [1240, 619] width 158 height 22
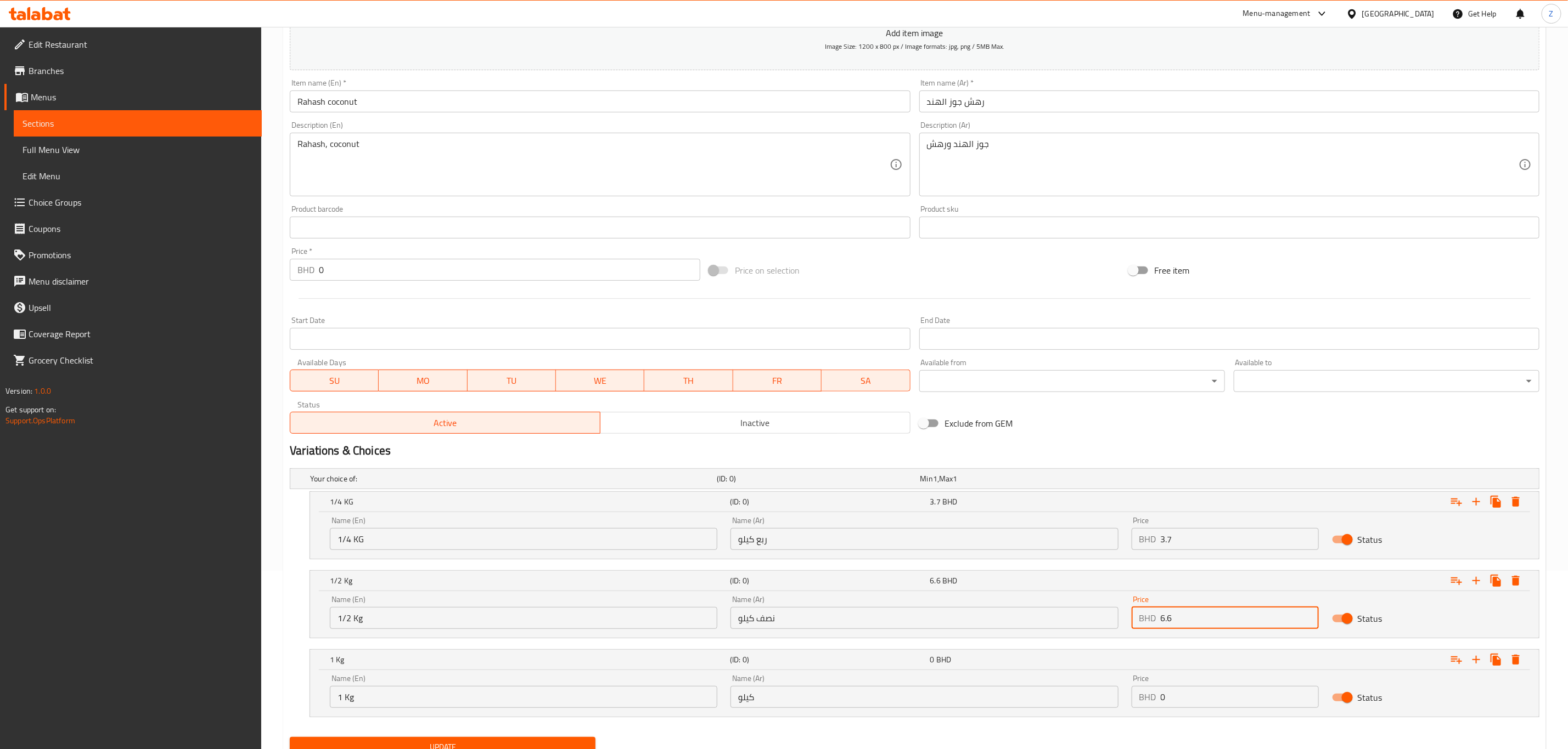
type input "6.6"
drag, startPoint x: 1179, startPoint y: 703, endPoint x: 1099, endPoint y: 700, distance: 80.1
click at [1099, 700] on div "Name (En) 1 Kg Name (En) Name (Ar) كيلو Name (Ar) Price BHD 0 Price Status" at bounding box center [924, 691] width 1202 height 46
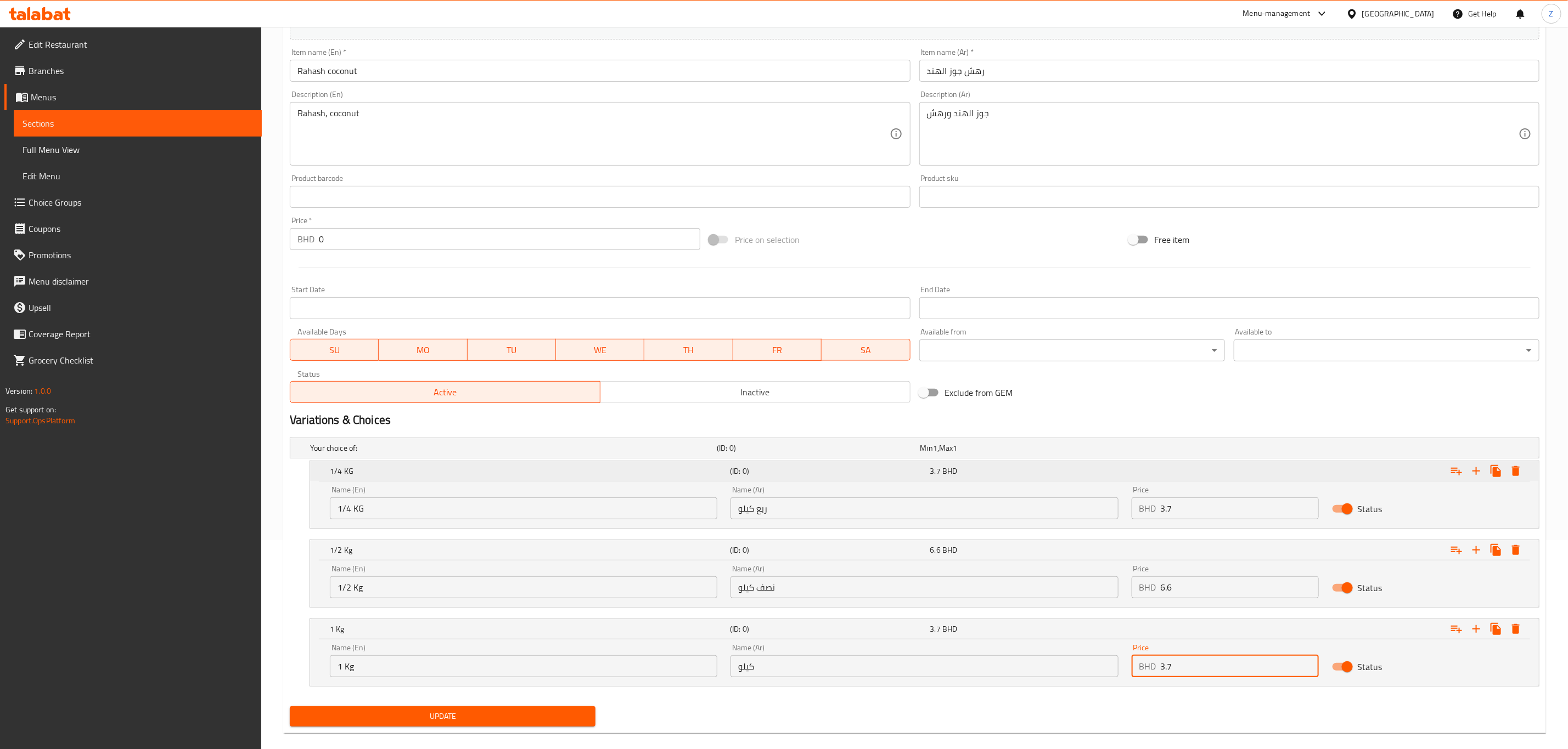
scroll to position [226, 0]
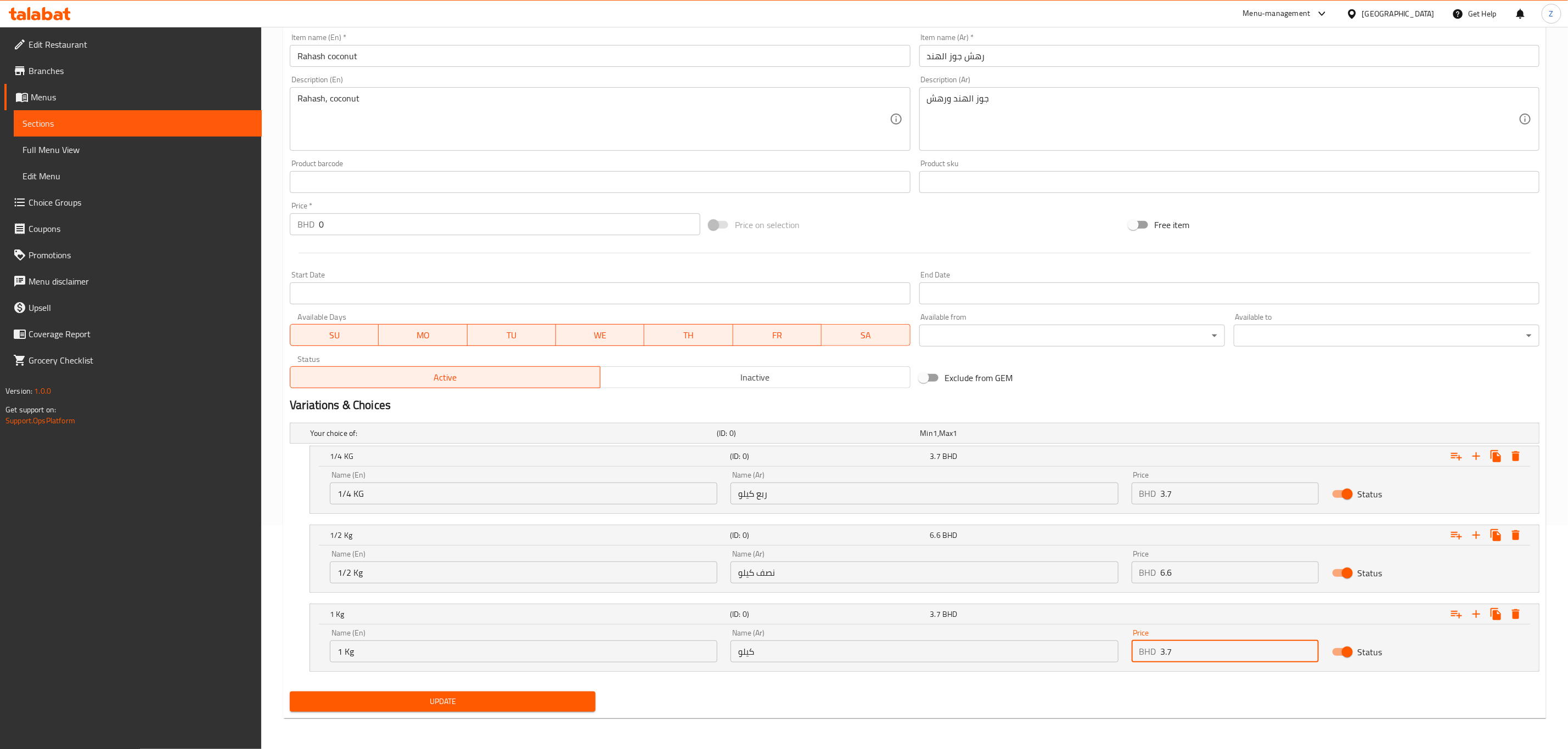
type input "3.7"
click at [473, 705] on span "Update" at bounding box center [443, 702] width 288 height 14
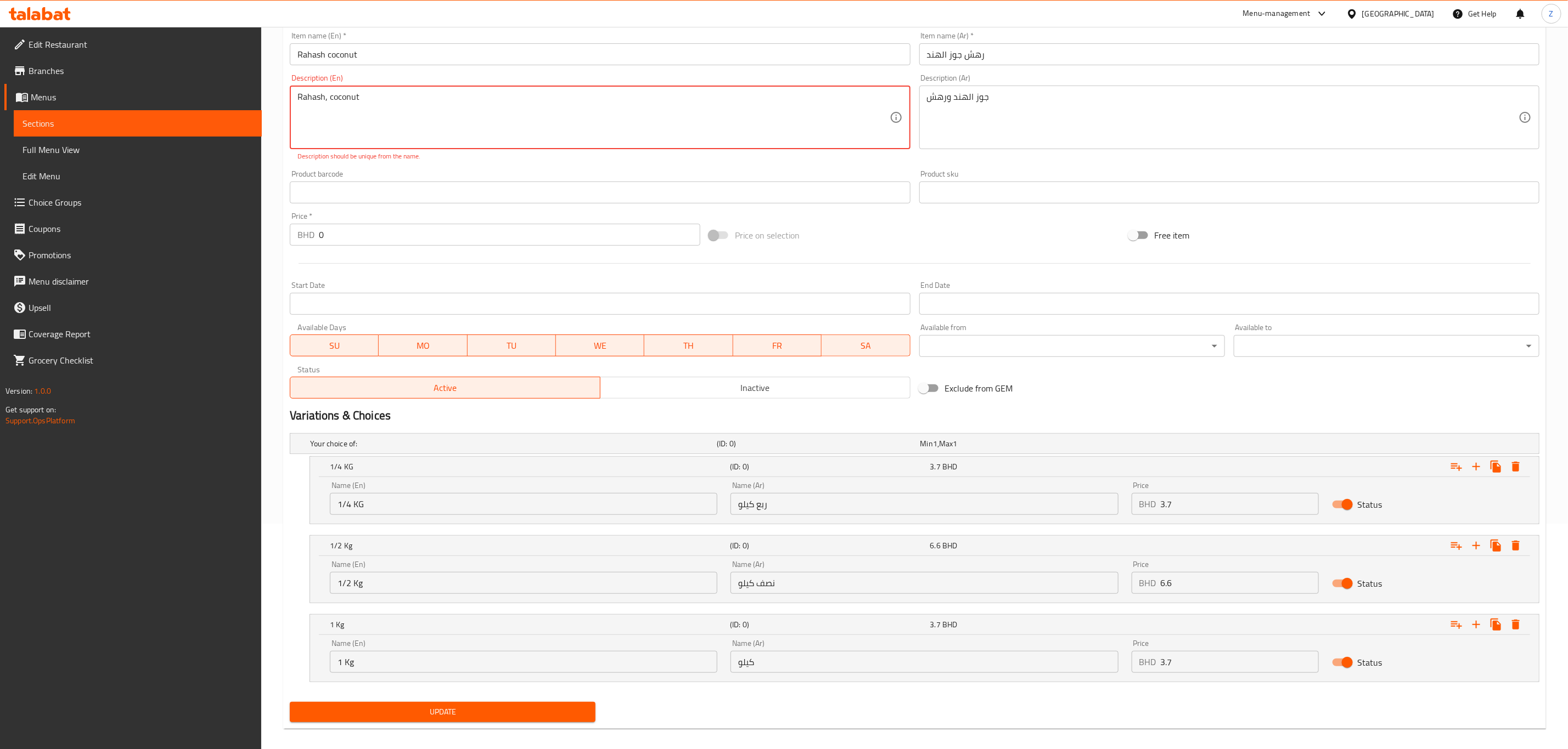
click at [557, 104] on textarea "Rahash, coconut" at bounding box center [593, 117] width 592 height 52
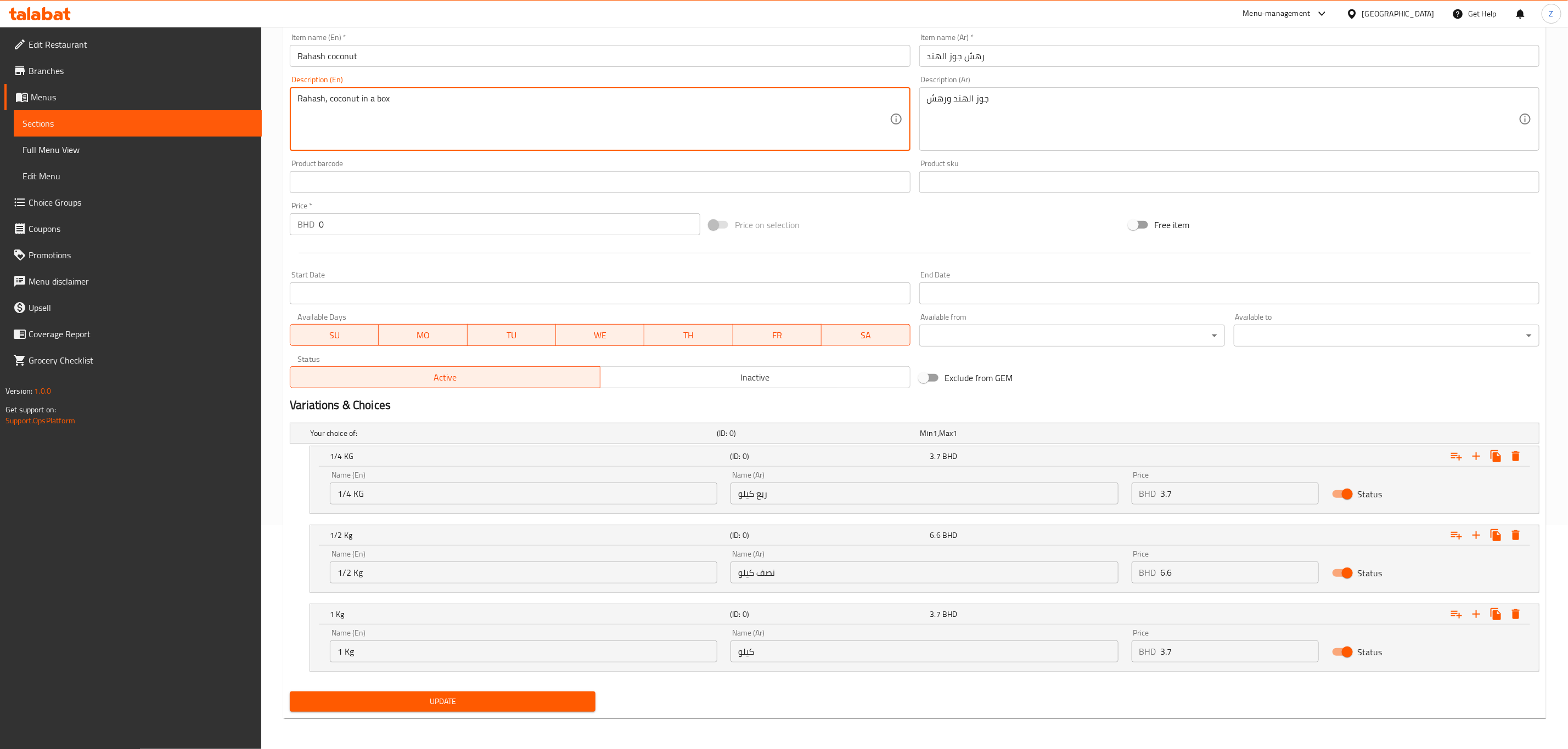
type textarea "Rahash, coconut in a box"
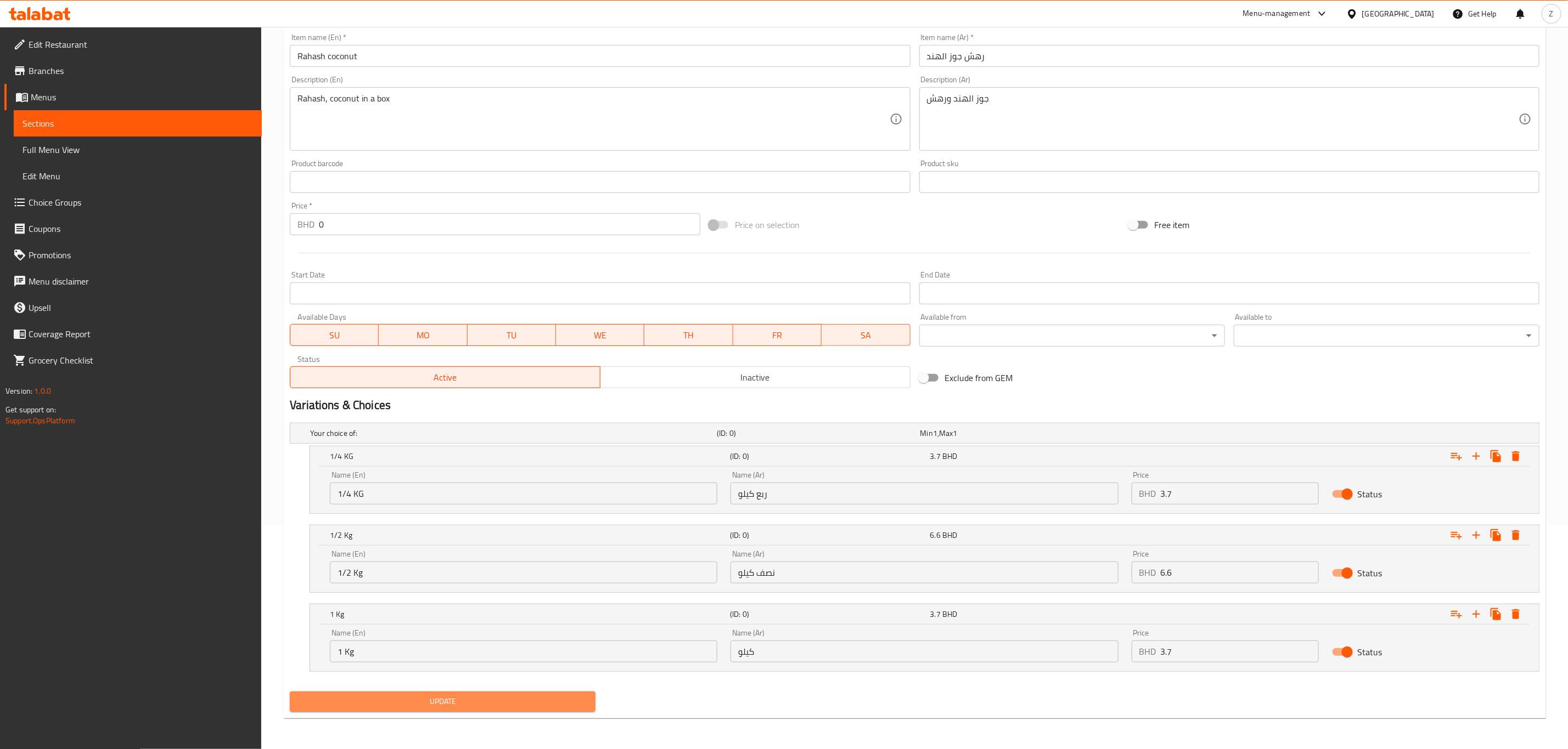
click at [448, 701] on span "Update" at bounding box center [443, 702] width 288 height 14
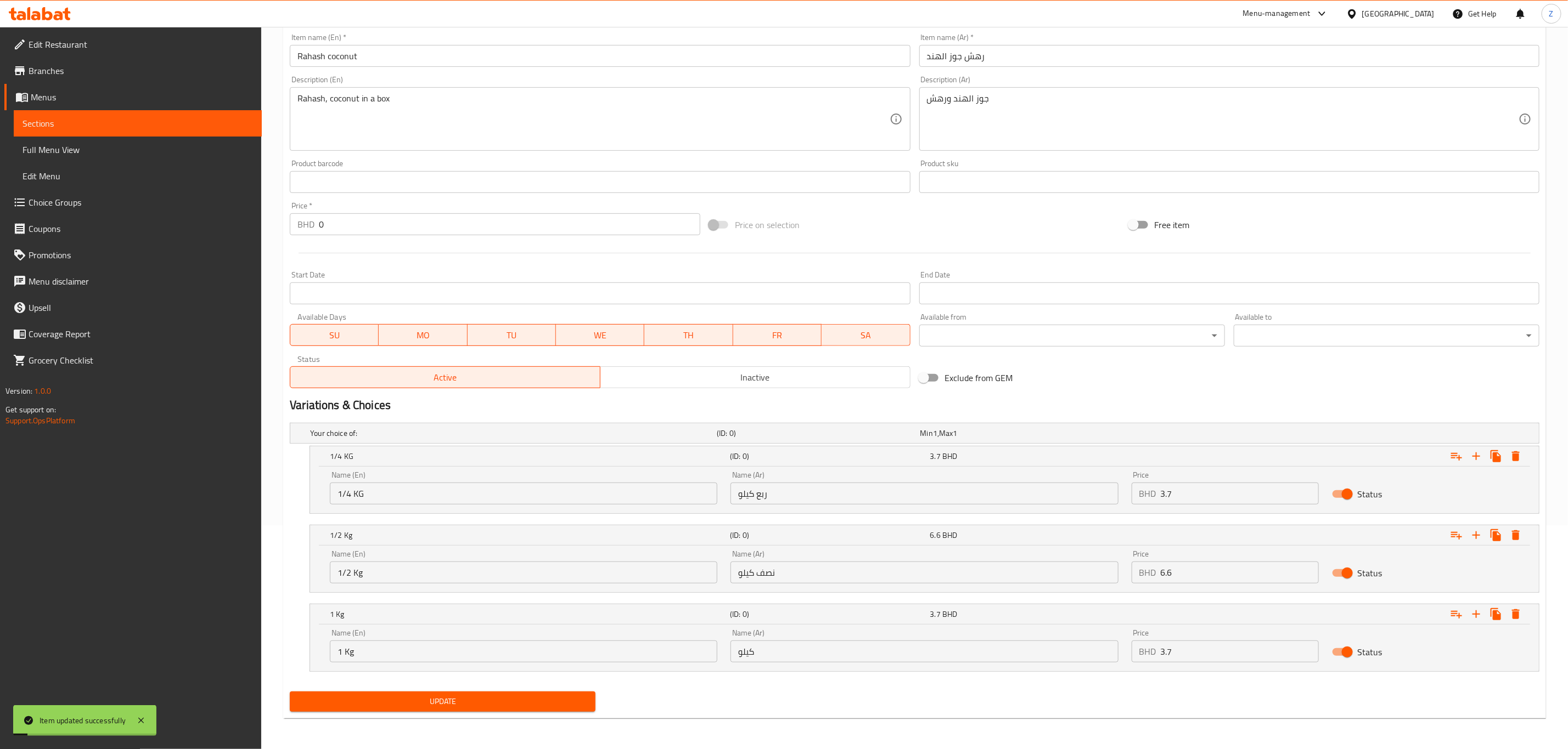
scroll to position [0, 0]
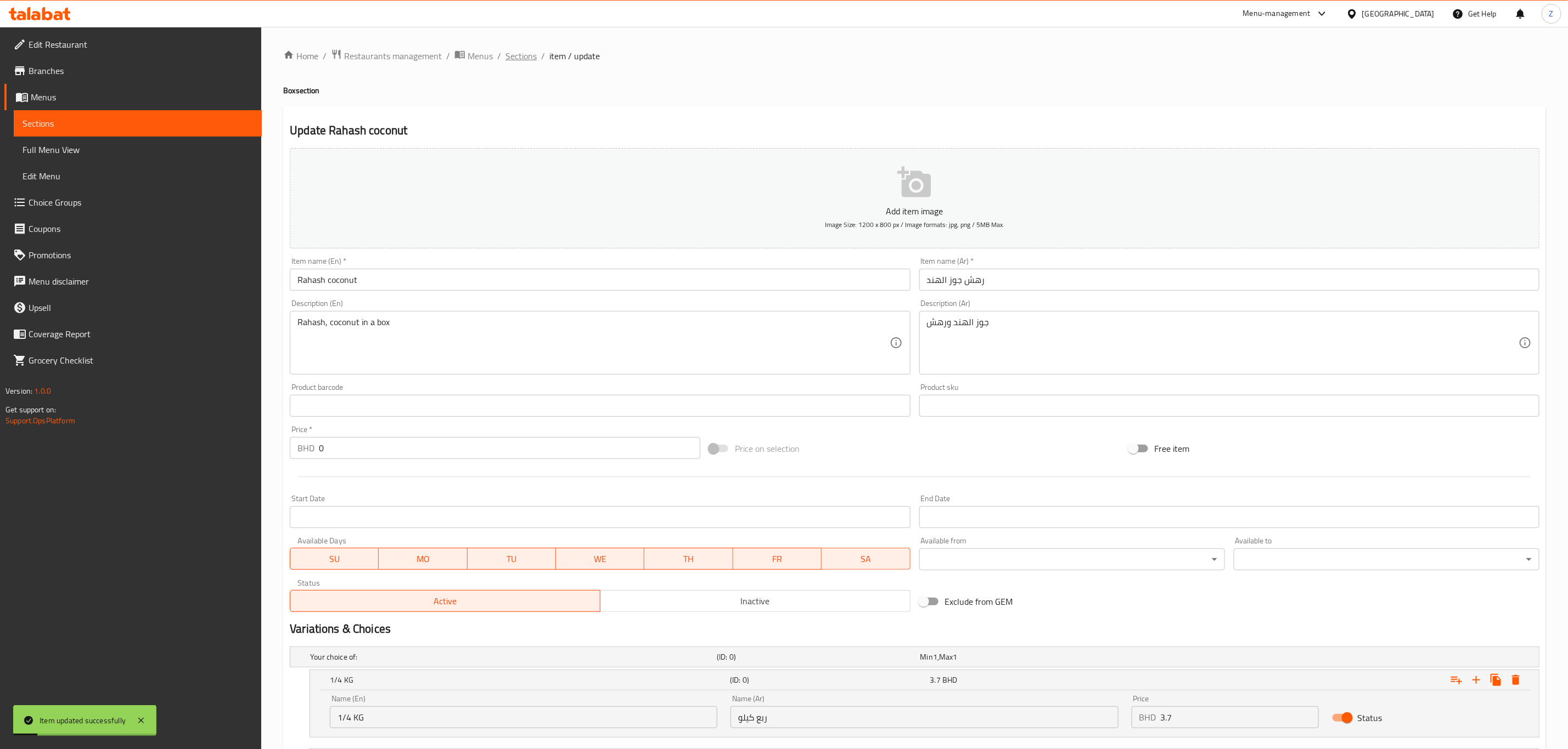
click at [520, 55] on span "Sections" at bounding box center [521, 56] width 31 height 13
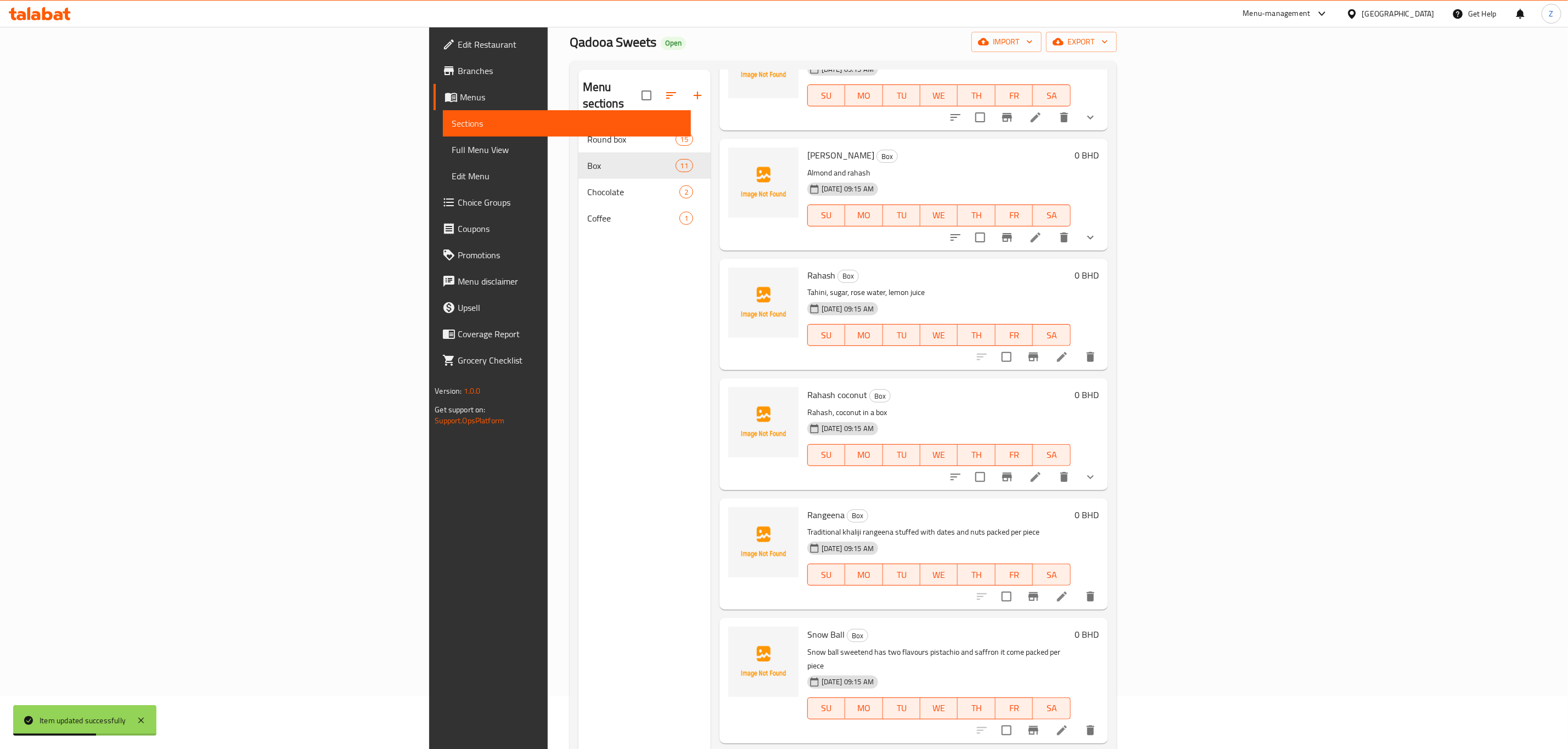
scroll to position [83, 0]
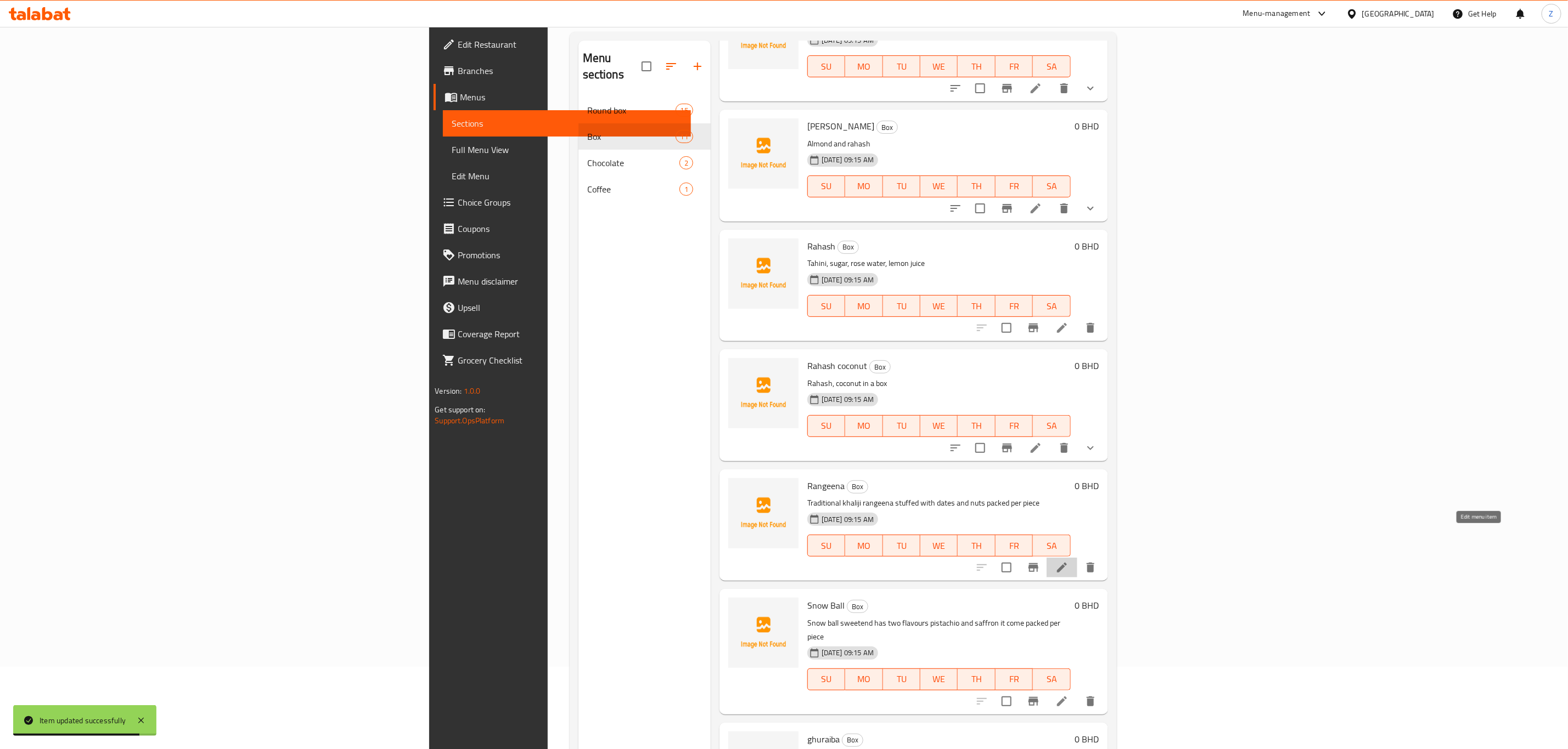
click at [1069, 561] on icon at bounding box center [1062, 568] width 13 height 13
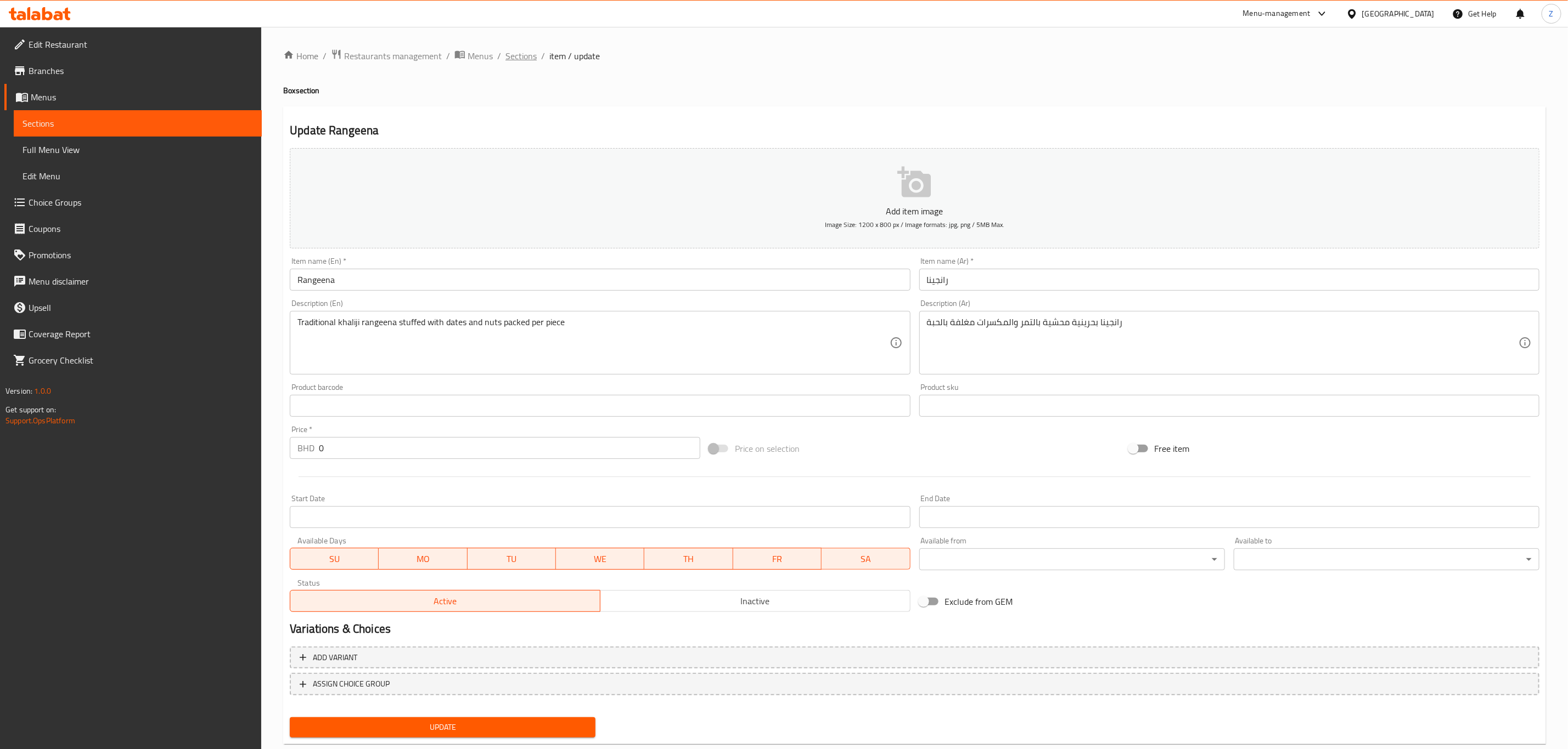
click at [524, 59] on span "Sections" at bounding box center [521, 56] width 31 height 13
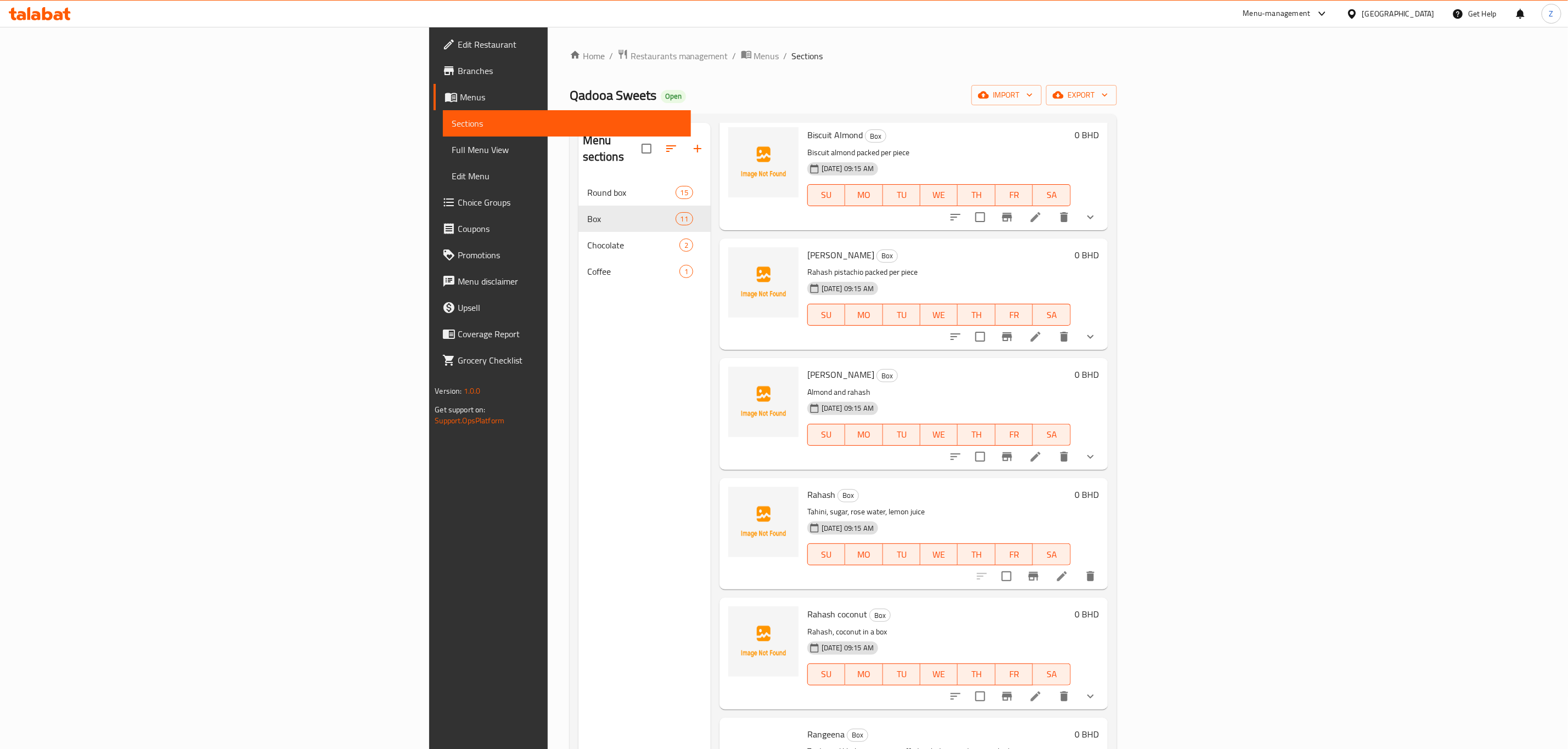
scroll to position [494, 0]
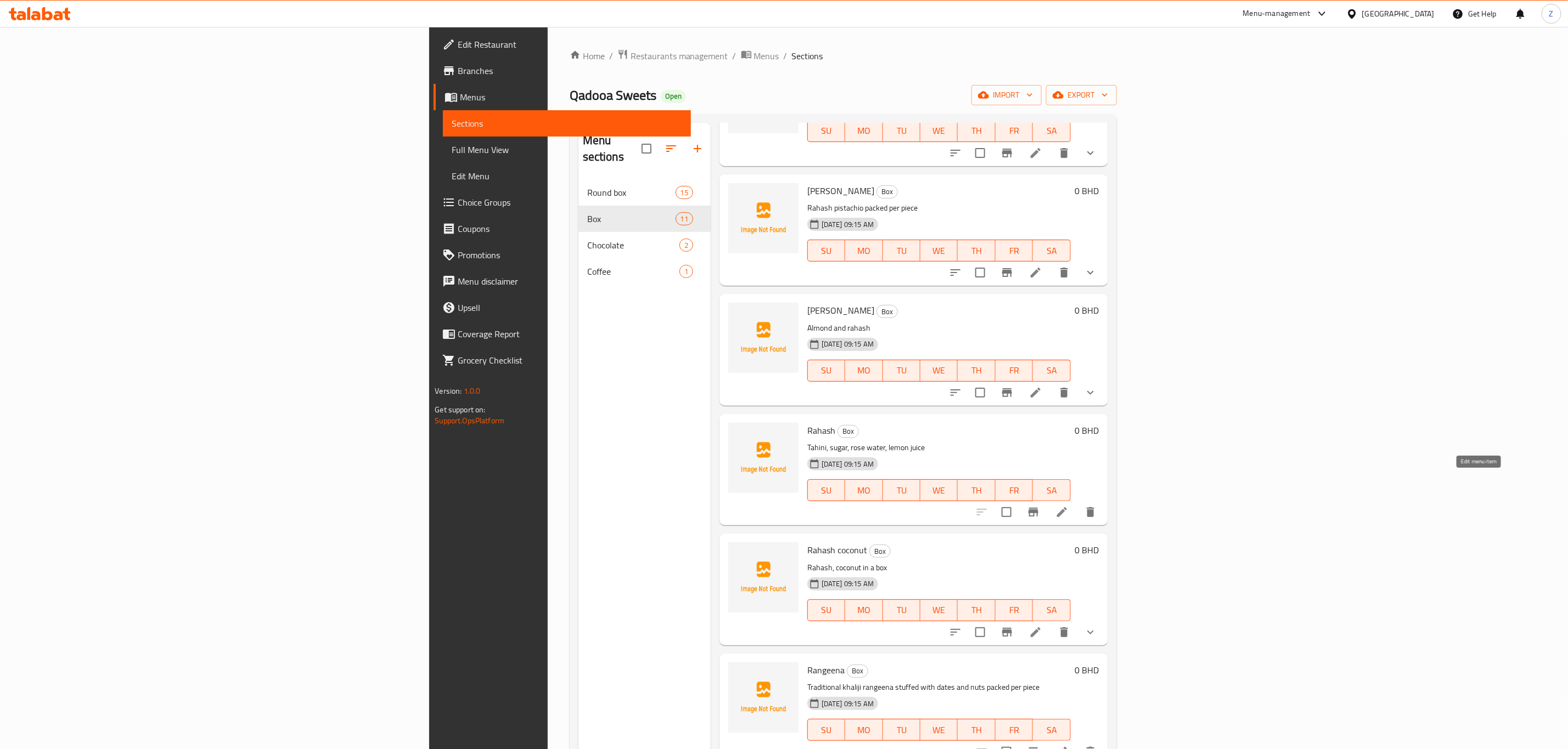
click at [1069, 506] on icon at bounding box center [1062, 512] width 13 height 13
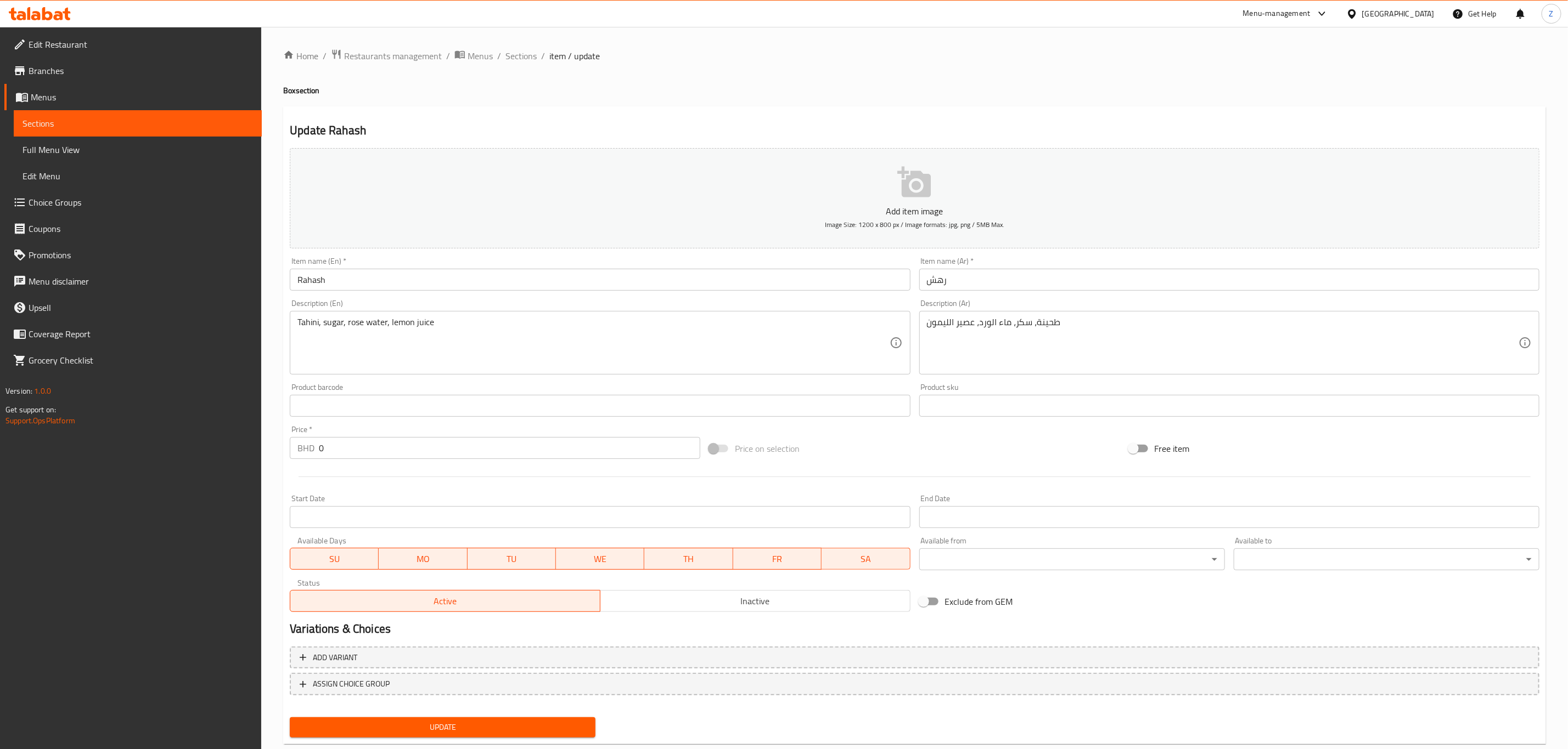
scroll to position [24, 0]
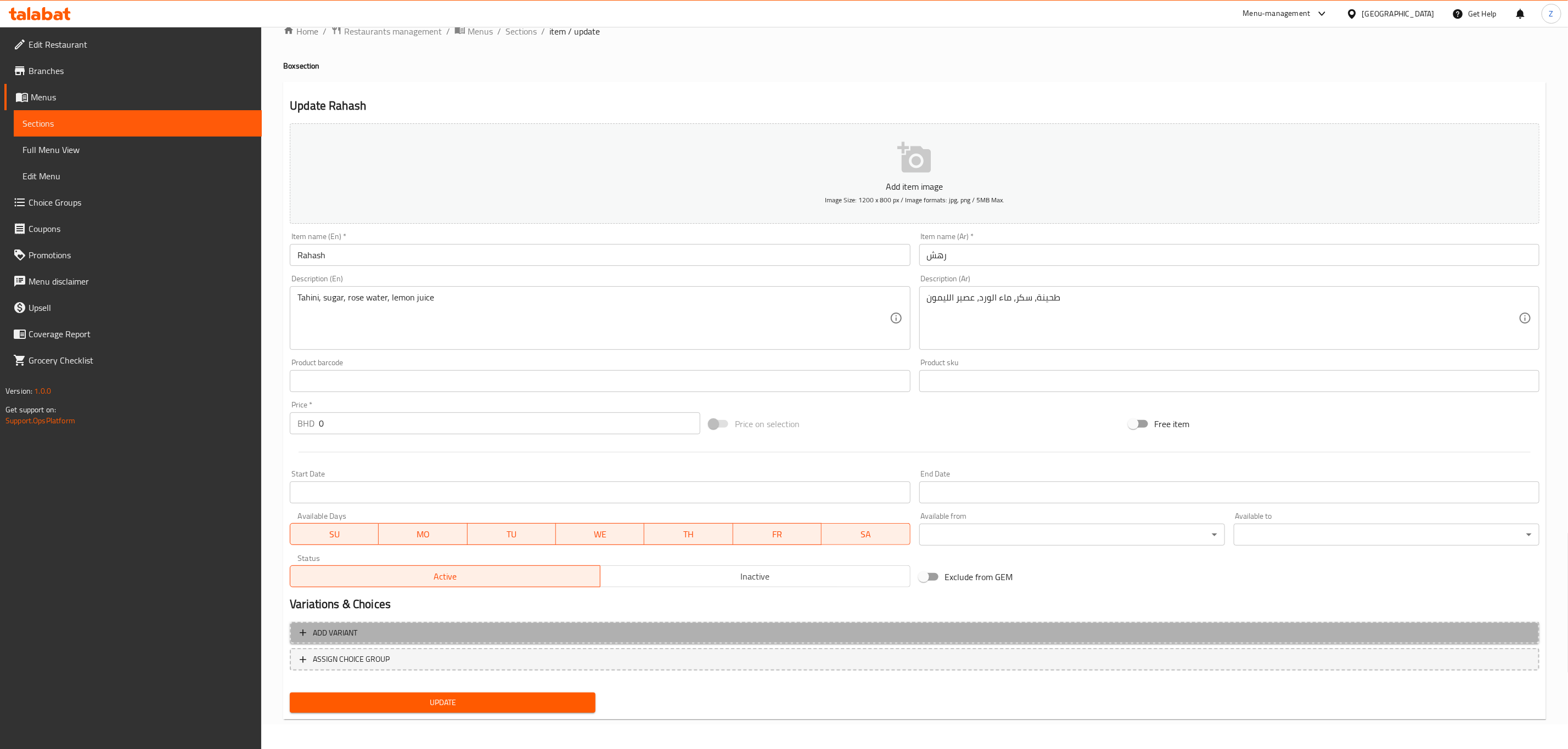
click at [1159, 630] on span "Add variant" at bounding box center [914, 633] width 1229 height 14
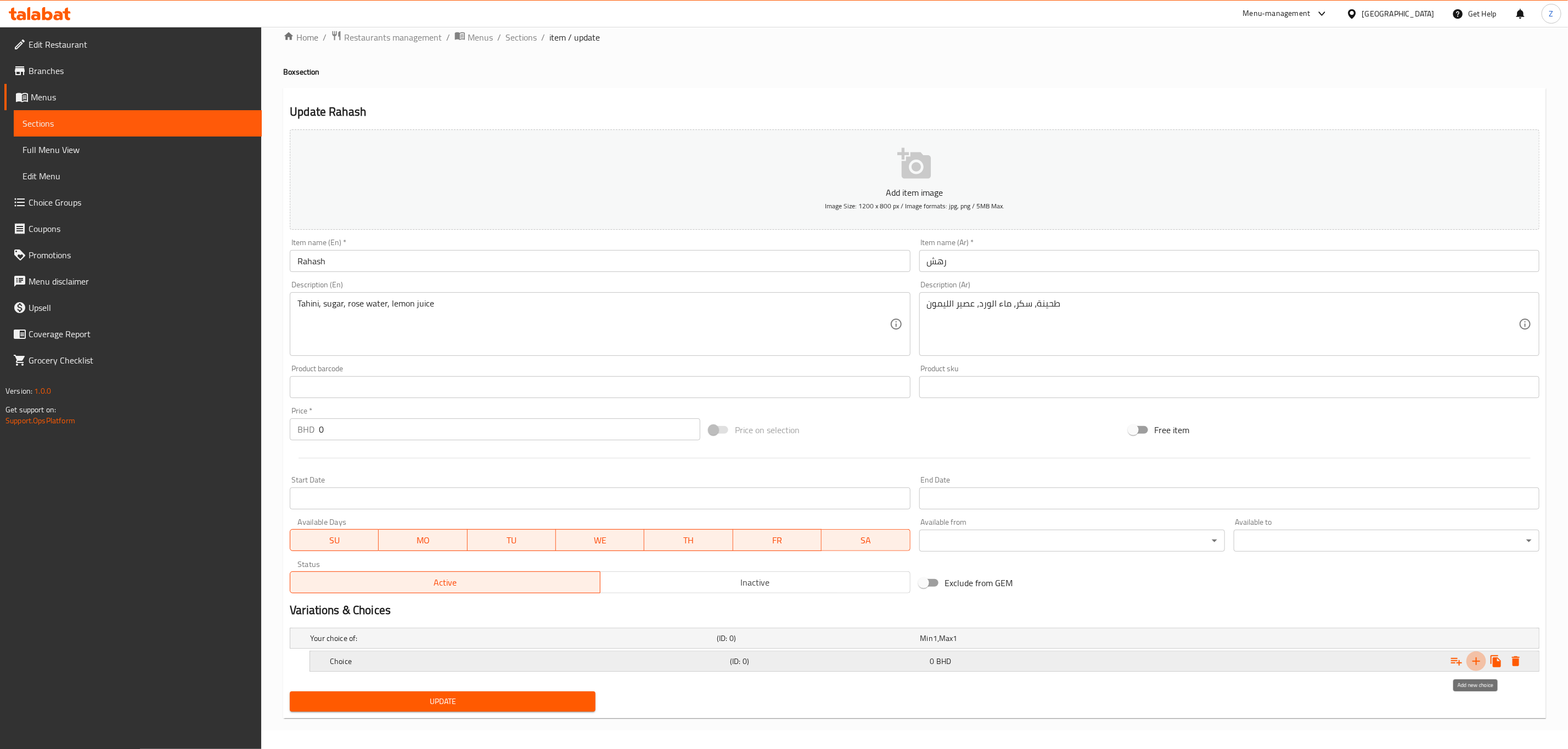
click at [1480, 666] on icon "Expand" at bounding box center [1477, 661] width 13 height 13
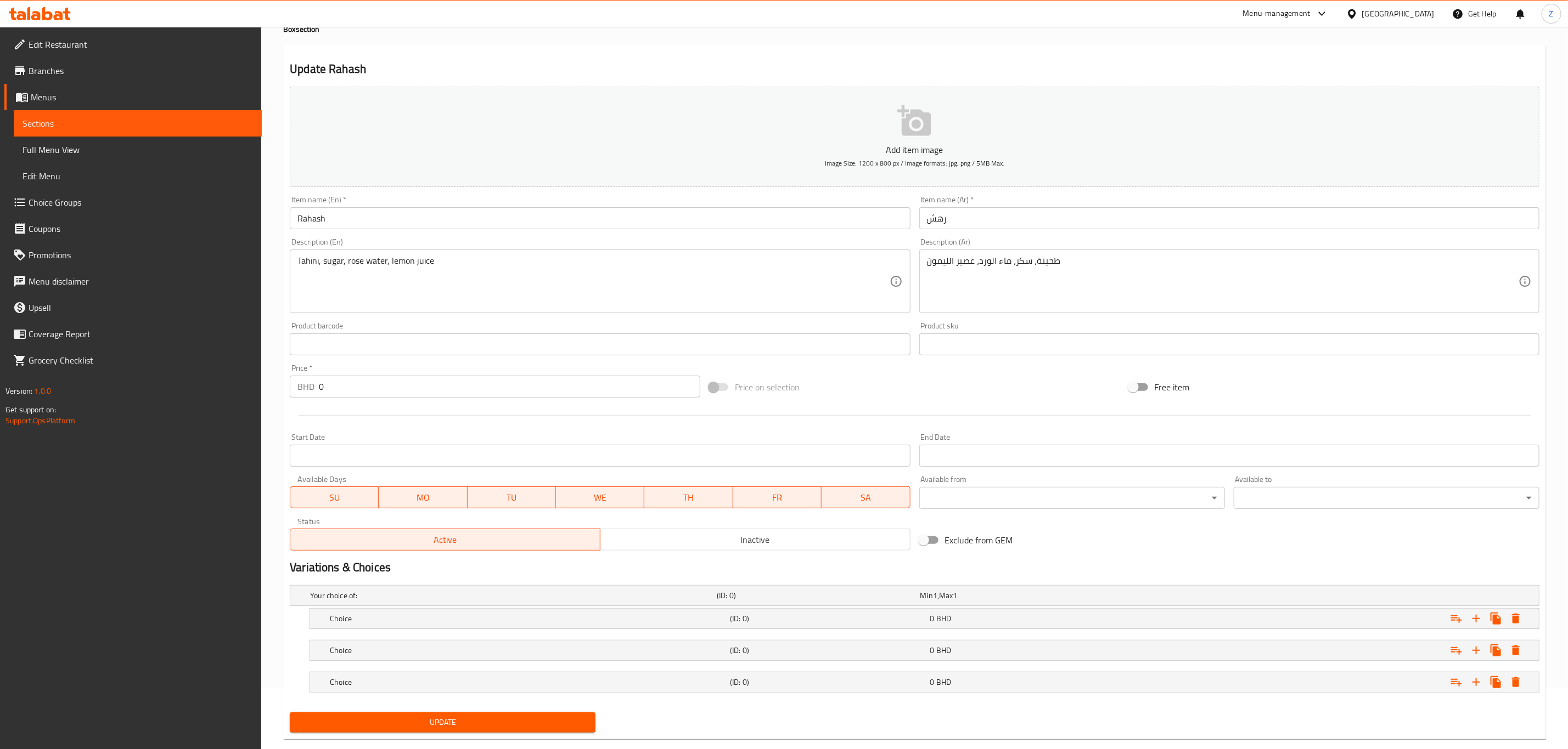
scroll to position [84, 0]
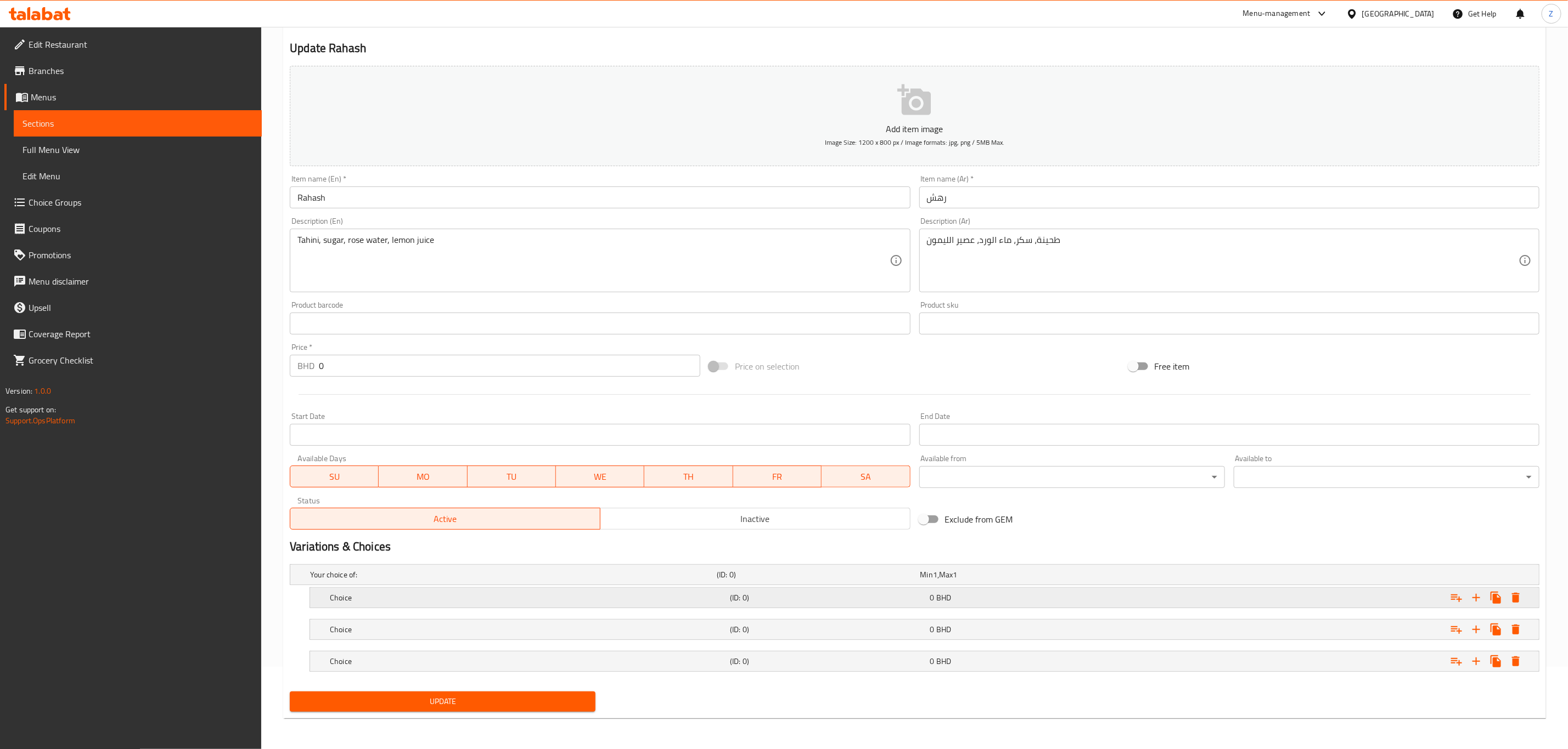
click at [459, 599] on h5 "Choice" at bounding box center [527, 598] width 395 height 11
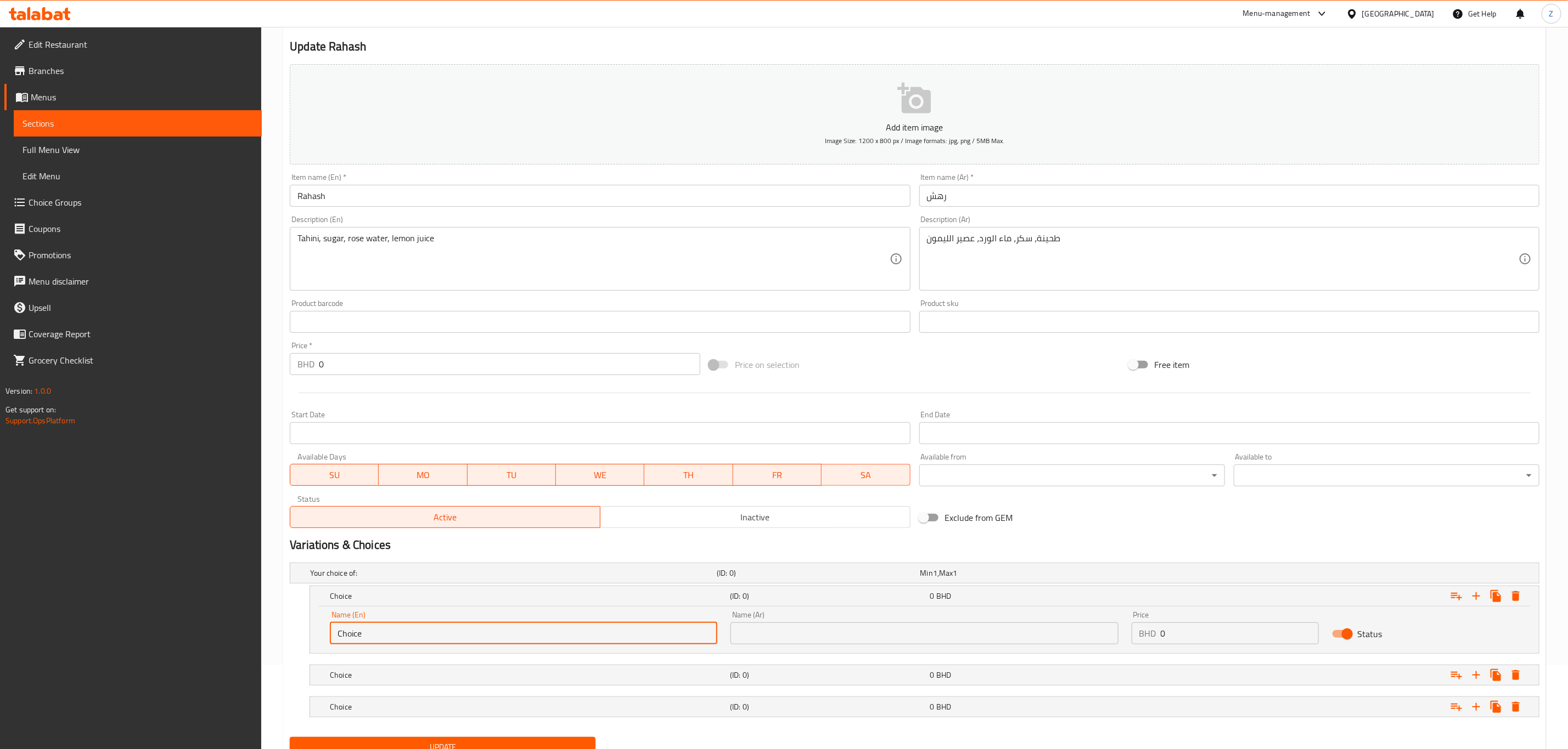
drag, startPoint x: 231, startPoint y: 623, endPoint x: 63, endPoint y: 614, distance: 168.2
click at [63, 614] on div "Edit Restaurant Branches Menus Sections Full Menu View Edit Menu Choice Groups …" at bounding box center [784, 369] width 1568 height 852
type input "1/4 KG"
click at [356, 683] on div "Choice" at bounding box center [527, 675] width 400 height 15
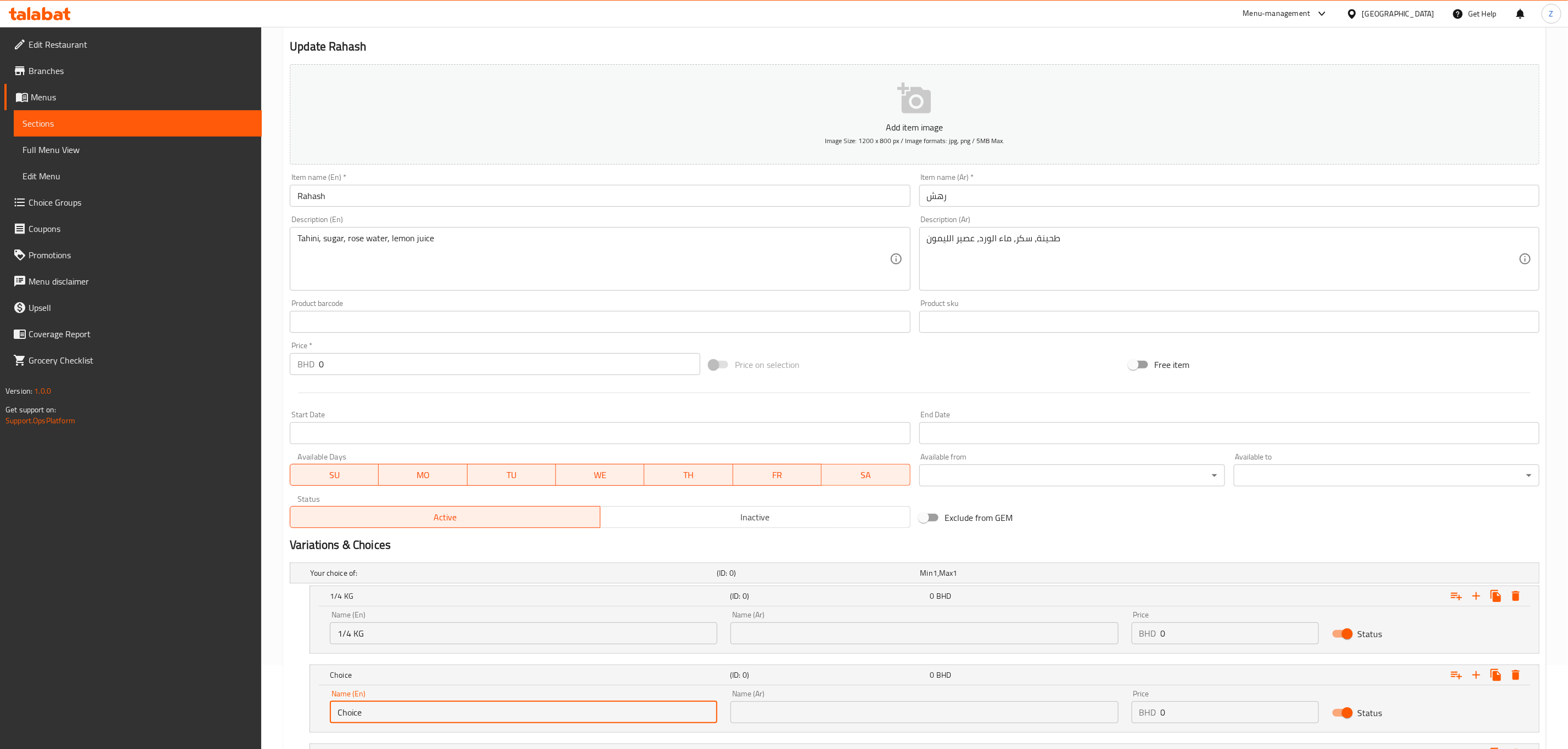
drag, startPoint x: 391, startPoint y: 708, endPoint x: 137, endPoint y: 687, distance: 254.9
click at [107, 688] on div "Edit Restaurant Branches Menus Sections Full Menu View Edit Menu Choice Groups …" at bounding box center [784, 393] width 1568 height 899
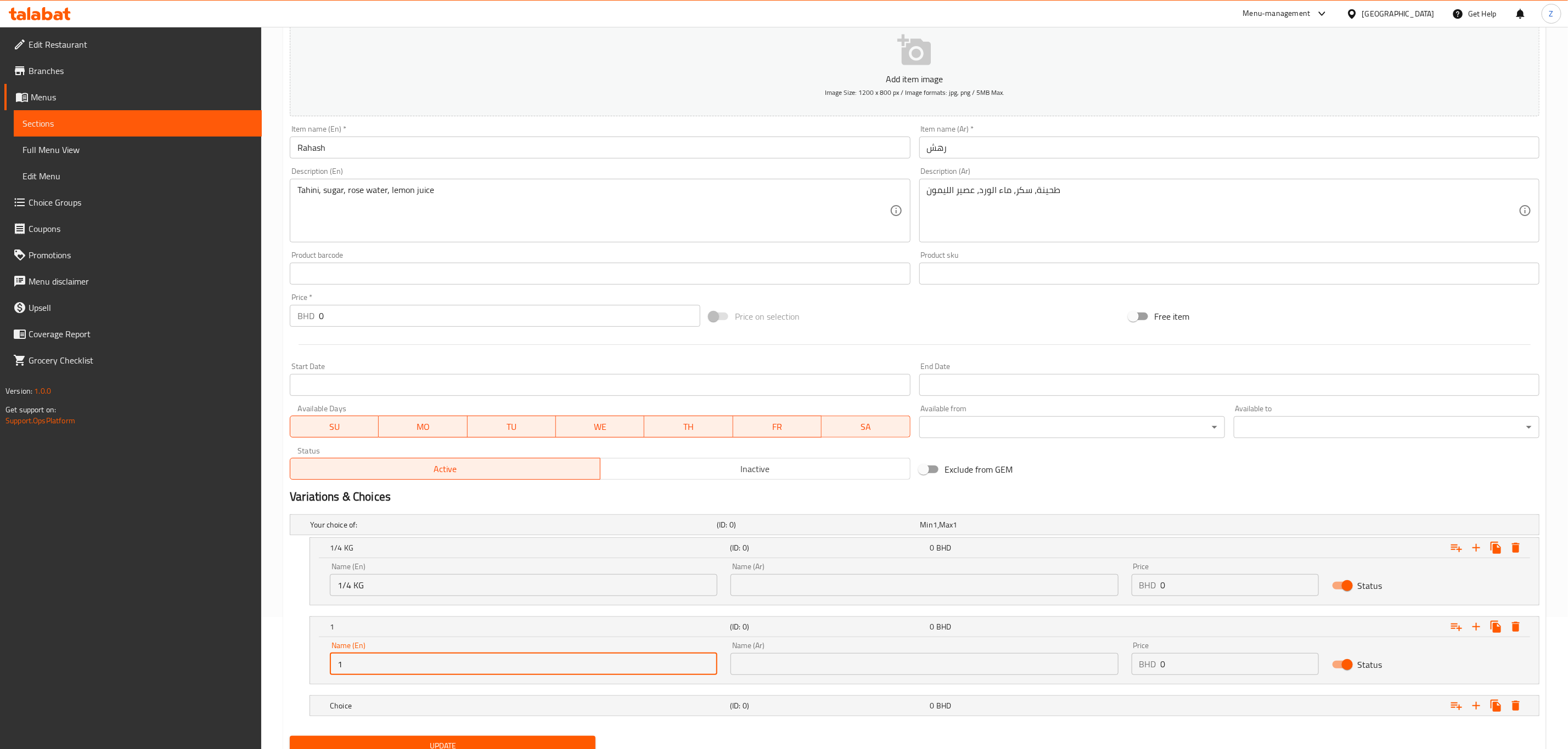
scroll to position [178, 0]
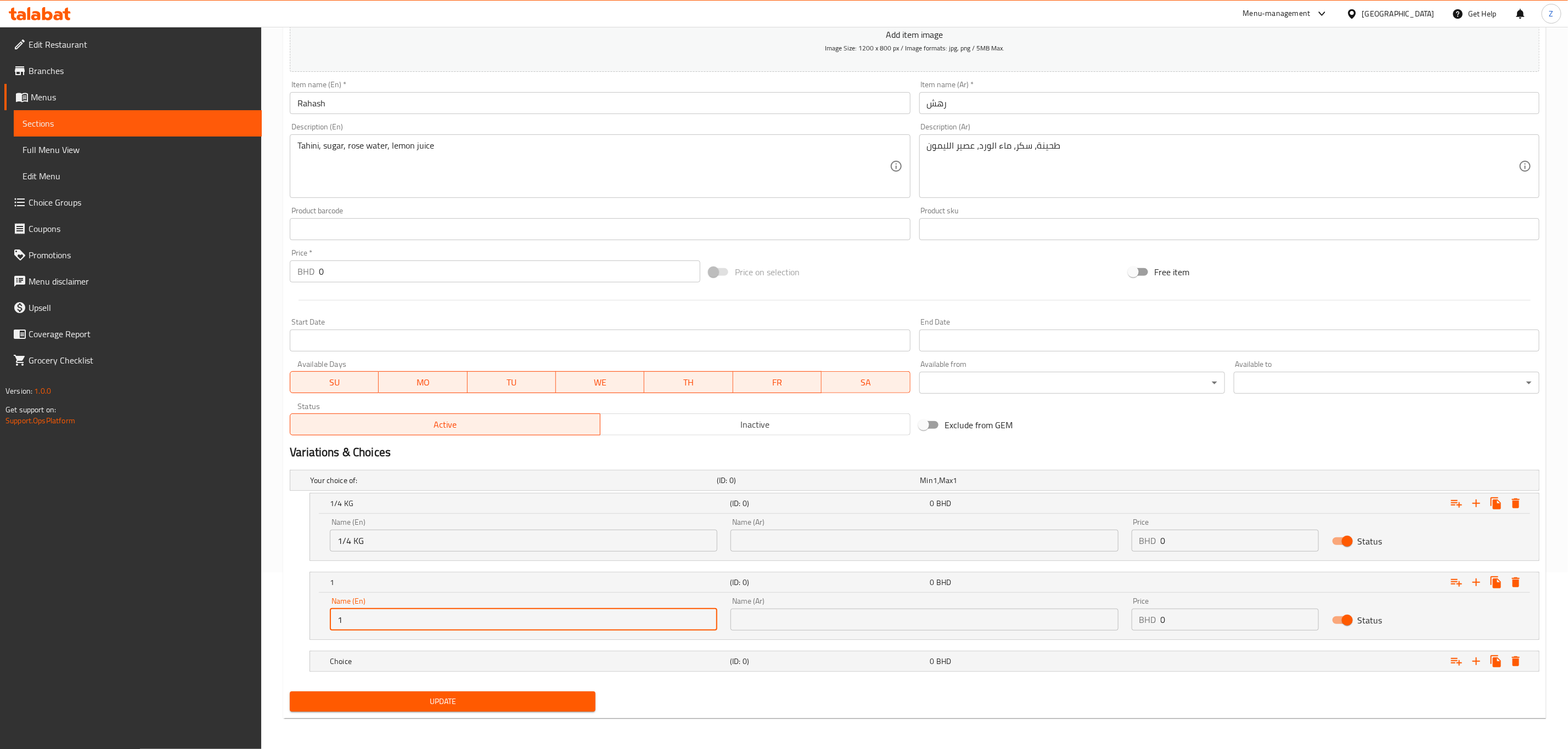
click at [374, 614] on input "1" at bounding box center [523, 620] width 387 height 22
type input "1/2 Kg"
click at [356, 670] on div "Choice (ID: 0) 0 BHD" at bounding box center [927, 661] width 1200 height 24
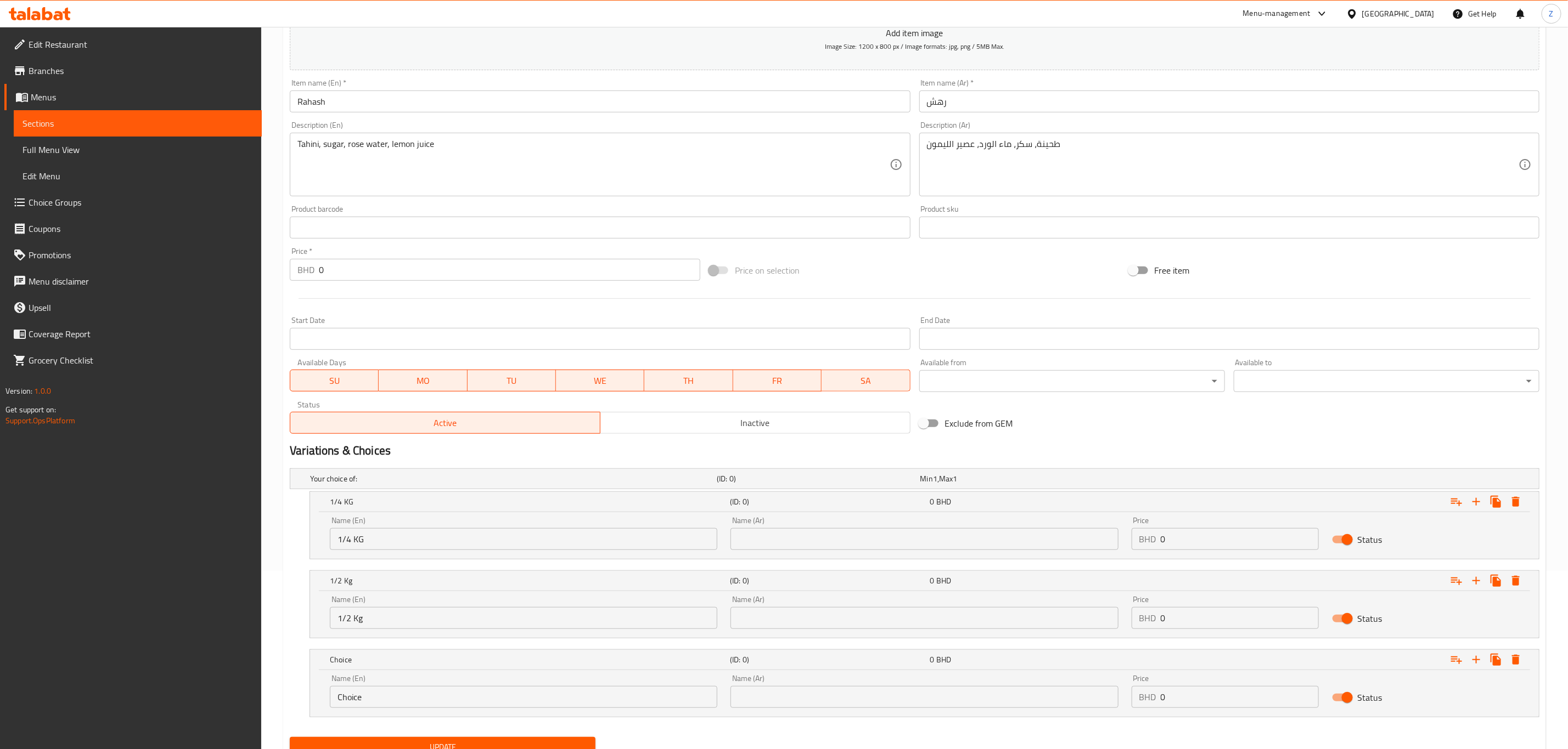
drag, startPoint x: 368, startPoint y: 691, endPoint x: 160, endPoint y: 672, distance: 208.9
click at [160, 672] on div "Edit Restaurant Branches Menus Sections Full Menu View Edit Menu Choice Groups …" at bounding box center [784, 322] width 1568 height 947
type input "1 Kg"
click at [842, 540] on input "text" at bounding box center [923, 540] width 387 height 22
type input "ربع كيلو"
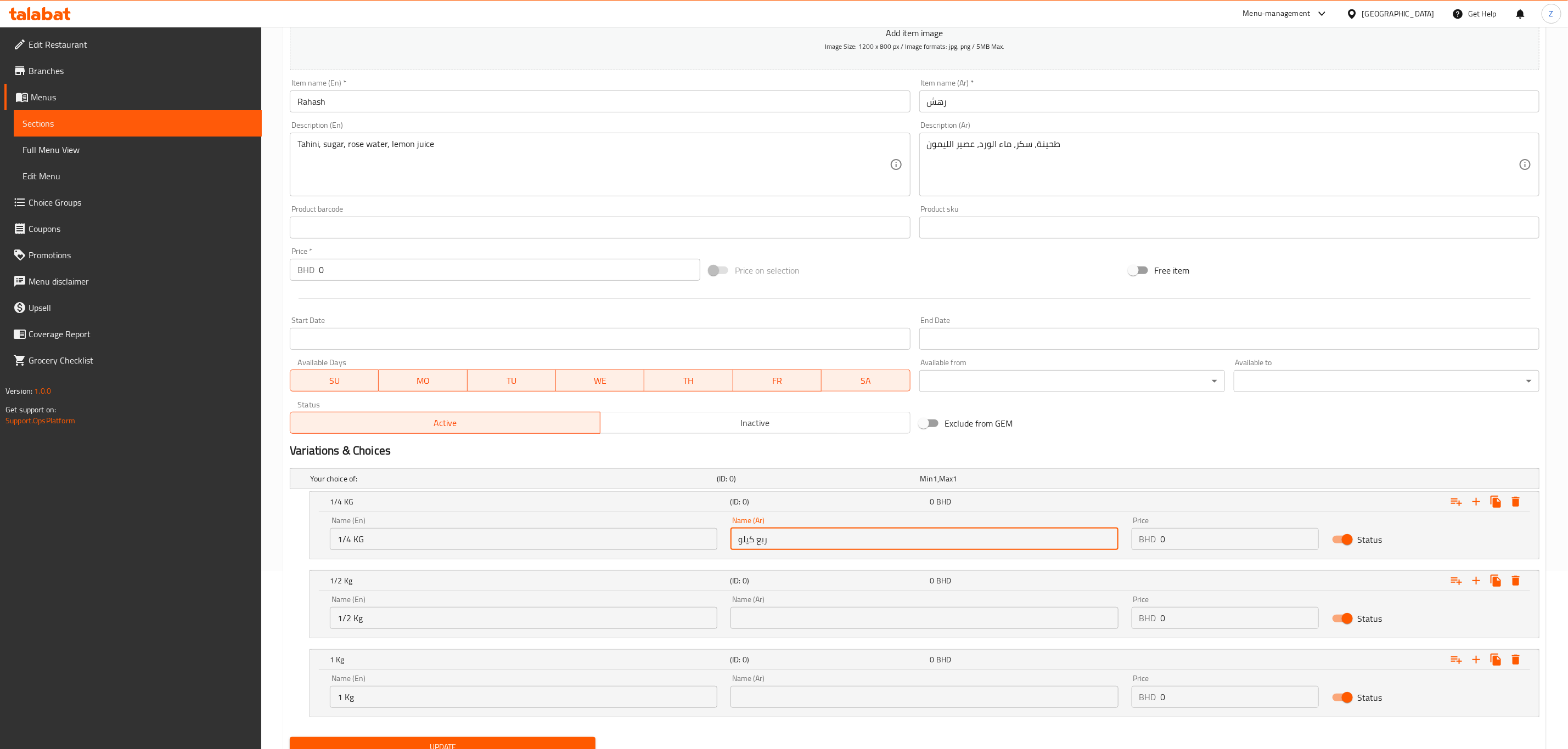
drag, startPoint x: 792, startPoint y: 617, endPoint x: 800, endPoint y: 616, distance: 8.1
click at [792, 617] on input "text" at bounding box center [923, 619] width 387 height 22
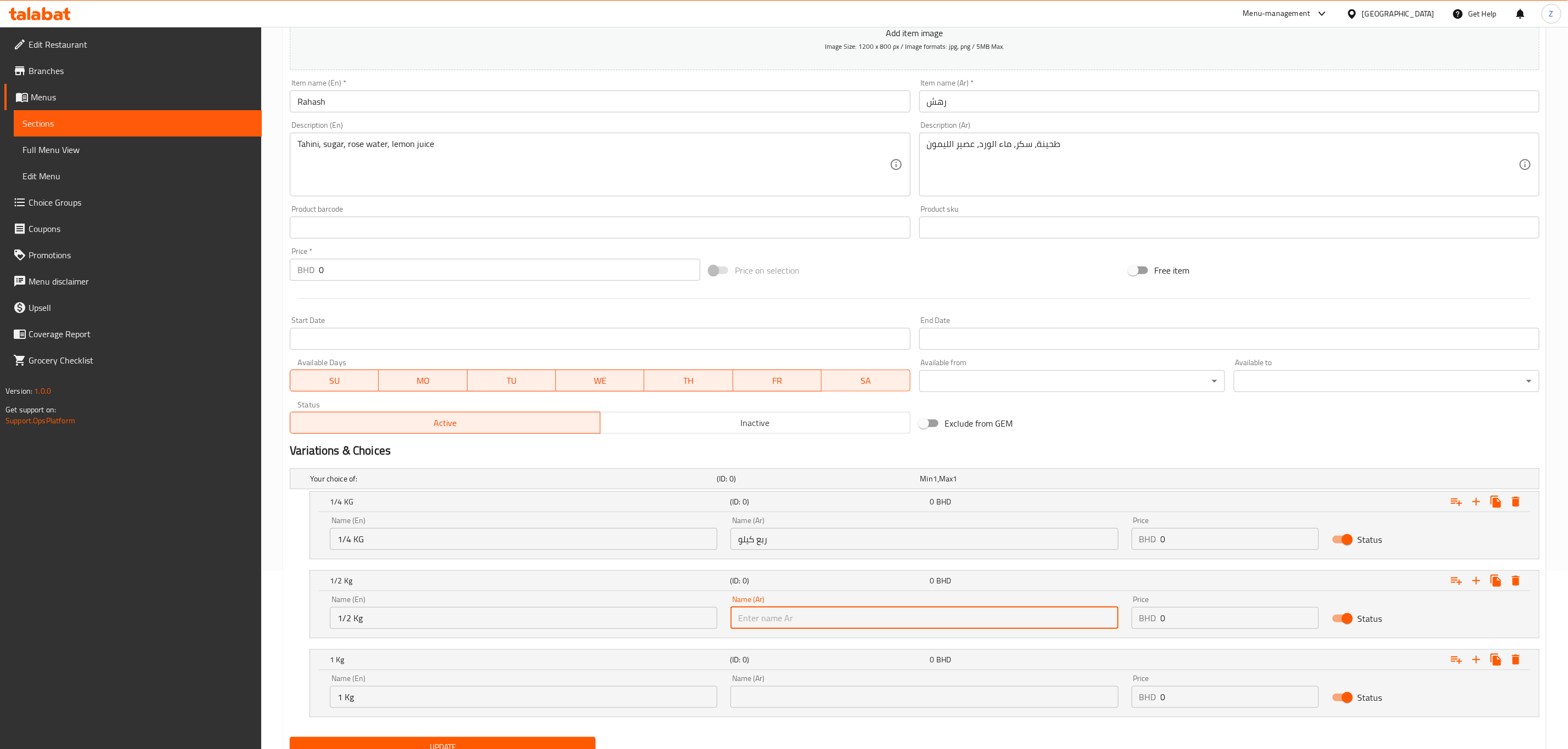
type input "نصف كيلو"
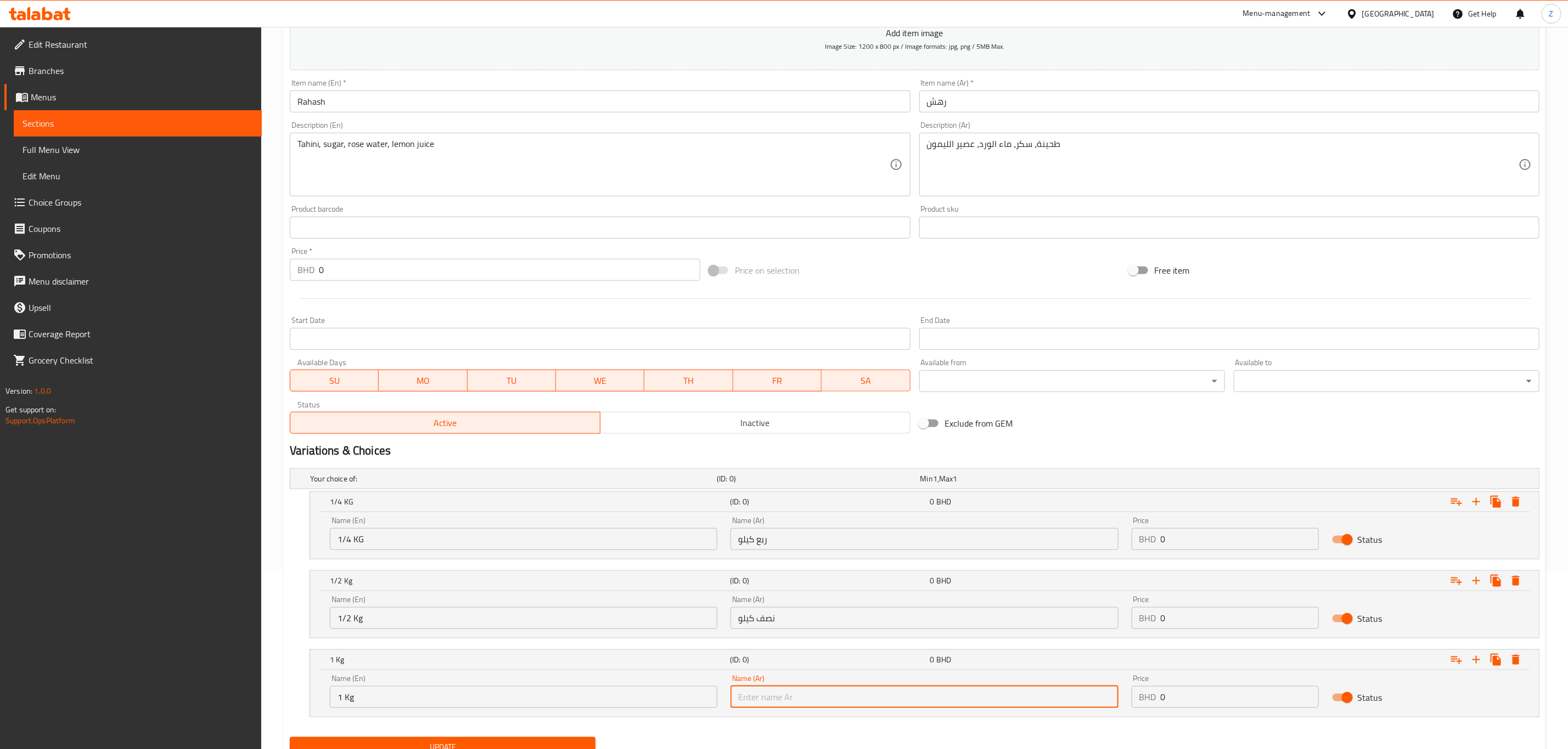
drag, startPoint x: 779, startPoint y: 709, endPoint x: 785, endPoint y: 703, distance: 8.5
click at [779, 708] on input "text" at bounding box center [923, 697] width 387 height 22
type input "كيلو"
drag, startPoint x: 1210, startPoint y: 537, endPoint x: 1011, endPoint y: 534, distance: 199.0
click at [1011, 534] on div "Name (En) 1/4 KG Name (En) Name (Ar) ربع كيلو Name (Ar) Price BHD 0 Price Status" at bounding box center [924, 533] width 1202 height 46
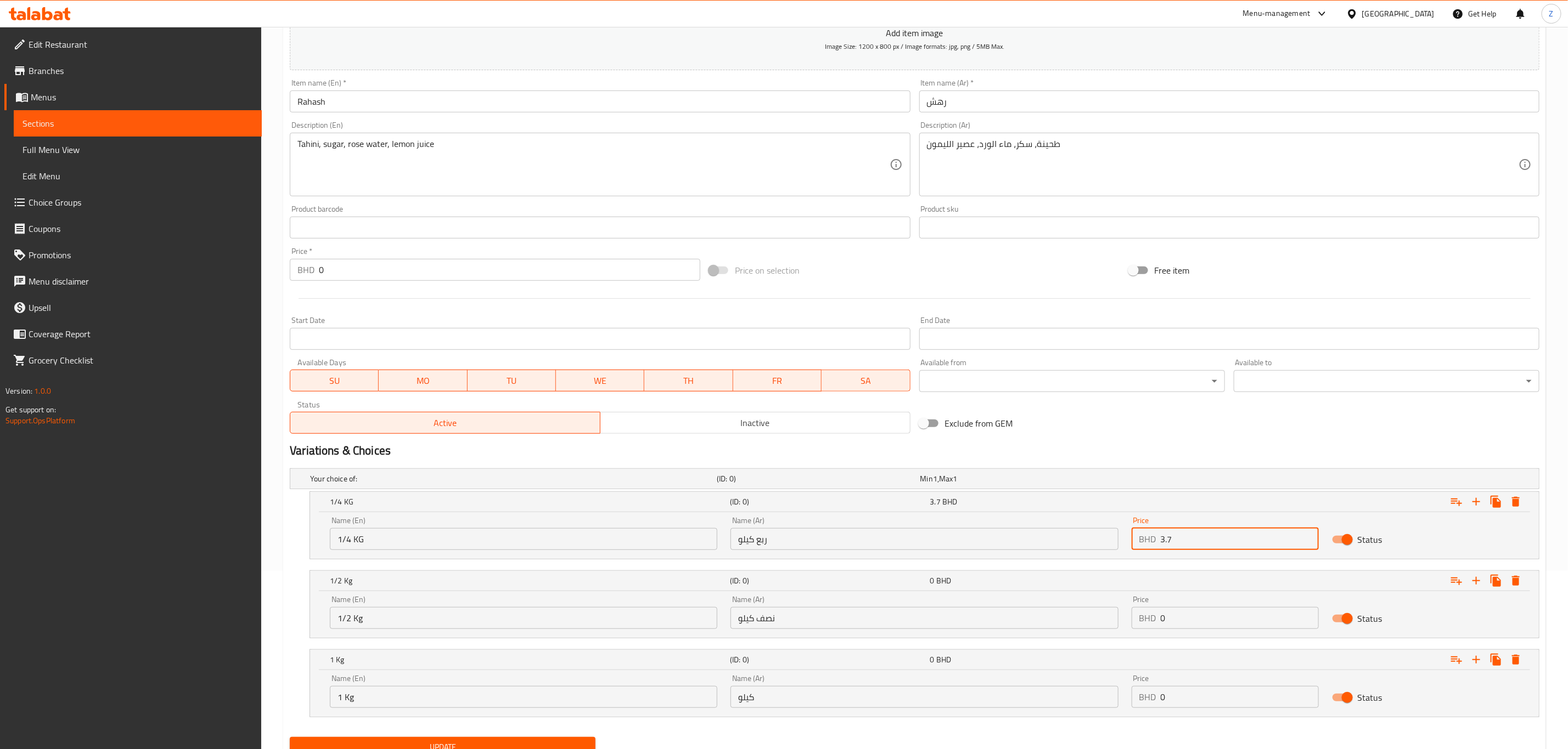
type input "3.7"
drag, startPoint x: 1187, startPoint y: 622, endPoint x: 1080, endPoint y: 622, distance: 107.0
click at [1080, 622] on div "Name (En) 1/2 Kg Name (En) Name (Ar) نصف كيلو Name (Ar) Price BHD 0 Price Status" at bounding box center [924, 612] width 1202 height 46
type input "6.6"
drag, startPoint x: 1189, startPoint y: 703, endPoint x: 1045, endPoint y: 705, distance: 144.0
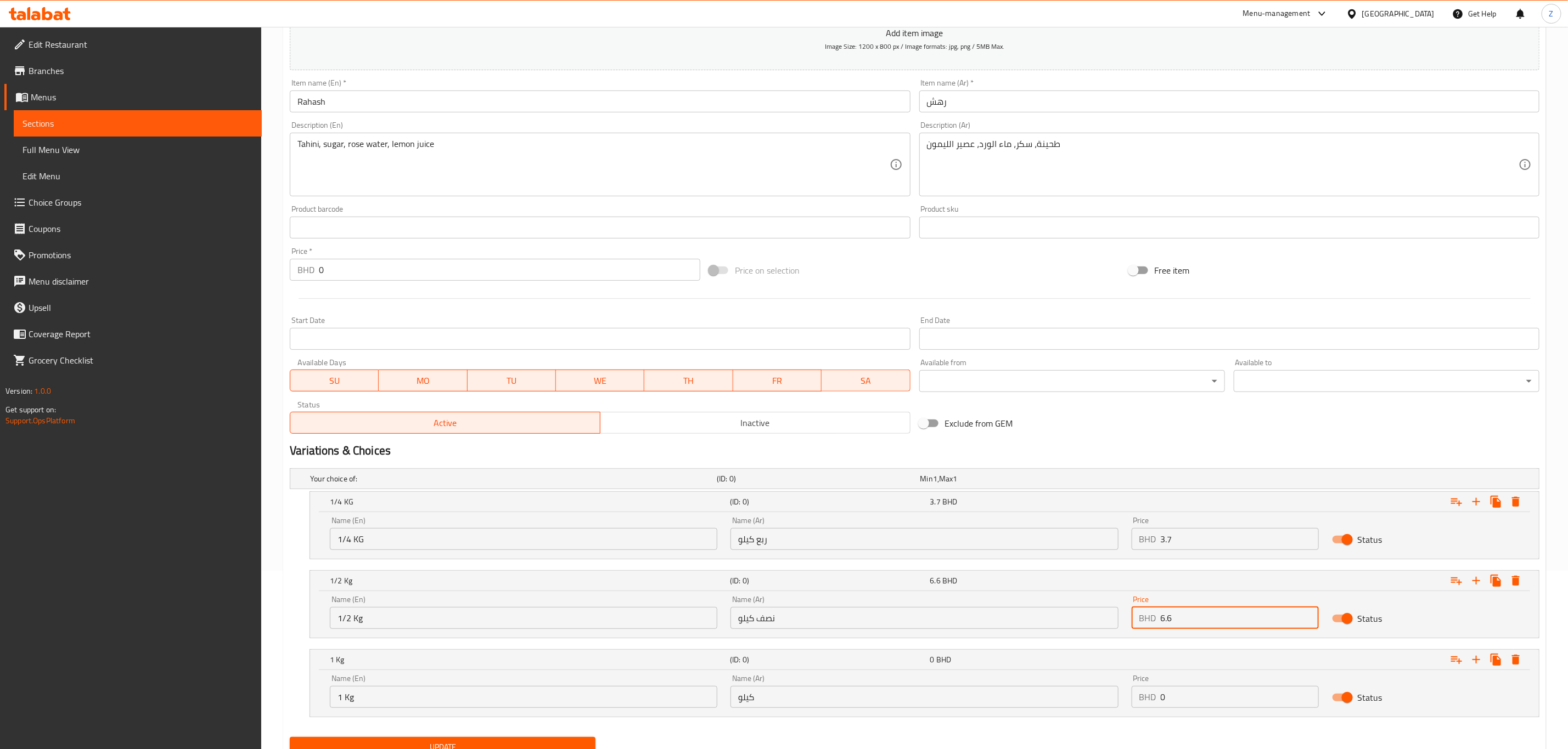
click at [1045, 705] on div "Name (En) 1 Kg Name (En) Name (Ar) كيلو Name (Ar) Price BHD 0 Price Status" at bounding box center [924, 691] width 1202 height 46
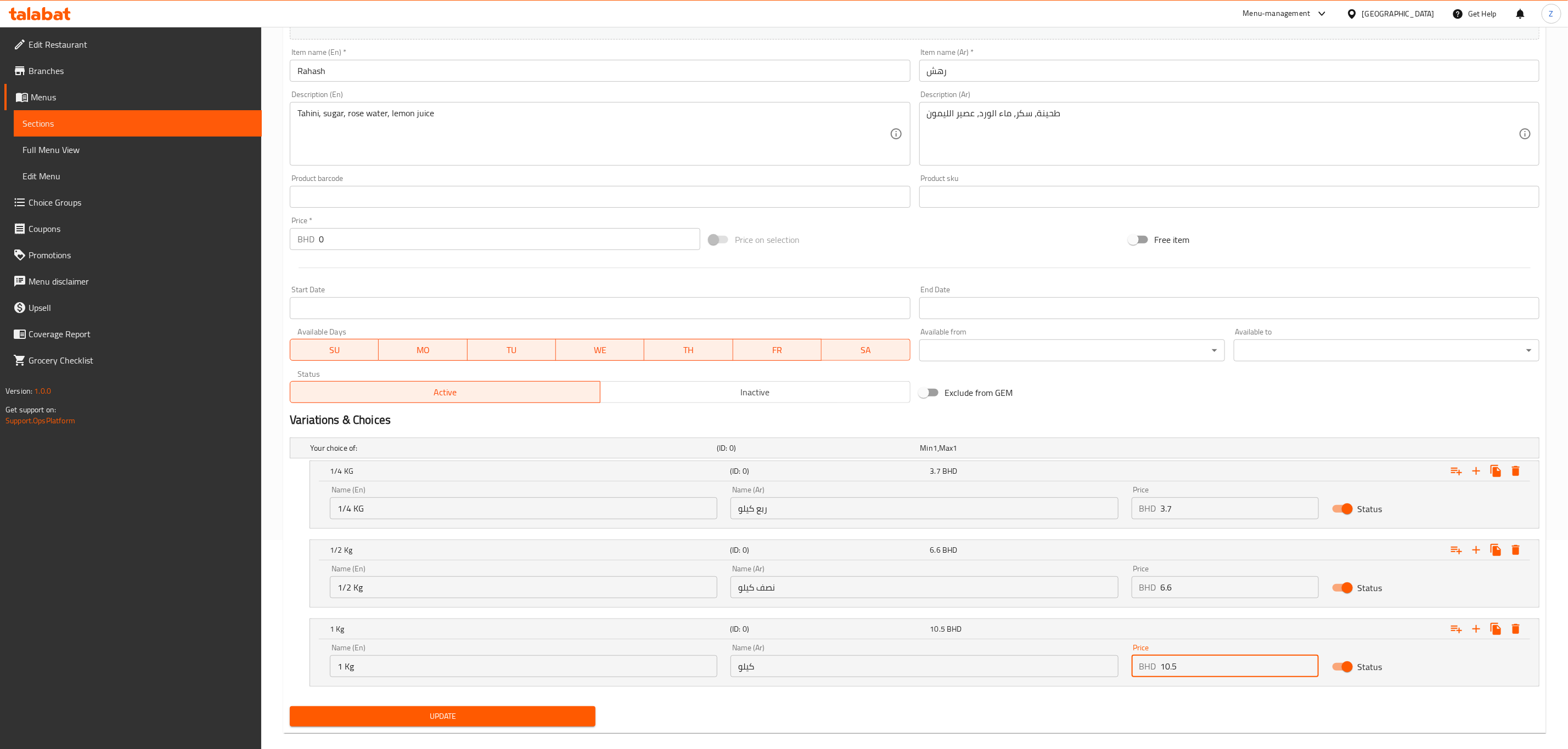
scroll to position [226, 0]
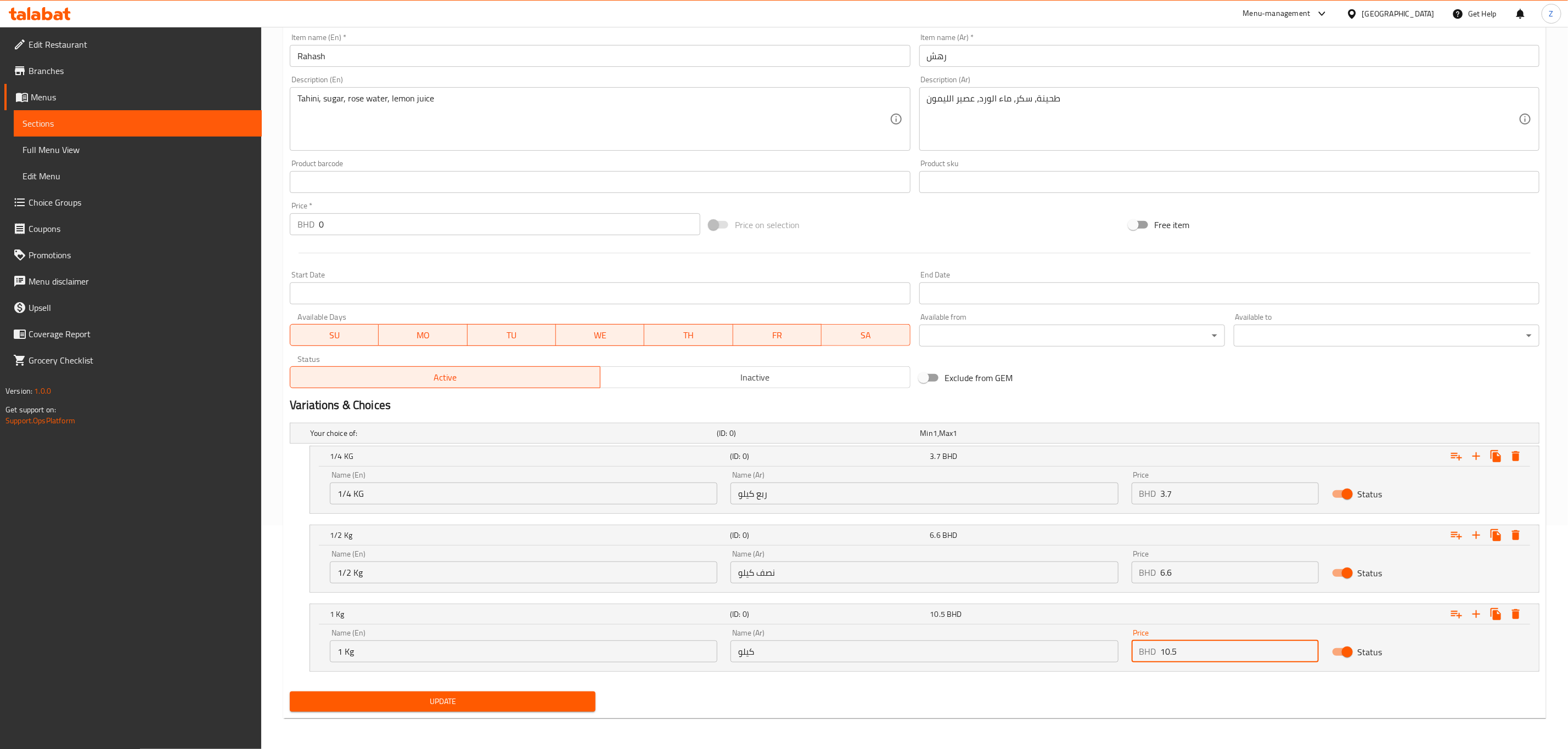
type input "10.5"
click at [451, 703] on span "Update" at bounding box center [443, 702] width 288 height 14
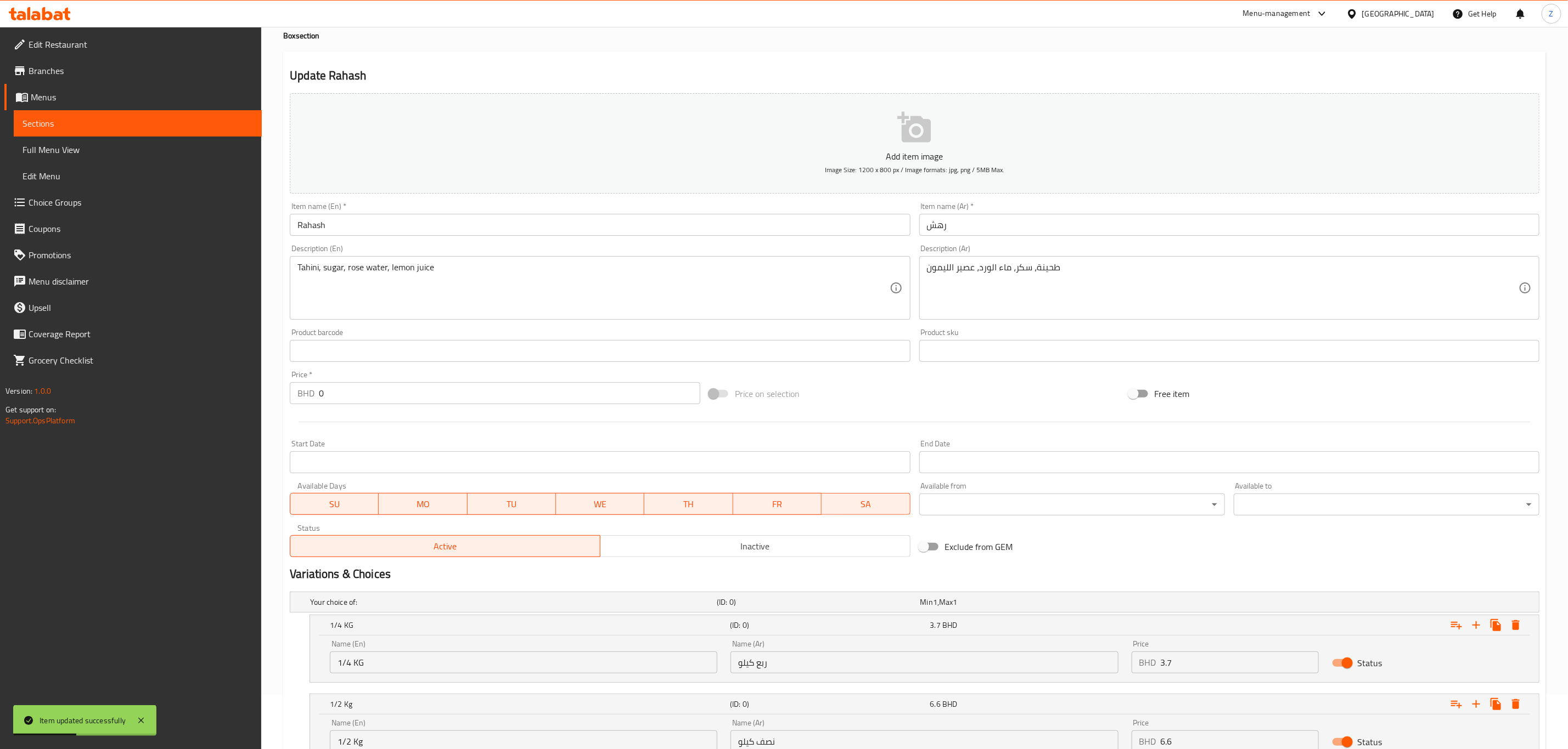
scroll to position [0, 0]
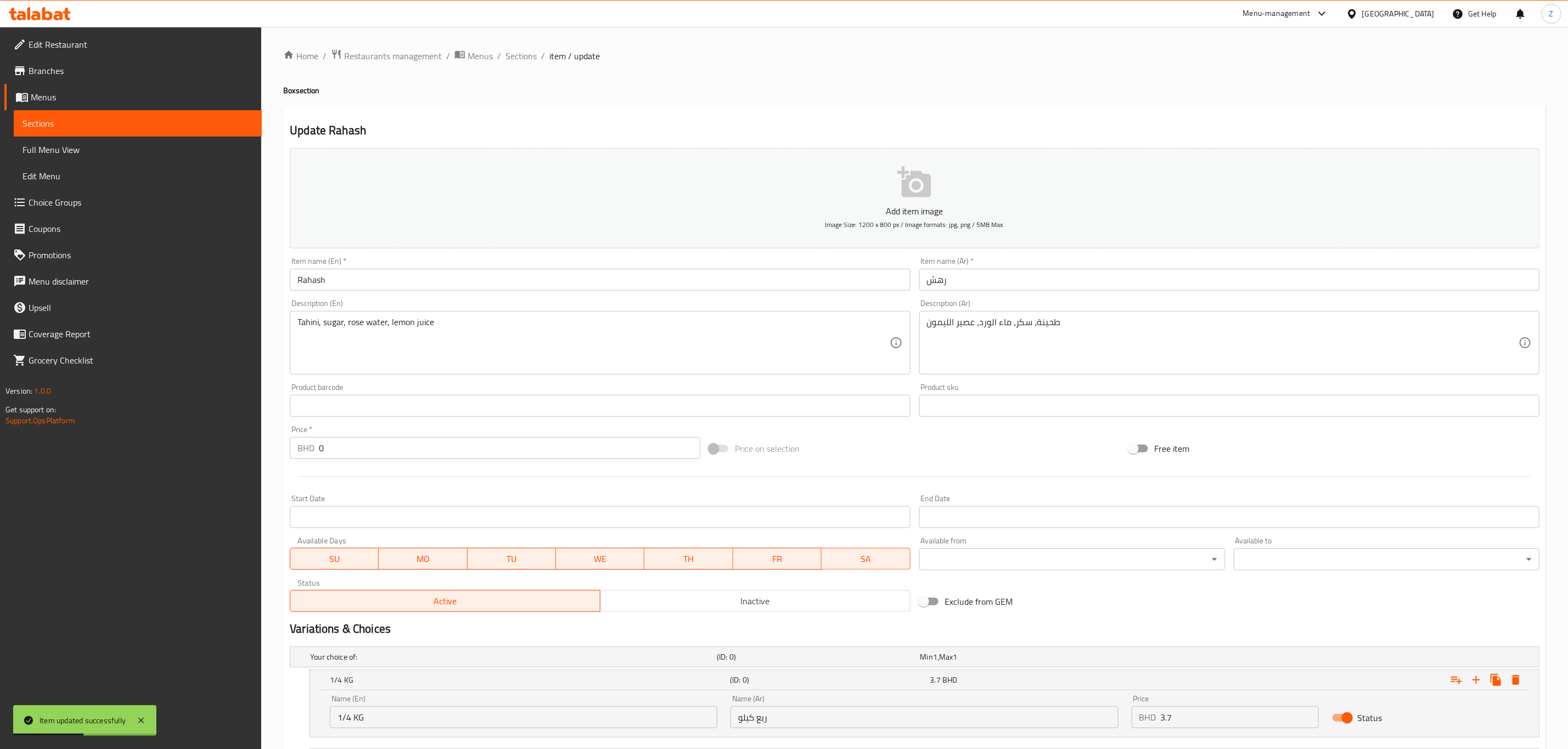
click at [522, 56] on span "Sections" at bounding box center [521, 56] width 31 height 13
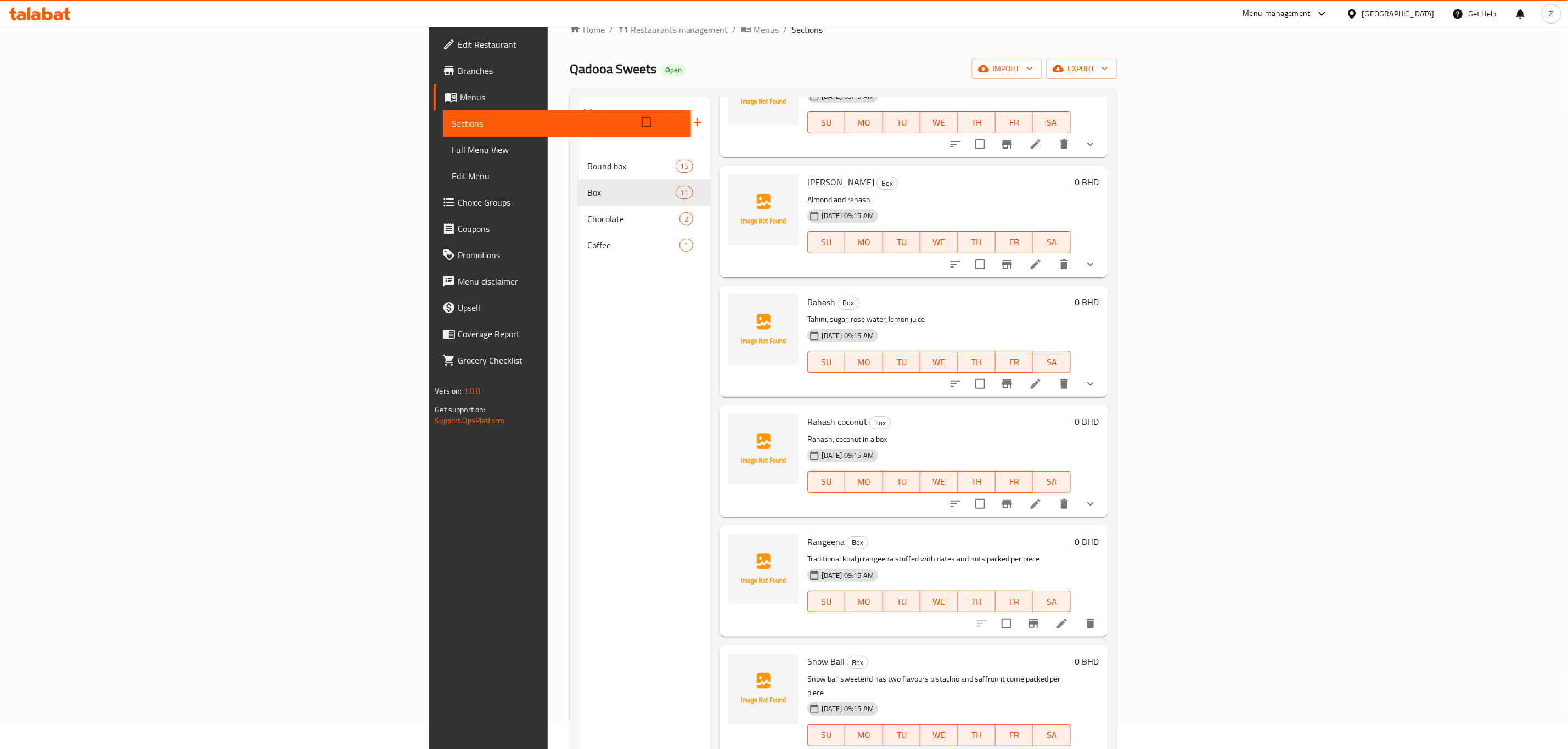
scroll to position [153, 0]
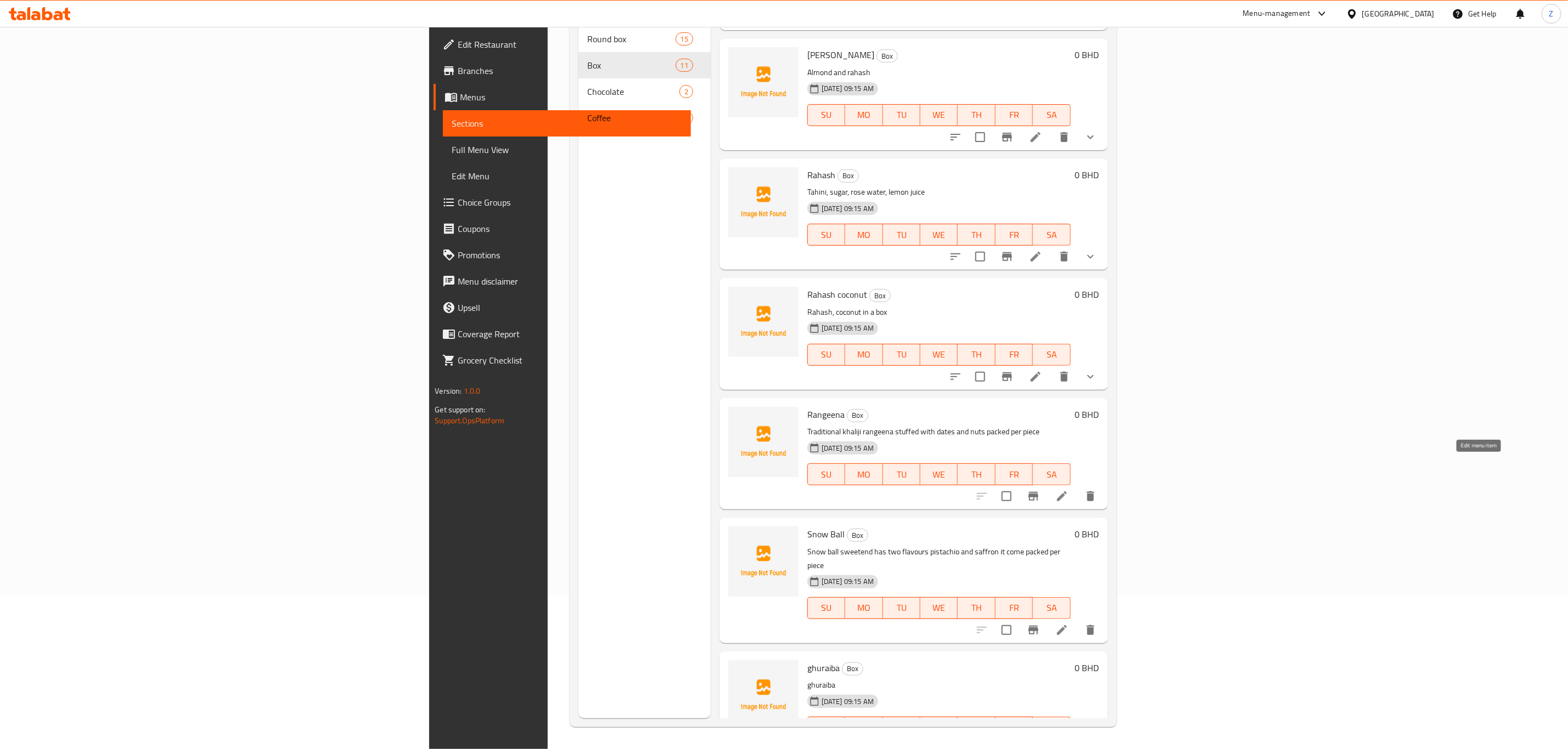
click at [1069, 490] on icon at bounding box center [1062, 496] width 13 height 13
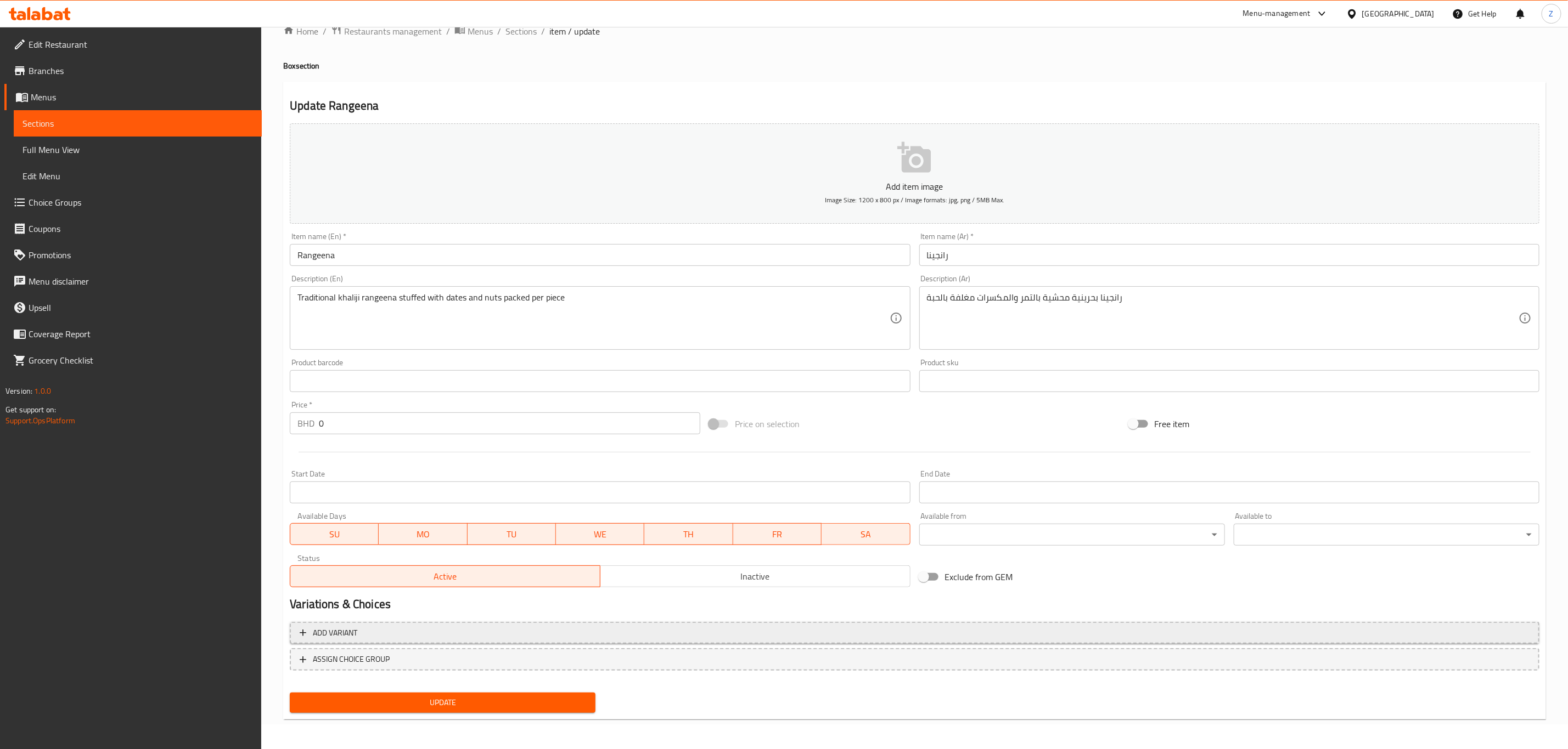
click at [372, 635] on span "Add variant" at bounding box center [914, 633] width 1229 height 14
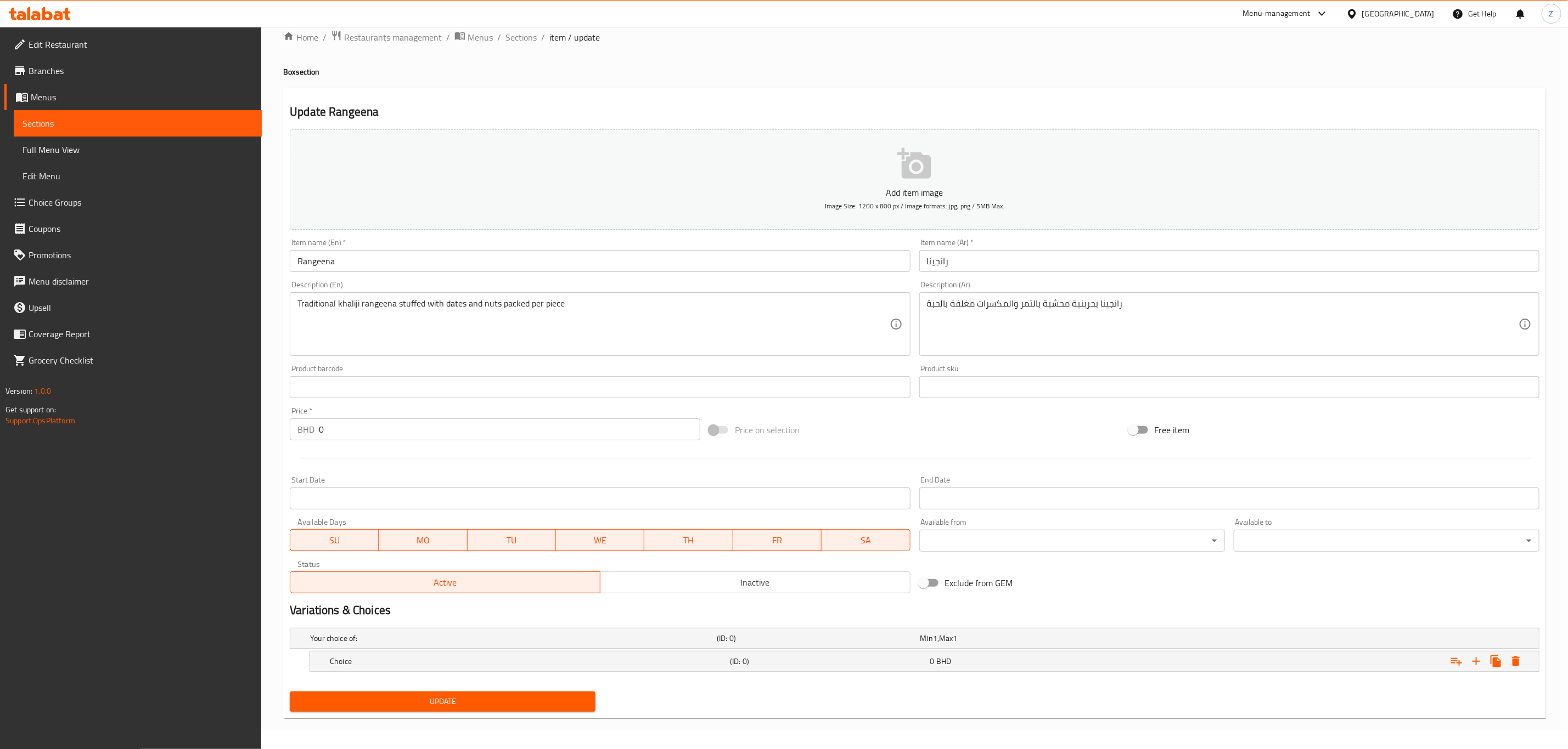
scroll to position [20, 0]
click at [1416, 658] on div "Expand" at bounding box center [1328, 661] width 400 height 24
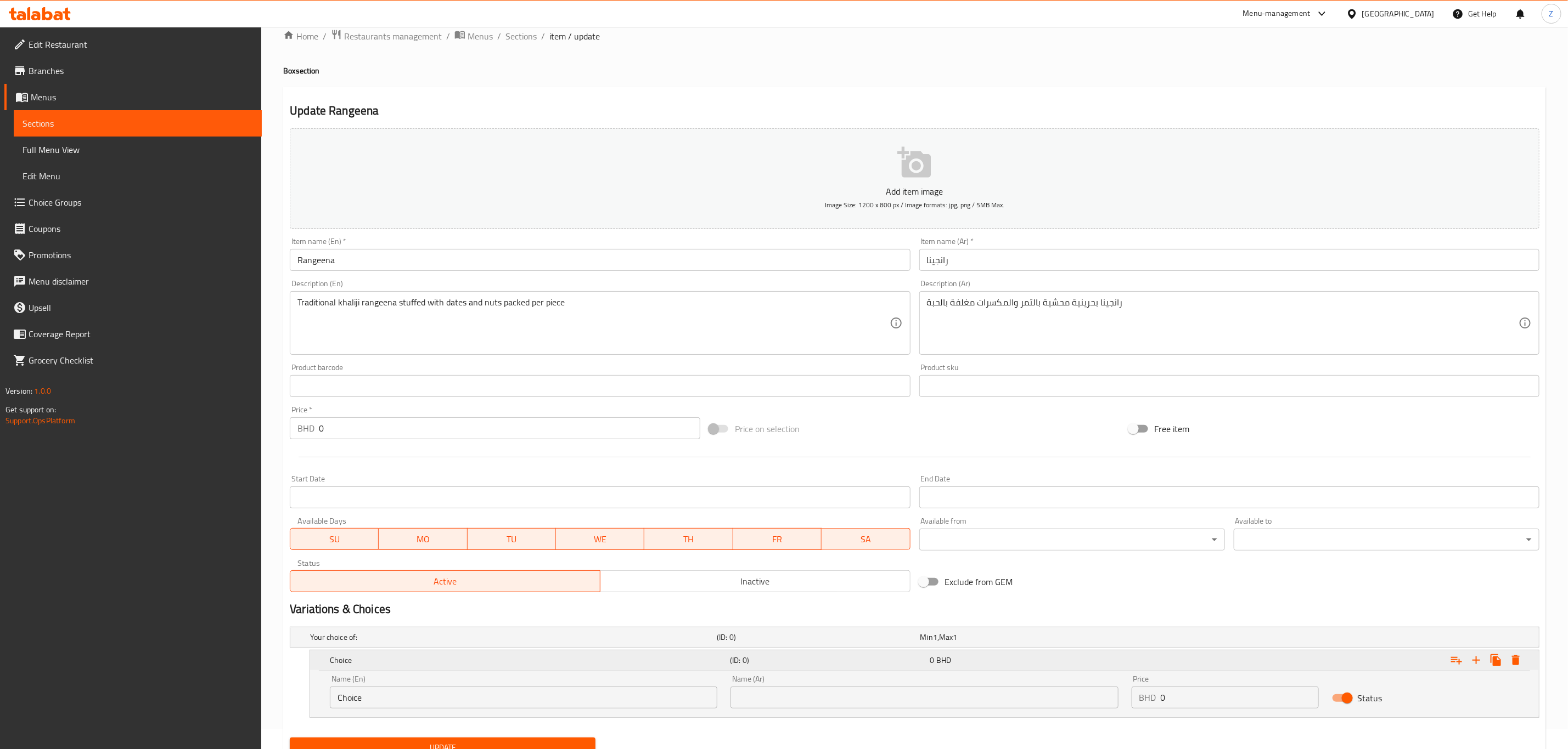
click at [1416, 658] on div "Expand" at bounding box center [1328, 661] width 400 height 24
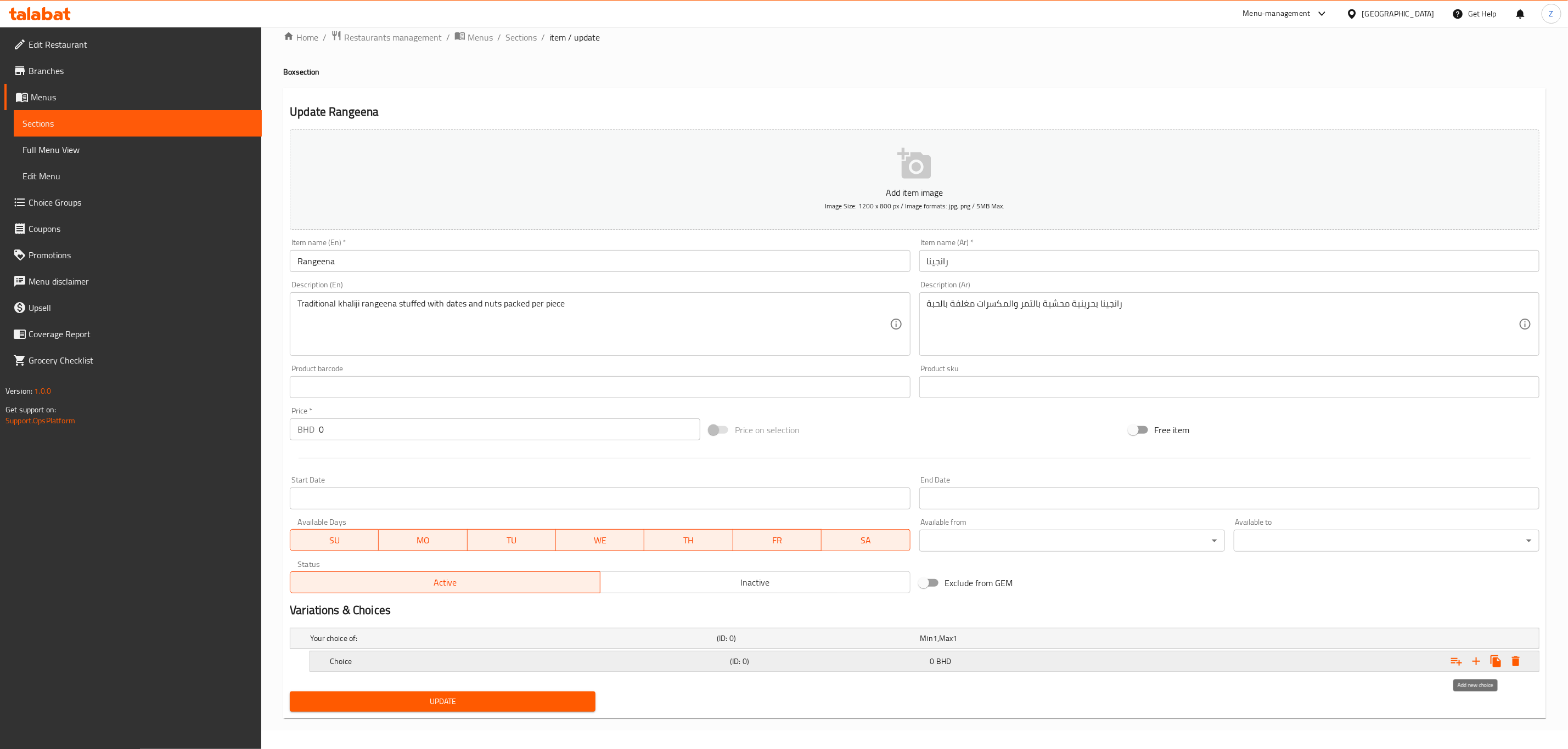
click at [1474, 661] on icon "Expand" at bounding box center [1476, 661] width 7 height 7
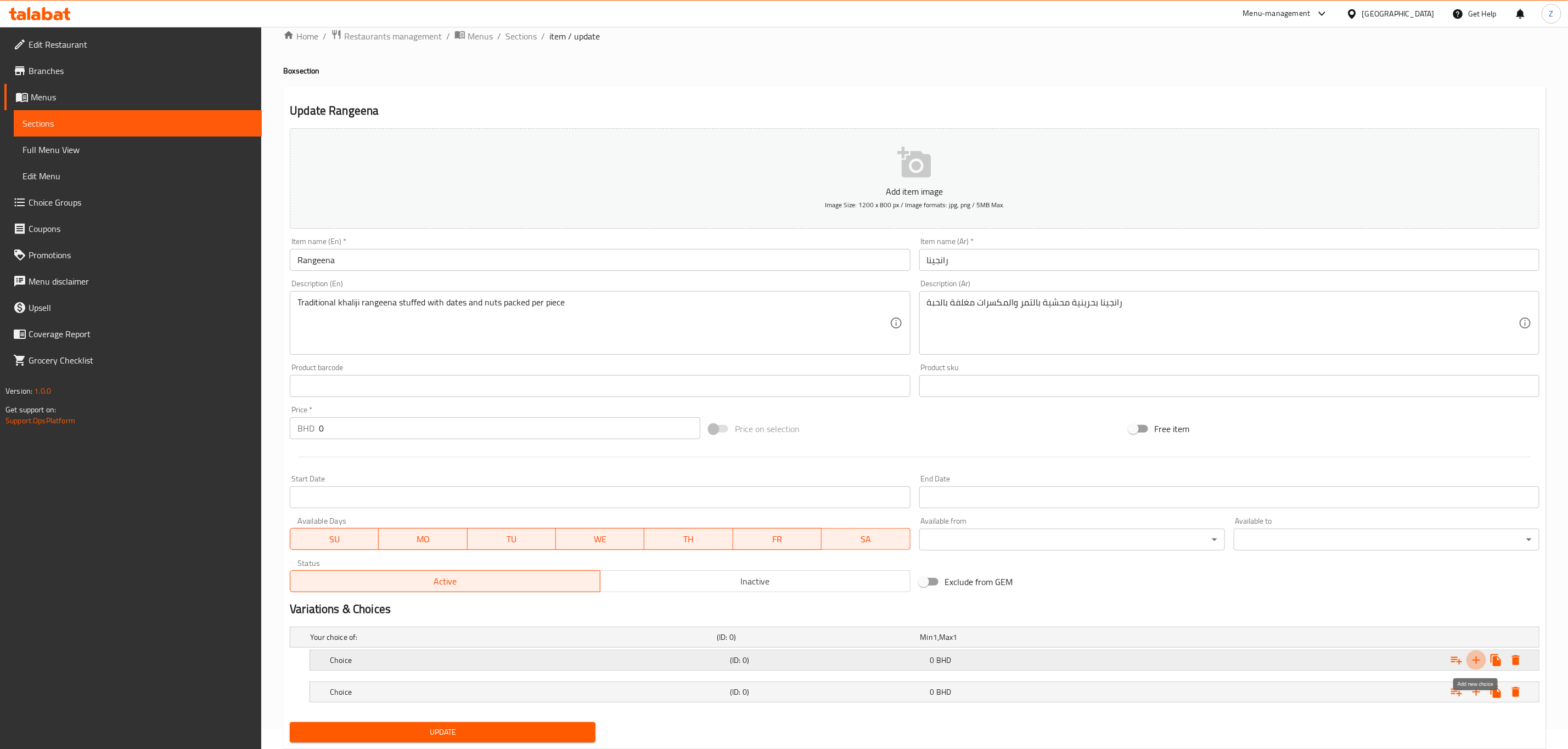
click at [1474, 661] on icon "Expand" at bounding box center [1476, 661] width 7 height 7
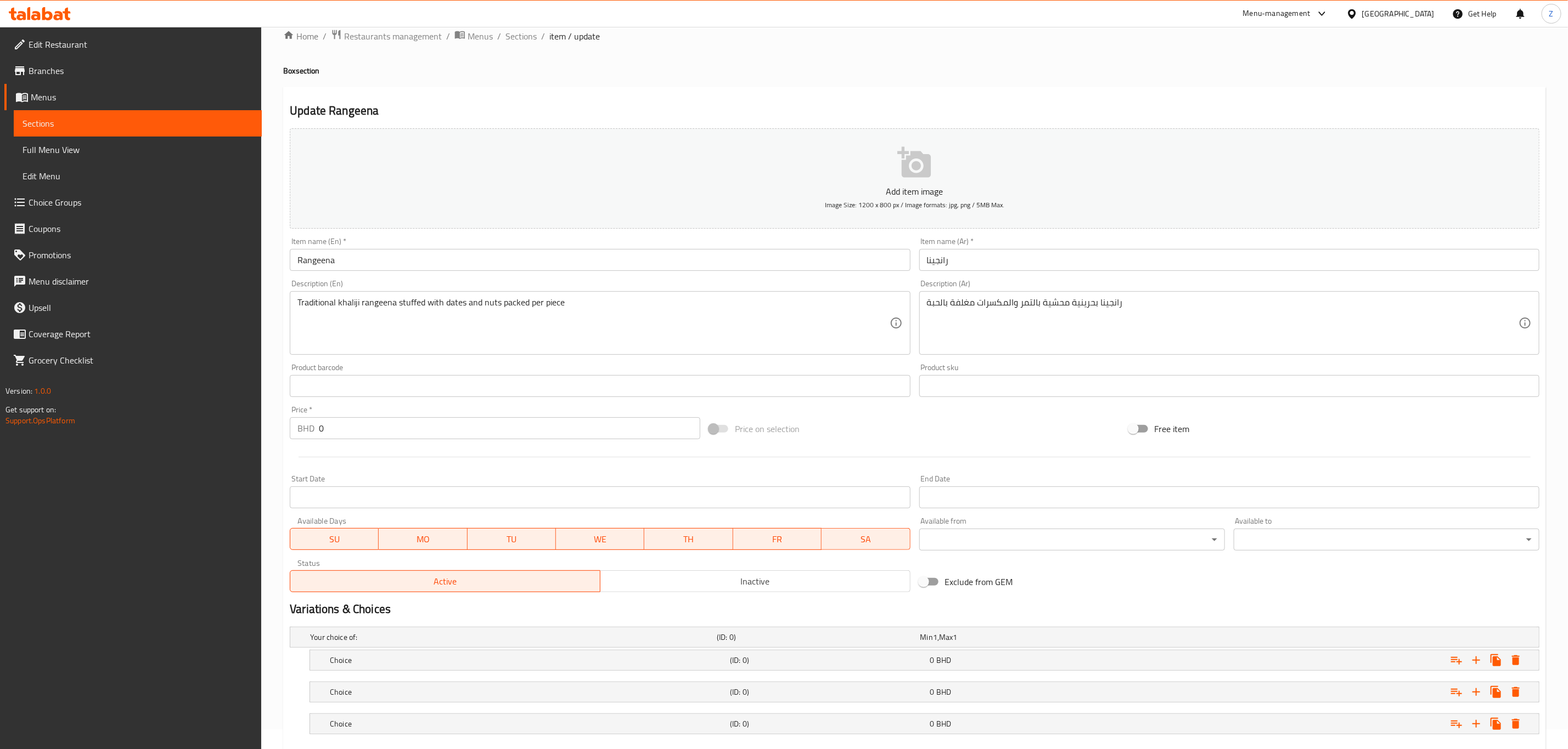
scroll to position [84, 0]
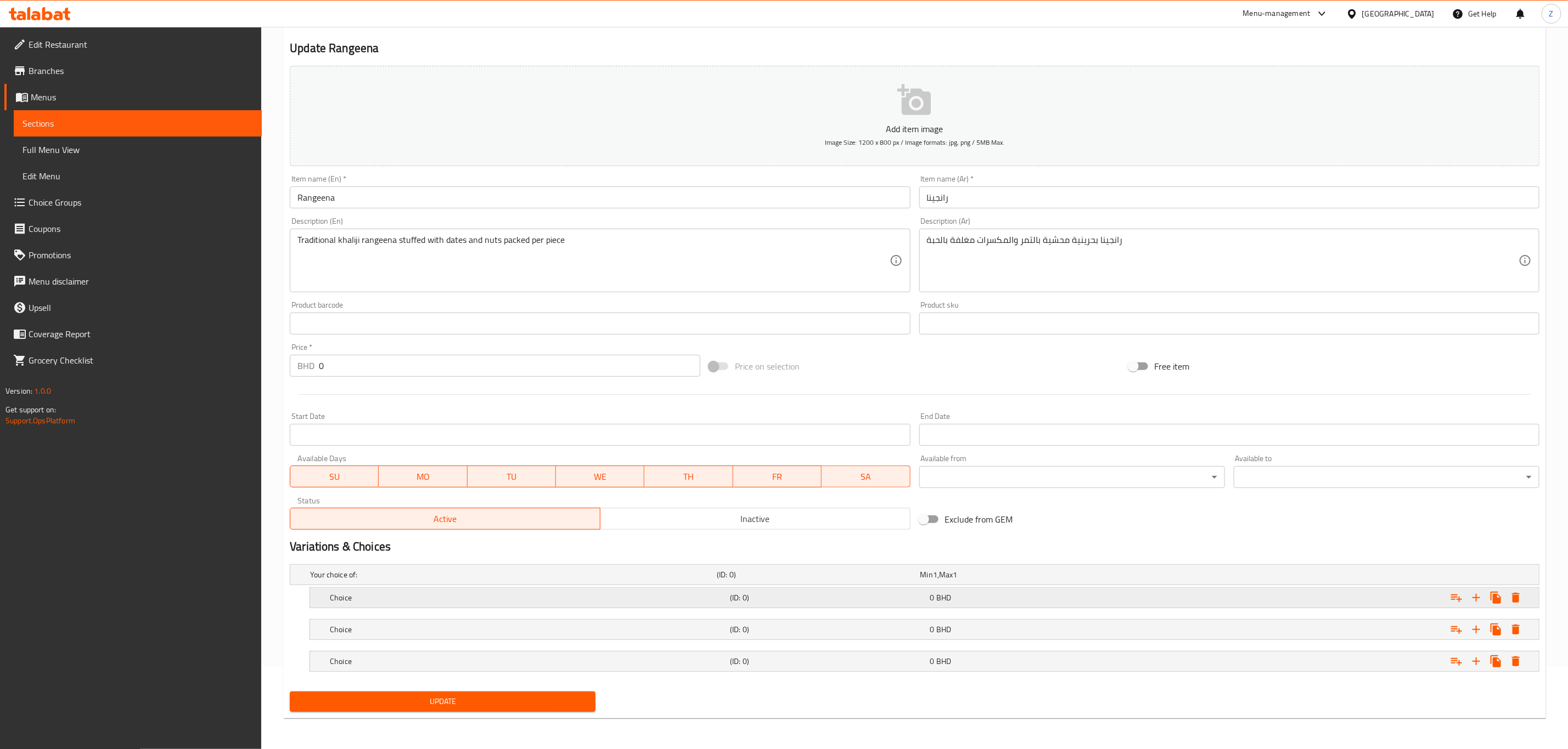
click at [501, 599] on h5 "Choice" at bounding box center [527, 598] width 395 height 11
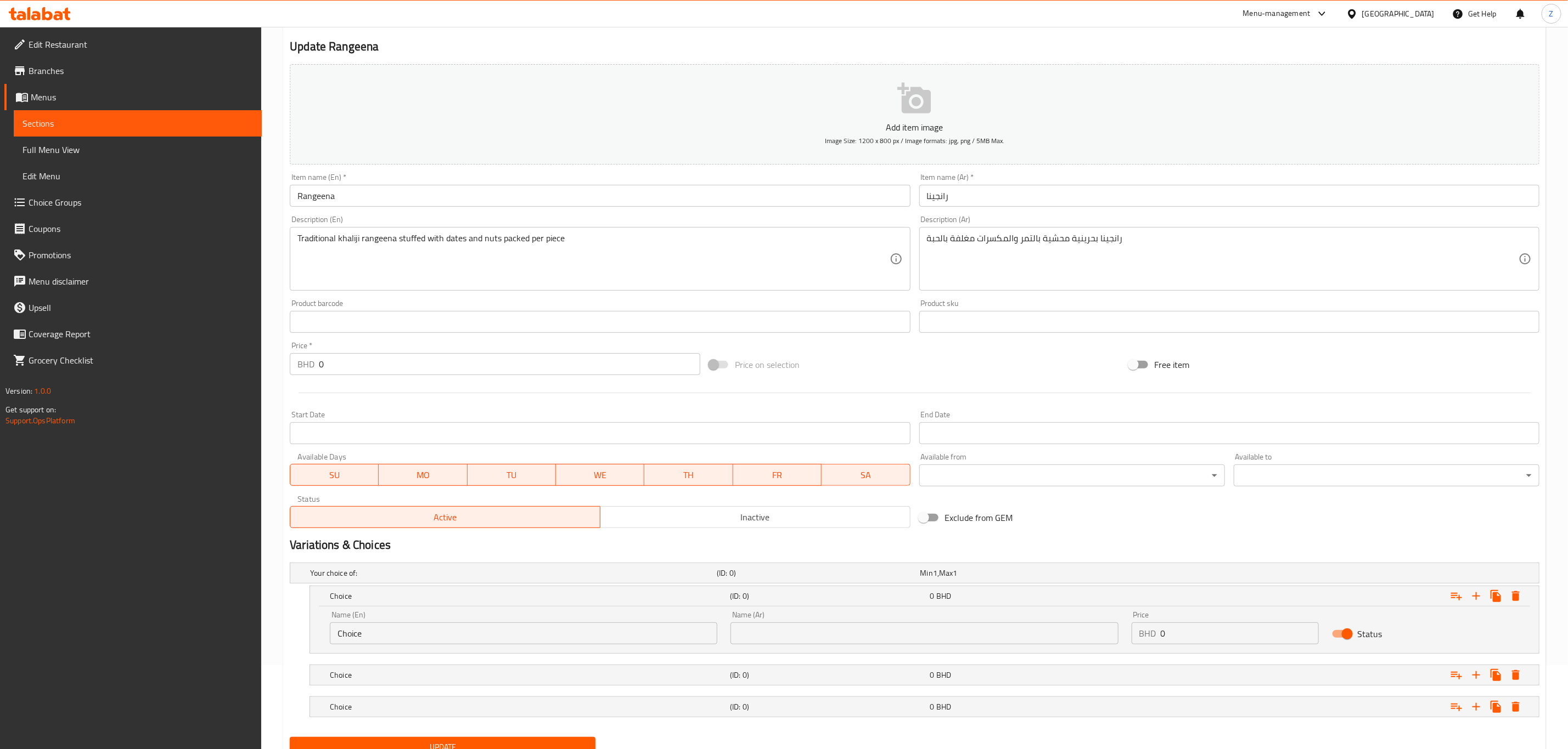
drag, startPoint x: 426, startPoint y: 638, endPoint x: 42, endPoint y: 611, distance: 384.9
click at [44, 611] on div "Edit Restaurant Branches Menus Sections Full Menu View Edit Menu Choice Groups …" at bounding box center [784, 369] width 1568 height 852
type input "1/4 KG"
drag, startPoint x: 348, startPoint y: 676, endPoint x: 358, endPoint y: 676, distance: 10.0
click at [347, 676] on h5 "Choice" at bounding box center [527, 675] width 395 height 11
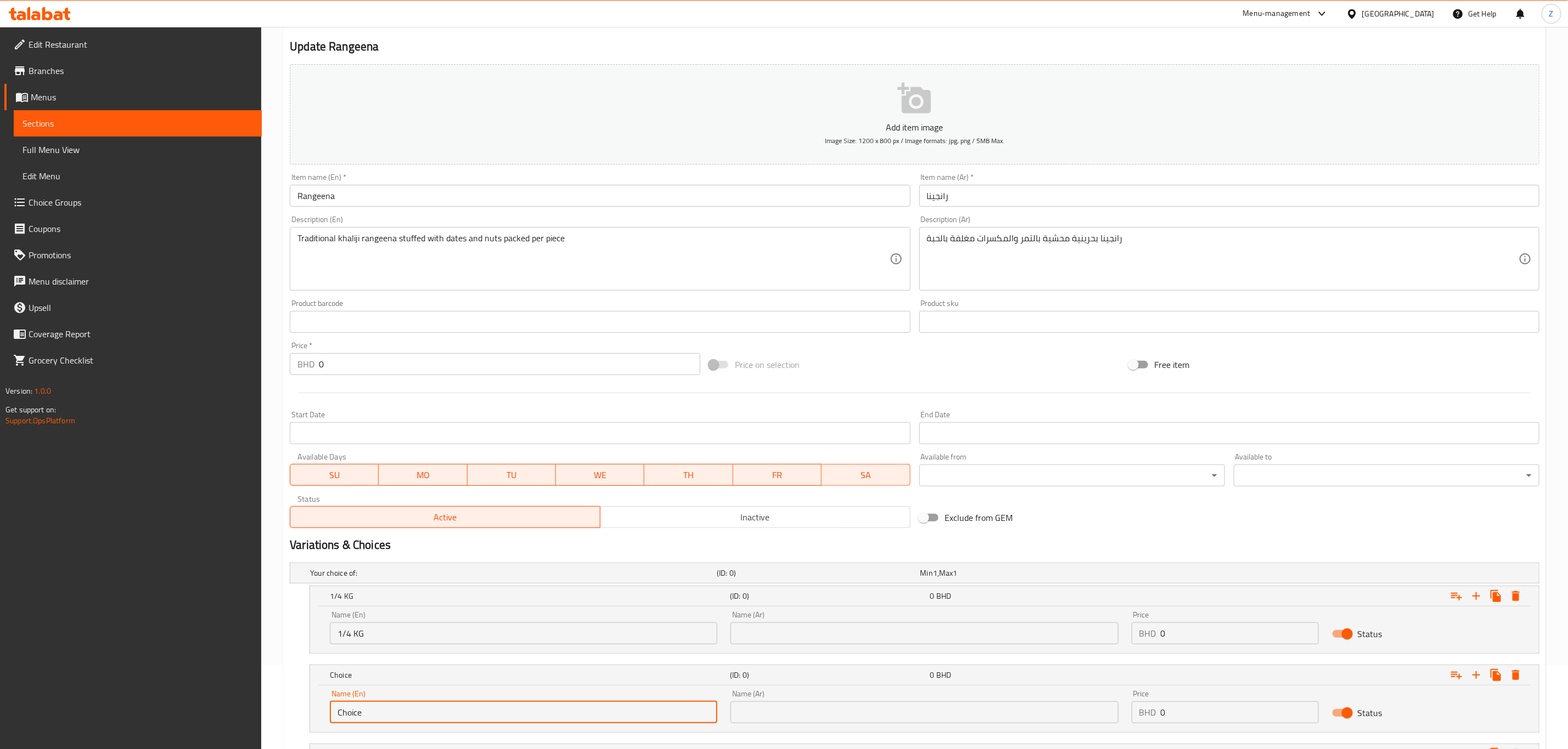
drag, startPoint x: 397, startPoint y: 708, endPoint x: 93, endPoint y: 662, distance: 307.5
click at [94, 663] on div "Edit Restaurant Branches Menus Sections Full Menu View Edit Menu Choice Groups …" at bounding box center [784, 393] width 1568 height 899
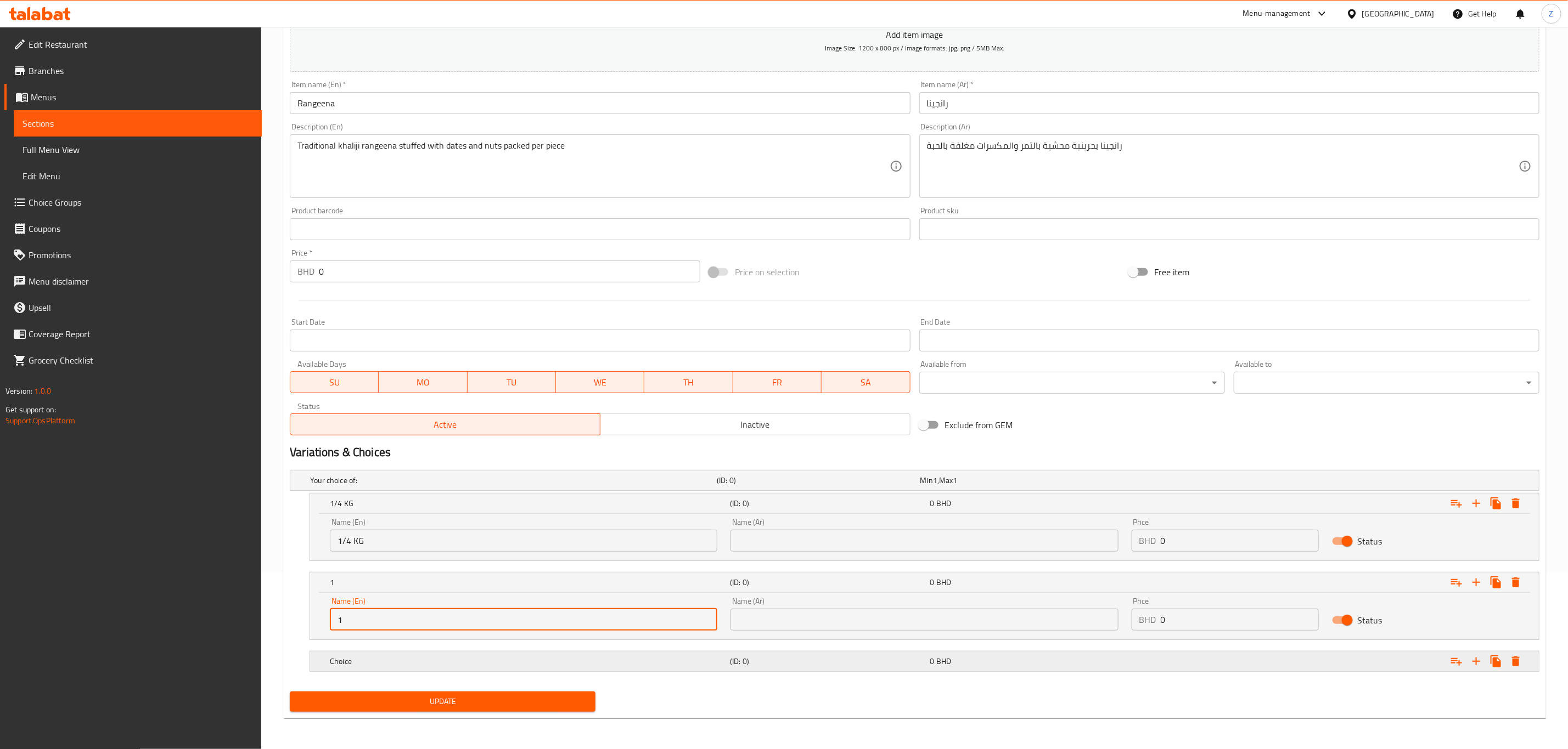
scroll to position [178, 0]
click at [399, 612] on input "1" at bounding box center [523, 620] width 387 height 22
type input "1/2 Kg"
click at [404, 655] on div "Choice" at bounding box center [527, 661] width 400 height 15
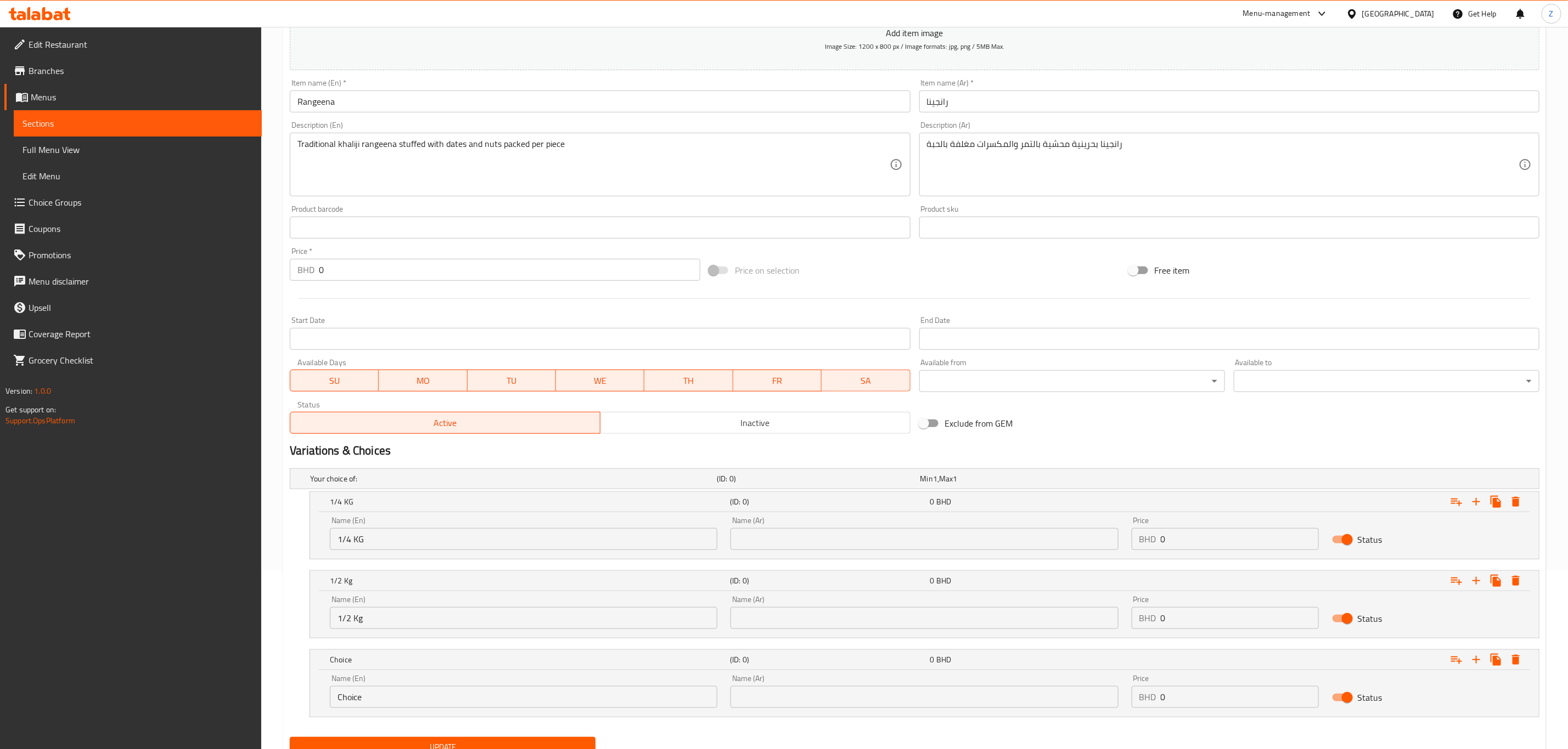
drag, startPoint x: 410, startPoint y: 703, endPoint x: 121, endPoint y: 675, distance: 290.4
click at [122, 675] on div "Edit Restaurant Branches Menus Sections Full Menu View Edit Menu Choice Groups …" at bounding box center [784, 322] width 1568 height 947
type input "1 Kg"
drag, startPoint x: 827, startPoint y: 537, endPoint x: 845, endPoint y: 542, distance: 18.7
click at [827, 537] on input "text" at bounding box center [923, 540] width 387 height 22
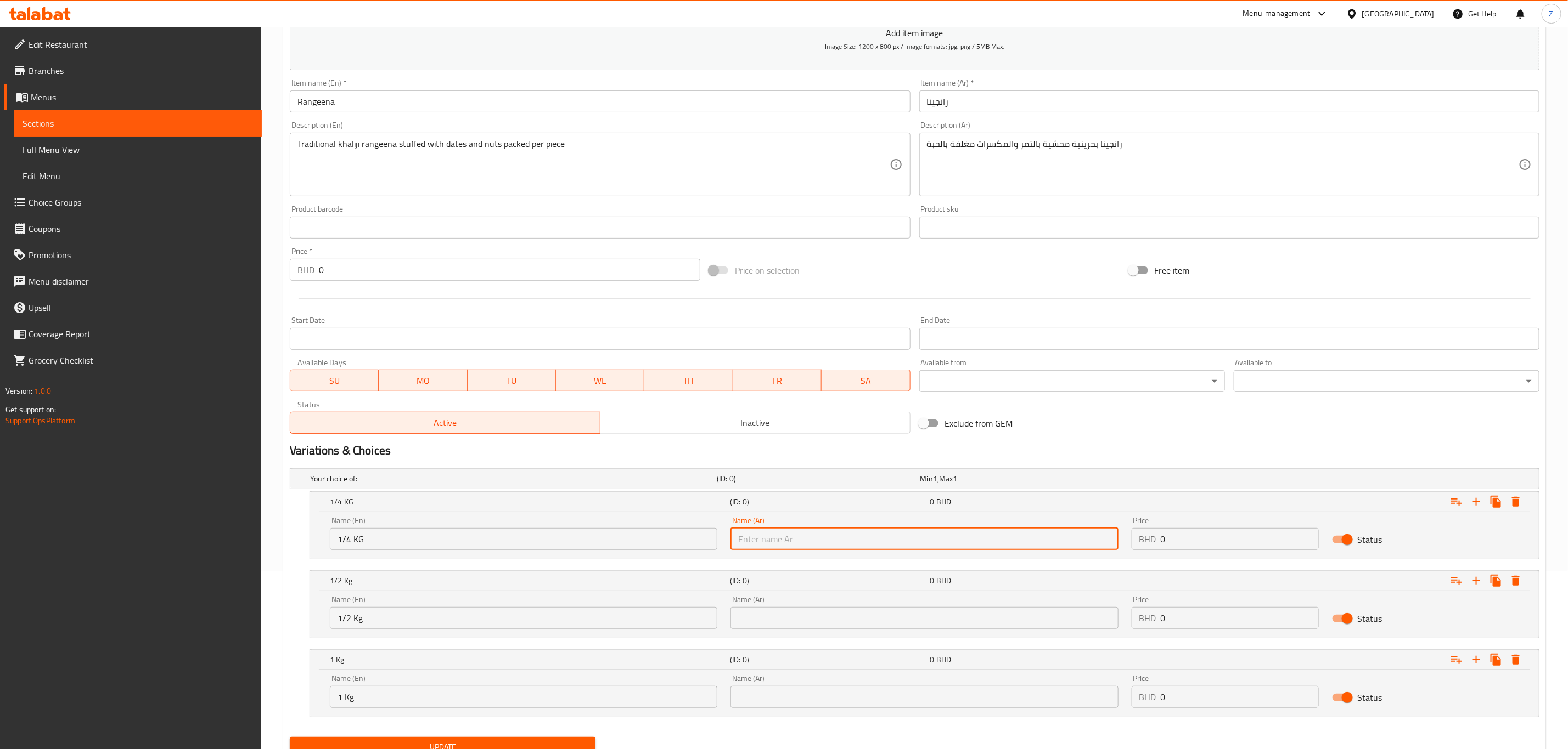
type input "ربع كيلو"
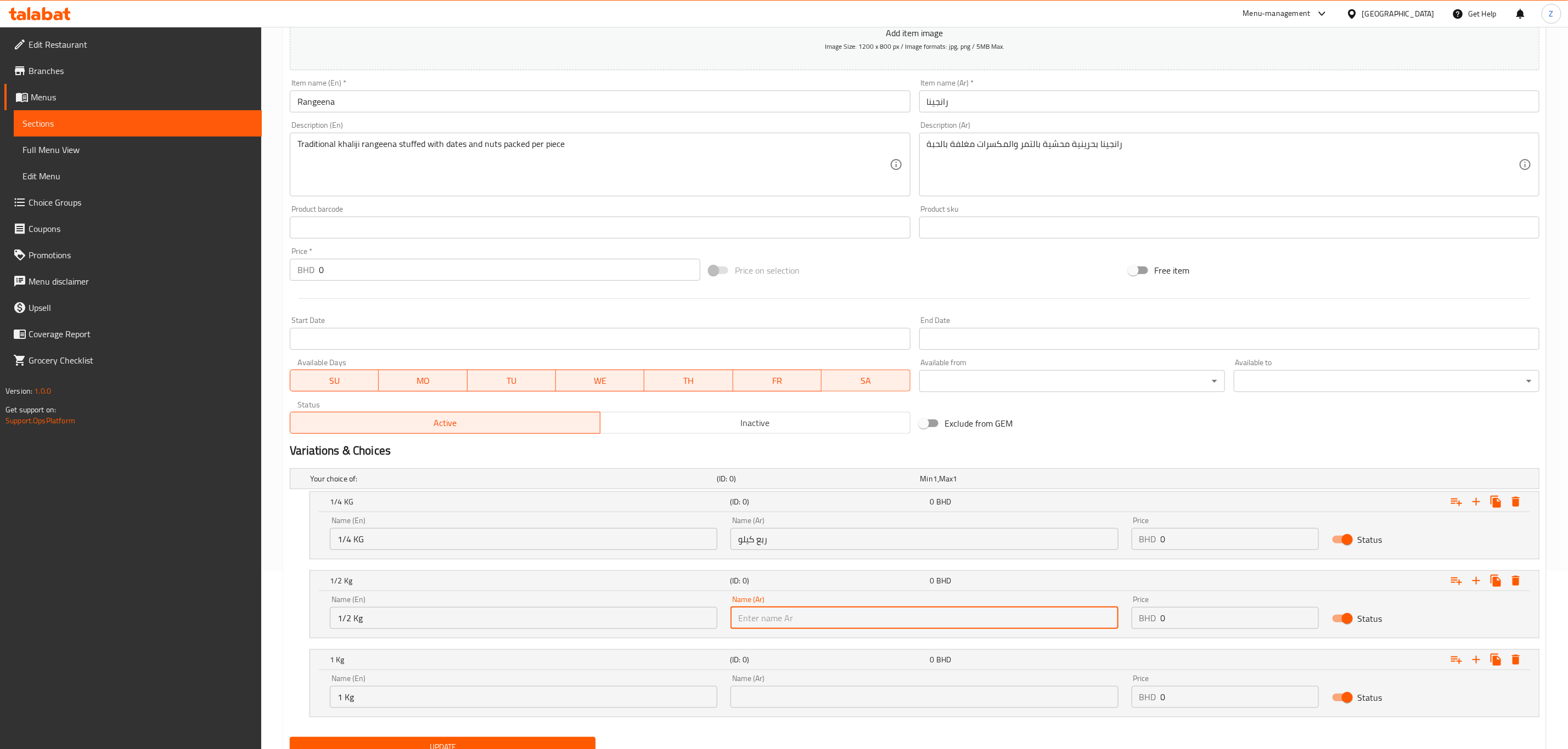
click at [769, 617] on input "text" at bounding box center [923, 619] width 387 height 22
type input "نصف كيلو"
click at [761, 702] on input "text" at bounding box center [923, 697] width 387 height 22
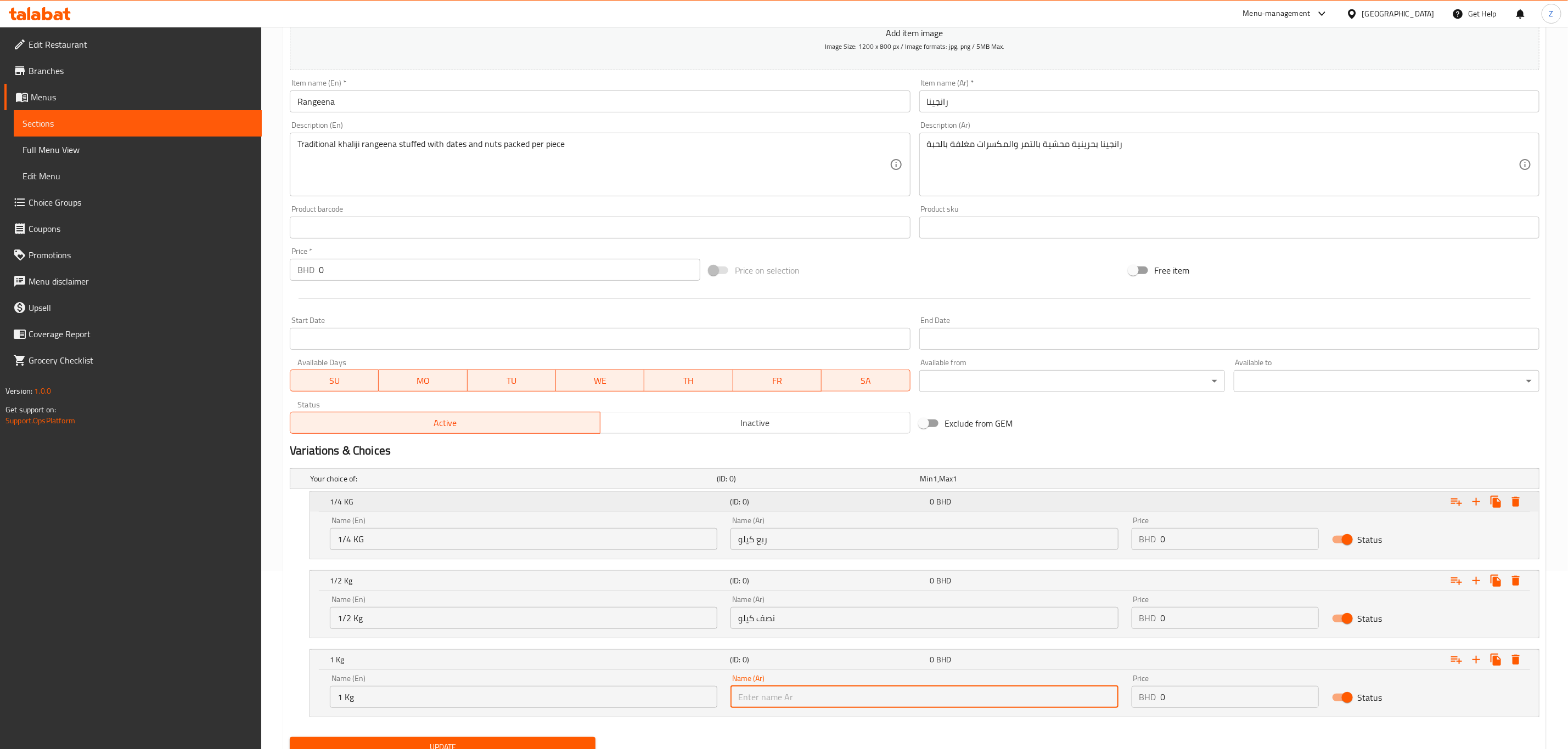
type input "كيلو"
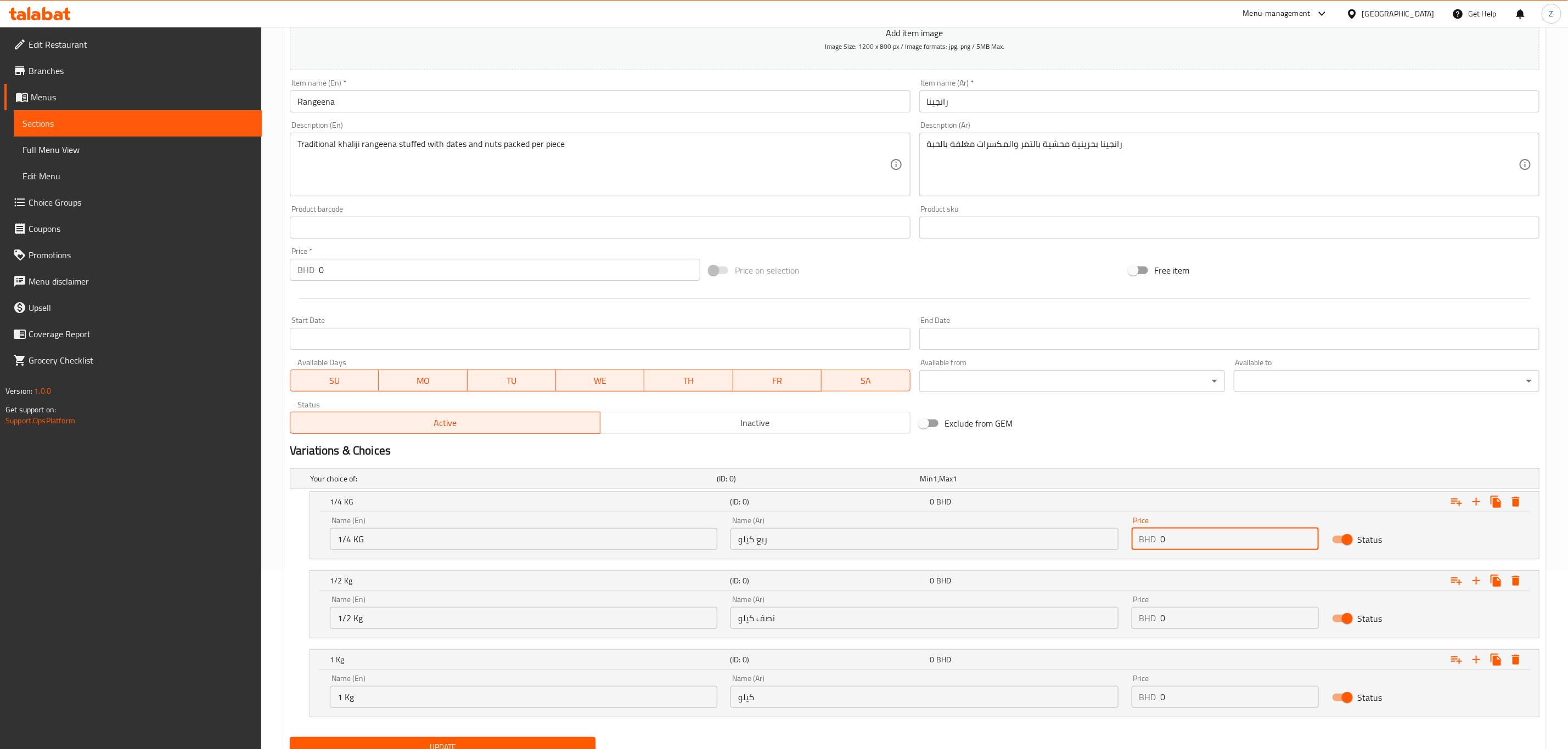
drag, startPoint x: 1181, startPoint y: 545, endPoint x: 955, endPoint y: 546, distance: 226.0
click at [955, 546] on div "Name (En) 1/4 KG Name (En) Name (Ar) ربع كيلو Name (Ar) Price BHD 0 Price Status" at bounding box center [924, 533] width 1202 height 46
type input "3.7"
drag, startPoint x: 1186, startPoint y: 624, endPoint x: 985, endPoint y: 591, distance: 203.7
click at [982, 596] on div "Name (En) 1/2 Kg Name (En) Name (Ar) نصف كيلو Name (Ar) Price BHD 0 Price Status" at bounding box center [924, 612] width 1202 height 46
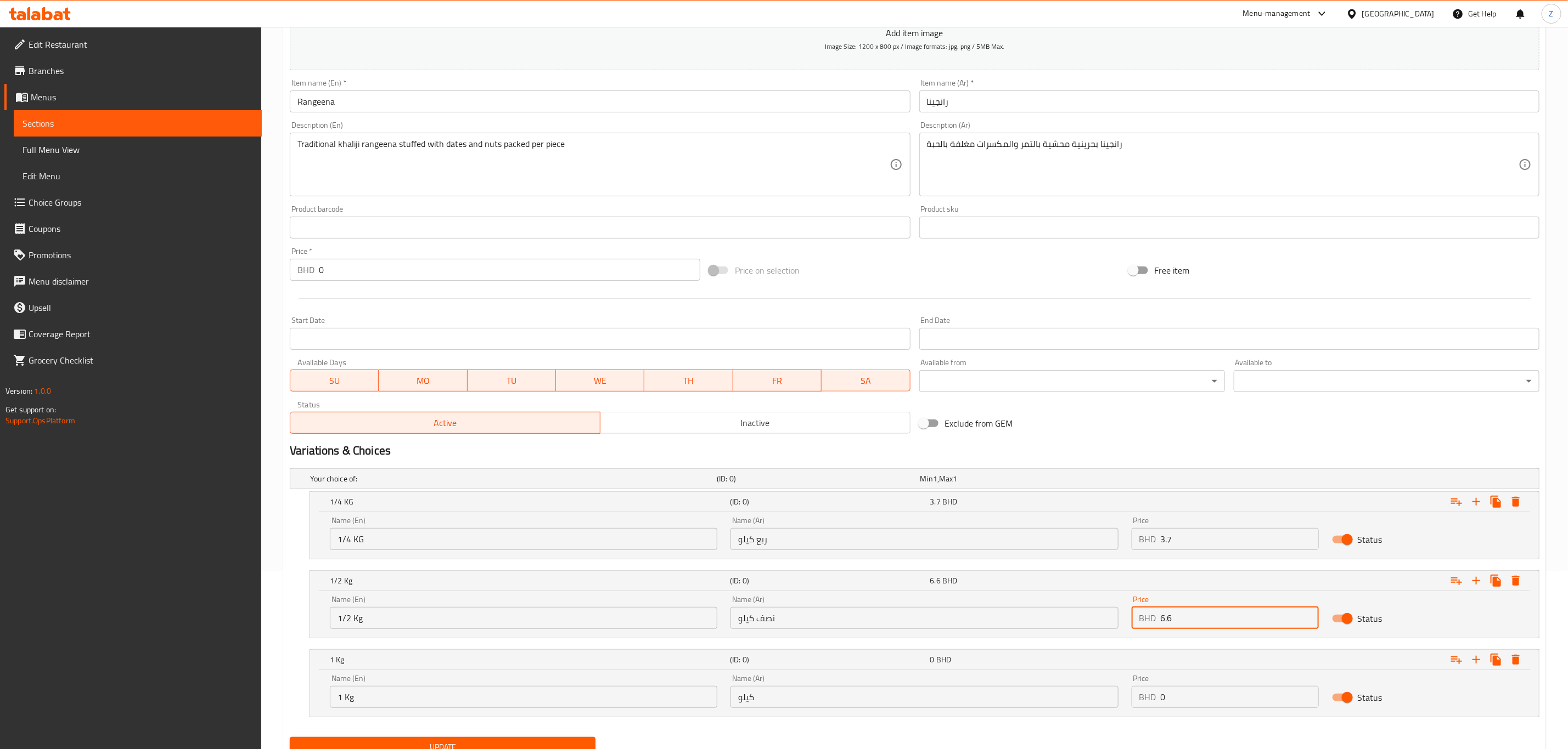
type input "6.6"
click at [1110, 697] on div "Name (En) 1 Kg Name (En) Name (Ar) كيلو Name (Ar) Price BHD 0 Price Status" at bounding box center [924, 691] width 1202 height 46
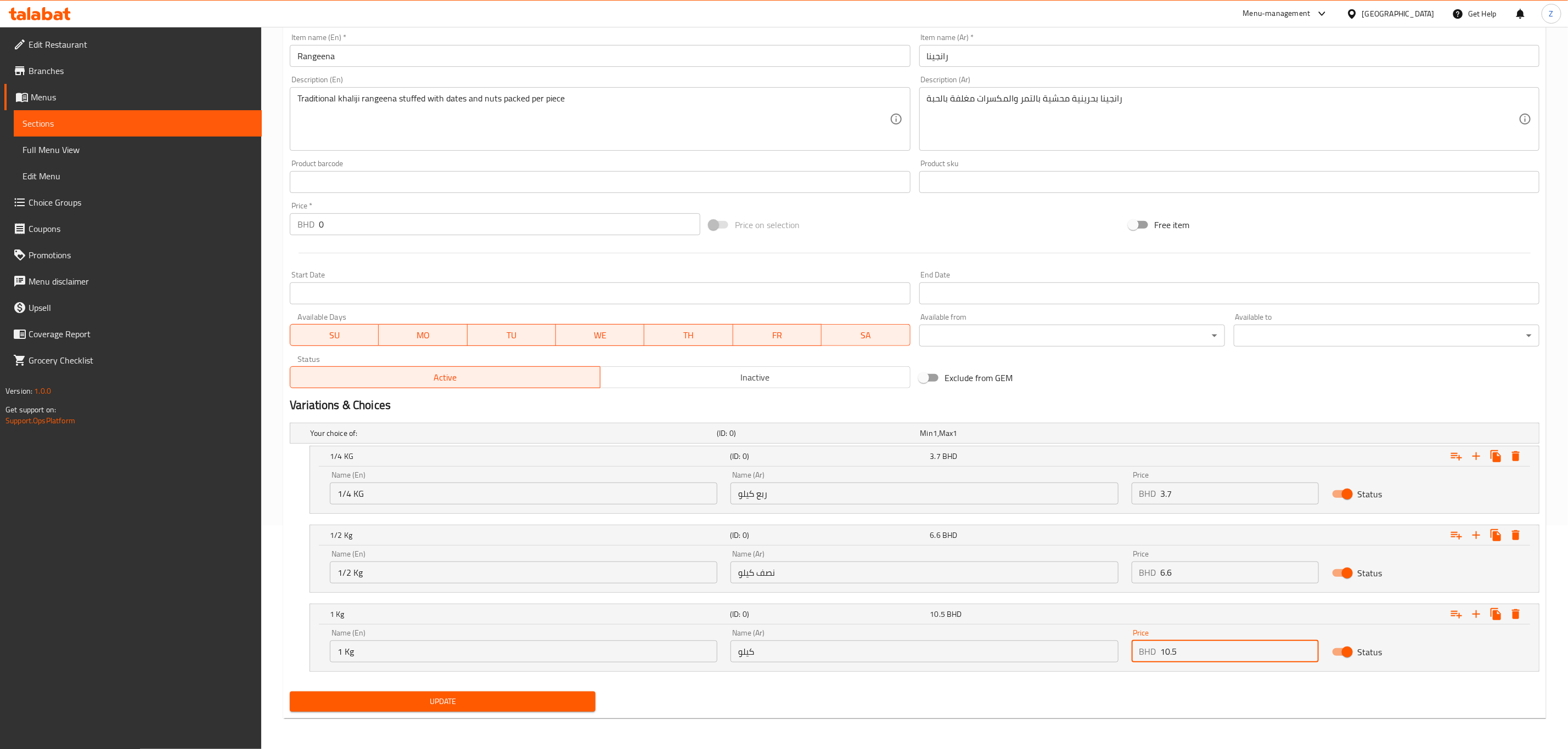
type input "10.5"
click at [465, 694] on button "Update" at bounding box center [443, 702] width 305 height 21
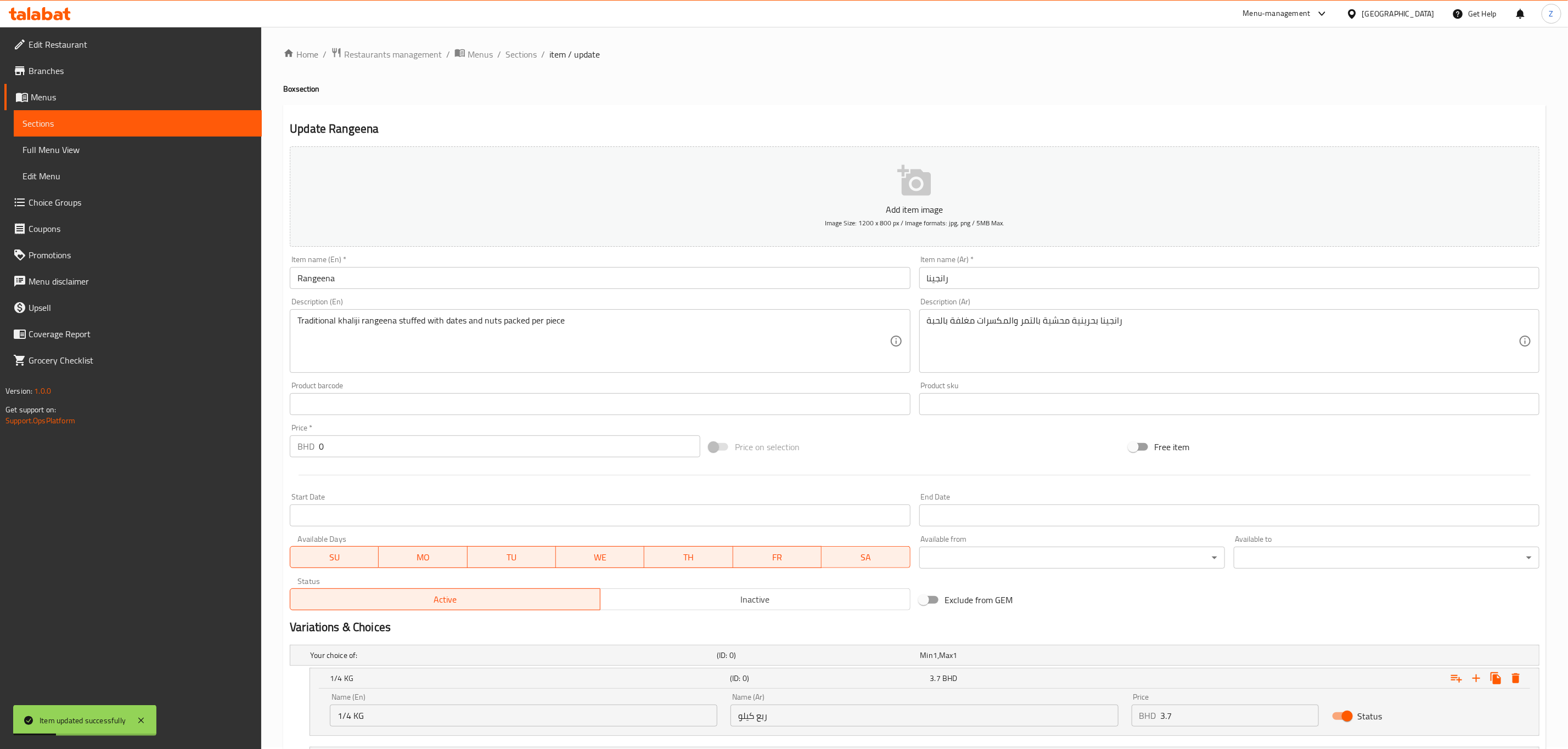
scroll to position [0, 0]
click at [497, 55] on ol "Home / Restaurants management / Menus / Sections / item / update" at bounding box center [915, 55] width 1263 height 14
click at [524, 55] on span "Sections" at bounding box center [521, 56] width 31 height 13
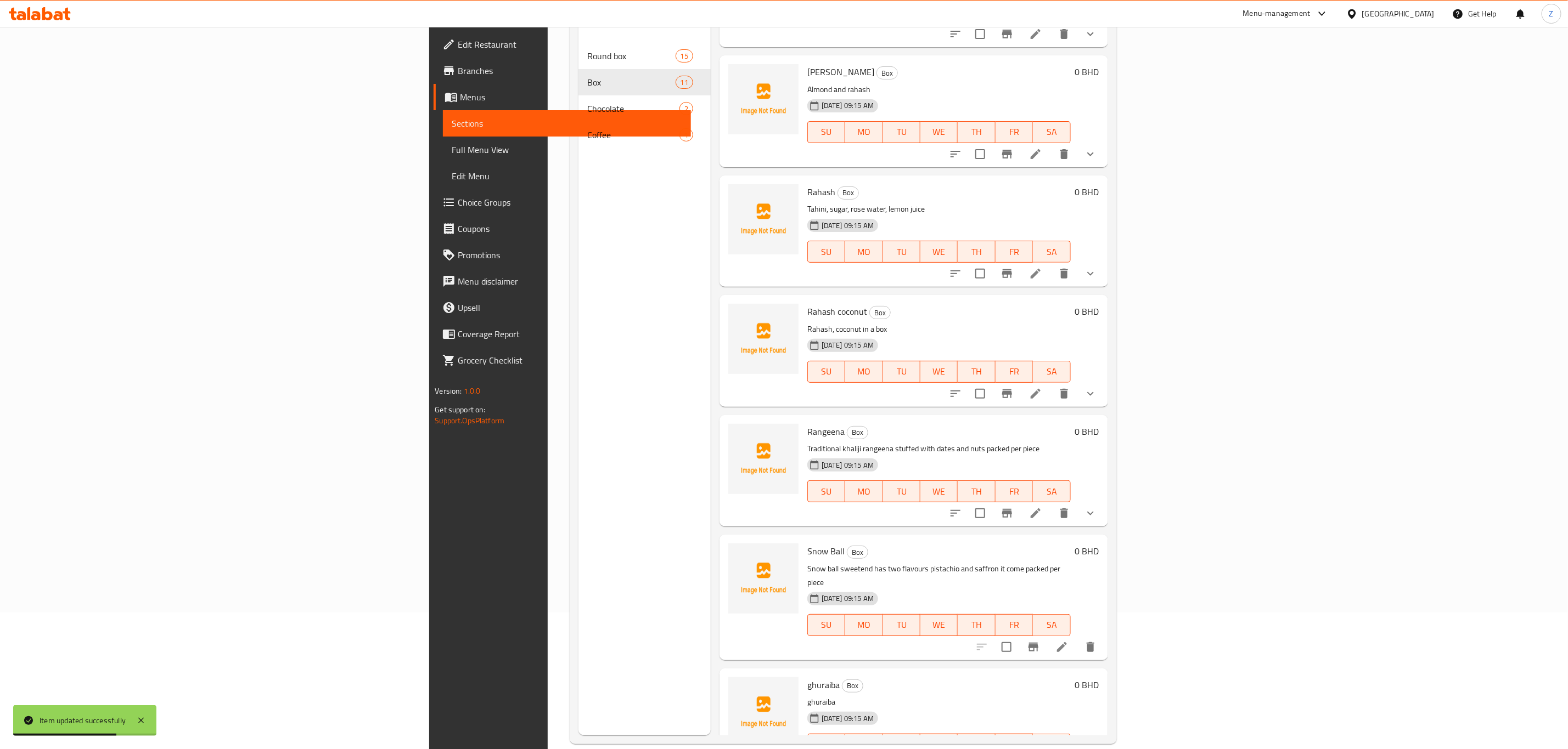
scroll to position [153, 0]
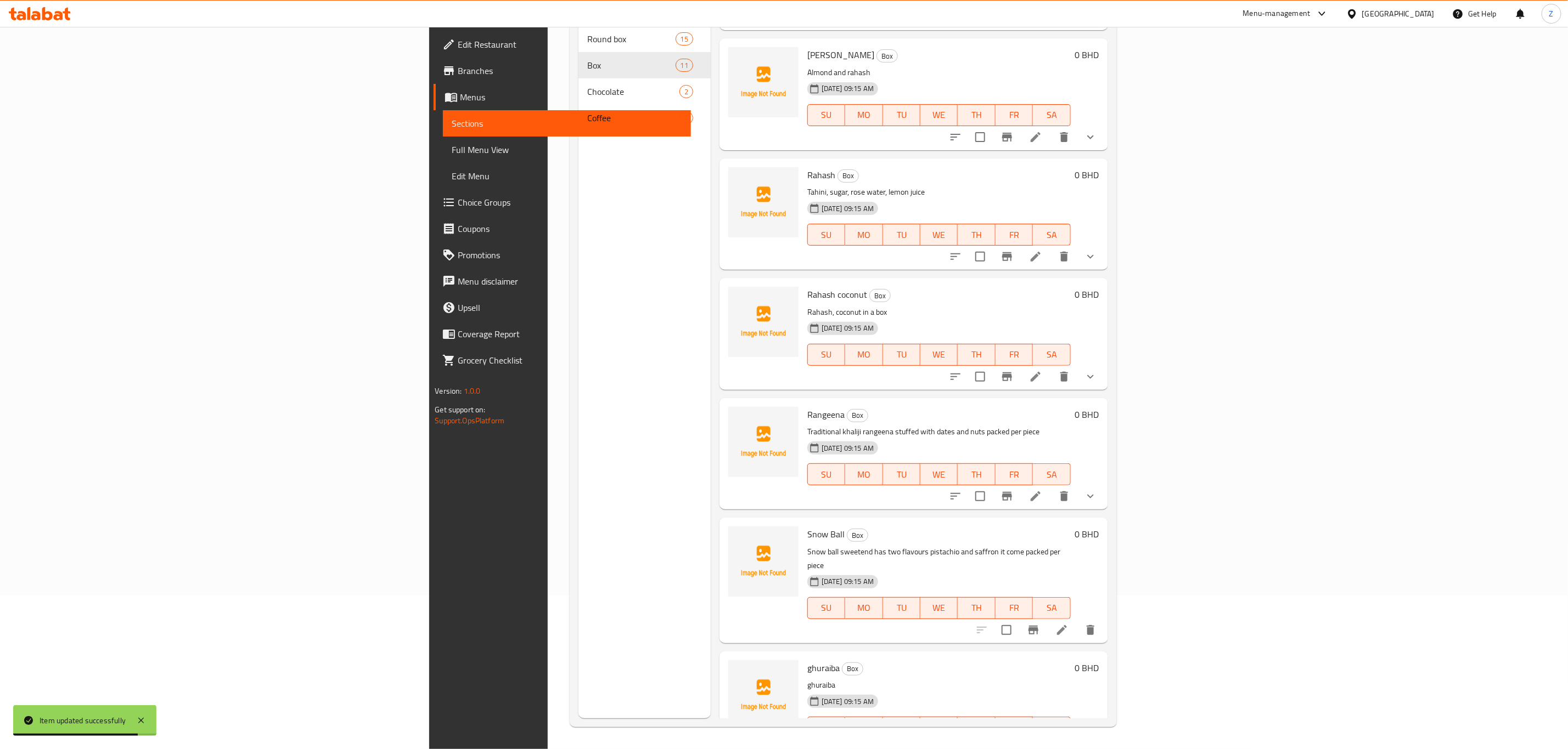
click at [1069, 624] on icon at bounding box center [1062, 630] width 13 height 13
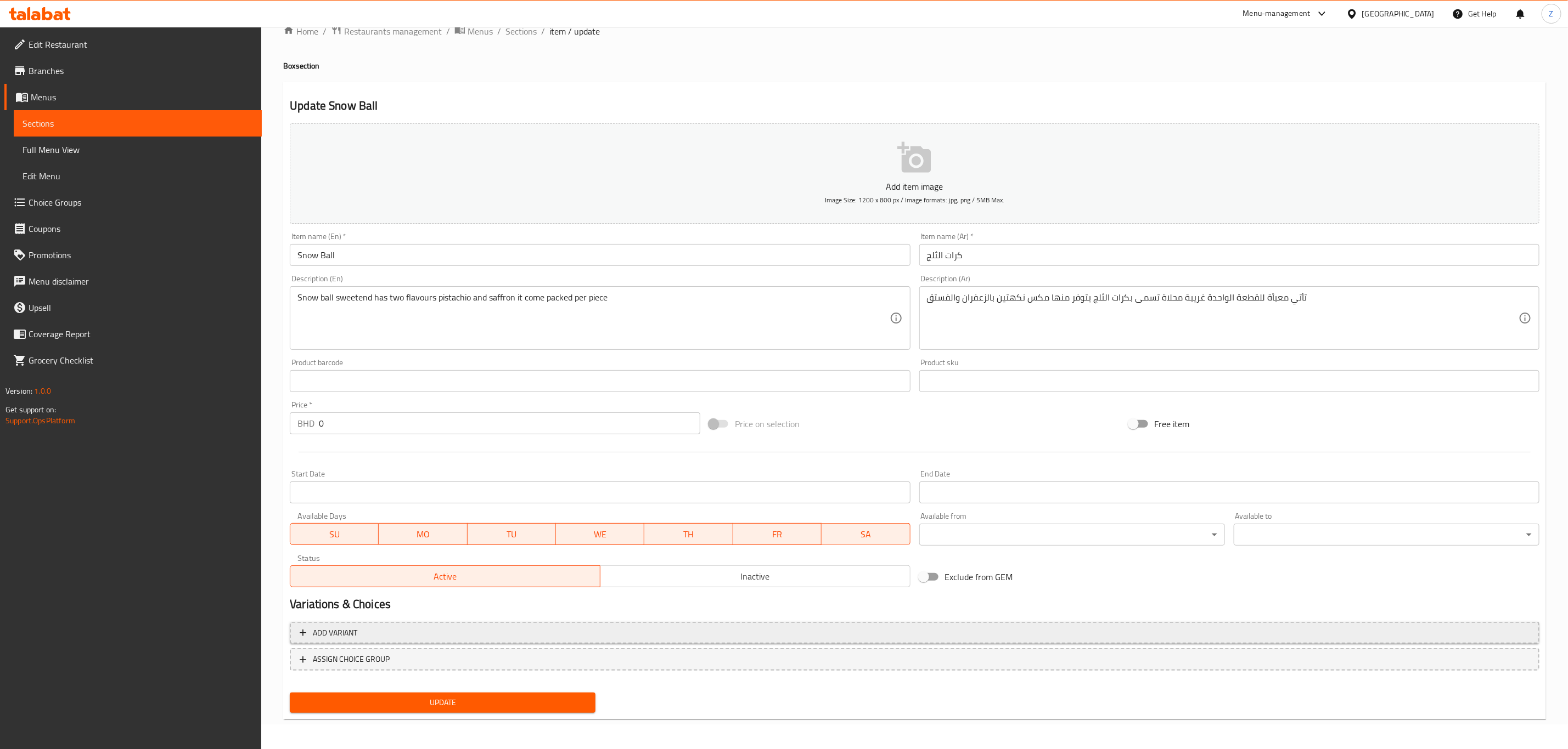
click at [520, 634] on span "Add variant" at bounding box center [914, 633] width 1229 height 14
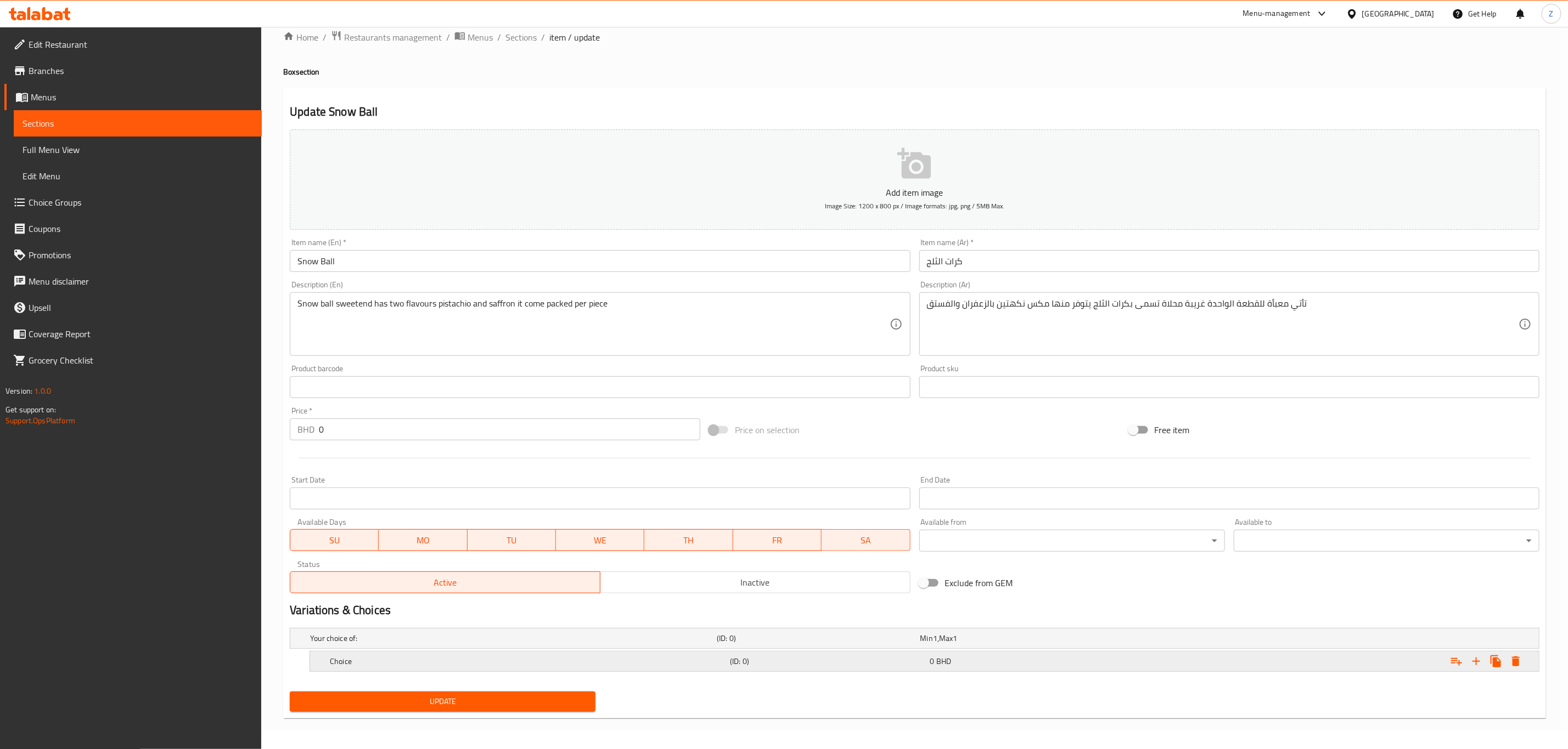
click at [1480, 657] on icon "Expand" at bounding box center [1477, 661] width 13 height 13
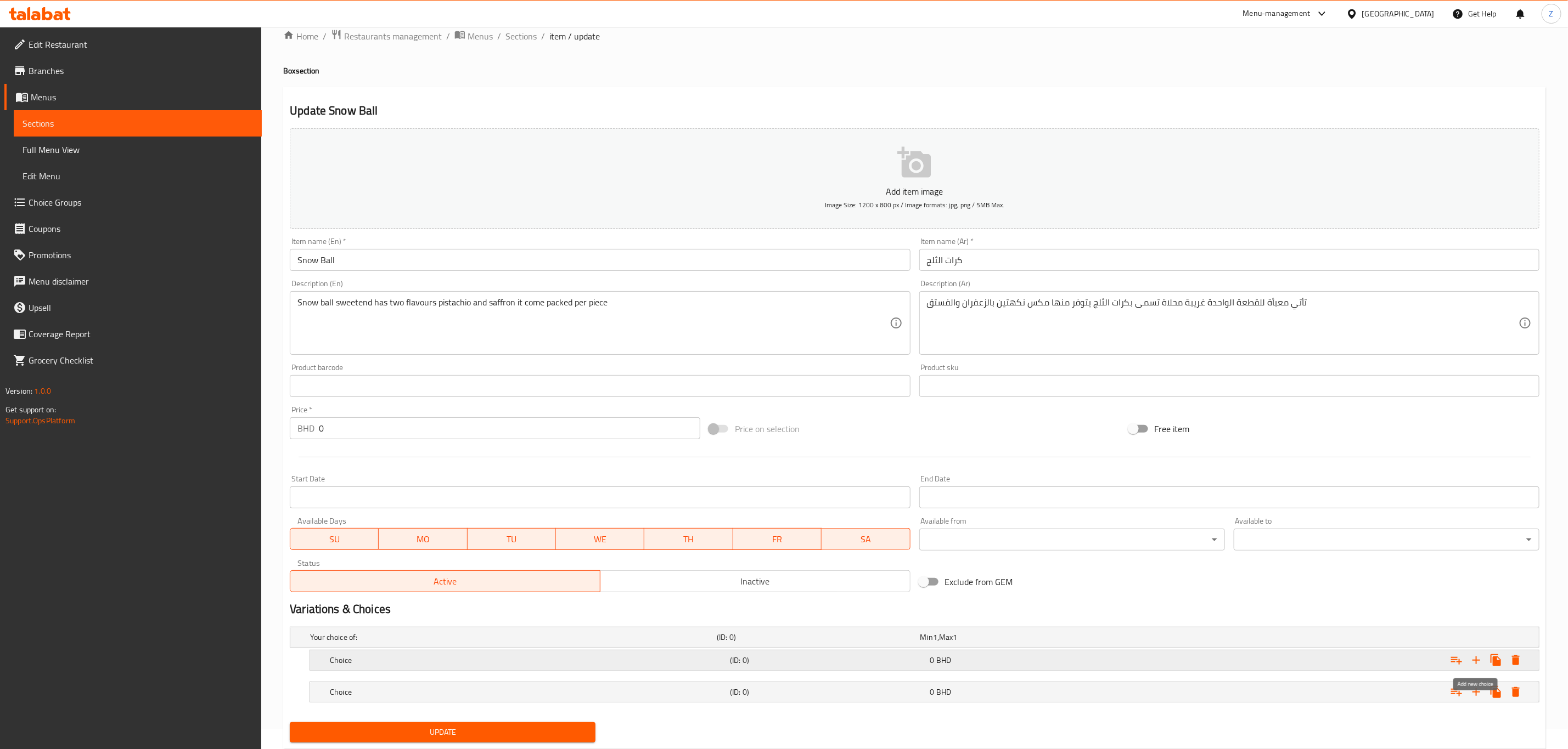
click at [1480, 657] on icon "Expand" at bounding box center [1477, 661] width 13 height 13
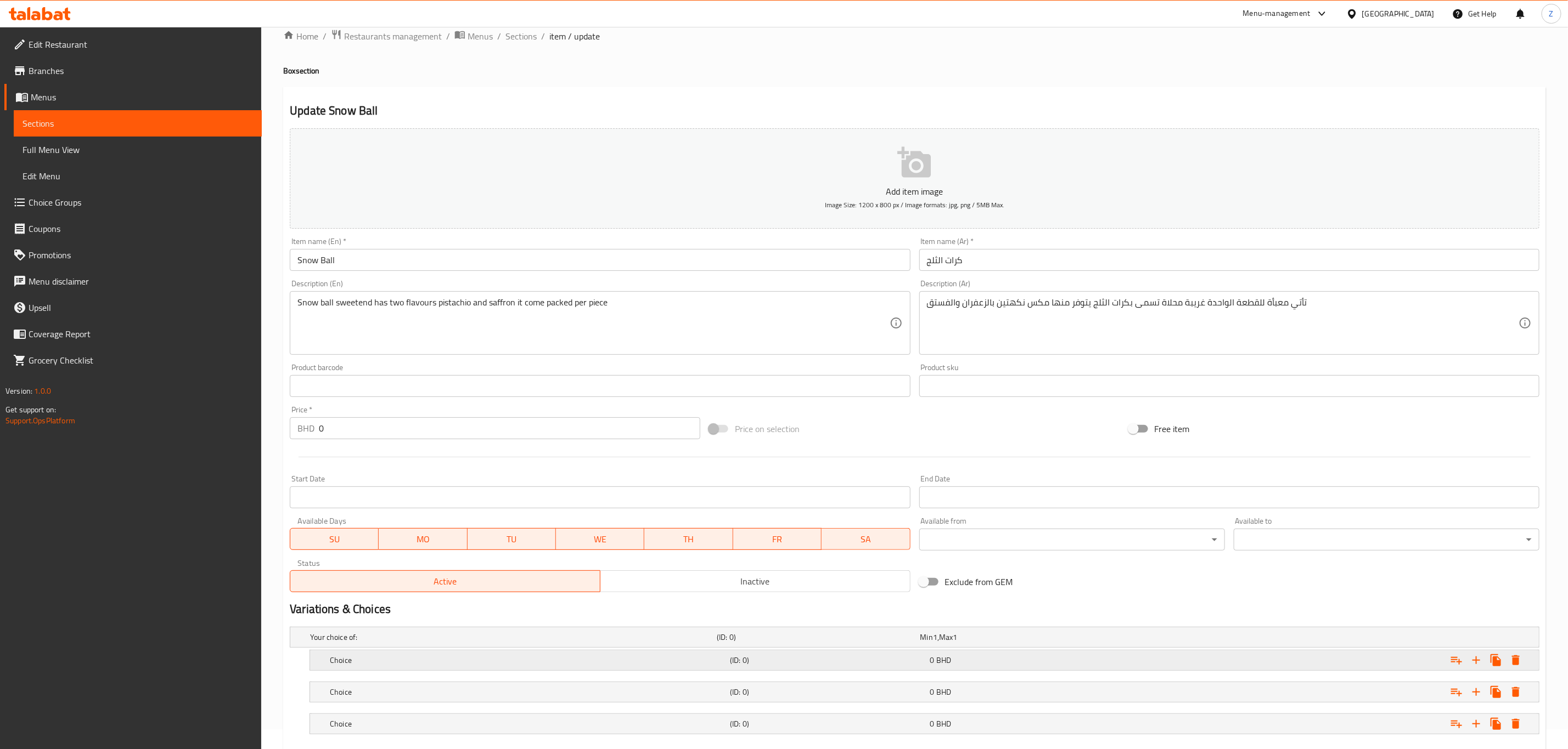
click at [445, 650] on div "Choice (ID: 0) 0 BHD" at bounding box center [927, 661] width 1200 height 24
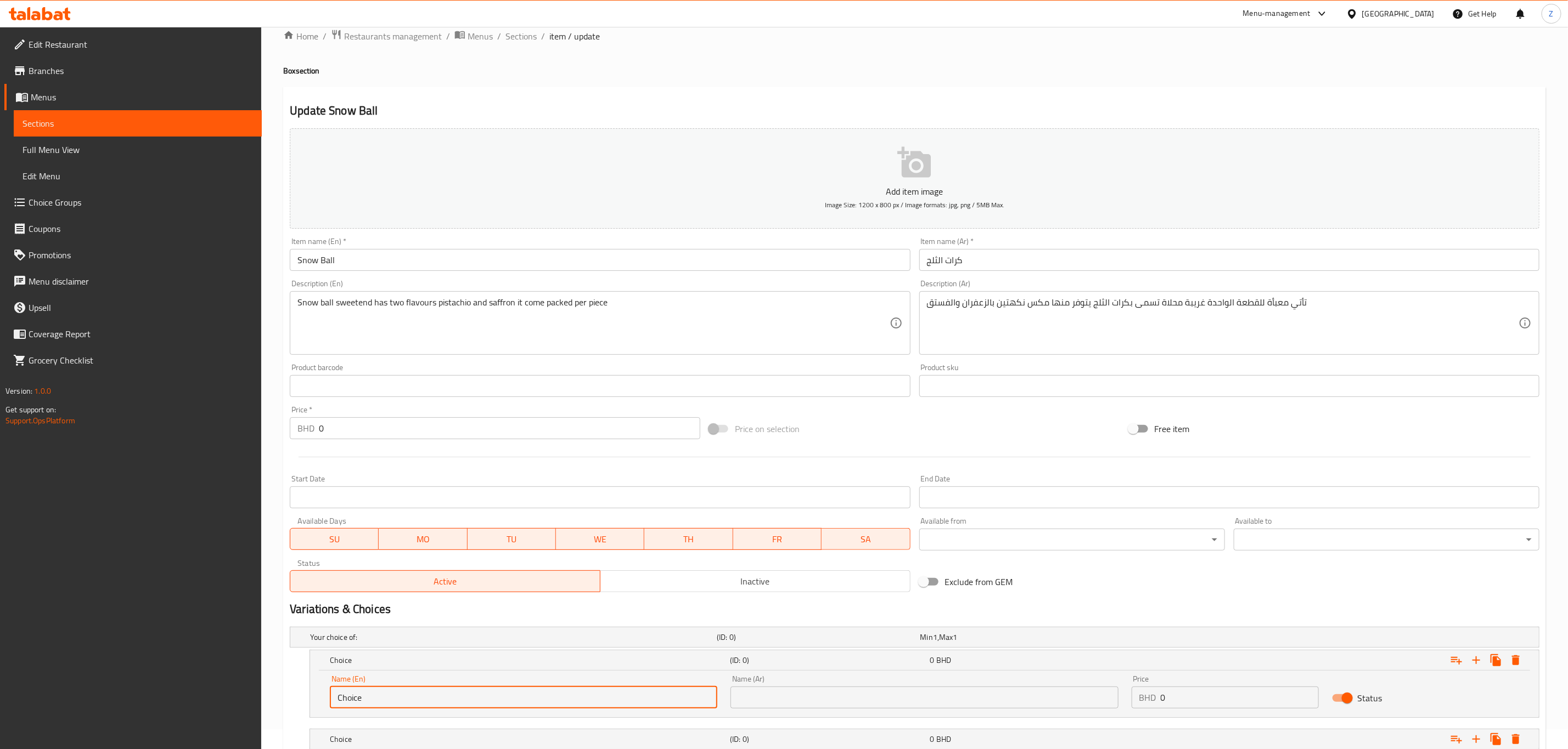
drag, startPoint x: 412, startPoint y: 698, endPoint x: 74, endPoint y: 672, distance: 339.0
click at [89, 674] on div "Edit Restaurant Branches Menus Sections Full Menu View Edit Menu Choice Groups …" at bounding box center [784, 433] width 1568 height 852
type input "1/4 KG"
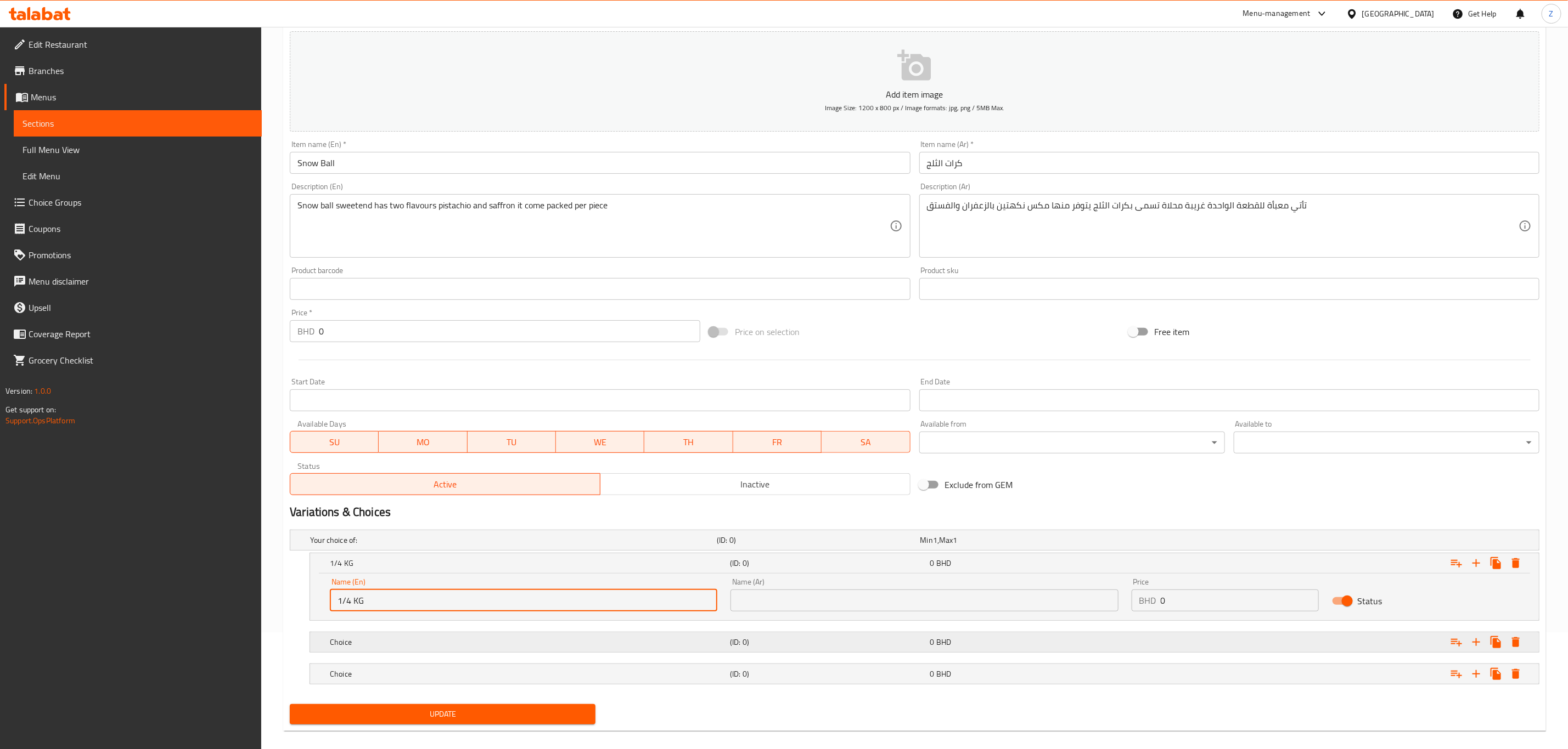
scroll to position [130, 0]
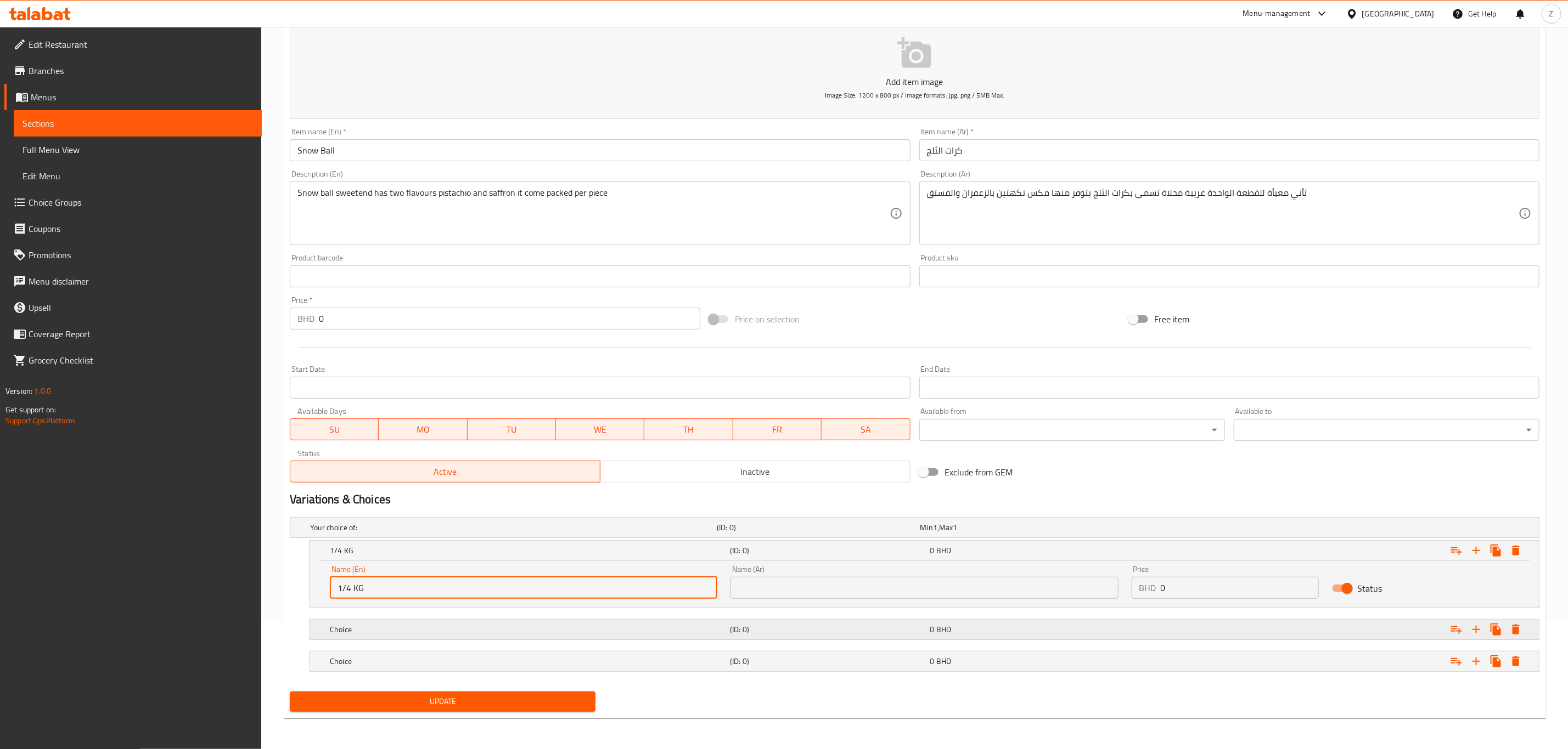
click at [391, 622] on div "Choice" at bounding box center [527, 630] width 400 height 15
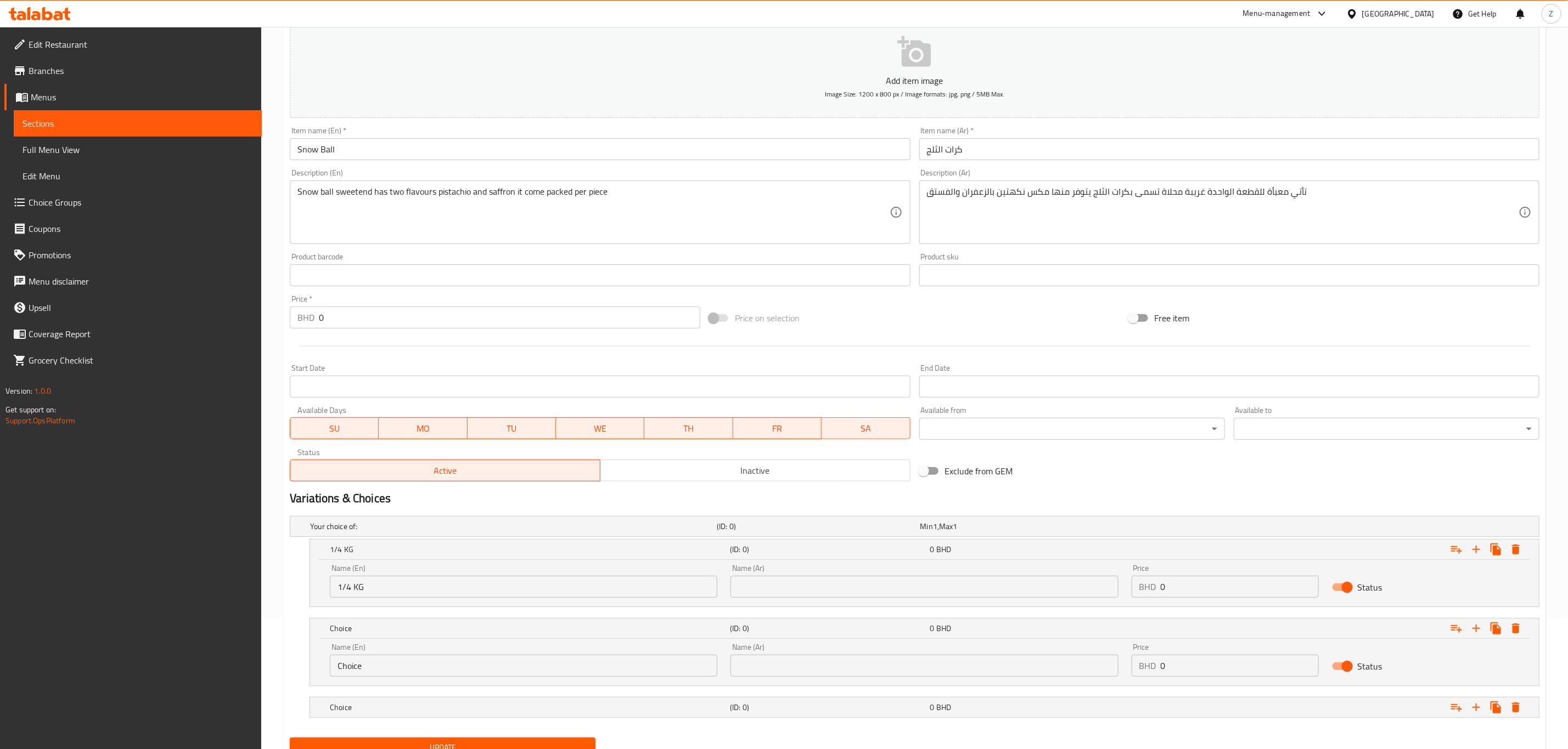
click at [94, 625] on div "Edit Restaurant Branches Menus Sections Full Menu View Edit Menu Choice Groups …" at bounding box center [784, 346] width 1568 height 899
type input "1/2 Kg"
click at [353, 715] on div "Choice" at bounding box center [527, 707] width 400 height 15
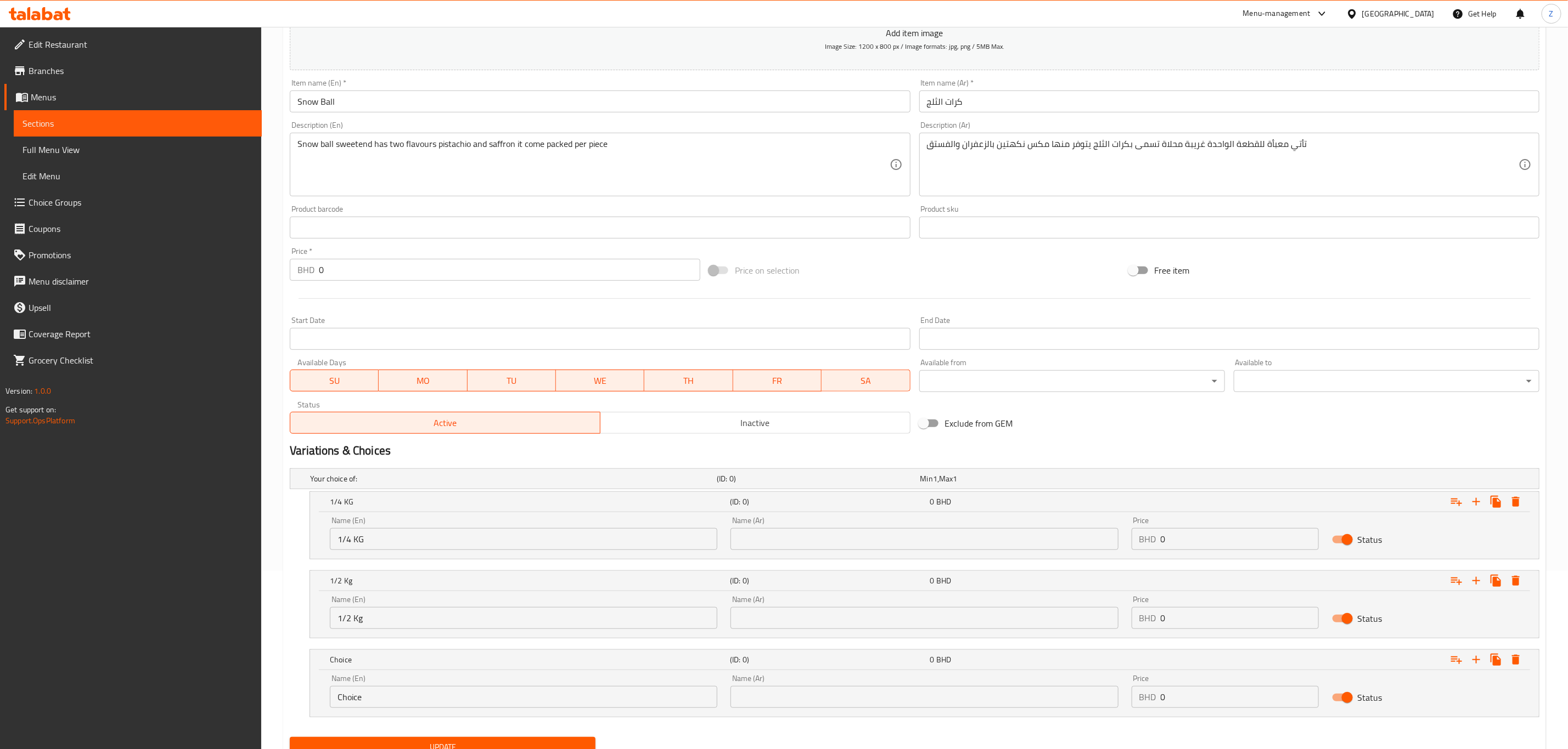
scroll to position [226, 0]
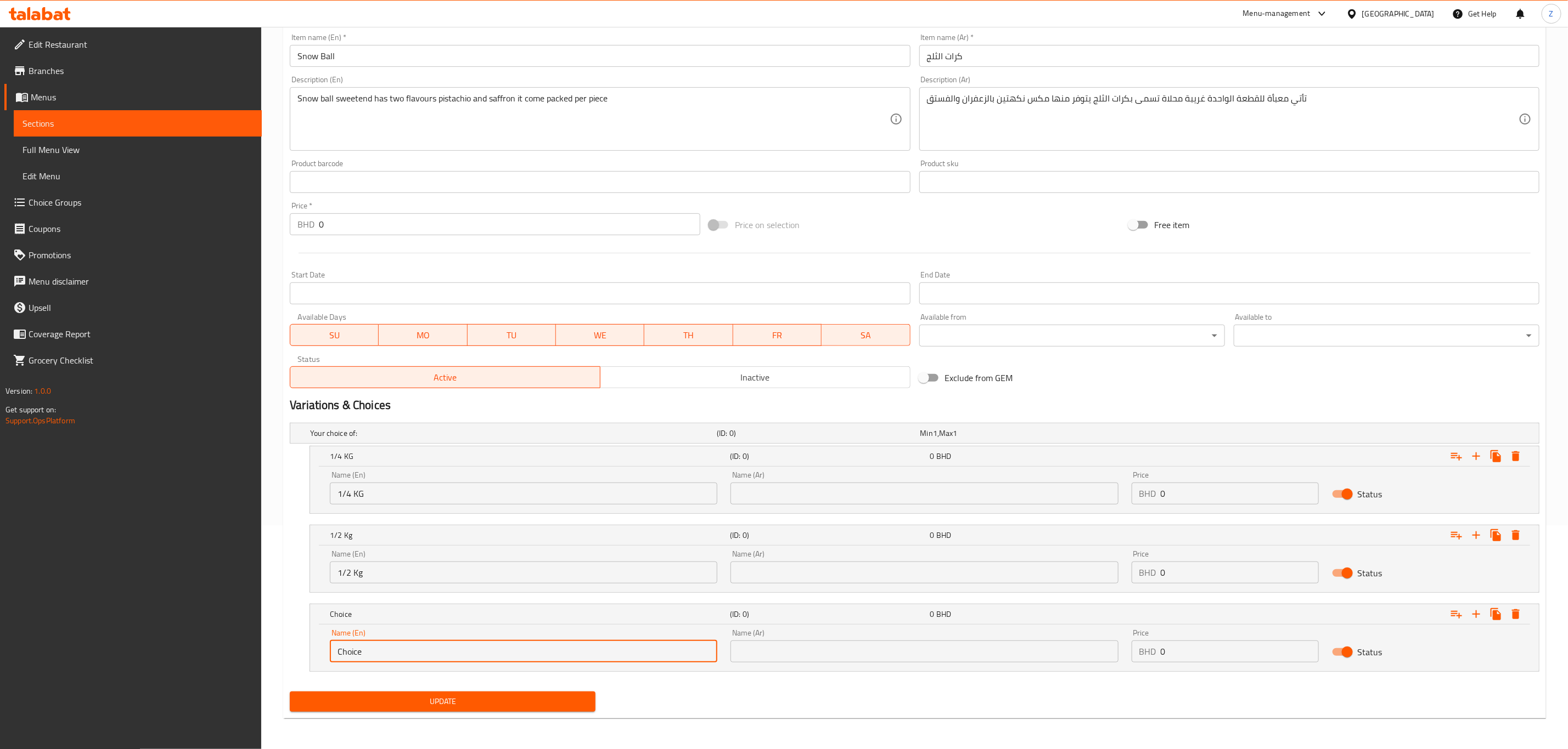
drag, startPoint x: 411, startPoint y: 650, endPoint x: 63, endPoint y: 639, distance: 348.2
click at [76, 640] on div "Edit Restaurant Branches Menus Sections Full Menu View Edit Menu Choice Groups …" at bounding box center [784, 276] width 1568 height 947
type input "1 Kg"
click at [856, 489] on input "text" at bounding box center [923, 494] width 387 height 22
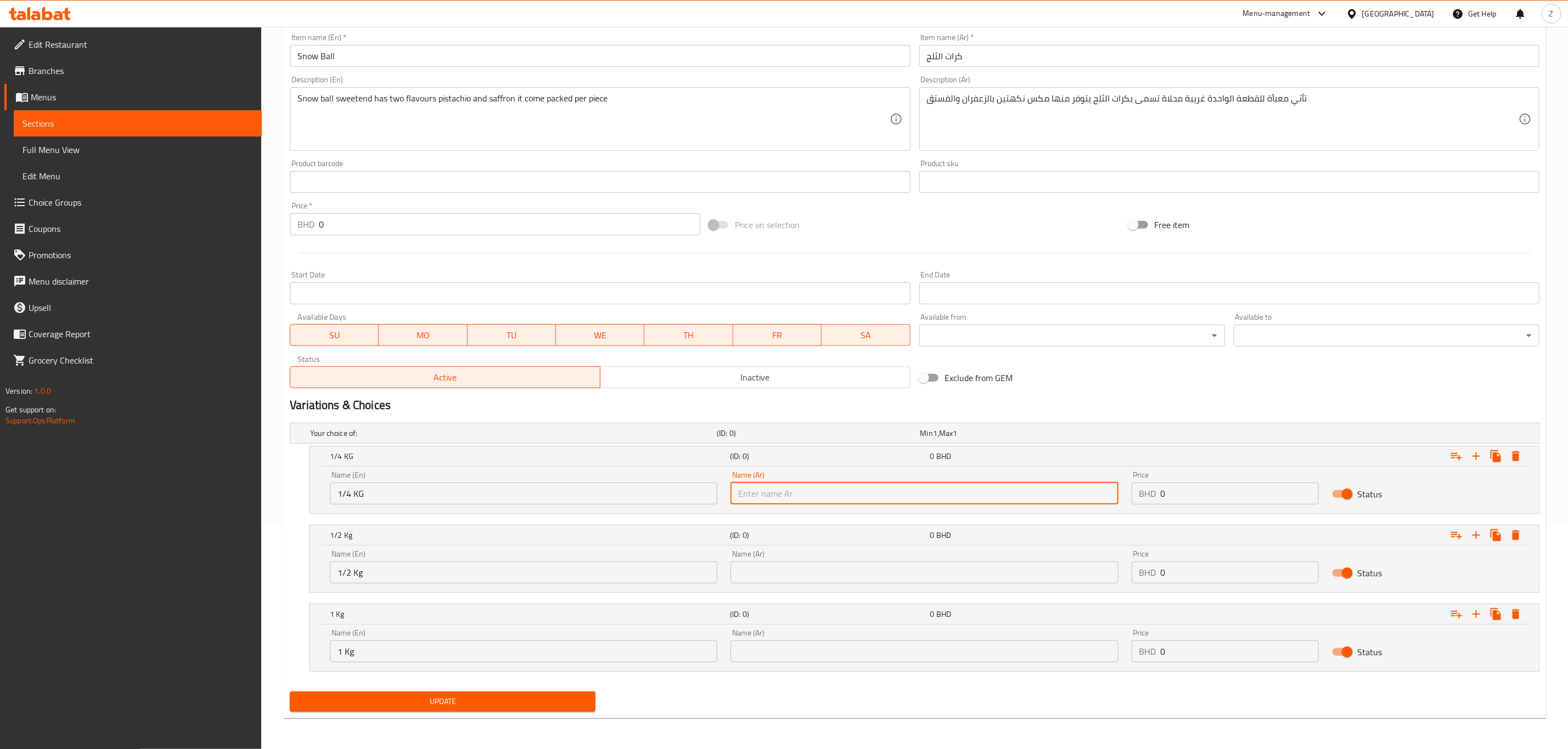
type input "ربع كيلو"
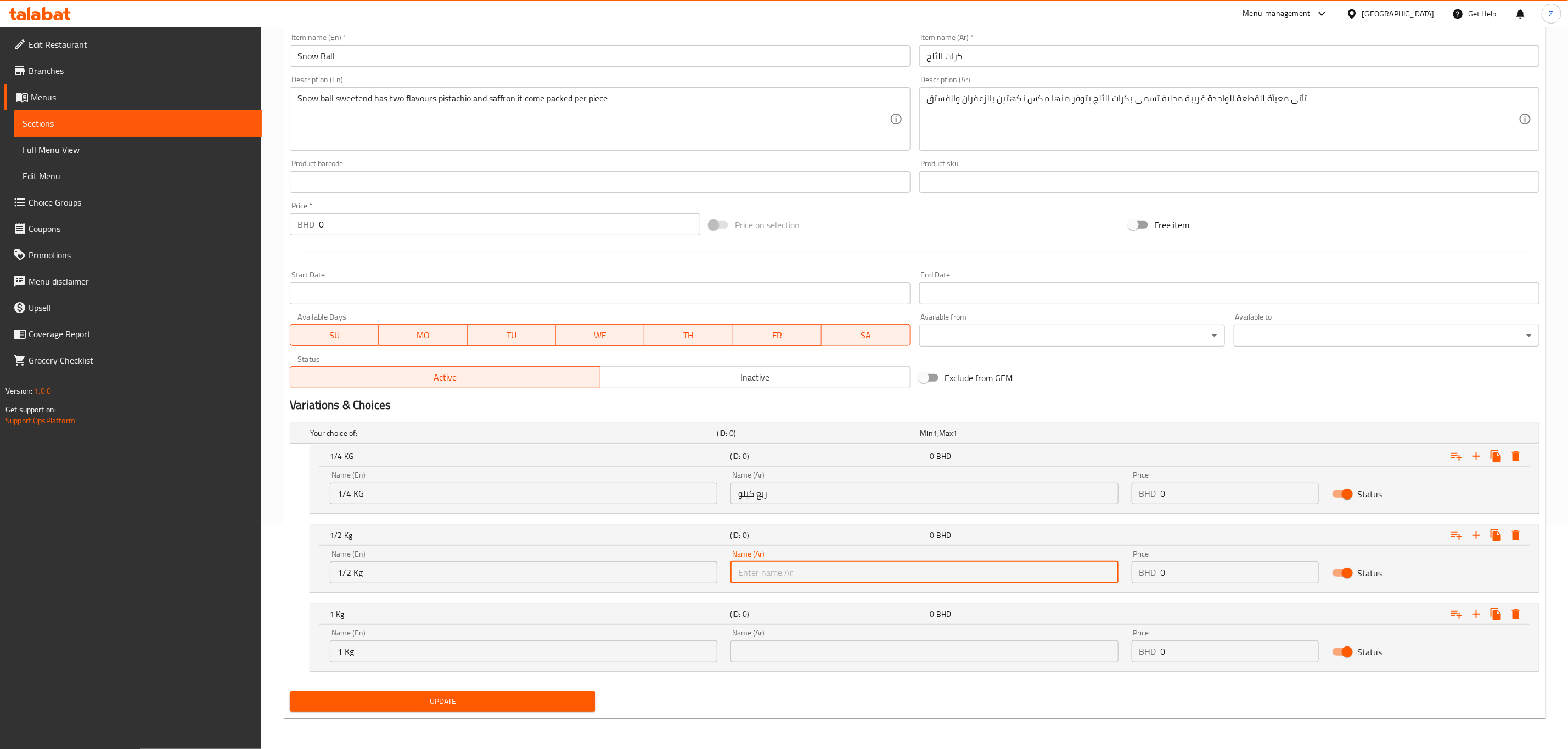
click at [788, 574] on input "text" at bounding box center [923, 573] width 387 height 22
type input "نصف كيلو"
click at [763, 659] on input "text" at bounding box center [923, 652] width 387 height 22
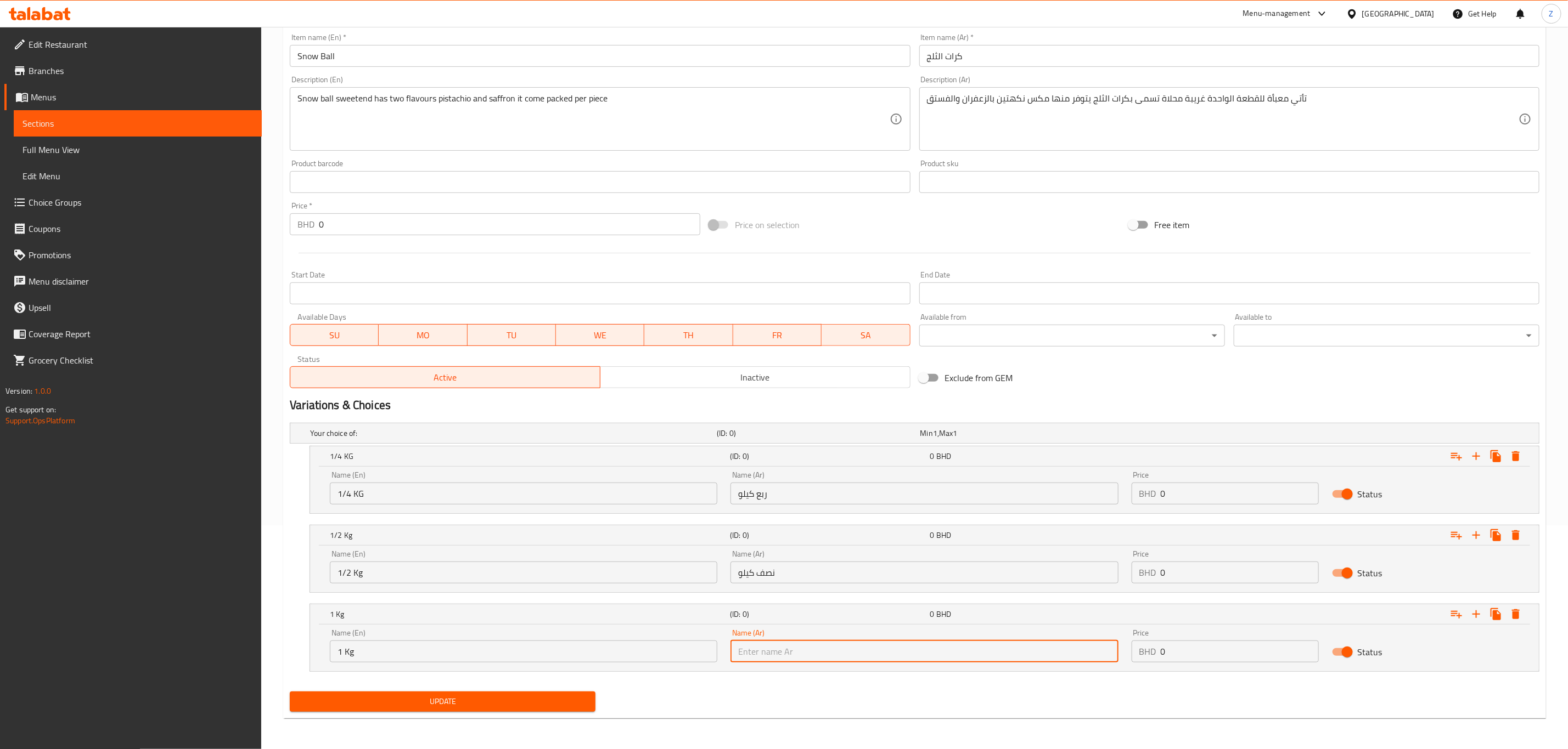
type input "كيلو"
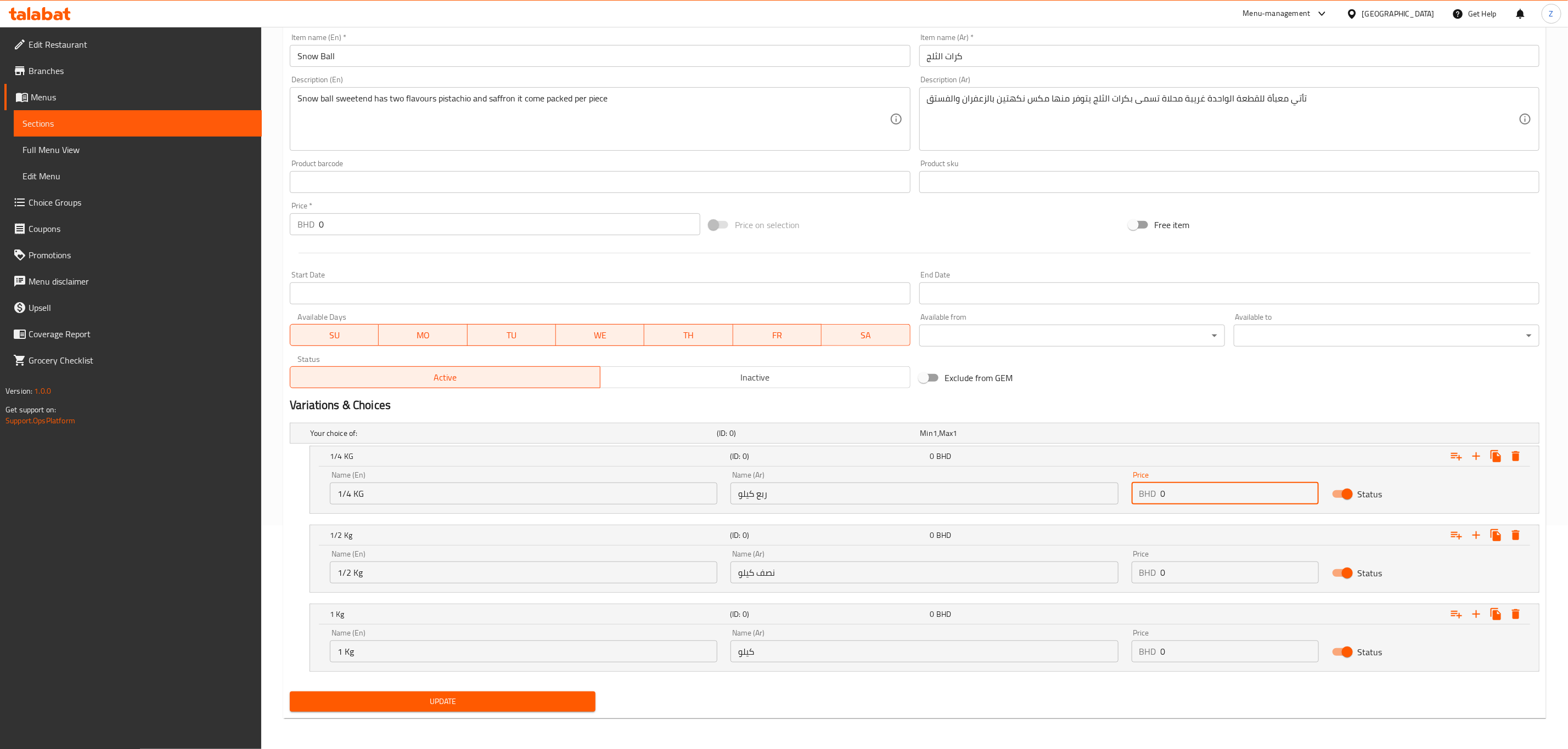
drag, startPoint x: 1165, startPoint y: 495, endPoint x: 968, endPoint y: 475, distance: 198.0
click at [967, 487] on div "Name (En) 1/4 KG Name (En) Name (Ar) ربع كيلو Name (Ar) Price BHD 0 Price Status" at bounding box center [924, 487] width 1202 height 46
type input "3.7"
drag, startPoint x: 1176, startPoint y: 569, endPoint x: 1050, endPoint y: 574, distance: 126.1
click at [1050, 581] on div "Name (En) 1/2 Kg Name (En) Name (Ar) نصف كيلو Name (Ar) Price BHD 0 Price Status" at bounding box center [924, 566] width 1202 height 46
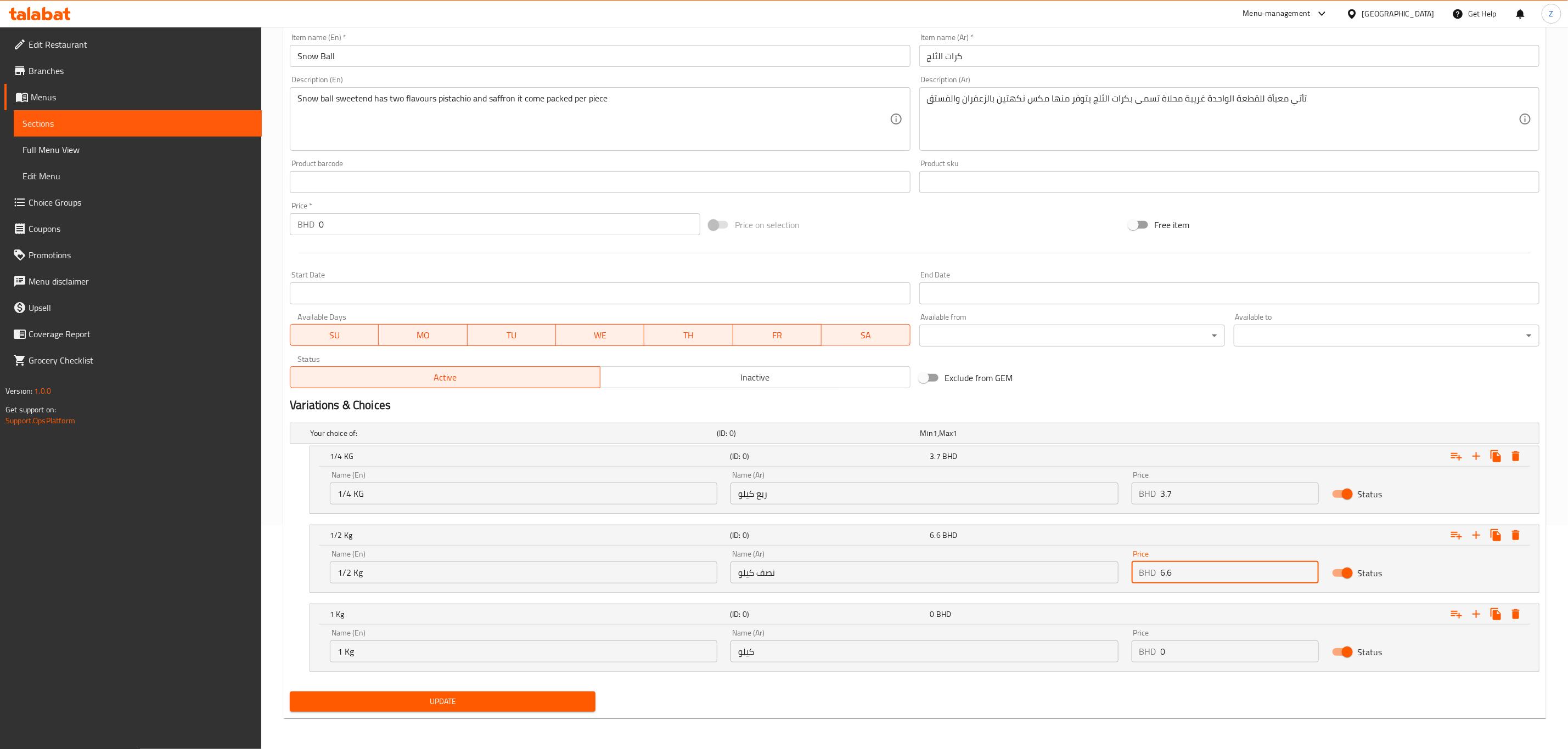
type input "6.6"
drag, startPoint x: 1090, startPoint y: 653, endPoint x: 957, endPoint y: 649, distance: 133.1
click at [965, 650] on div "Name (En) 1 Kg Name (En) Name (Ar) كيلو Name (Ar) Price BHD 0 Price Status" at bounding box center [924, 646] width 1202 height 46
type input "10.5"
click at [431, 706] on span "Update" at bounding box center [443, 702] width 288 height 14
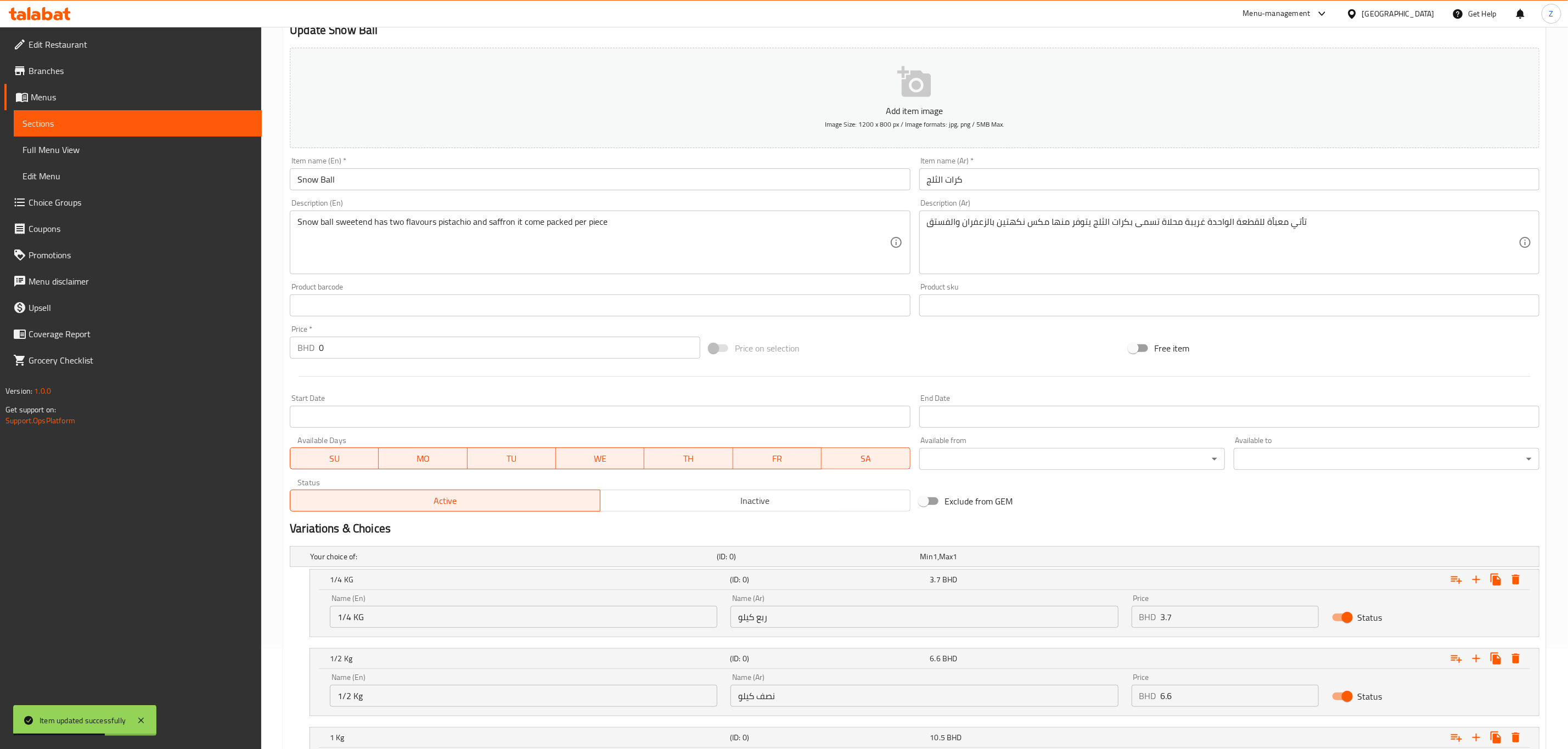
scroll to position [0, 0]
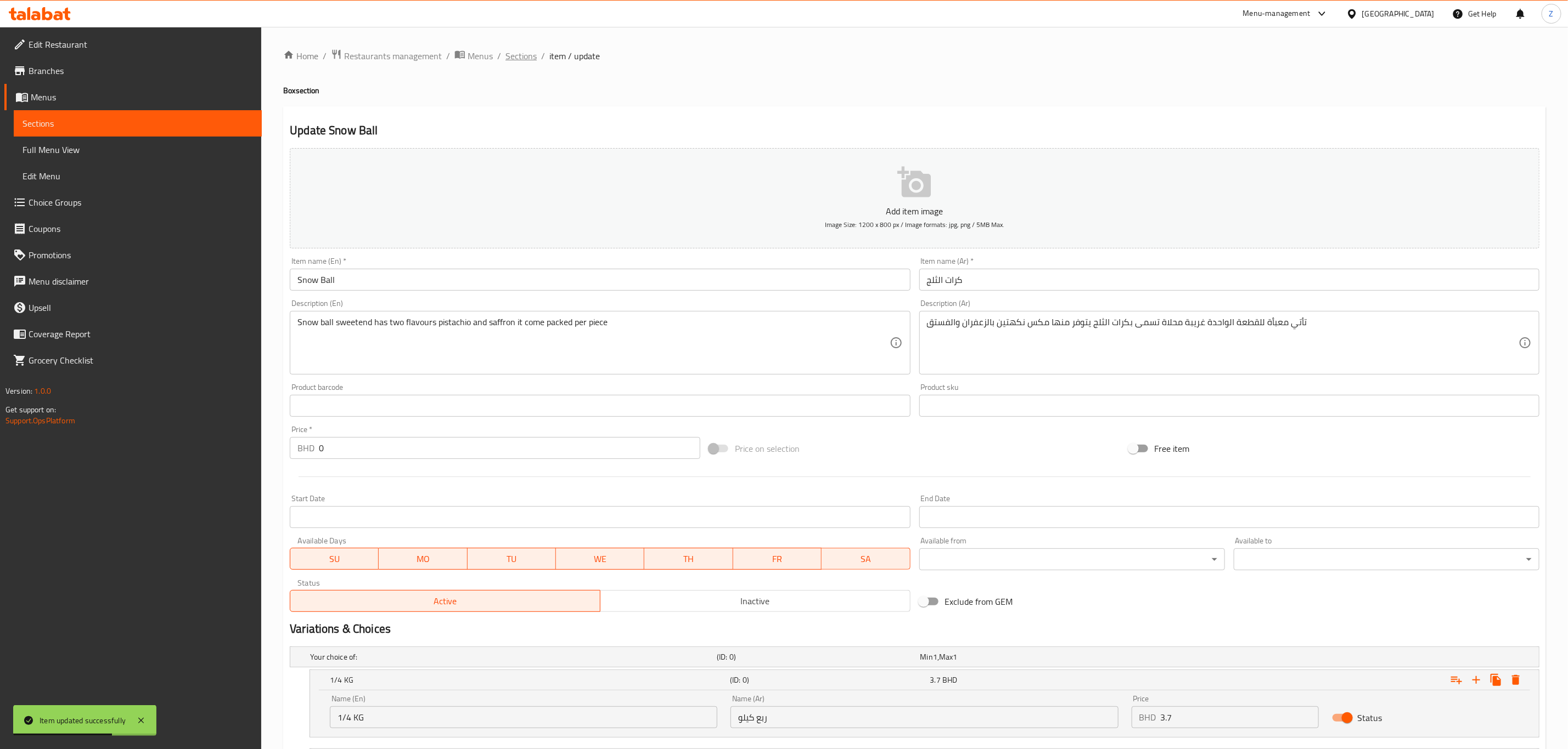
click at [512, 55] on span "Sections" at bounding box center [521, 56] width 31 height 13
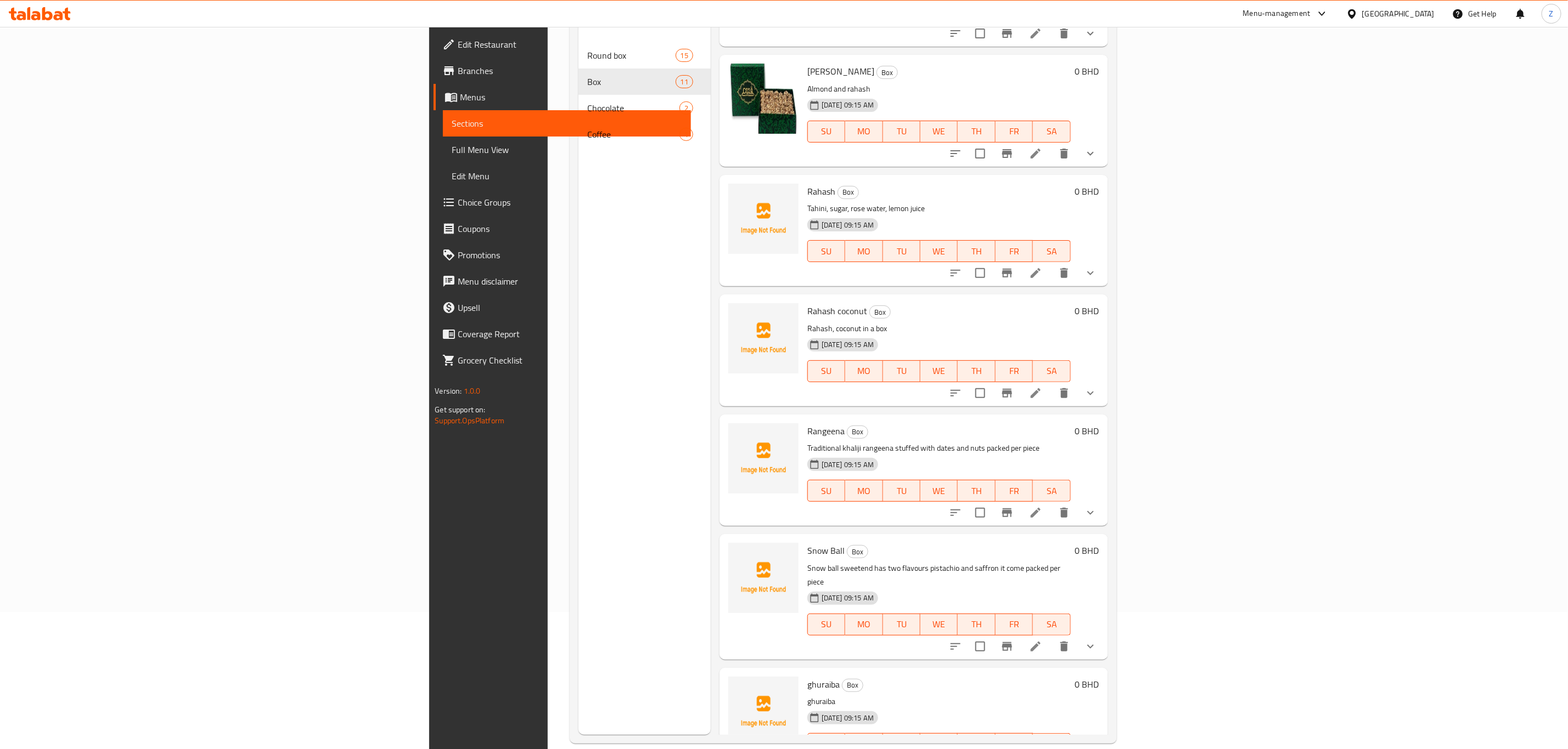
scroll to position [153, 0]
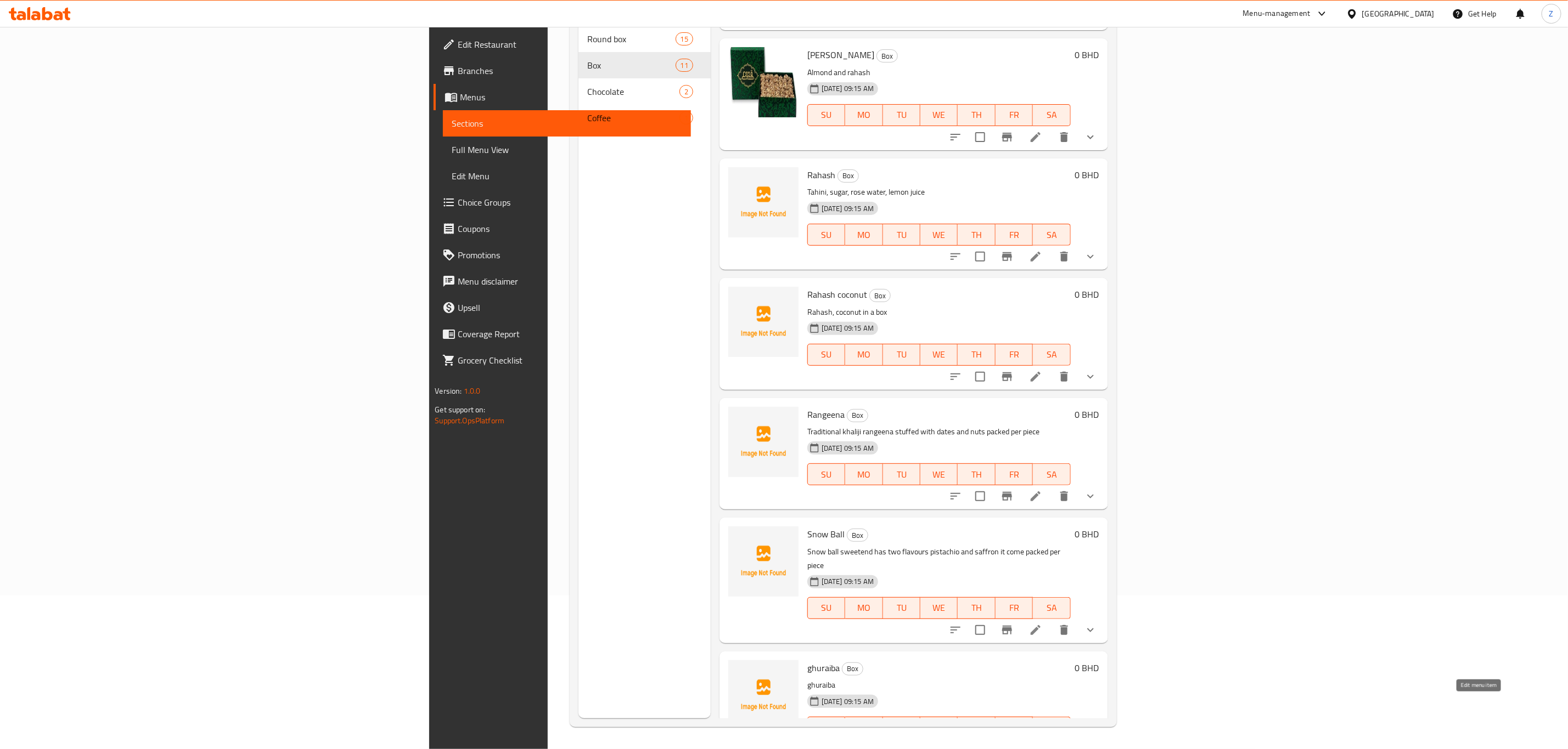
click at [1067, 745] on icon at bounding box center [1061, 749] width 10 height 10
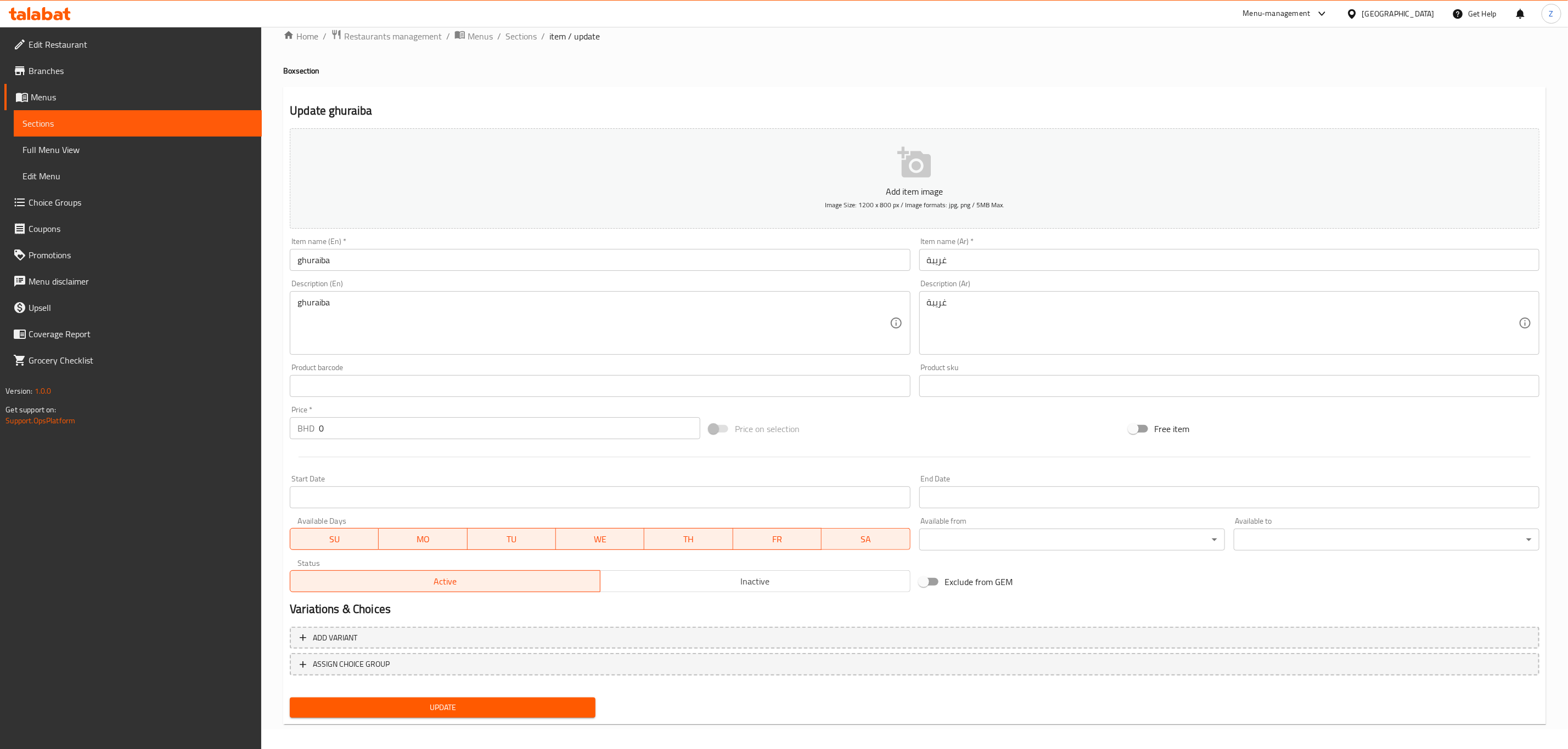
scroll to position [24, 0]
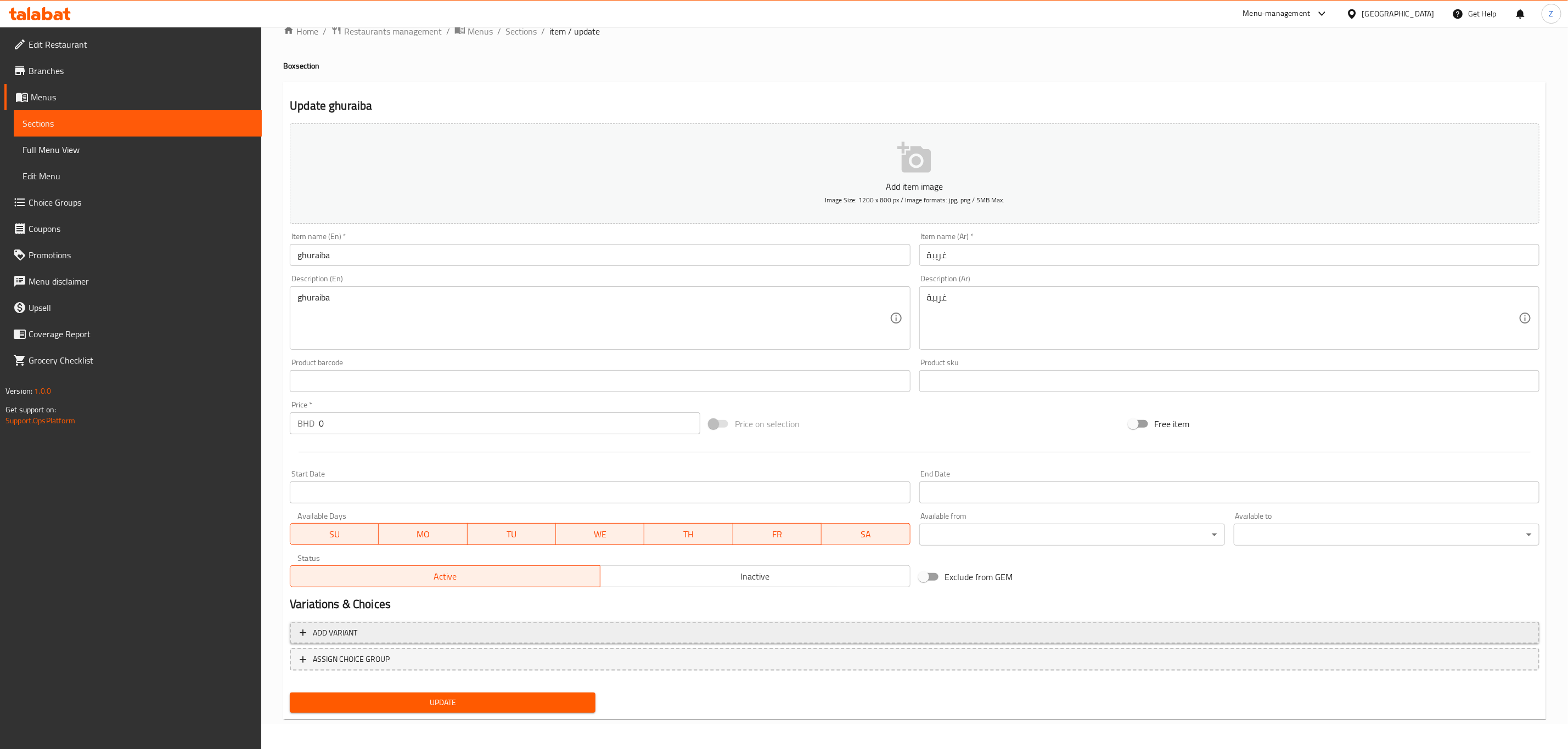
click at [351, 630] on span "Add variant" at bounding box center [335, 633] width 44 height 14
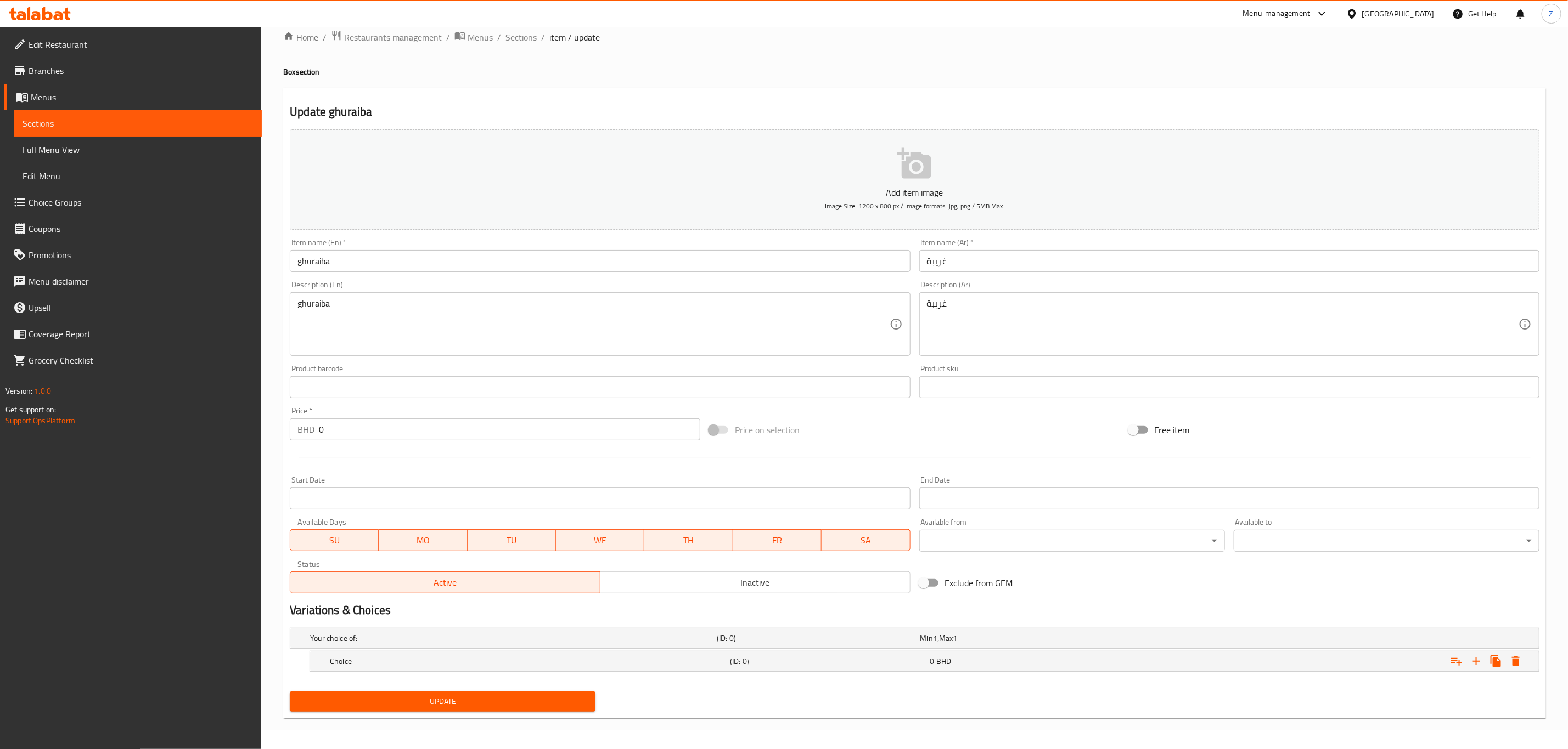
scroll to position [20, 0]
click at [1480, 661] on icon "Expand" at bounding box center [1477, 661] width 13 height 13
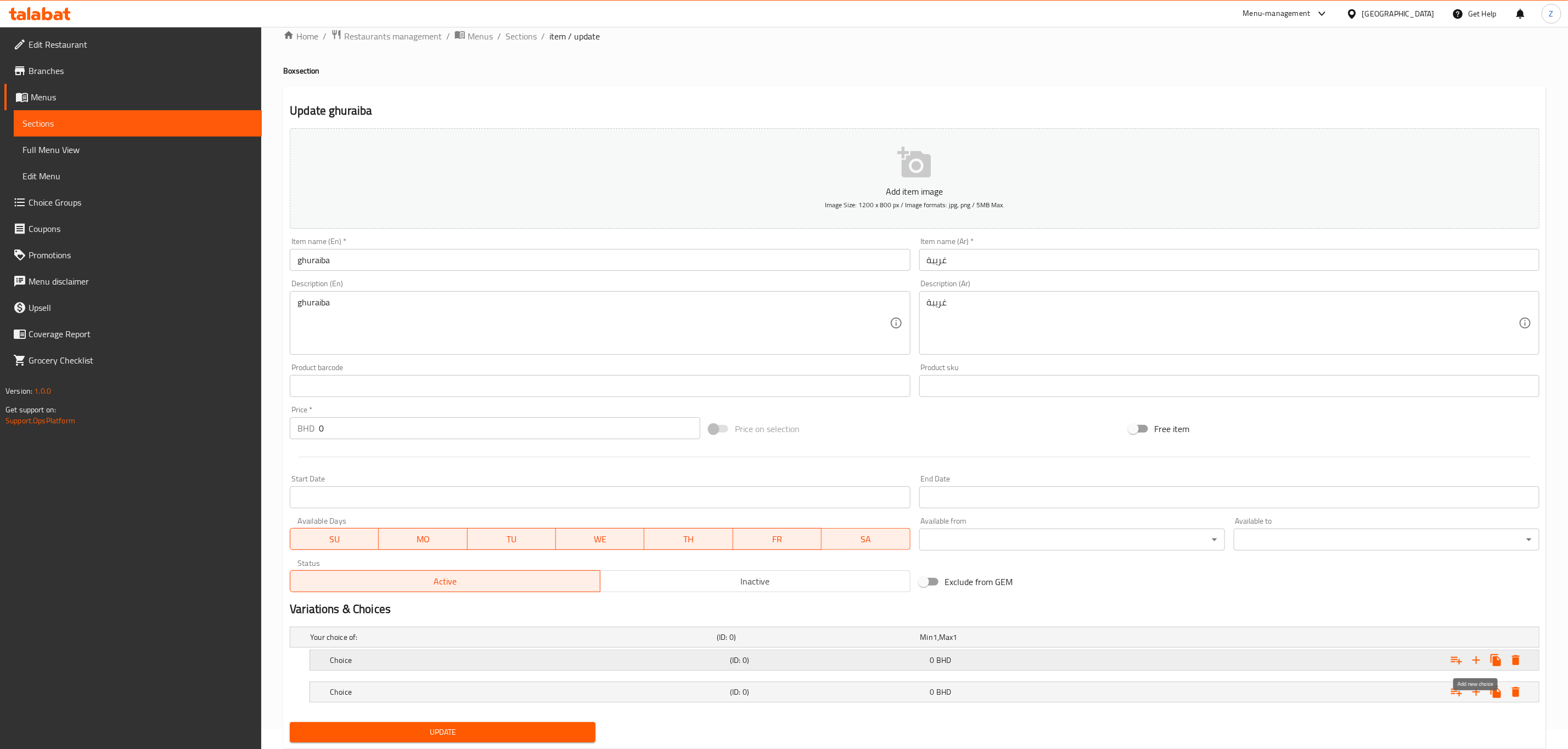
click at [1480, 660] on icon "Expand" at bounding box center [1477, 661] width 13 height 13
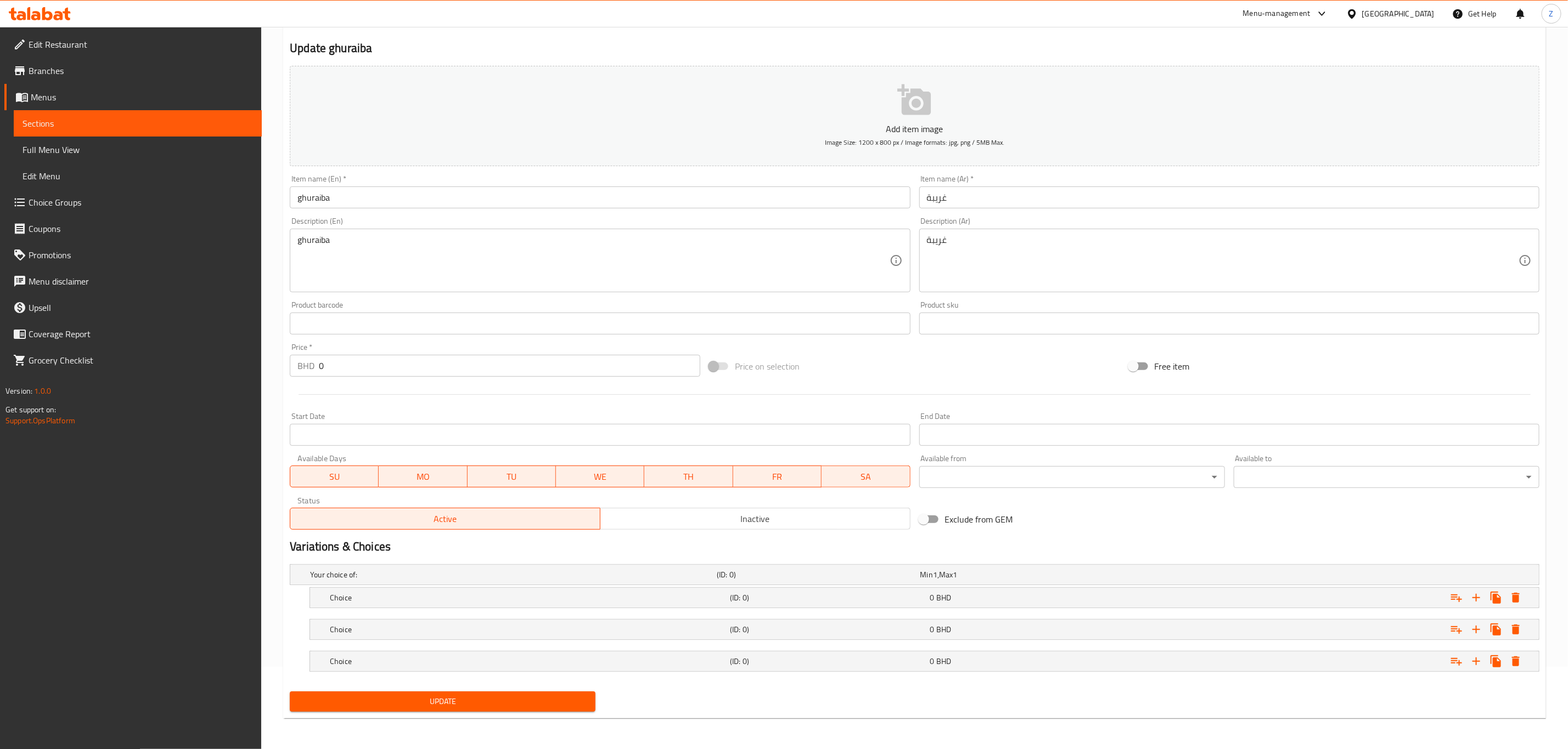
scroll to position [84, 0]
drag, startPoint x: 347, startPoint y: 599, endPoint x: 351, endPoint y: 594, distance: 6.4
click at [350, 597] on h5 "Choice" at bounding box center [527, 598] width 395 height 11
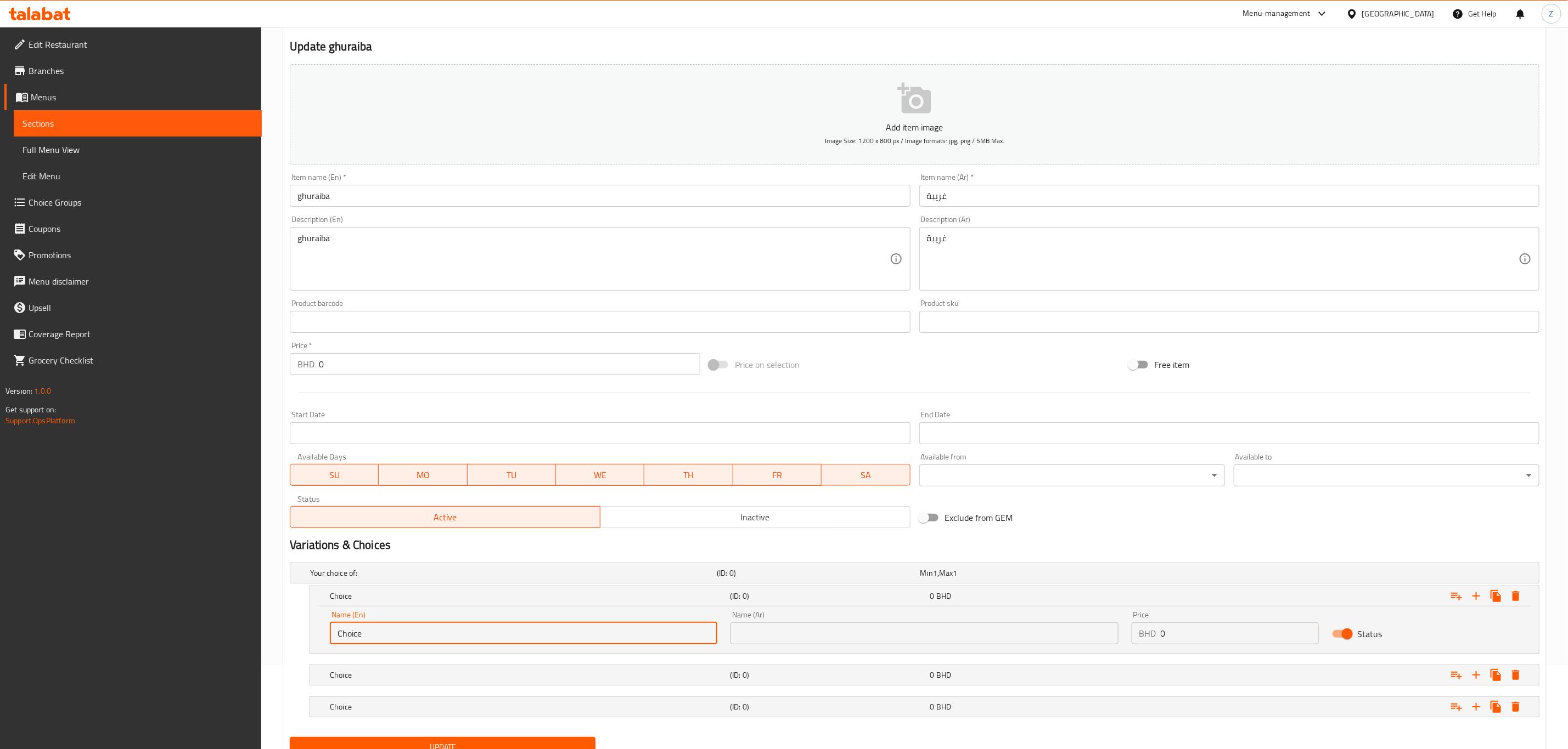
drag, startPoint x: 187, startPoint y: 610, endPoint x: 104, endPoint y: 591, distance: 85.1
click at [120, 602] on div "Edit Restaurant Branches Menus Sections Full Menu View Edit Menu Choice Groups …" at bounding box center [784, 369] width 1568 height 852
type input "1/4 KG"
click at [400, 674] on h5 "Choice" at bounding box center [527, 675] width 395 height 11
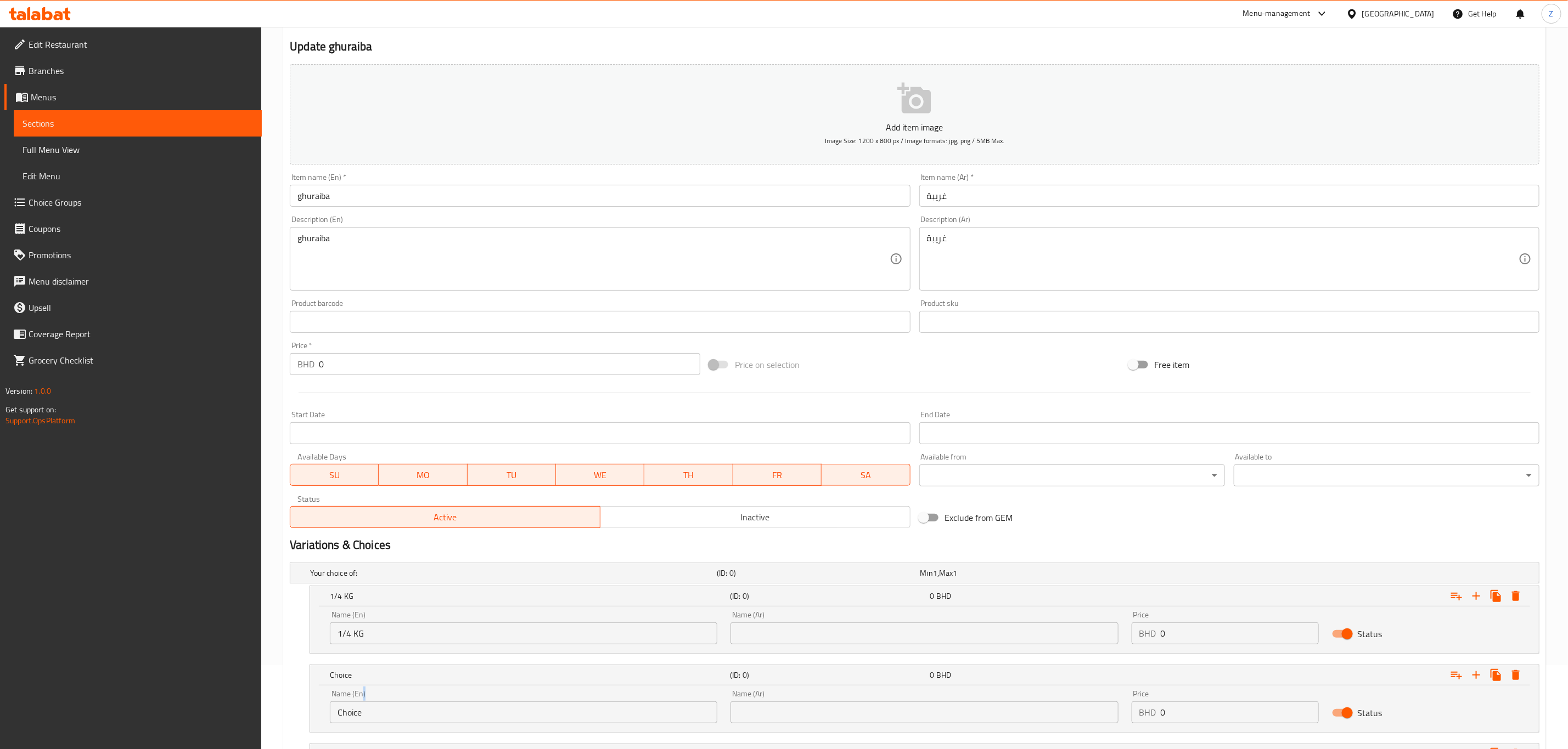
drag, startPoint x: 405, startPoint y: 694, endPoint x: 328, endPoint y: 694, distance: 77.0
click at [328, 694] on div "Name (En) Choice Name (En)" at bounding box center [523, 706] width 400 height 46
drag, startPoint x: 409, startPoint y: 710, endPoint x: 363, endPoint y: 708, distance: 46.0
click at [368, 708] on input "Choice" at bounding box center [523, 713] width 387 height 22
click at [140, 685] on div "Edit Restaurant Branches Menus Sections Full Menu View Edit Menu Choice Groups …" at bounding box center [131, 401] width 262 height 749
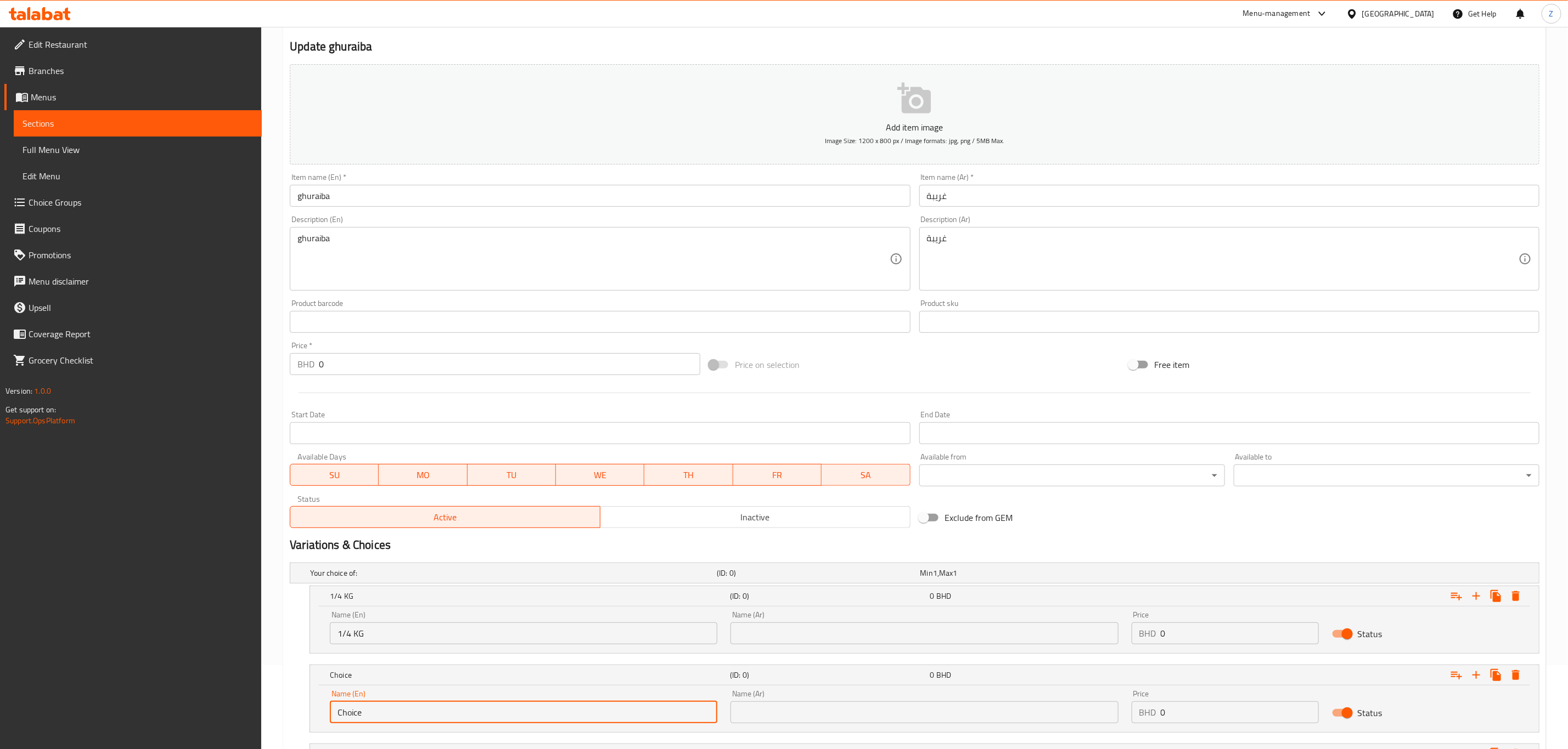
drag, startPoint x: 398, startPoint y: 720, endPoint x: -18, endPoint y: 678, distance: 418.1
click at [0, 666] on html "​ Menu-management Bahrain Get Help Z Edit Restaurant Branches Menus Sections Fu…" at bounding box center [784, 290] width 1568 height 749
type input "1/2 Kg"
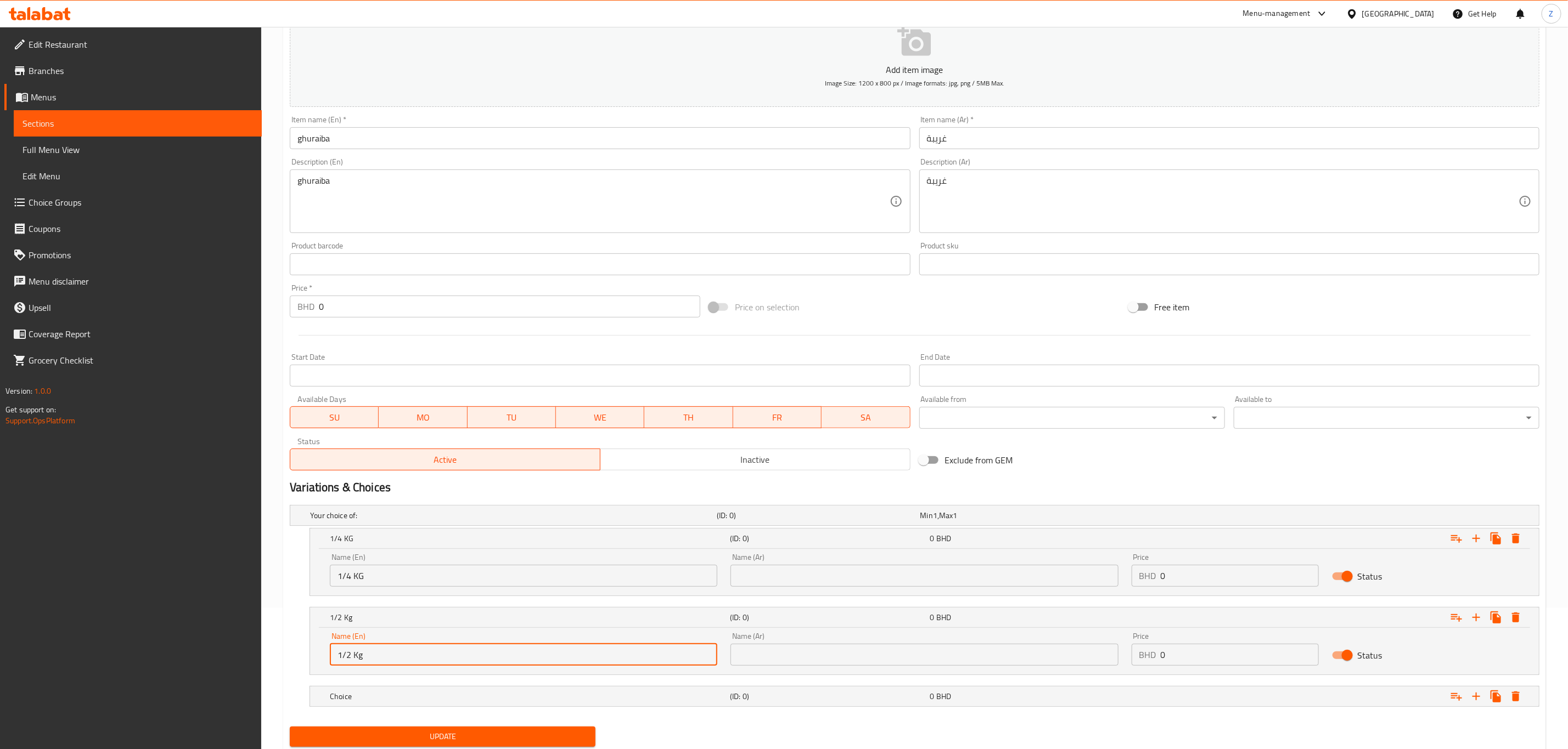
scroll to position [178, 0]
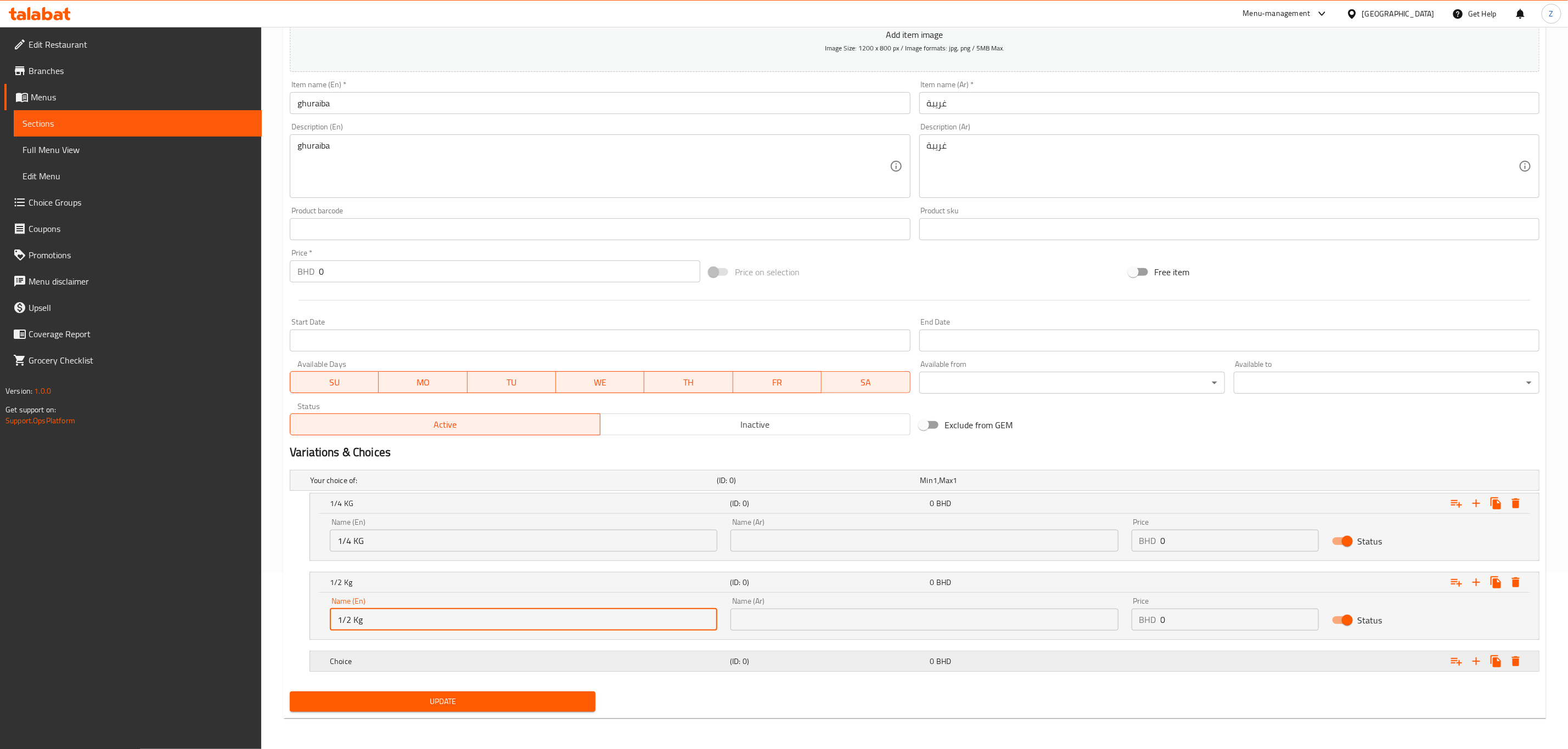
click at [374, 660] on h5 "Choice" at bounding box center [527, 661] width 395 height 11
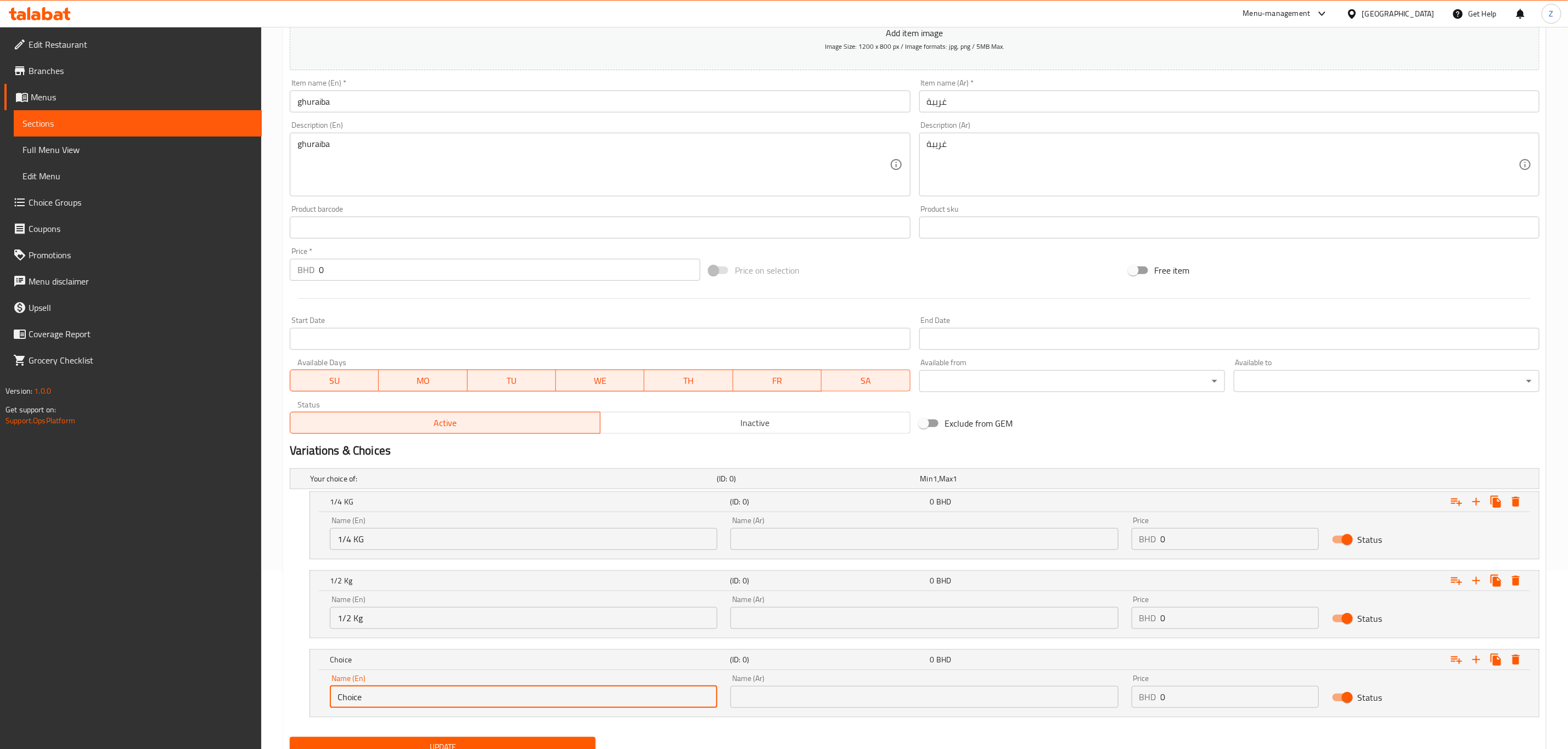
drag, startPoint x: 398, startPoint y: 697, endPoint x: -12, endPoint y: 667, distance: 411.1
click at [0, 571] on html "​ Menu-management Bahrain Get Help Z Edit Restaurant Branches Menus Sections Fu…" at bounding box center [784, 196] width 1568 height 749
type input "1 Kg"
click at [802, 543] on input "text" at bounding box center [923, 540] width 387 height 22
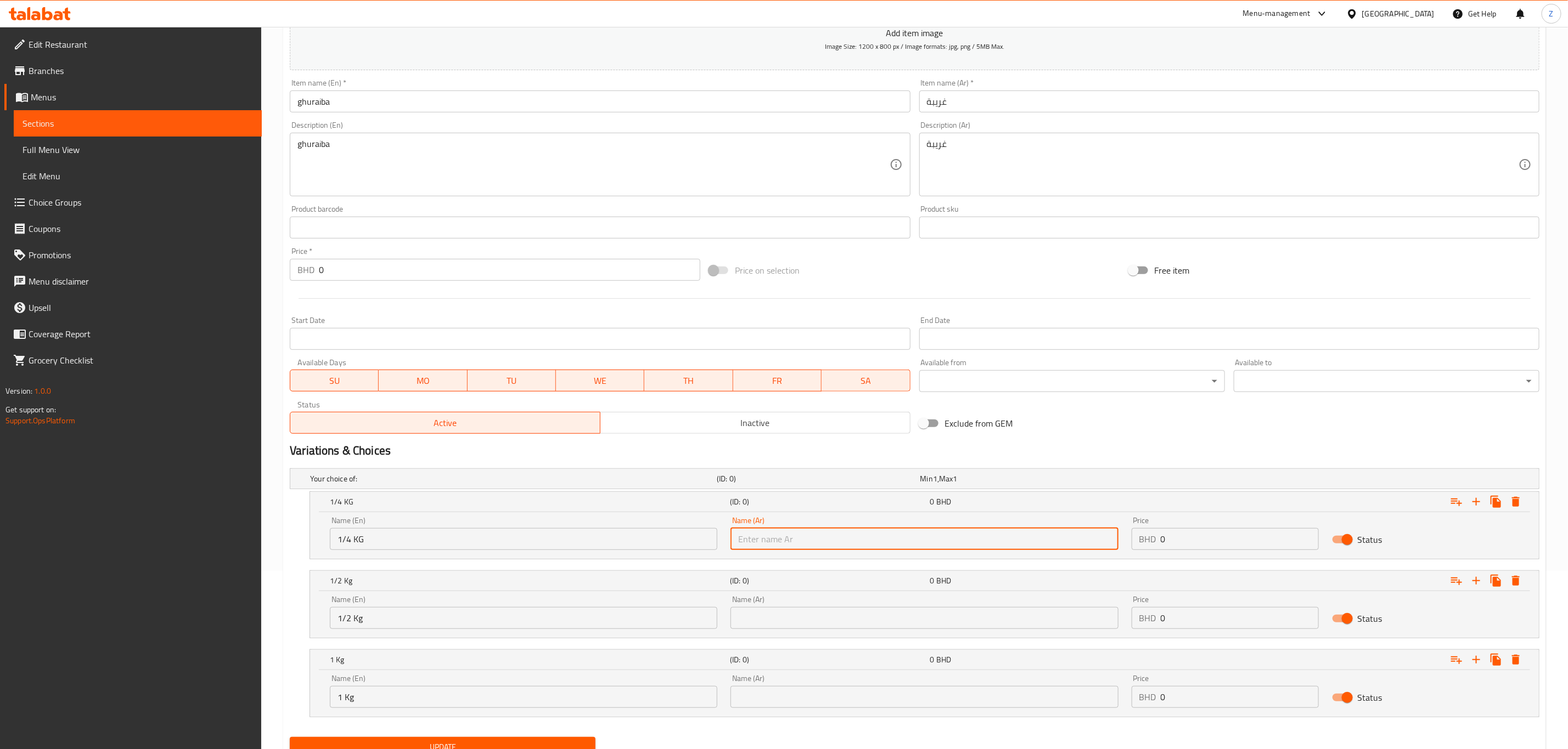
type input "ربع كيلو"
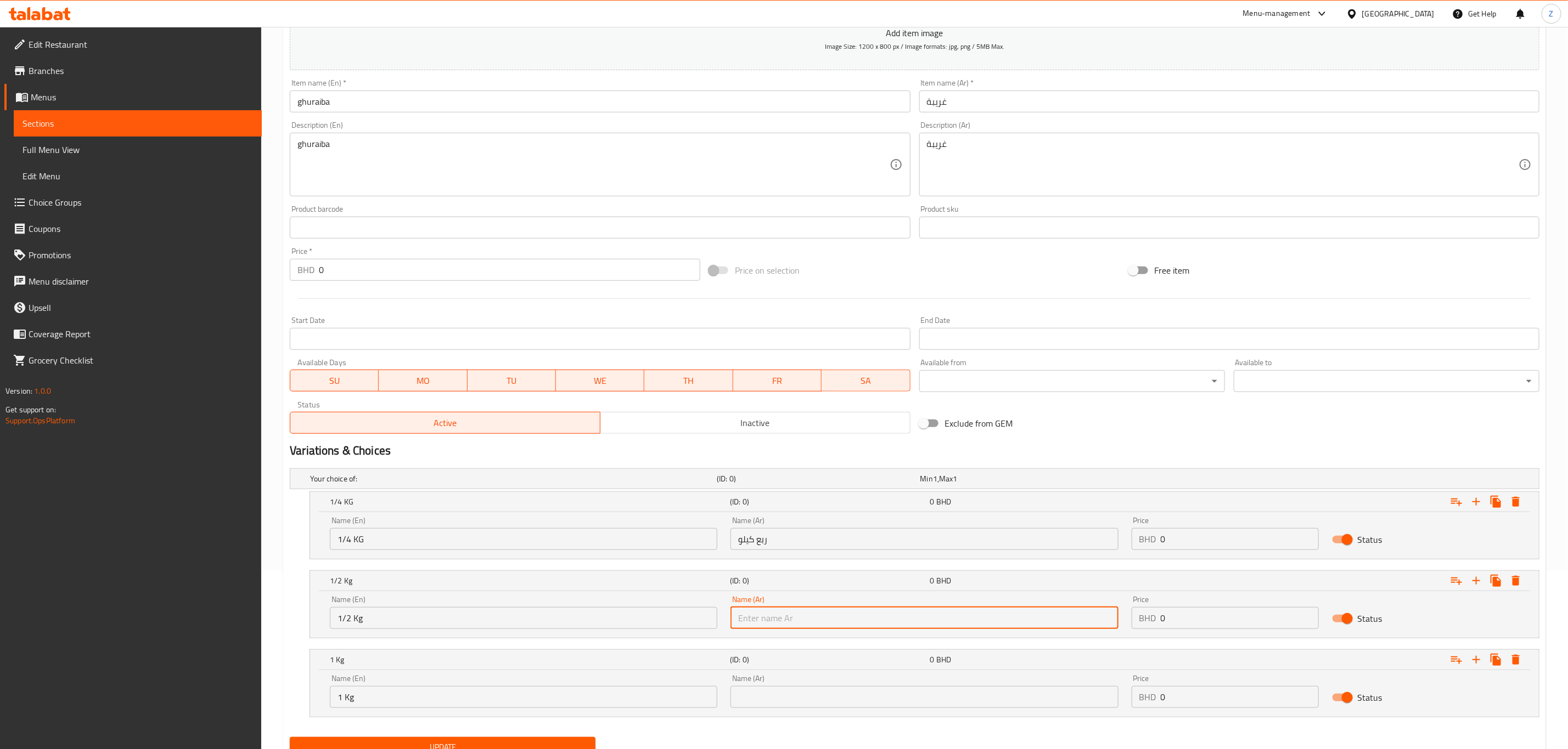
drag, startPoint x: 780, startPoint y: 619, endPoint x: 822, endPoint y: 631, distance: 43.7
click at [780, 619] on input "text" at bounding box center [923, 619] width 387 height 22
type input "نصف كيلو"
click at [794, 696] on input "text" at bounding box center [923, 697] width 387 height 22
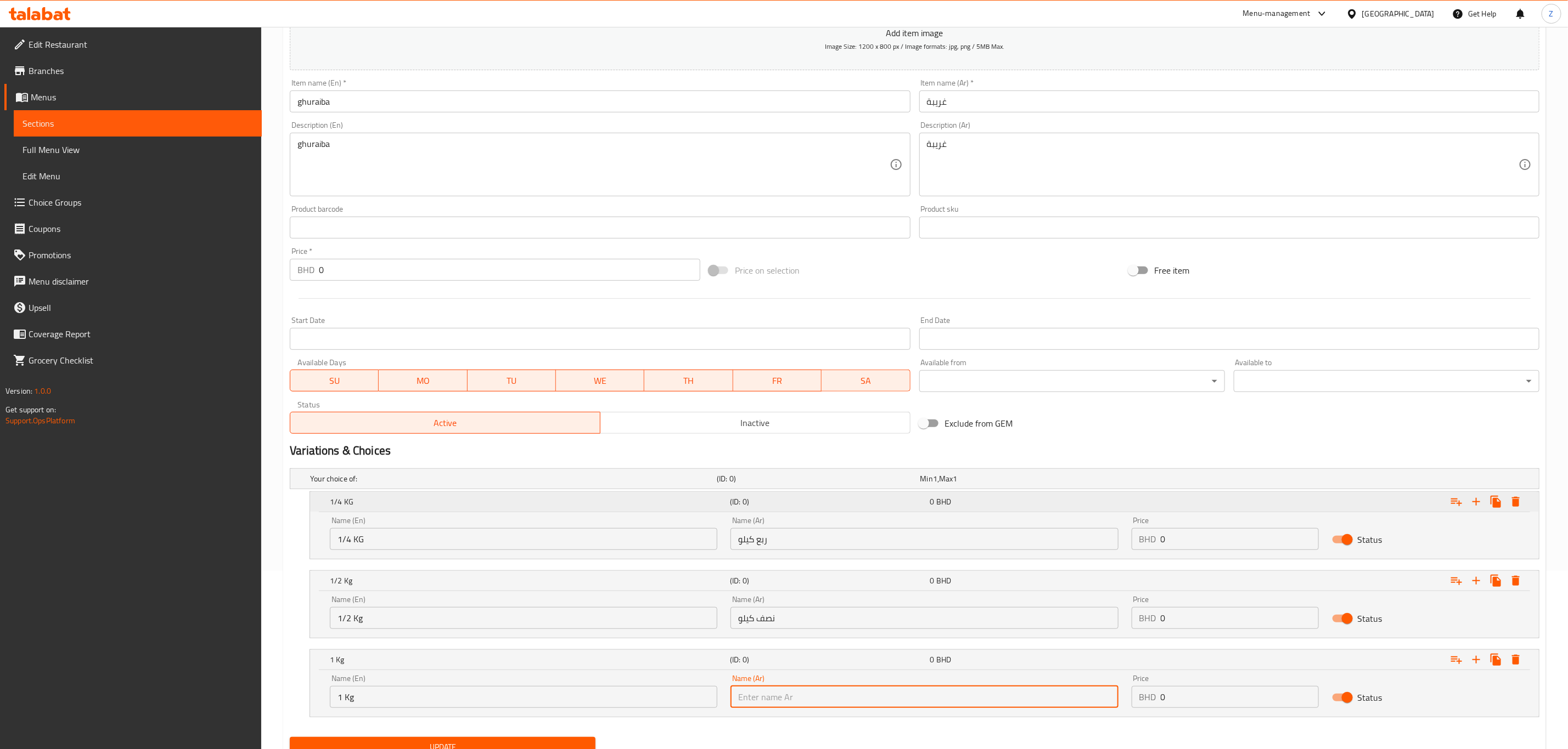
type input "كيلو"
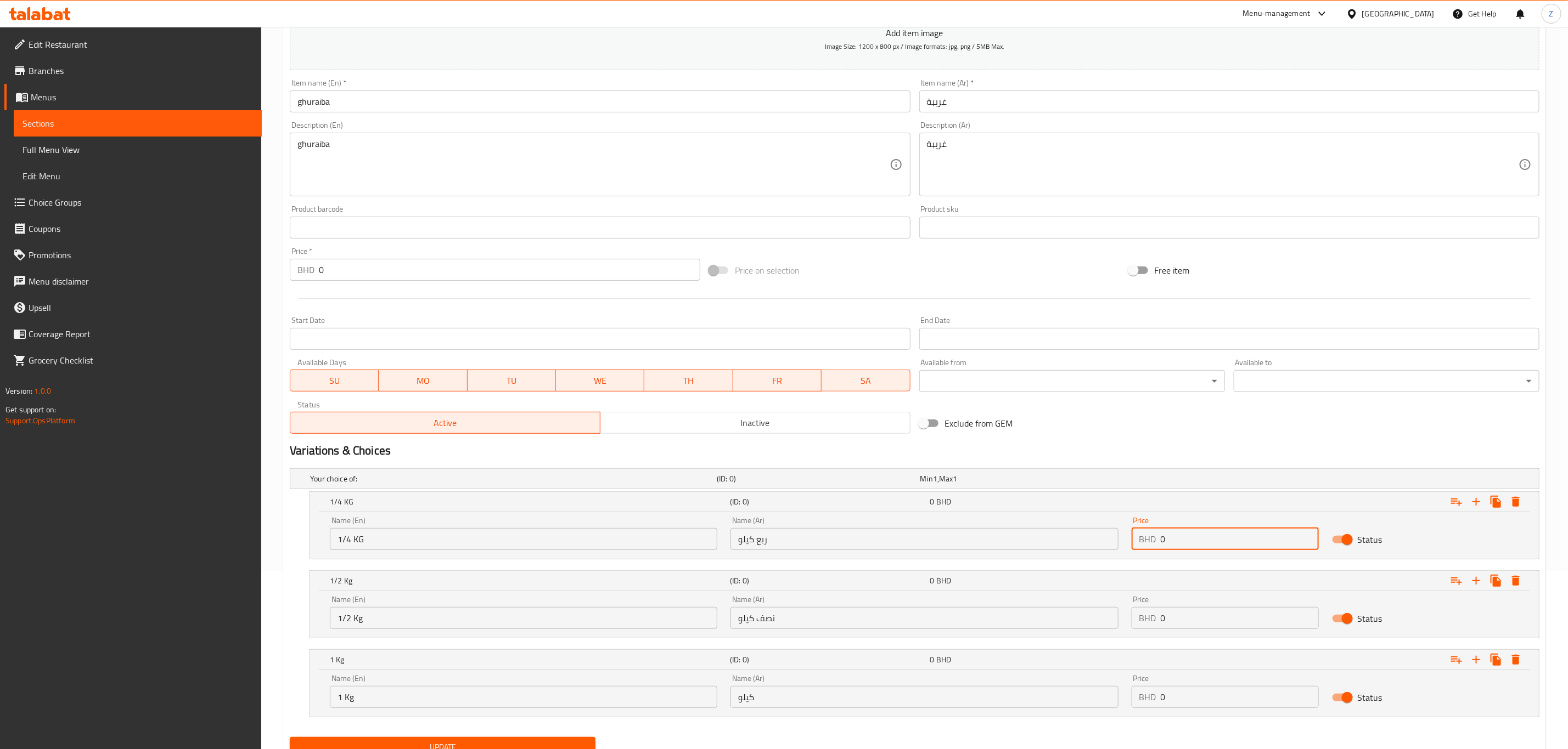
drag, startPoint x: 1155, startPoint y: 532, endPoint x: 1097, endPoint y: 529, distance: 58.1
click at [1106, 531] on div "Name (En) 1/4 KG Name (En) Name (Ar) ربع كيلو Name (Ar) Price BHD 0 Price Status" at bounding box center [924, 533] width 1202 height 46
type input "3.7"
drag, startPoint x: 1199, startPoint y: 622, endPoint x: 835, endPoint y: 599, distance: 364.7
click at [857, 612] on div "Name (En) 1/2 Kg Name (En) Name (Ar) نصف كيلو Name (Ar) Price BHD 0 Price Status" at bounding box center [924, 612] width 1202 height 46
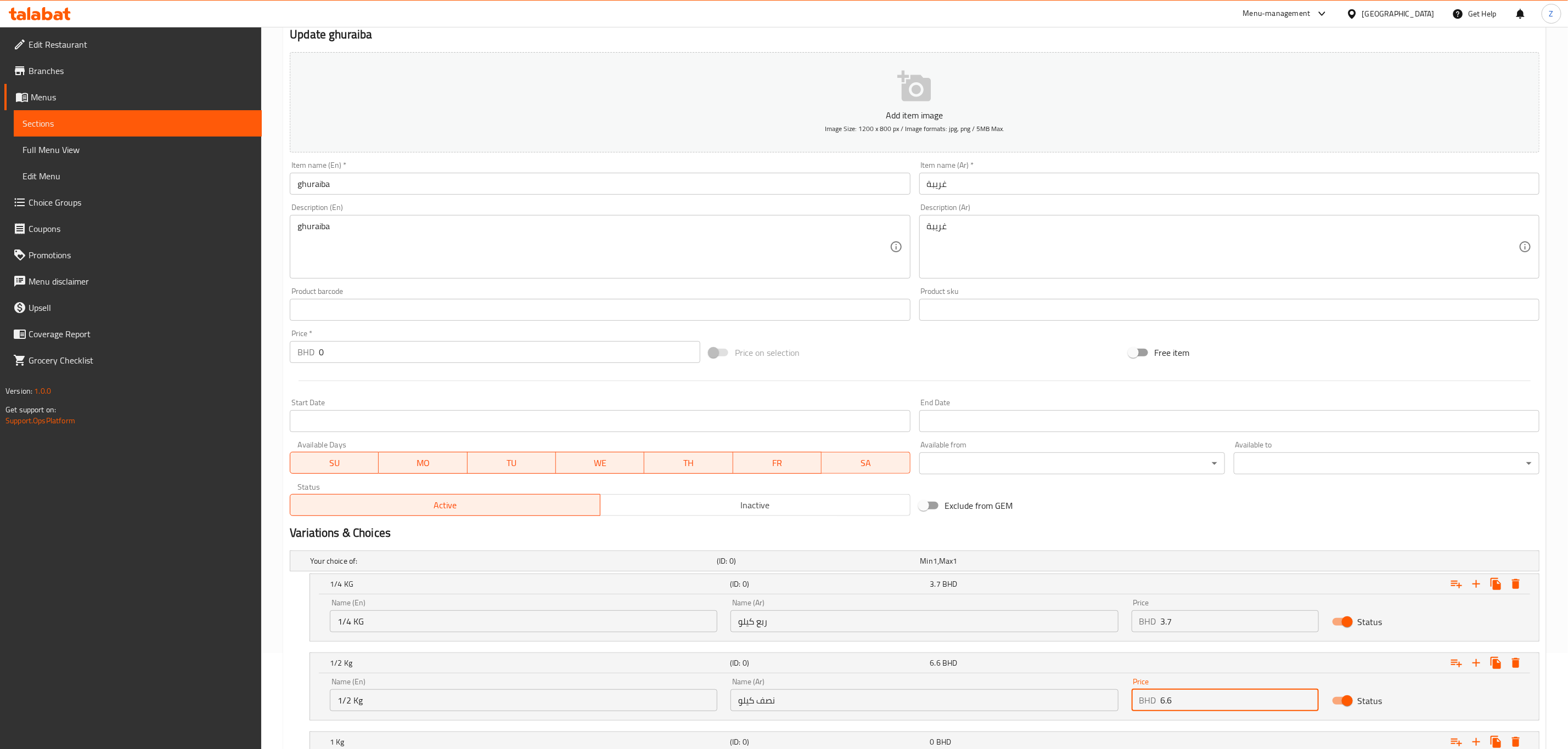
scroll to position [226, 0]
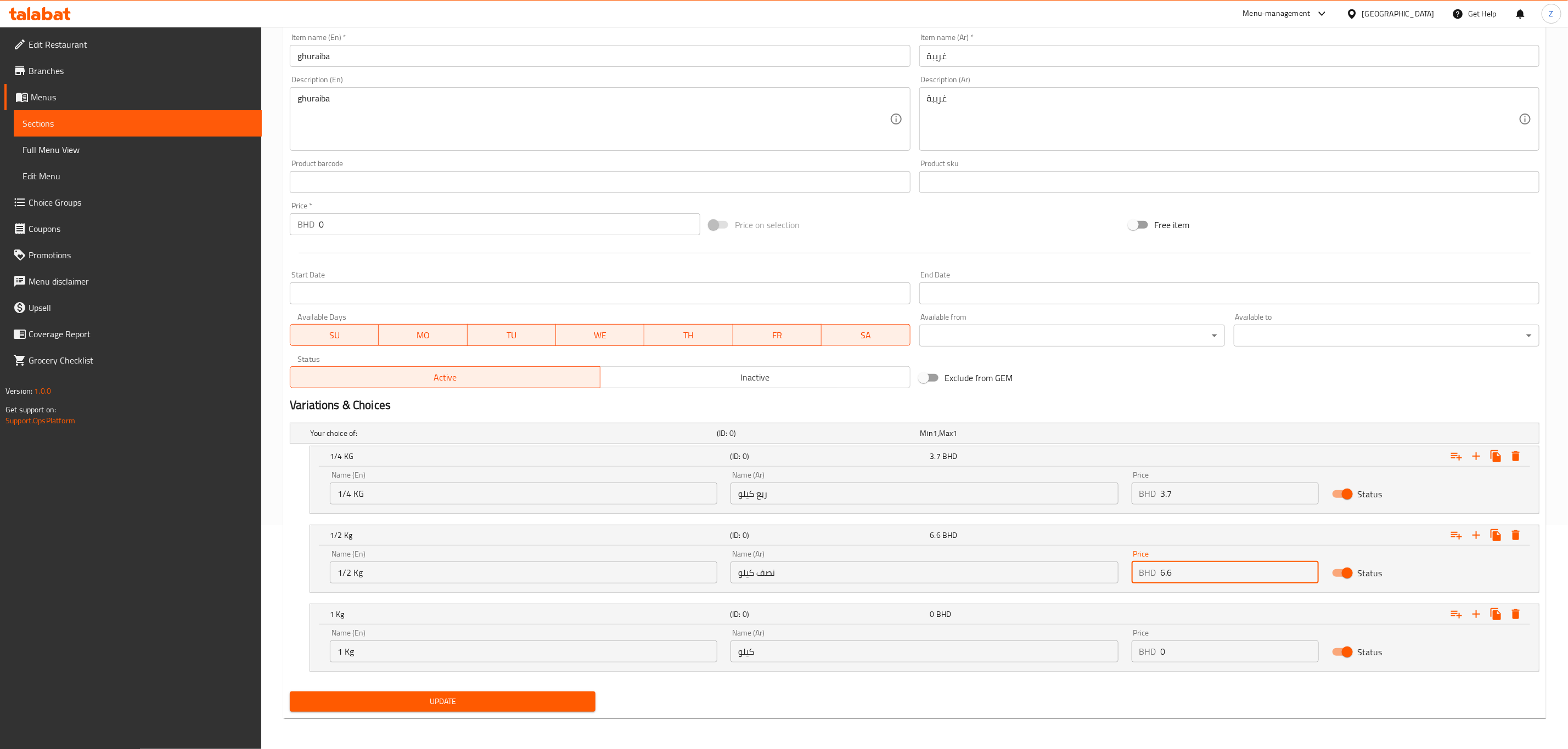
type input "6.6"
drag, startPoint x: 1189, startPoint y: 650, endPoint x: 1034, endPoint y: 633, distance: 155.9
click at [1041, 635] on div "Name (En) 1 Kg Name (En) Name (Ar) كيلو Name (Ar) Price BHD 0 Price Status" at bounding box center [924, 646] width 1202 height 46
type input "10.5"
click at [466, 702] on span "Update" at bounding box center [443, 702] width 288 height 14
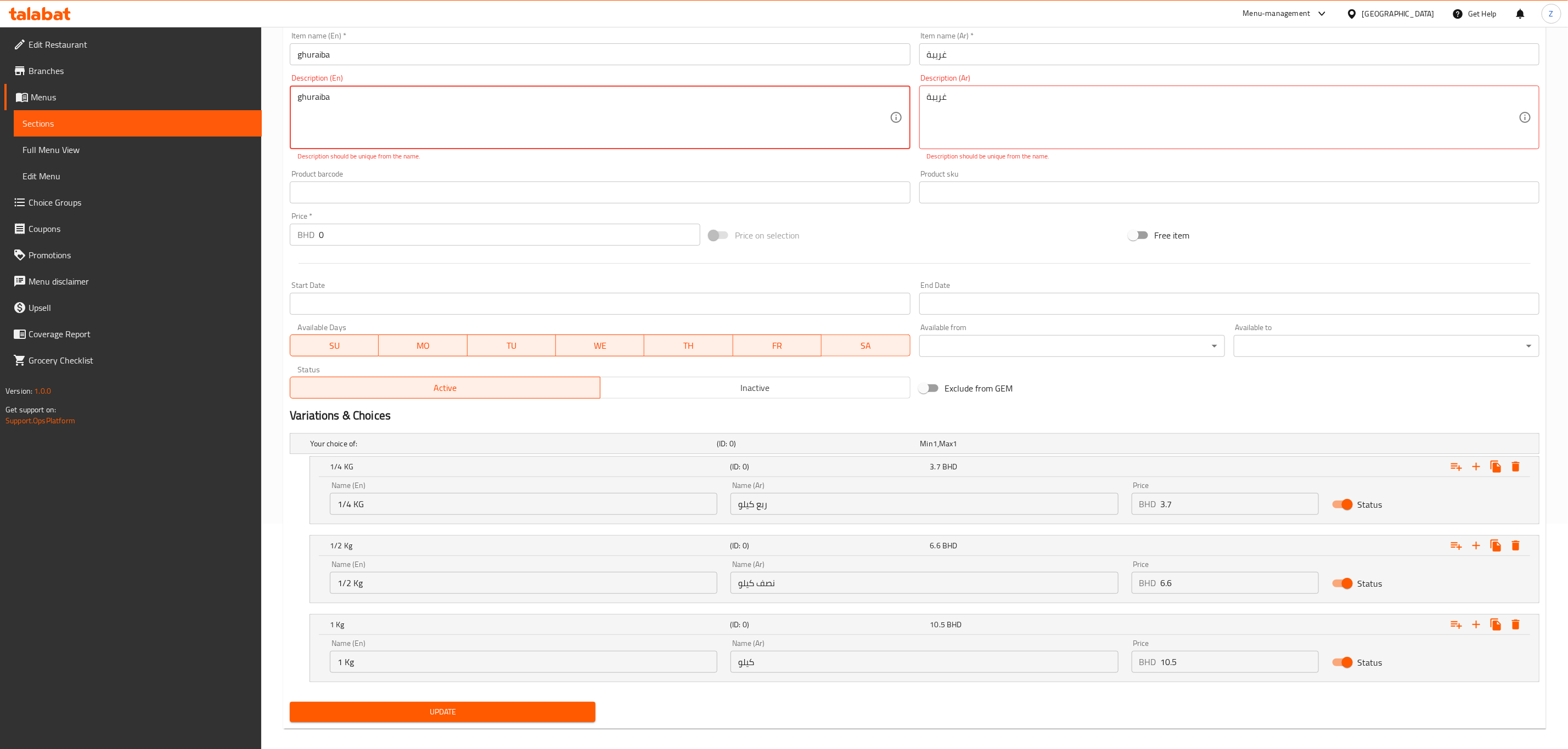
click at [394, 102] on textarea "ghuraiba" at bounding box center [593, 117] width 592 height 52
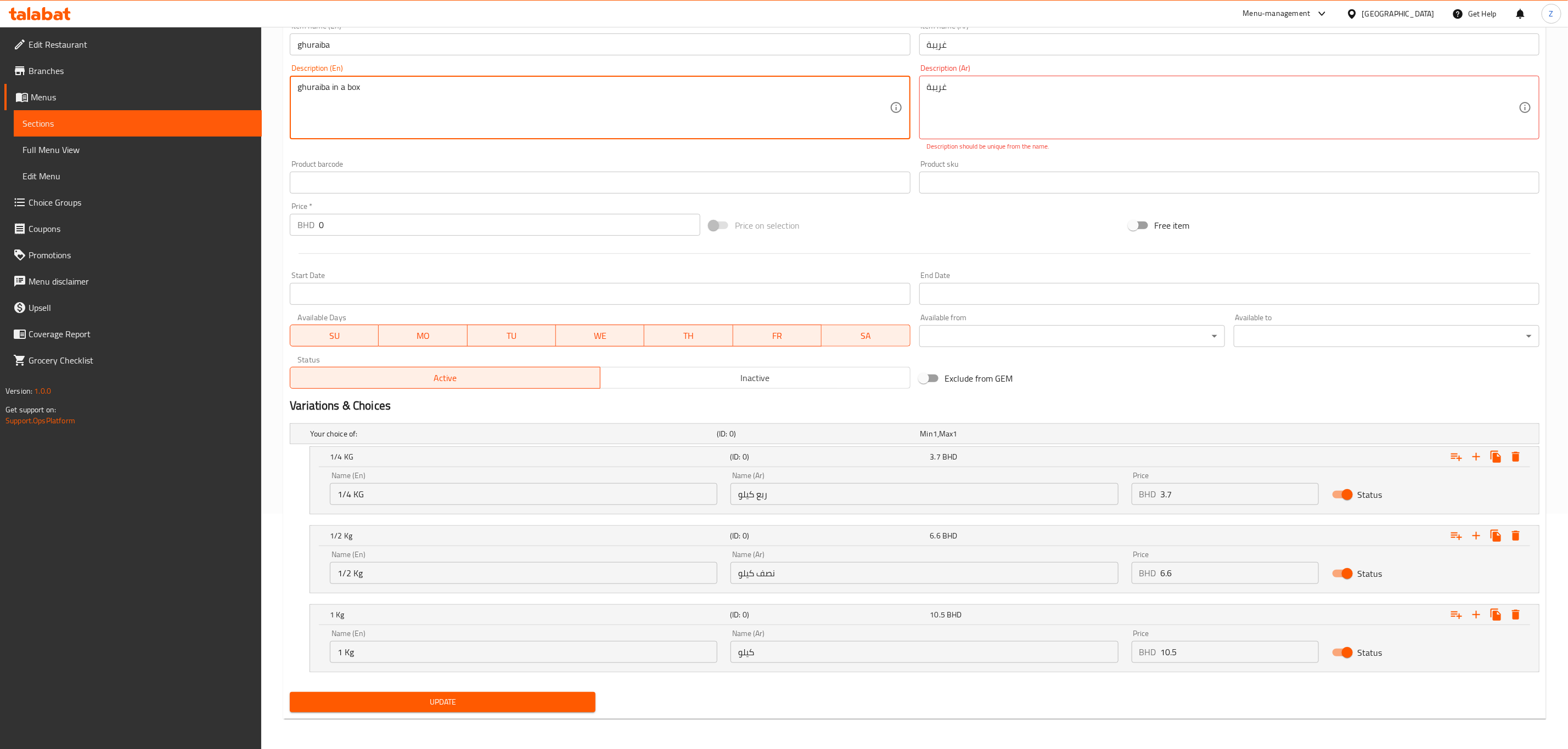
scroll to position [237, 0]
type textarea "ghuraiba in a box"
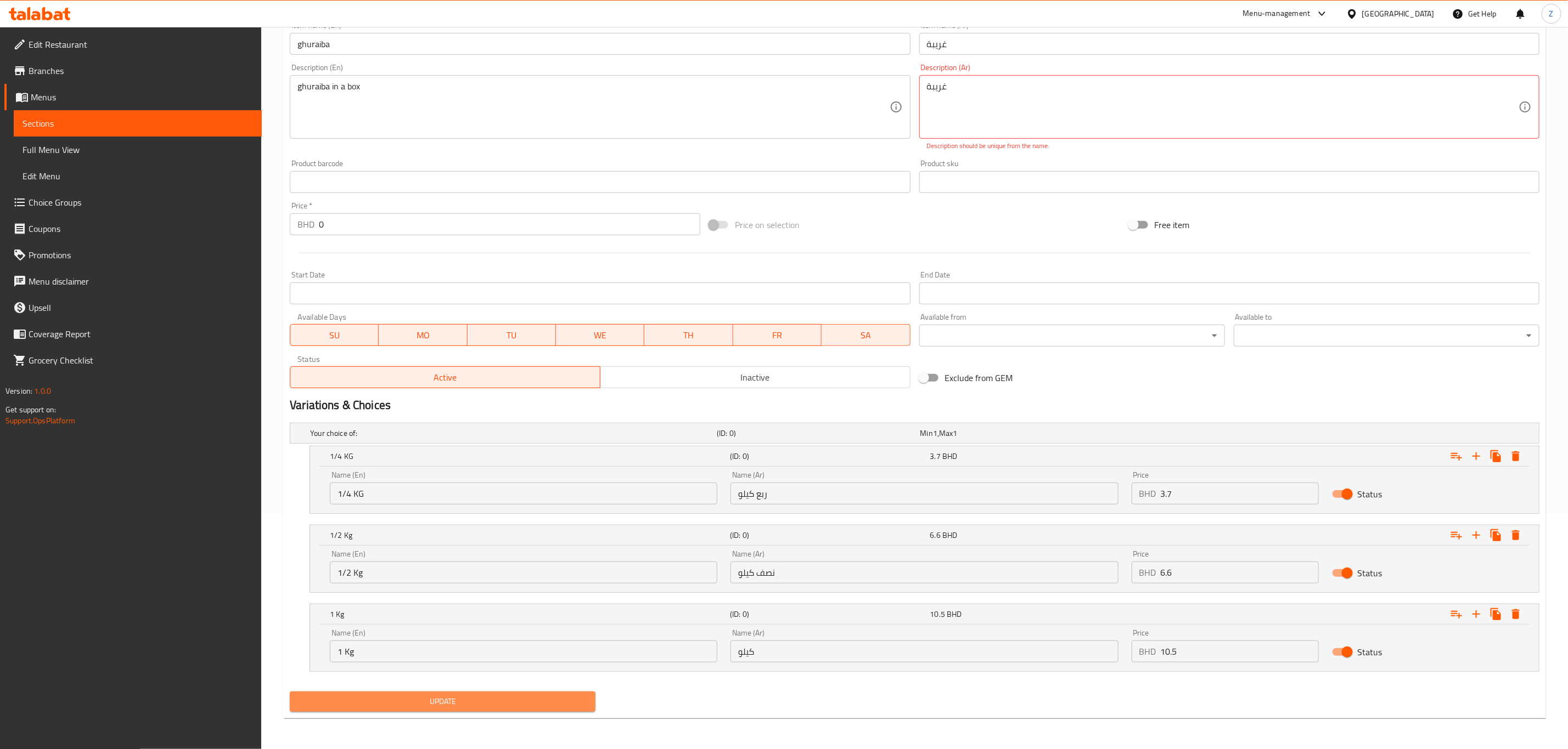
click at [477, 709] on button "Update" at bounding box center [443, 702] width 305 height 21
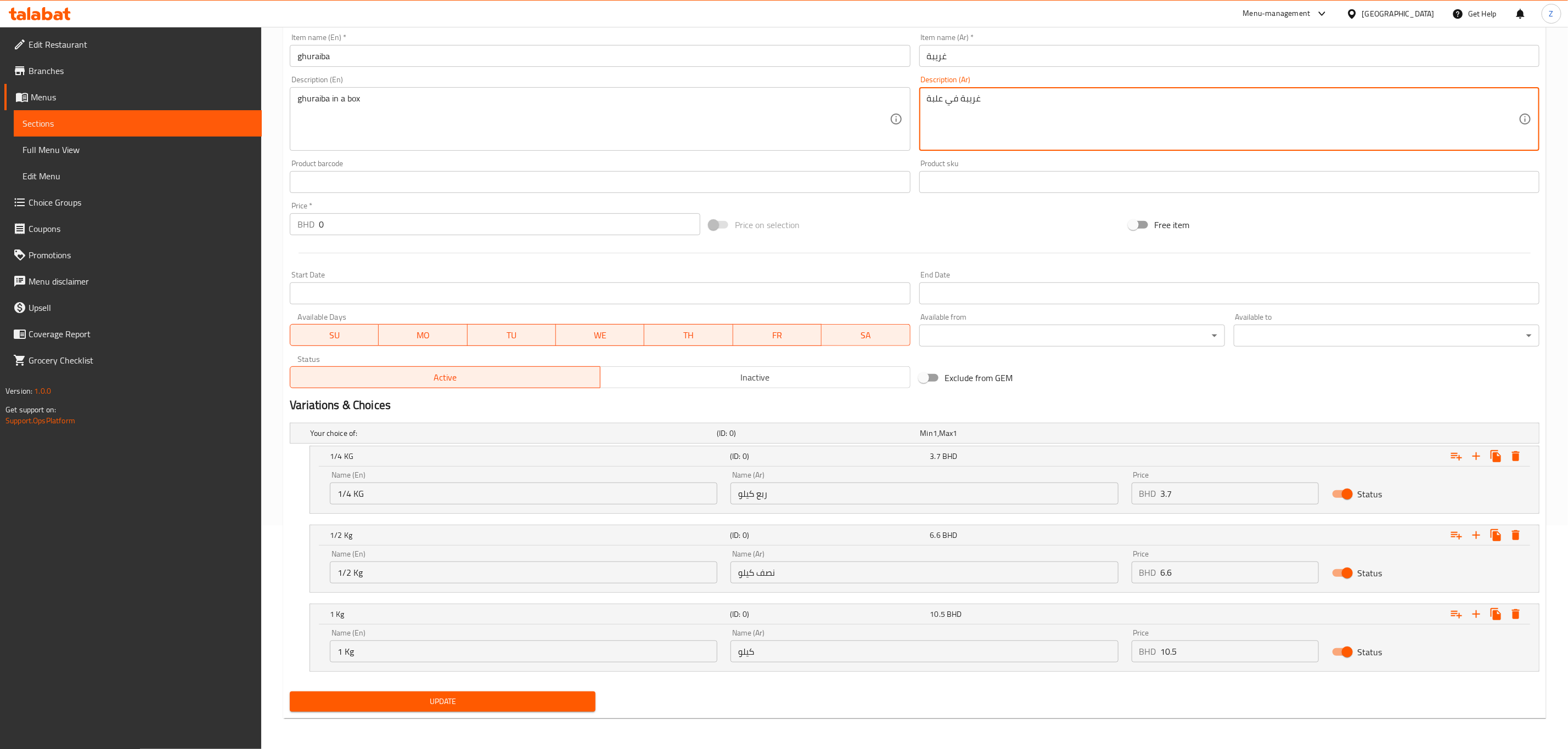
type textarea "غريبة في علبة"
click at [462, 702] on span "Update" at bounding box center [443, 702] width 288 height 14
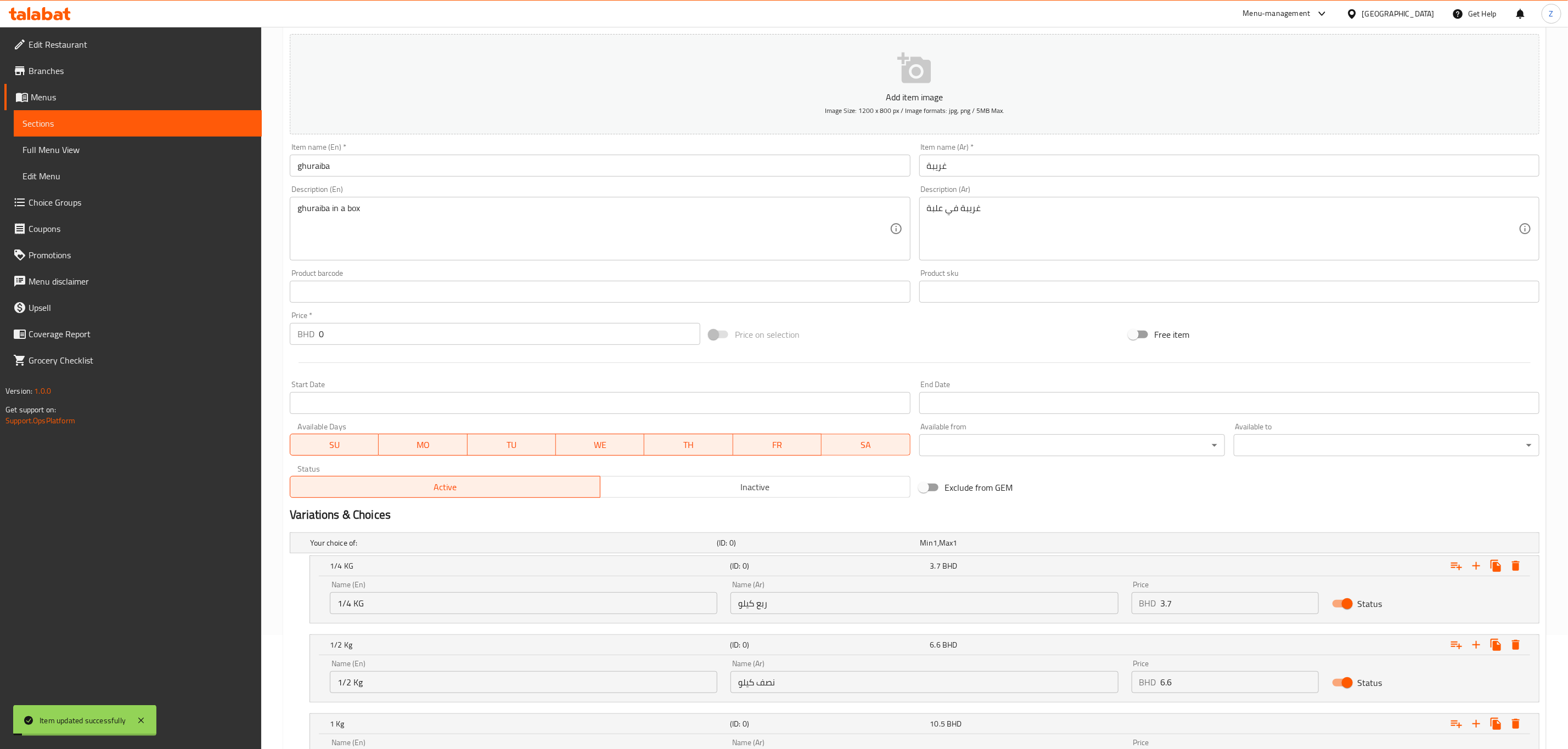
scroll to position [0, 0]
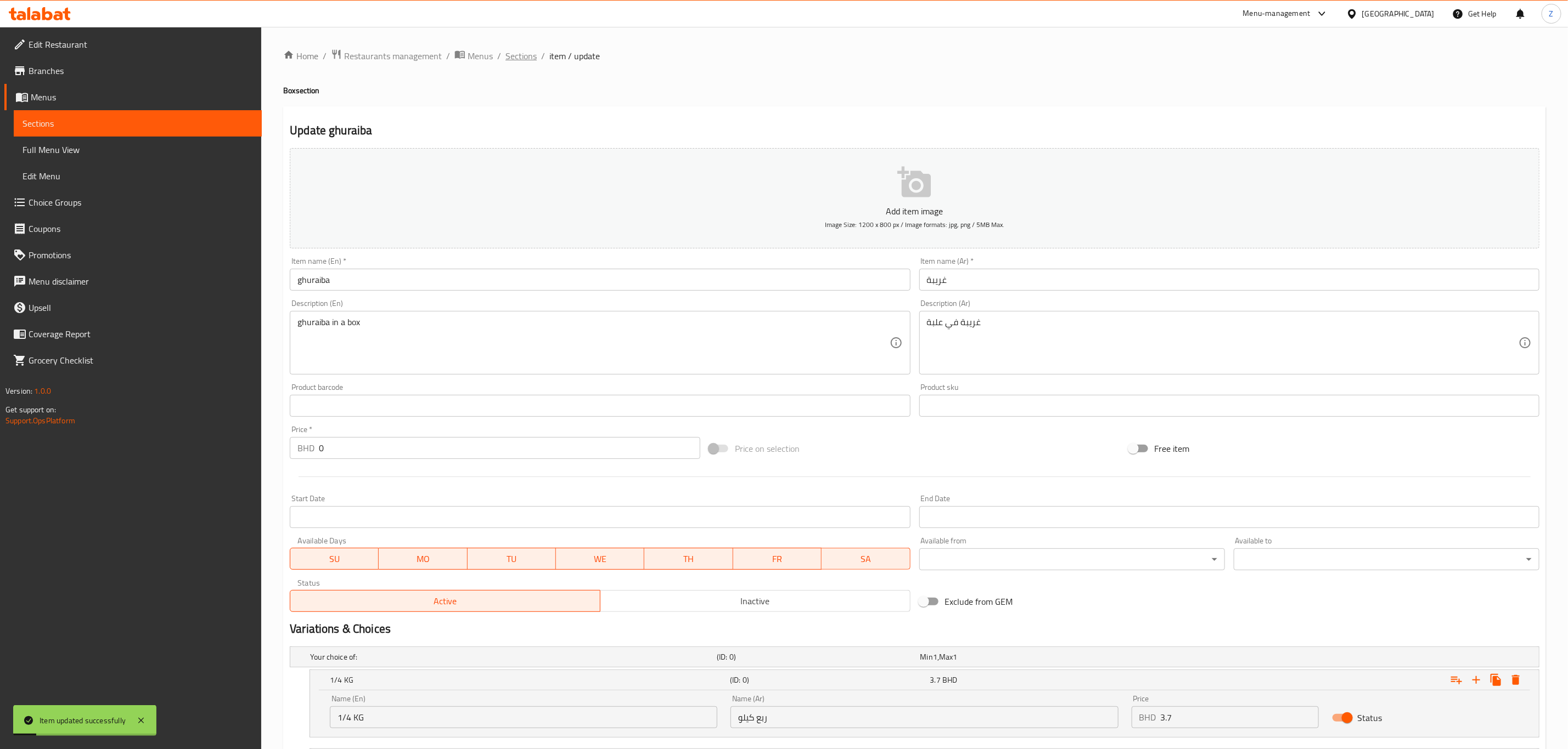
click at [529, 61] on span "Sections" at bounding box center [521, 56] width 31 height 13
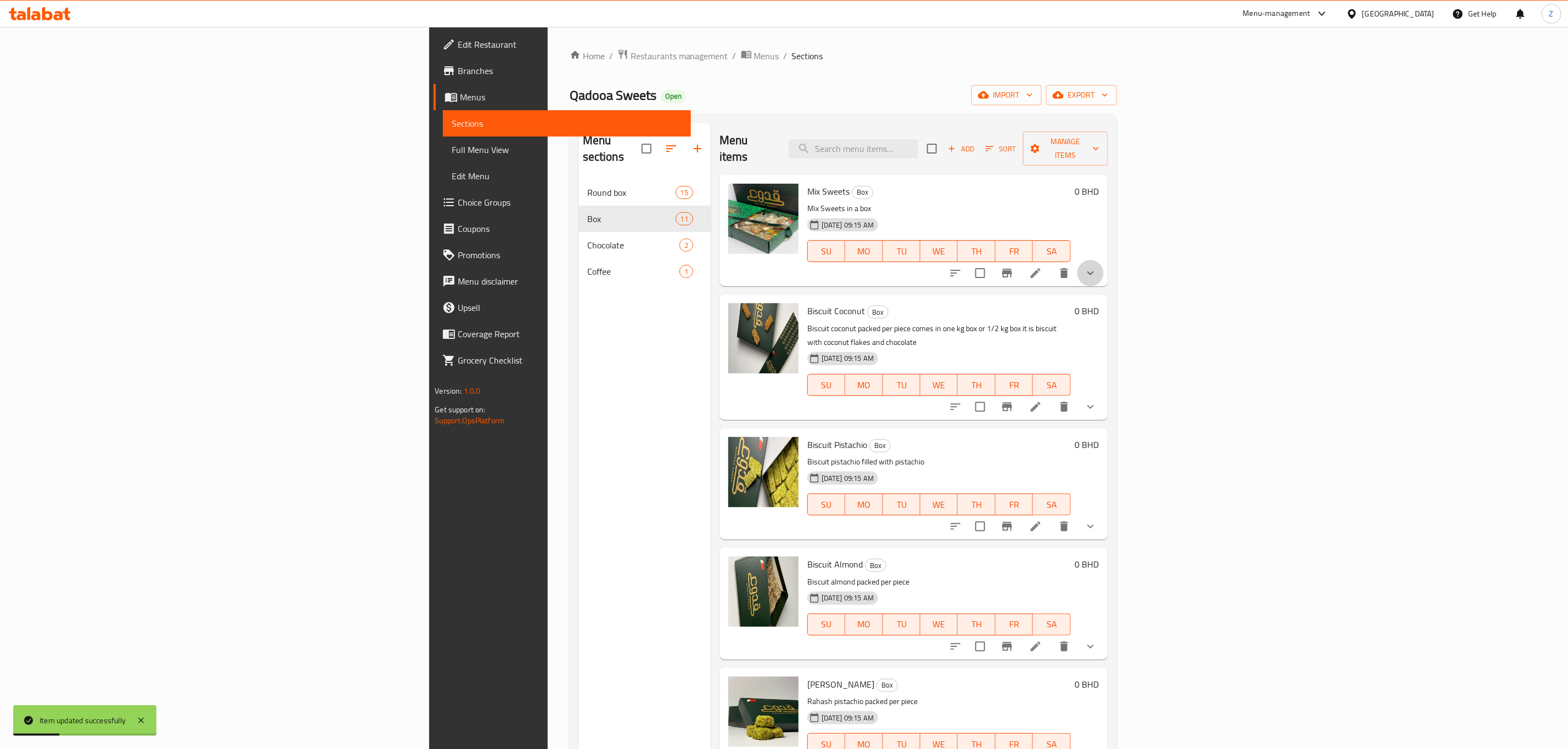
click at [1097, 267] on icon "show more" at bounding box center [1091, 274] width 13 height 13
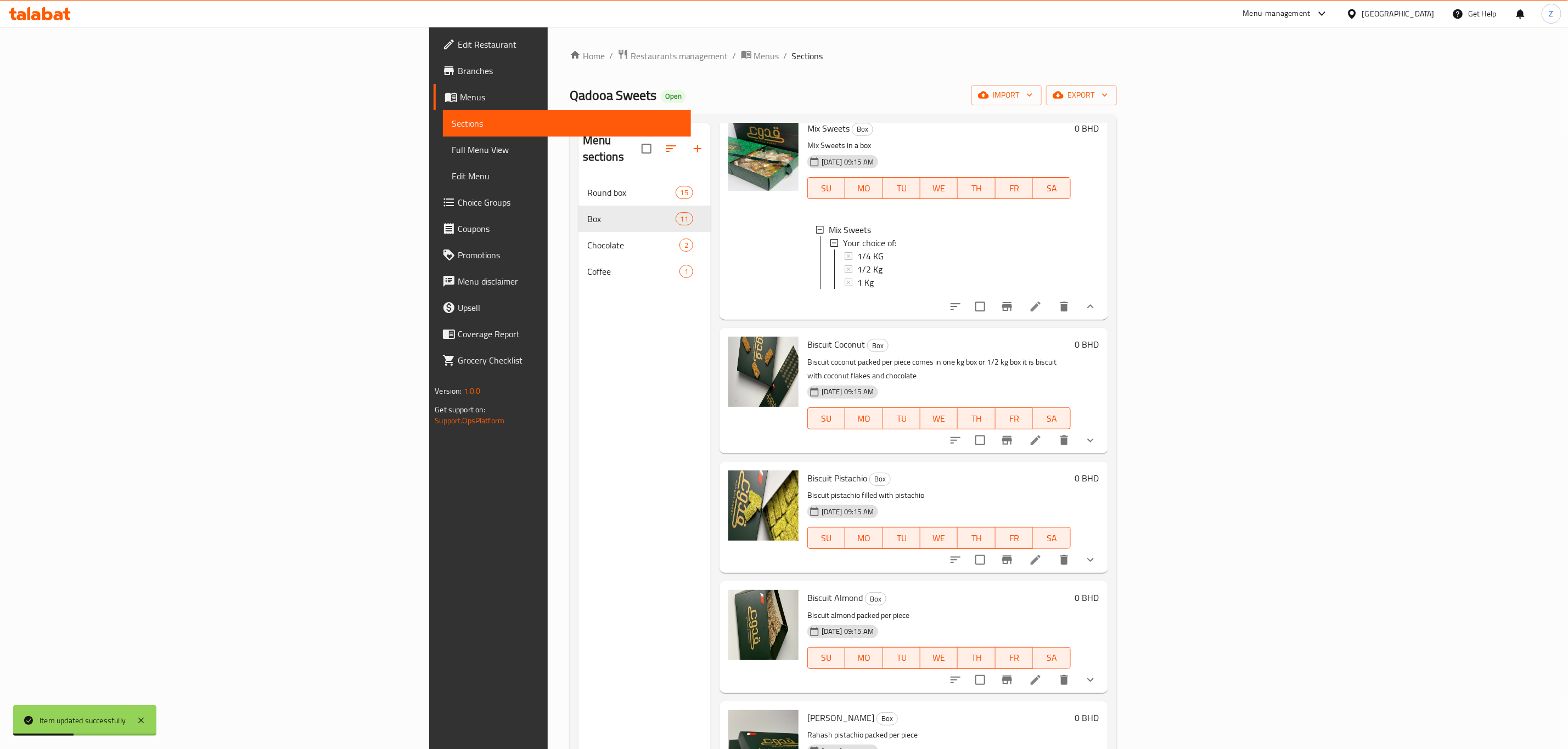
scroll to position [83, 0]
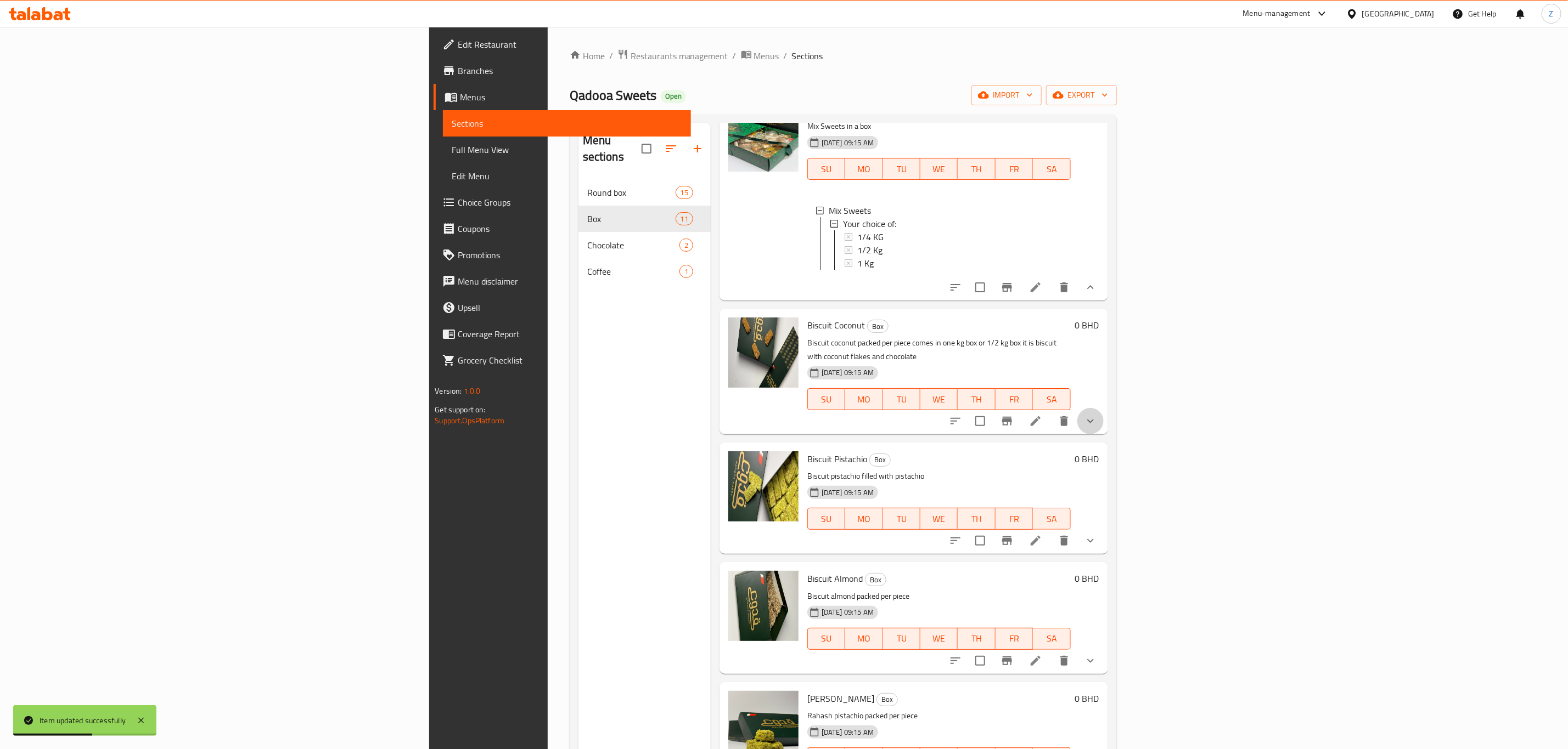
click at [1103, 411] on button "show more" at bounding box center [1091, 422] width 27 height 27
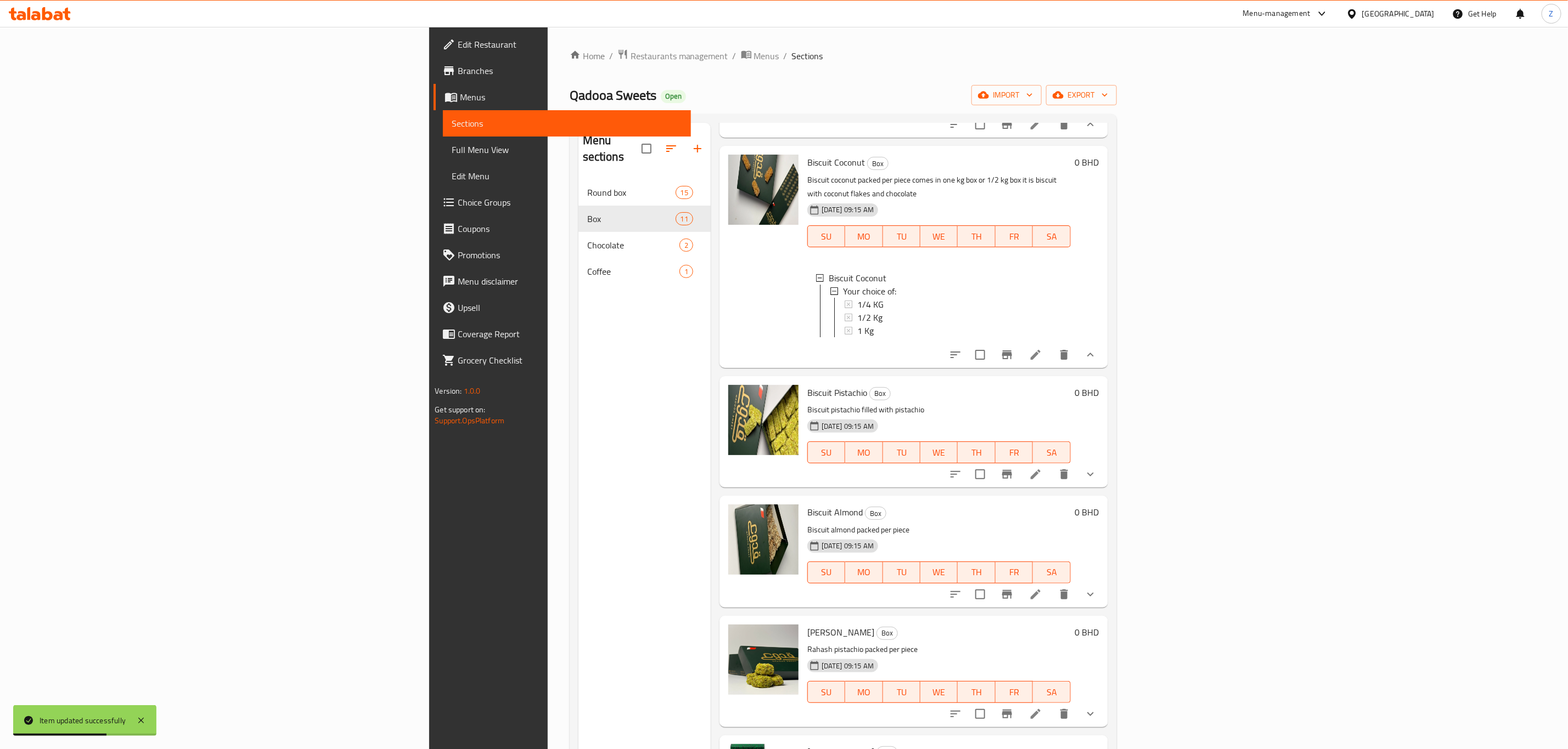
scroll to position [247, 0]
click at [1097, 466] on icon "show more" at bounding box center [1091, 473] width 13 height 13
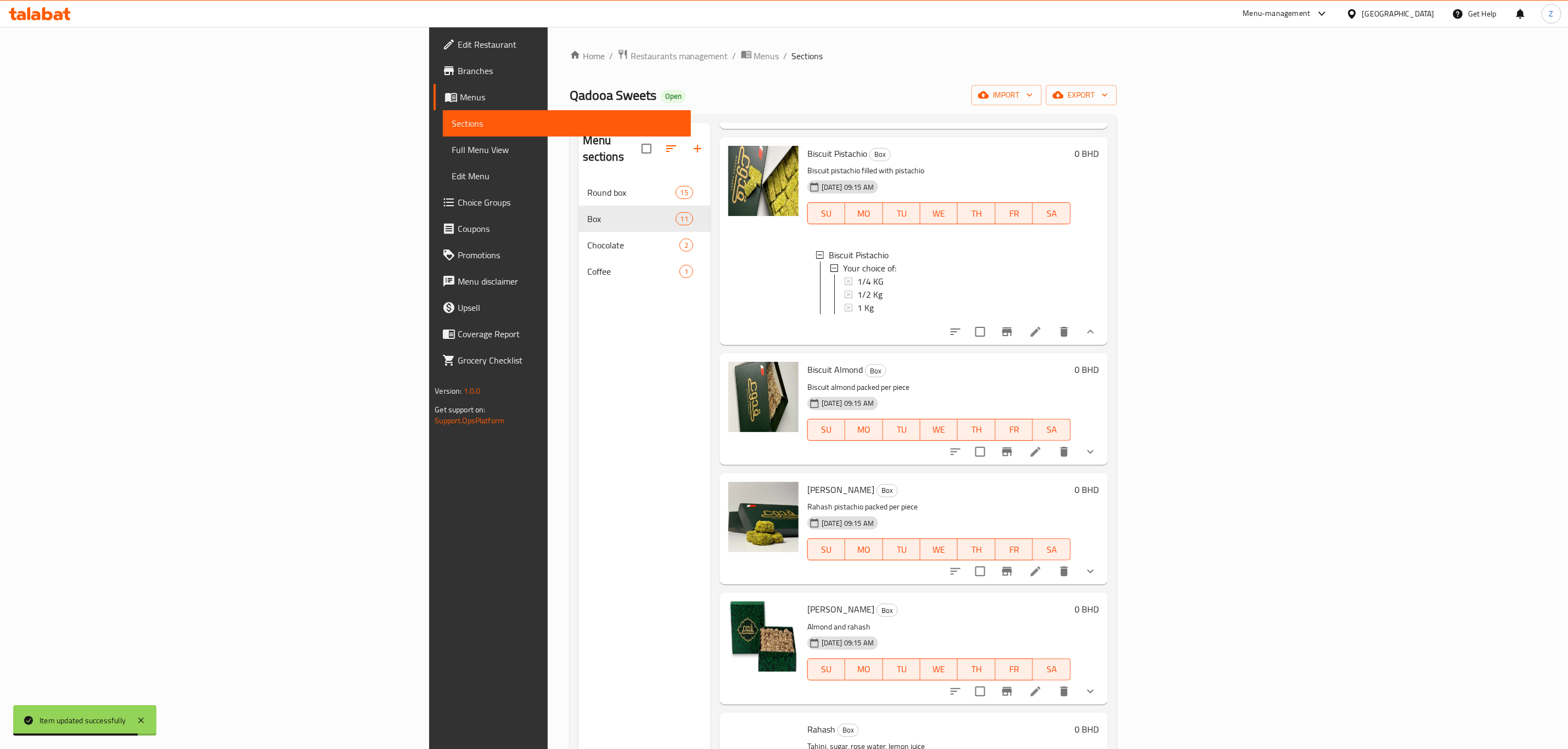
scroll to position [494, 0]
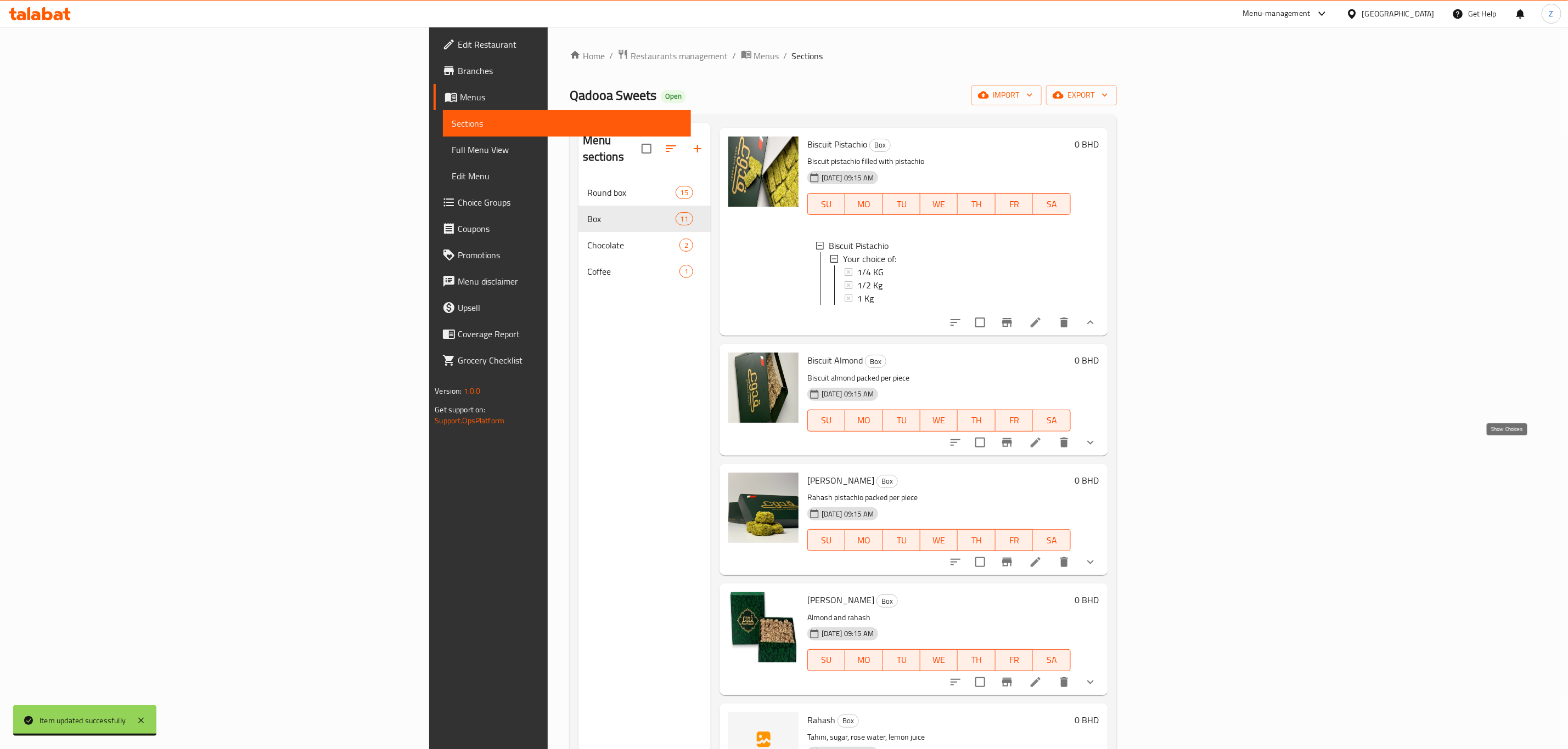
click at [1097, 447] on icon "show more" at bounding box center [1091, 443] width 13 height 13
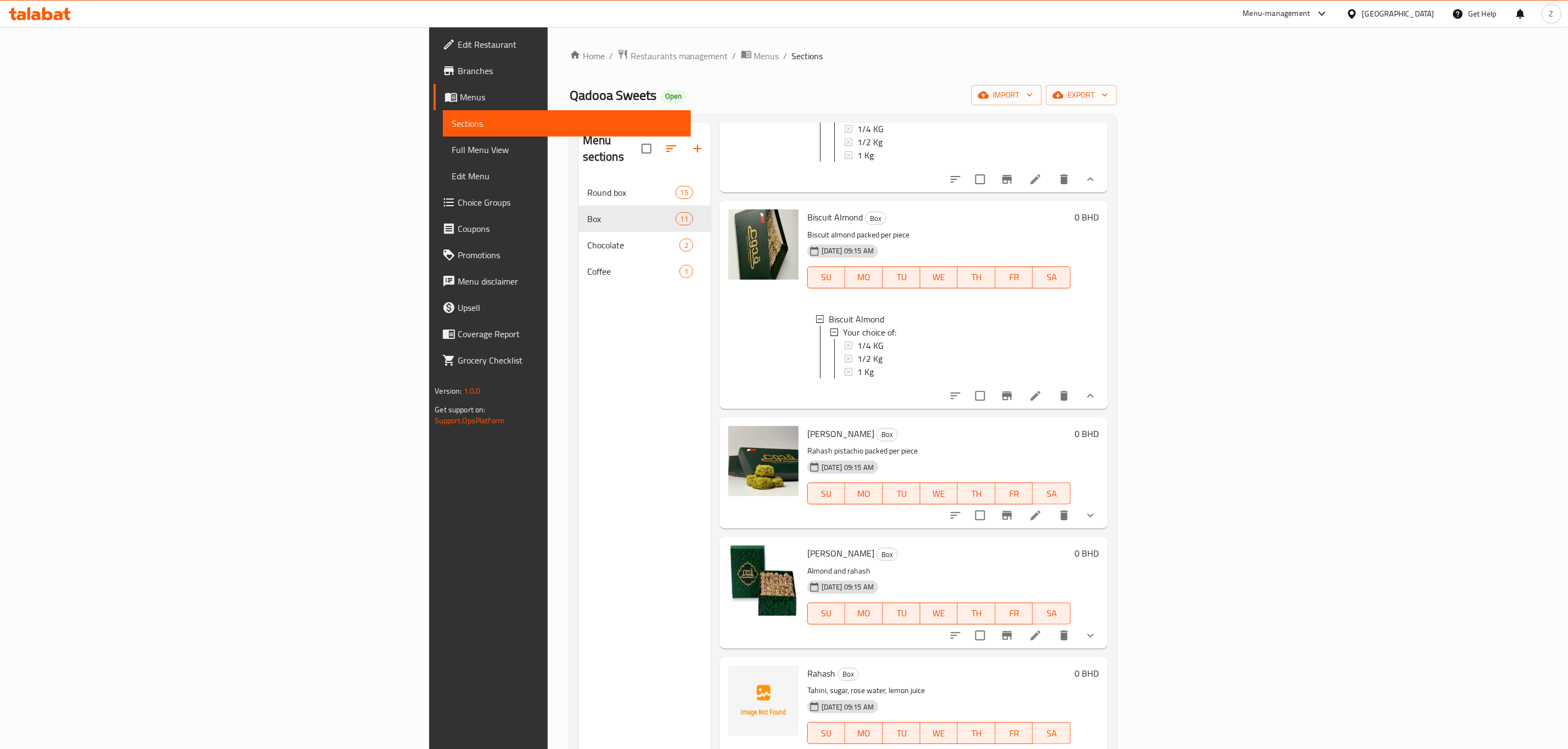
scroll to position [658, 0]
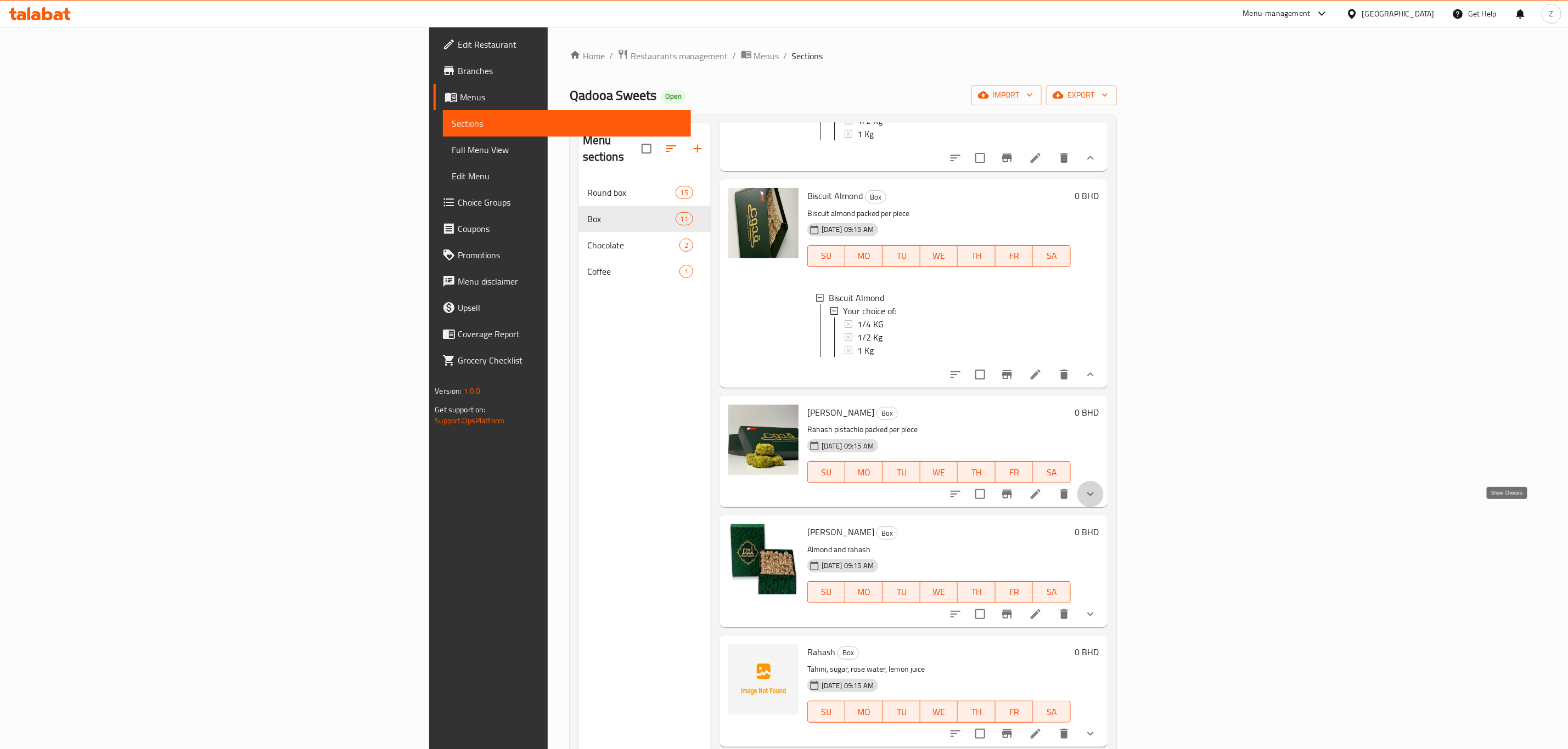
click at [1097, 501] on icon "show more" at bounding box center [1091, 494] width 13 height 13
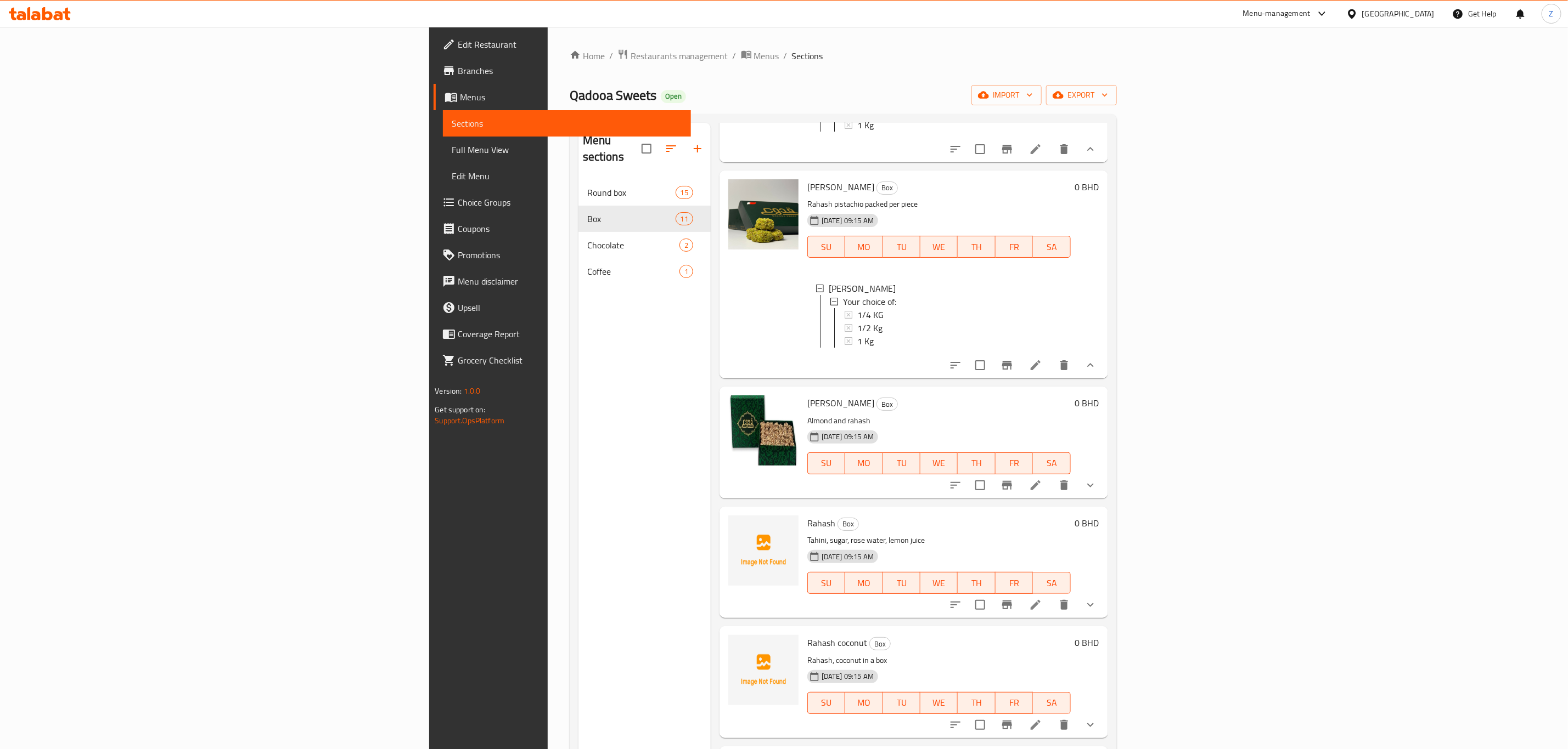
scroll to position [905, 0]
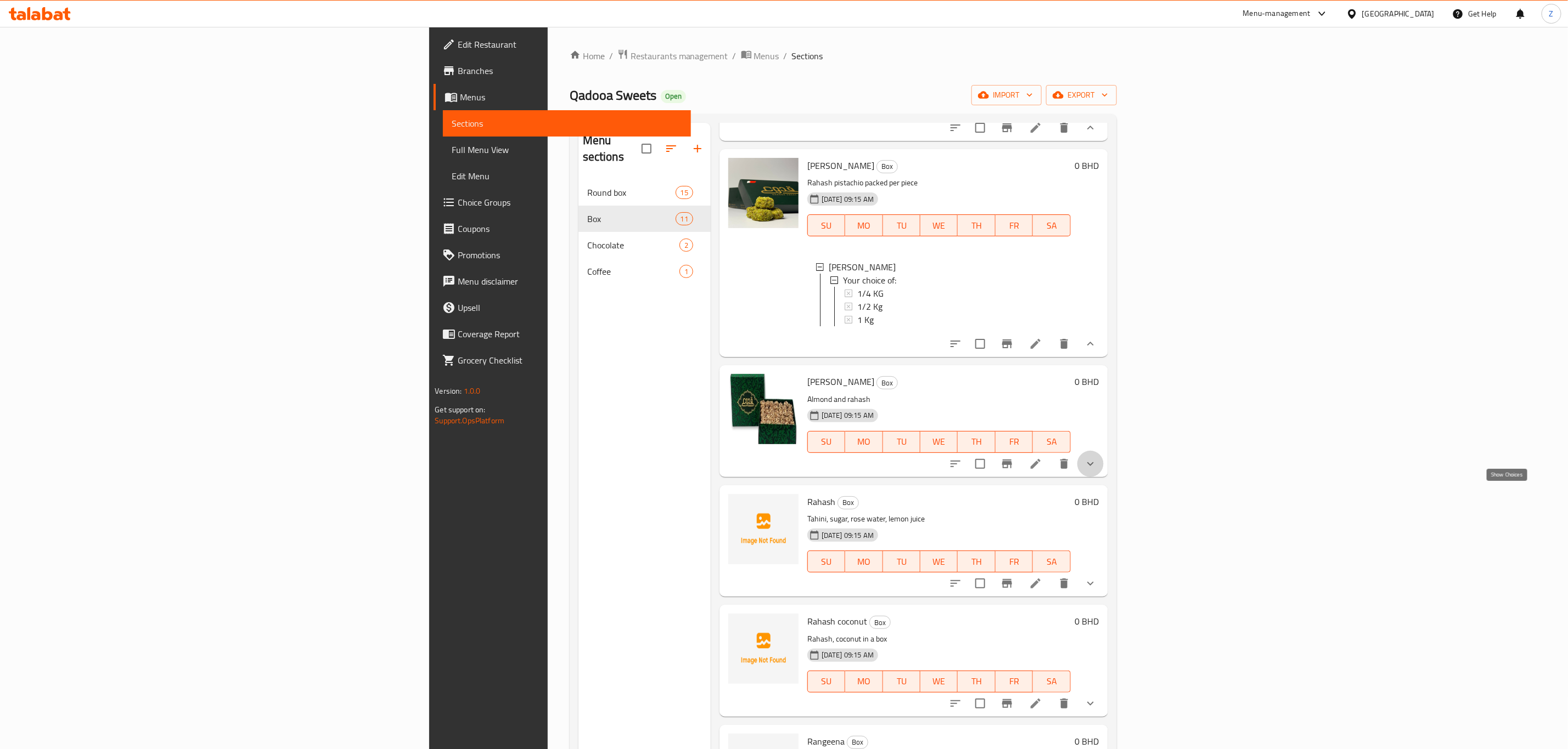
click at [1097, 470] on icon "show more" at bounding box center [1091, 464] width 13 height 13
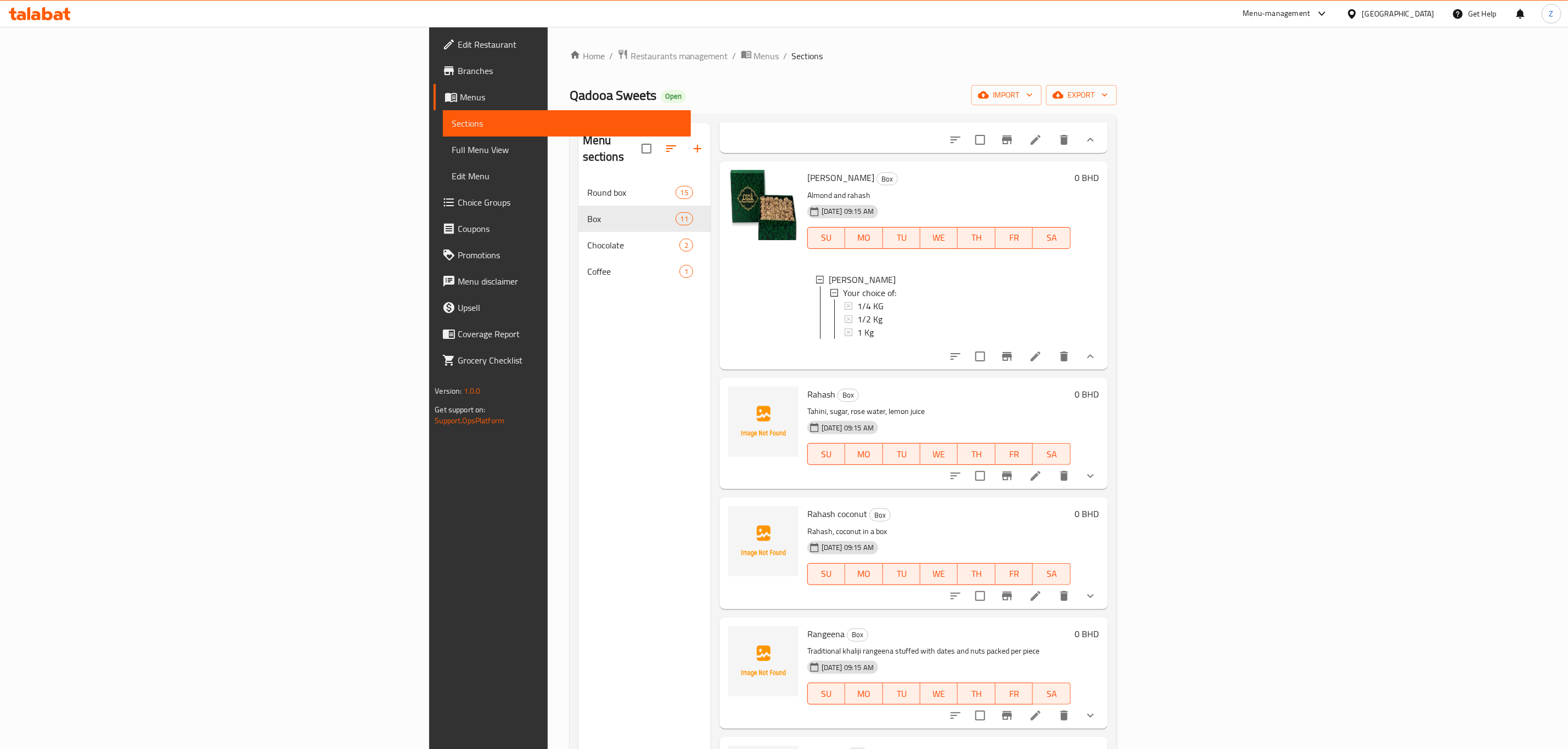
scroll to position [1152, 0]
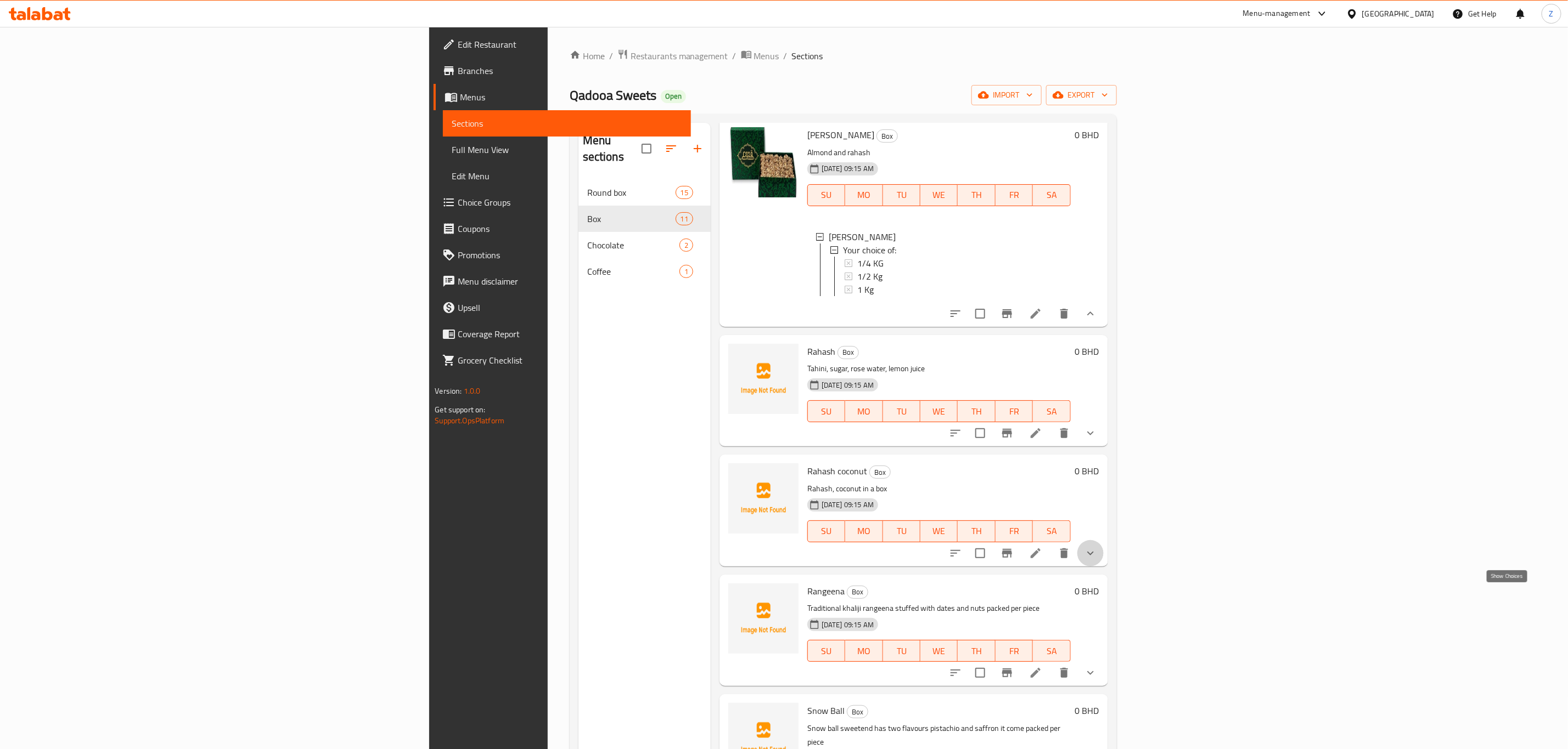
click at [1097, 560] on icon "show more" at bounding box center [1091, 554] width 13 height 13
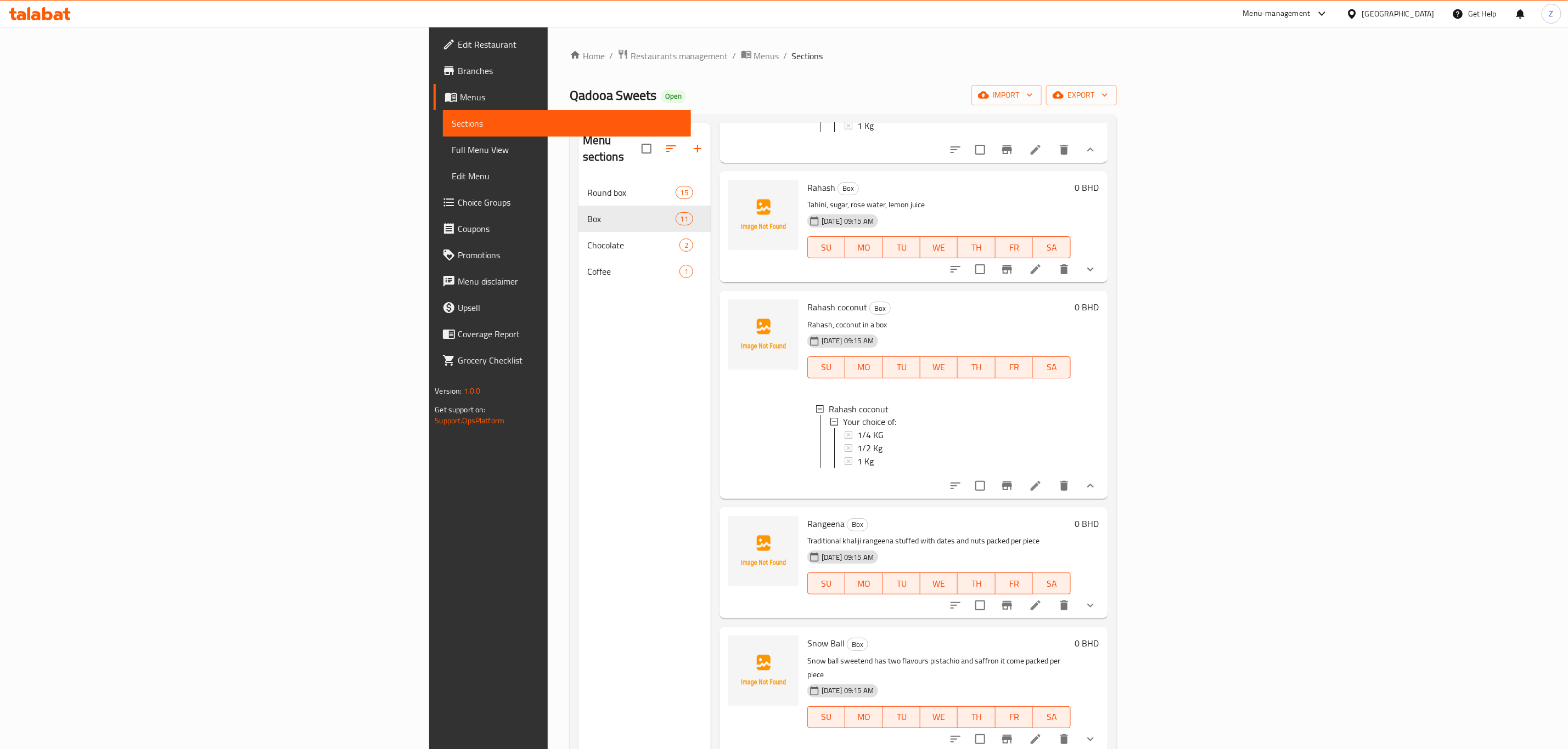
scroll to position [1358, 0]
click at [1103, 274] on button "show more" at bounding box center [1091, 269] width 27 height 27
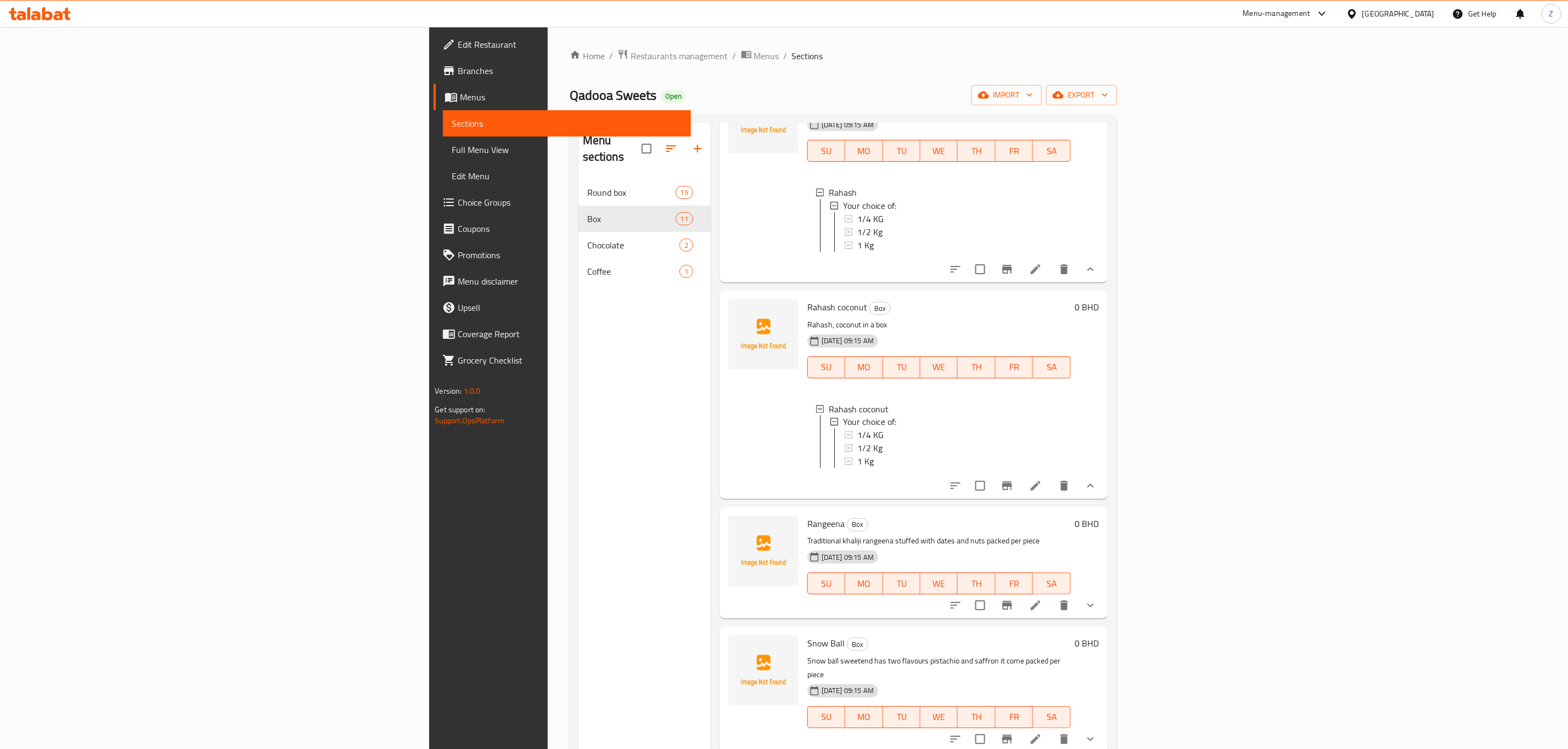
scroll to position [1466, 0]
click at [1103, 616] on div at bounding box center [1023, 606] width 162 height 27
click at [1097, 612] on icon "show more" at bounding box center [1091, 606] width 13 height 13
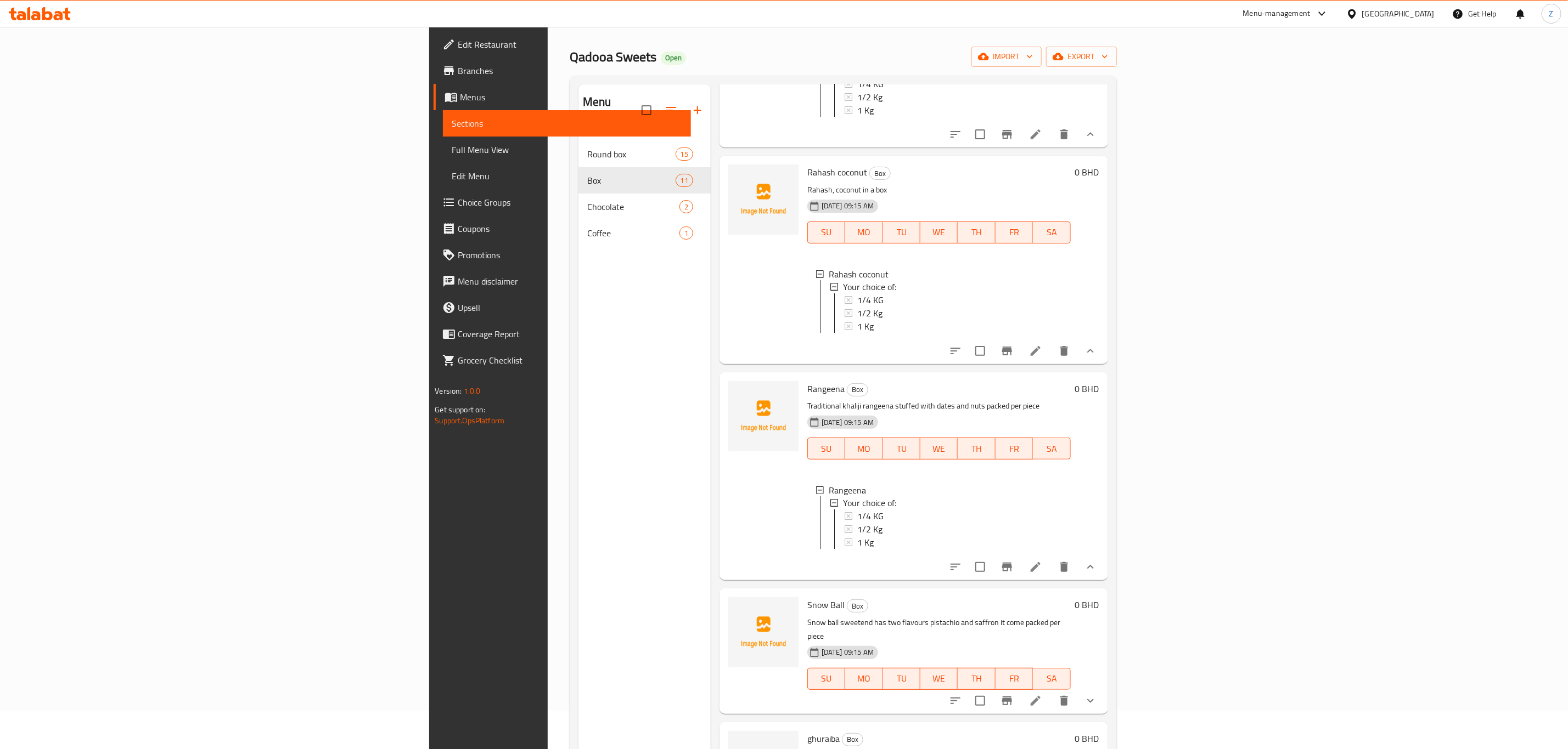
scroll to position [153, 0]
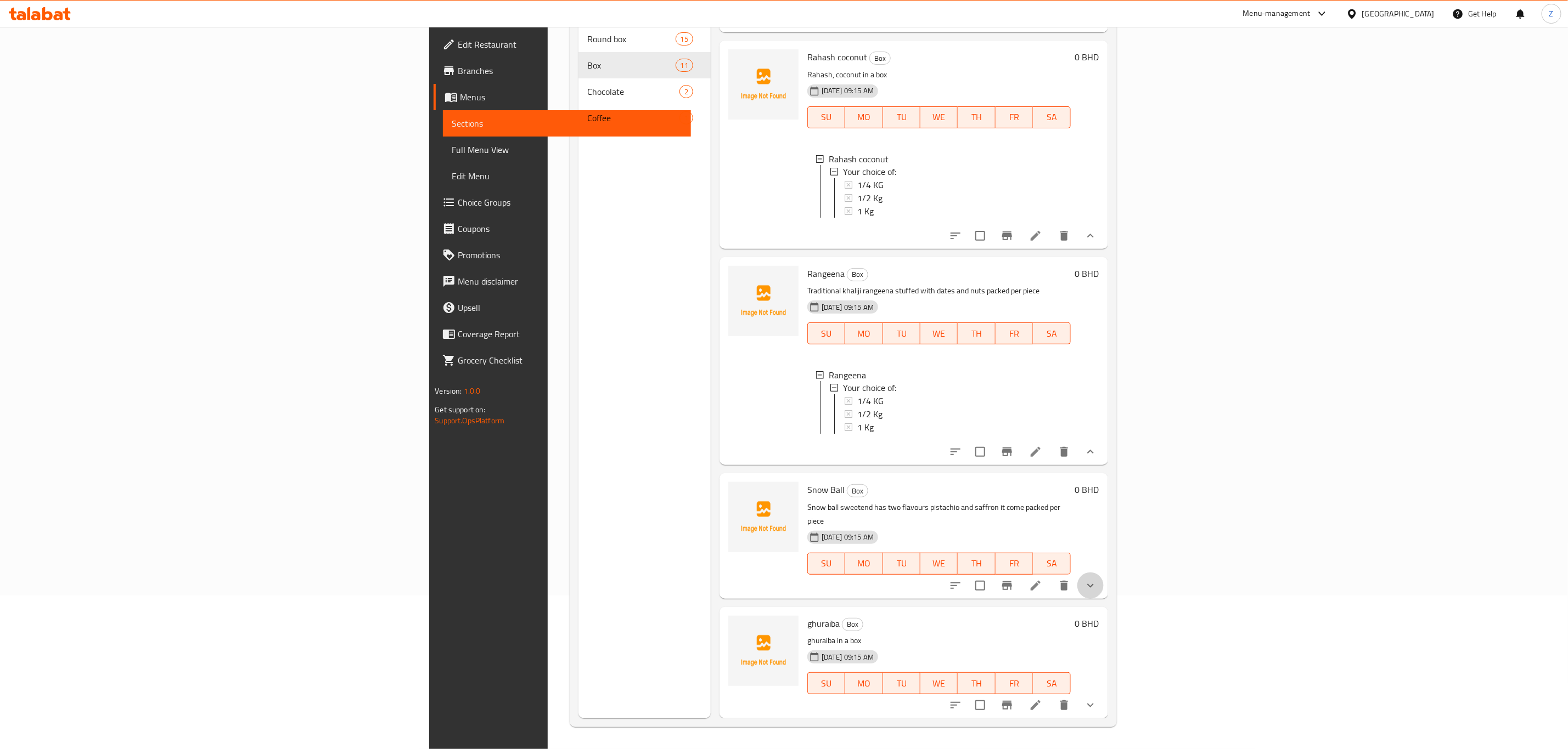
click at [1097, 588] on icon "show more" at bounding box center [1091, 586] width 13 height 13
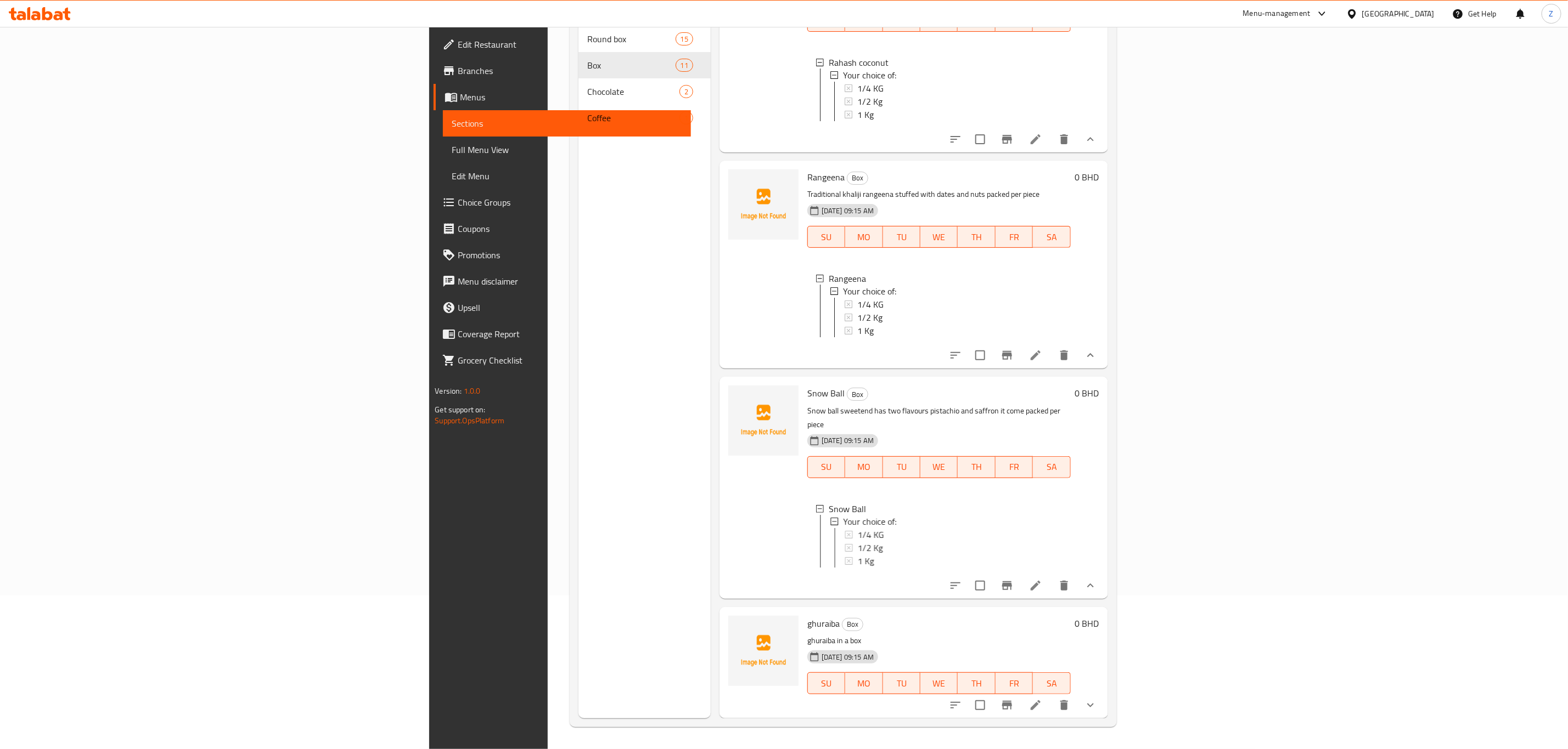
scroll to position [1684, 0]
click at [1097, 703] on icon "show more" at bounding box center [1091, 706] width 13 height 13
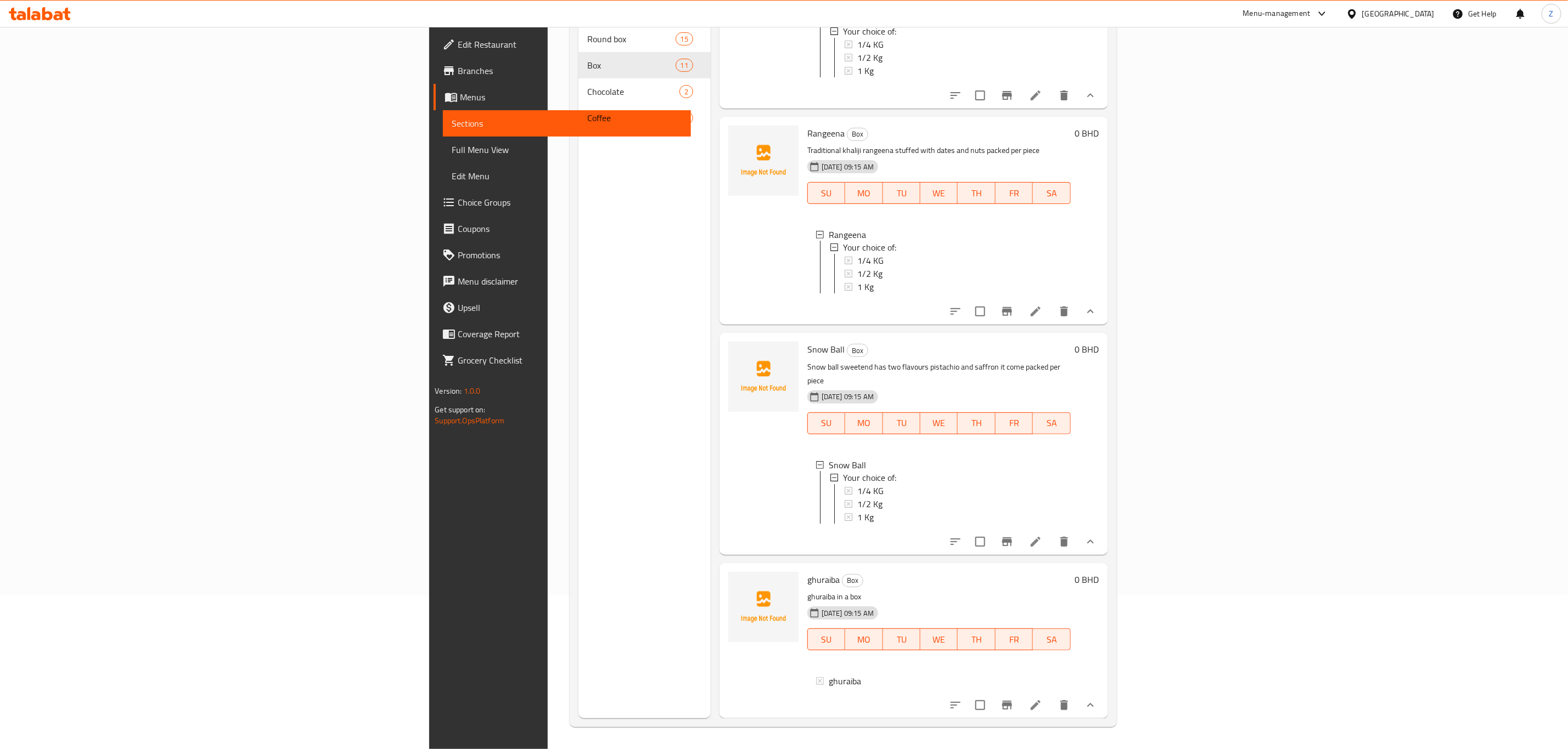
scroll to position [1740, 0]
click at [1041, 704] on icon at bounding box center [1035, 705] width 10 height 10
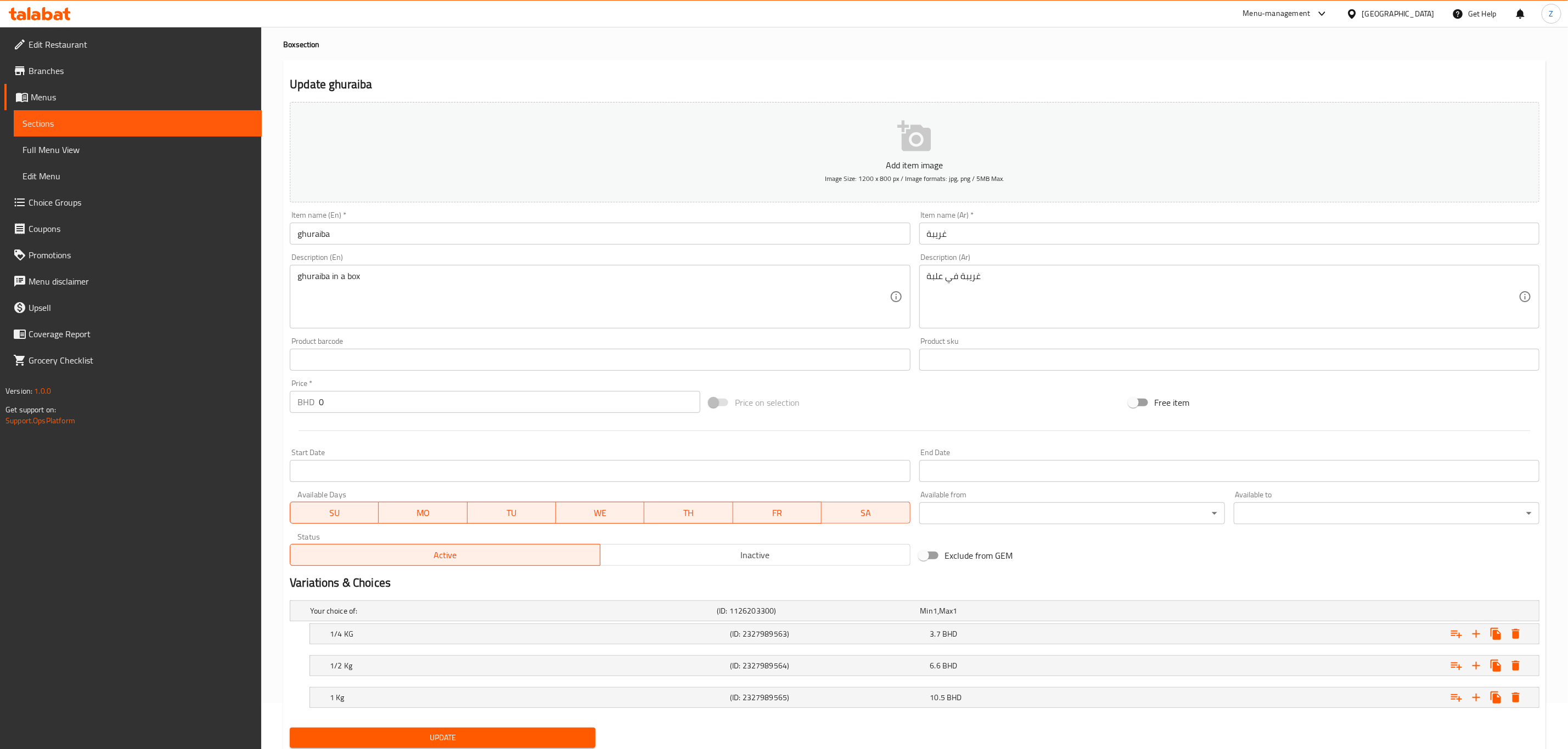
scroll to position [84, 0]
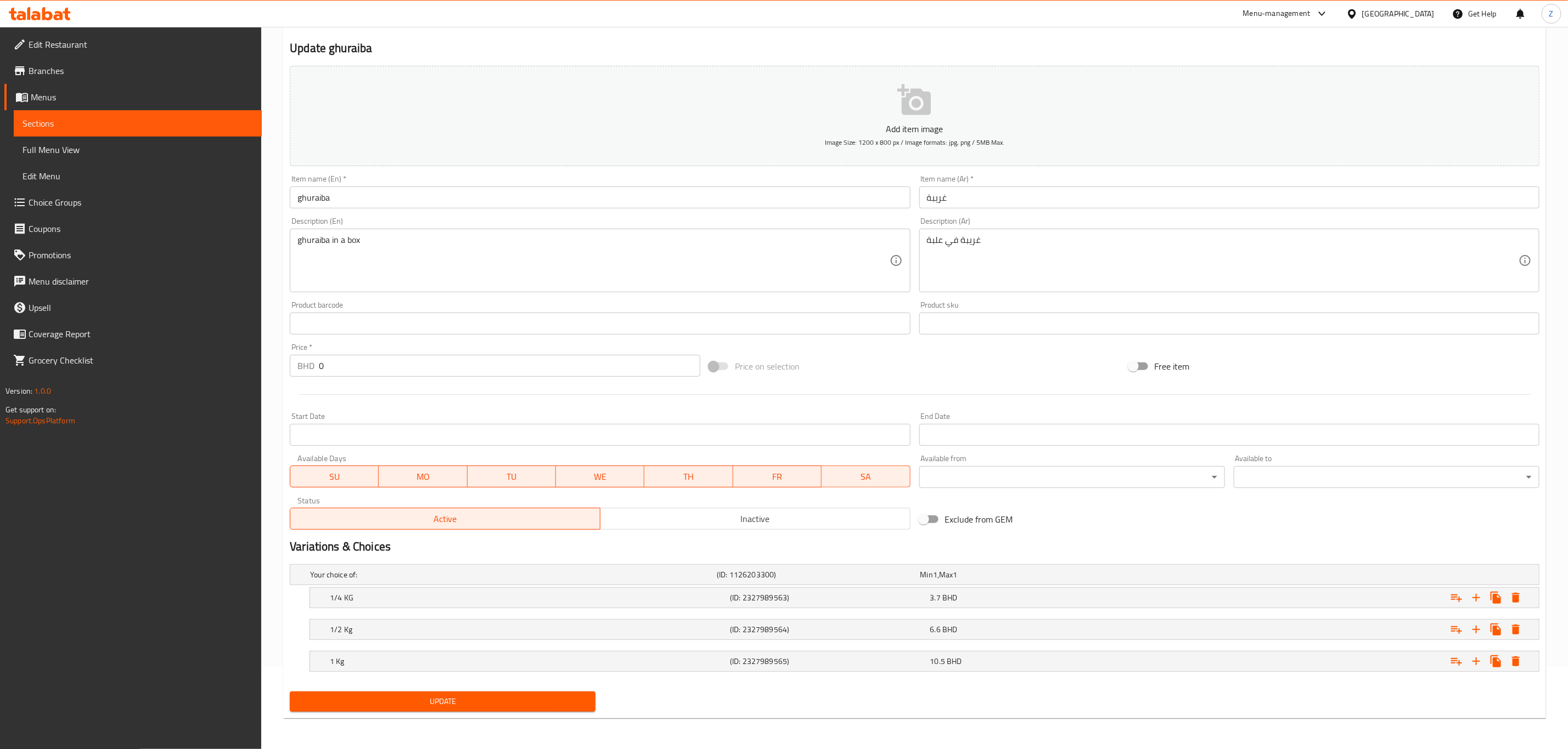
click at [481, 706] on span "Update" at bounding box center [443, 702] width 288 height 14
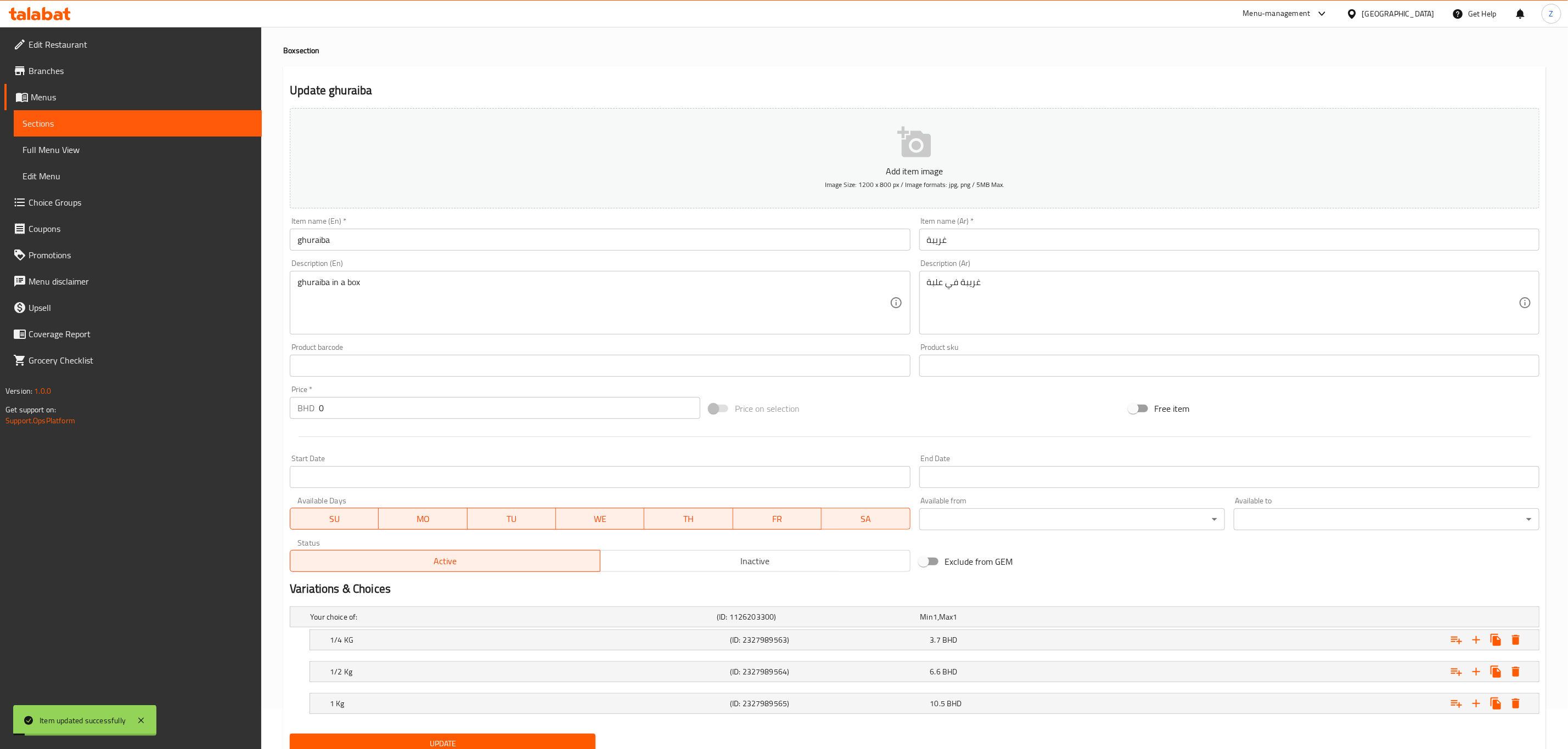
scroll to position [0, 0]
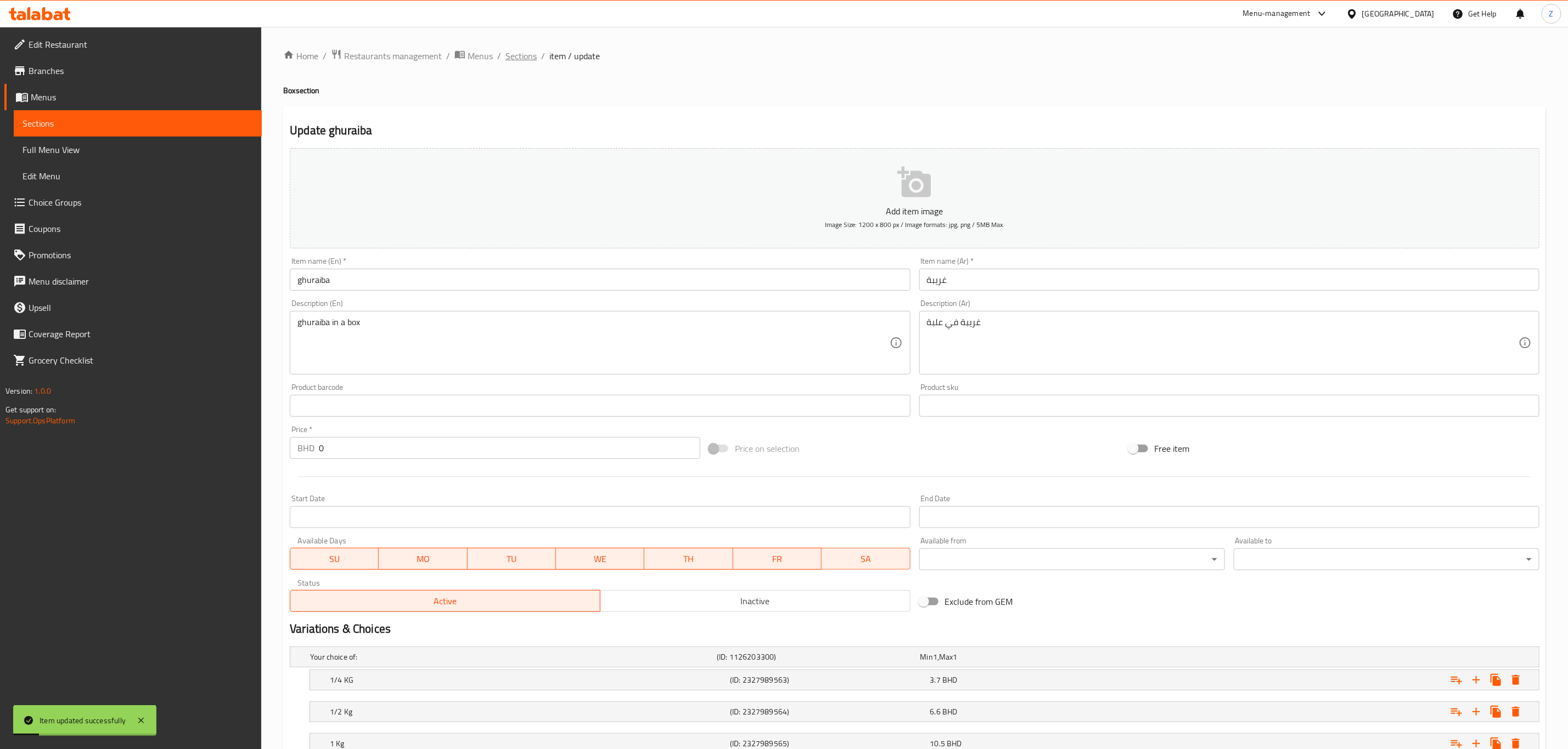
click at [507, 63] on span "Sections" at bounding box center [521, 56] width 31 height 13
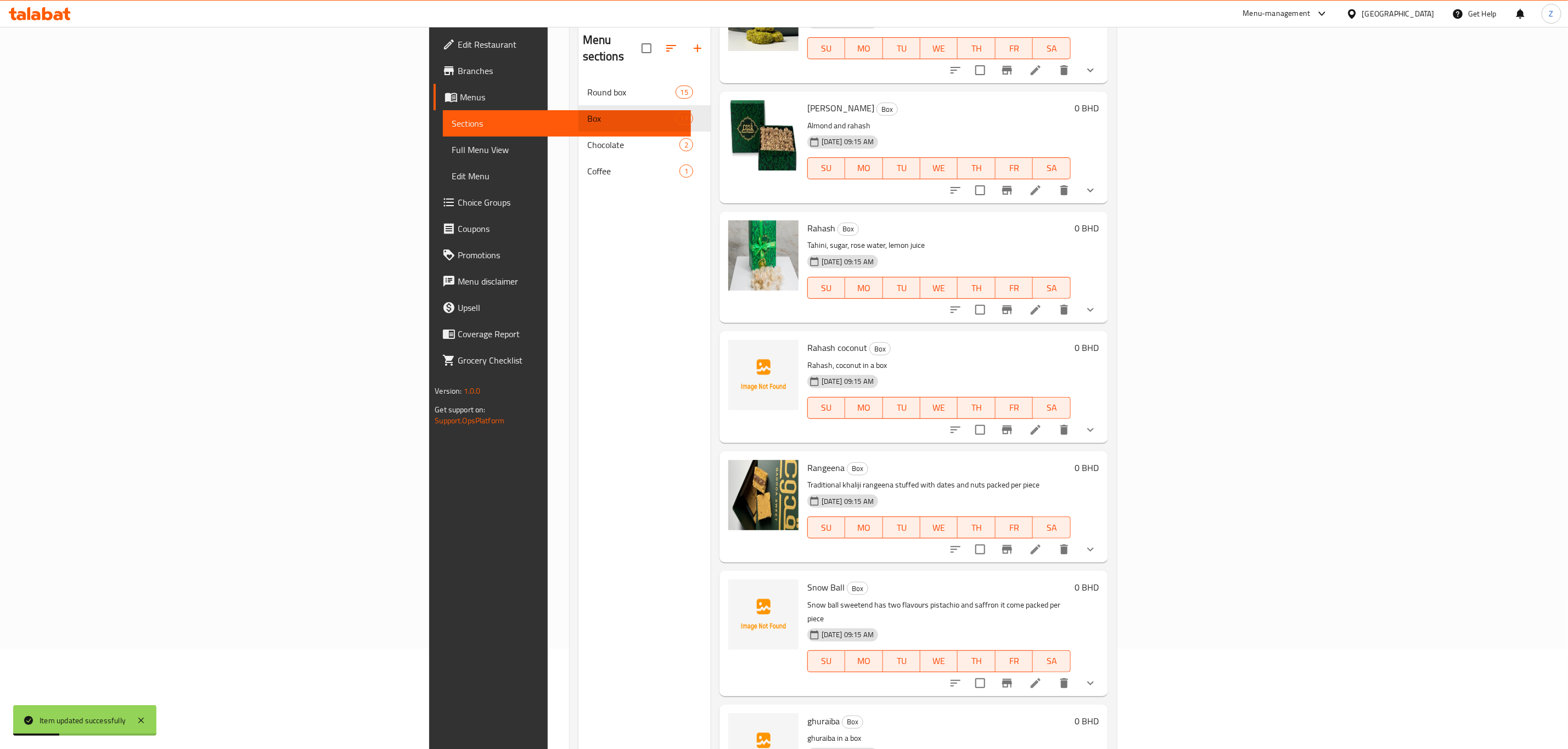
scroll to position [153, 0]
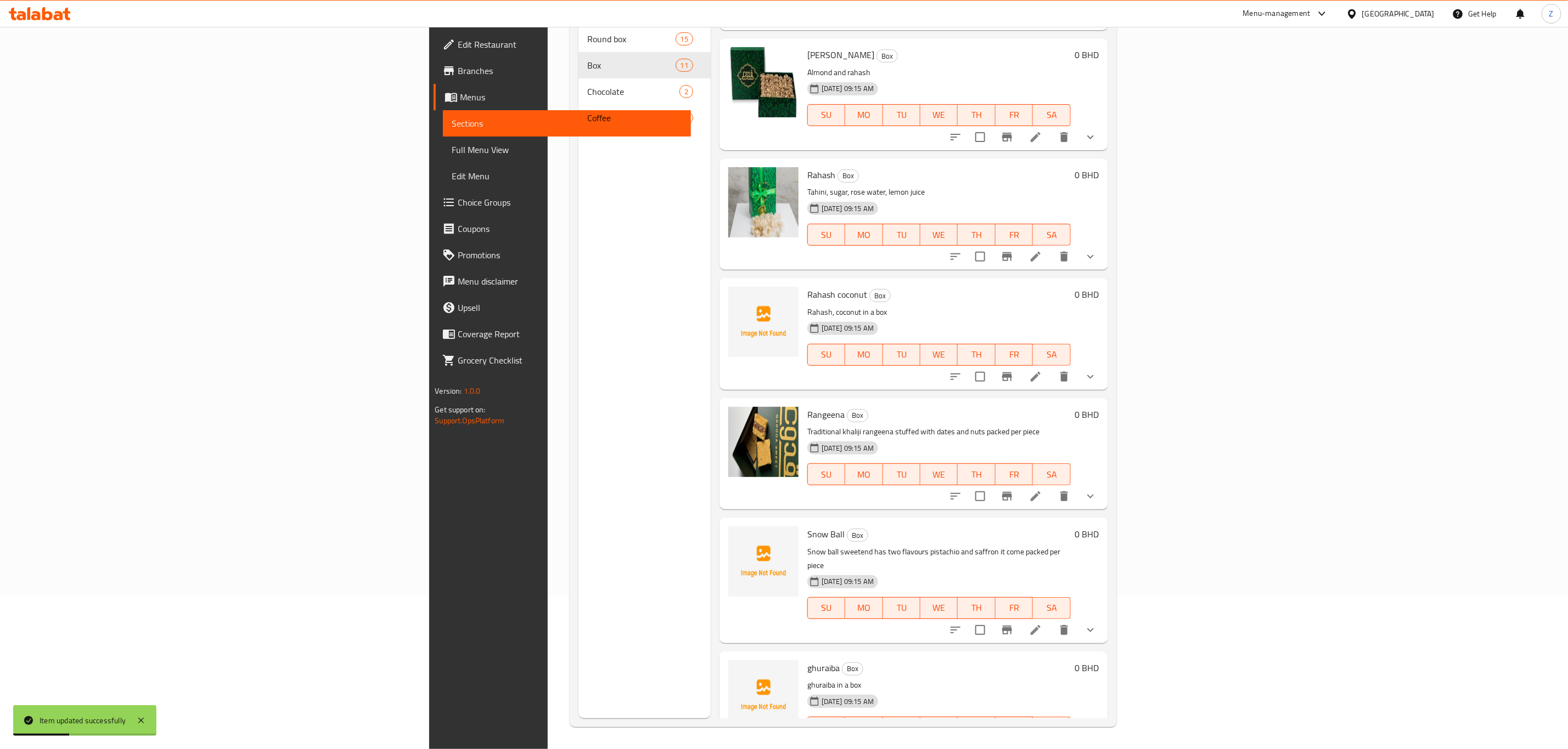
click at [1097, 743] on icon "show more" at bounding box center [1091, 750] width 13 height 13
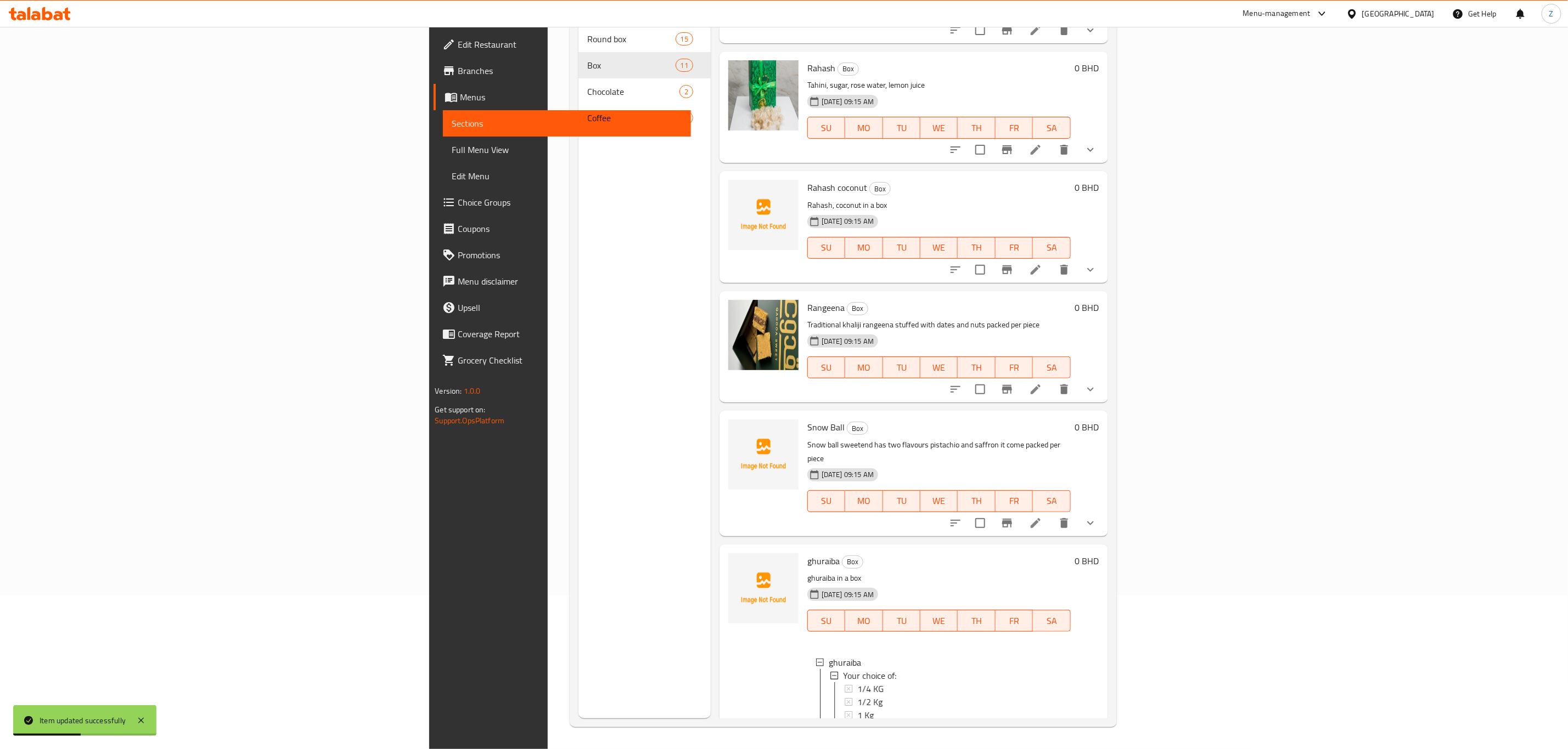
scroll to position [704, 0]
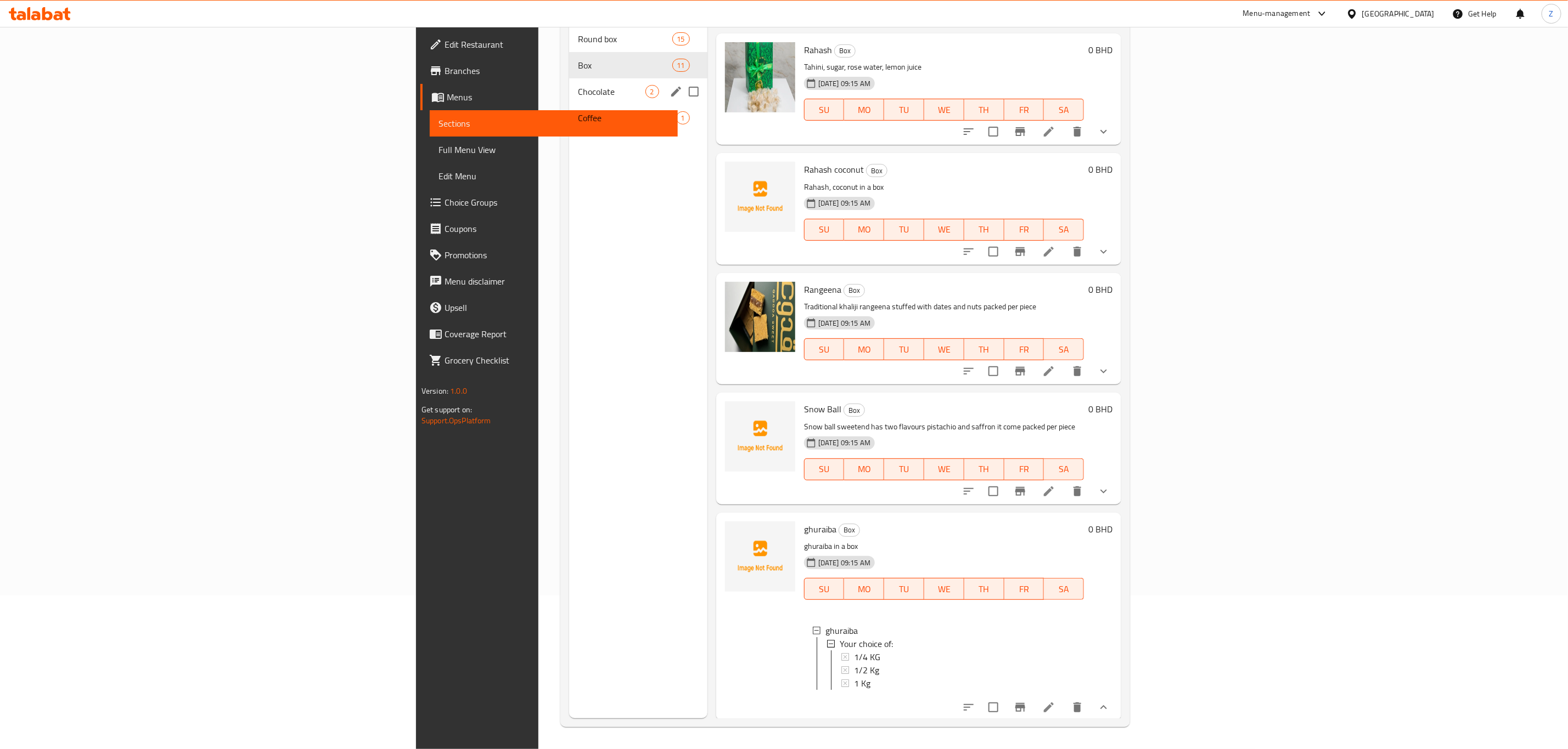
click at [569, 78] on div "Chocolate 2" at bounding box center [638, 91] width 138 height 27
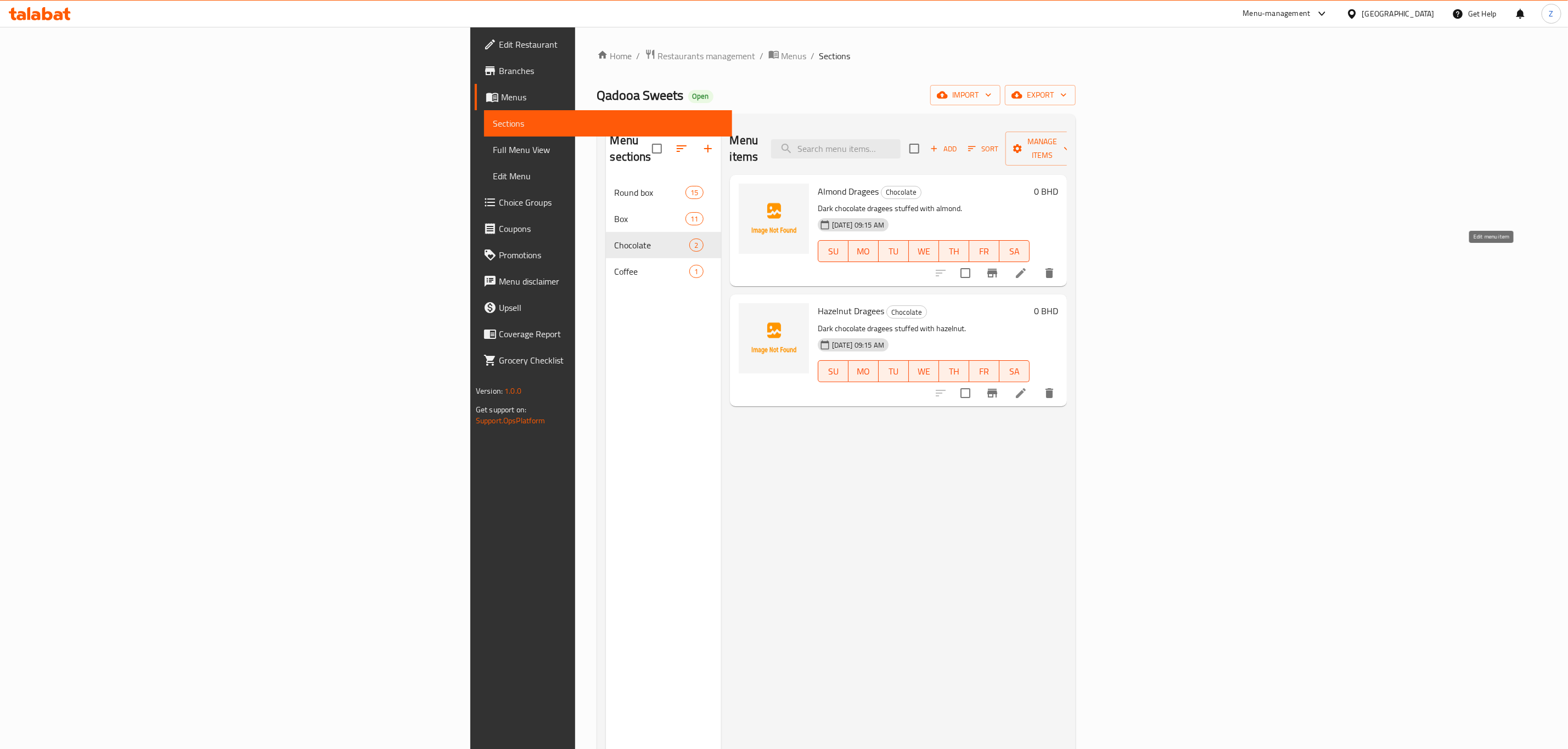
click at [1026, 268] on icon at bounding box center [1020, 273] width 10 height 10
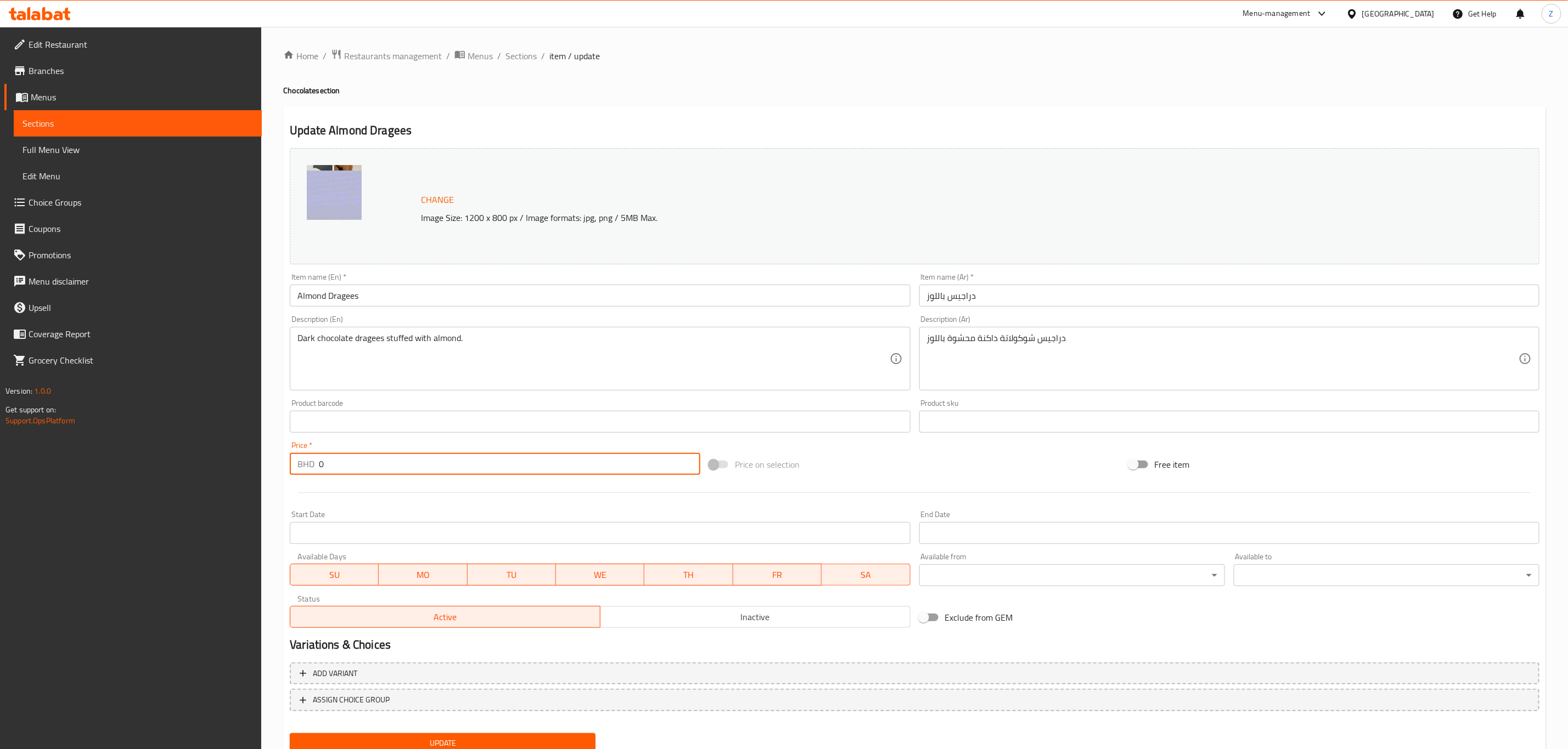
drag, startPoint x: 341, startPoint y: 470, endPoint x: 179, endPoint y: 458, distance: 162.4
click at [181, 460] on div "Edit Restaurant Branches Menus Sections Full Menu View Edit Menu Choice Groups …" at bounding box center [784, 408] width 1568 height 764
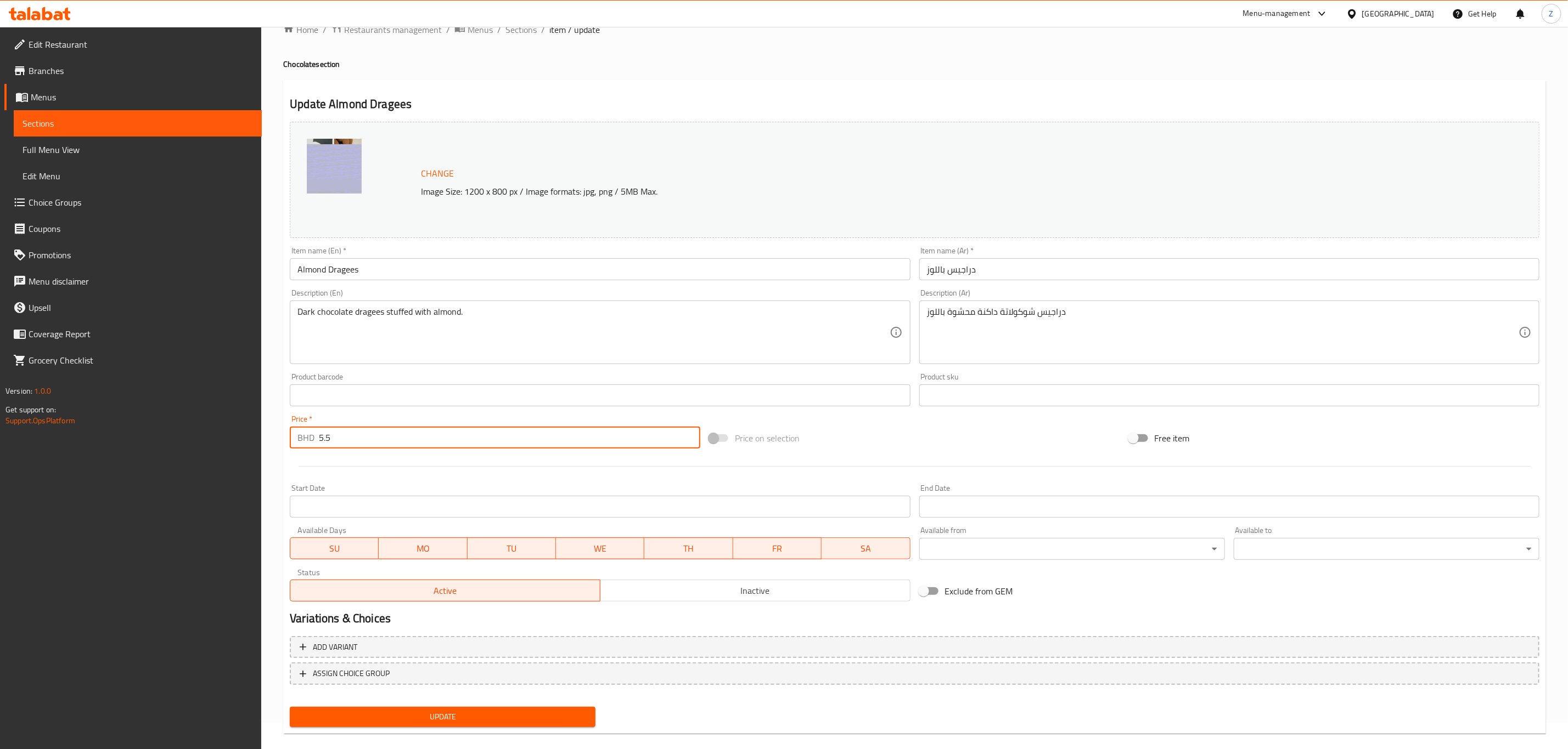
scroll to position [40, 0]
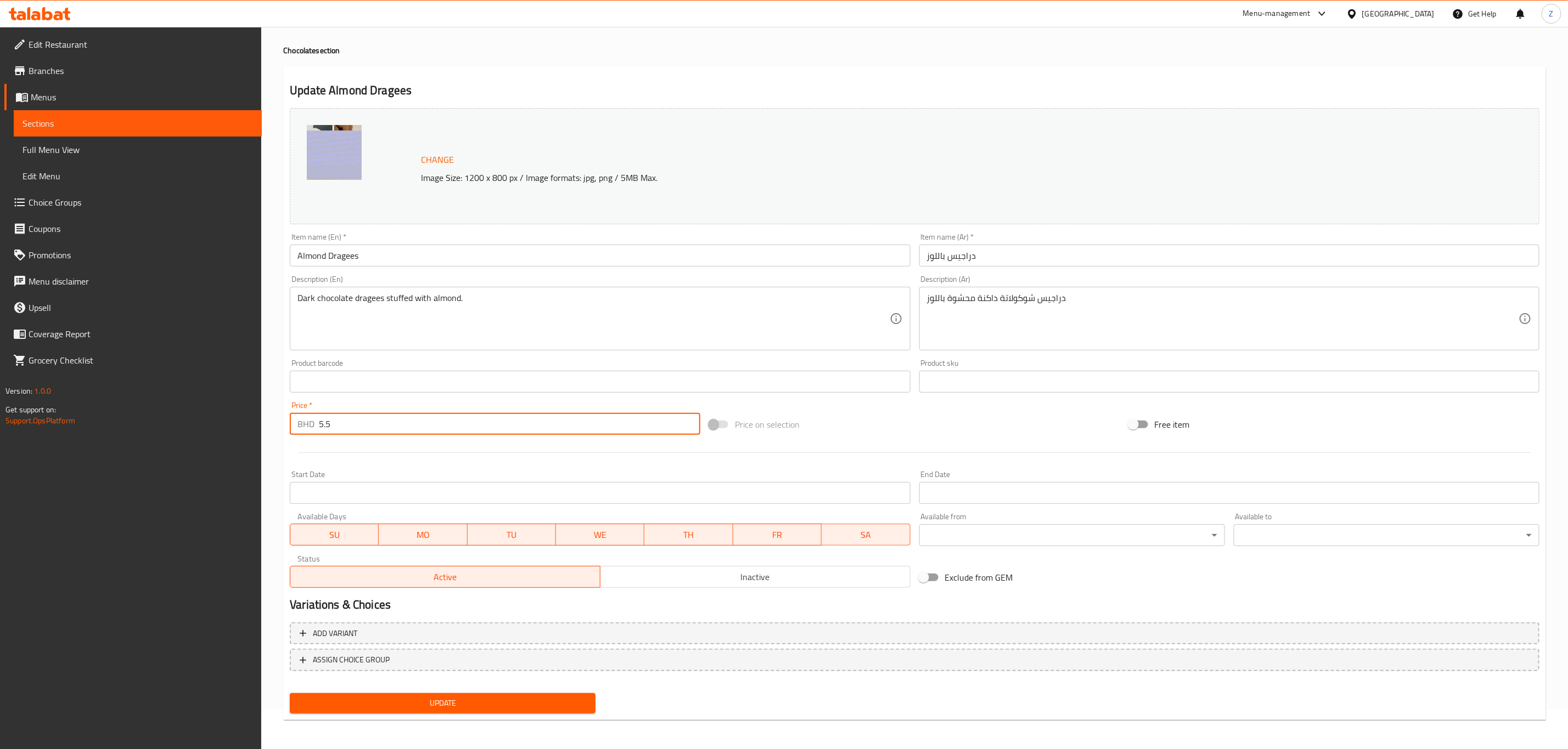
type input "5.5"
click at [435, 700] on span "Update" at bounding box center [443, 703] width 288 height 14
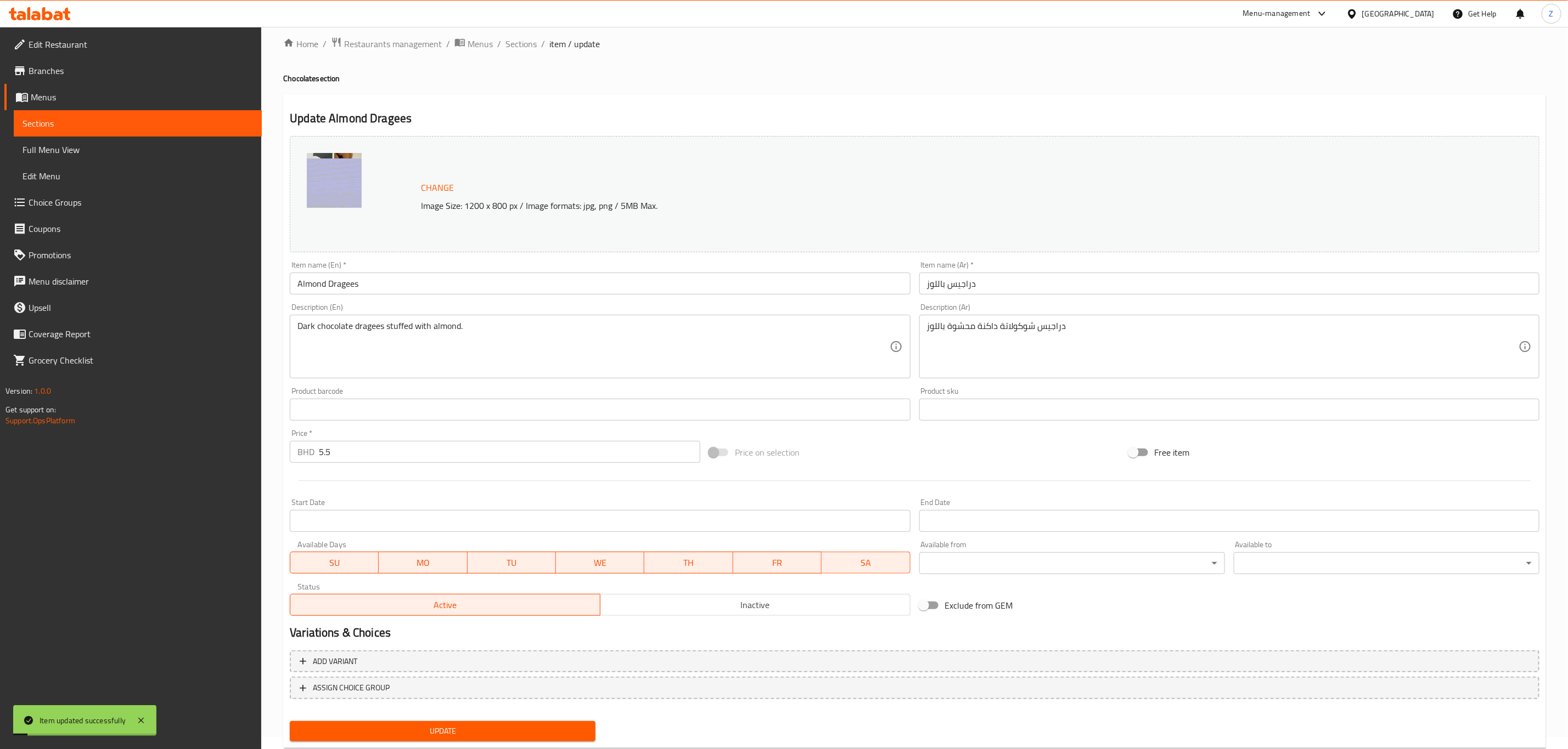
scroll to position [0, 0]
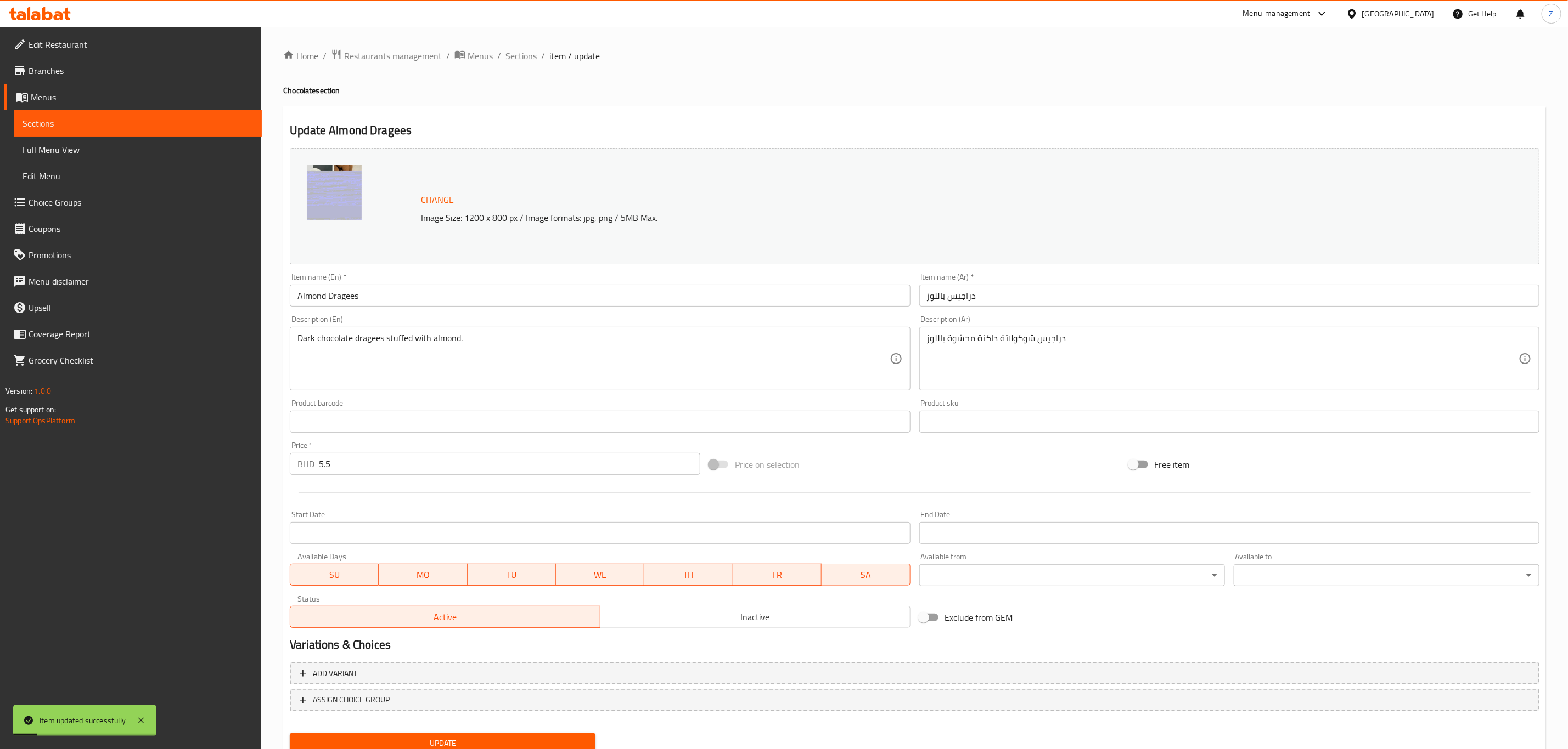
click at [527, 58] on span "Sections" at bounding box center [521, 56] width 31 height 13
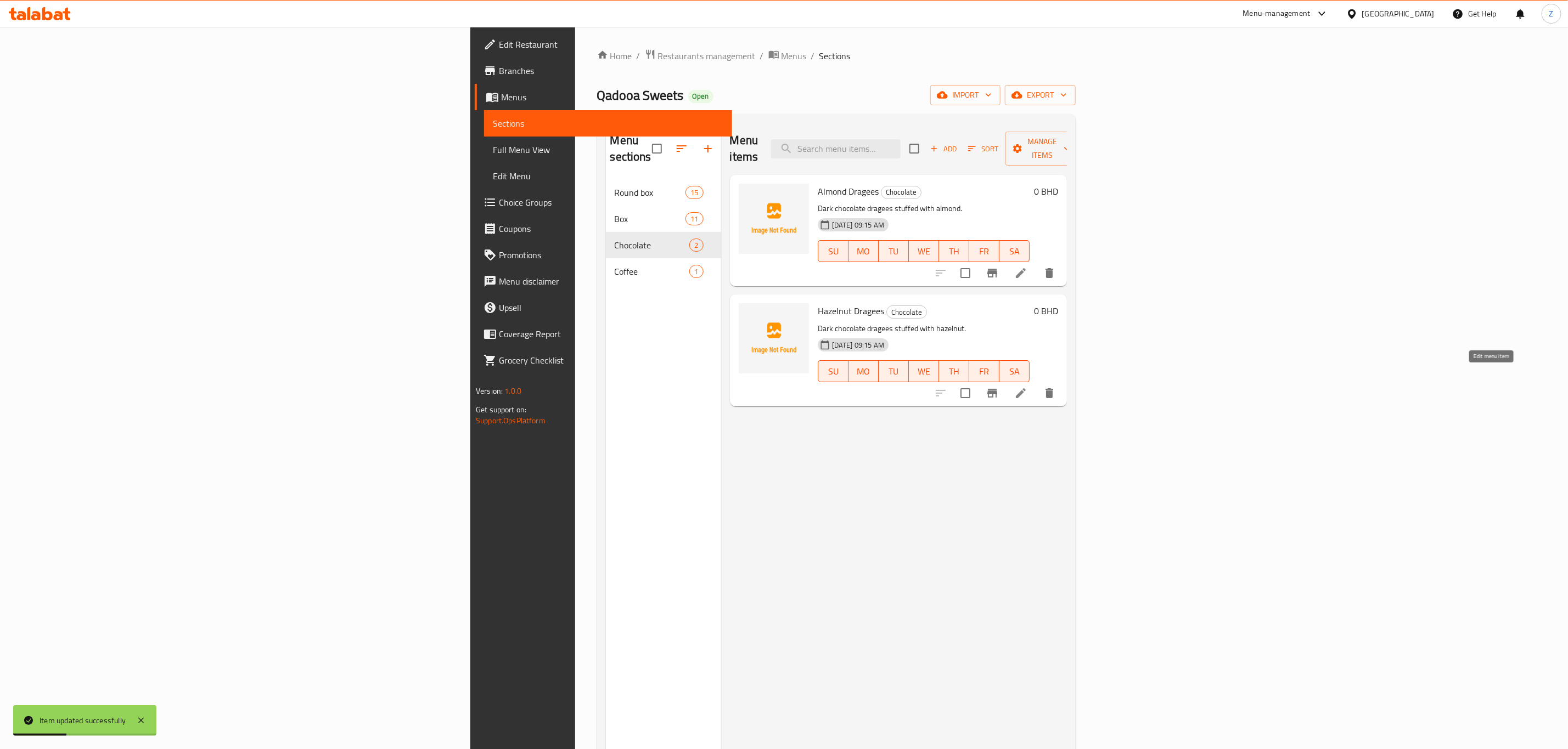
click at [1027, 387] on icon at bounding box center [1021, 394] width 13 height 13
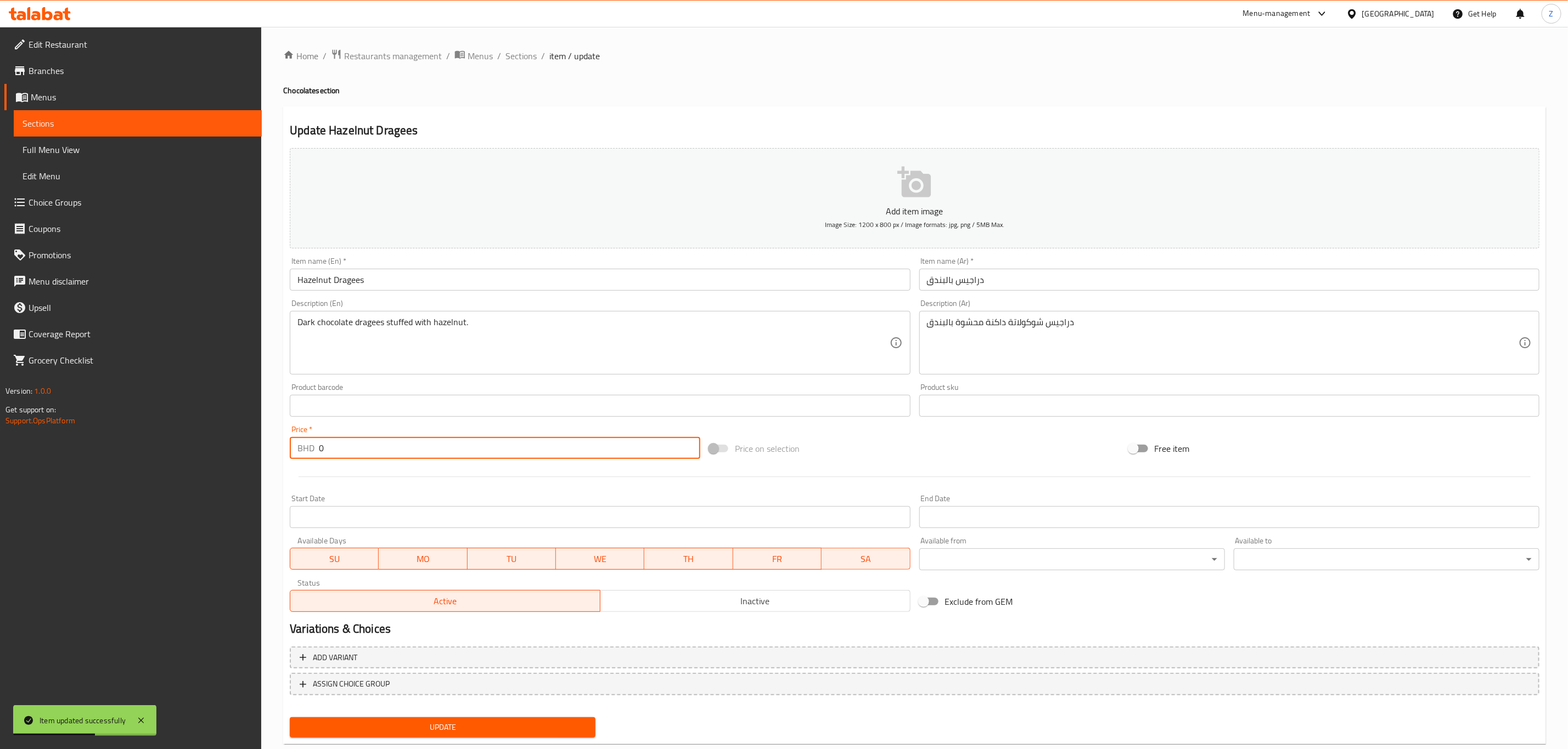
drag, startPoint x: 378, startPoint y: 447, endPoint x: 173, endPoint y: 433, distance: 205.5
click at [177, 439] on div "Edit Restaurant Branches Menus Sections Full Menu View Edit Menu Choice Groups …" at bounding box center [784, 400] width 1568 height 748
type input "5.5"
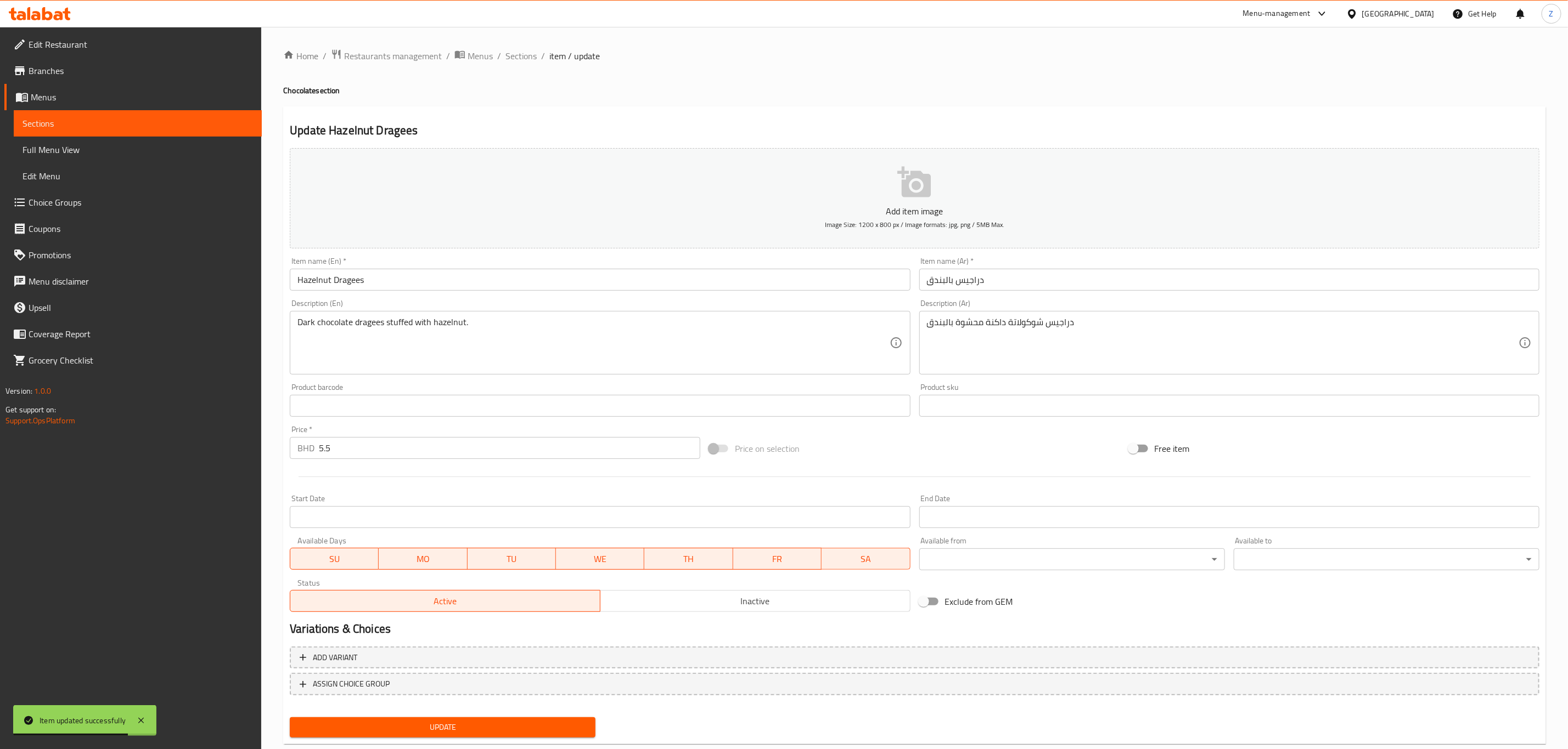
click at [520, 749] on div "Home / Restaurants management / Menus / Sections / item / update Chocolate sect…" at bounding box center [915, 400] width 1263 height 704
click at [520, 734] on button "Update" at bounding box center [443, 728] width 305 height 21
click at [529, 52] on span "Sections" at bounding box center [521, 56] width 31 height 13
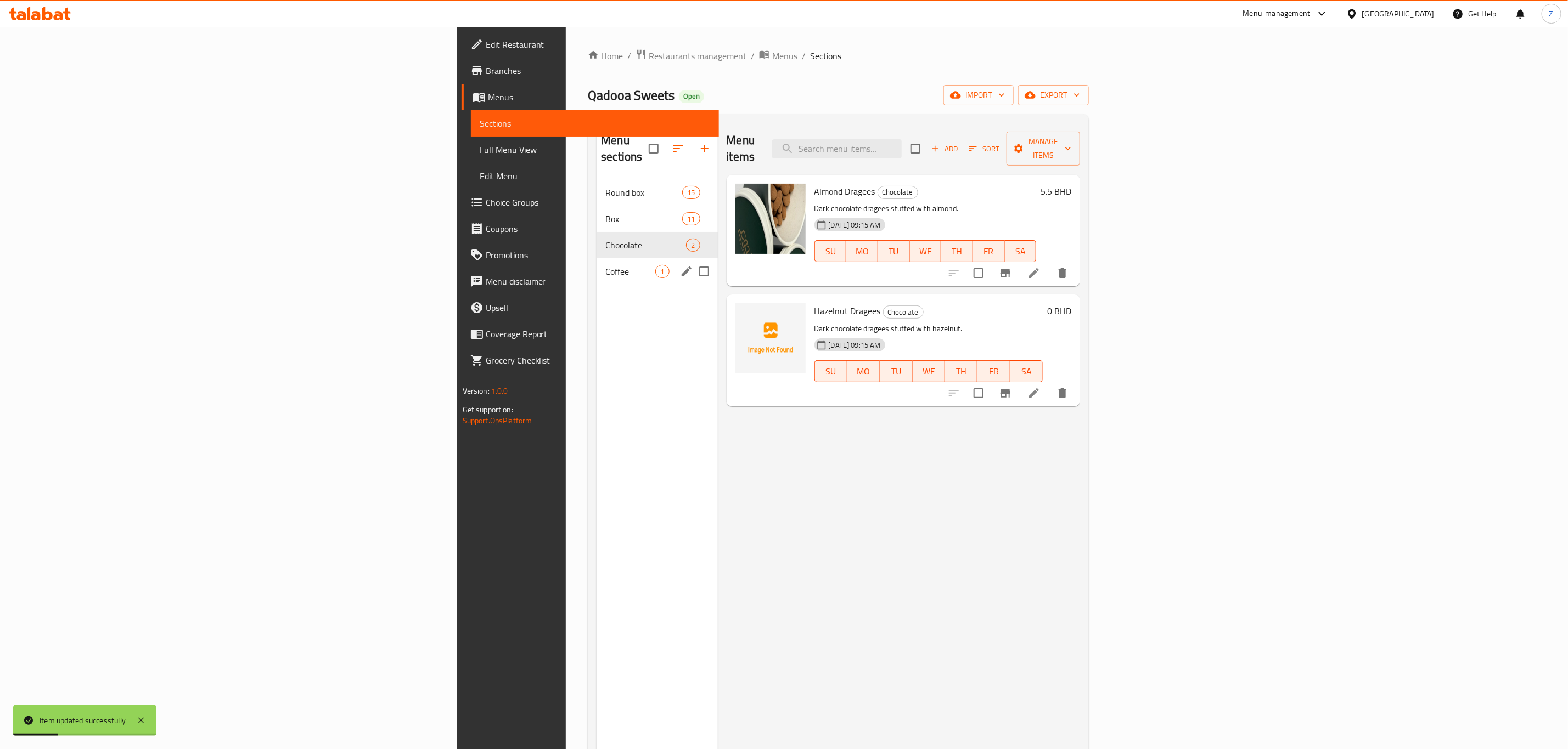
click at [606, 265] on span "Coffee" at bounding box center [631, 271] width 50 height 13
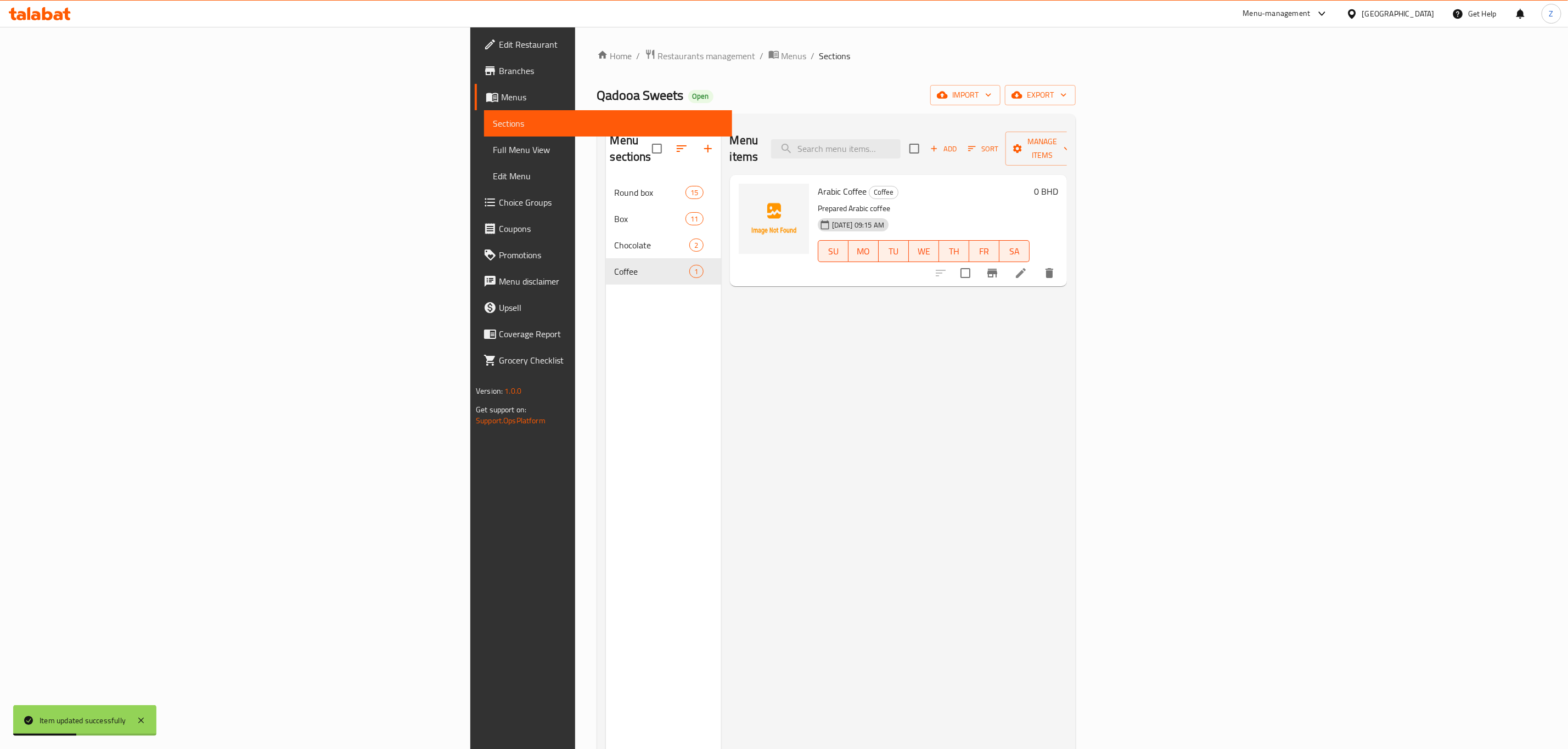
click at [1027, 267] on icon at bounding box center [1021, 274] width 13 height 13
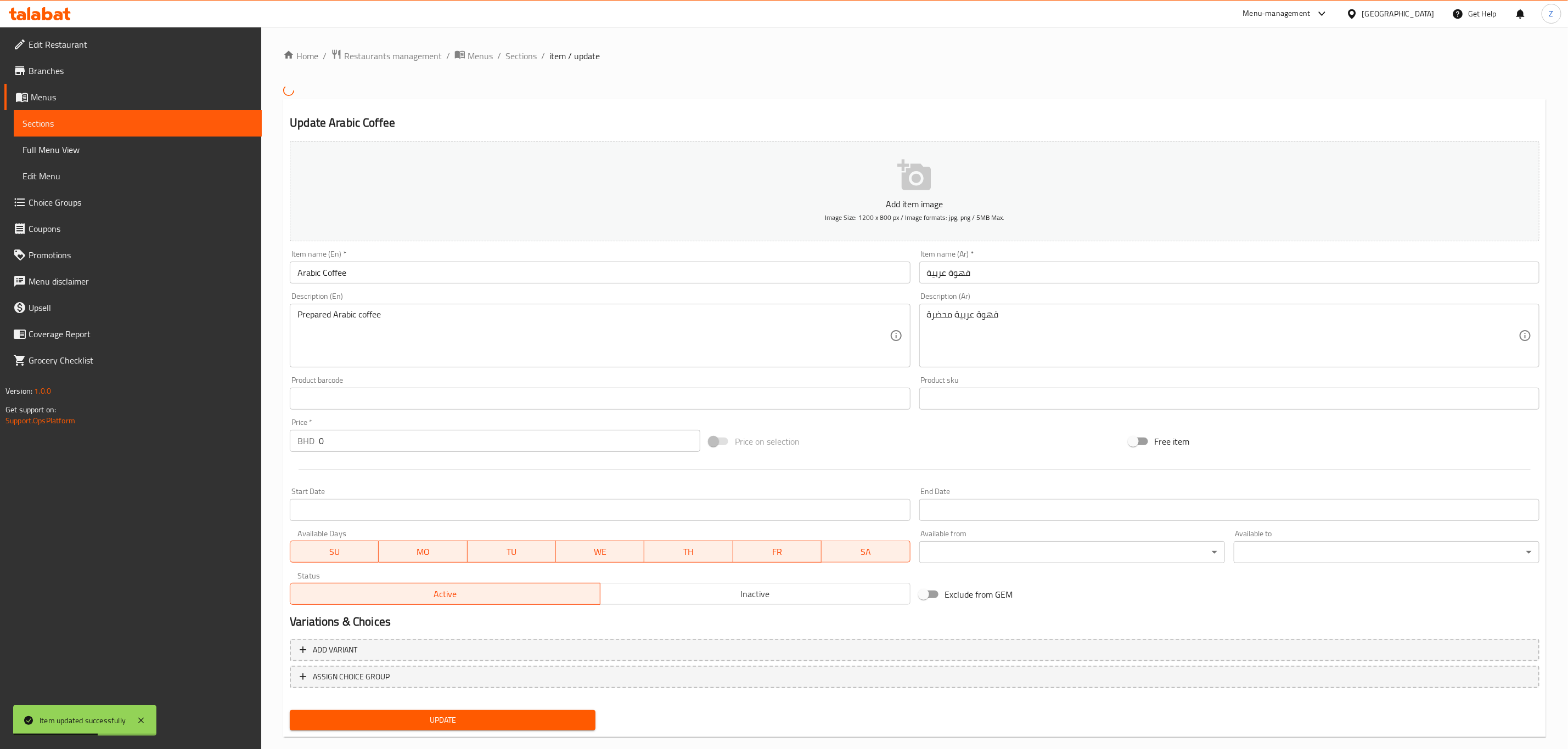
scroll to position [17, 0]
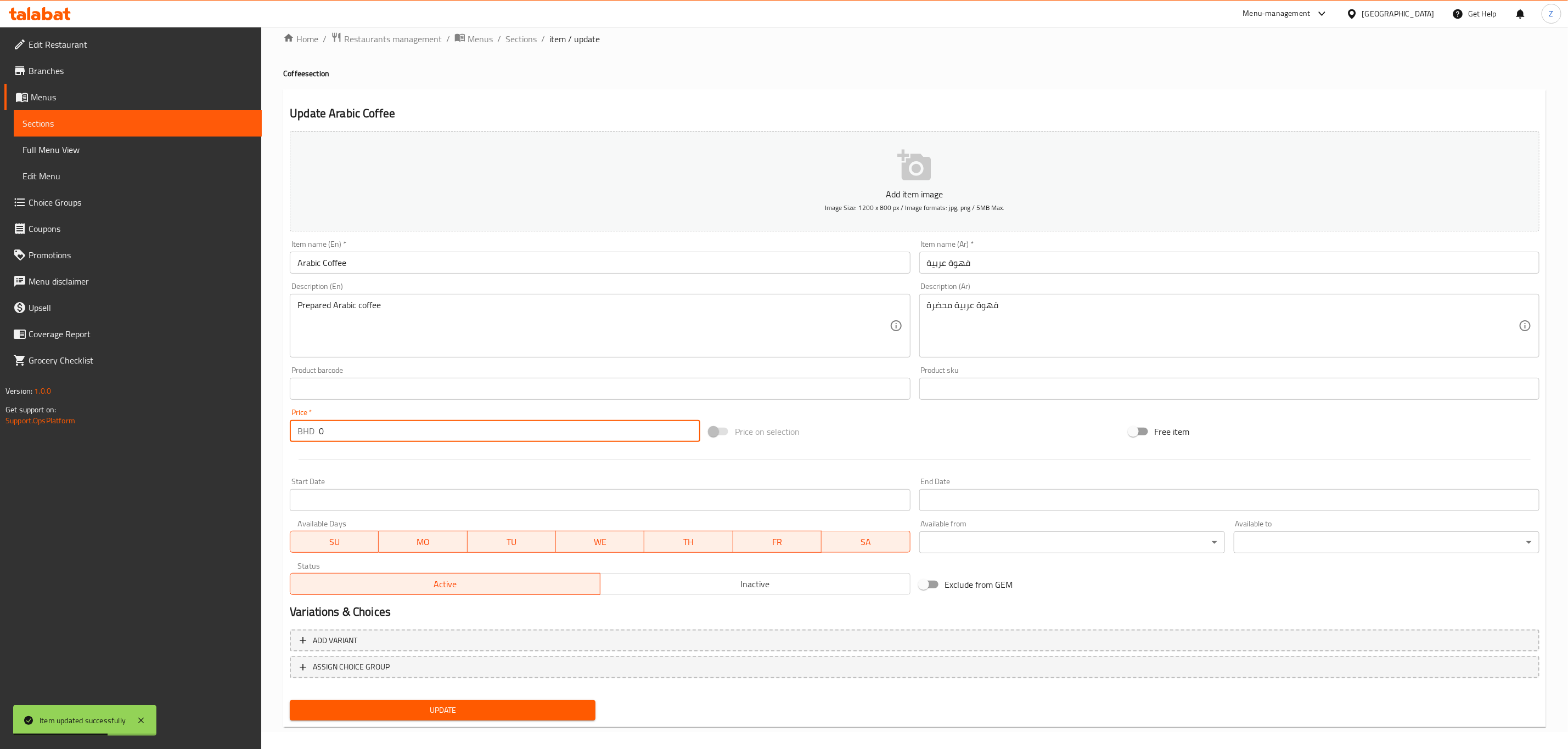
drag, startPoint x: 355, startPoint y: 421, endPoint x: 341, endPoint y: 421, distance: 14.0
click at [341, 421] on input "0" at bounding box center [509, 431] width 381 height 22
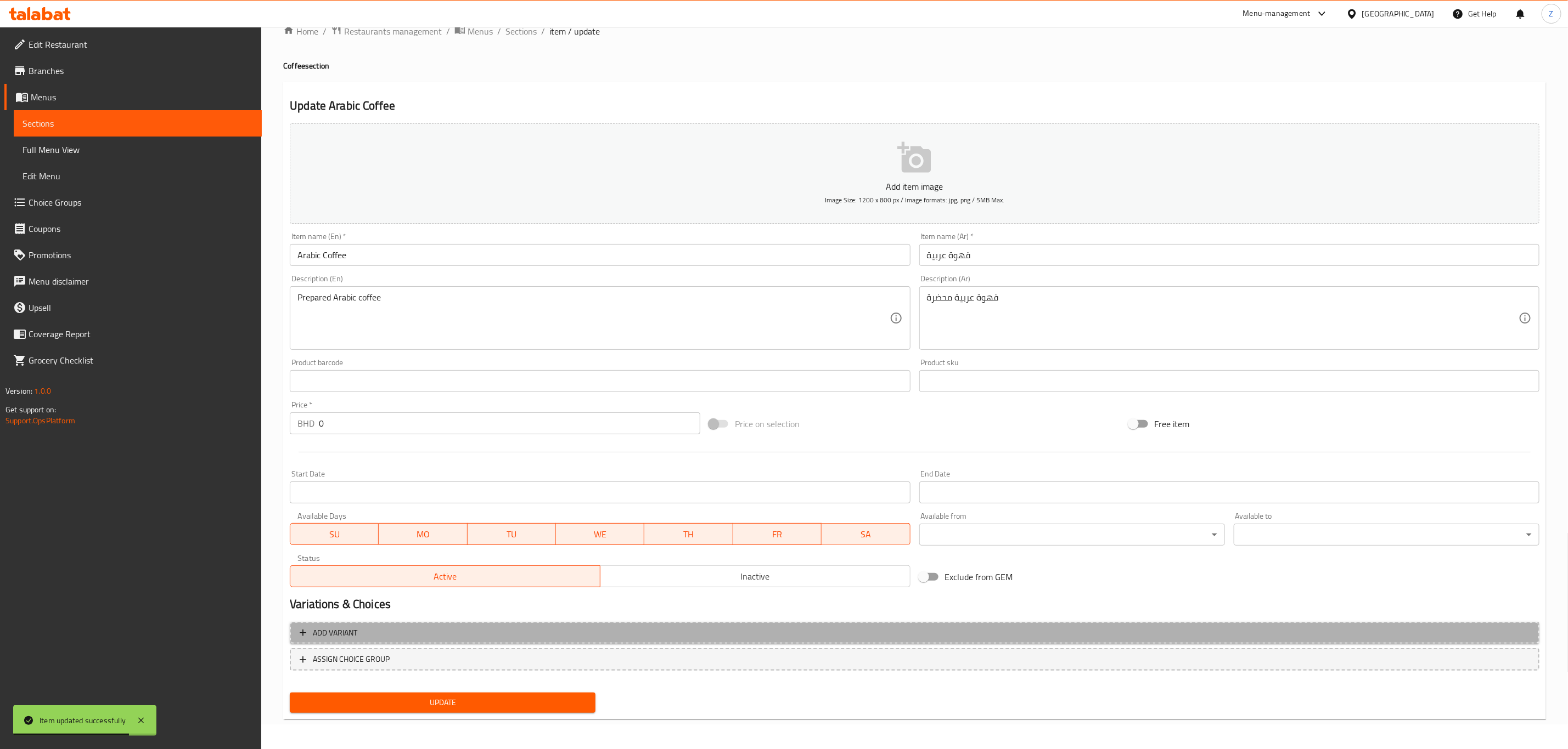
click at [535, 624] on button "Add variant" at bounding box center [915, 633] width 1249 height 23
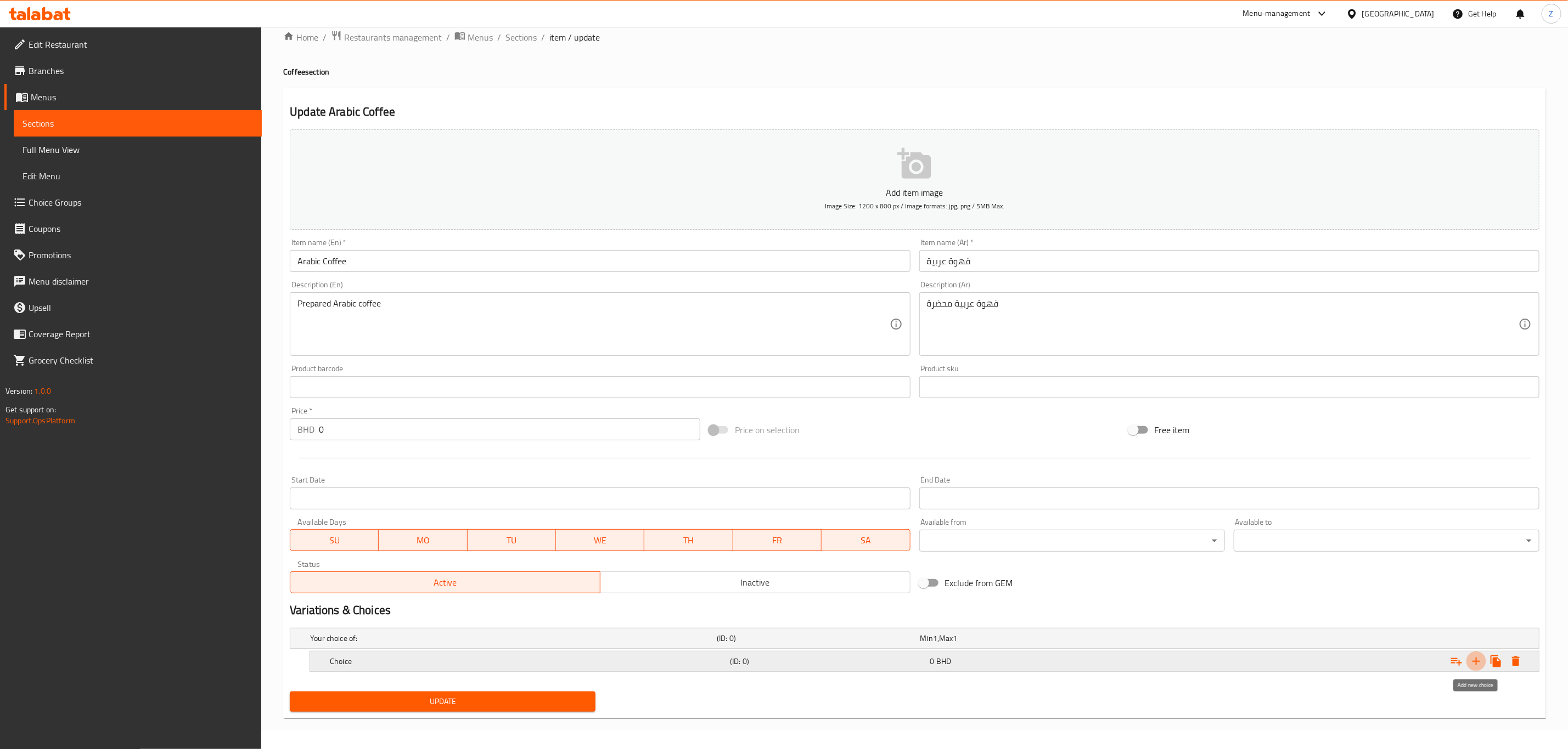
click at [1482, 657] on icon "Expand" at bounding box center [1477, 661] width 13 height 13
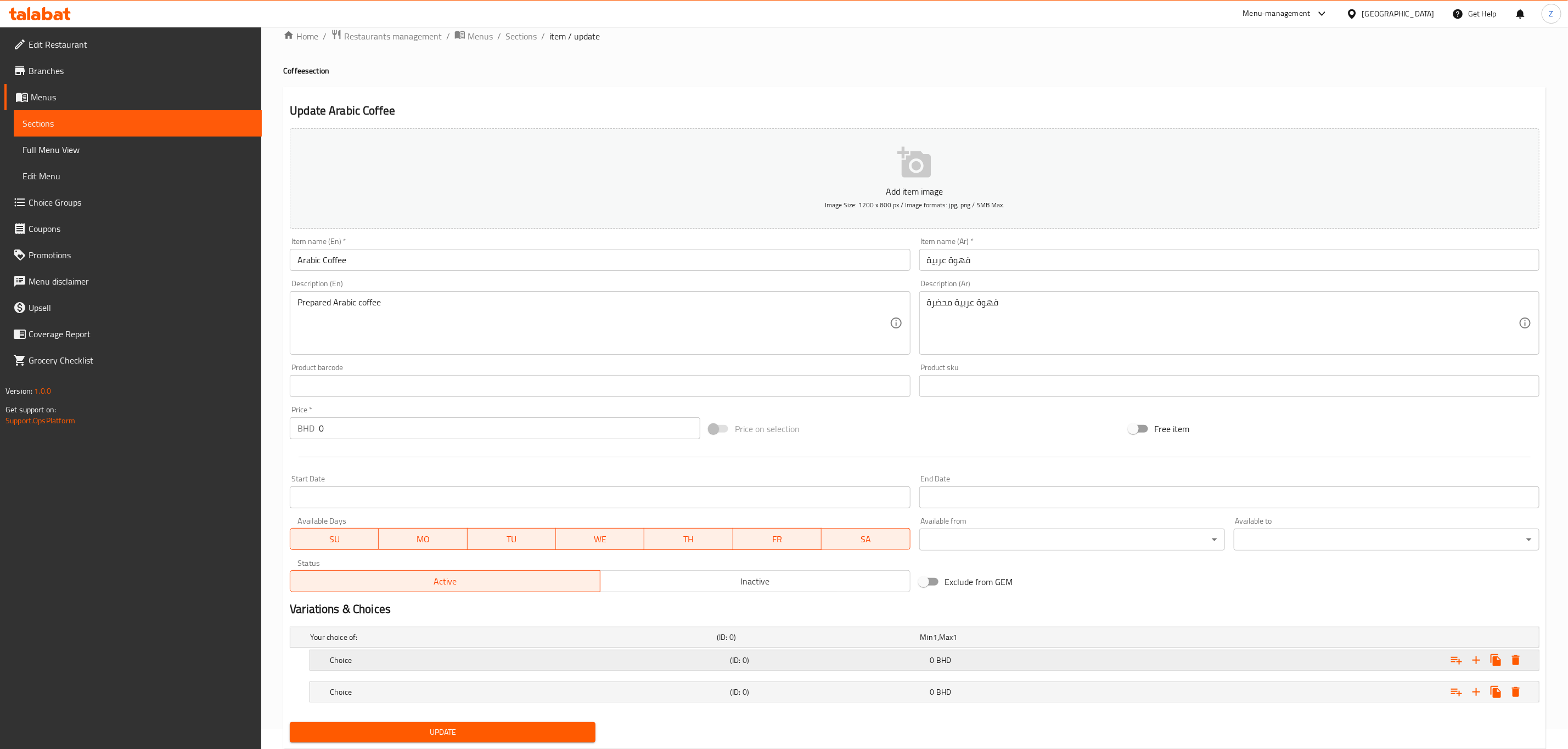
click at [440, 652] on div "Choice (ID: 0) 0 BHD" at bounding box center [927, 661] width 1200 height 24
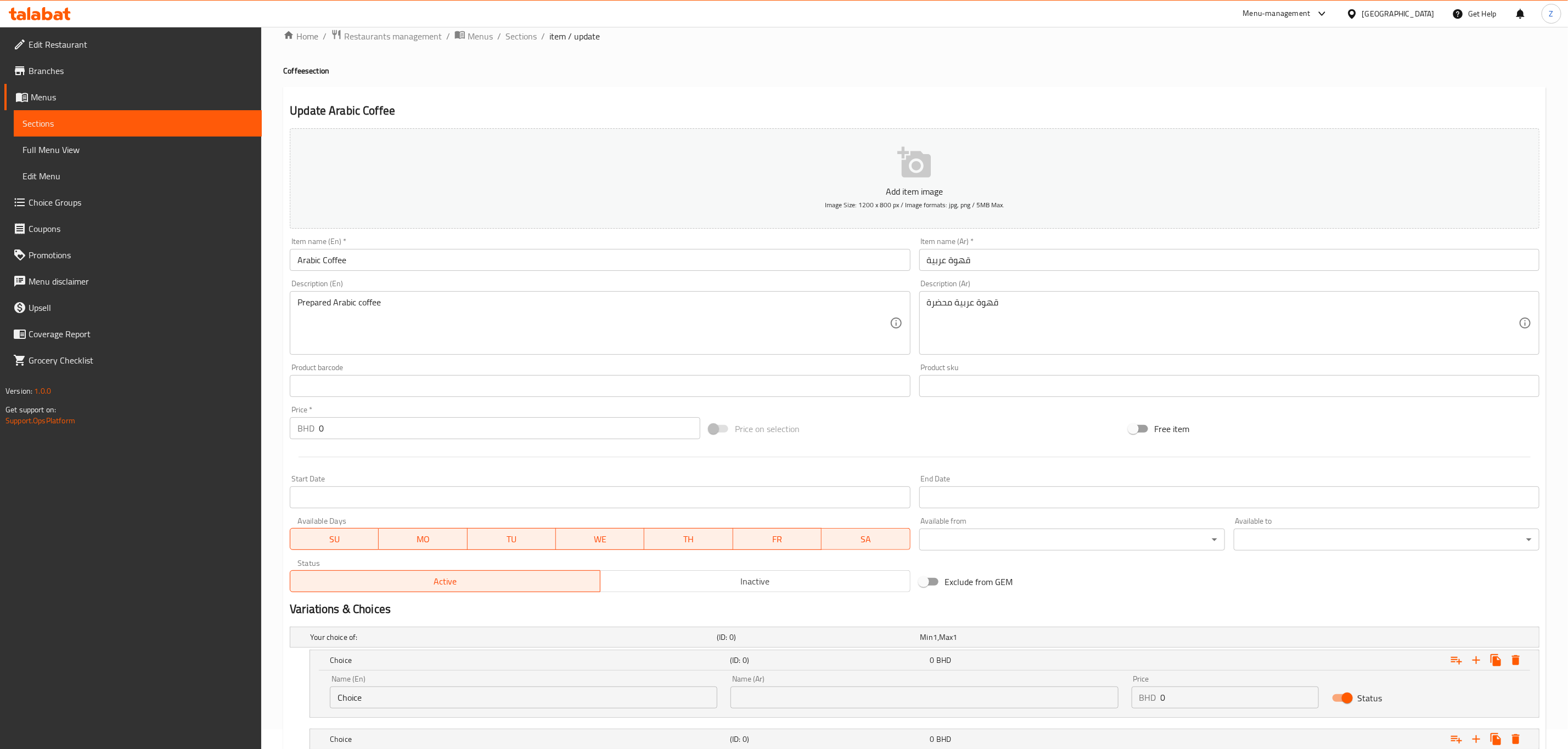
drag, startPoint x: 392, startPoint y: 702, endPoint x: 139, endPoint y: 677, distance: 254.2
click at [142, 678] on div "Edit Restaurant Branches Menus Sections Full Menu View Edit Menu Choice Groups …" at bounding box center [784, 417] width 1568 height 820
click at [167, 650] on div "Edit Restaurant Branches Menus Sections Full Menu View Edit Menu Choice Groups …" at bounding box center [131, 401] width 262 height 749
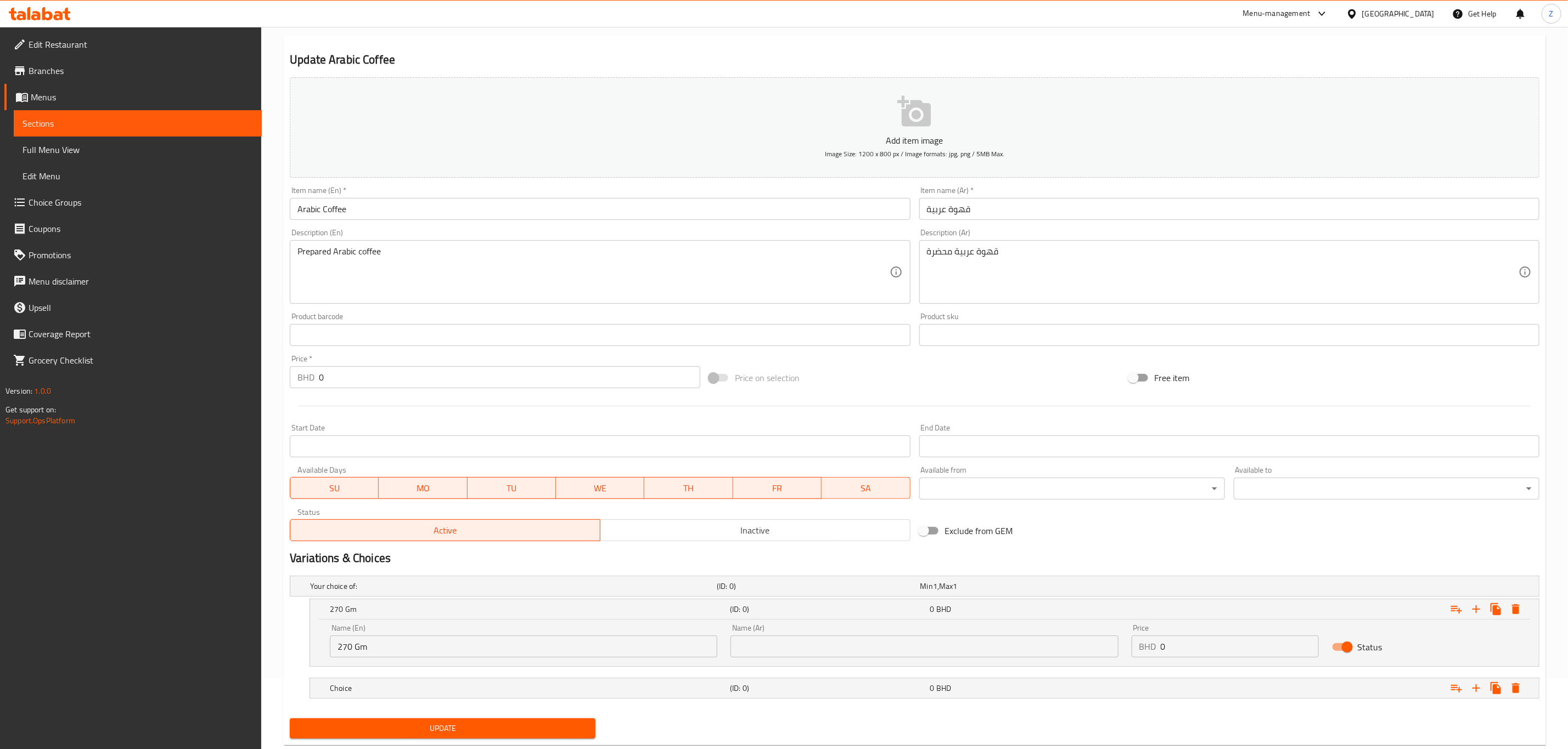
scroll to position [99, 0]
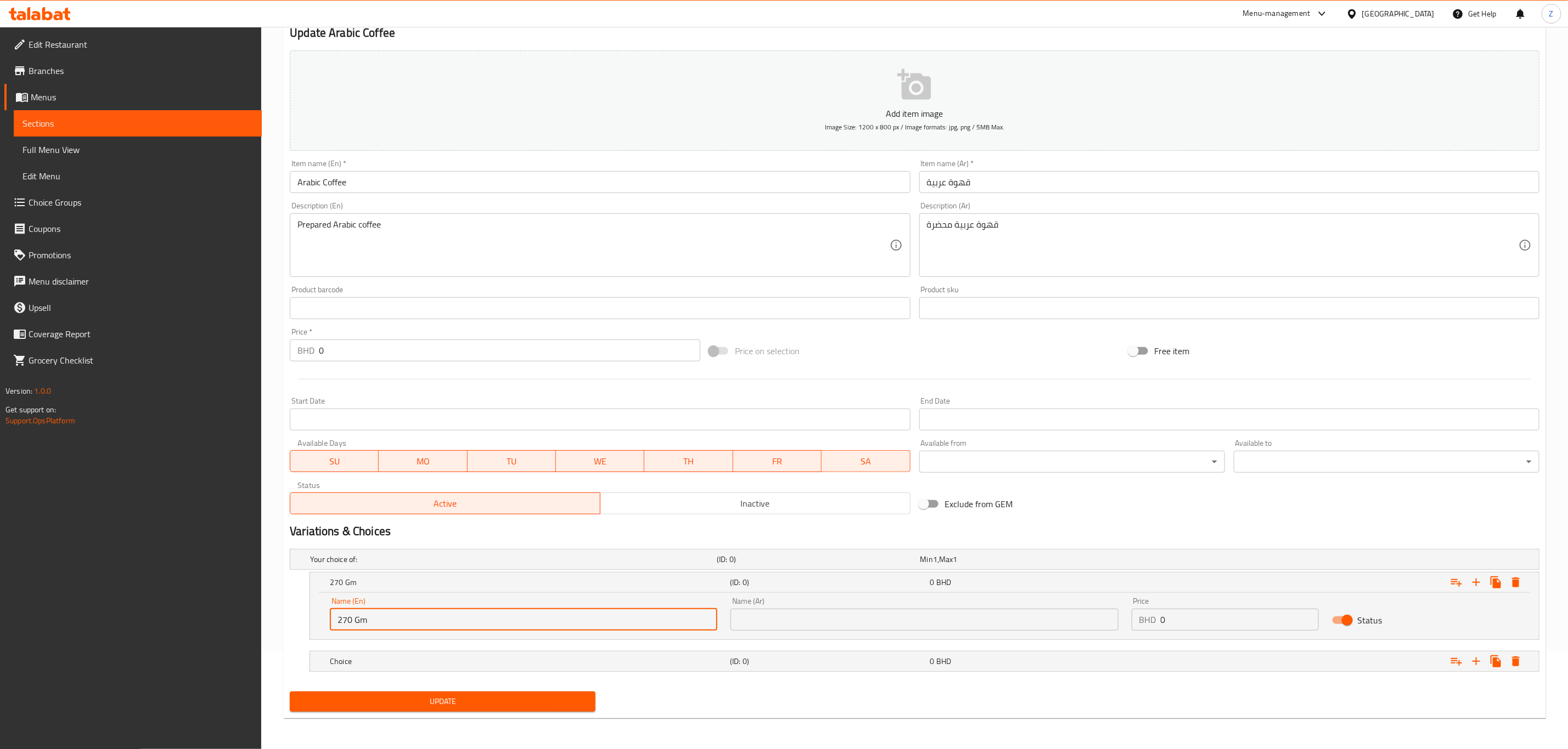
drag, startPoint x: 392, startPoint y: 622, endPoint x: 353, endPoint y: 616, distance: 39.5
click at [353, 616] on input "270 Gm" at bounding box center [523, 620] width 387 height 22
click at [355, 616] on input "270 gm" at bounding box center [523, 620] width 387 height 22
type input "270gm"
click at [415, 659] on h5 "Choice" at bounding box center [527, 661] width 395 height 11
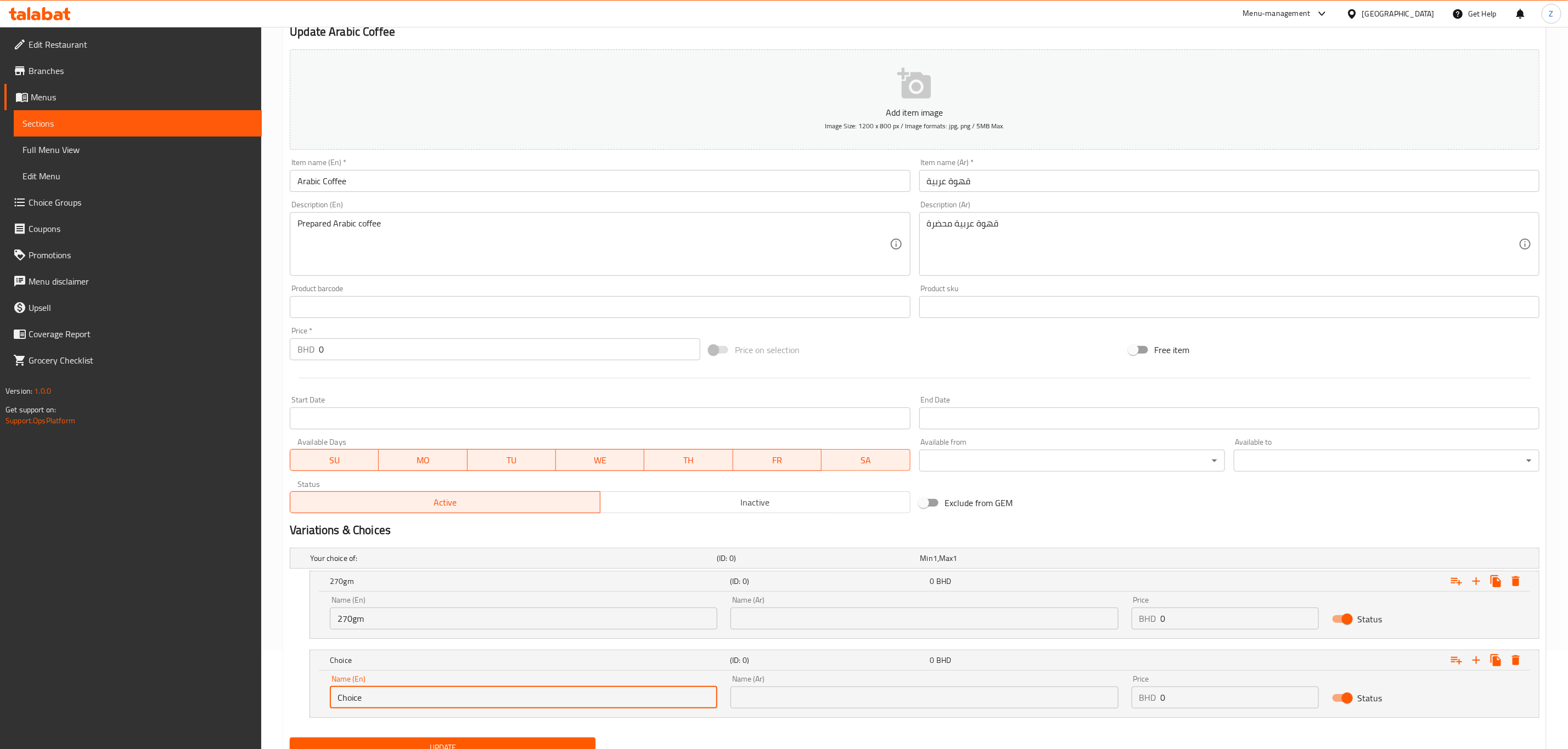
drag, startPoint x: 395, startPoint y: 698, endPoint x: 136, endPoint y: 706, distance: 259.1
click at [180, 703] on div "Edit Restaurant Branches Menus Sections Full Menu View Edit Menu Choice Groups …" at bounding box center [784, 362] width 1568 height 867
type input "400gm"
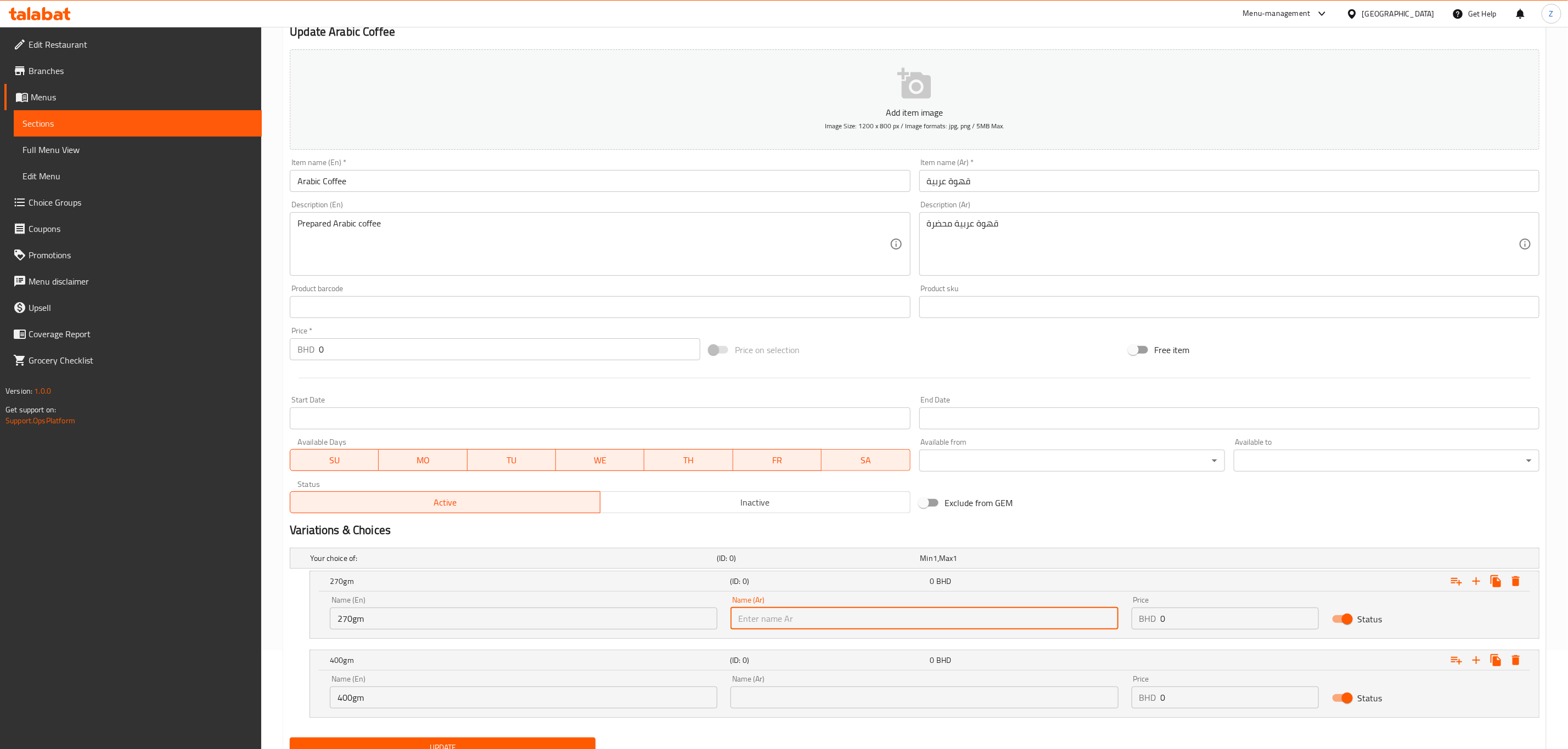
click at [974, 614] on input "text" at bounding box center [923, 619] width 387 height 22
type input "270 جرام"
click at [787, 714] on div "Name (Ar) Name (Ar)" at bounding box center [923, 691] width 400 height 46
click at [788, 703] on input "text" at bounding box center [923, 698] width 387 height 22
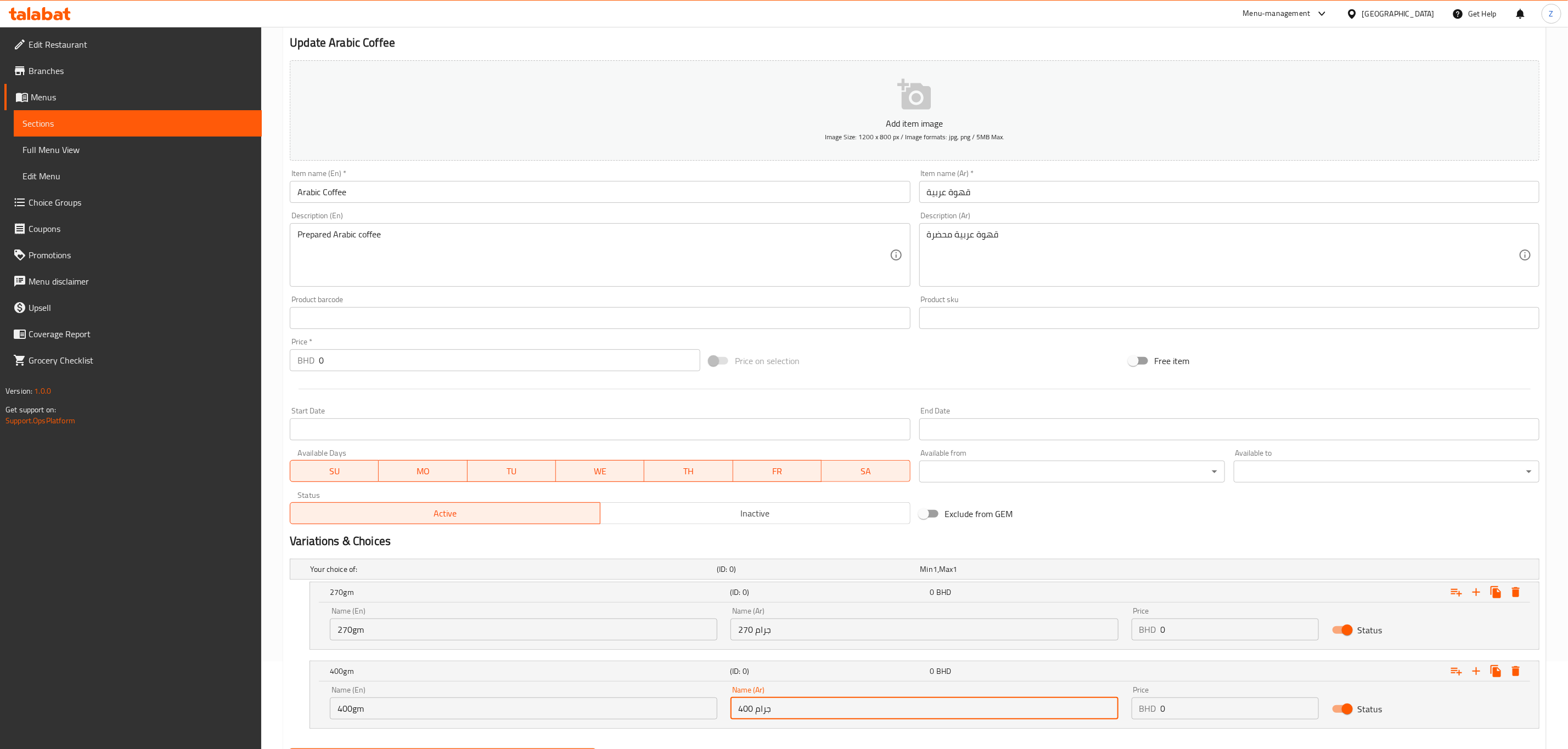
scroll to position [145, 0]
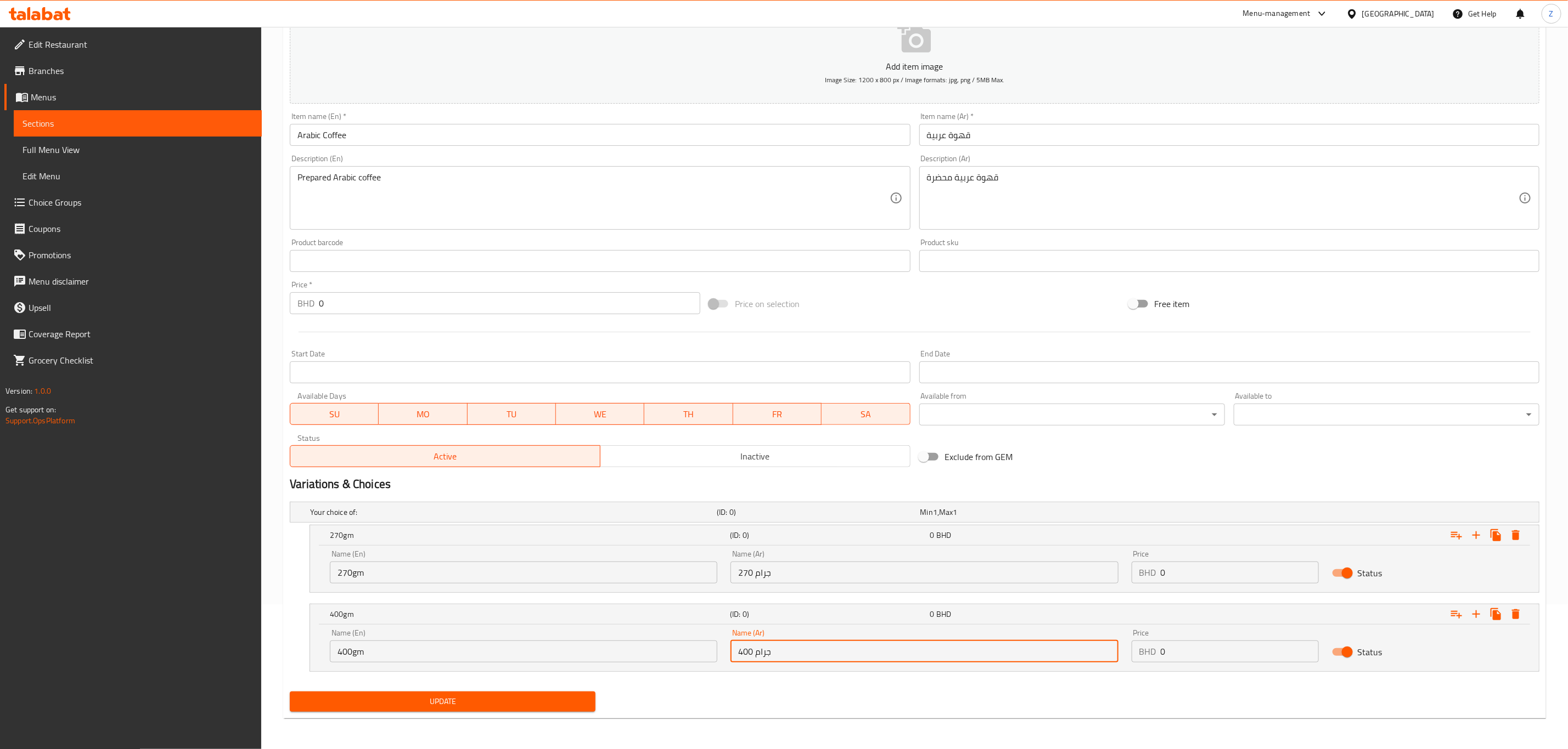
type input "400 جرام"
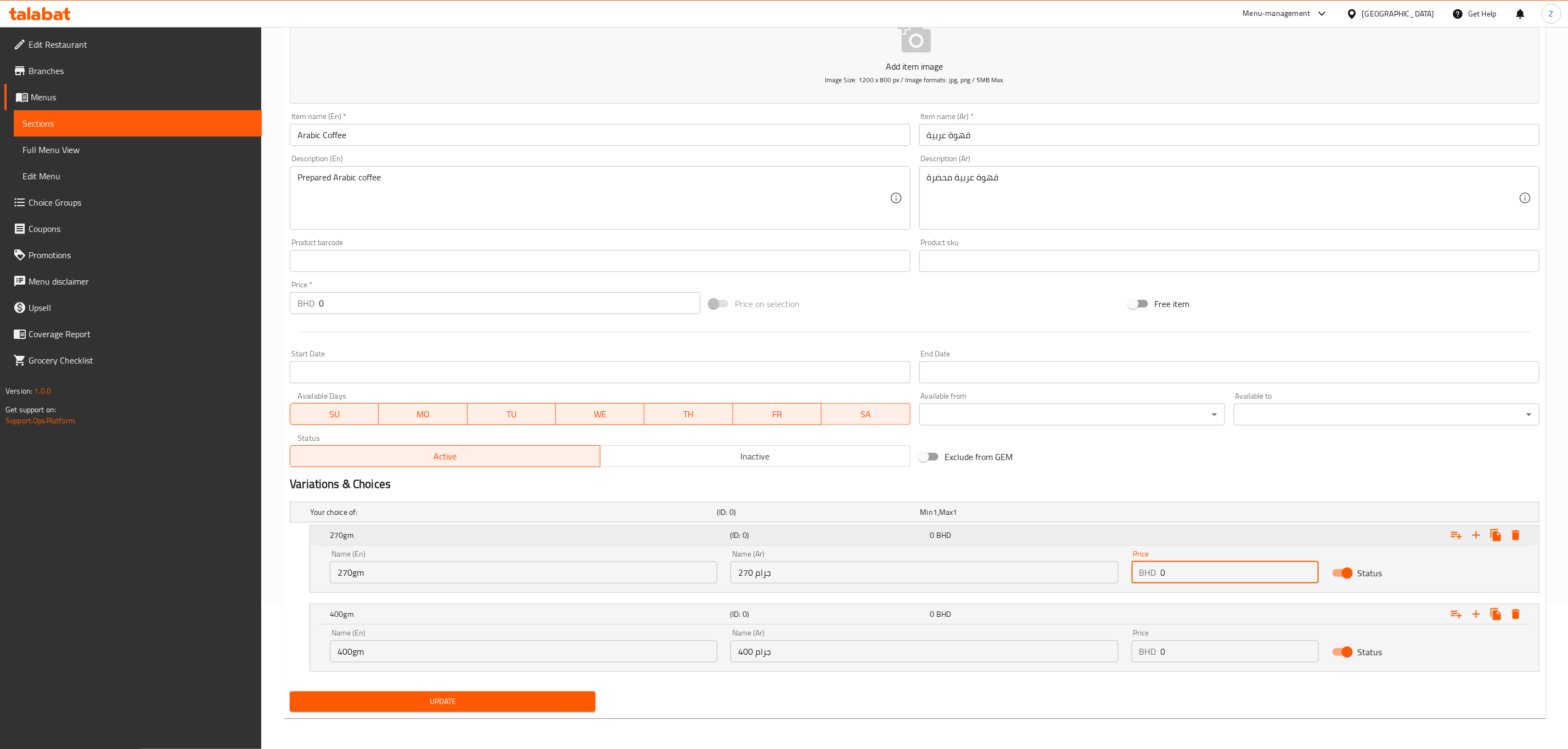
drag, startPoint x: 1186, startPoint y: 578, endPoint x: 915, endPoint y: 532, distance: 274.9
click at [922, 537] on div "270gm (ID: 0) 0 BHD Name (En) 270gm Name (En) Name (Ar) 270 جرام Name (Ar) Pric…" at bounding box center [924, 559] width 1229 height 67
type input "4.4"
drag, startPoint x: 1224, startPoint y: 647, endPoint x: 990, endPoint y: 631, distance: 234.5
click at [992, 632] on div "Name (En) 400gm Name (En) Name (Ar) 400 جرام Name (Ar) Price BHD 0 Price Status" at bounding box center [924, 646] width 1202 height 46
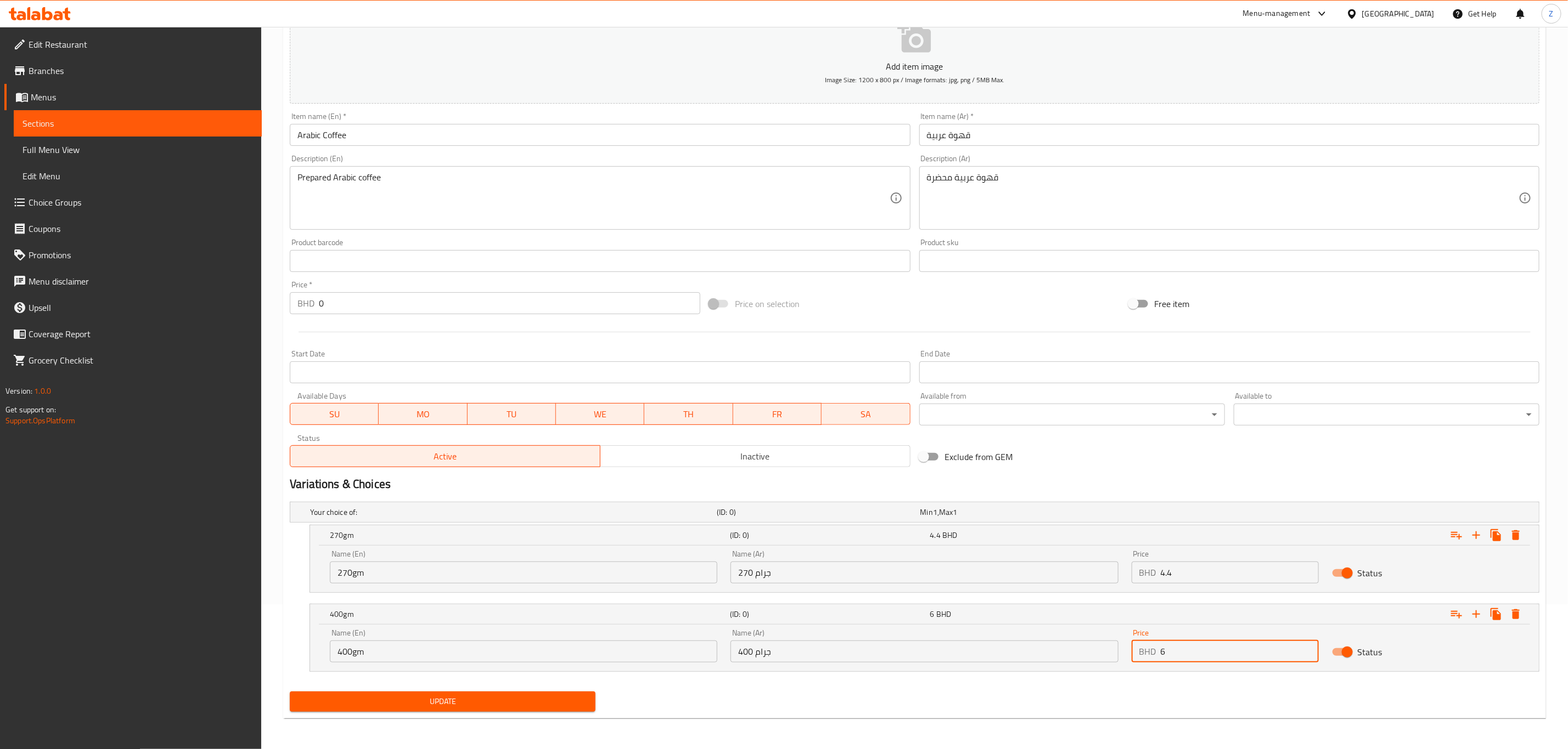
type input "6"
click at [507, 694] on button "Update" at bounding box center [443, 702] width 305 height 21
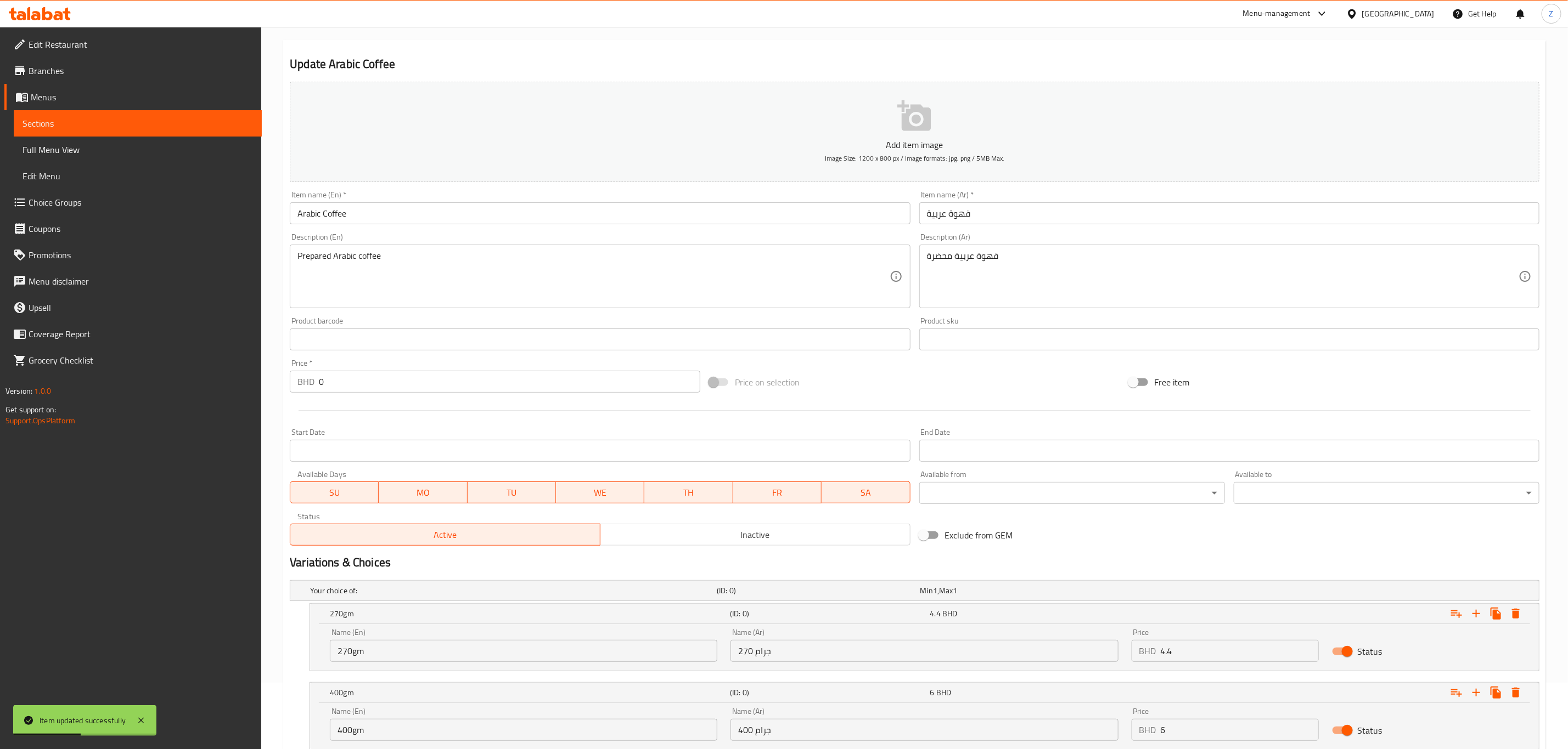
scroll to position [0, 0]
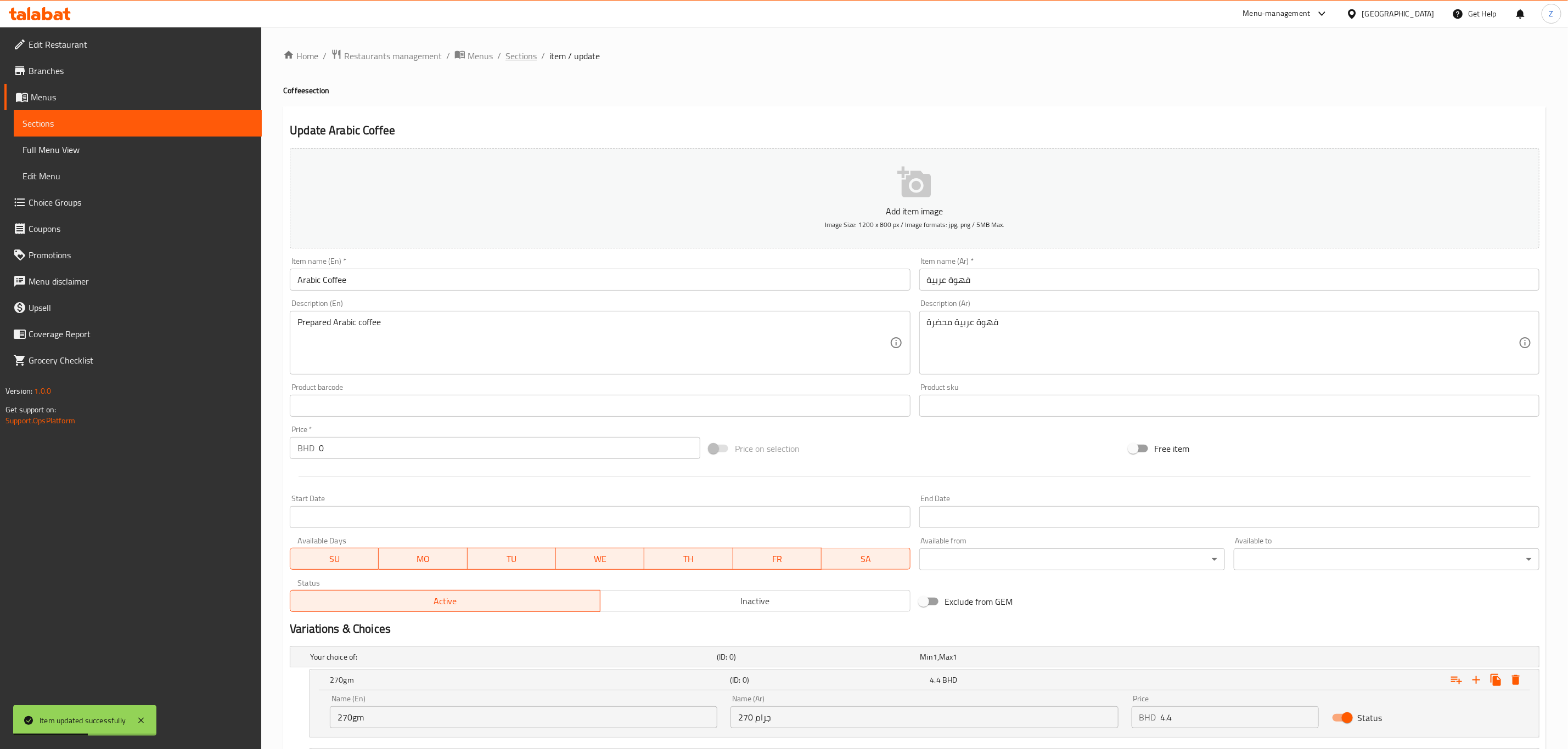
click at [511, 58] on span "Sections" at bounding box center [521, 56] width 31 height 13
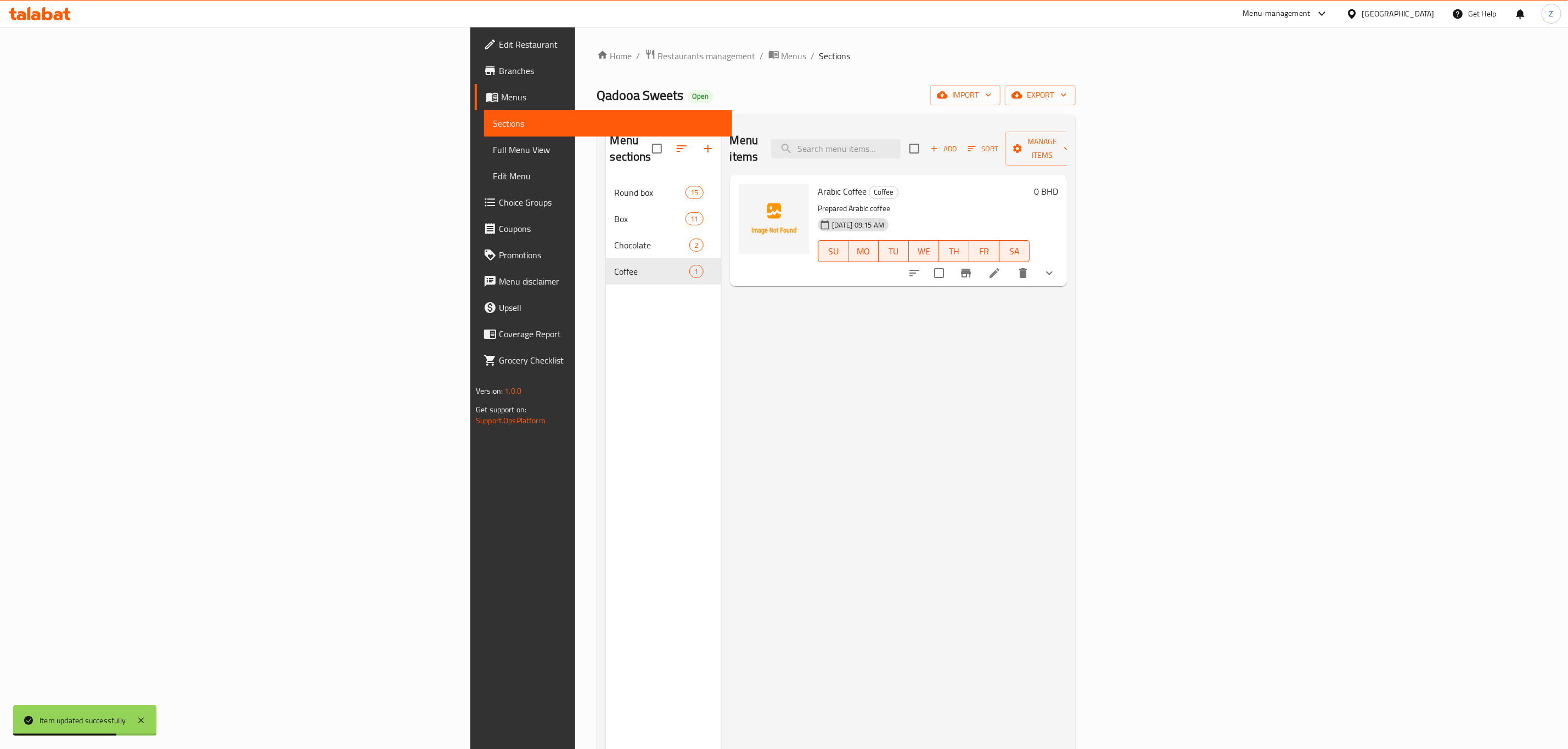
click at [1056, 267] on icon "show more" at bounding box center [1050, 274] width 13 height 13
click at [839, 286] on span "Arabic Coffee" at bounding box center [864, 293] width 49 height 13
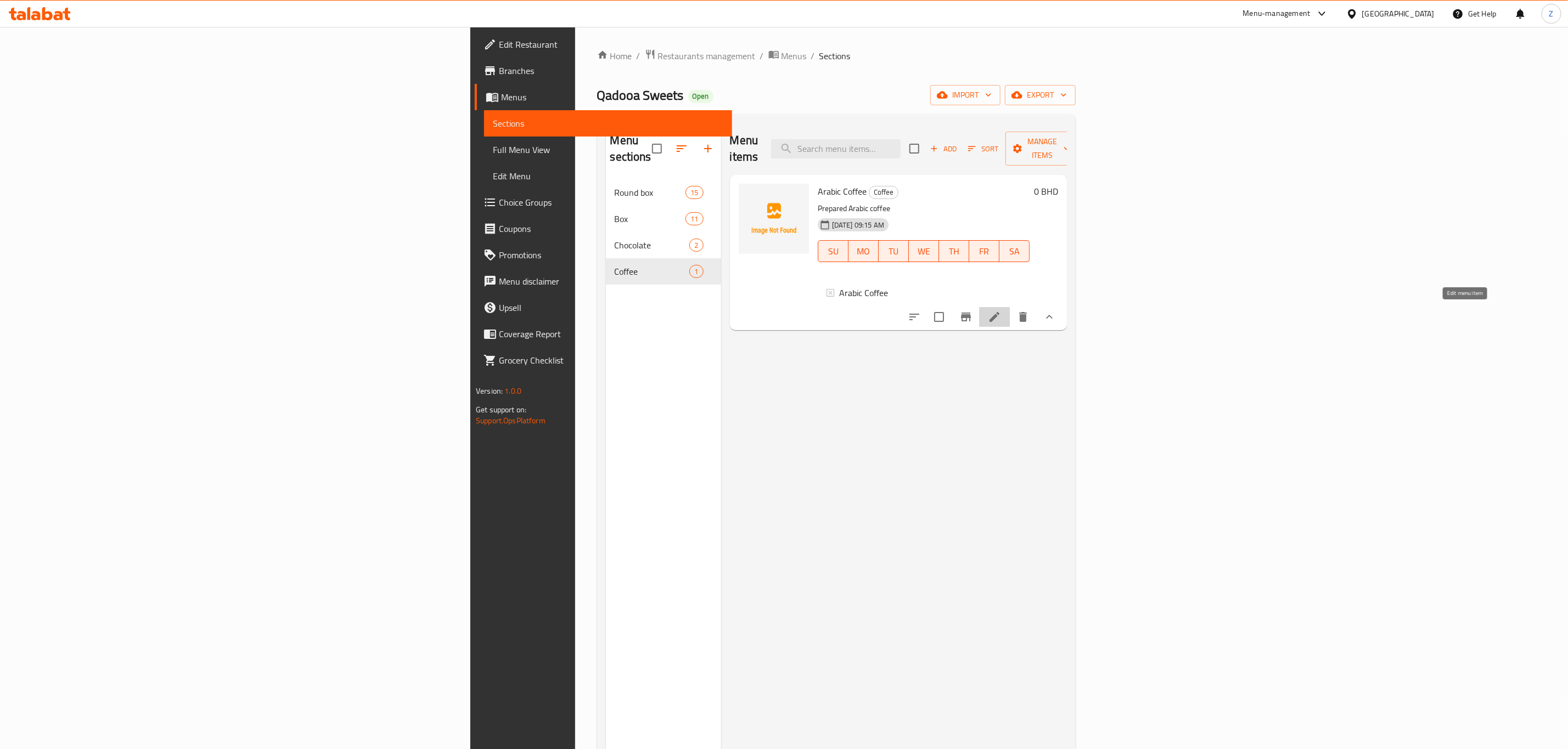
click at [1001, 310] on icon at bounding box center [994, 317] width 13 height 13
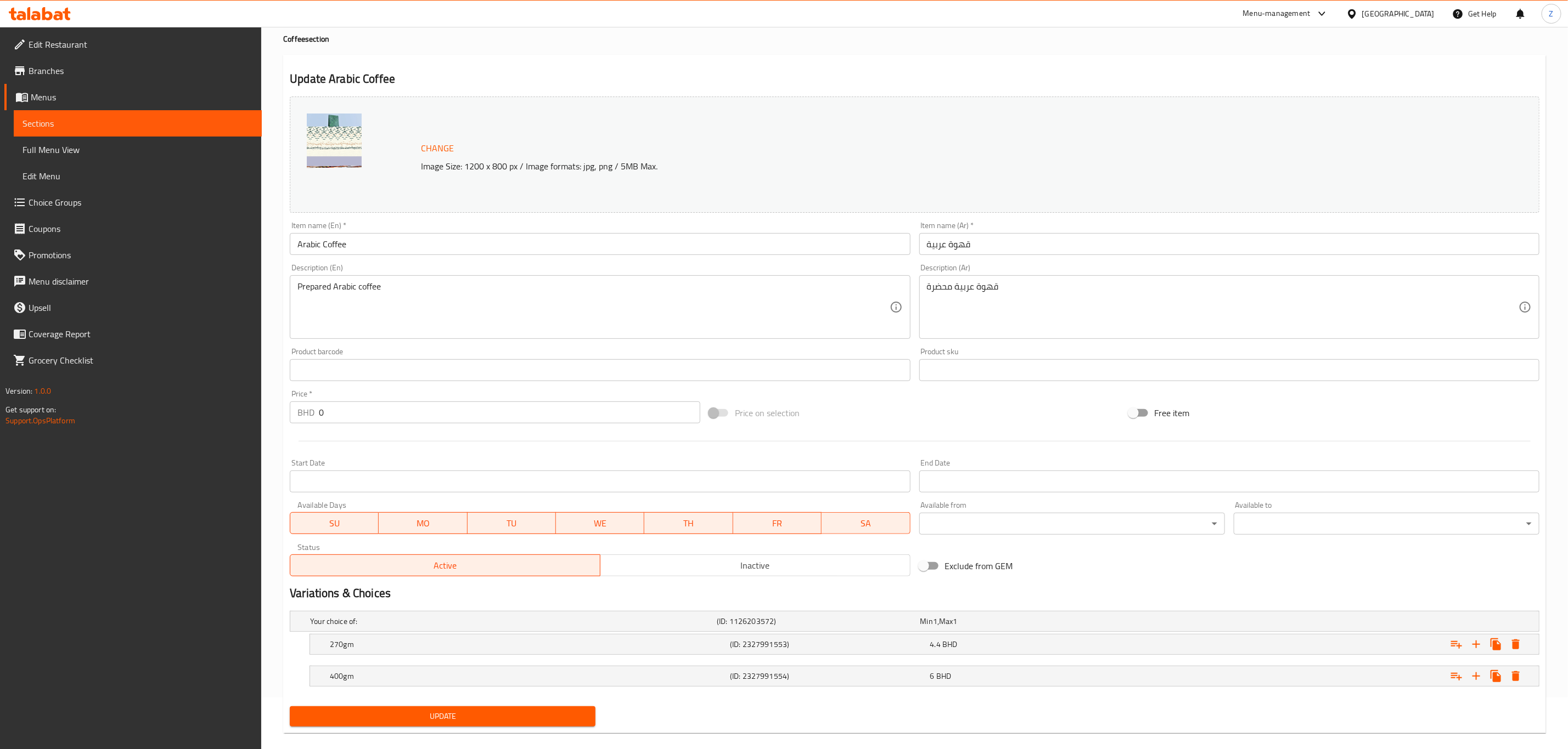
scroll to position [68, 0]
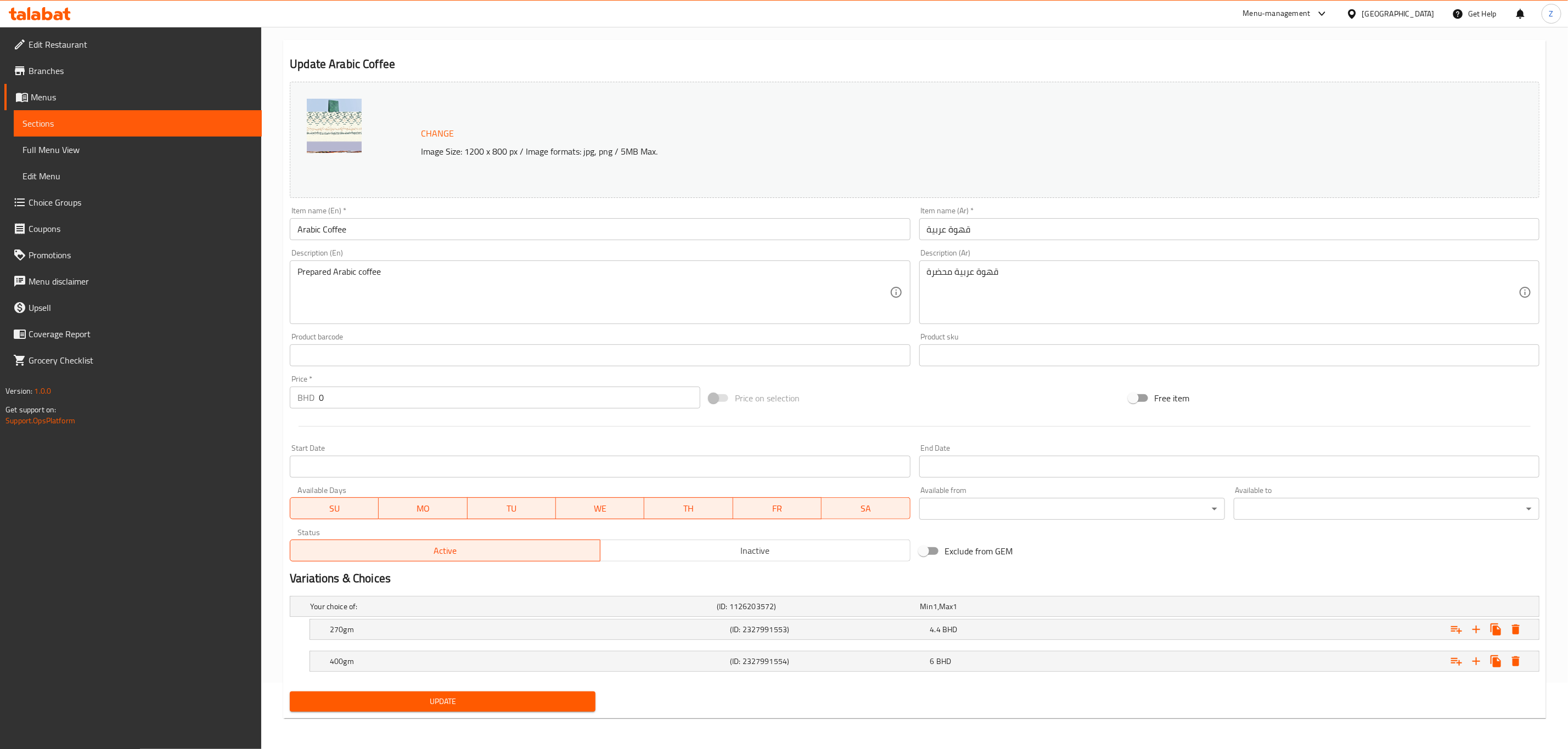
click at [447, 687] on div "Update" at bounding box center [443, 701] width 314 height 29
click at [446, 694] on button "Update" at bounding box center [443, 702] width 305 height 21
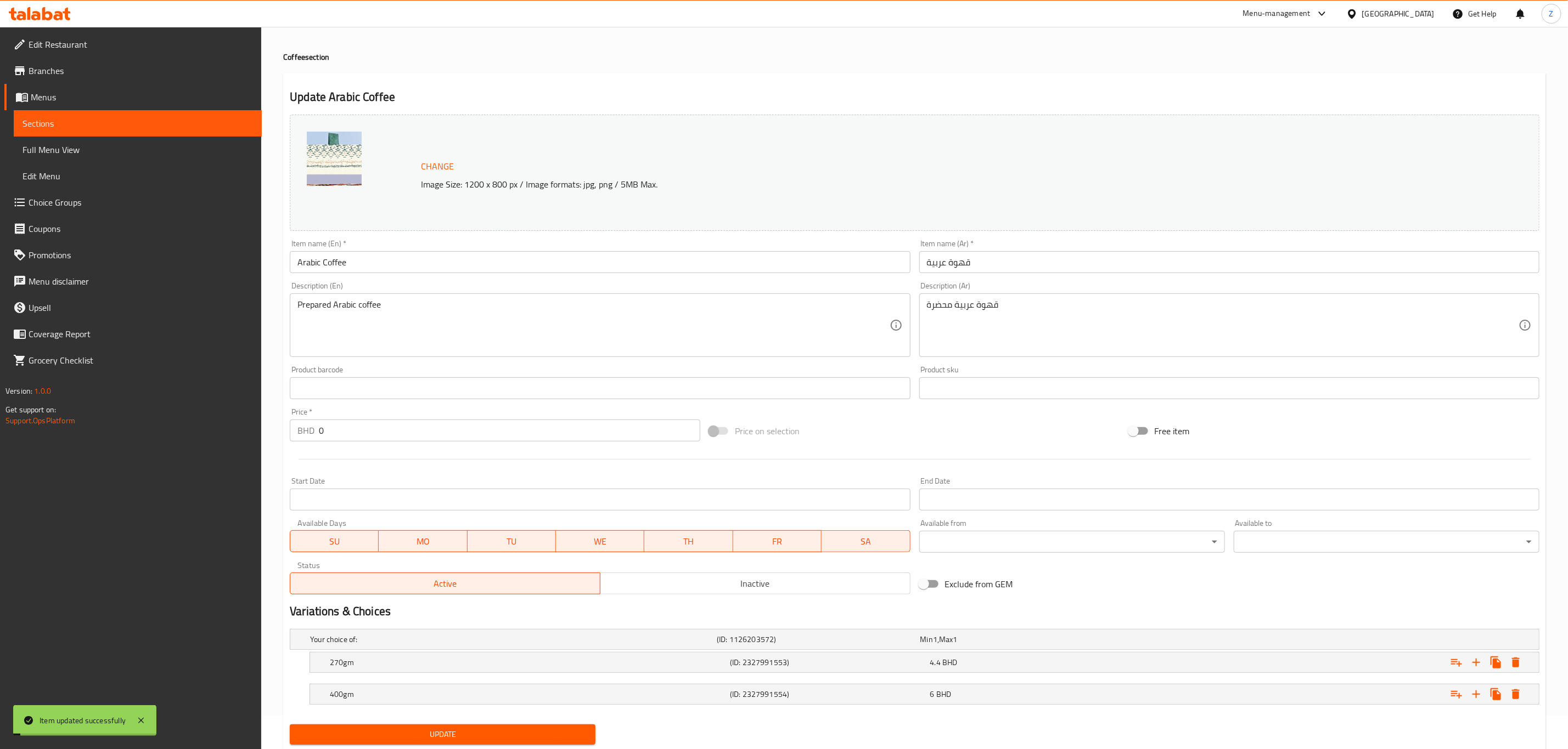
scroll to position [0, 0]
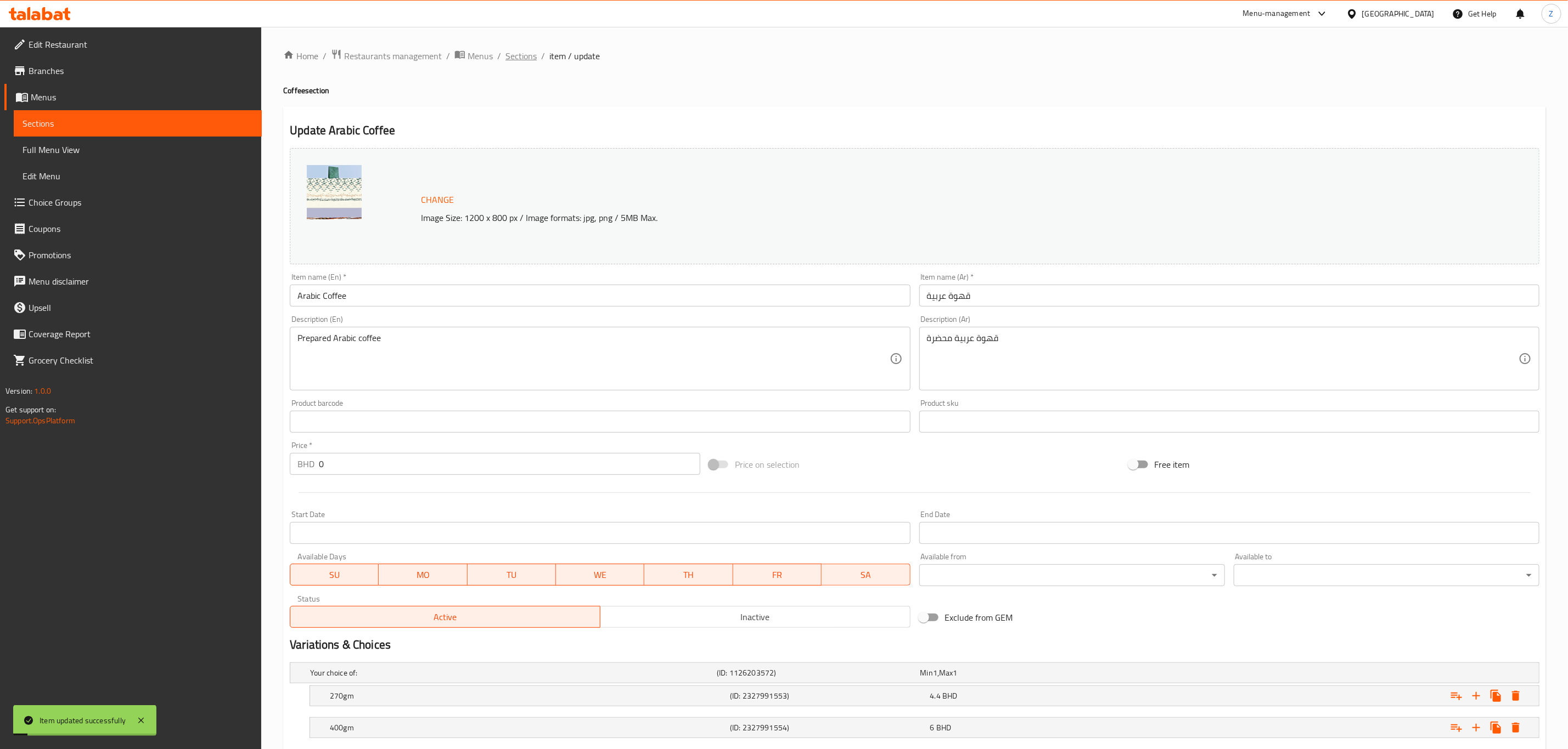
click at [524, 55] on span "Sections" at bounding box center [521, 56] width 31 height 13
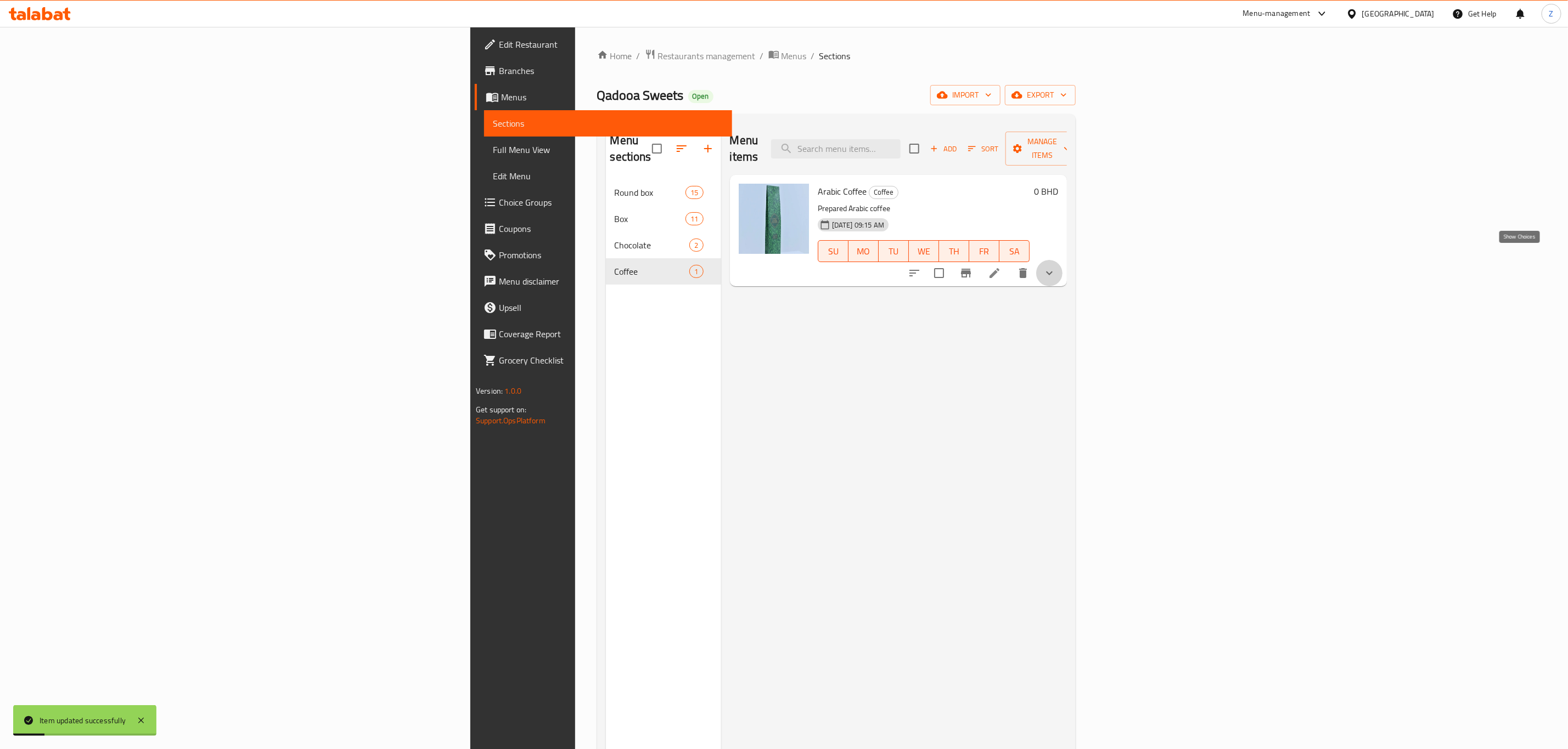
click at [1056, 267] on icon "show more" at bounding box center [1050, 274] width 13 height 13
